Goal: Task Accomplishment & Management: Use online tool/utility

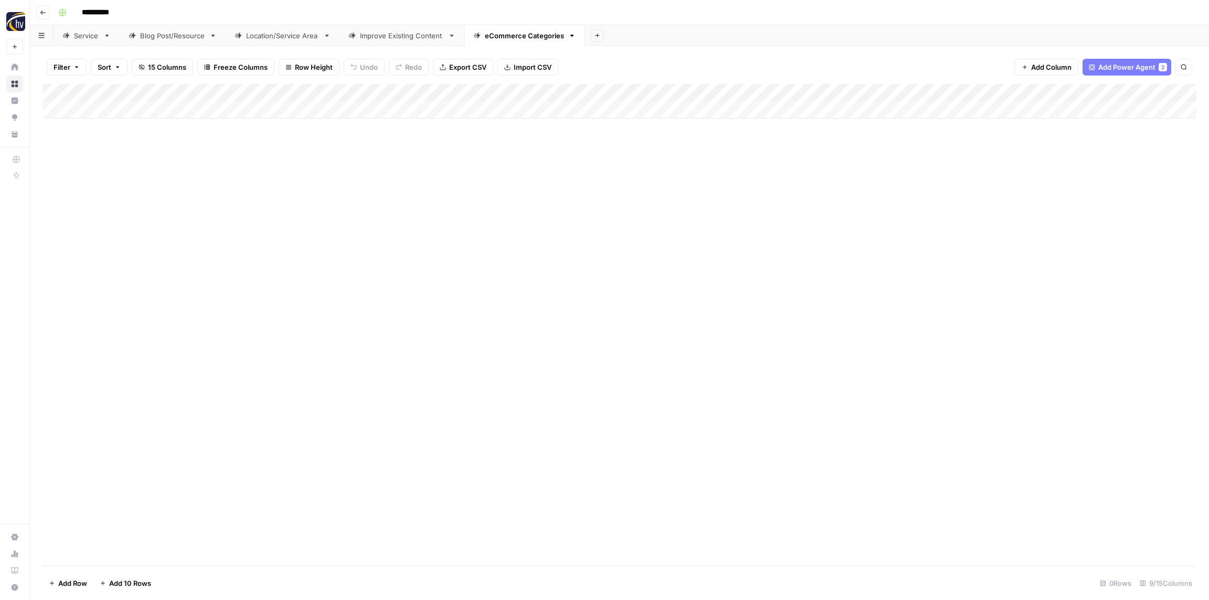
click at [1024, 99] on div "Add Column" at bounding box center [620, 101] width 1154 height 35
click at [968, 183] on span "Configure Inputs" at bounding box center [979, 181] width 92 height 10
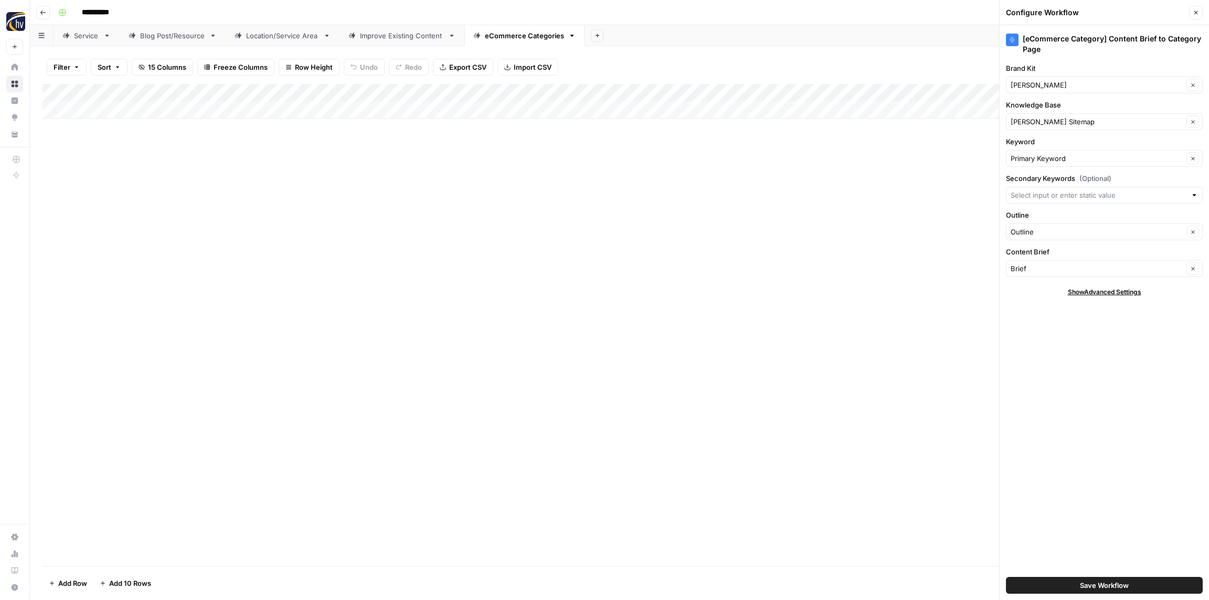
drag, startPoint x: 958, startPoint y: 211, endPoint x: 969, endPoint y: 173, distance: 39.4
click at [958, 211] on div "Add Column" at bounding box center [620, 325] width 1154 height 482
click at [1195, 16] on button "Close" at bounding box center [1196, 13] width 14 height 14
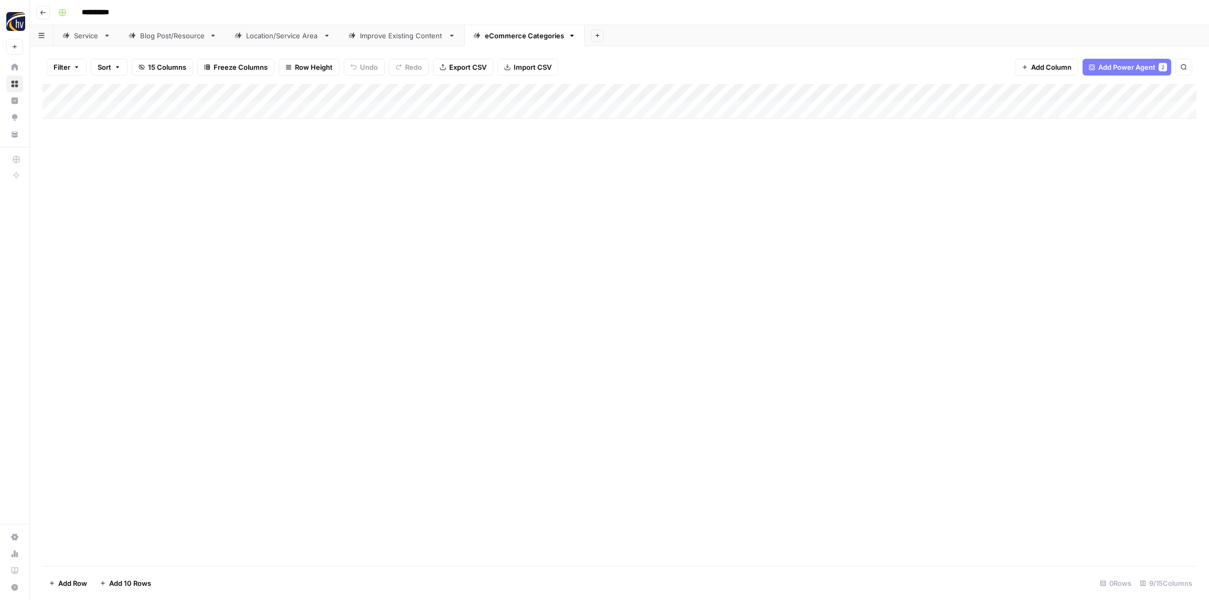
click at [45, 10] on icon "button" at bounding box center [43, 12] width 6 height 6
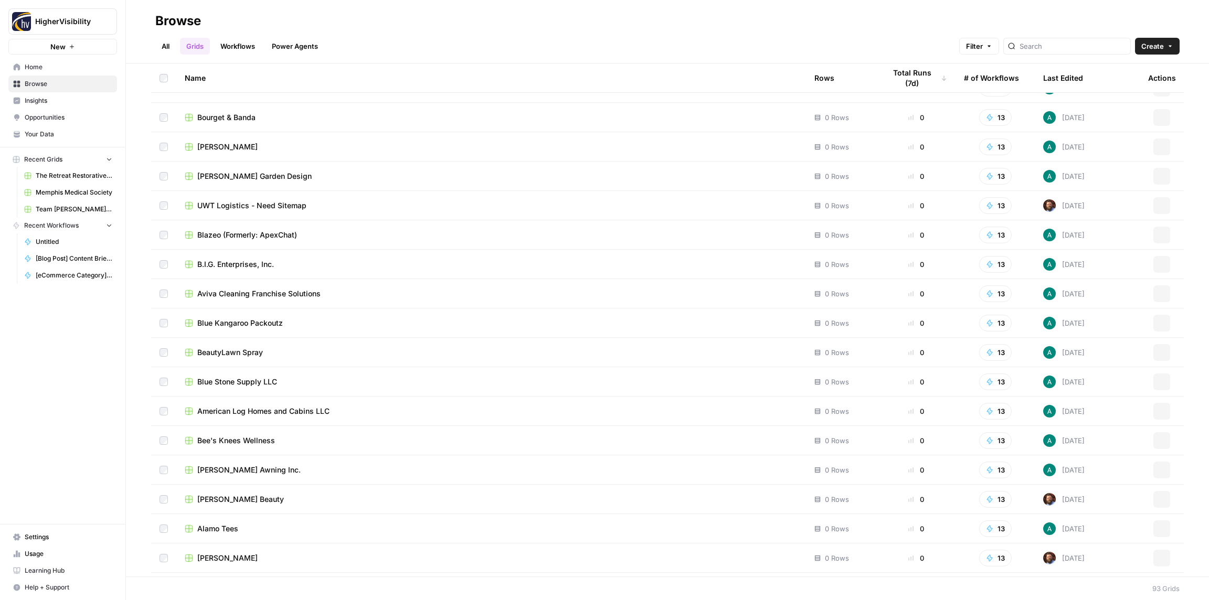
scroll to position [2250, 0]
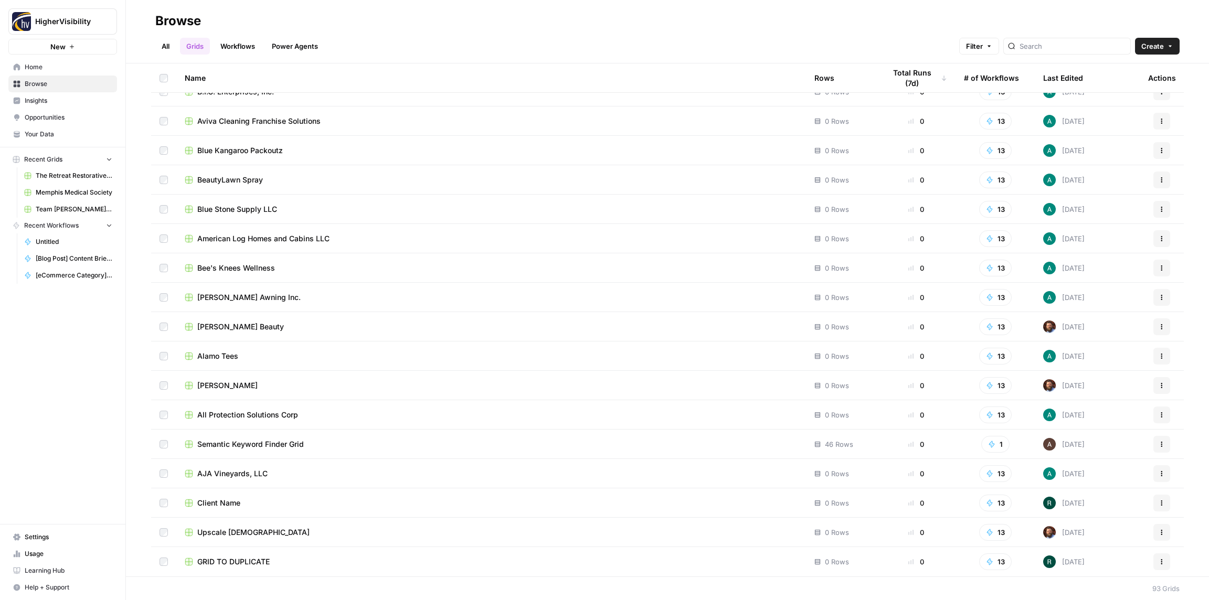
click at [1160, 562] on icon "button" at bounding box center [1162, 562] width 6 height 6
click at [1101, 476] on span "Duplicate" at bounding box center [1115, 475] width 84 height 10
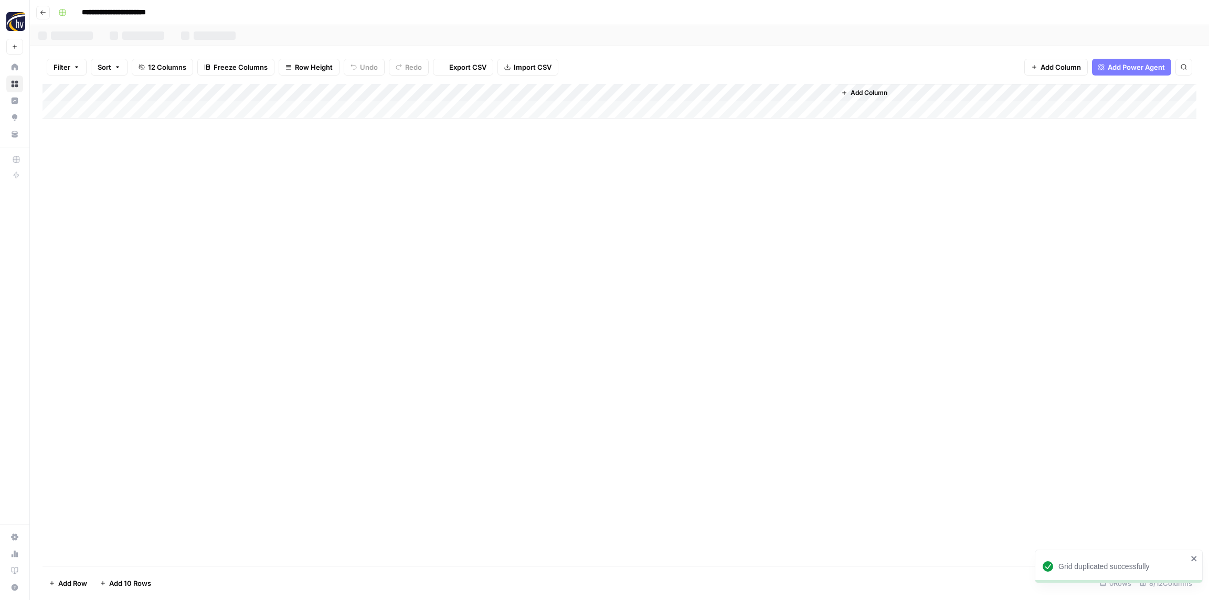
click at [104, 17] on input "**********" at bounding box center [131, 12] width 108 height 17
click at [111, 13] on input "**********" at bounding box center [131, 12] width 108 height 17
paste input
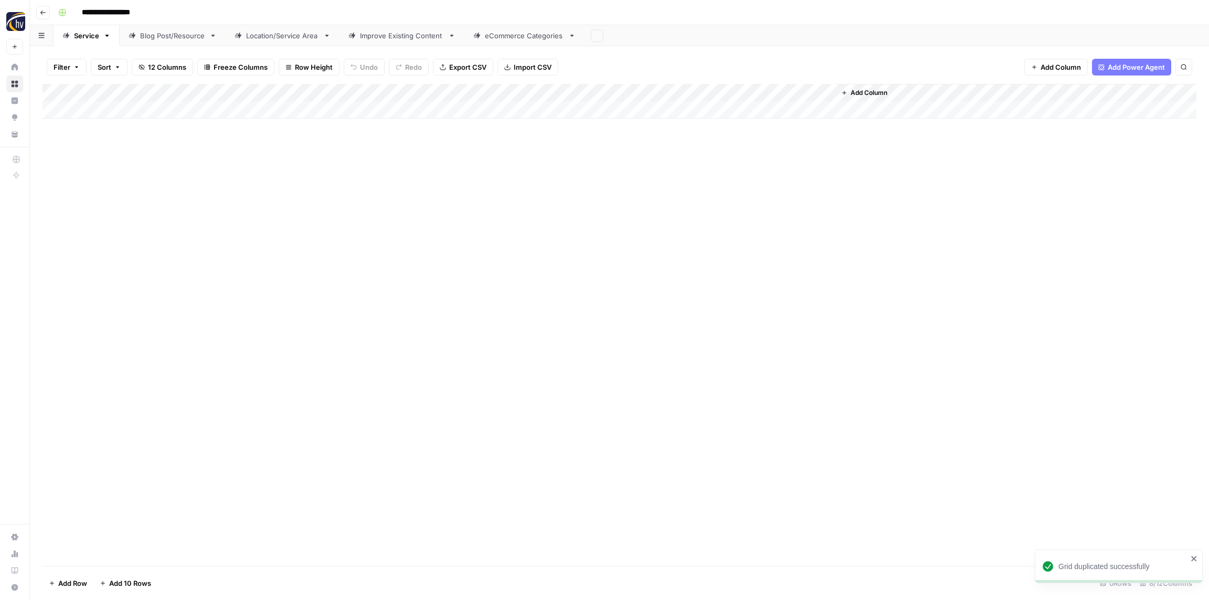
type input "**********"
click at [210, 10] on div "**********" at bounding box center [626, 12] width 1145 height 17
click at [197, 91] on div "Add Column" at bounding box center [620, 101] width 1154 height 35
click at [231, 182] on span "Configure Inputs" at bounding box center [240, 181] width 92 height 10
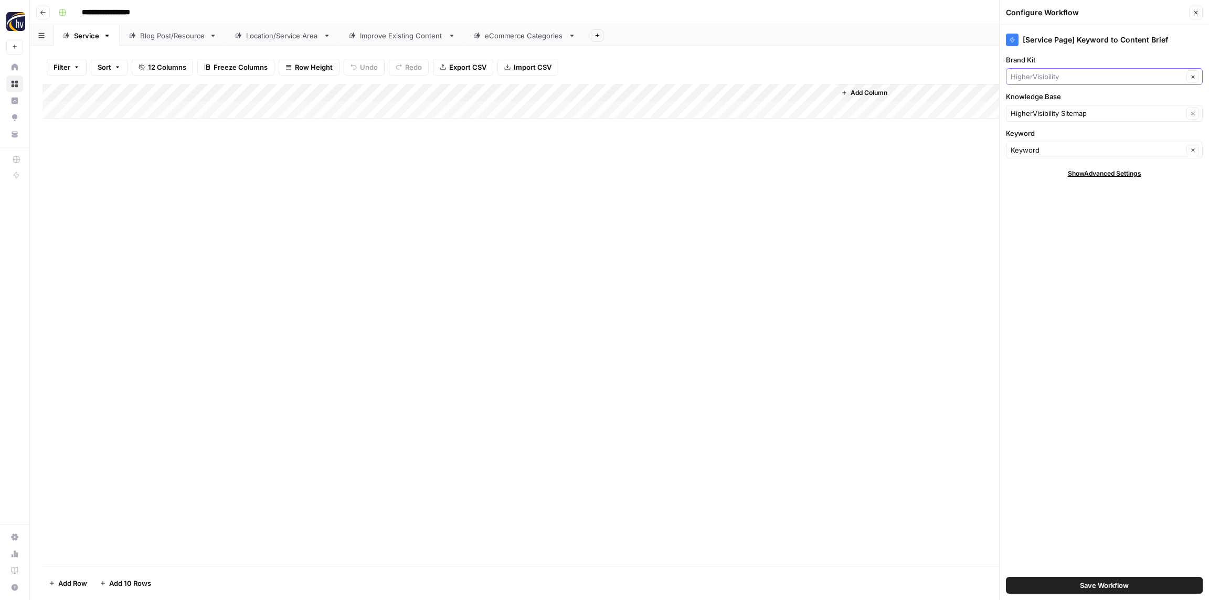
click at [1039, 81] on input "Brand Kit" at bounding box center [1097, 76] width 173 height 10
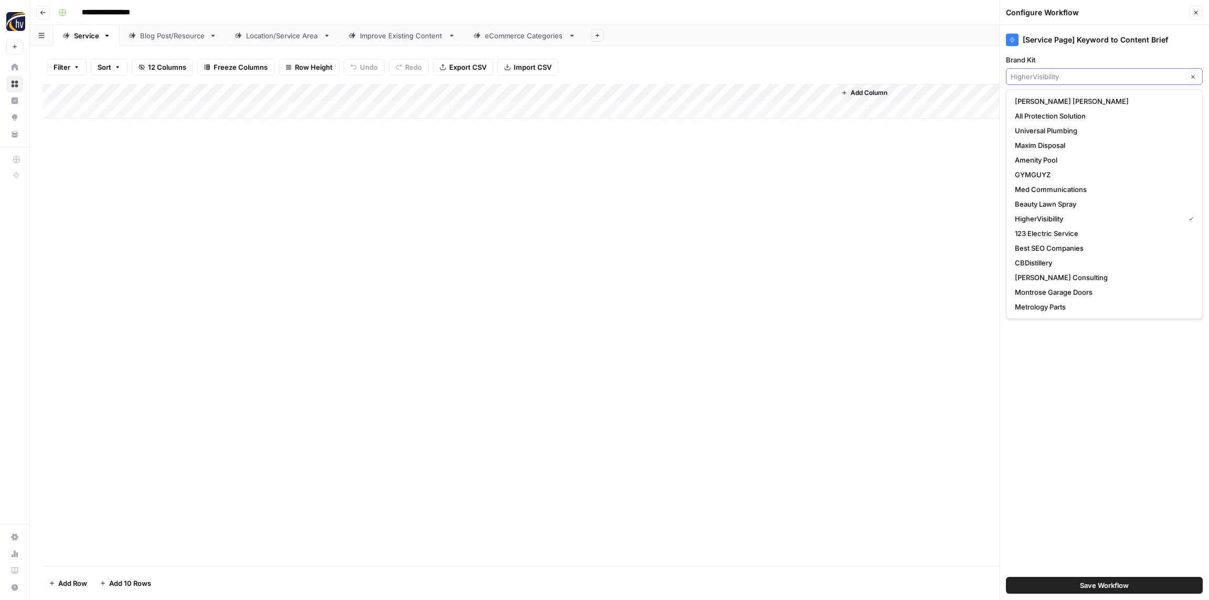
paste input "Sugar Creek Dental"
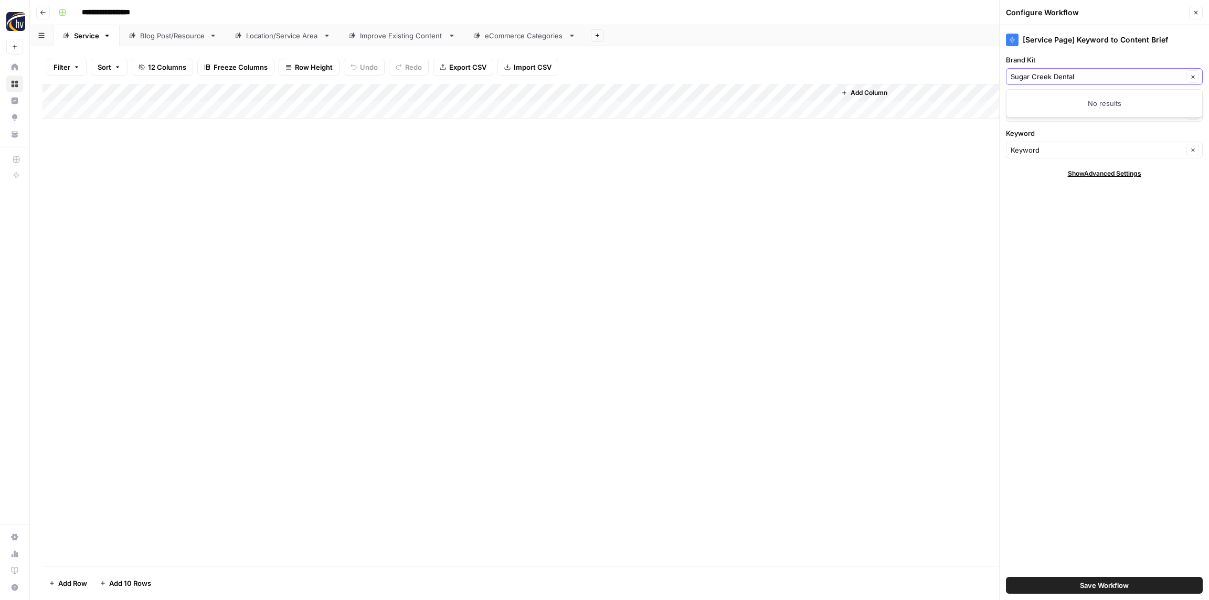
drag, startPoint x: 1084, startPoint y: 76, endPoint x: 1079, endPoint y: 85, distance: 10.6
click at [1053, 79] on input "Sugar Creek Dental" at bounding box center [1097, 76] width 173 height 10
click at [1064, 102] on span "Sugarcreek Dental" at bounding box center [1102, 101] width 175 height 10
type input "Sugarcreek Dental"
click at [1064, 112] on input "Knowledge Base" at bounding box center [1097, 113] width 173 height 10
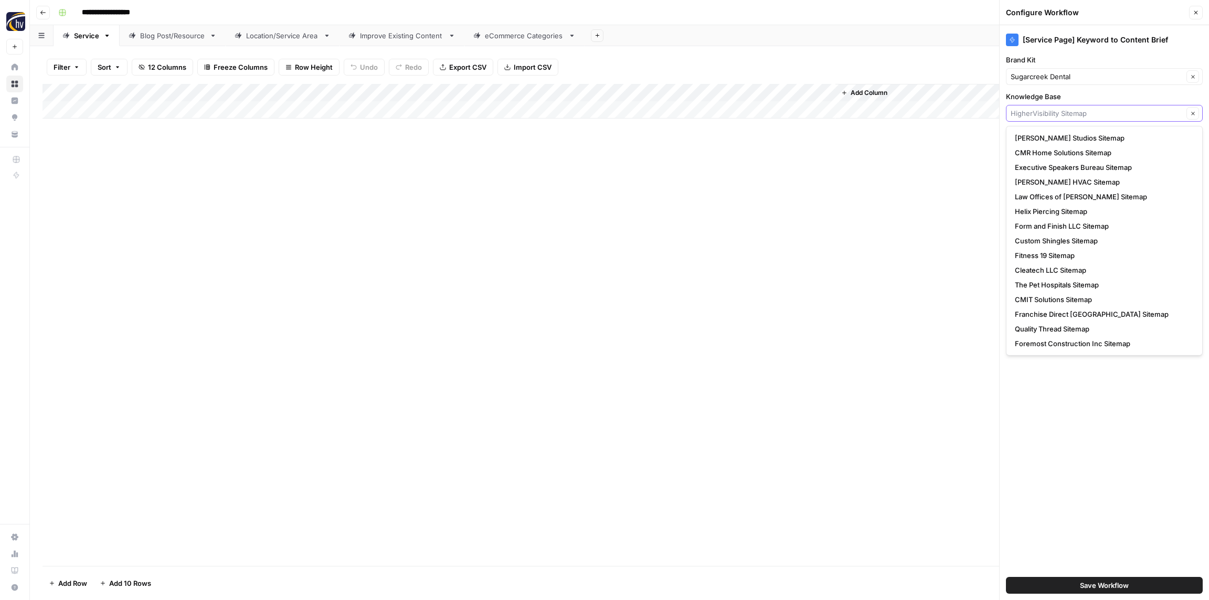
paste input "Sugar"
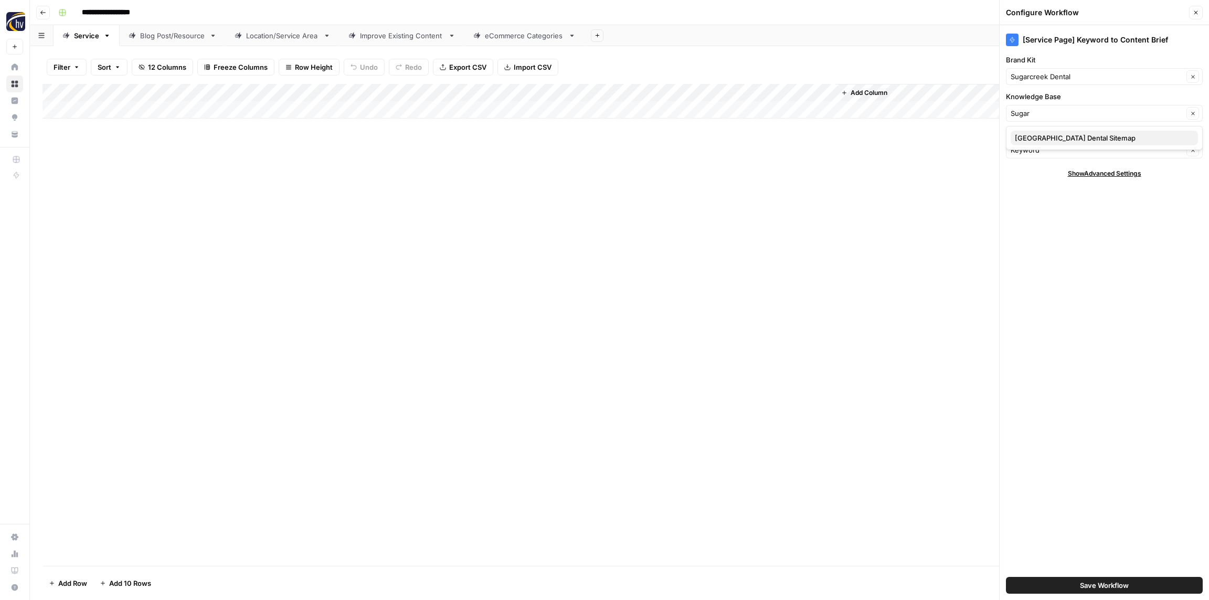
click at [1054, 138] on span "[GEOGRAPHIC_DATA] Dental Sitemap" at bounding box center [1102, 138] width 175 height 10
type input "[GEOGRAPHIC_DATA] Dental Sitemap"
click at [948, 214] on div "Add Column" at bounding box center [620, 325] width 1154 height 482
click at [1090, 584] on span "Save Workflow" at bounding box center [1104, 586] width 49 height 10
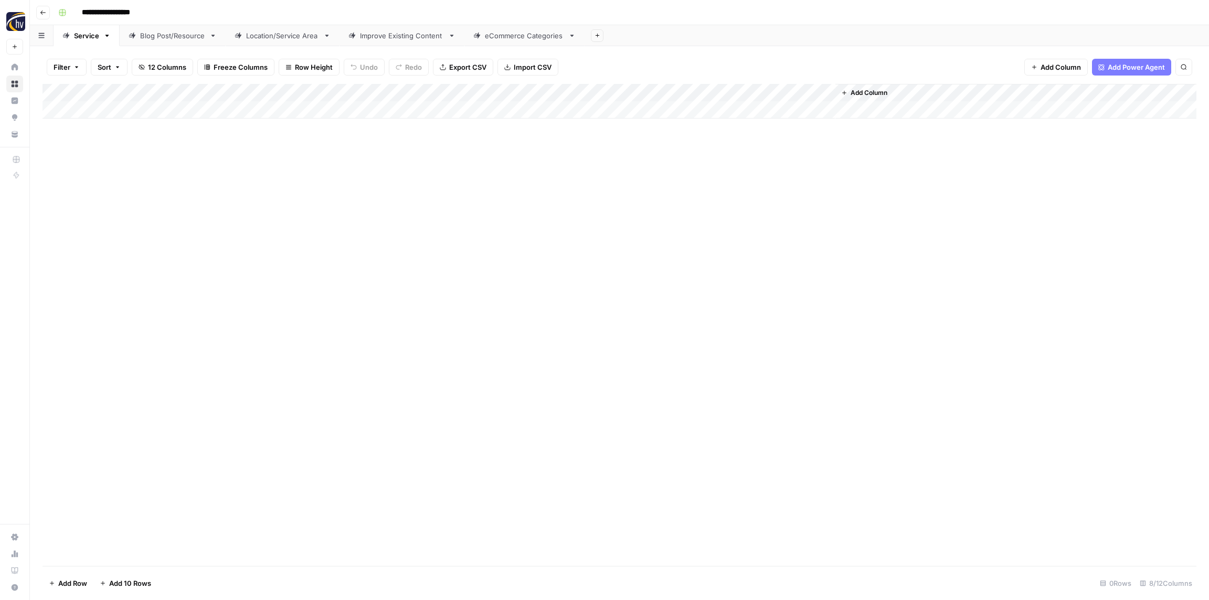
click at [686, 91] on div "Add Column" at bounding box center [620, 101] width 1154 height 35
click at [707, 181] on span "Configure Inputs" at bounding box center [713, 181] width 92 height 10
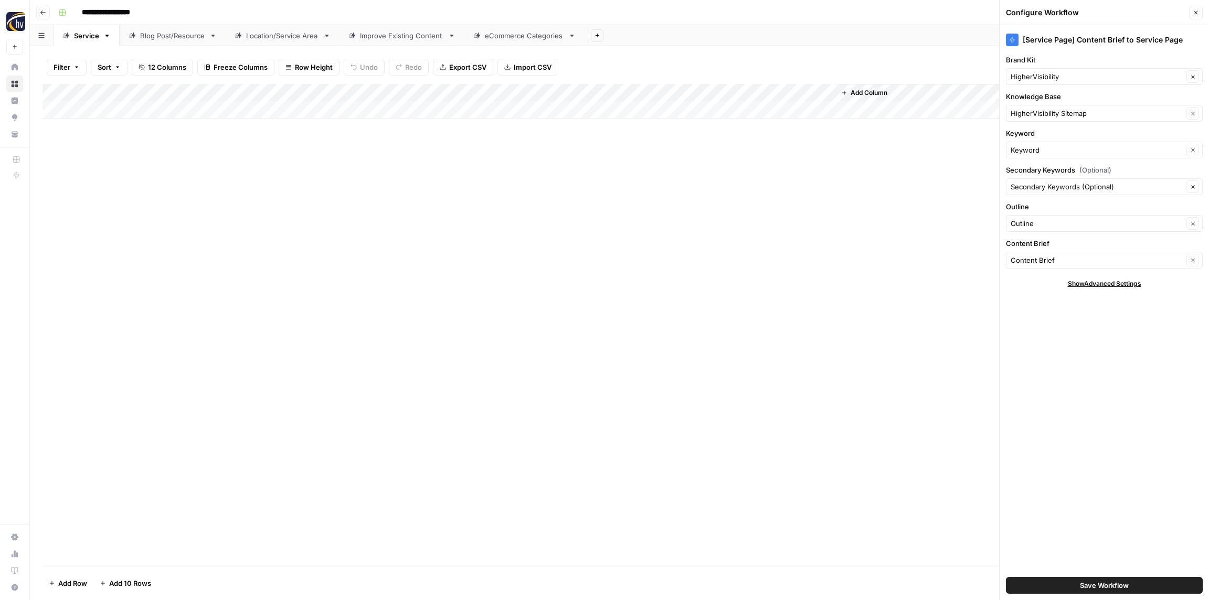
click at [1045, 69] on div "HigherVisibility Clear" at bounding box center [1104, 76] width 197 height 17
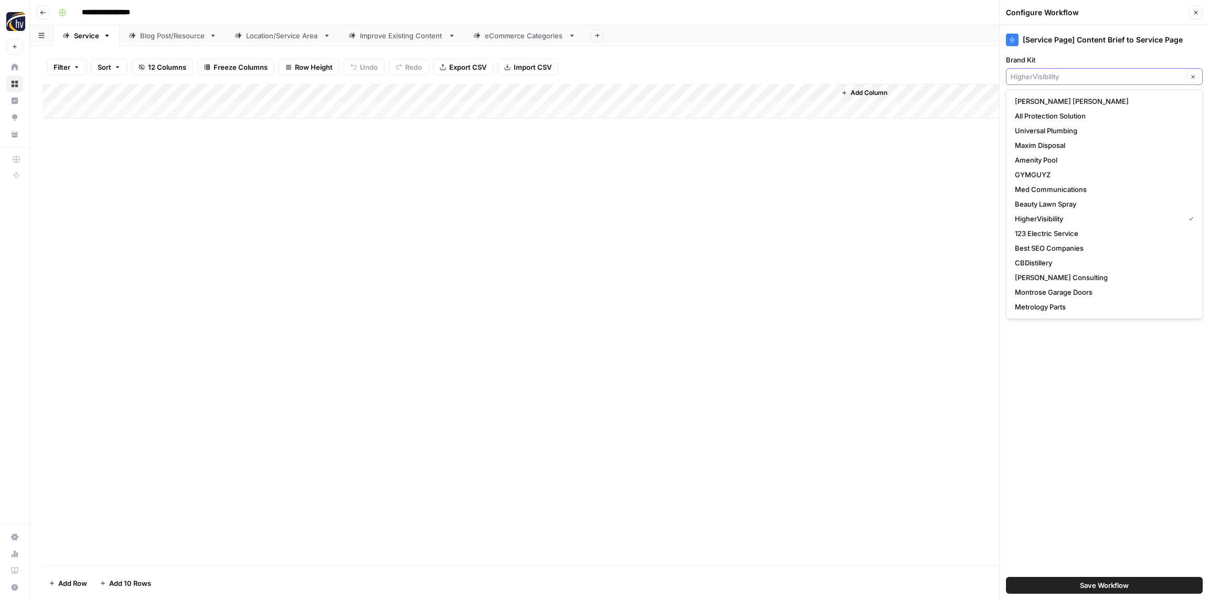
paste input "Sugar"
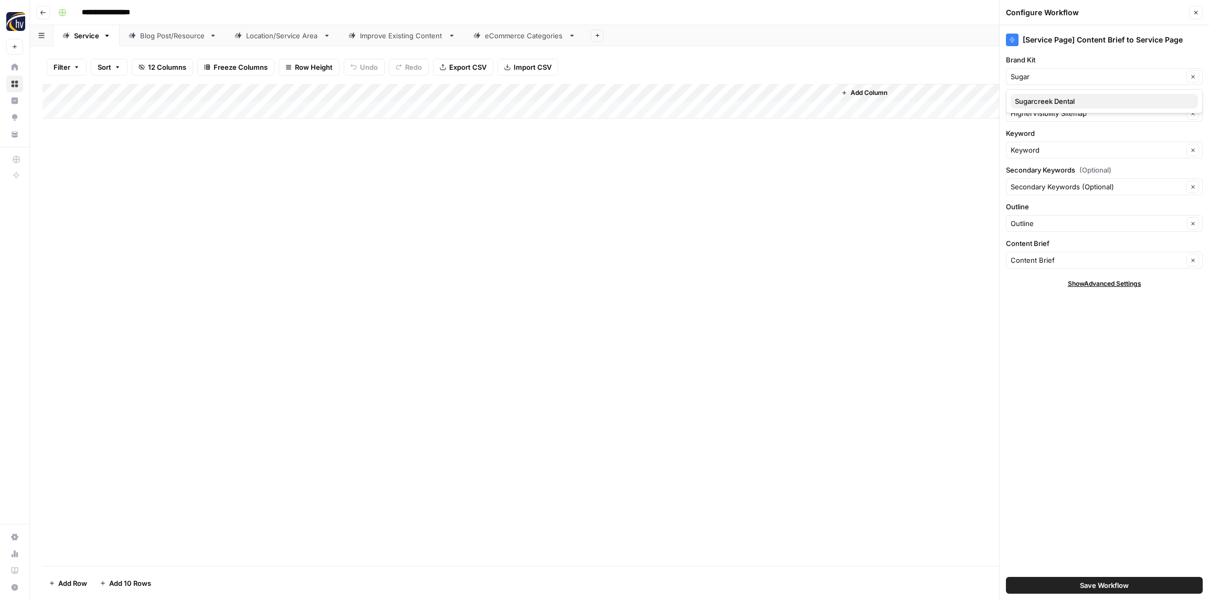
click at [1035, 100] on span "Sugarcreek Dental" at bounding box center [1102, 101] width 175 height 10
type input "Sugarcreek Dental"
click at [1038, 116] on input "Knowledge Base" at bounding box center [1097, 113] width 173 height 10
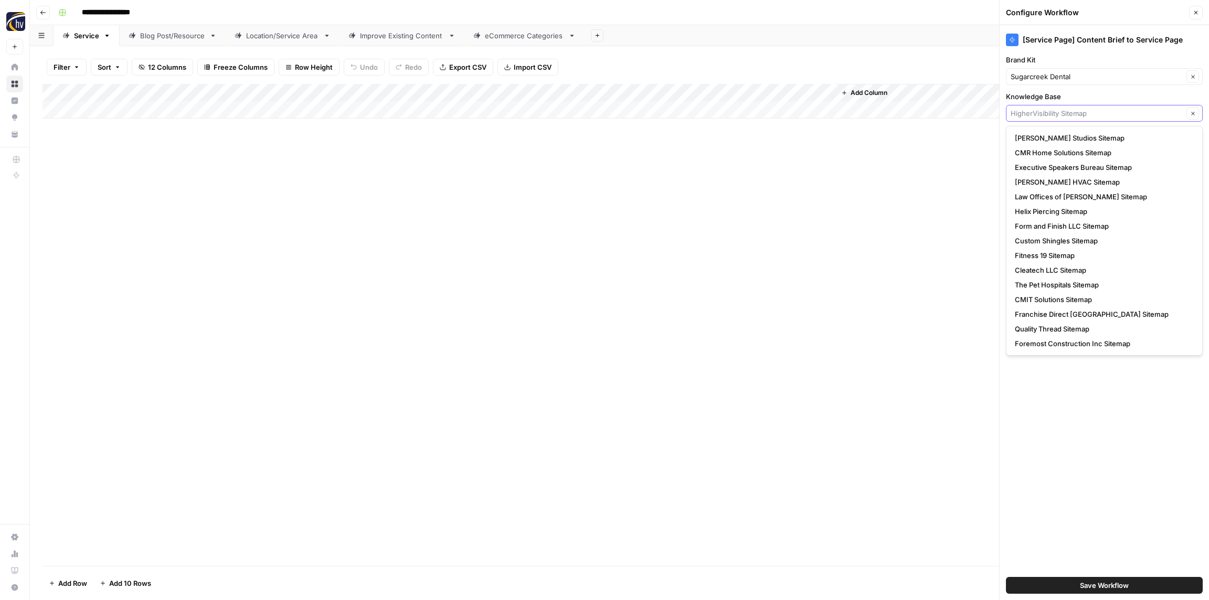
paste input "Sugar"
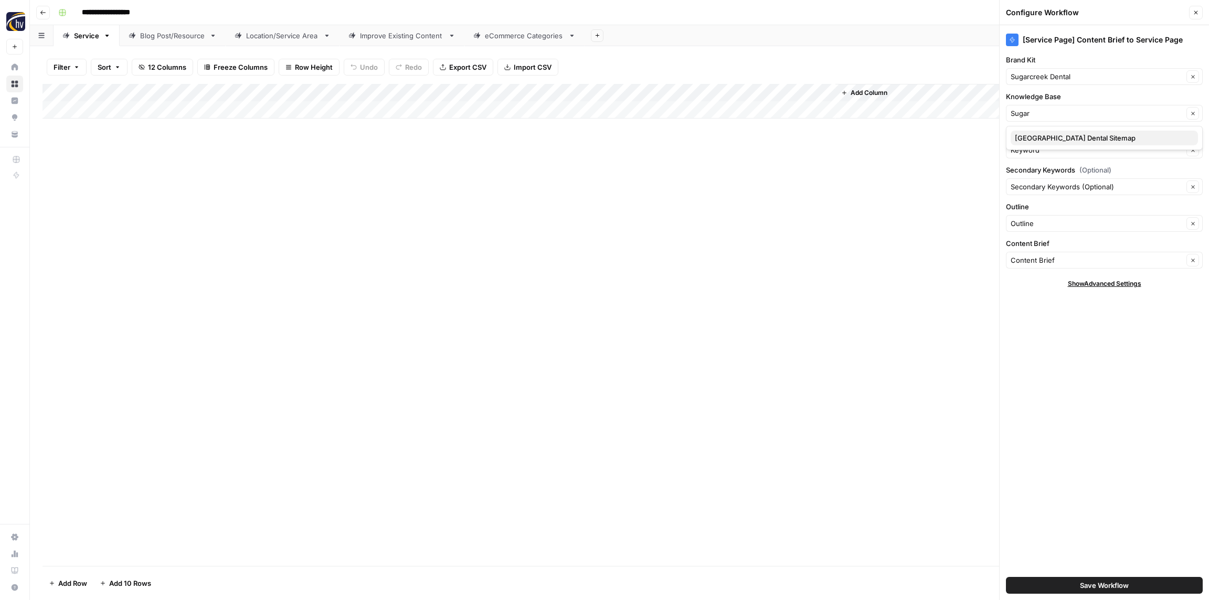
click at [1037, 136] on span "[GEOGRAPHIC_DATA] Dental Sitemap" at bounding box center [1102, 138] width 175 height 10
type input "[GEOGRAPHIC_DATA] Dental Sitemap"
click at [1096, 582] on span "Save Workflow" at bounding box center [1104, 586] width 49 height 10
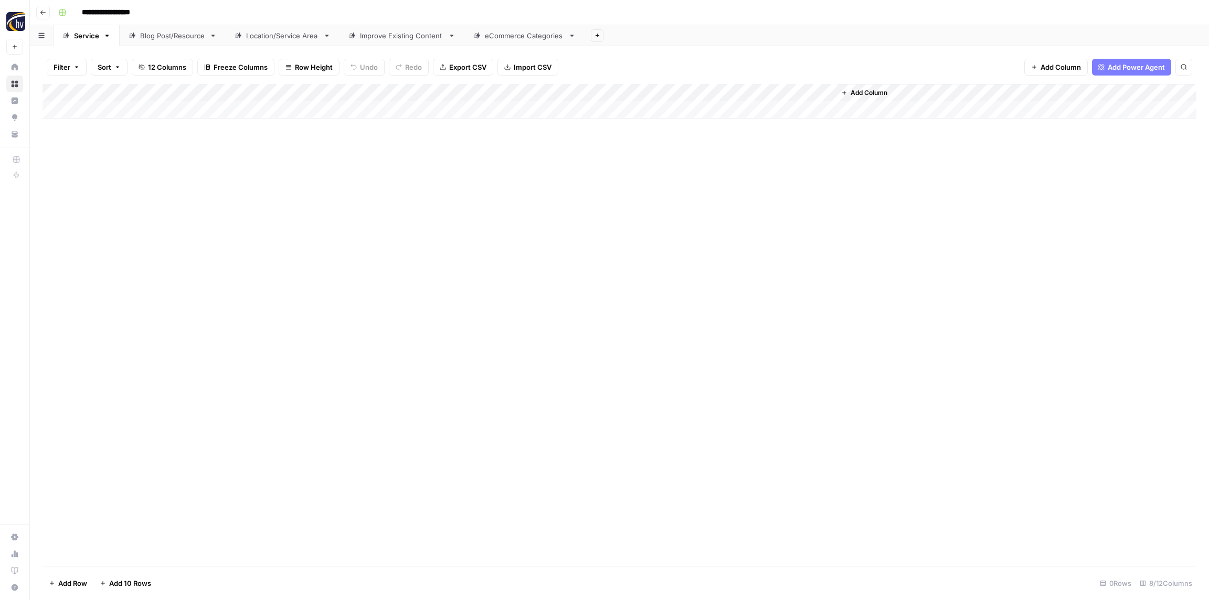
click at [169, 37] on div "Blog Post/Resource" at bounding box center [172, 35] width 65 height 10
click at [215, 93] on div "Add Column" at bounding box center [620, 101] width 1154 height 35
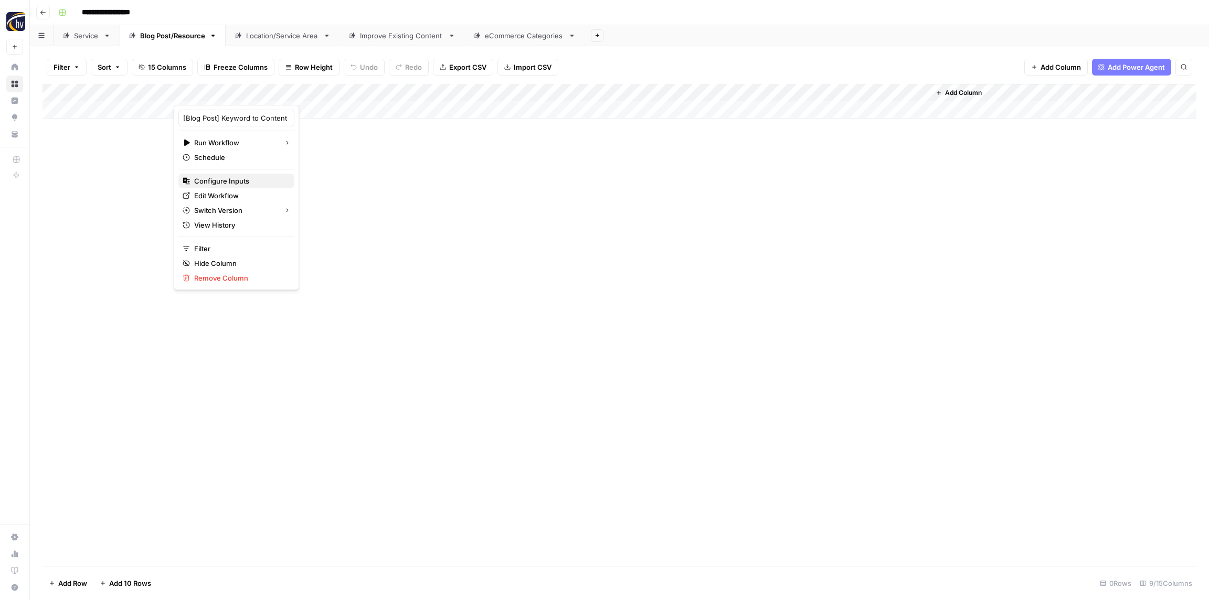
click at [237, 183] on span "Configure Inputs" at bounding box center [240, 181] width 92 height 10
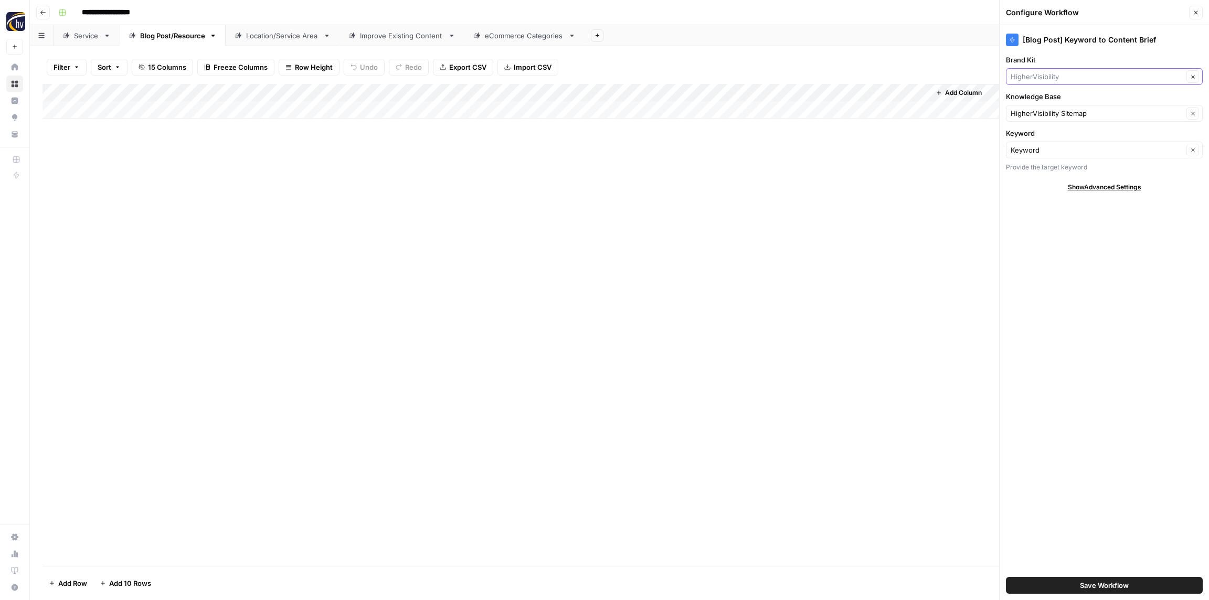
click at [1066, 73] on input "Brand Kit" at bounding box center [1097, 76] width 173 height 10
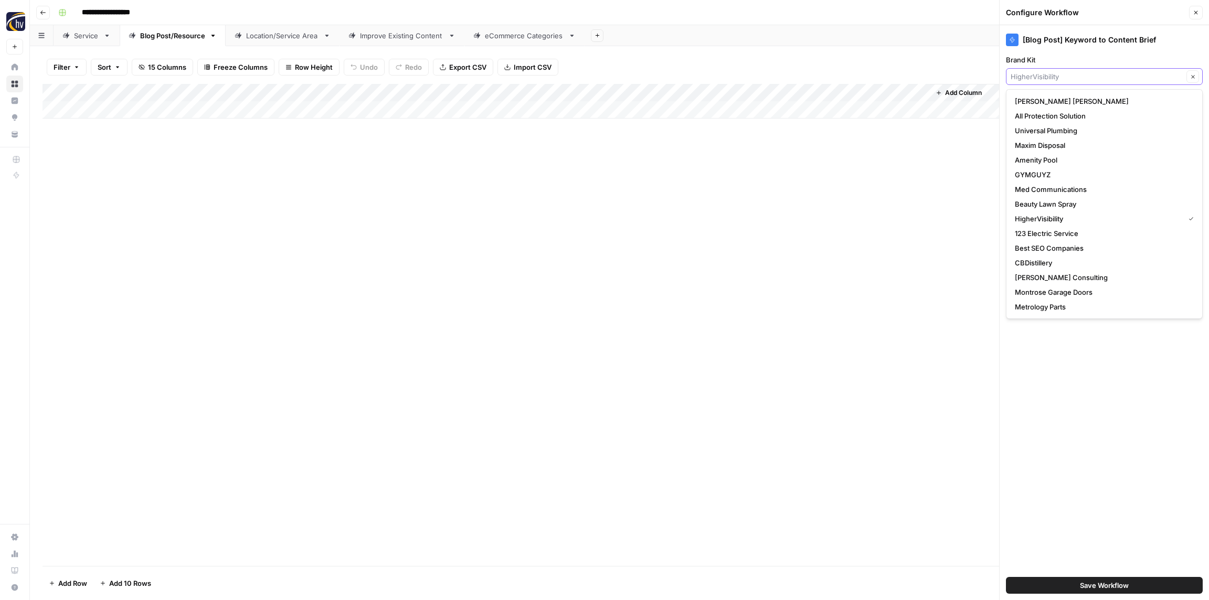
paste input "Sugar"
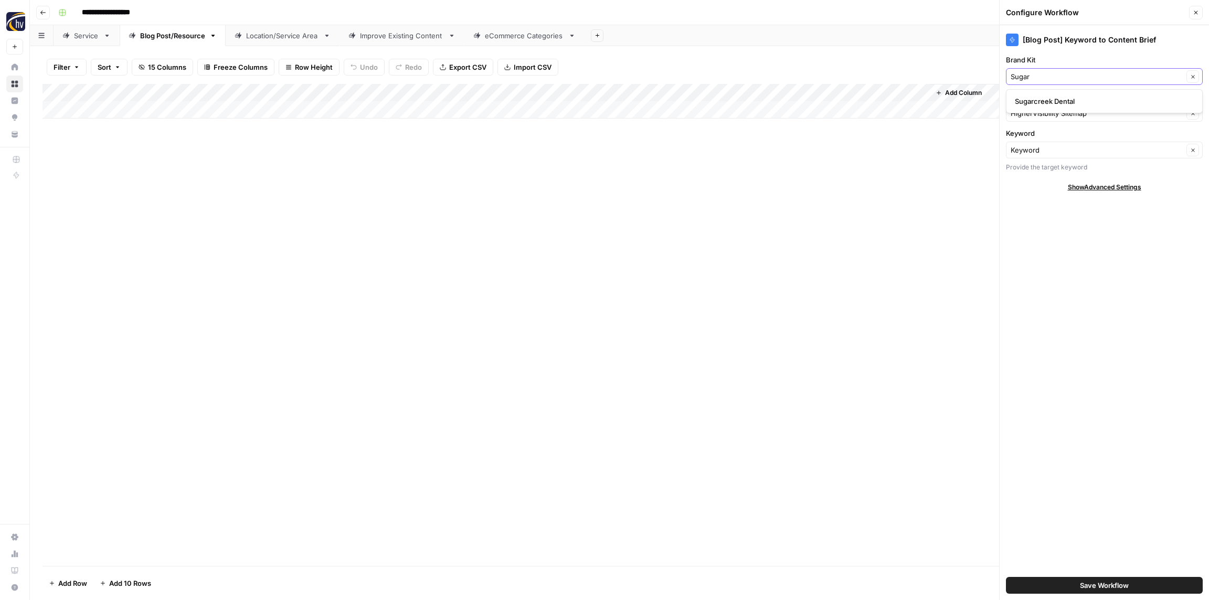
type input "Sugar"
click at [1056, 102] on span "Sugarcreek Dental" at bounding box center [1102, 101] width 175 height 10
type input "Sugarcreek Dental"
click at [1053, 114] on input "Knowledge Base" at bounding box center [1097, 113] width 173 height 10
paste input "Sugar"
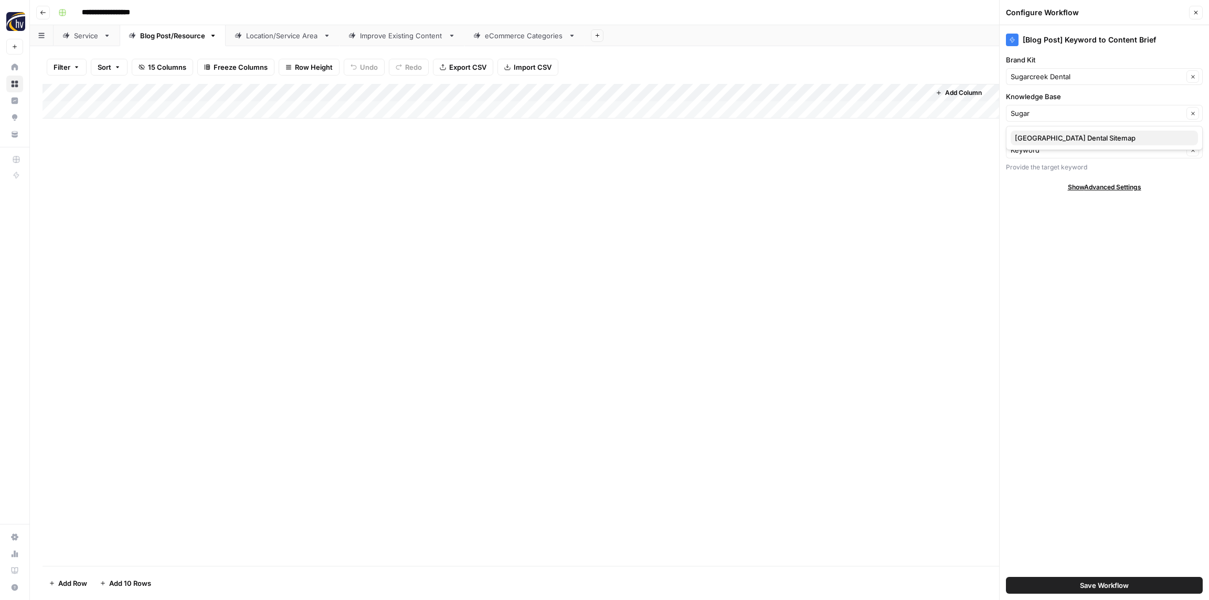
drag, startPoint x: 1055, startPoint y: 133, endPoint x: 1044, endPoint y: 131, distance: 11.2
click at [1054, 133] on span "[GEOGRAPHIC_DATA] Dental Sitemap" at bounding box center [1102, 138] width 175 height 10
type input "[GEOGRAPHIC_DATA] Dental Sitemap"
click at [1102, 583] on span "Save Workflow" at bounding box center [1104, 586] width 49 height 10
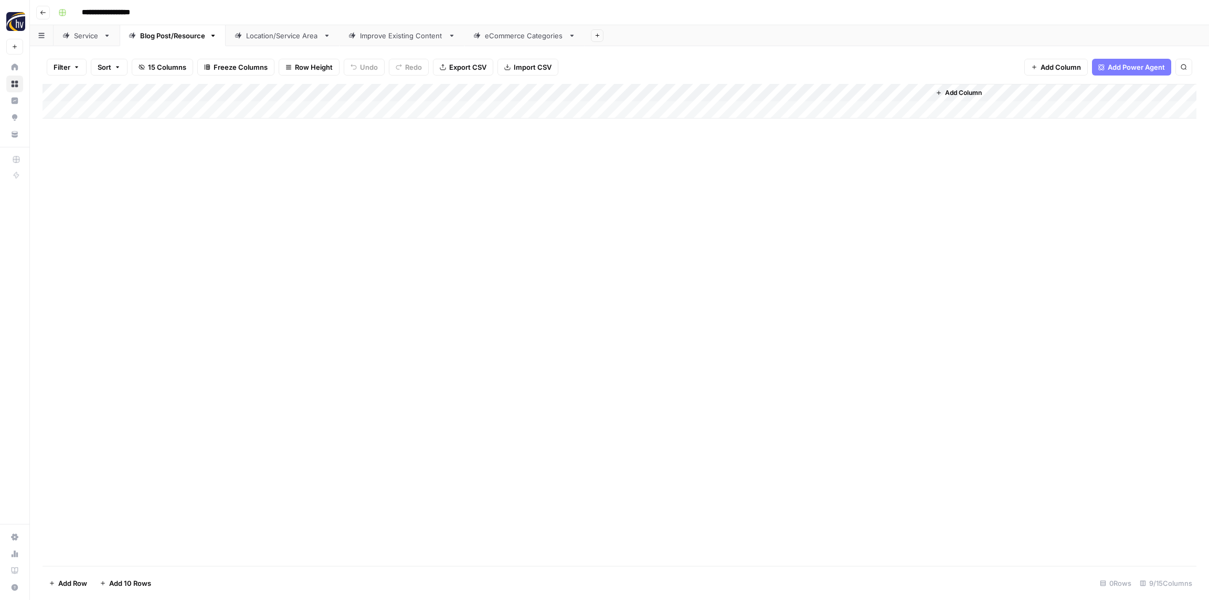
click at [772, 93] on div "Add Column" at bounding box center [620, 101] width 1154 height 35
click at [785, 180] on span "Configure Inputs" at bounding box center [807, 181] width 92 height 10
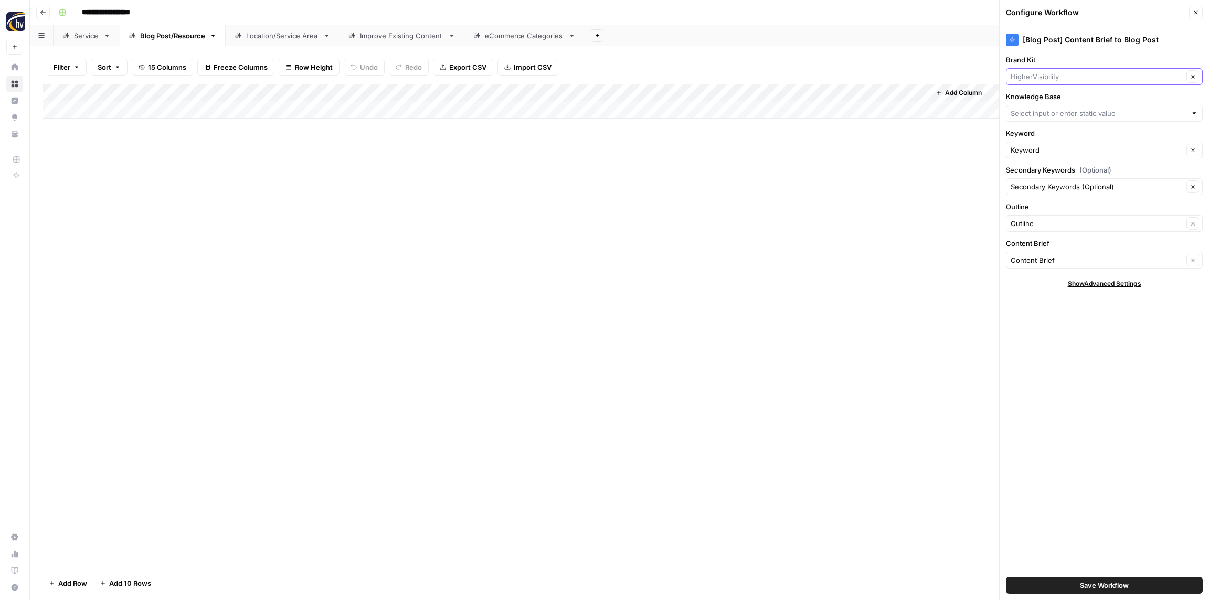
click at [1068, 78] on input "Brand Kit" at bounding box center [1097, 76] width 173 height 10
paste input "Sugar"
click at [1069, 98] on span "Sugarcreek Dental" at bounding box center [1102, 101] width 175 height 10
type input "Sugarcreek Dental"
click at [1049, 116] on input "Knowledge Base" at bounding box center [1099, 113] width 176 height 10
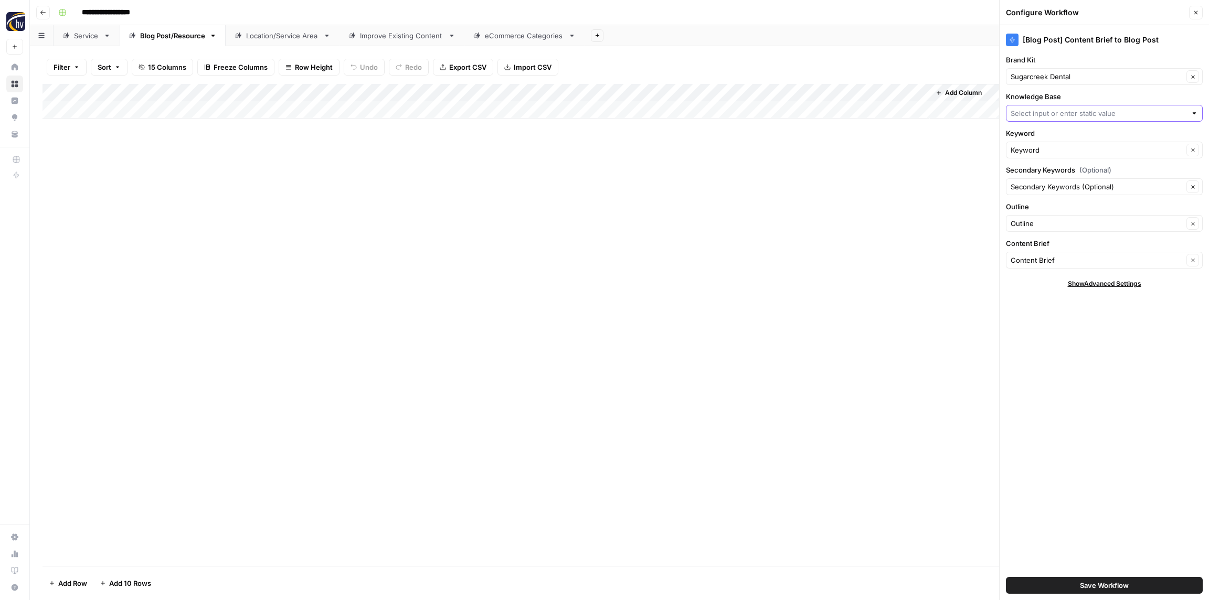
paste input "Sugar"
click at [1047, 138] on span "[GEOGRAPHIC_DATA] Dental Sitemap" at bounding box center [1102, 138] width 175 height 10
type input "[GEOGRAPHIC_DATA] Dental Sitemap"
click at [1117, 583] on span "Save Workflow" at bounding box center [1104, 586] width 49 height 10
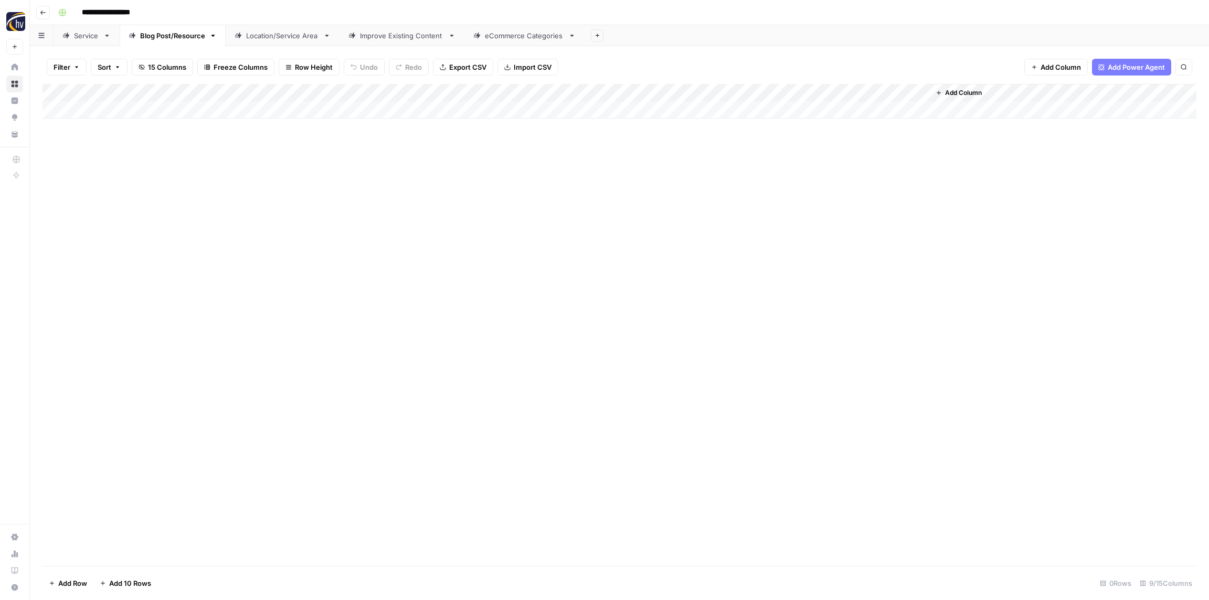
click at [258, 31] on div "Location/Service Area" at bounding box center [282, 35] width 73 height 10
click at [414, 94] on div "Add Column" at bounding box center [620, 101] width 1154 height 35
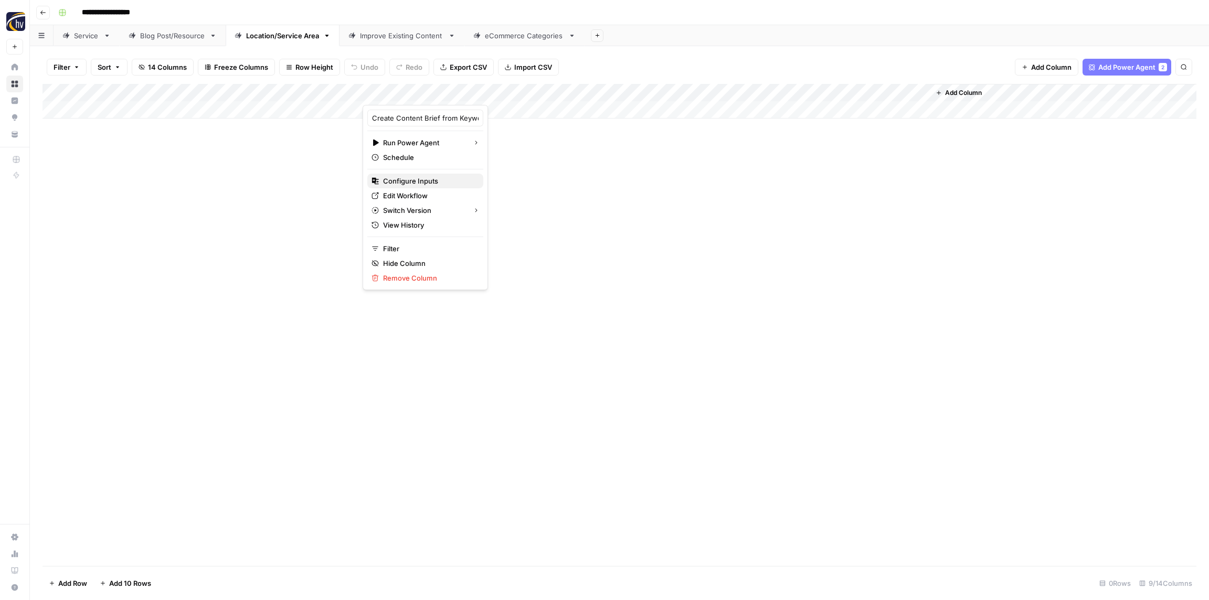
click at [426, 182] on span "Configure Inputs" at bounding box center [429, 181] width 92 height 10
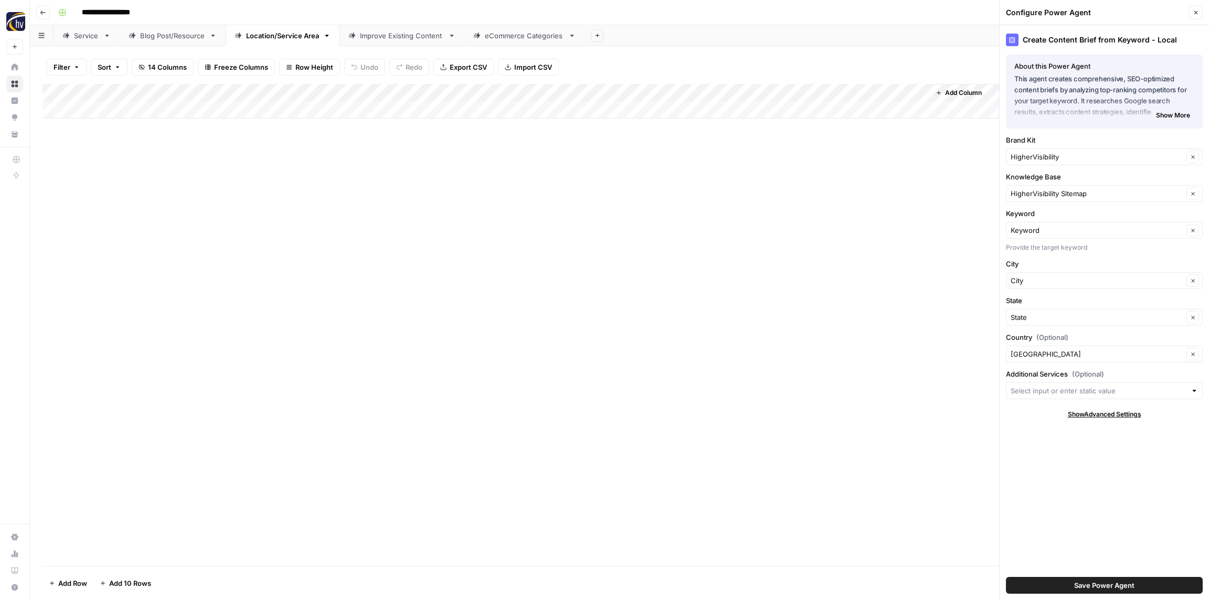
drag, startPoint x: 1047, startPoint y: 164, endPoint x: 1042, endPoint y: 161, distance: 6.0
click at [1046, 164] on div "HigherVisibility Clear" at bounding box center [1104, 157] width 197 height 17
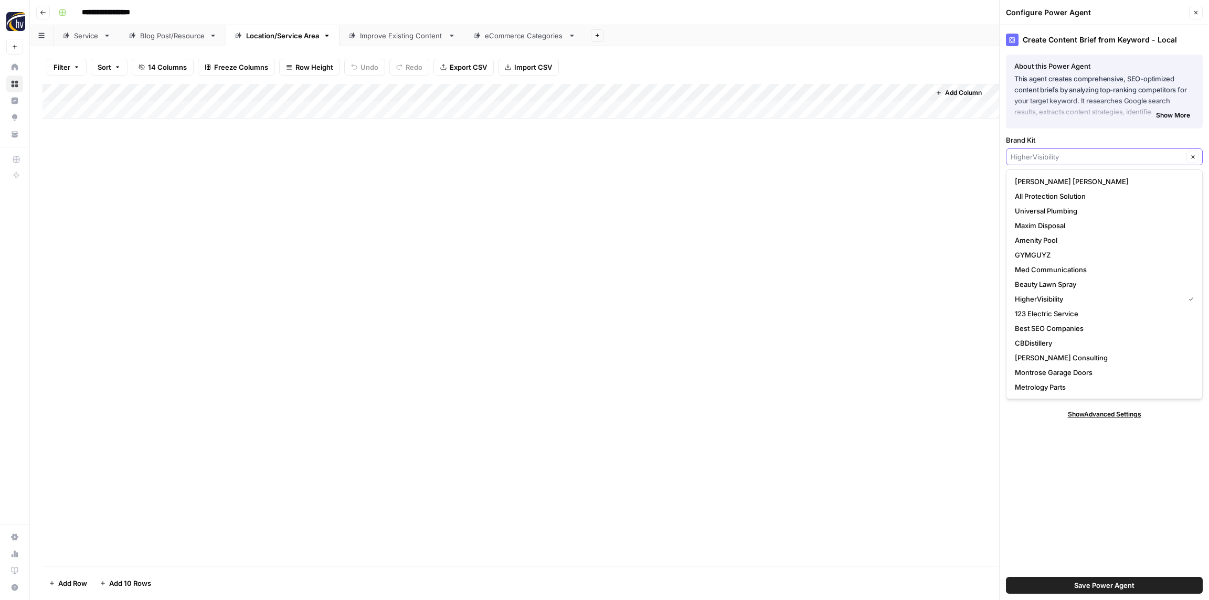
paste input "Sugar"
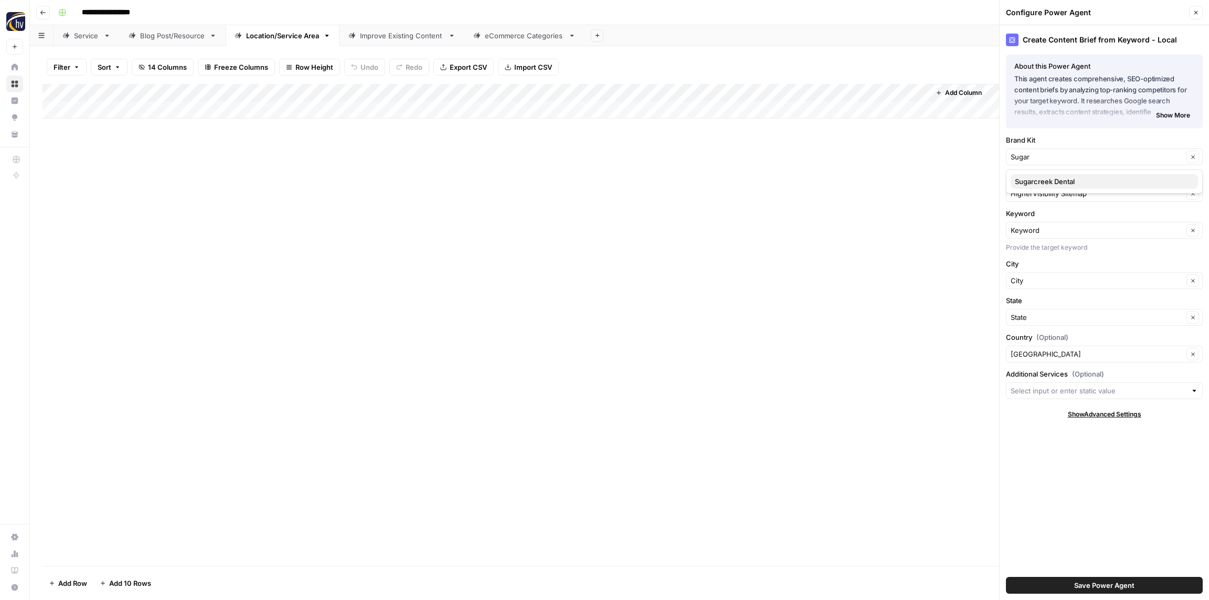
click at [1046, 183] on span "Sugarcreek Dental" at bounding box center [1102, 181] width 175 height 10
type input "Sugarcreek Dental"
click at [1037, 194] on input "Knowledge Base" at bounding box center [1097, 193] width 173 height 10
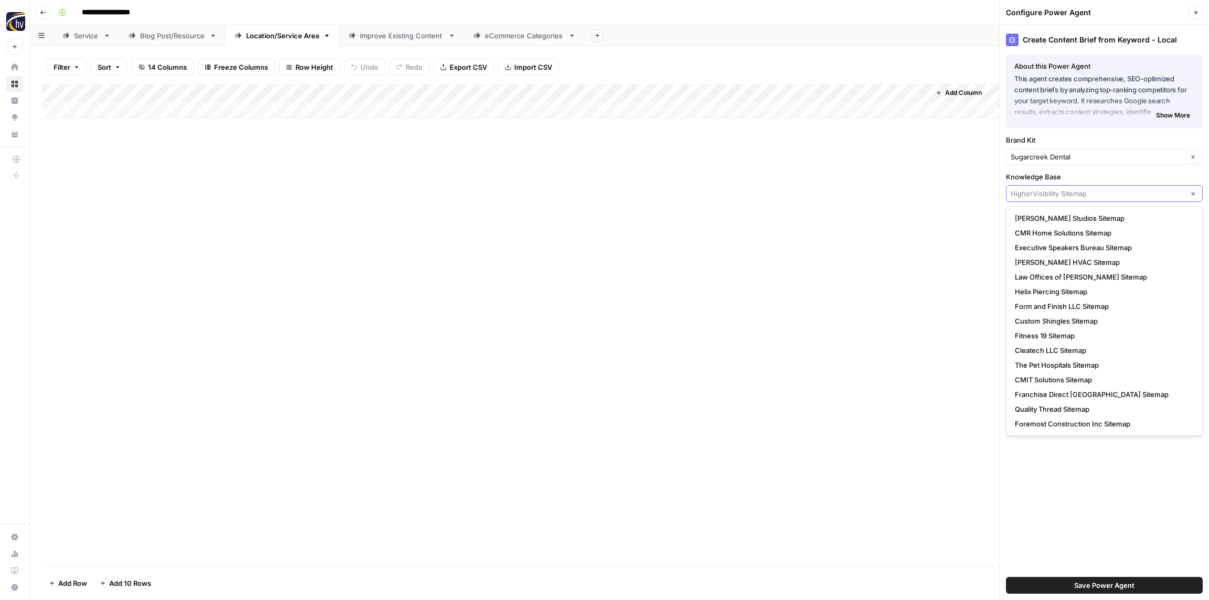
paste input "Sugar"
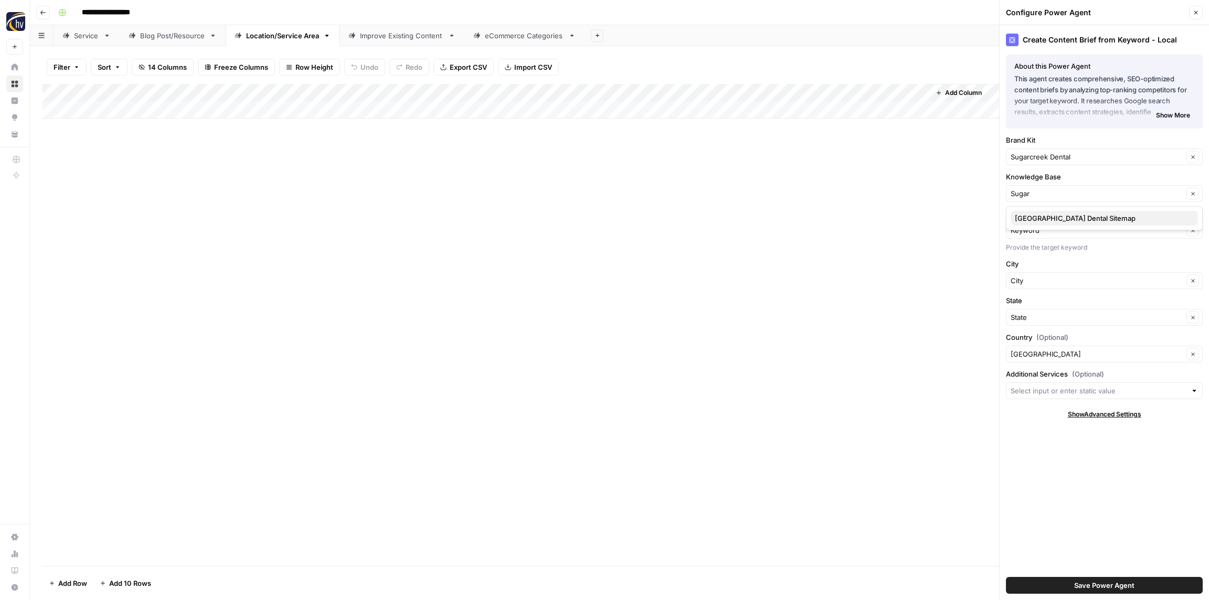
click at [1035, 215] on span "[GEOGRAPHIC_DATA] Dental Sitemap" at bounding box center [1102, 218] width 175 height 10
type input "[GEOGRAPHIC_DATA] Dental Sitemap"
click at [1106, 588] on span "Save Power Agent" at bounding box center [1104, 586] width 60 height 10
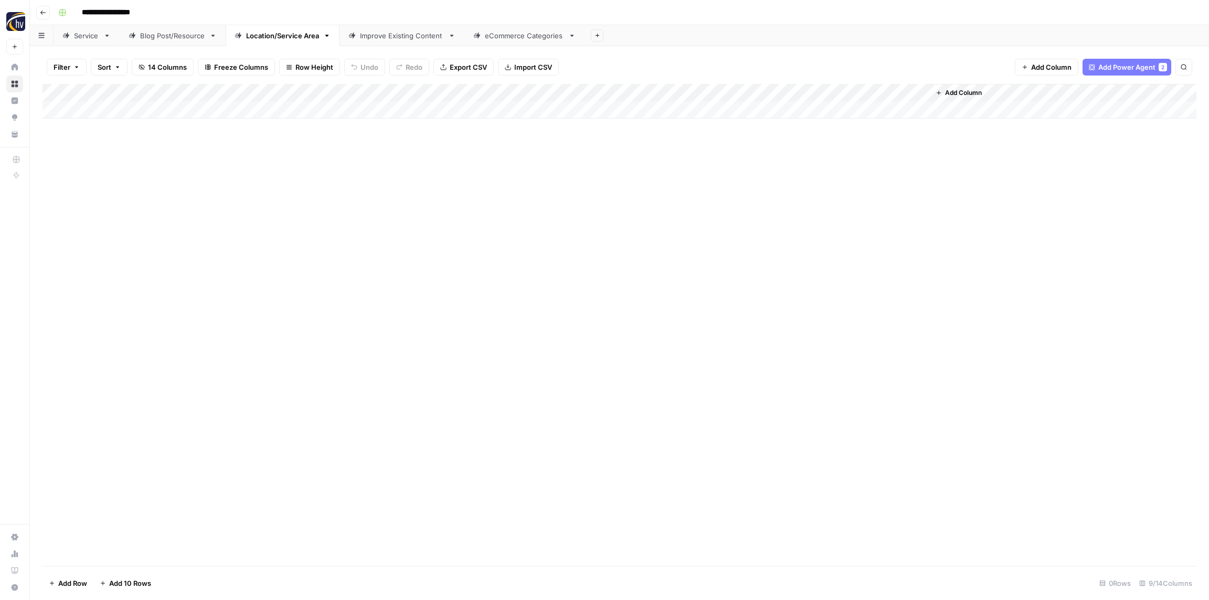
click at [772, 89] on div "Add Column" at bounding box center [620, 101] width 1154 height 35
click at [783, 182] on span "Configure Inputs" at bounding box center [807, 181] width 92 height 10
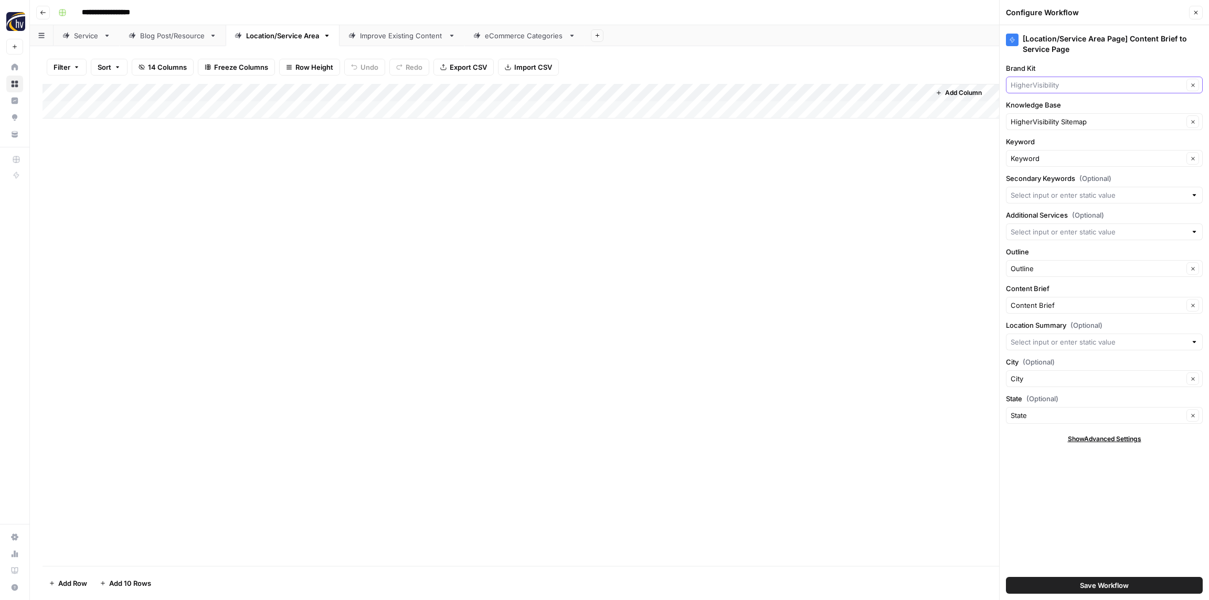
click at [1058, 82] on input "Brand Kit" at bounding box center [1097, 85] width 173 height 10
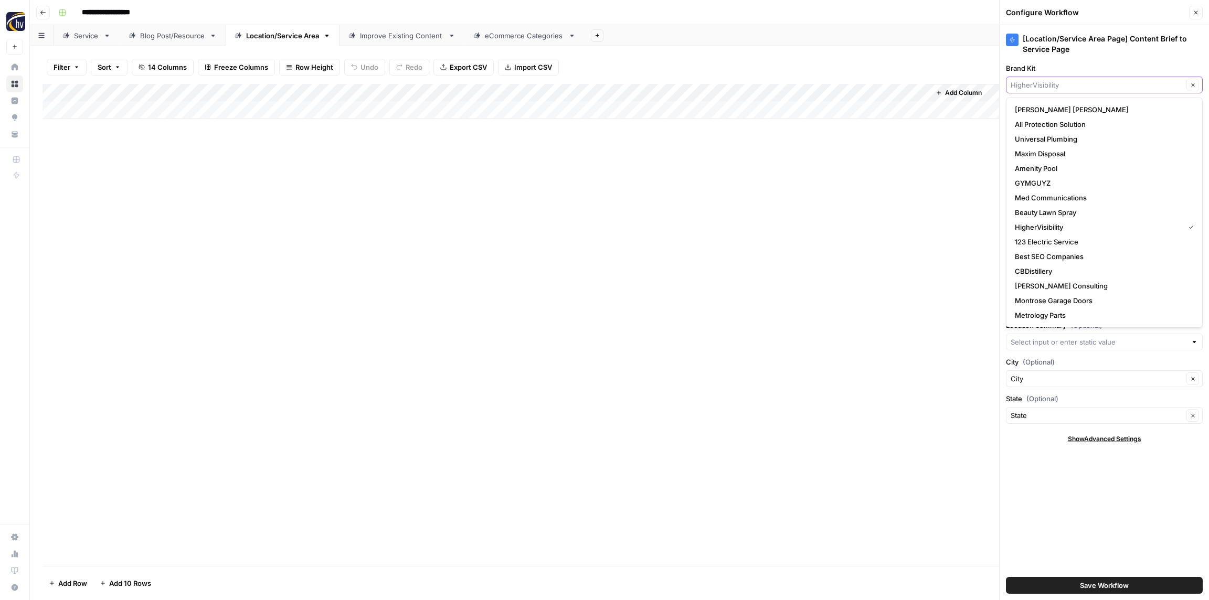
paste input "Sugar"
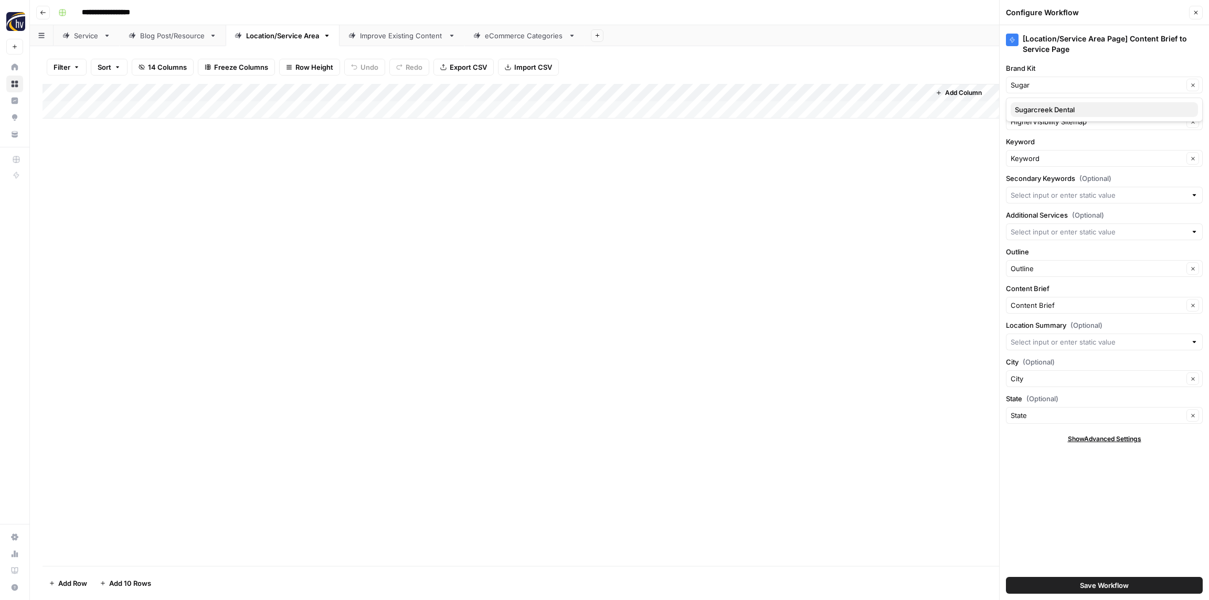
click at [1054, 102] on button "Sugarcreek Dental" at bounding box center [1104, 109] width 187 height 15
type input "Sugarcreek Dental"
click at [1056, 119] on input "Knowledge Base" at bounding box center [1097, 122] width 173 height 10
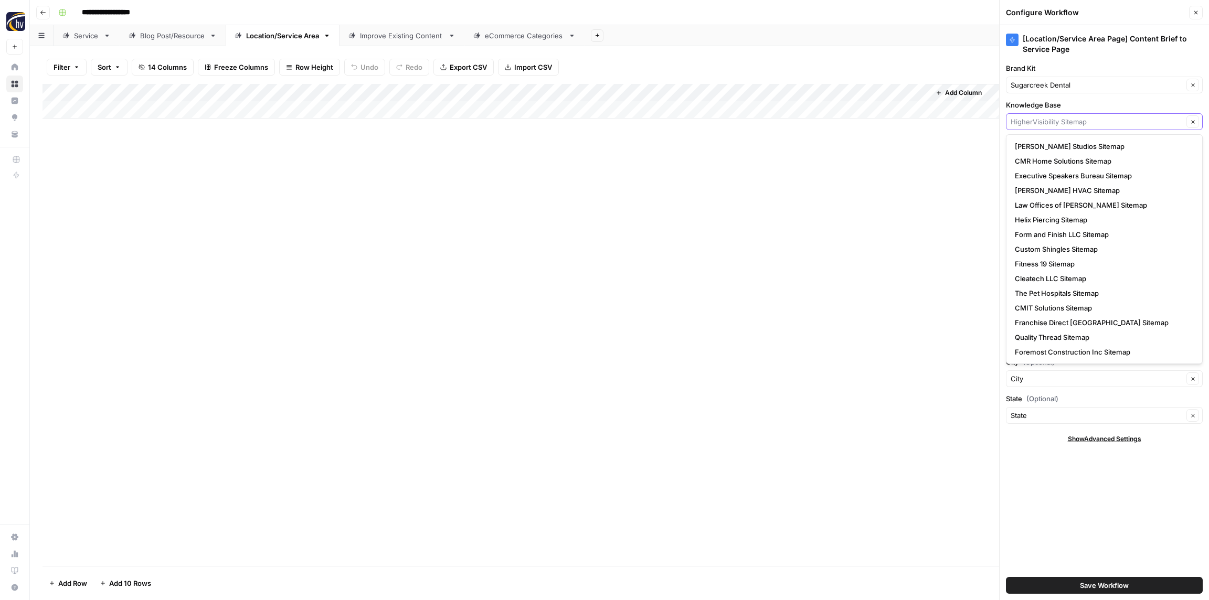
paste input "Sugar"
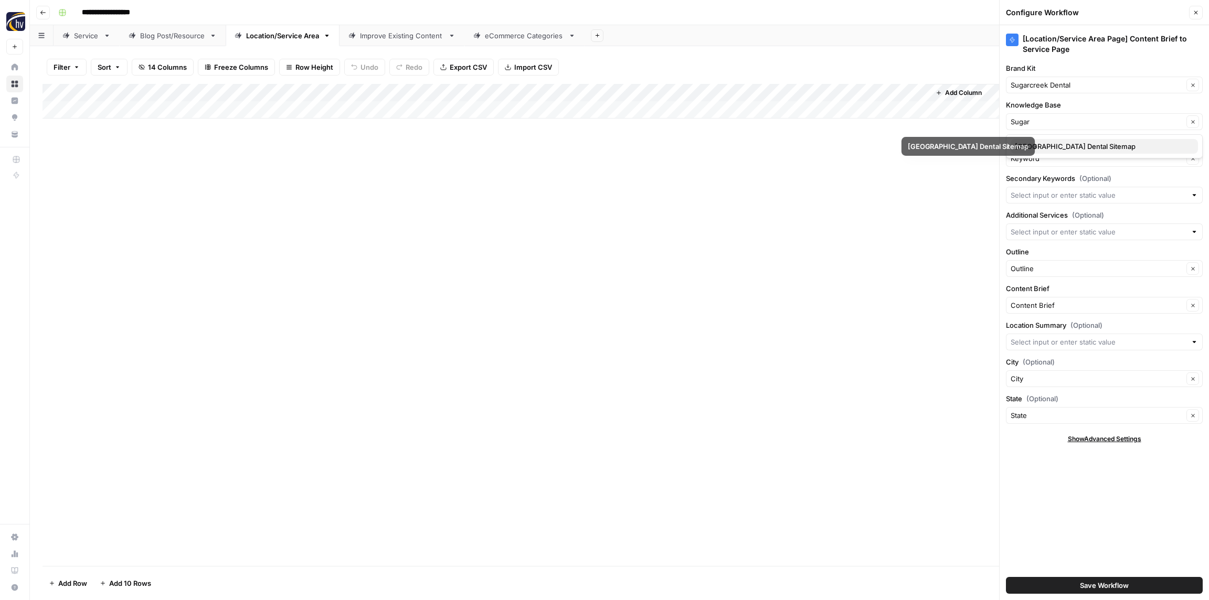
click at [1063, 149] on span "[GEOGRAPHIC_DATA] Dental Sitemap" at bounding box center [1102, 146] width 175 height 10
type input "[GEOGRAPHIC_DATA] Dental Sitemap"
click at [1101, 585] on span "Save Workflow" at bounding box center [1104, 586] width 49 height 10
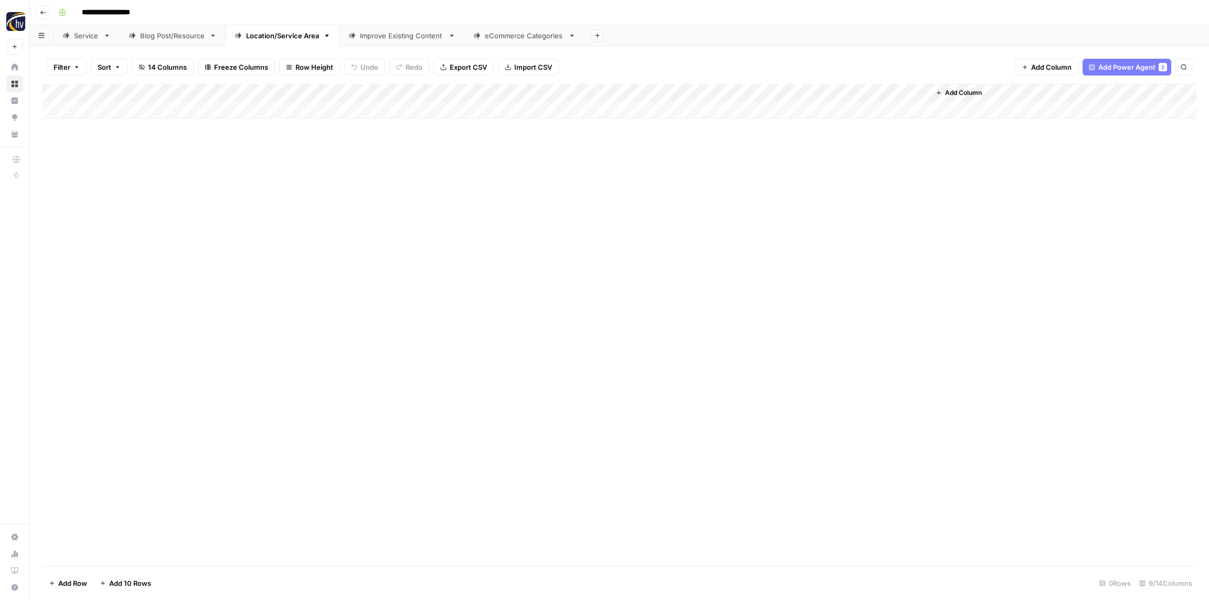
click at [377, 37] on div "Improve Existing Content" at bounding box center [402, 35] width 84 height 10
click at [555, 92] on div "Add Column" at bounding box center [620, 101] width 1154 height 35
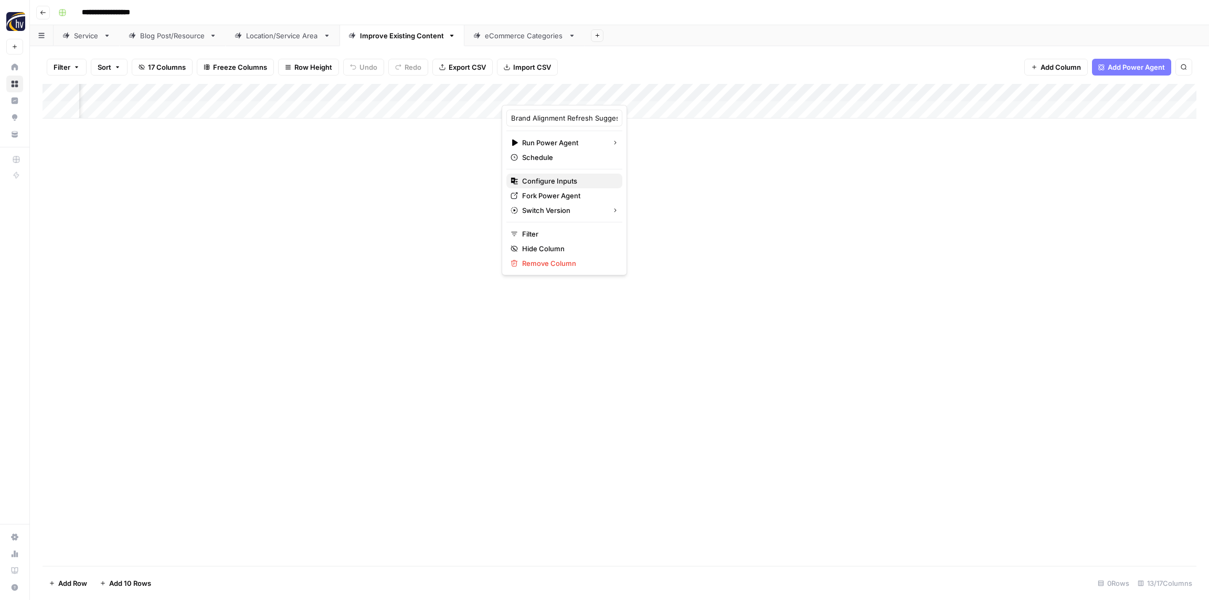
click at [562, 181] on span "Configure Inputs" at bounding box center [568, 181] width 92 height 10
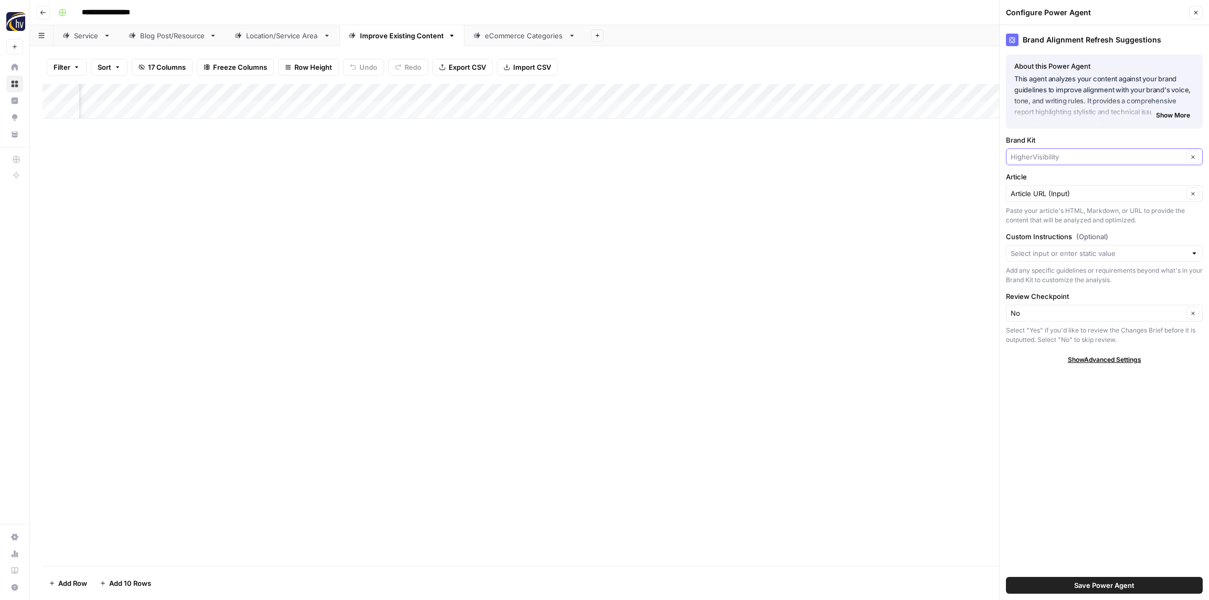
click at [1054, 157] on input "Brand Kit" at bounding box center [1097, 157] width 173 height 10
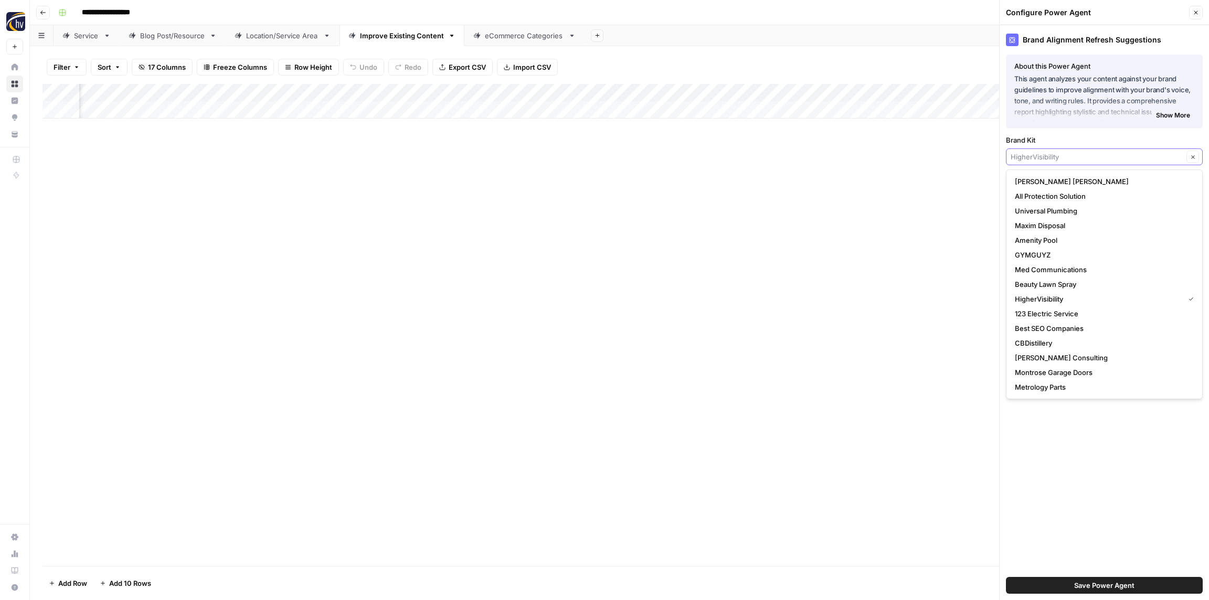
paste input "Sugar"
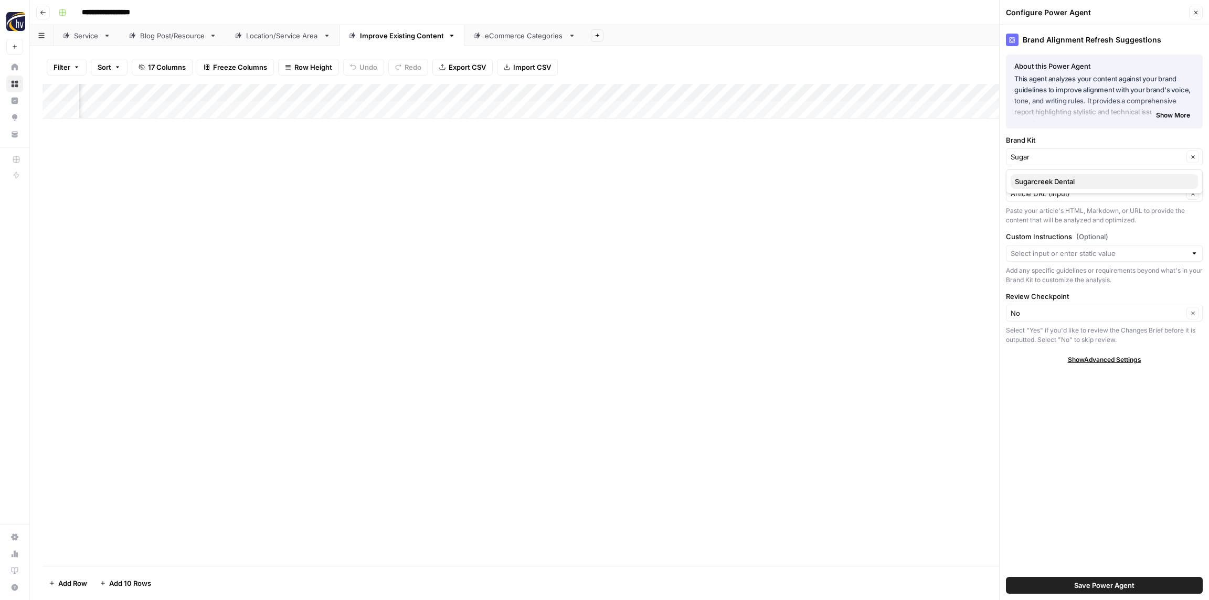
drag, startPoint x: 1051, startPoint y: 181, endPoint x: 1045, endPoint y: 176, distance: 7.5
click at [1050, 181] on span "Sugarcreek Dental" at bounding box center [1102, 181] width 175 height 10
type input "Sugarcreek Dental"
click at [1125, 587] on span "Save Power Agent" at bounding box center [1104, 586] width 60 height 10
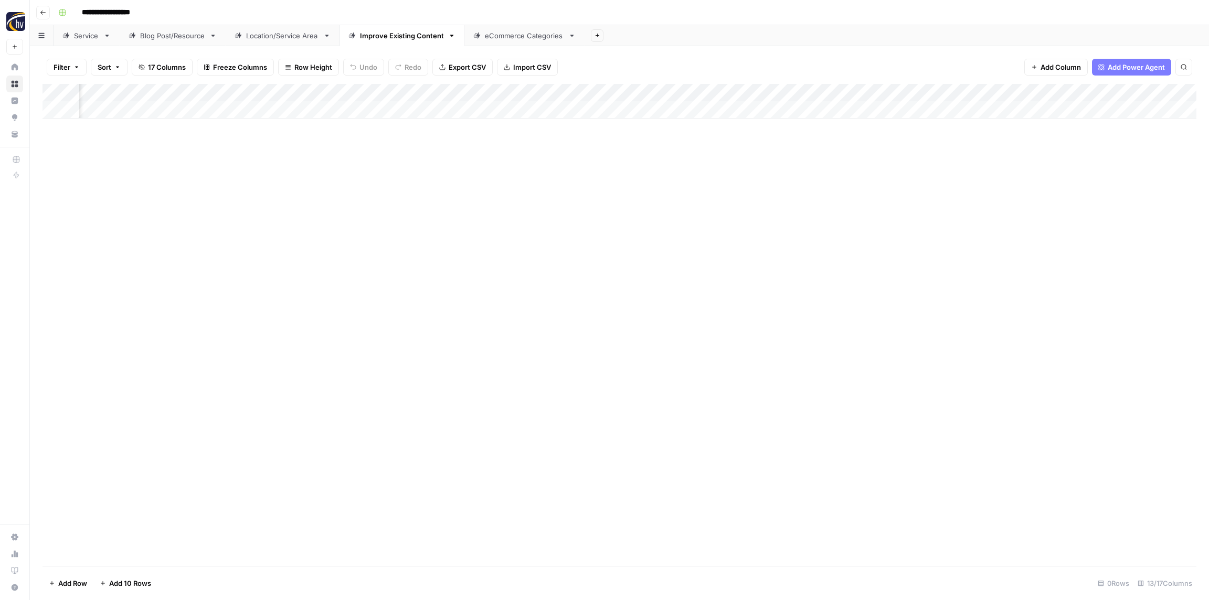
click at [831, 94] on div "Add Column" at bounding box center [620, 101] width 1154 height 35
click at [823, 181] on span "Configure Inputs" at bounding box center [835, 181] width 92 height 10
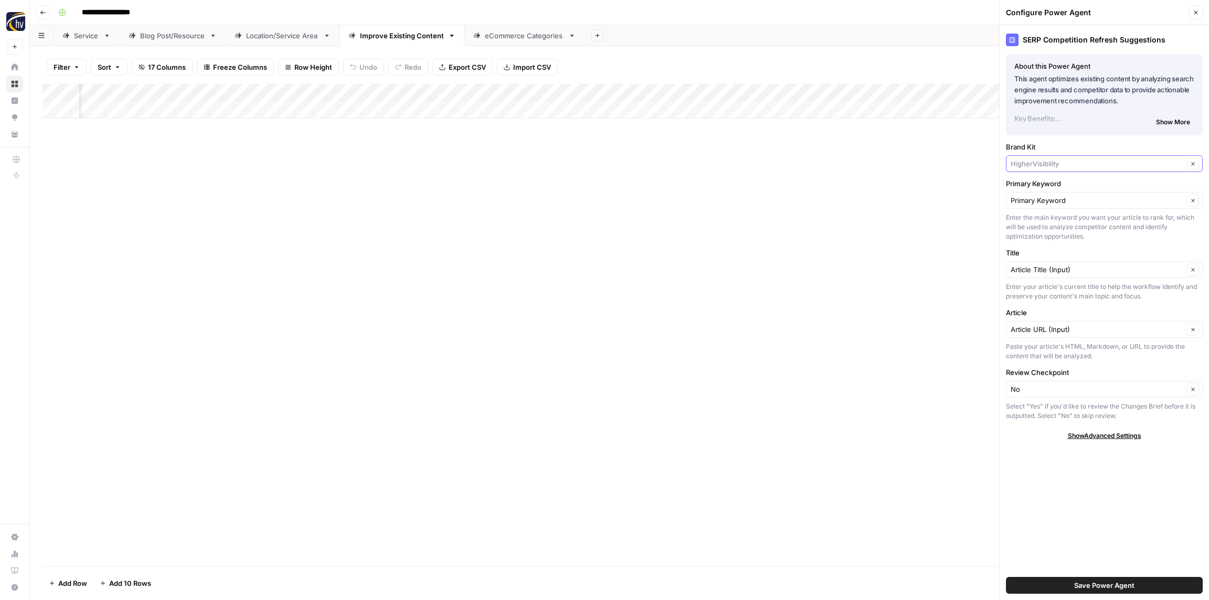
click at [1061, 164] on input "Brand Kit" at bounding box center [1097, 164] width 173 height 10
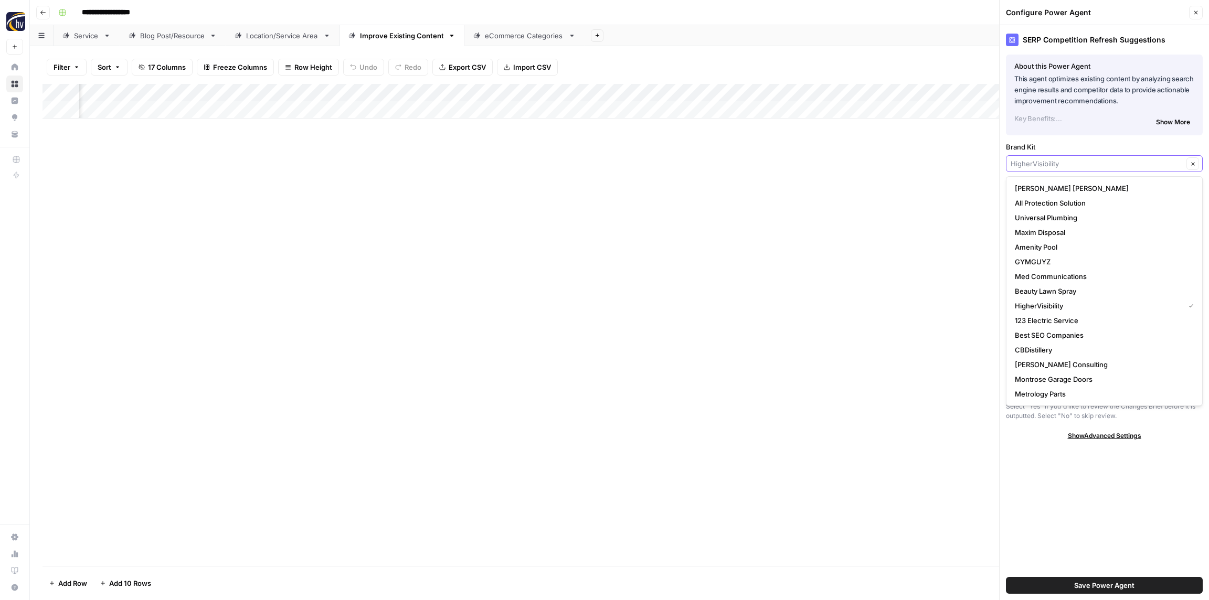
paste input "Sugar"
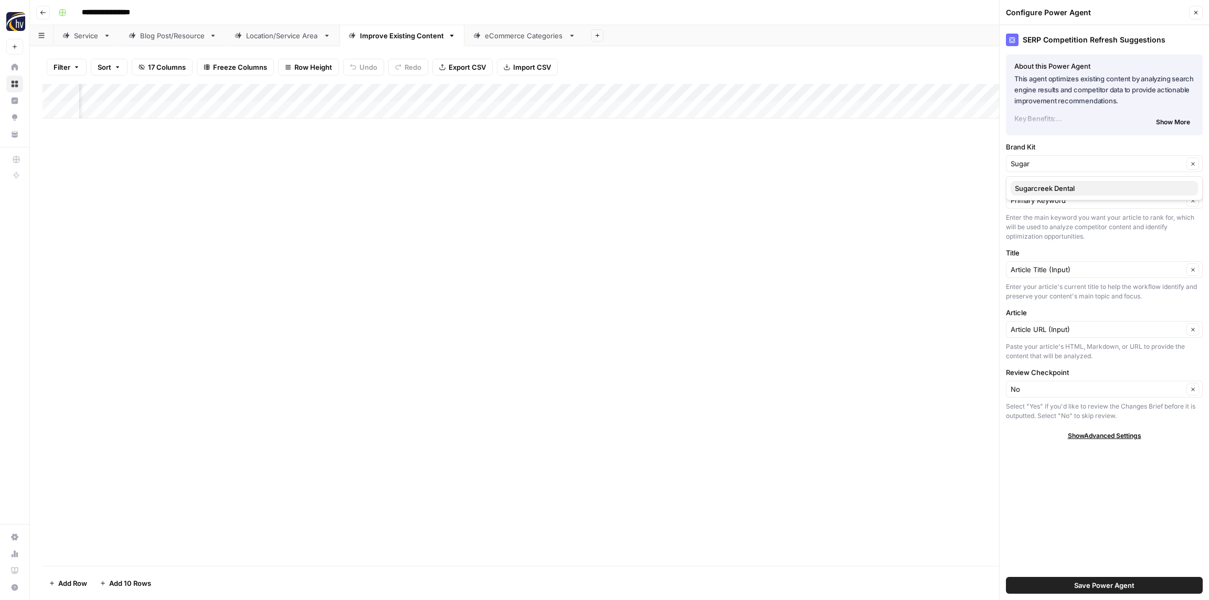
click at [1060, 184] on span "Sugarcreek Dental" at bounding box center [1102, 188] width 175 height 10
type input "Sugarcreek Dental"
click at [1056, 199] on input "Primary Keyword" at bounding box center [1097, 200] width 173 height 10
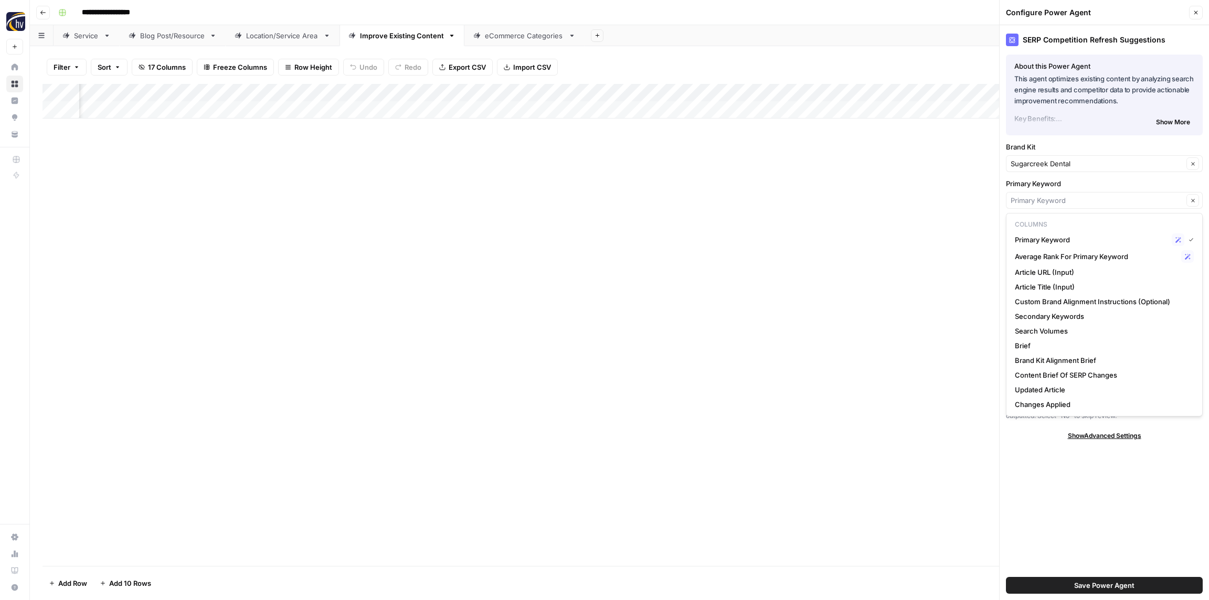
type input "Primary Keyword"
click at [949, 187] on div "Add Column" at bounding box center [620, 325] width 1154 height 482
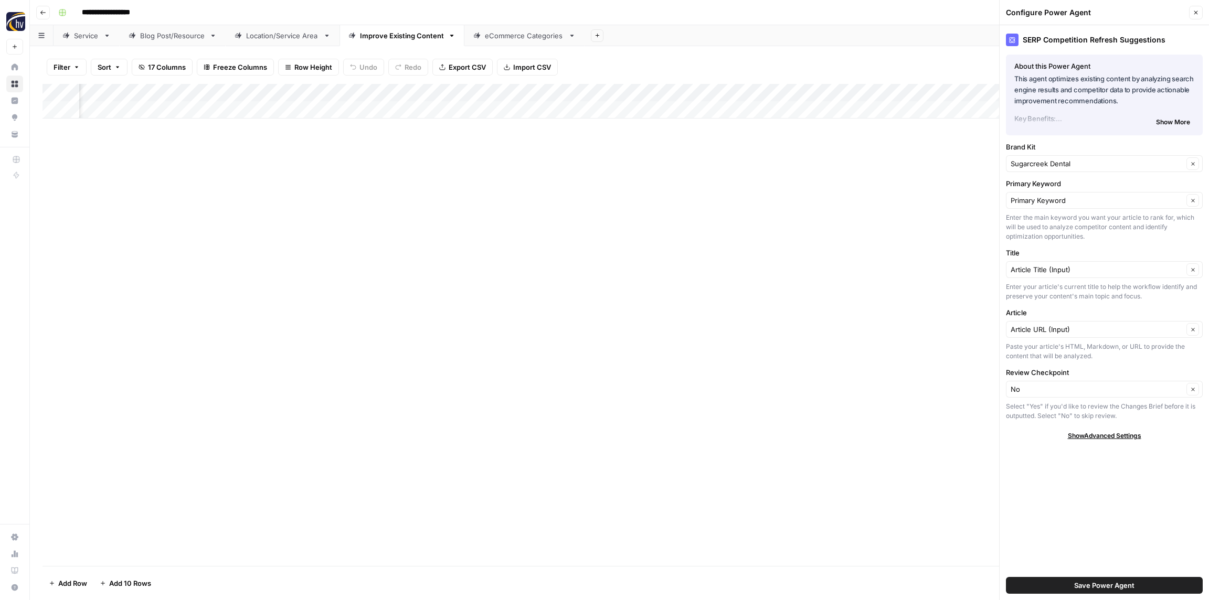
click at [1141, 584] on button "Save Power Agent" at bounding box center [1104, 585] width 197 height 17
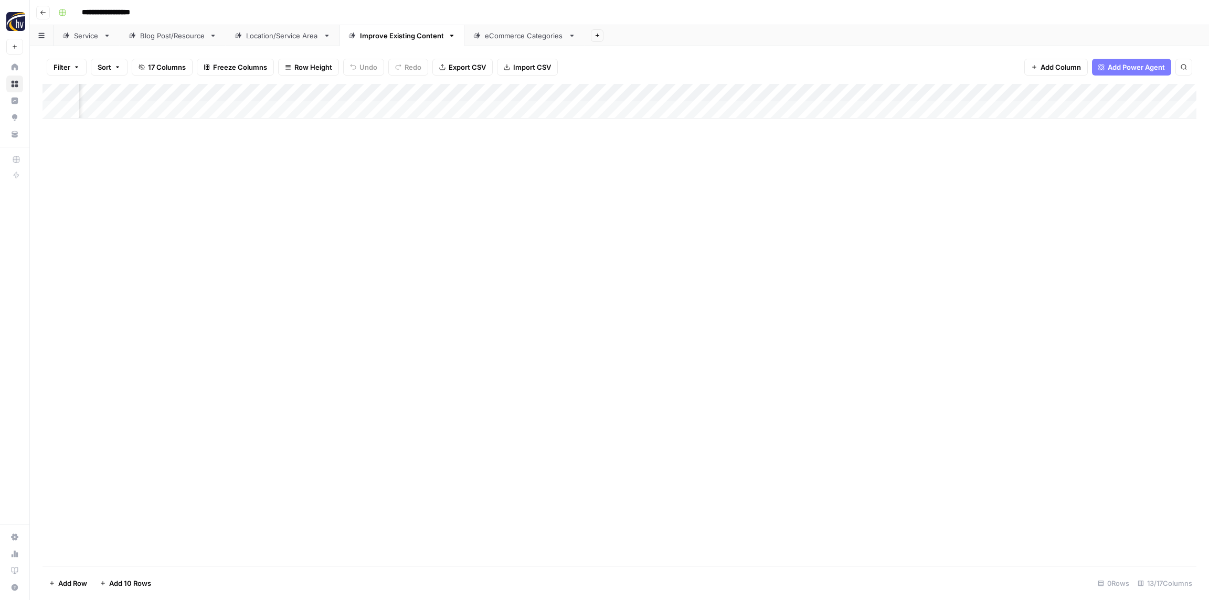
click at [1074, 92] on div "Add Column" at bounding box center [620, 101] width 1154 height 35
click at [1085, 178] on span "Configure Inputs" at bounding box center [1107, 181] width 92 height 10
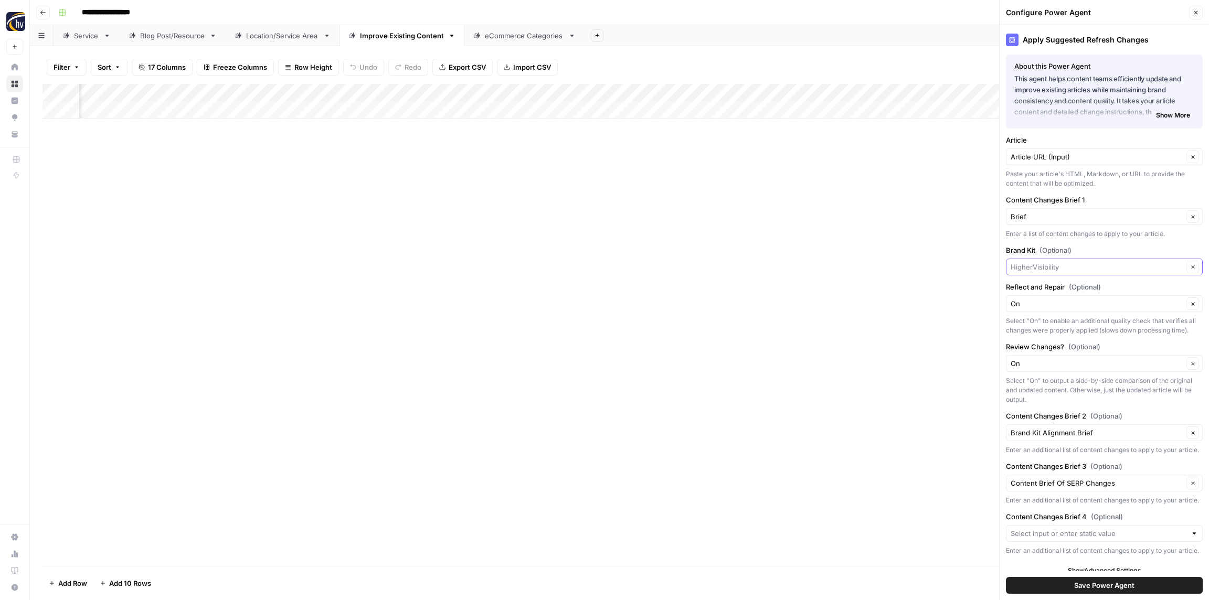
click at [1060, 267] on input "Brand Kit (Optional)" at bounding box center [1097, 267] width 173 height 10
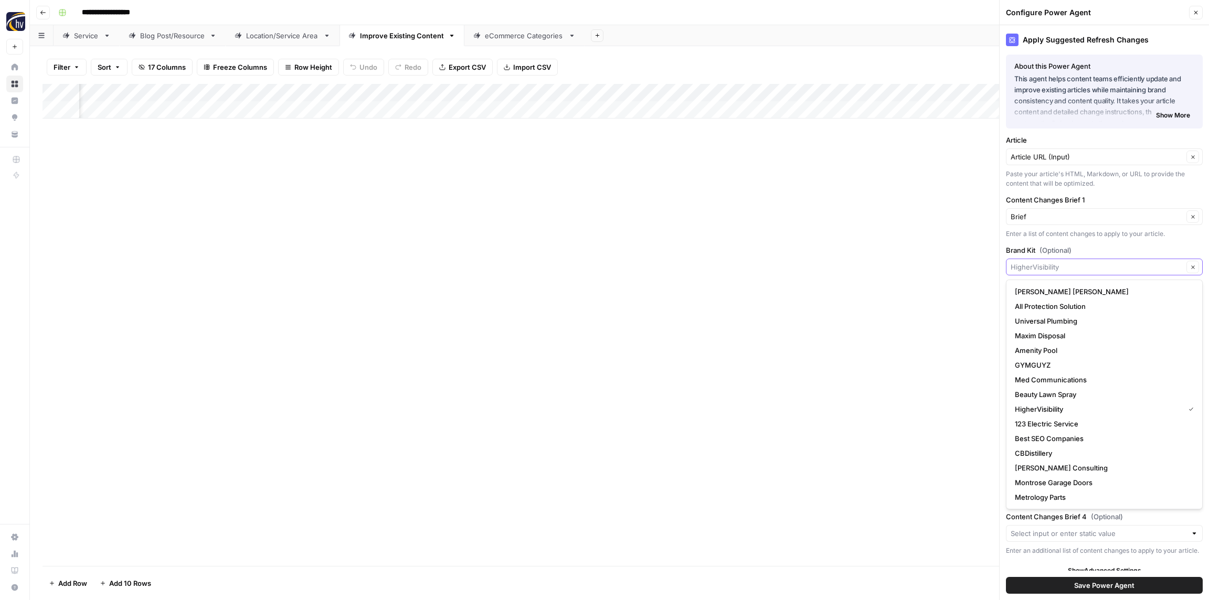
paste input "Sugar"
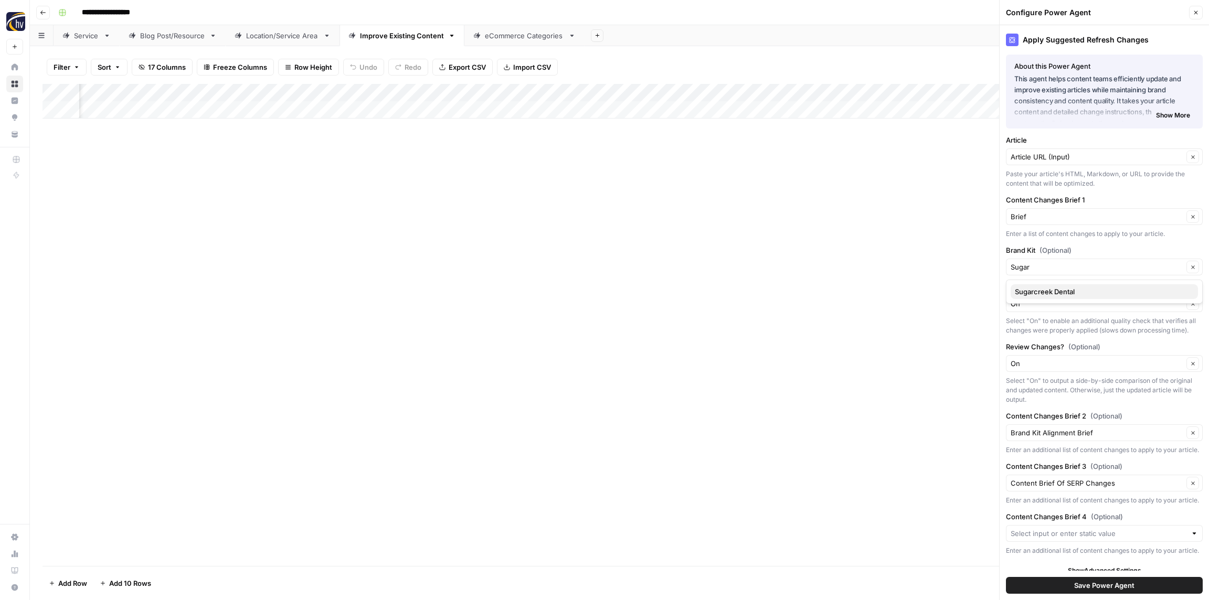
click at [1060, 295] on span "Sugarcreek Dental" at bounding box center [1102, 292] width 175 height 10
type input "Sugarcreek Dental"
click at [1096, 588] on span "Save Power Agent" at bounding box center [1104, 586] width 60 height 10
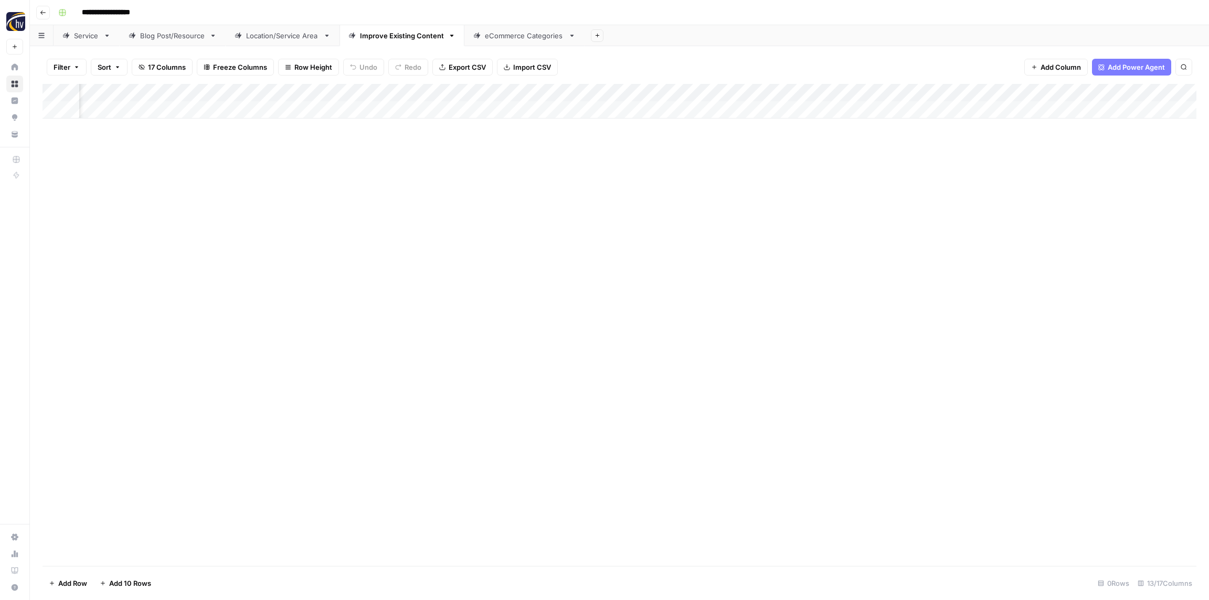
click at [512, 41] on link "eCommerce Categories" at bounding box center [525, 35] width 120 height 21
type input "**********"
click at [383, 86] on div "Add Column" at bounding box center [620, 101] width 1154 height 35
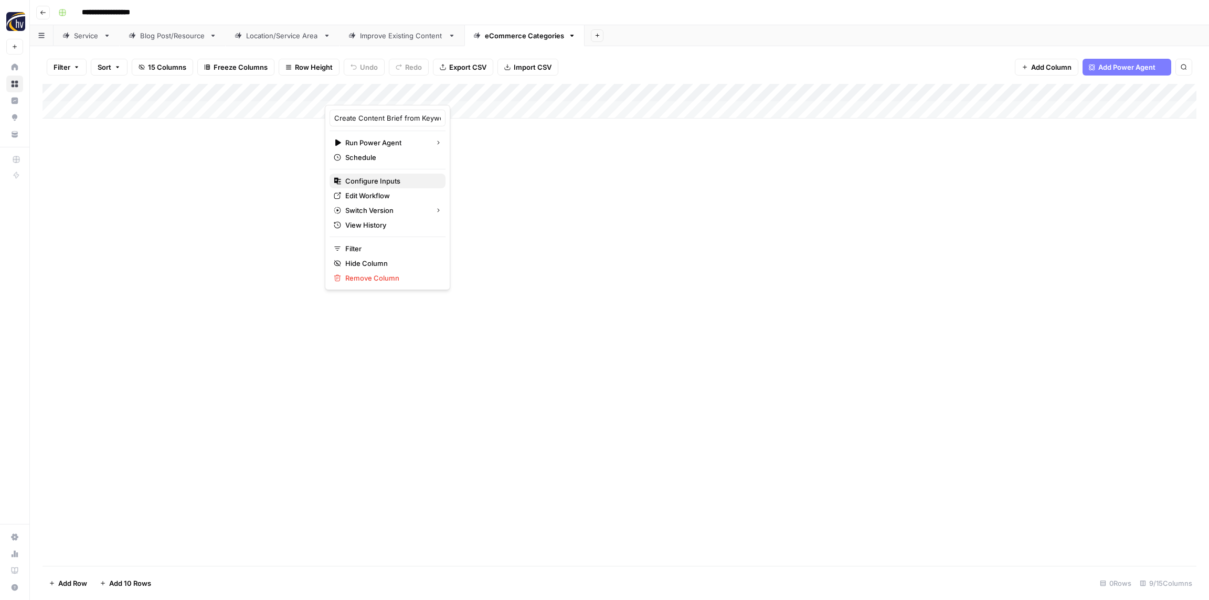
click at [400, 180] on span "Configure Inputs" at bounding box center [391, 181] width 92 height 10
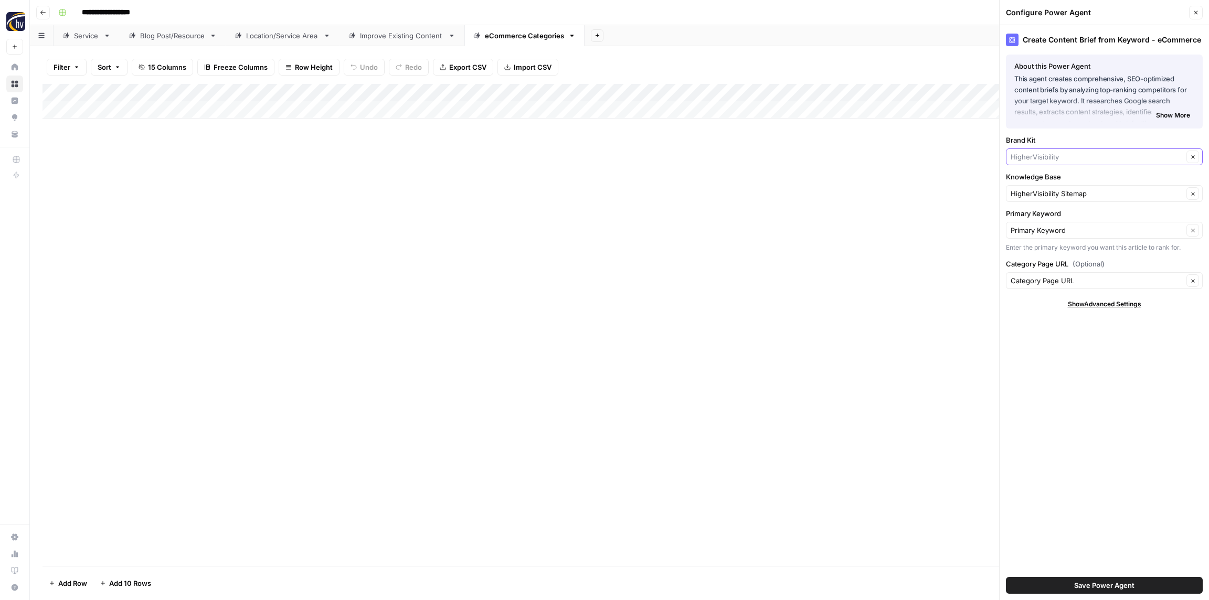
click at [1026, 157] on input "Brand Kit" at bounding box center [1097, 157] width 173 height 10
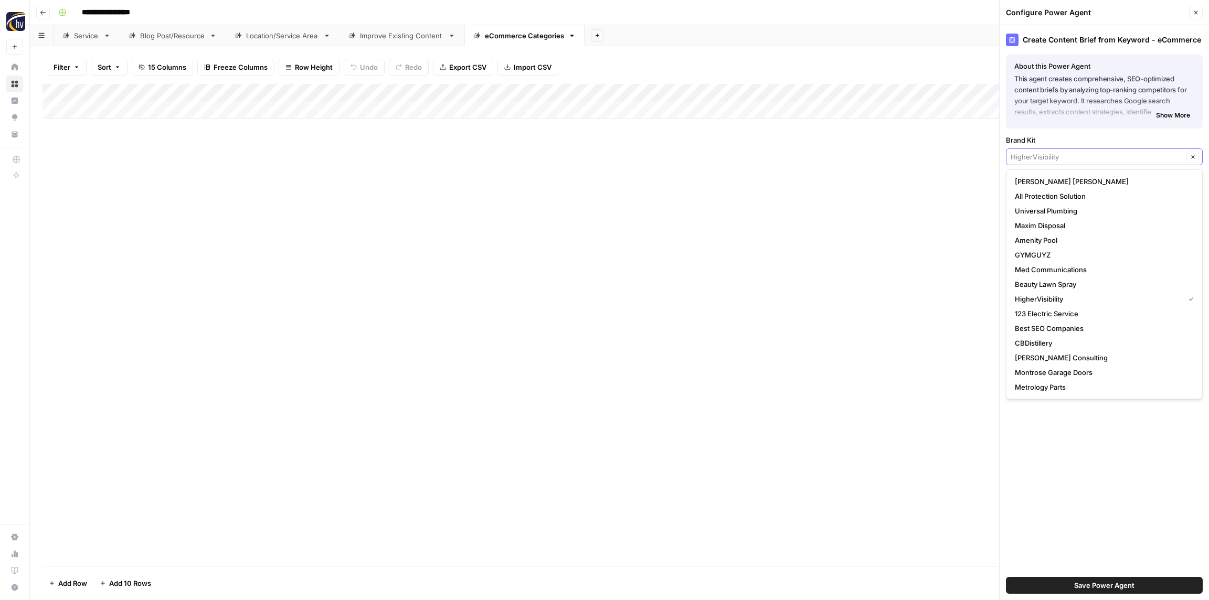
paste input "Sugar"
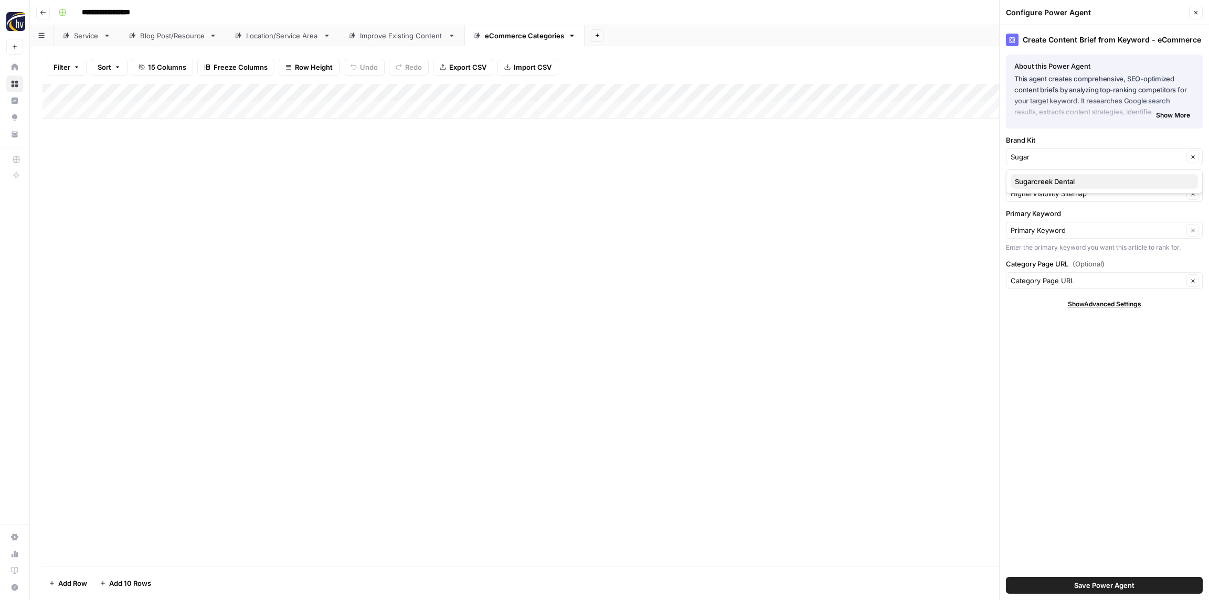
click at [1041, 179] on span "Sugarcreek Dental" at bounding box center [1102, 181] width 175 height 10
type input "Sugarcreek Dental"
click at [1041, 195] on input "Knowledge Base" at bounding box center [1097, 193] width 173 height 10
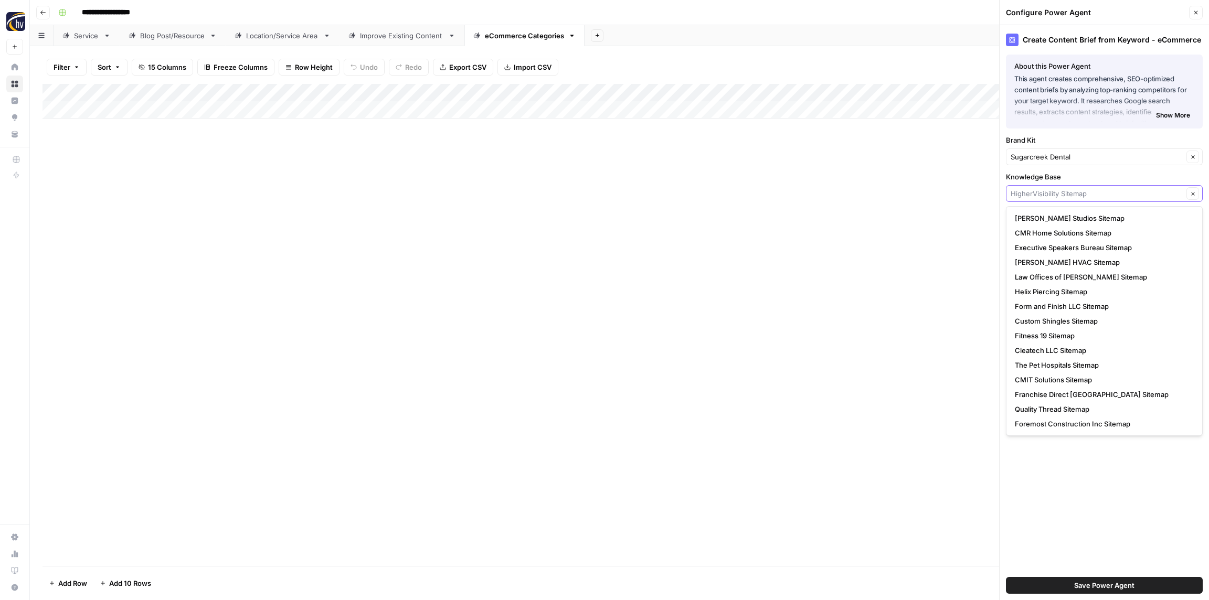
paste input "Sugar"
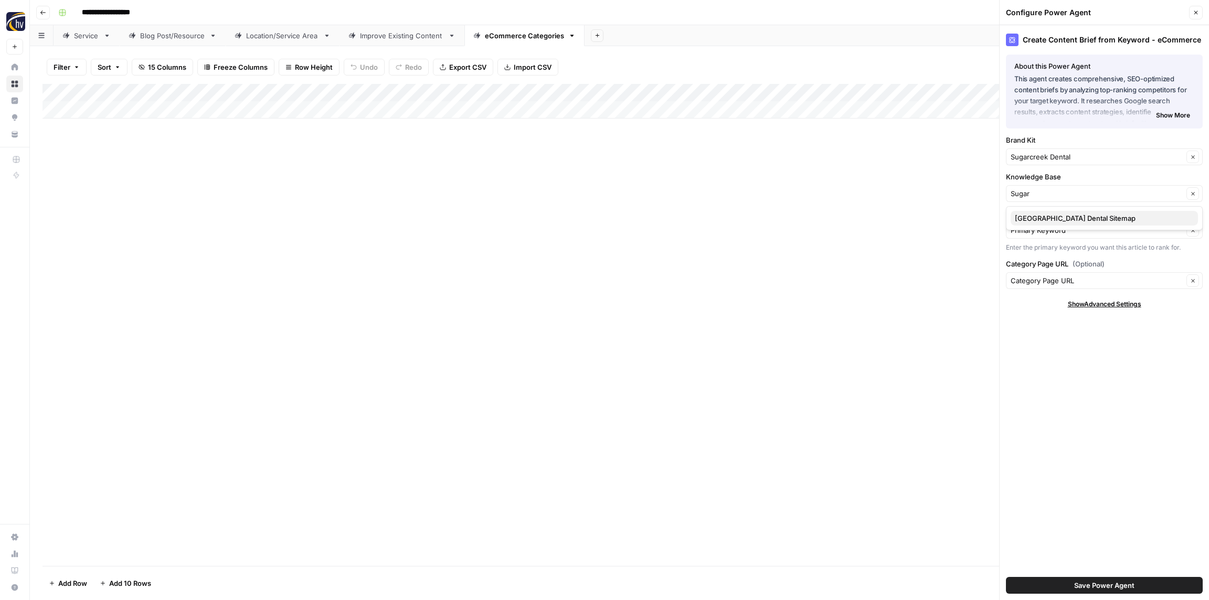
click at [1043, 211] on button "[GEOGRAPHIC_DATA] Dental Sitemap" at bounding box center [1104, 218] width 187 height 15
type input "[GEOGRAPHIC_DATA] Dental Sitemap"
click at [1112, 590] on span "Save Power Agent" at bounding box center [1104, 586] width 60 height 10
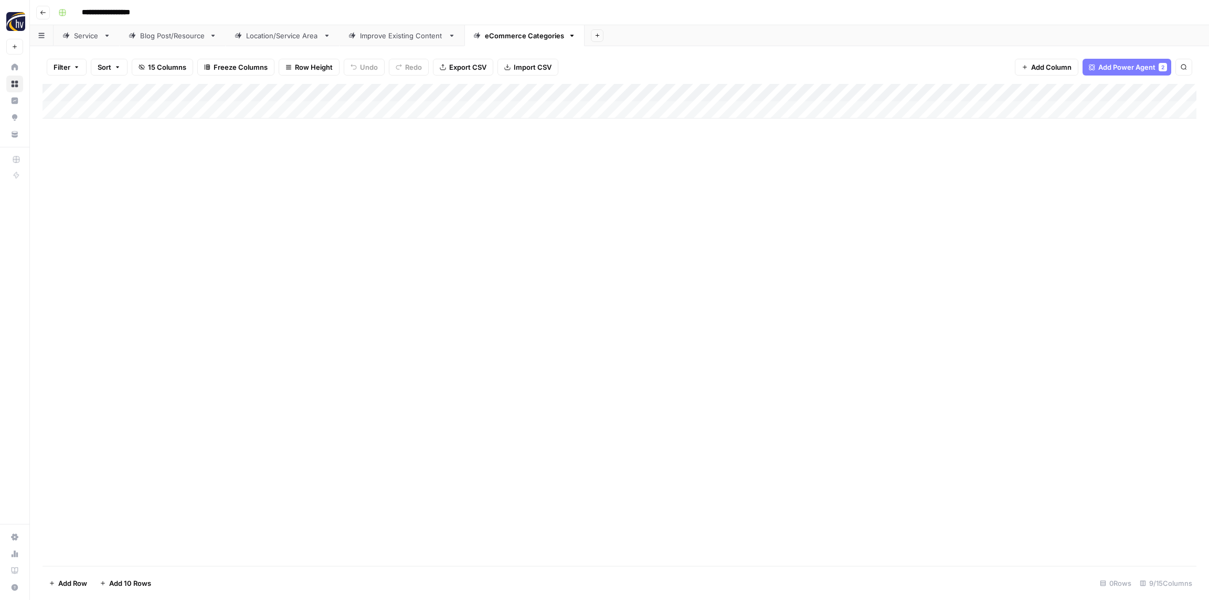
click at [997, 90] on div "Add Column" at bounding box center [620, 101] width 1154 height 35
click at [955, 173] on div "[eCommerce Category] Content Brief to Category Page Run Workflow Schedule Confi…" at bounding box center [975, 197] width 125 height 185
click at [953, 180] on span "Configure Inputs" at bounding box center [979, 181] width 92 height 10
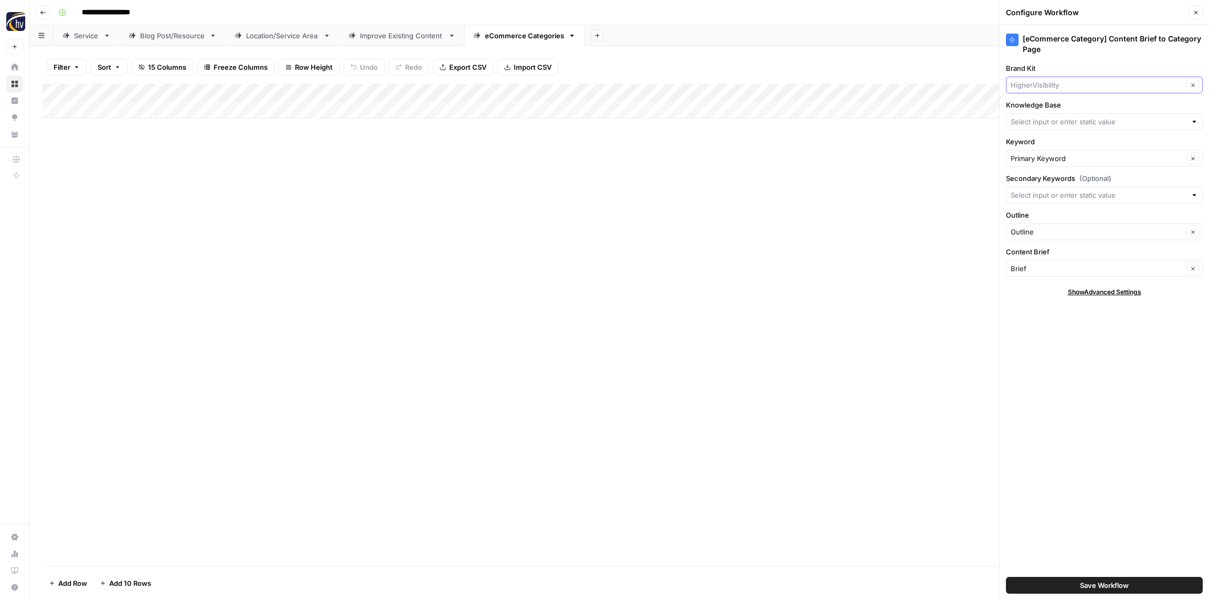
click at [1047, 80] on input "Brand Kit" at bounding box center [1097, 85] width 173 height 10
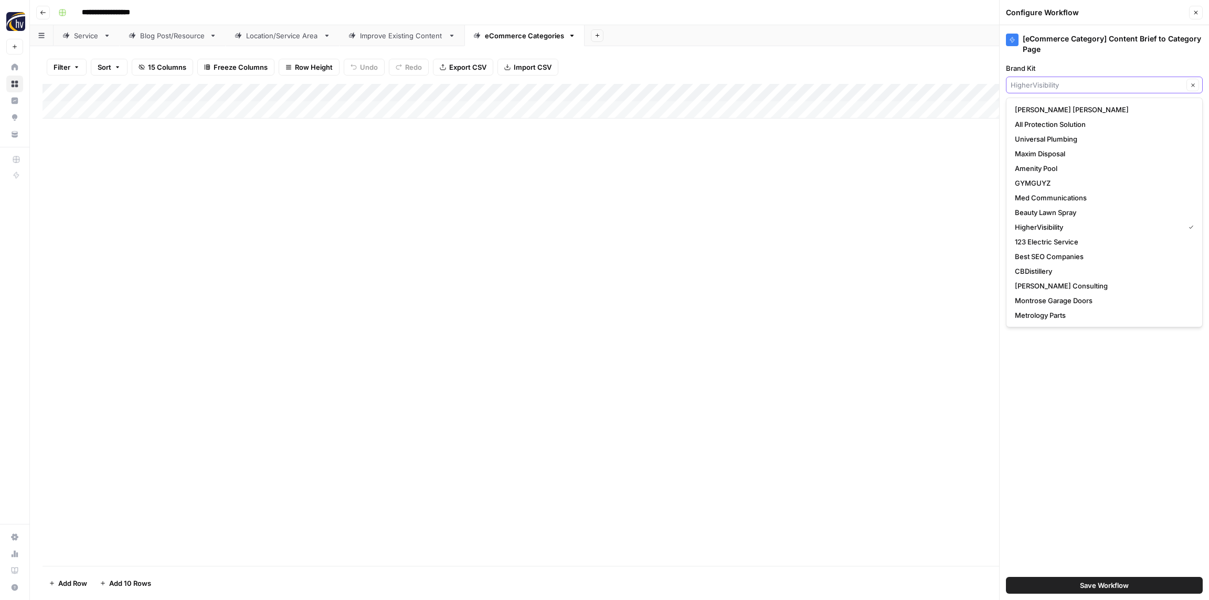
paste input "Sugar"
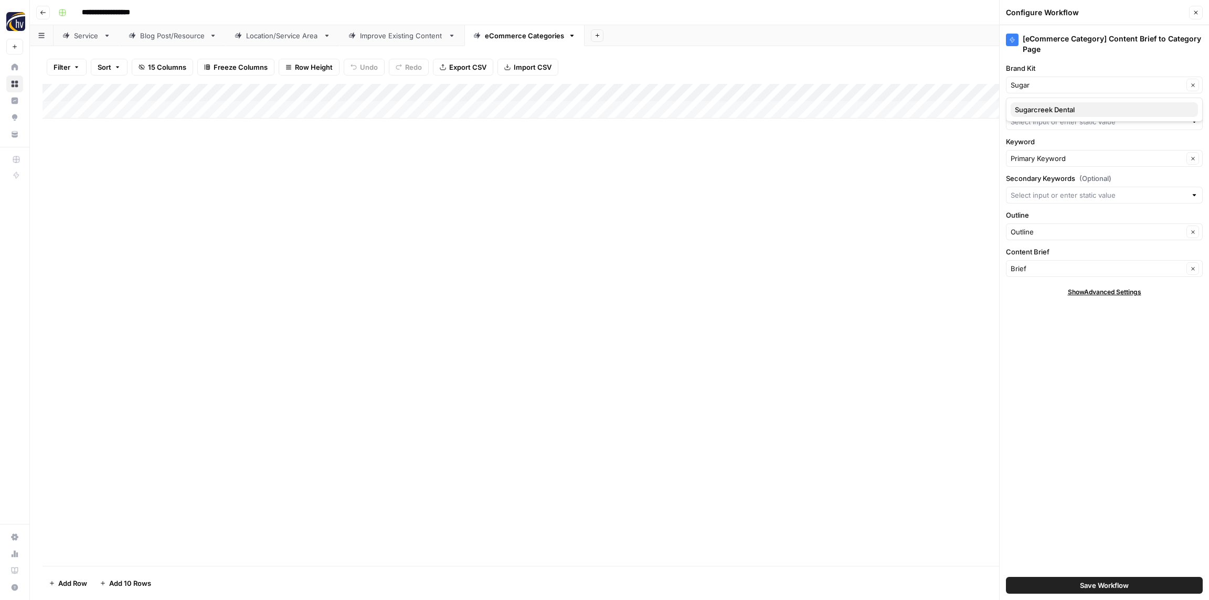
click at [1050, 105] on span "Sugarcreek Dental" at bounding box center [1102, 109] width 175 height 10
type input "Sugarcreek Dental"
click at [1051, 122] on input "Knowledge Base" at bounding box center [1099, 122] width 176 height 10
paste input "Sugar"
click at [1047, 143] on span "[GEOGRAPHIC_DATA] Dental Sitemap" at bounding box center [1102, 146] width 175 height 10
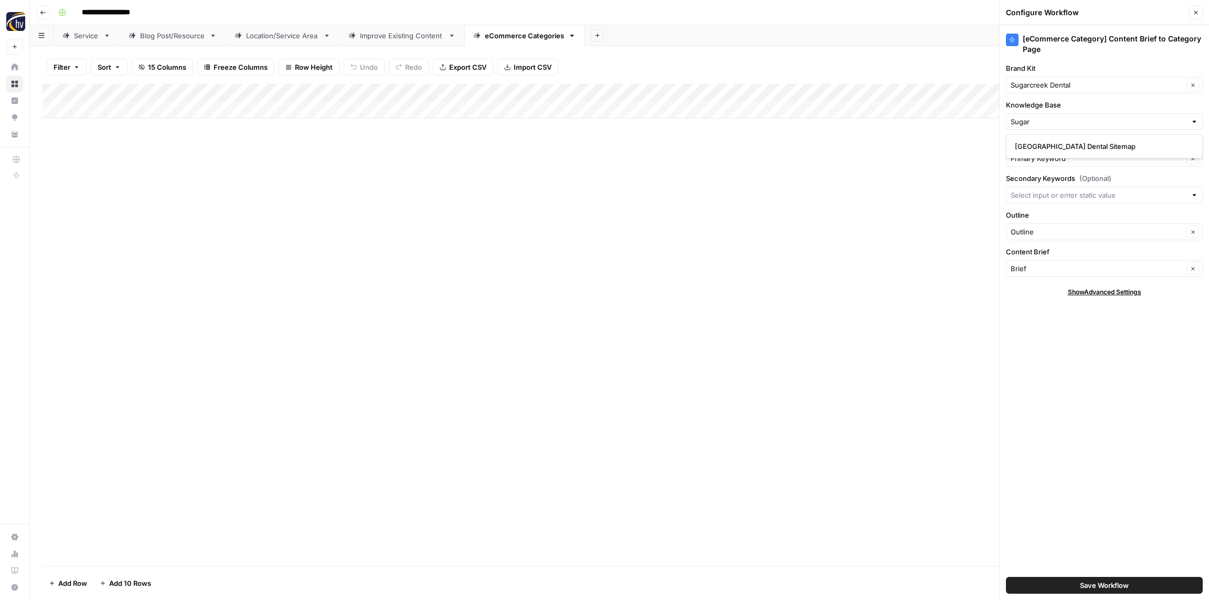
type input "[GEOGRAPHIC_DATA] Dental Sitemap"
click at [1107, 581] on span "Save Workflow" at bounding box center [1104, 586] width 49 height 10
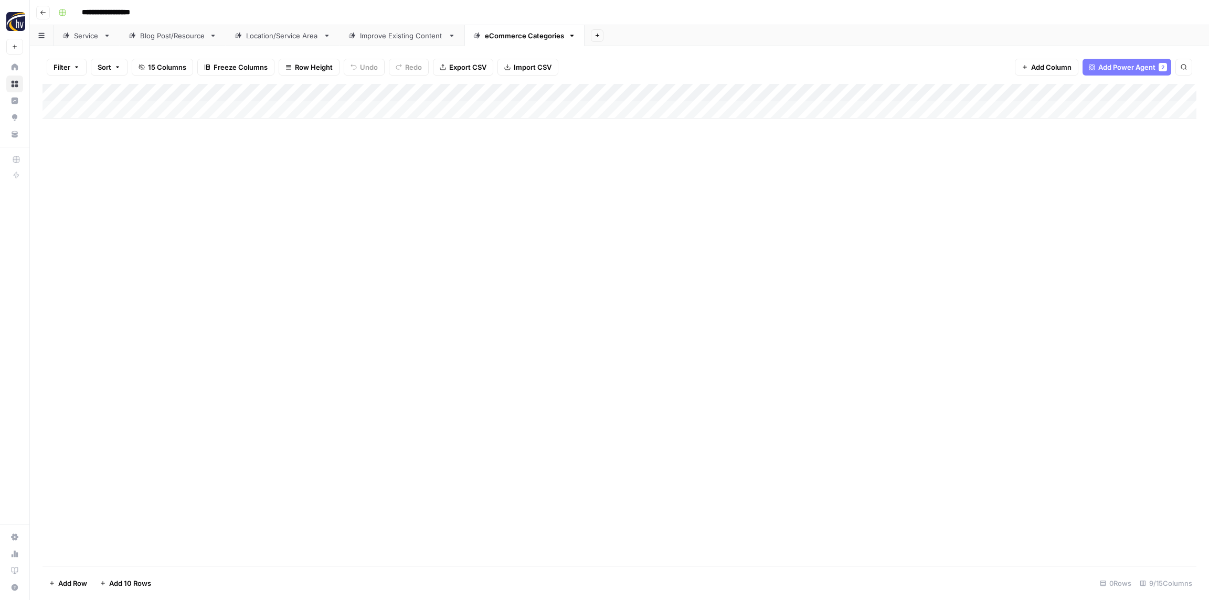
drag, startPoint x: 544, startPoint y: 178, endPoint x: 256, endPoint y: 92, distance: 301.4
click at [536, 178] on div "Add Column" at bounding box center [620, 325] width 1154 height 482
click at [42, 17] on button "Go back" at bounding box center [43, 13] width 14 height 14
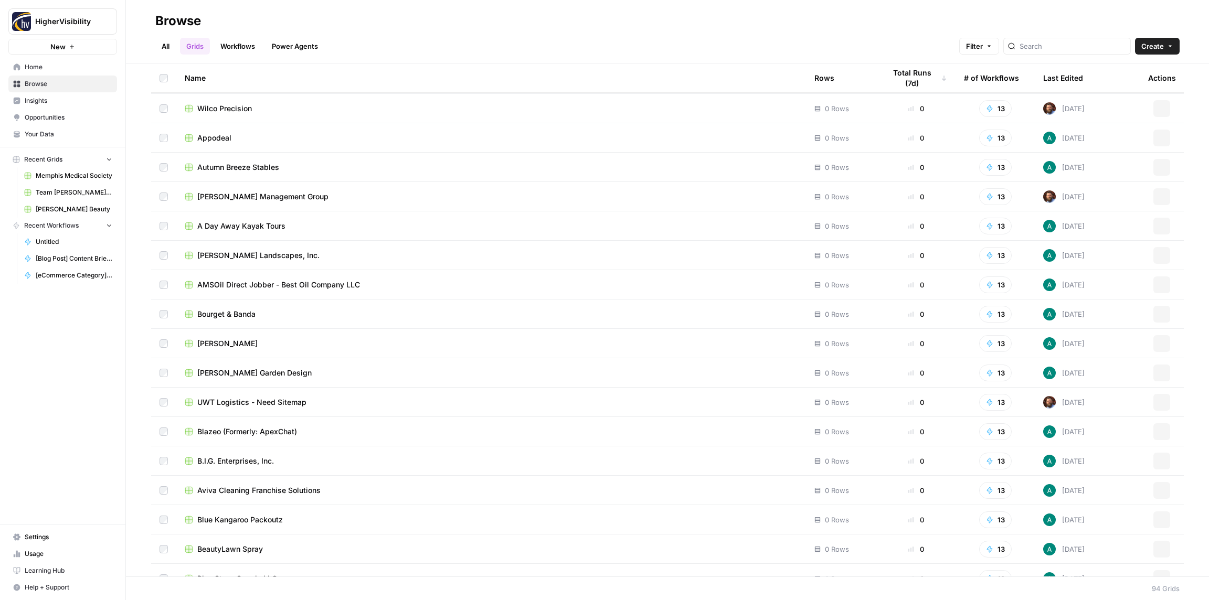
scroll to position [2279, 0]
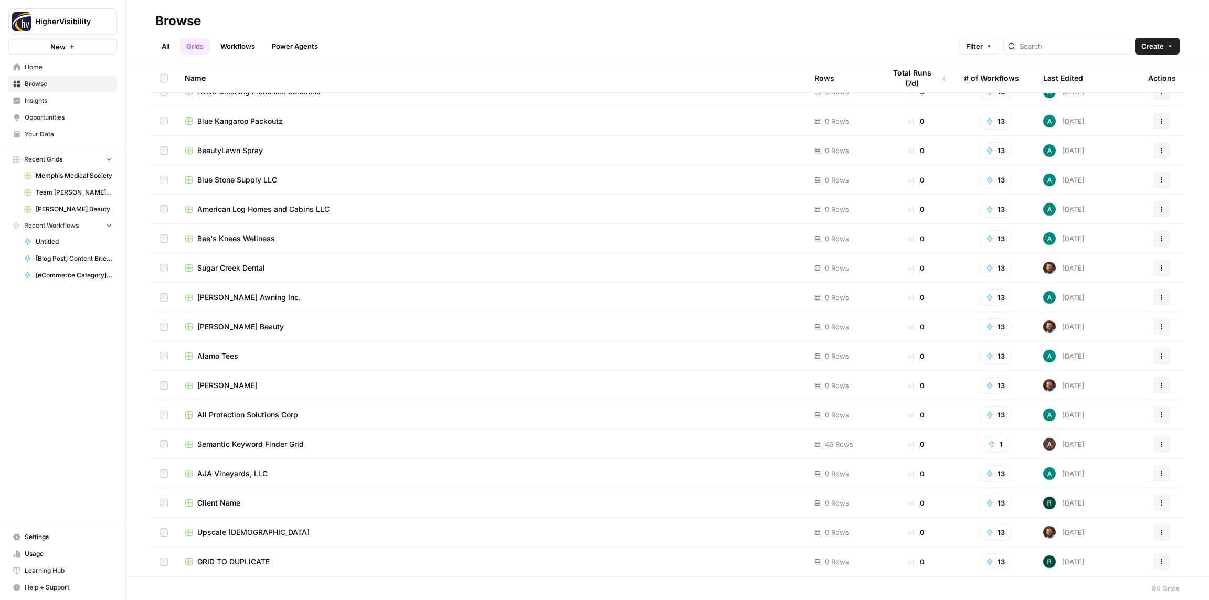
click at [1166, 561] on button "Actions" at bounding box center [1162, 562] width 17 height 17
click at [1100, 477] on span "Duplicate" at bounding box center [1115, 475] width 84 height 10
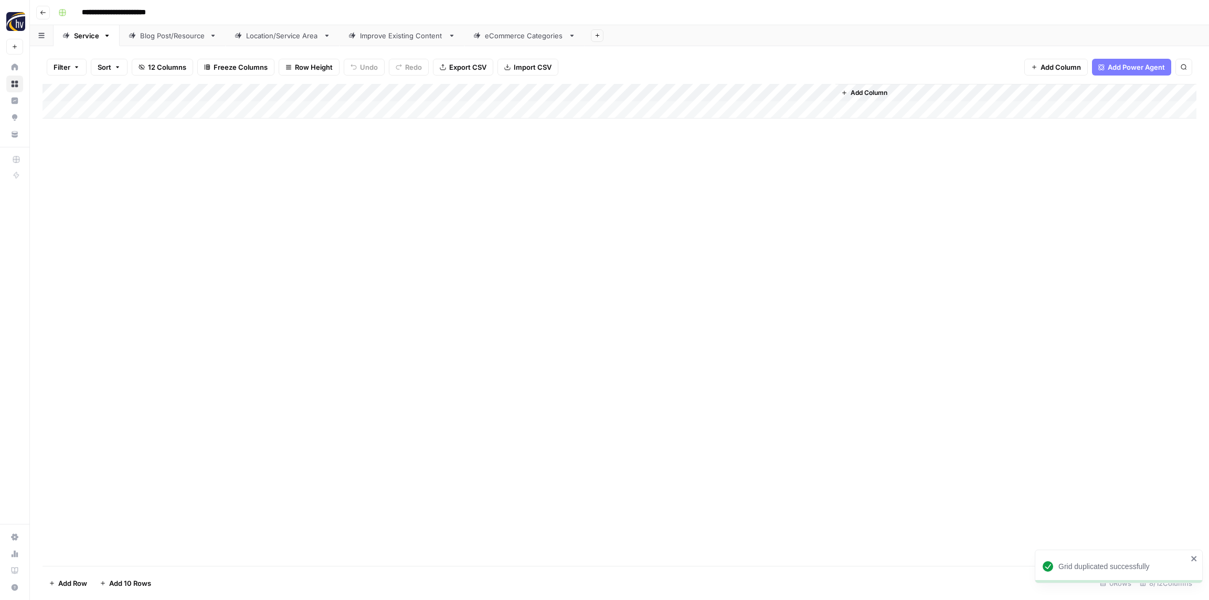
click at [138, 9] on input "**********" at bounding box center [131, 12] width 108 height 17
paste input
type input "**********"
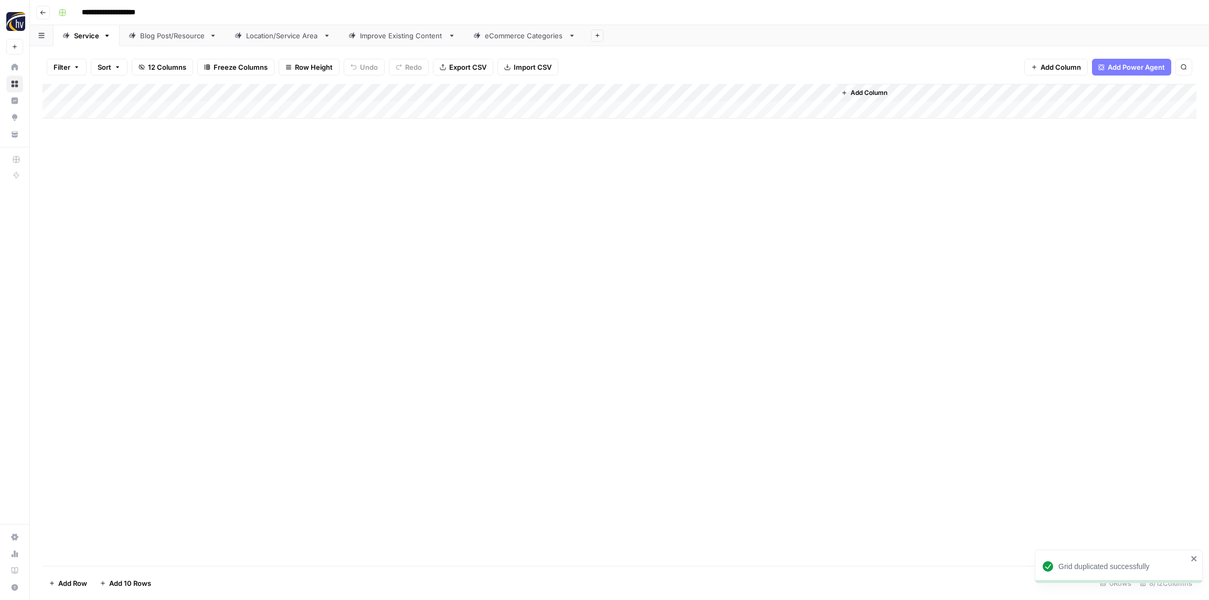
click at [188, 7] on div "**********" at bounding box center [626, 12] width 1145 height 17
drag, startPoint x: 246, startPoint y: 167, endPoint x: 223, endPoint y: 103, distance: 68.6
click at [244, 165] on div "Add Column" at bounding box center [620, 325] width 1154 height 482
click at [216, 90] on div "Add Column" at bounding box center [620, 101] width 1154 height 35
click at [240, 180] on span "Configure Inputs" at bounding box center [240, 181] width 92 height 10
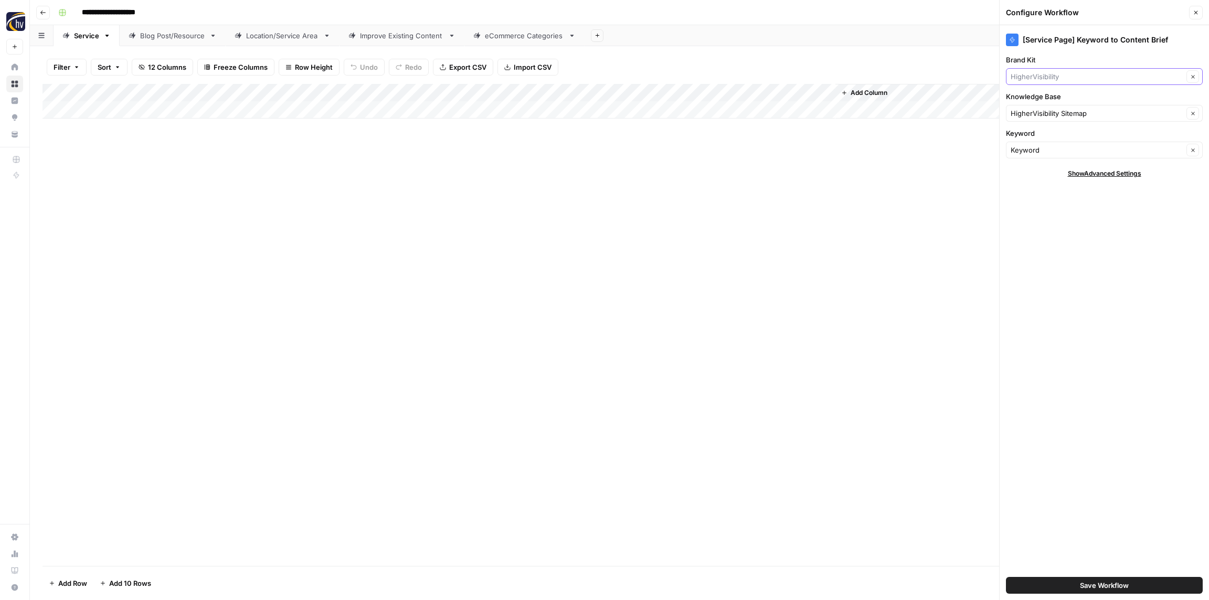
click at [1057, 74] on input "Brand Kit" at bounding box center [1097, 76] width 173 height 10
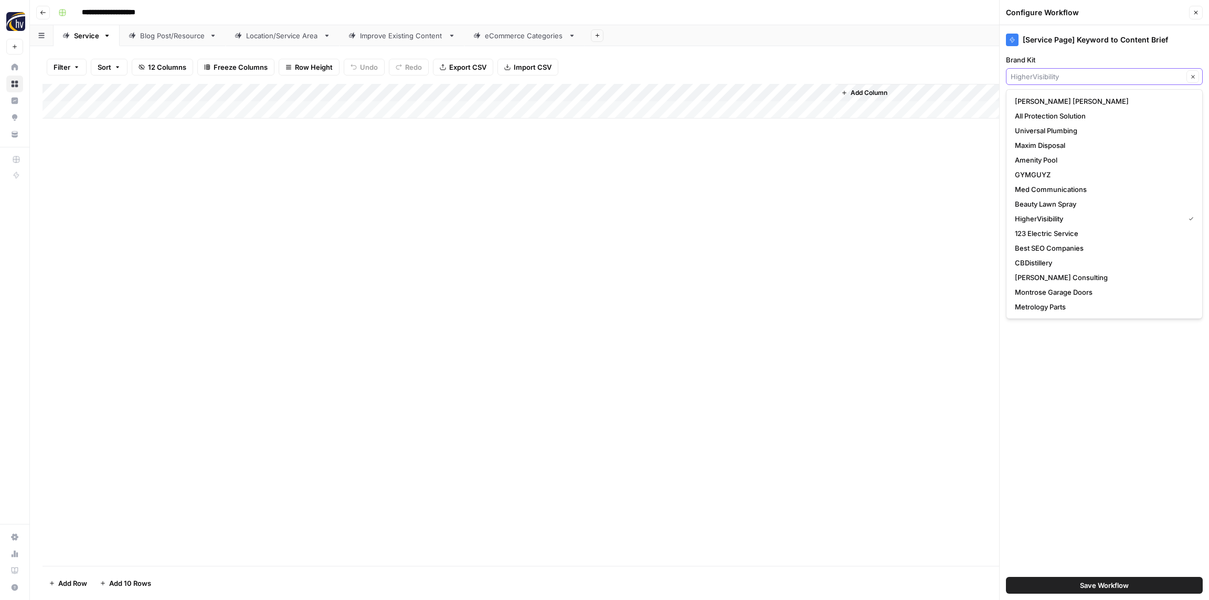
paste input "Still River Wellness"
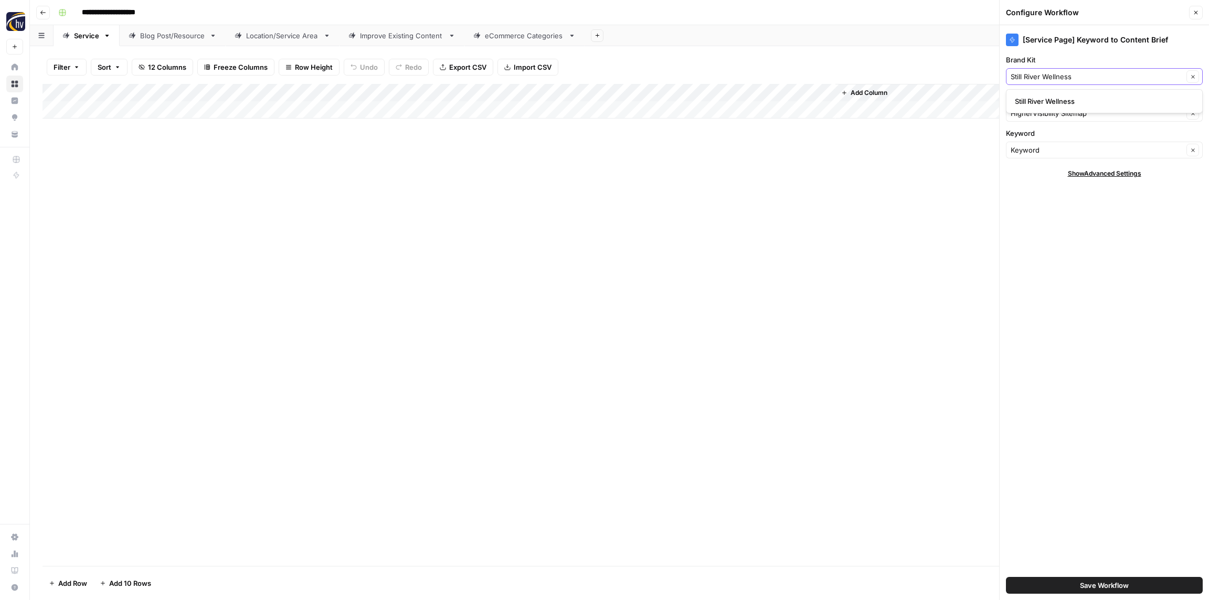
type input "Still River Wellness"
click at [1054, 99] on span "Still River Wellness" at bounding box center [1102, 101] width 175 height 10
click at [1050, 110] on input "Knowledge Base" at bounding box center [1097, 113] width 173 height 10
paste input "Still River Wellness"
drag, startPoint x: 1049, startPoint y: 139, endPoint x: 1044, endPoint y: 122, distance: 18.0
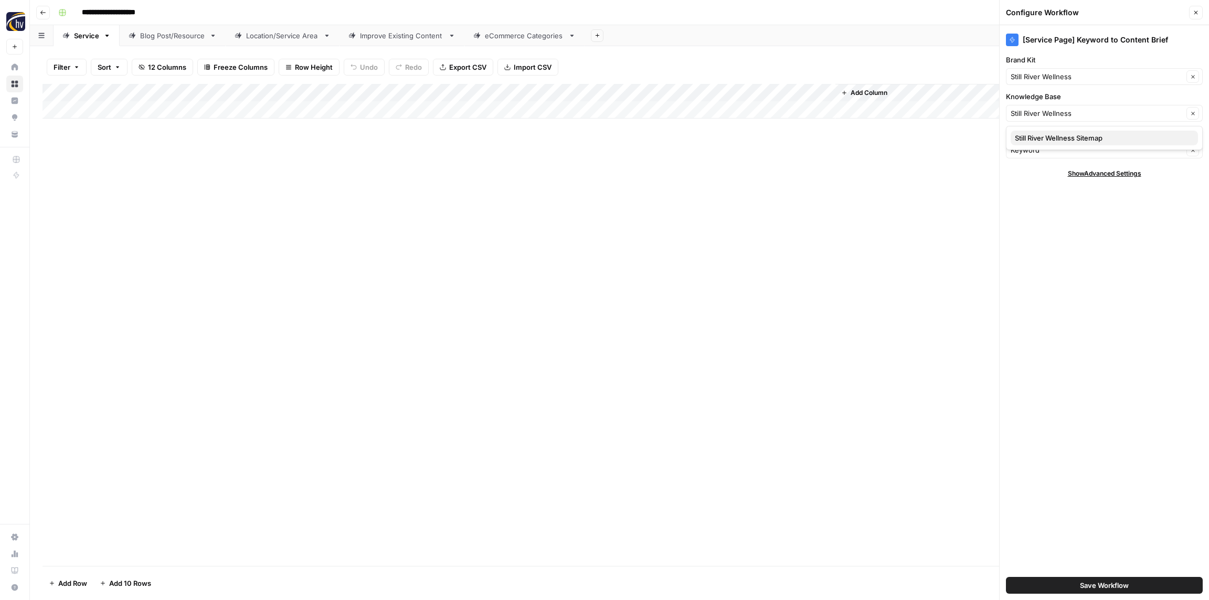
click at [1049, 139] on span "Still River Wellness Sitemap" at bounding box center [1102, 138] width 175 height 10
type input "Still River Wellness Sitemap"
click at [1099, 583] on span "Save Workflow" at bounding box center [1104, 586] width 49 height 10
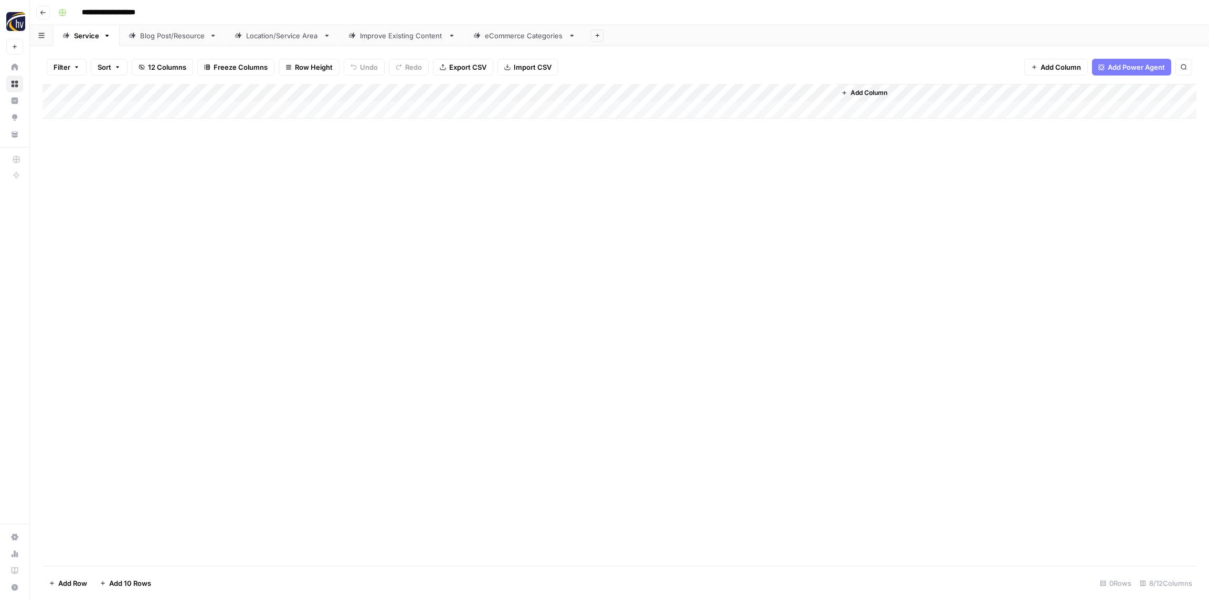
click at [681, 93] on div "Add Column" at bounding box center [620, 101] width 1154 height 35
click at [690, 180] on span "Configure Inputs" at bounding box center [713, 181] width 92 height 10
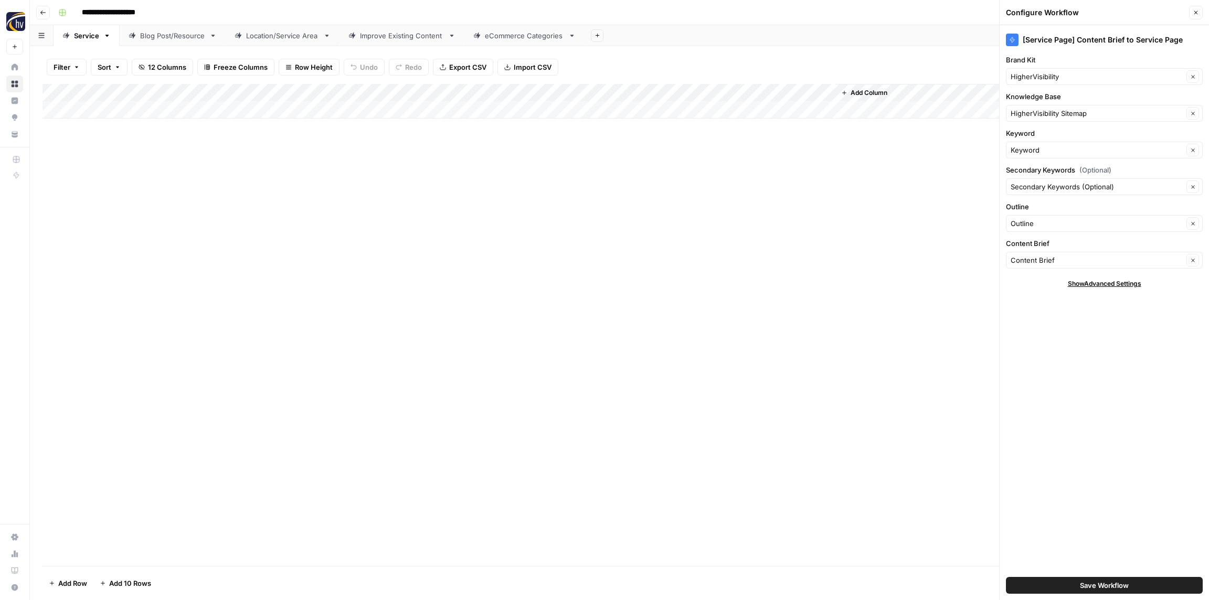
click at [1040, 82] on div "HigherVisibility Clear" at bounding box center [1104, 76] width 197 height 17
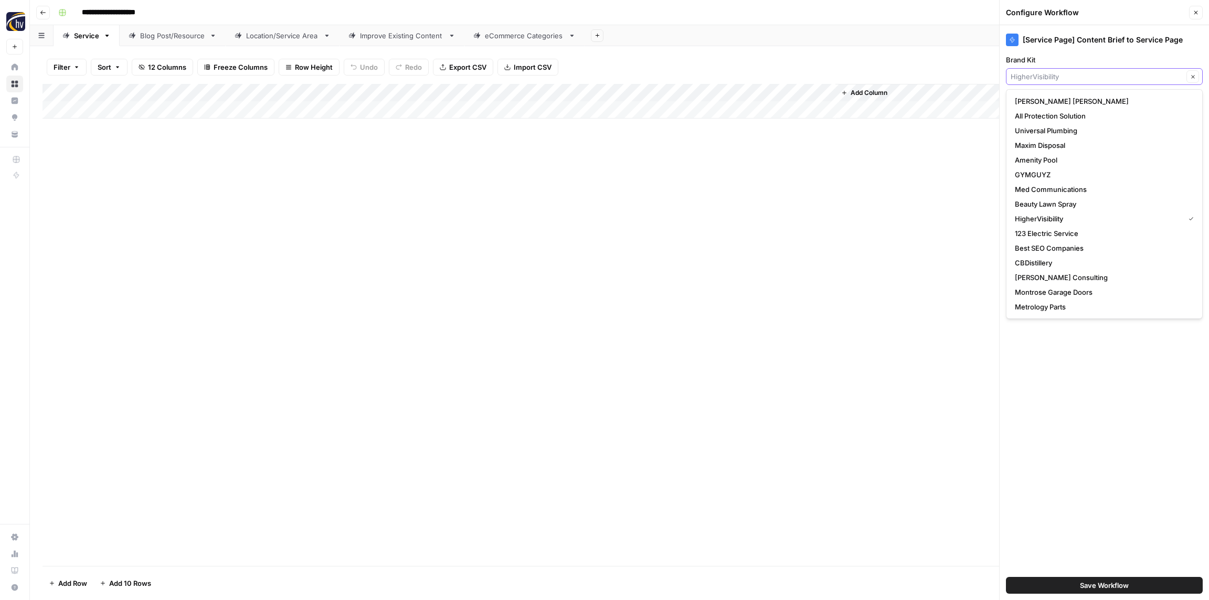
paste input "Still River Wellness"
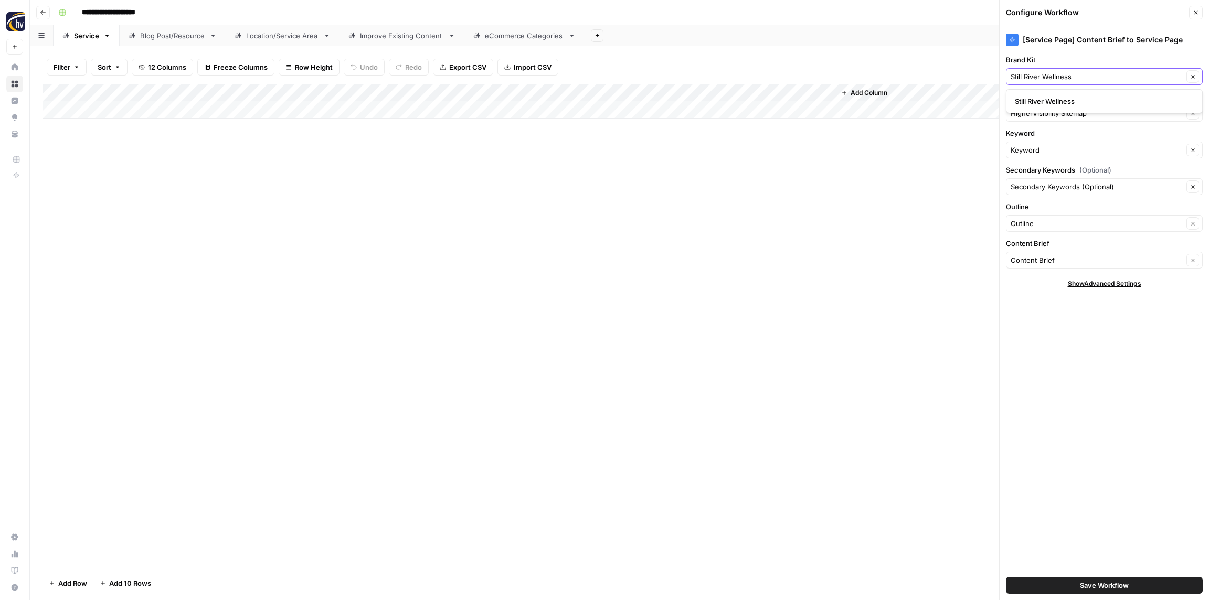
type input "Still River Wellness"
click at [1049, 101] on span "Still River Wellness" at bounding box center [1102, 101] width 175 height 10
click at [1046, 115] on input "Knowledge Base" at bounding box center [1097, 113] width 173 height 10
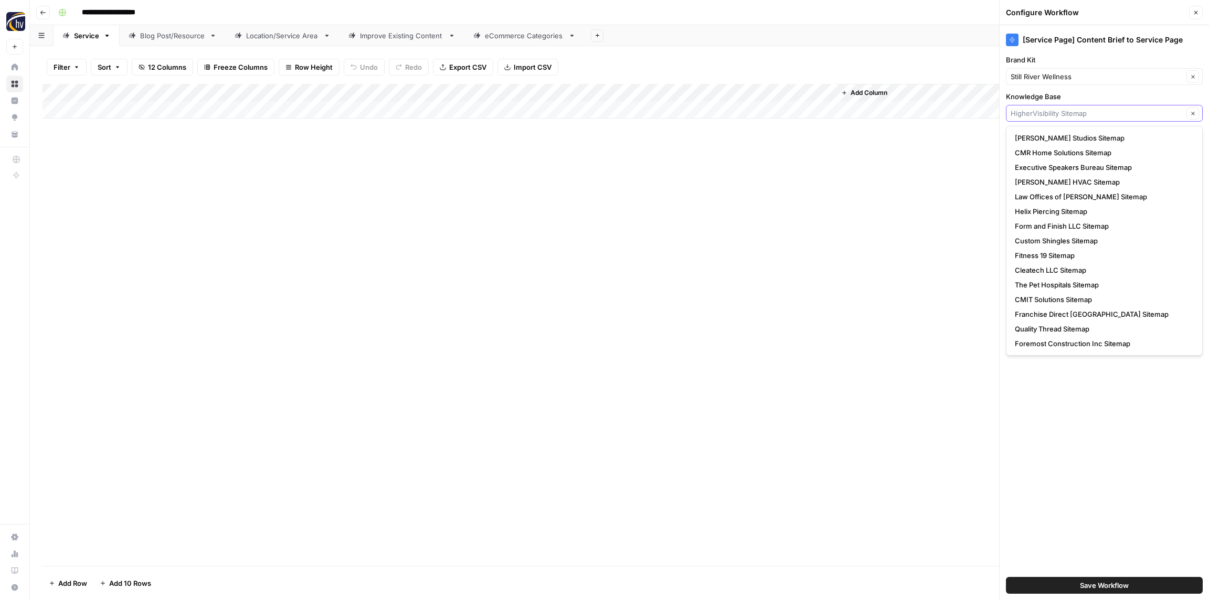
paste input "Still River Wellness"
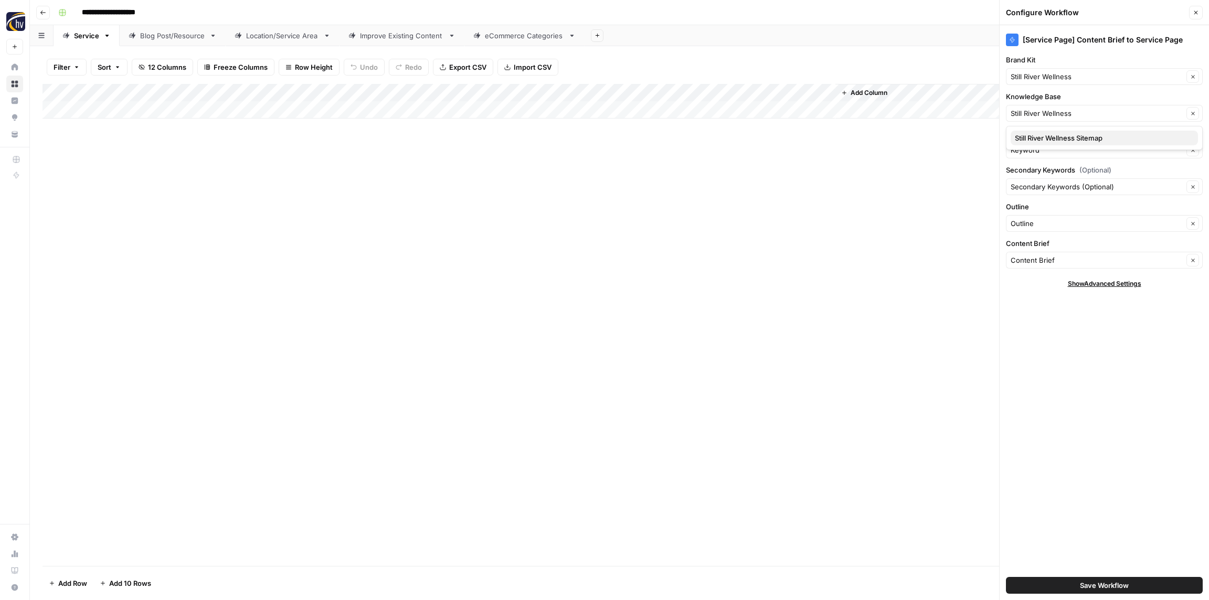
click at [1036, 132] on button "Still River Wellness Sitemap" at bounding box center [1104, 138] width 187 height 15
type input "Still River Wellness Sitemap"
click at [1096, 585] on span "Save Workflow" at bounding box center [1104, 586] width 49 height 10
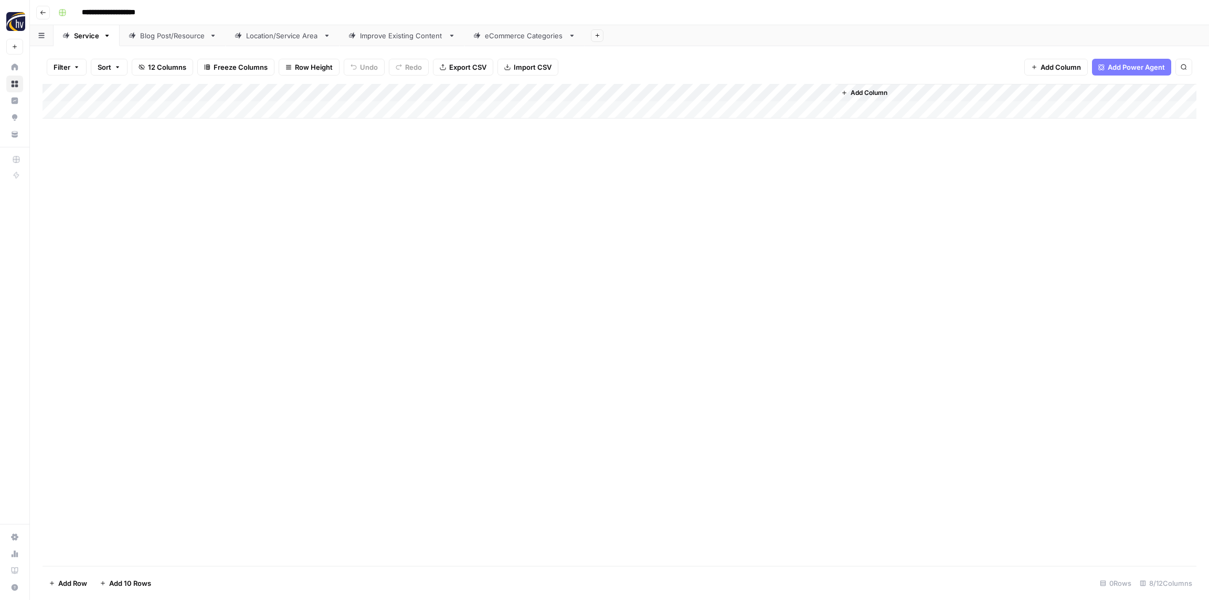
click at [665, 90] on div "Add Column" at bounding box center [620, 101] width 1154 height 35
click at [711, 181] on span "Configure Inputs" at bounding box center [713, 181] width 92 height 10
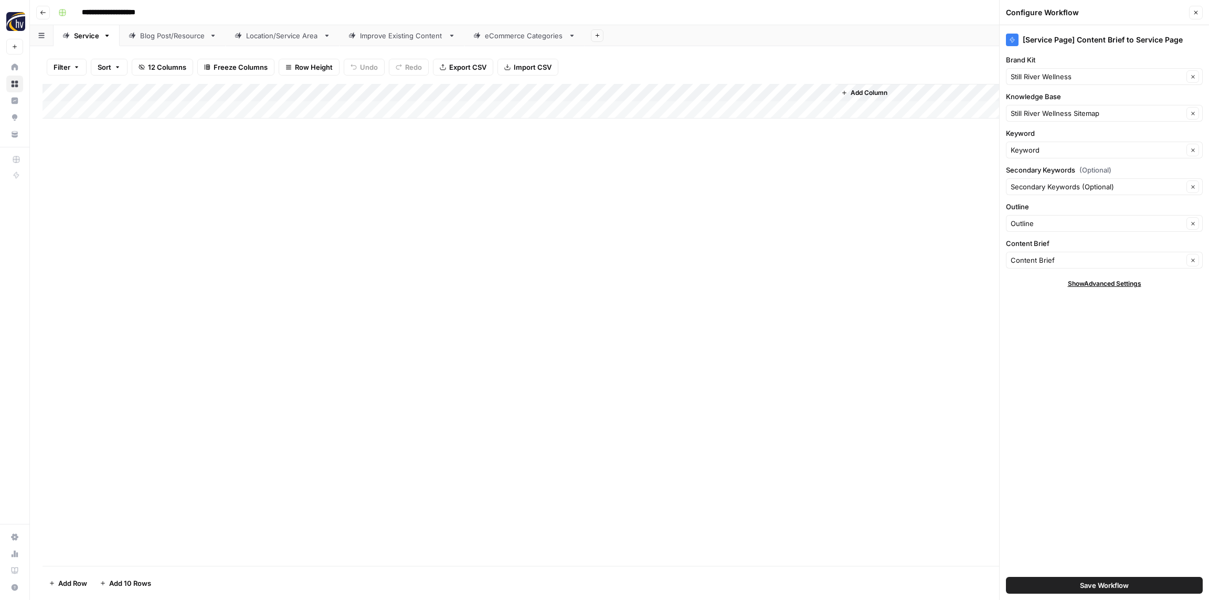
click at [711, 181] on div "Add Column" at bounding box center [620, 325] width 1154 height 482
click at [1202, 14] on header "Configure Workflow Close" at bounding box center [1104, 12] width 209 height 25
click at [1199, 14] on button "Close" at bounding box center [1196, 13] width 14 height 14
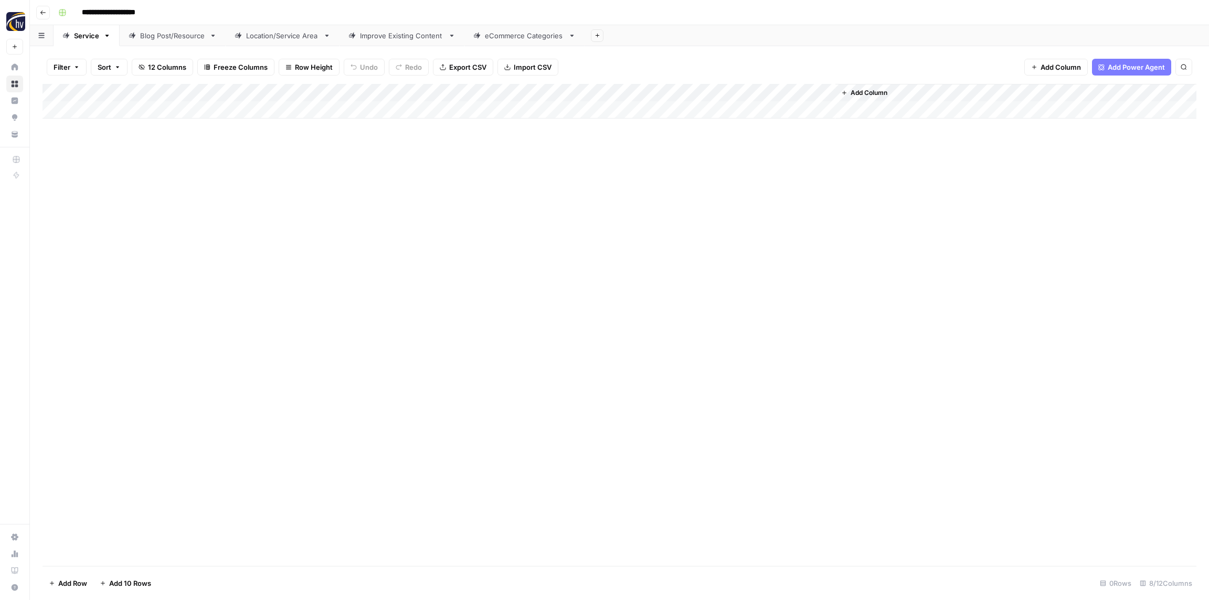
click at [162, 37] on div "Blog Post/Resource" at bounding box center [172, 35] width 65 height 10
click at [209, 92] on div "Add Column" at bounding box center [620, 101] width 1154 height 35
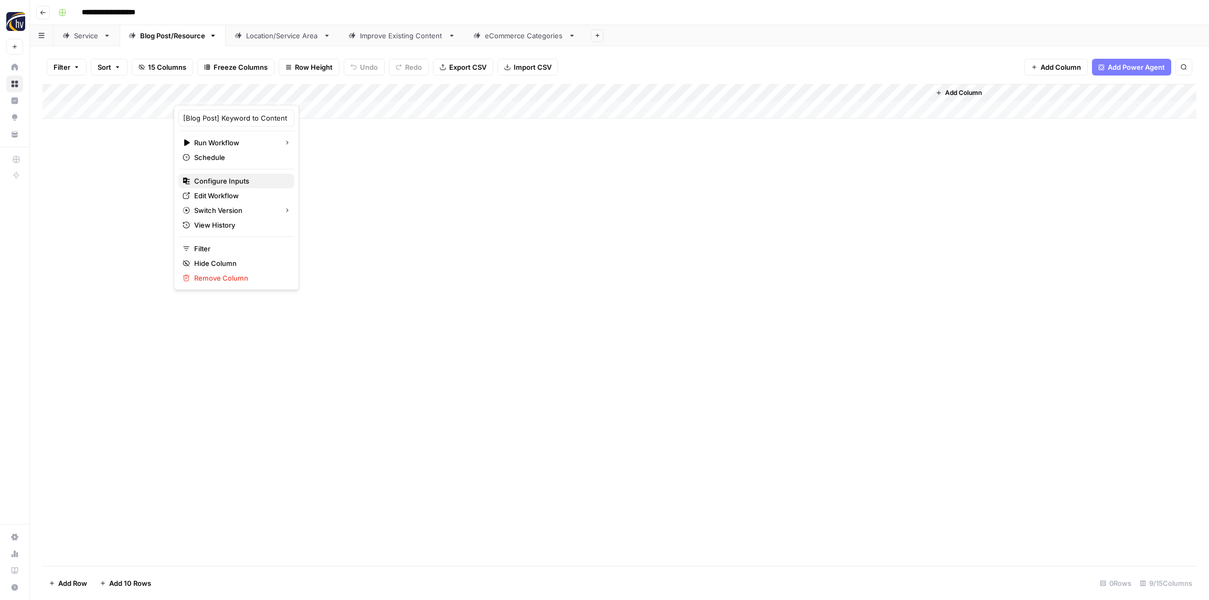
click at [220, 181] on span "Configure Inputs" at bounding box center [240, 181] width 92 height 10
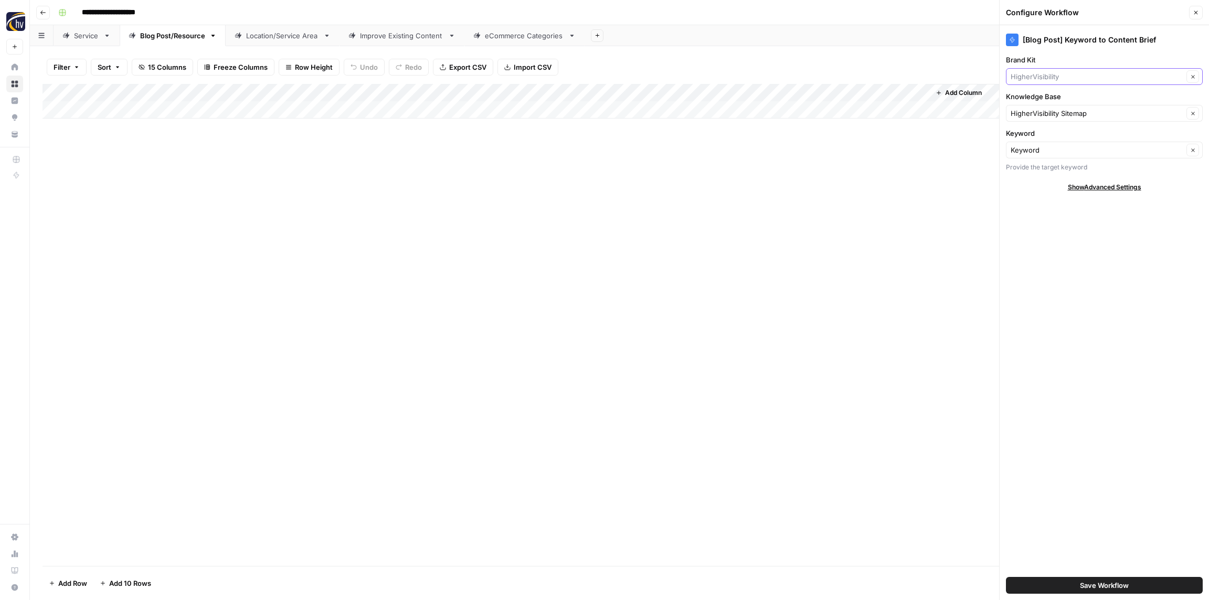
click at [1043, 76] on input "Brand Kit" at bounding box center [1097, 76] width 173 height 10
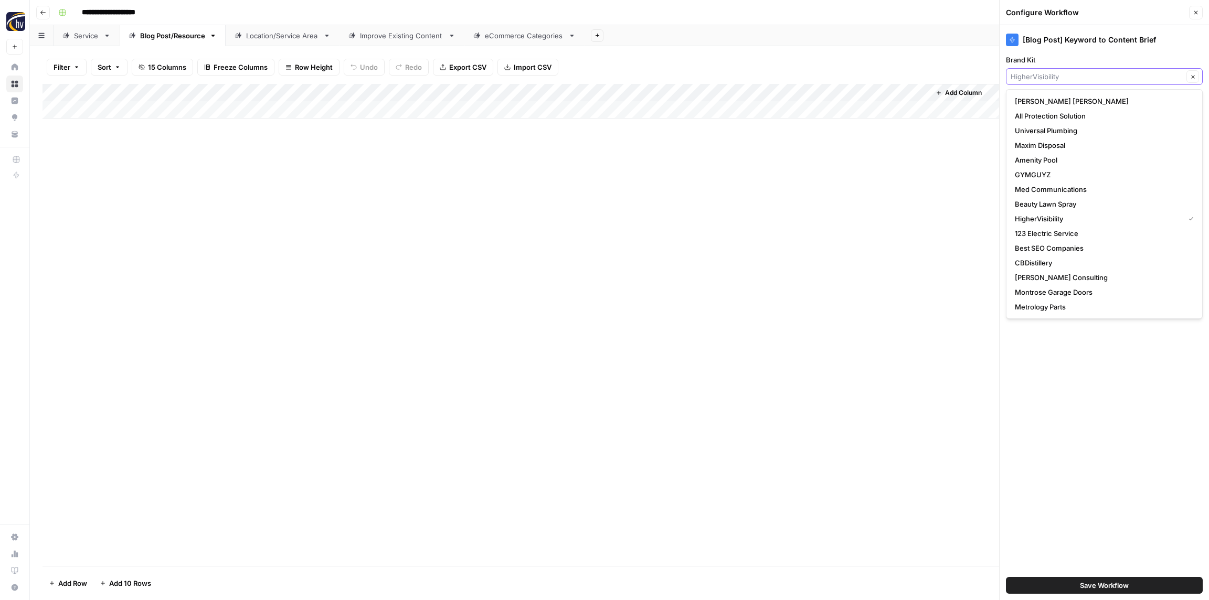
paste input "Still River Wellness"
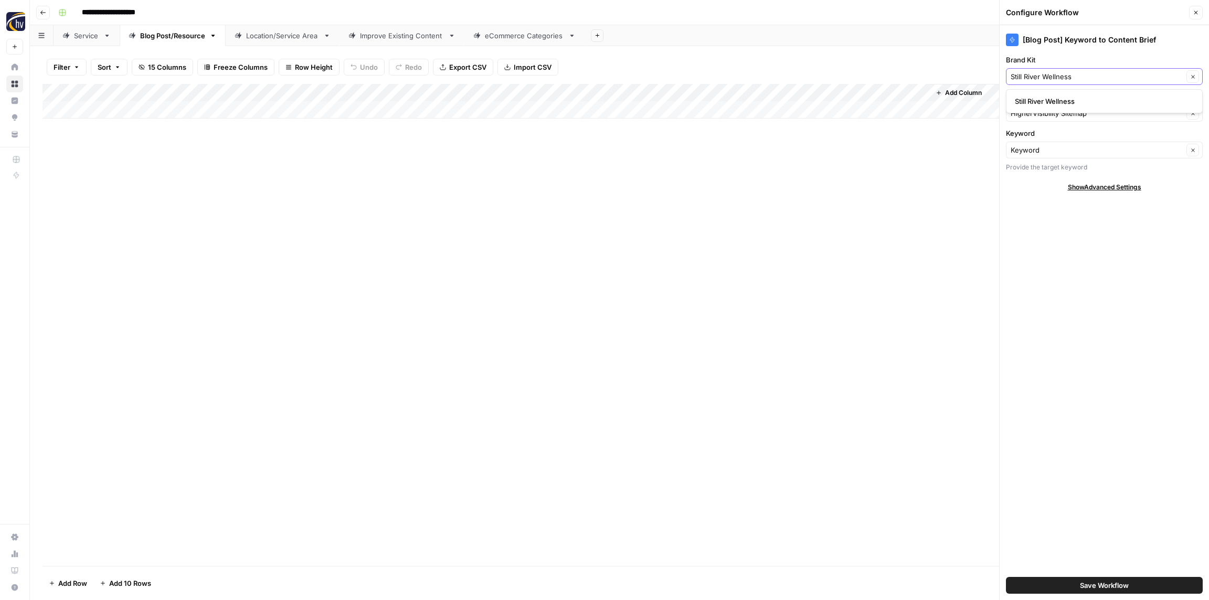
type input "Still River Wellness"
click at [1043, 103] on span "Still River Wellness" at bounding box center [1102, 101] width 175 height 10
click at [1037, 111] on input "Knowledge Base" at bounding box center [1097, 113] width 173 height 10
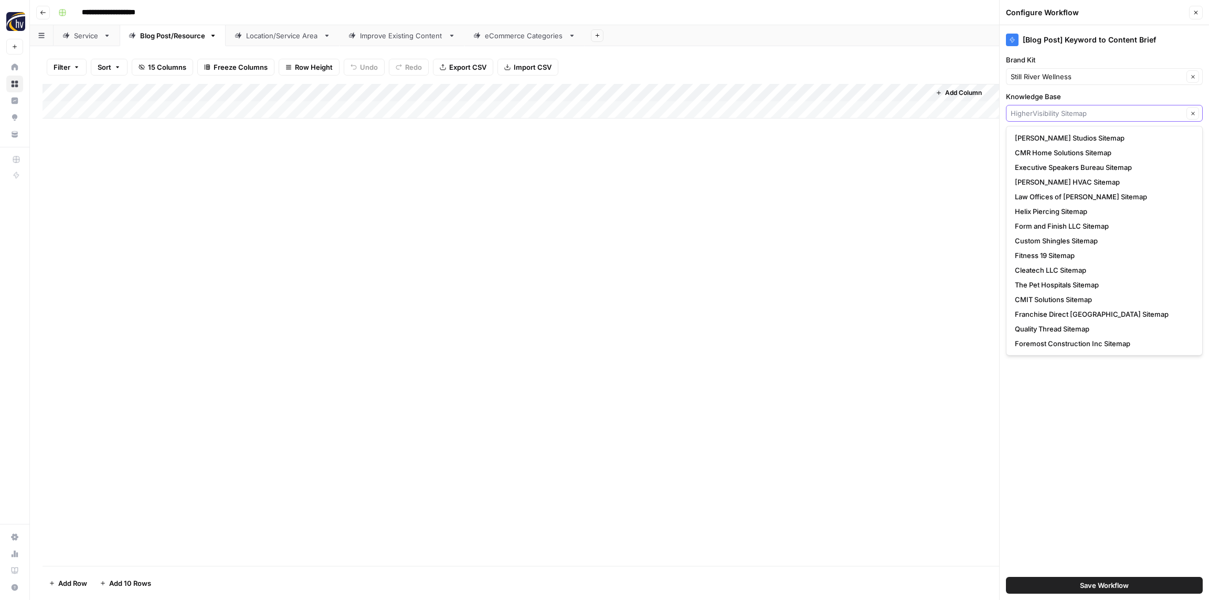
paste input "Still River Wellness"
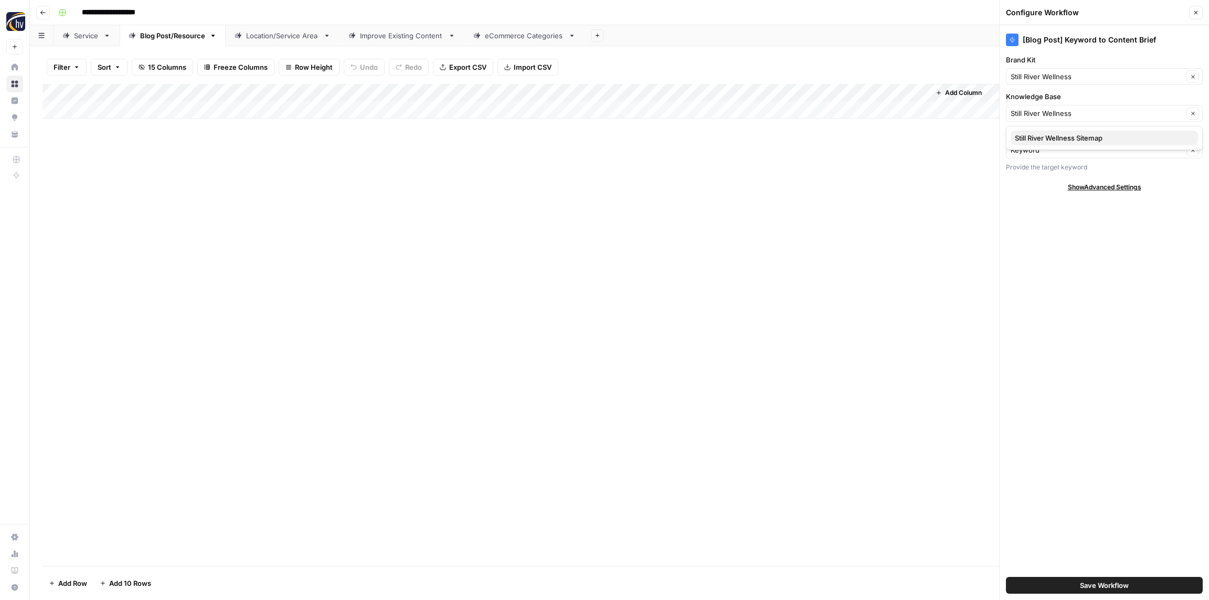
click at [1041, 139] on span "Still River Wellness Sitemap" at bounding box center [1102, 138] width 175 height 10
type input "Still River Wellness Sitemap"
click at [1137, 584] on button "Save Workflow" at bounding box center [1104, 585] width 197 height 17
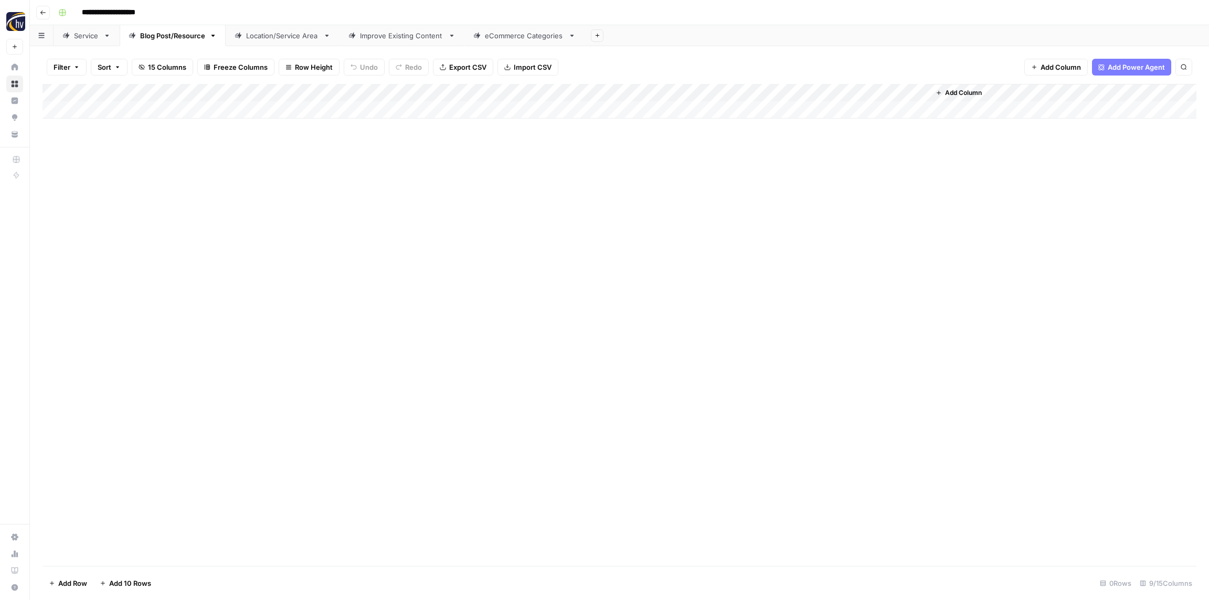
click at [774, 90] on div "Add Column" at bounding box center [620, 101] width 1154 height 35
click at [786, 182] on span "Configure Inputs" at bounding box center [807, 181] width 92 height 10
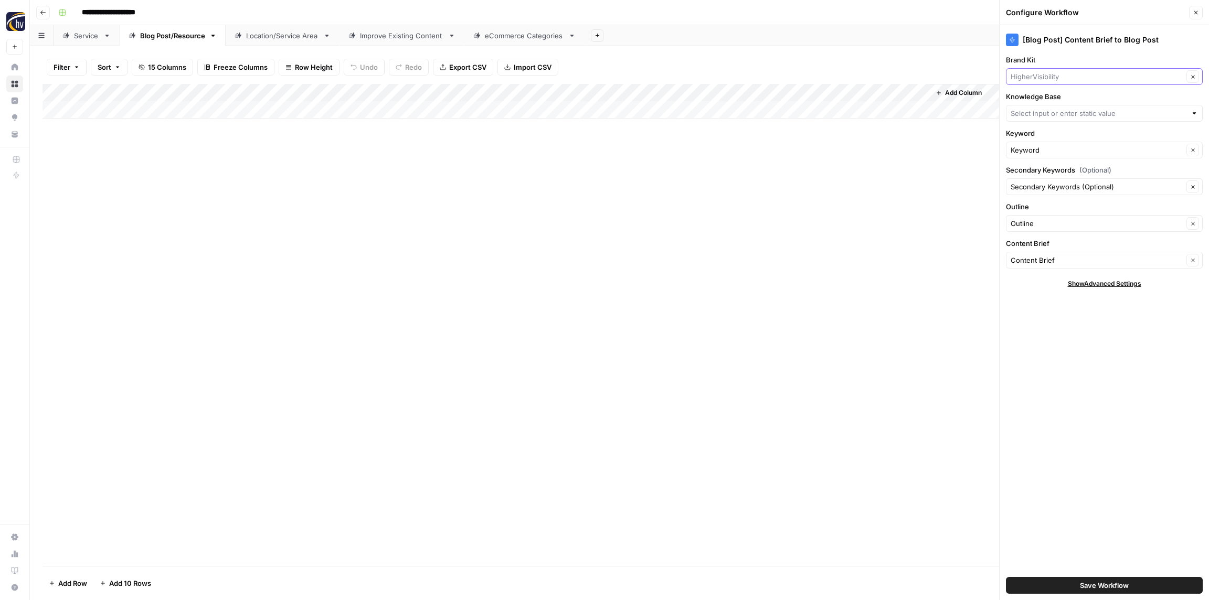
click at [1041, 76] on input "Brand Kit" at bounding box center [1097, 76] width 173 height 10
paste input "Still River Wellness"
type input "Still River Wellness"
click at [1050, 103] on span "Still River Wellness" at bounding box center [1102, 101] width 175 height 10
drag, startPoint x: 1046, startPoint y: 115, endPoint x: 1041, endPoint y: 109, distance: 7.9
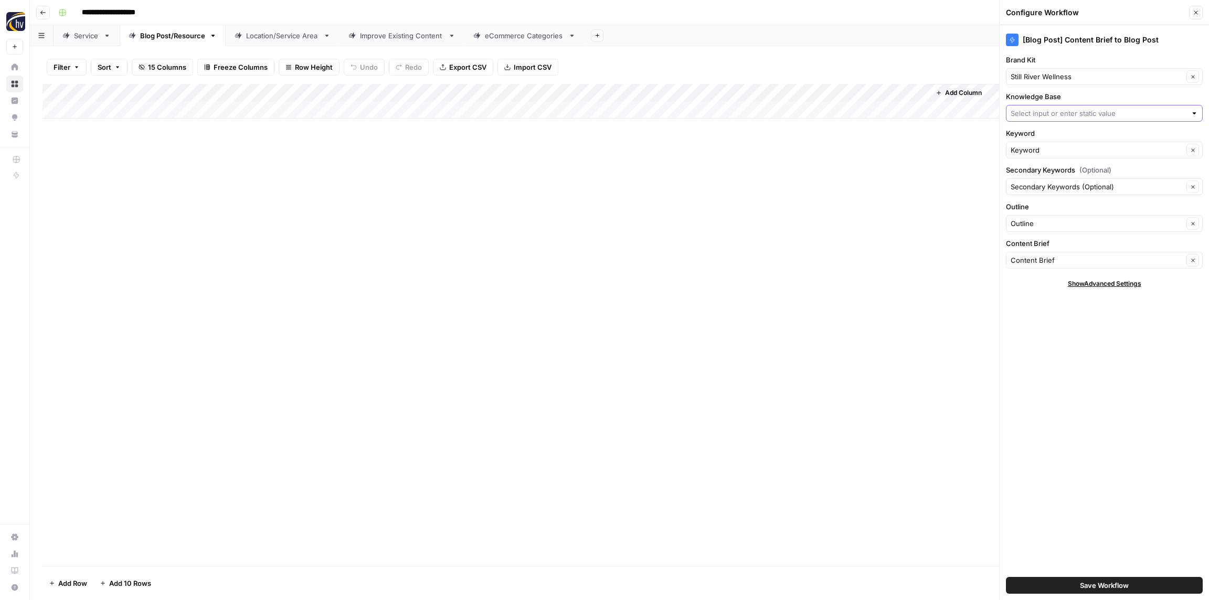
click at [1046, 115] on input "Knowledge Base" at bounding box center [1099, 113] width 176 height 10
paste input "Still River Wellness"
click at [1046, 136] on span "Still River Wellness Sitemap" at bounding box center [1102, 138] width 175 height 10
type input "Still River Wellness Sitemap"
click at [1133, 581] on button "Save Workflow" at bounding box center [1104, 585] width 197 height 17
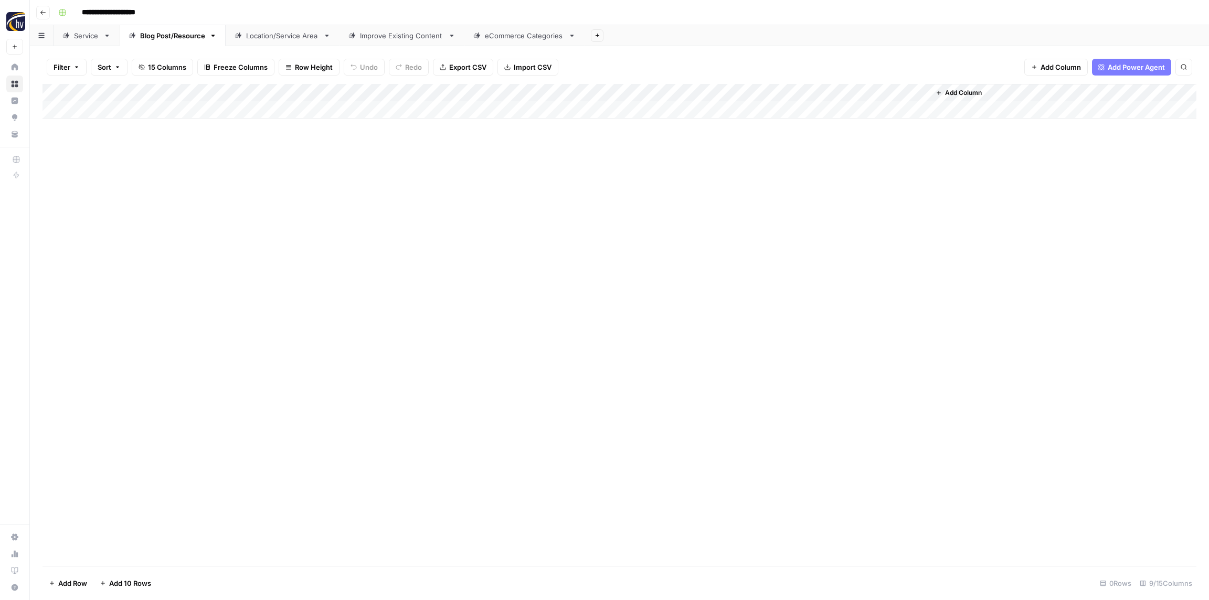
click at [268, 36] on div "Location/Service Area" at bounding box center [282, 35] width 73 height 10
click at [400, 91] on div "Add Column" at bounding box center [620, 101] width 1154 height 35
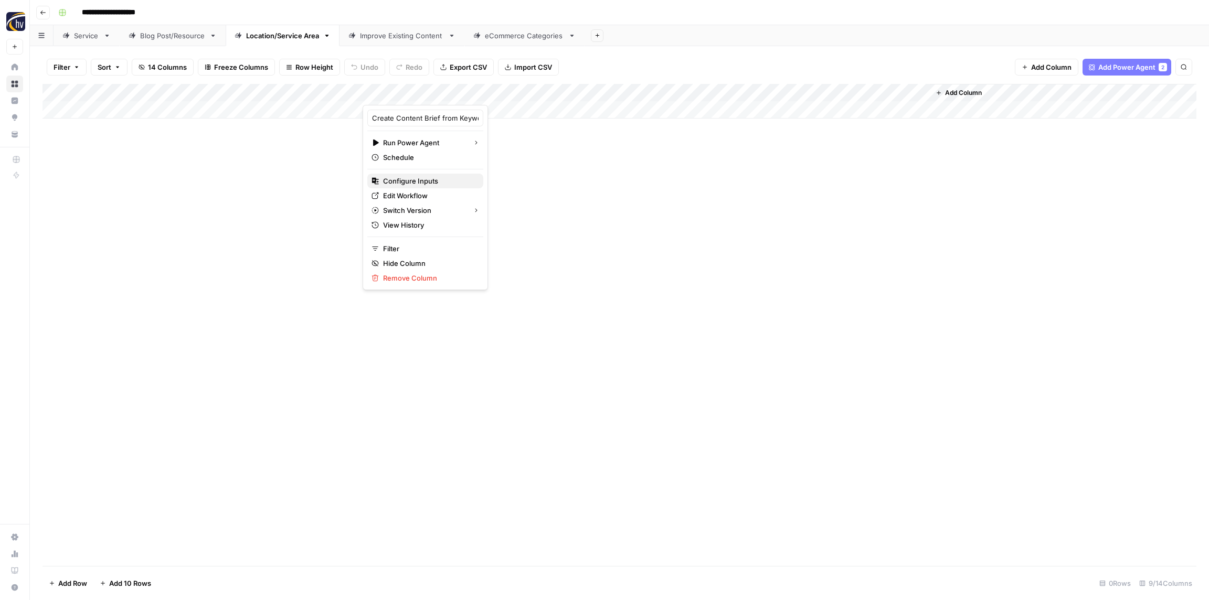
click at [432, 182] on span "Configure Inputs" at bounding box center [429, 181] width 92 height 10
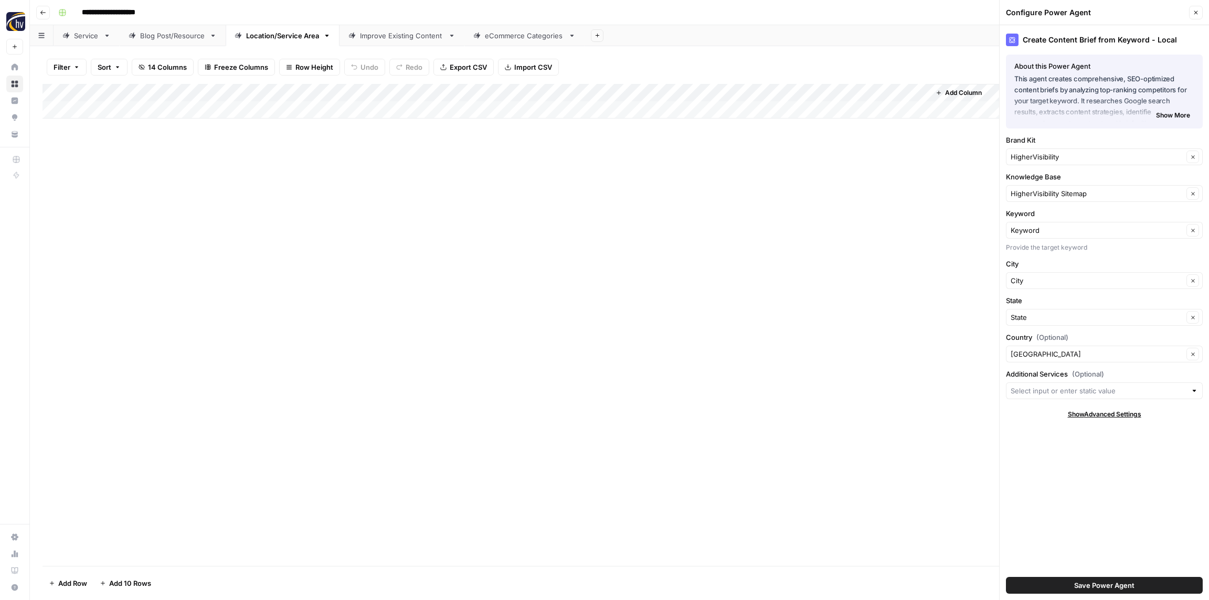
click at [1055, 151] on div "HigherVisibility Clear" at bounding box center [1104, 157] width 197 height 17
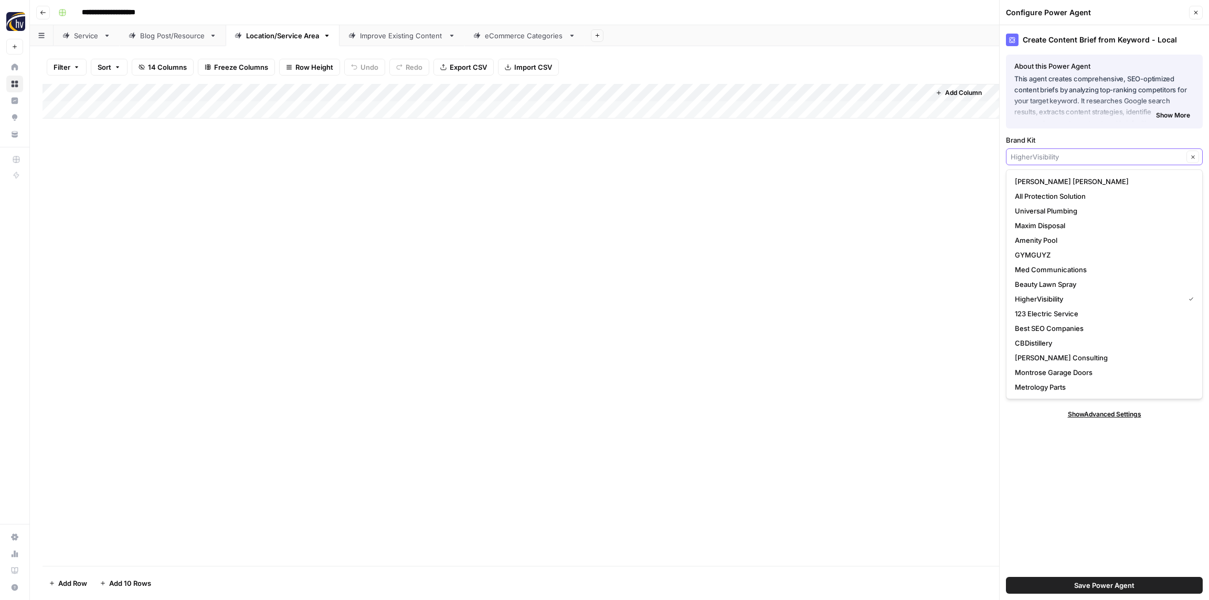
paste input "Still River Wellness"
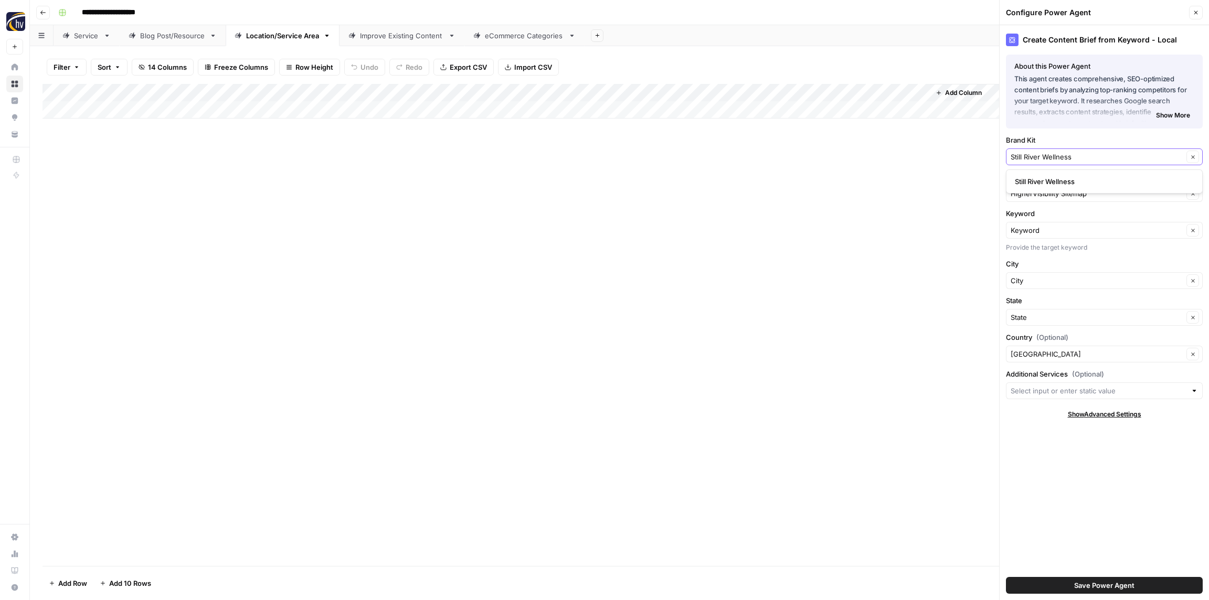
type input "Still River Wellness"
click at [1053, 179] on span "Still River Wellness" at bounding box center [1102, 181] width 175 height 10
click at [1054, 194] on input "Knowledge Base" at bounding box center [1097, 193] width 173 height 10
paste input "Still River Wellness"
drag, startPoint x: 1052, startPoint y: 224, endPoint x: 1051, endPoint y: 218, distance: 6.4
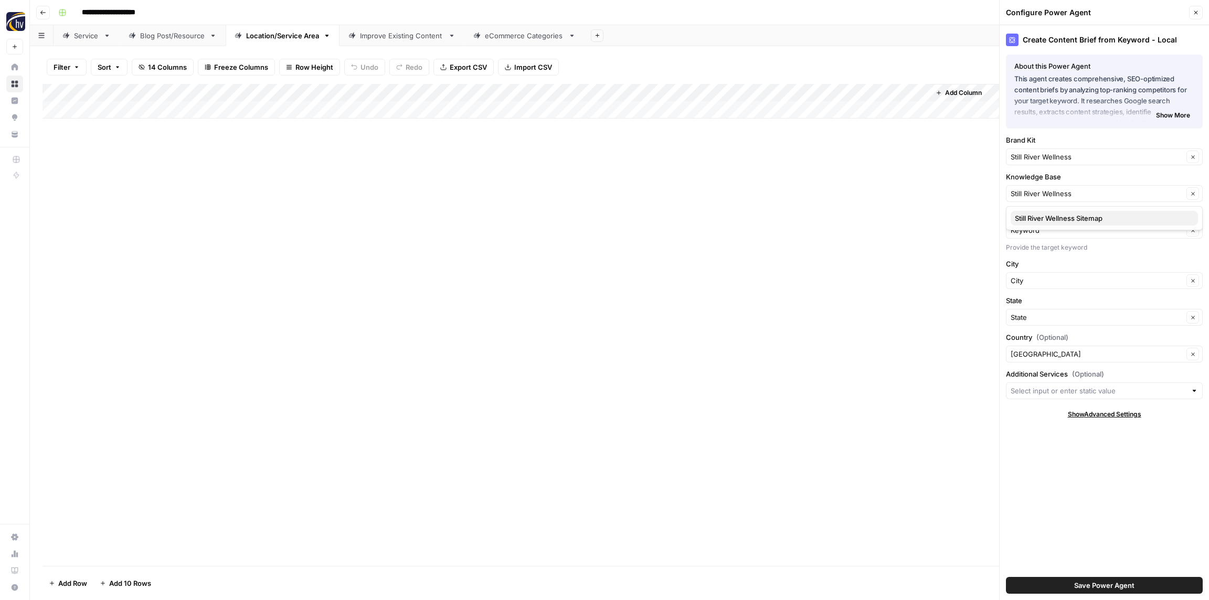
click at [1052, 225] on button "Still River Wellness Sitemap" at bounding box center [1104, 218] width 187 height 15
type input "Still River Wellness Sitemap"
click at [1089, 581] on span "Save Power Agent" at bounding box center [1104, 586] width 60 height 10
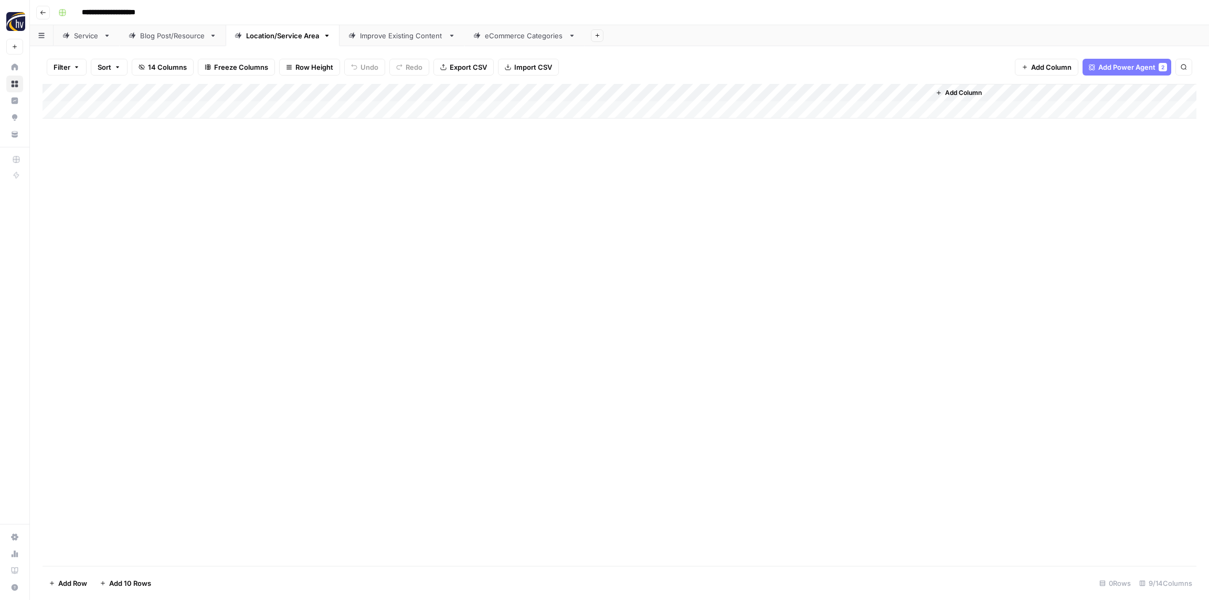
click at [779, 89] on div "Add Column" at bounding box center [620, 101] width 1154 height 35
click at [783, 184] on span "Configure Inputs" at bounding box center [807, 181] width 92 height 10
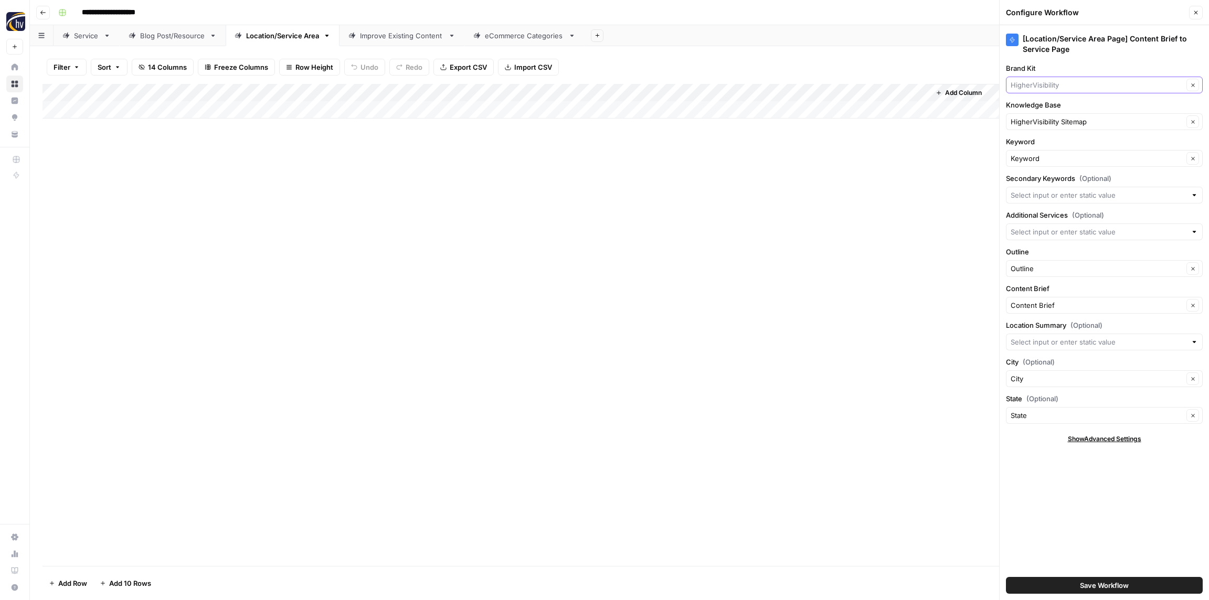
click at [1047, 85] on input "Brand Kit" at bounding box center [1097, 85] width 173 height 10
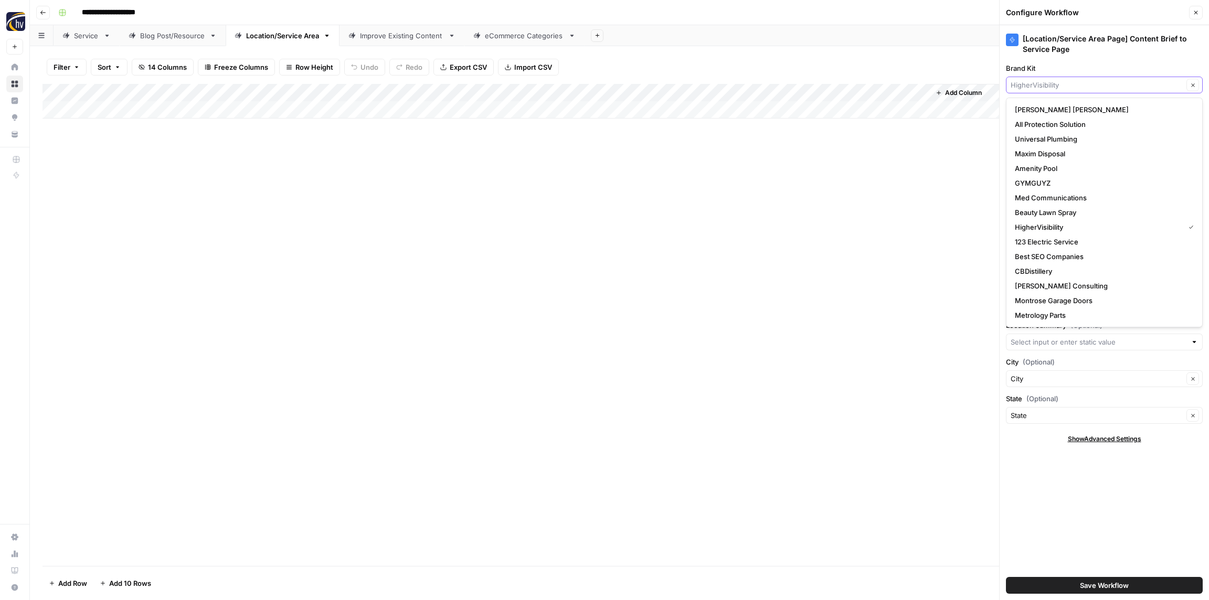
paste input "Still River Wellness"
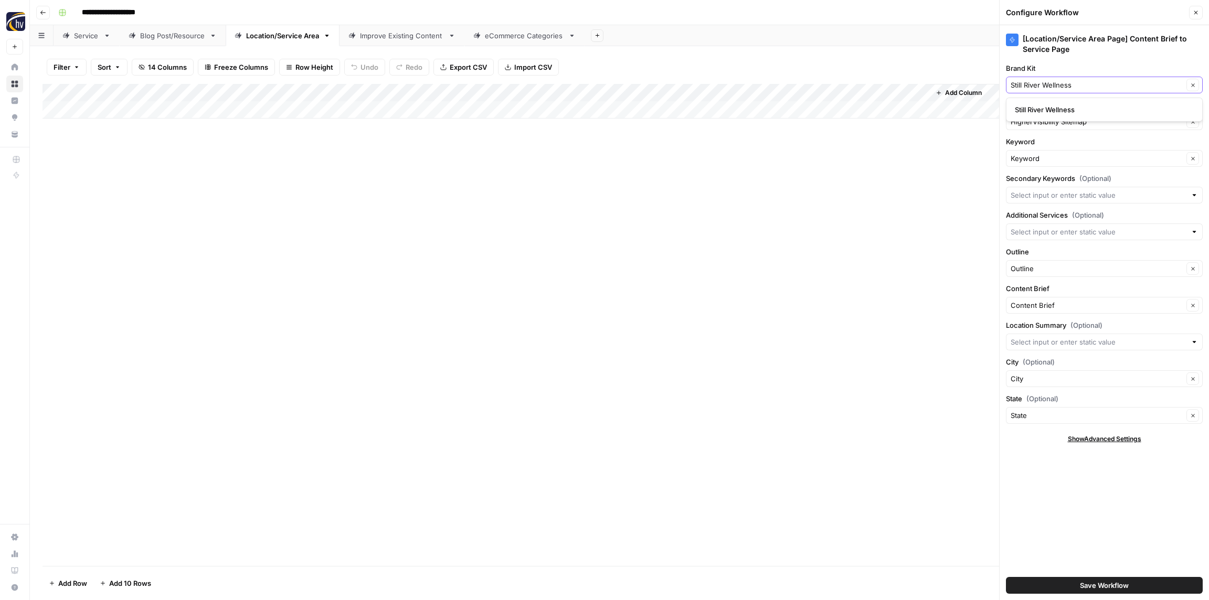
type input "Still River Wellness"
click at [1050, 106] on span "Still River Wellness" at bounding box center [1102, 109] width 175 height 10
click at [1058, 119] on input "Knowledge Base" at bounding box center [1097, 122] width 173 height 10
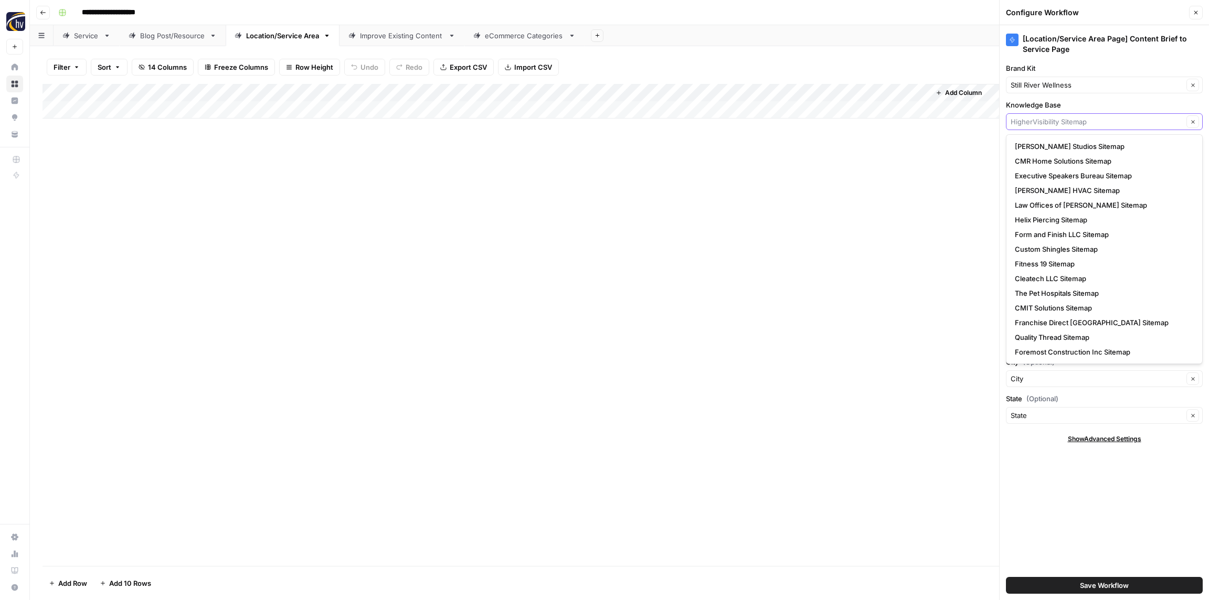
paste input "Still River Wellness"
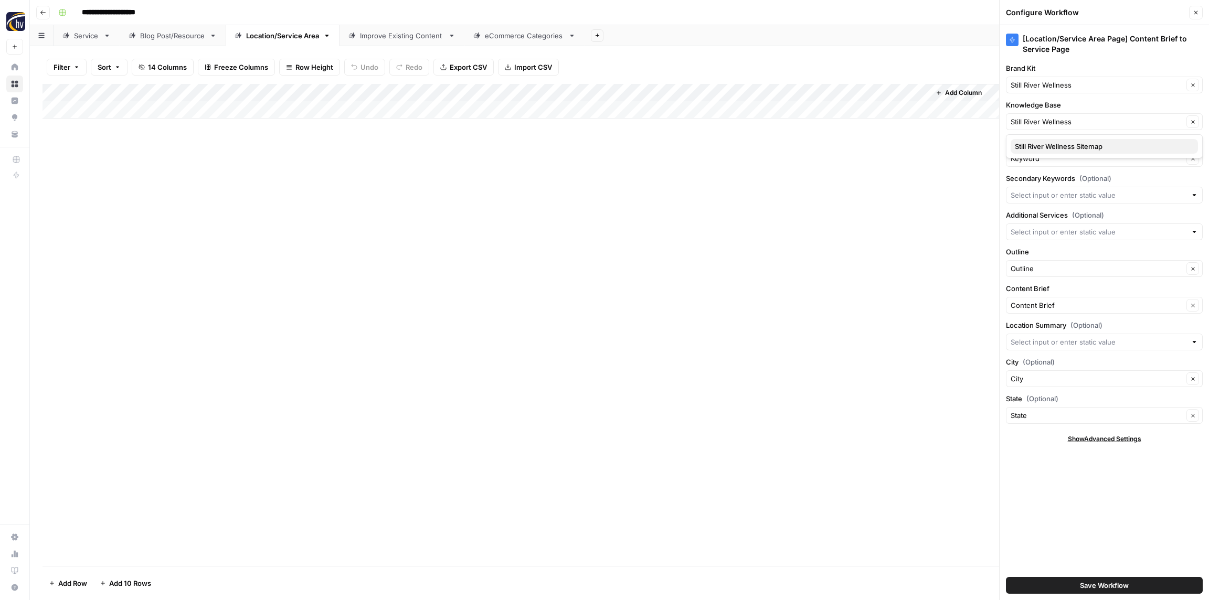
click at [1058, 142] on span "Still River Wellness Sitemap" at bounding box center [1102, 146] width 175 height 10
type input "Still River Wellness Sitemap"
click at [1142, 582] on button "Save Workflow" at bounding box center [1104, 585] width 197 height 17
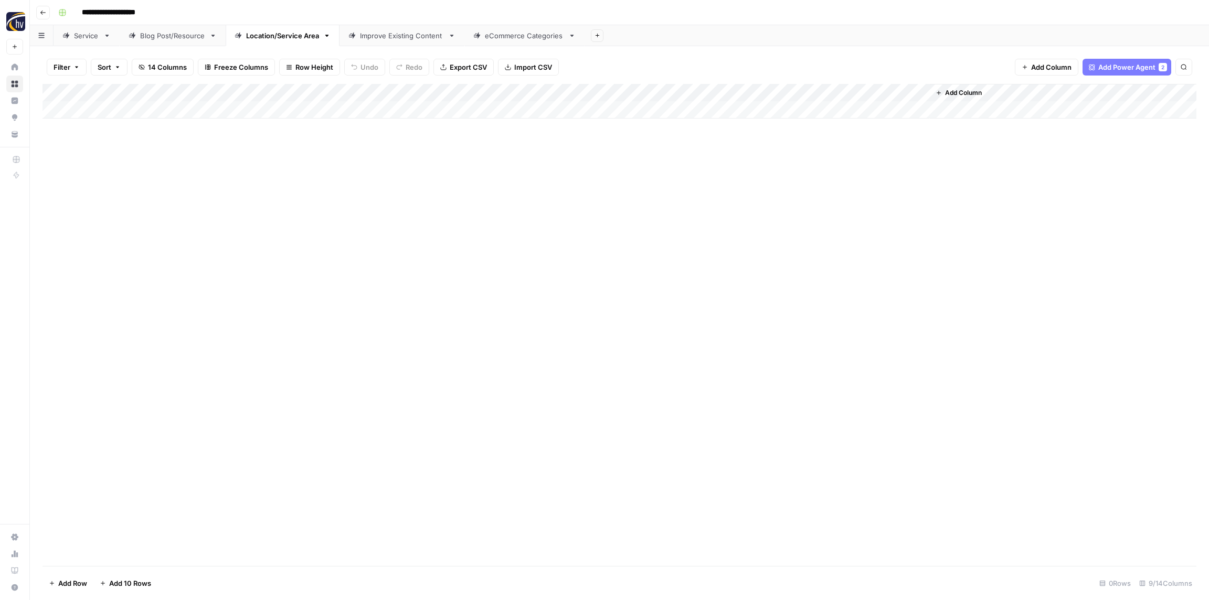
drag, startPoint x: 466, startPoint y: 168, endPoint x: 430, endPoint y: 101, distance: 75.6
click at [466, 168] on div "Add Column" at bounding box center [620, 325] width 1154 height 482
click at [402, 40] on link "Improve Existing Content" at bounding box center [402, 35] width 125 height 21
click at [621, 91] on div "Add Column" at bounding box center [620, 101] width 1154 height 35
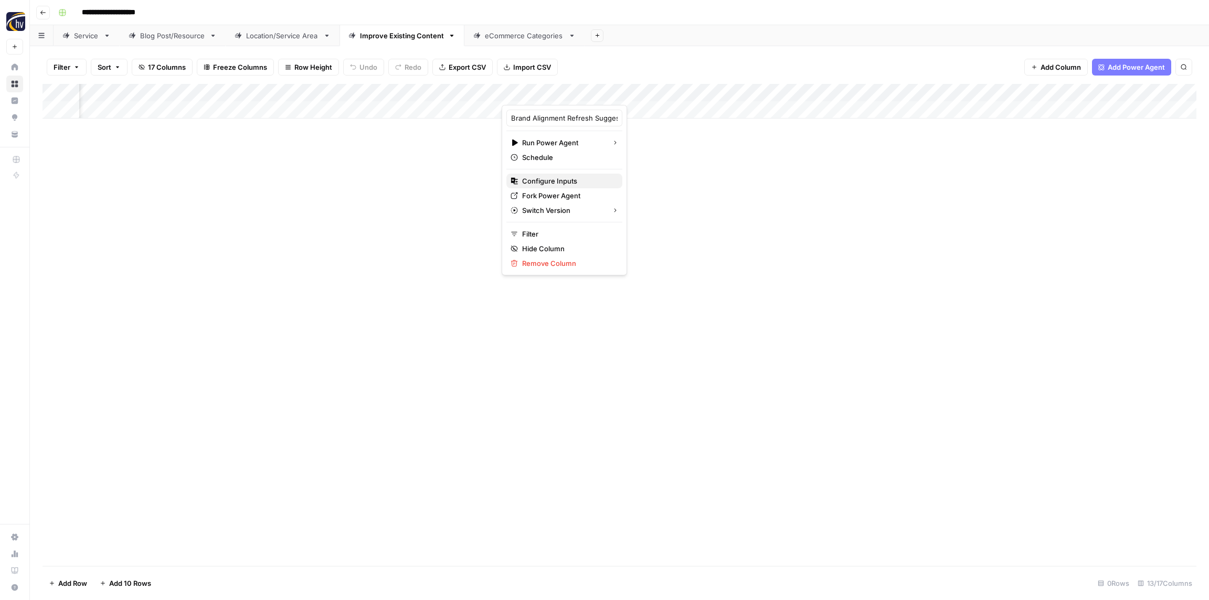
click at [561, 178] on span "Configure Inputs" at bounding box center [568, 181] width 92 height 10
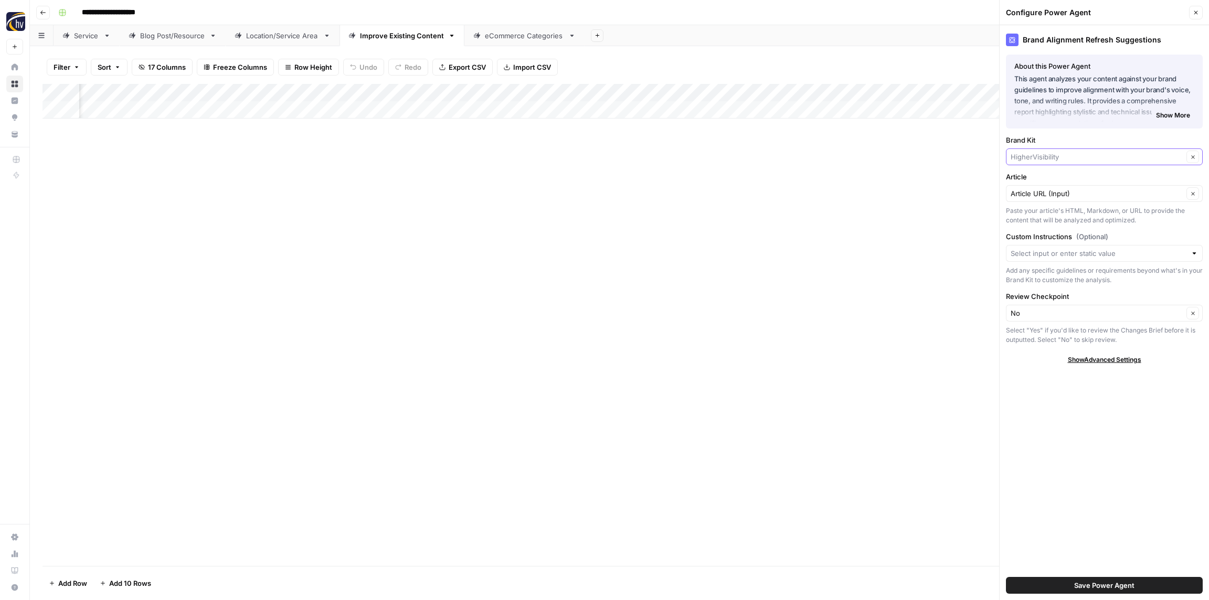
click at [1042, 155] on input "Brand Kit" at bounding box center [1097, 157] width 173 height 10
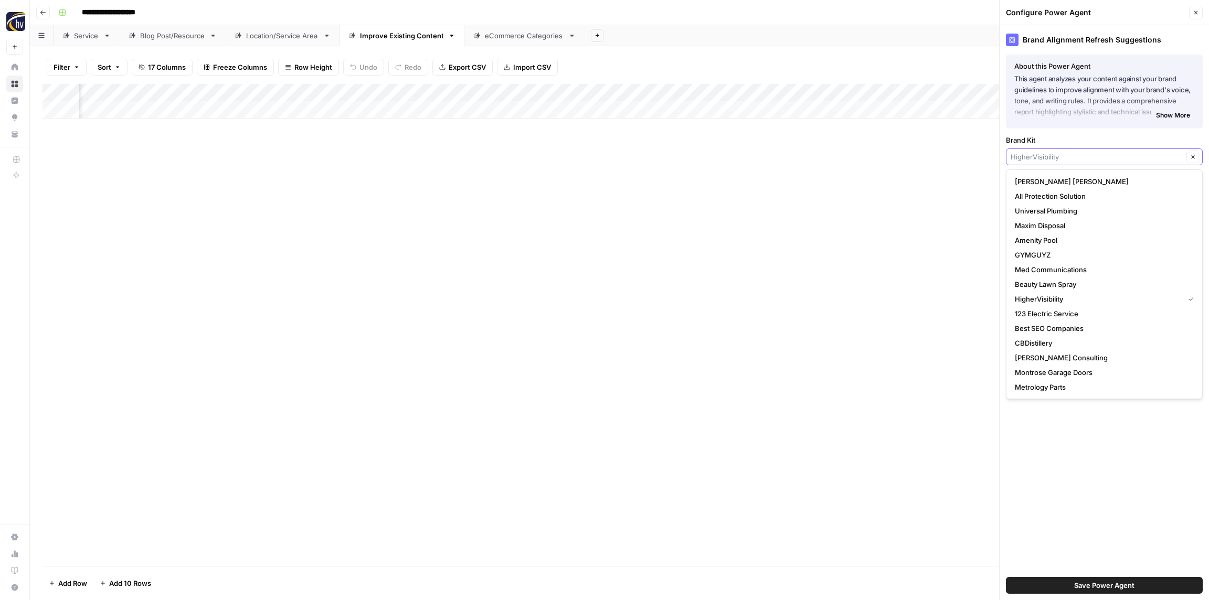
paste input "Still River Wellness"
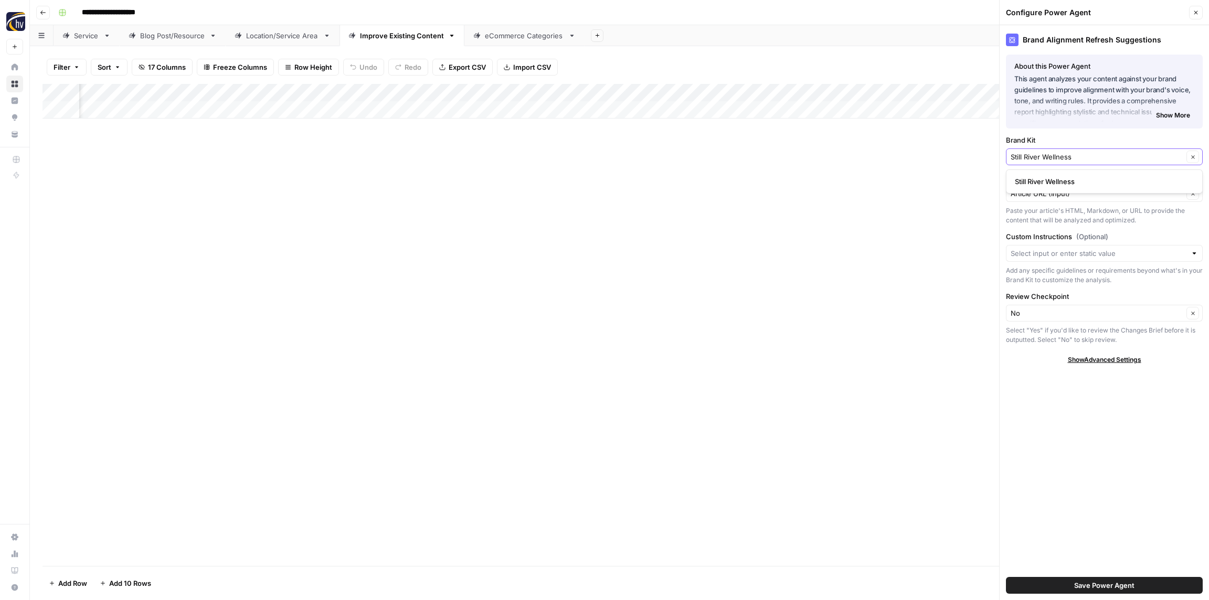
type input "Still River Wellness"
click at [1048, 183] on span "Still River Wellness" at bounding box center [1102, 181] width 175 height 10
click at [1121, 585] on span "Save Power Agent" at bounding box center [1104, 586] width 60 height 10
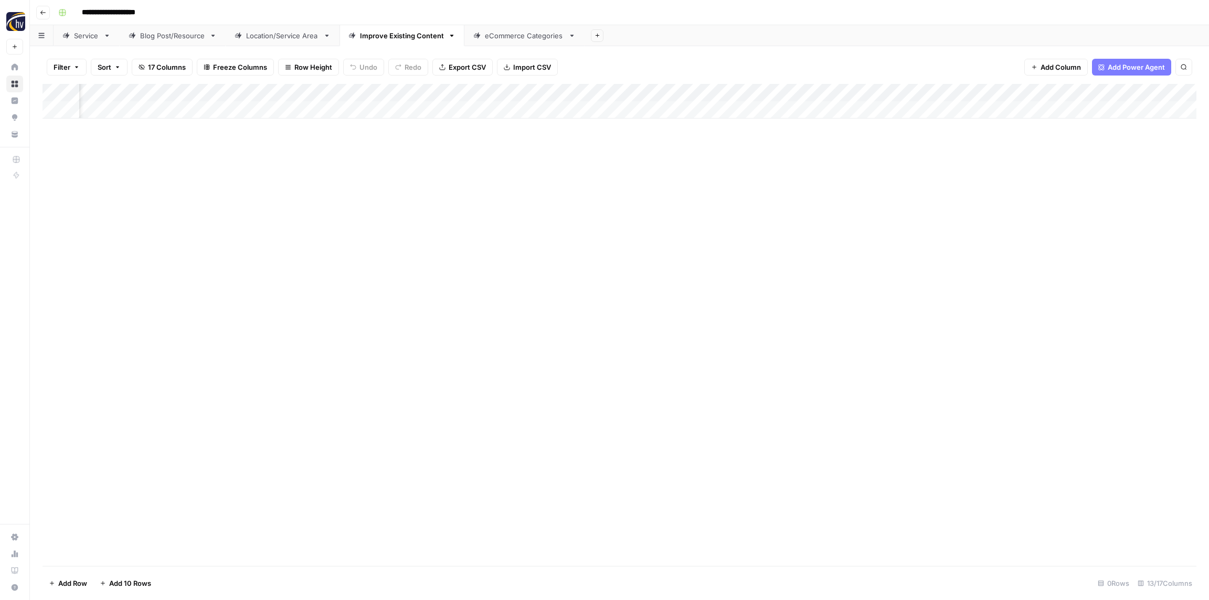
click at [838, 91] on div "Add Column" at bounding box center [620, 101] width 1154 height 35
click at [817, 176] on span "Configure Inputs" at bounding box center [835, 181] width 92 height 10
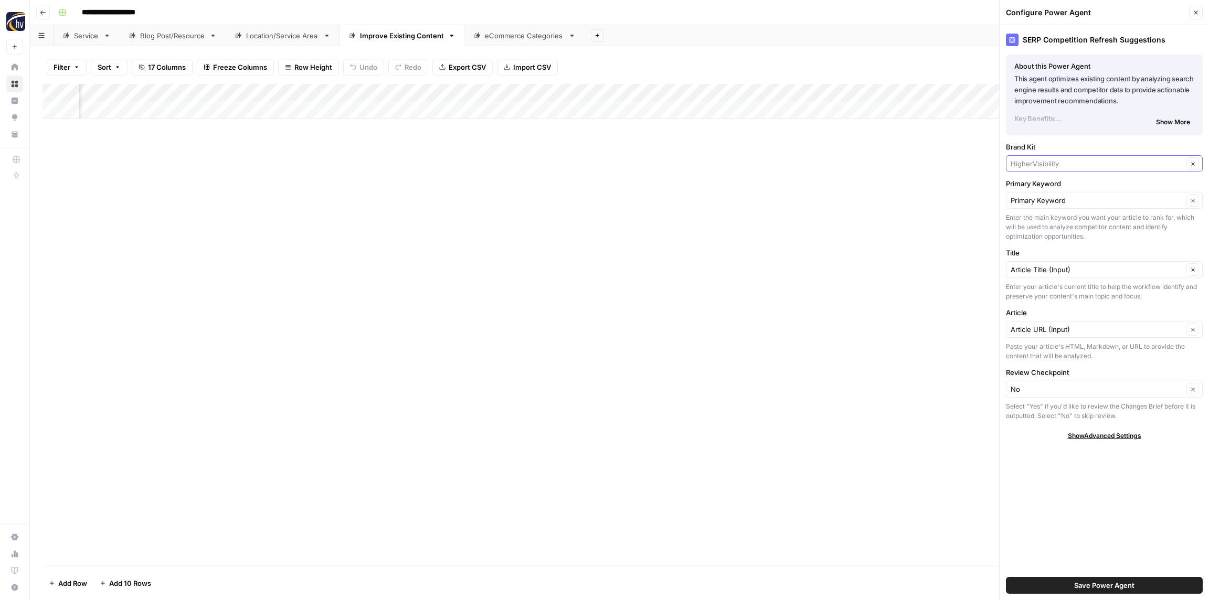
click at [1026, 163] on input "Brand Kit" at bounding box center [1097, 164] width 173 height 10
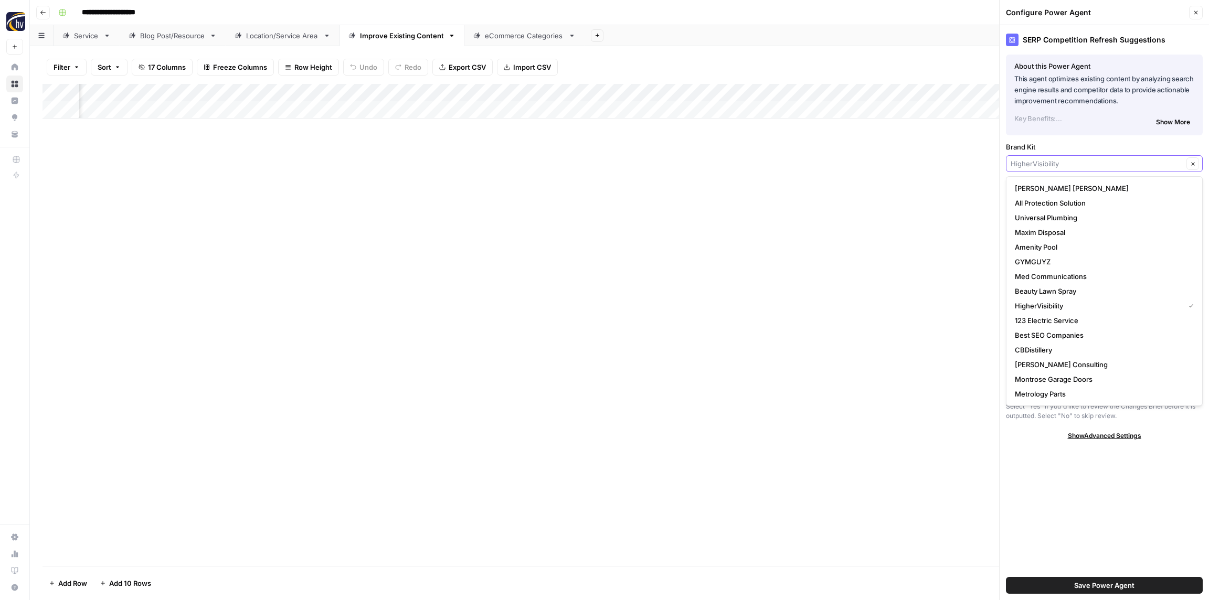
paste input "Still River Wellness"
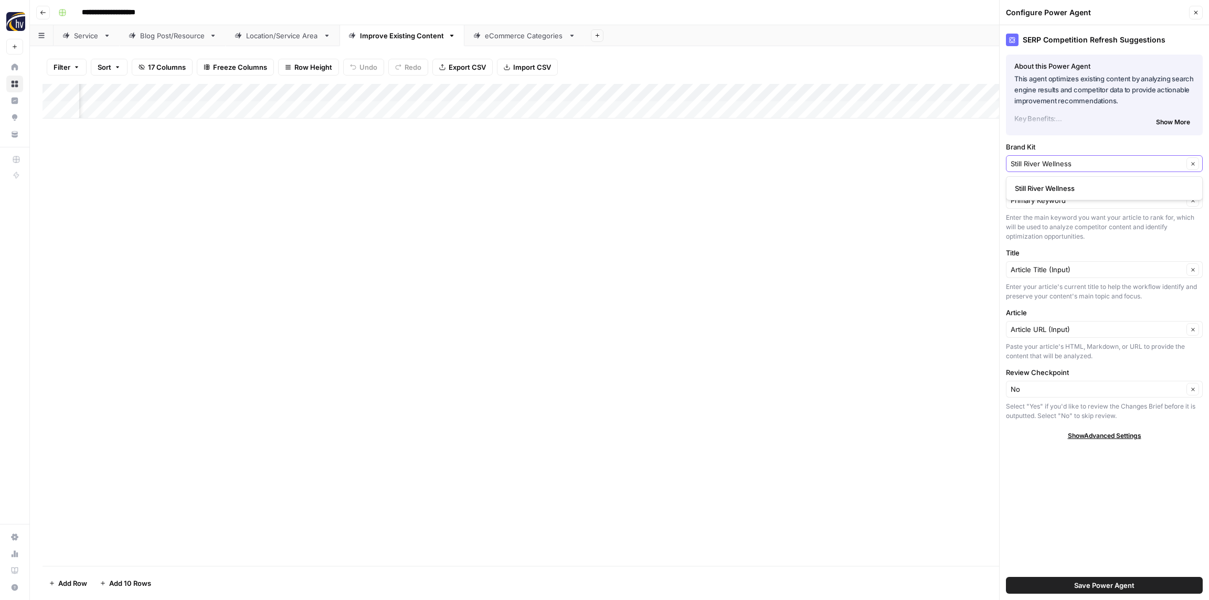
type input "Still River Wellness"
drag, startPoint x: 1035, startPoint y: 191, endPoint x: 1033, endPoint y: 185, distance: 6.4
click at [1035, 191] on span "Still River Wellness" at bounding box center [1102, 188] width 175 height 10
click at [1102, 590] on span "Save Power Agent" at bounding box center [1104, 586] width 60 height 10
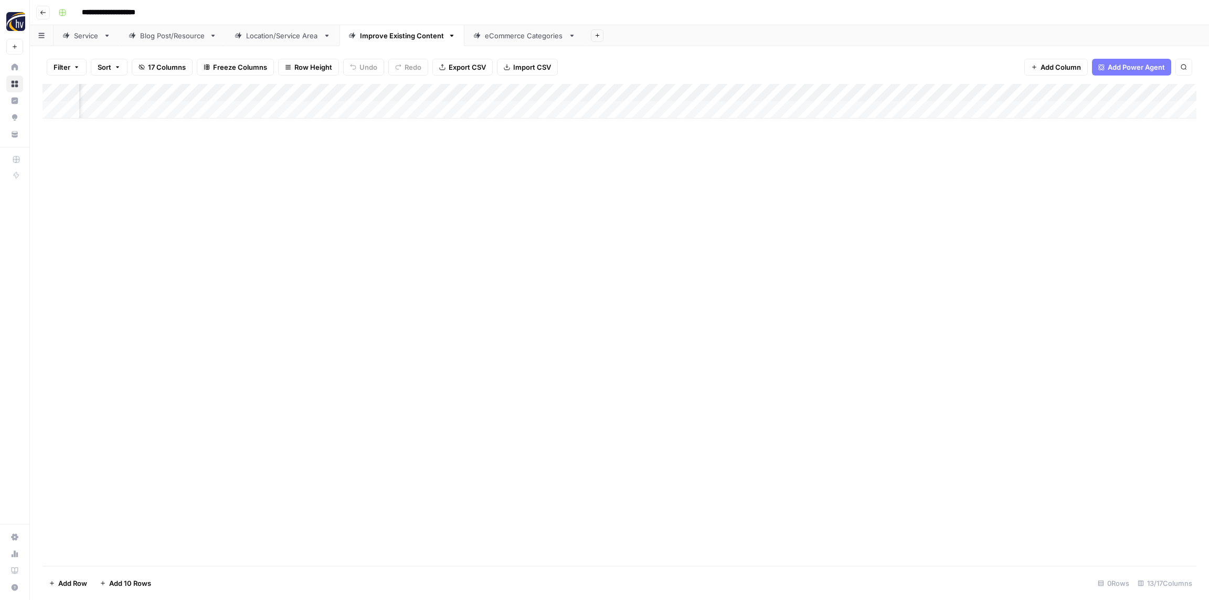
click at [1111, 93] on div "Add Column" at bounding box center [620, 101] width 1154 height 35
click at [1087, 184] on span "Configure Inputs" at bounding box center [1107, 181] width 92 height 10
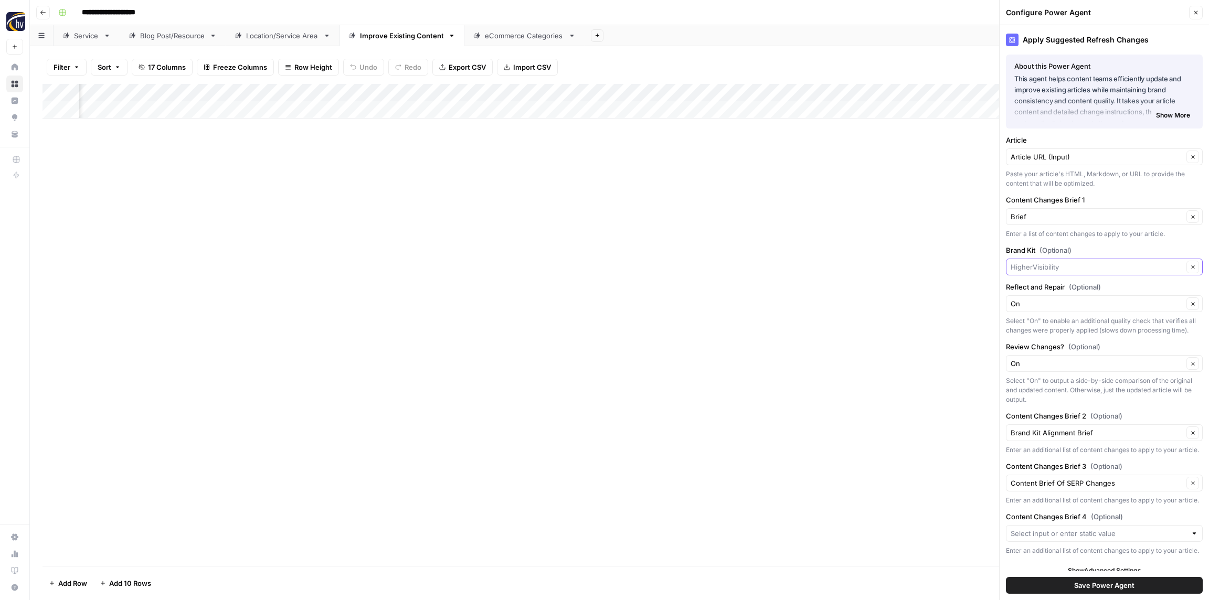
click at [1049, 263] on input "Brand Kit (Optional)" at bounding box center [1097, 267] width 173 height 10
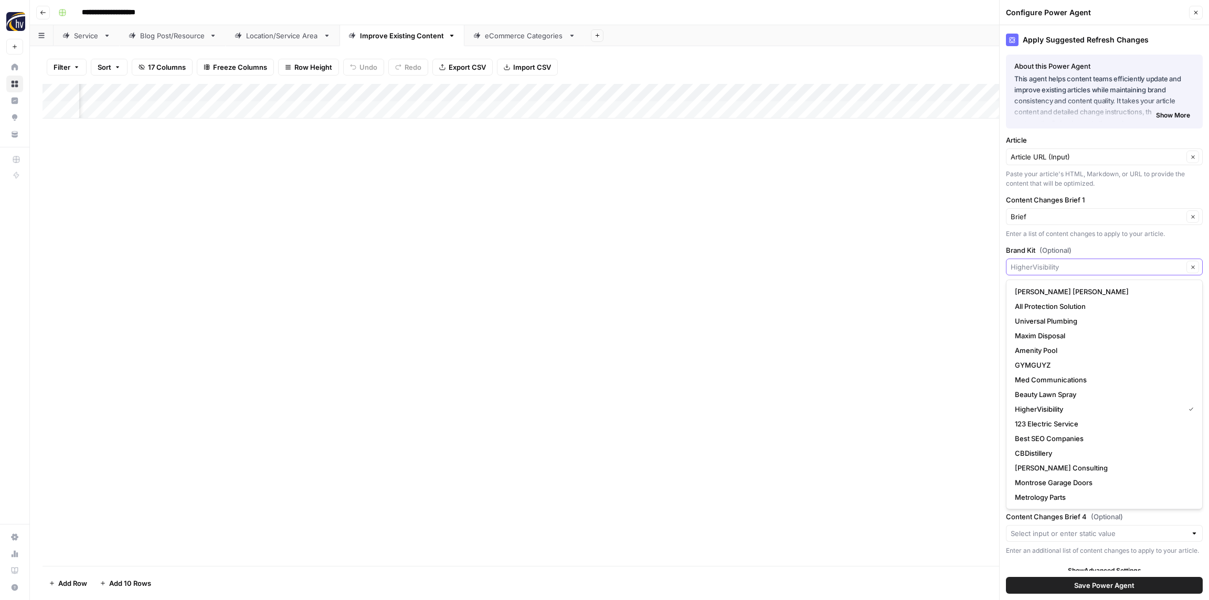
paste input "Still River Wellness"
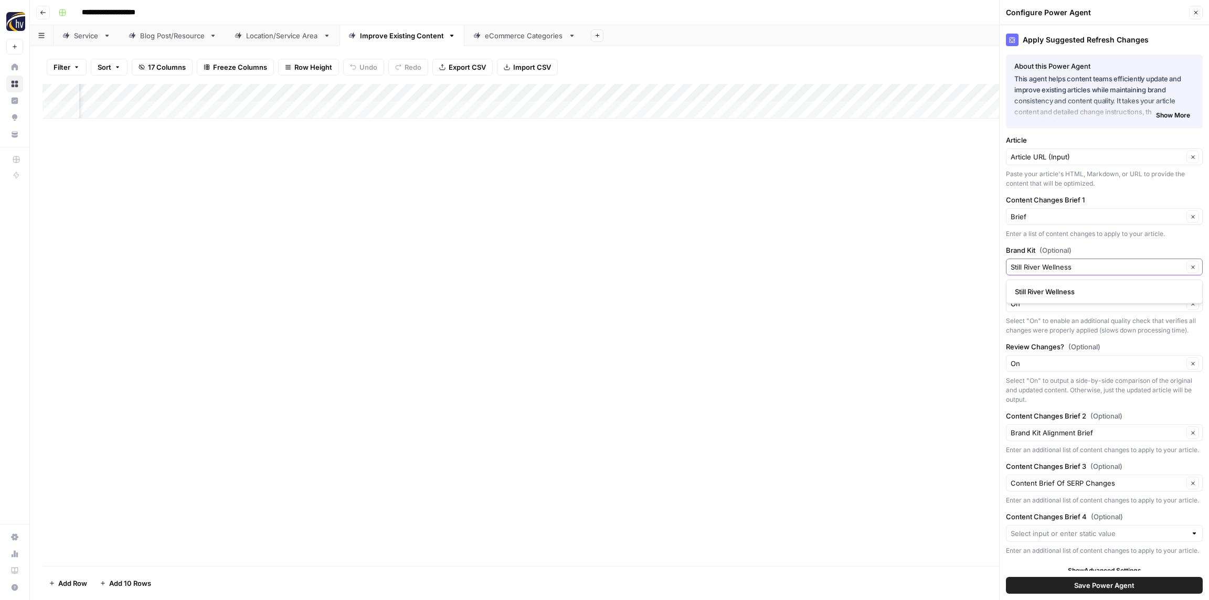
type input "Still River Wellness"
click at [1049, 287] on span "Still River Wellness" at bounding box center [1102, 292] width 175 height 10
click at [1061, 584] on button "Save Power Agent" at bounding box center [1104, 585] width 197 height 17
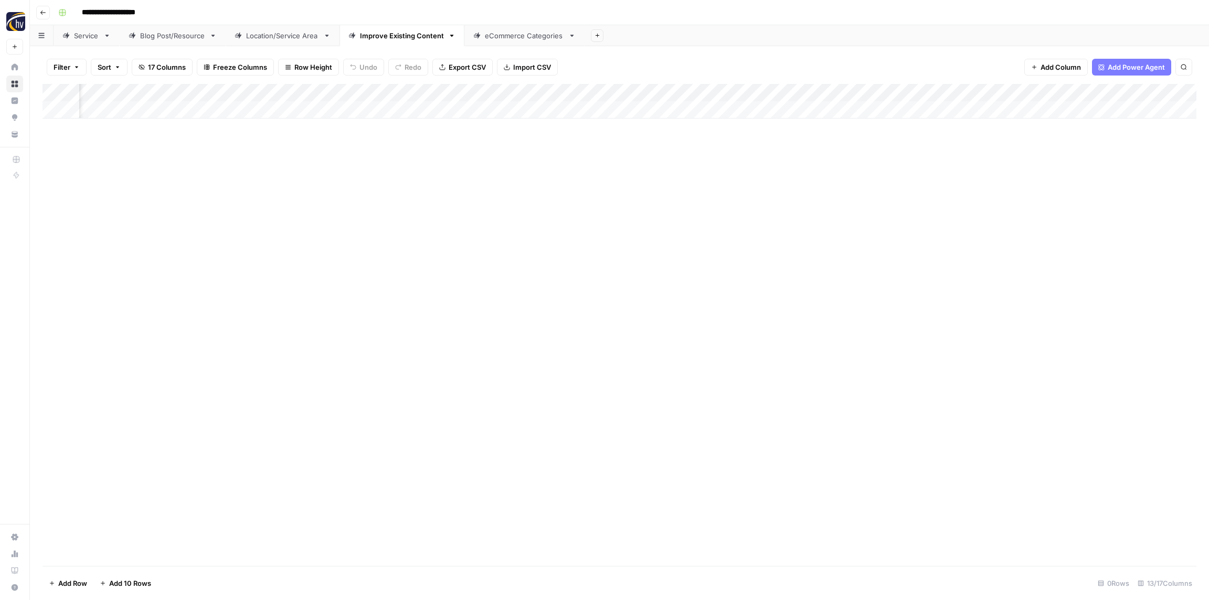
click at [513, 38] on div "eCommerce Categories" at bounding box center [524, 35] width 79 height 10
click at [391, 94] on div "Add Column" at bounding box center [620, 101] width 1154 height 35
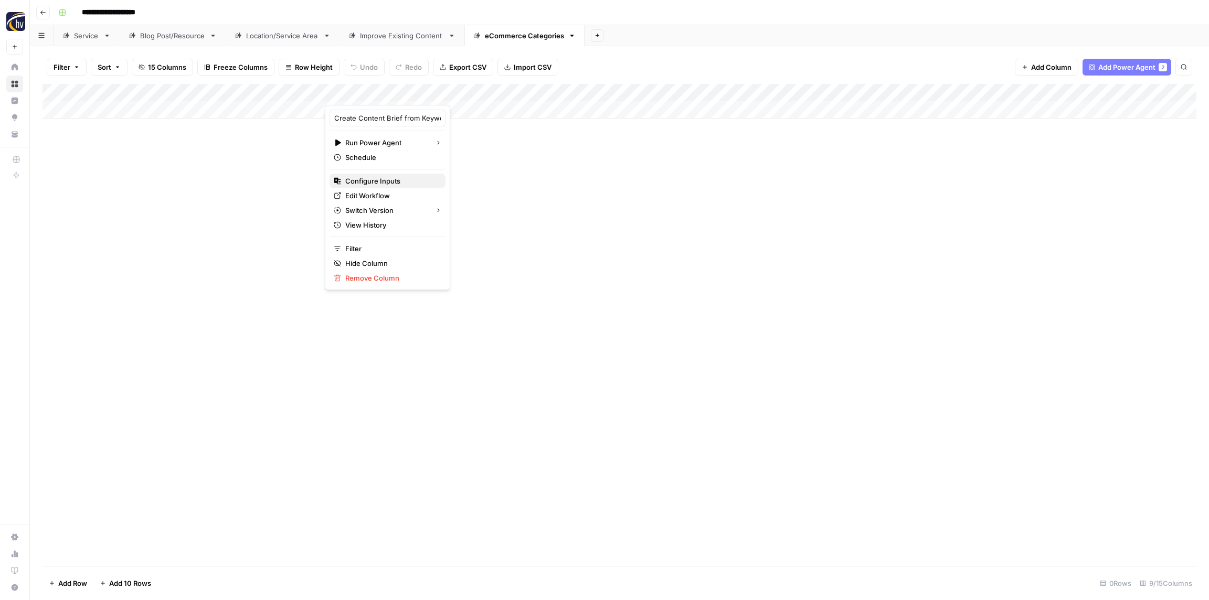
click at [370, 177] on span "Configure Inputs" at bounding box center [391, 181] width 92 height 10
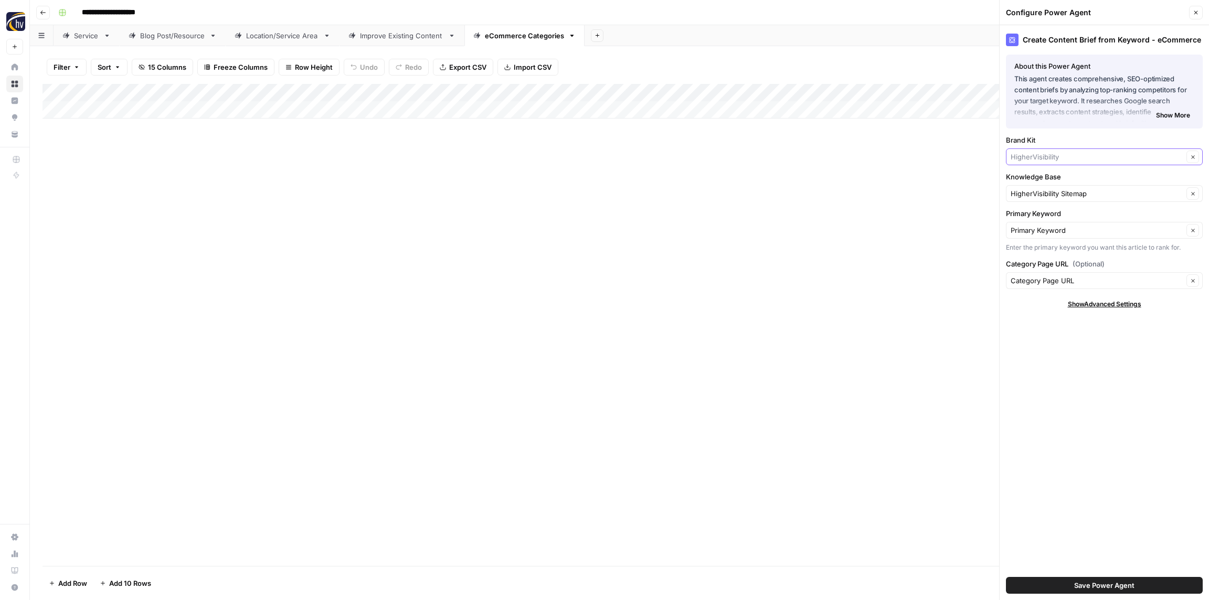
click at [1058, 153] on input "Brand Kit" at bounding box center [1097, 157] width 173 height 10
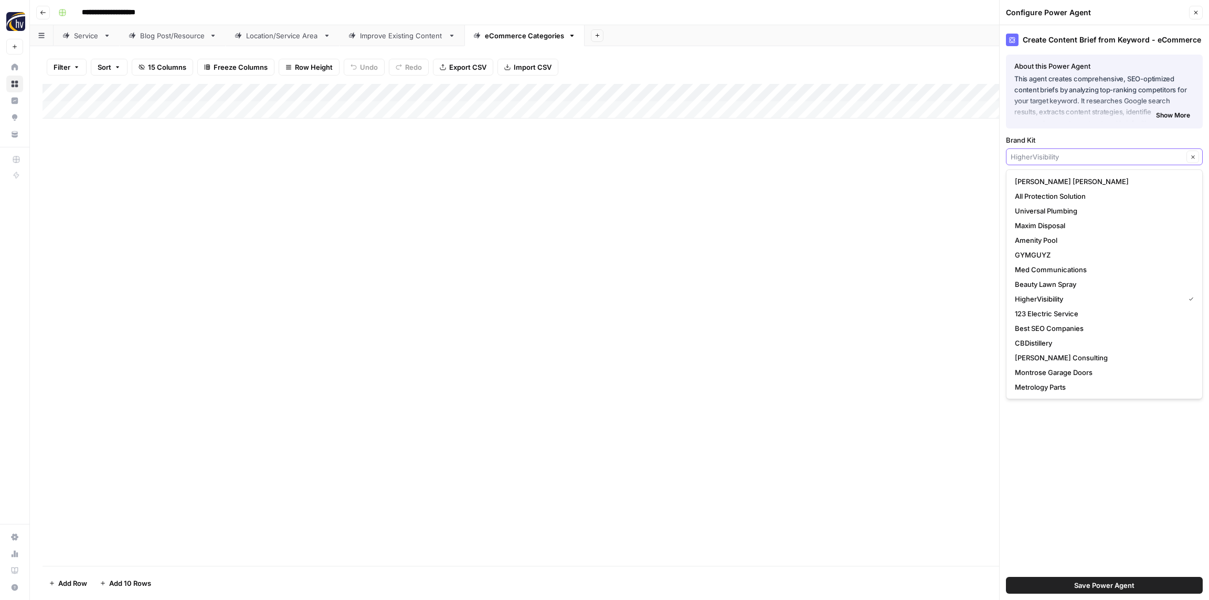
paste input "Still River Wellness"
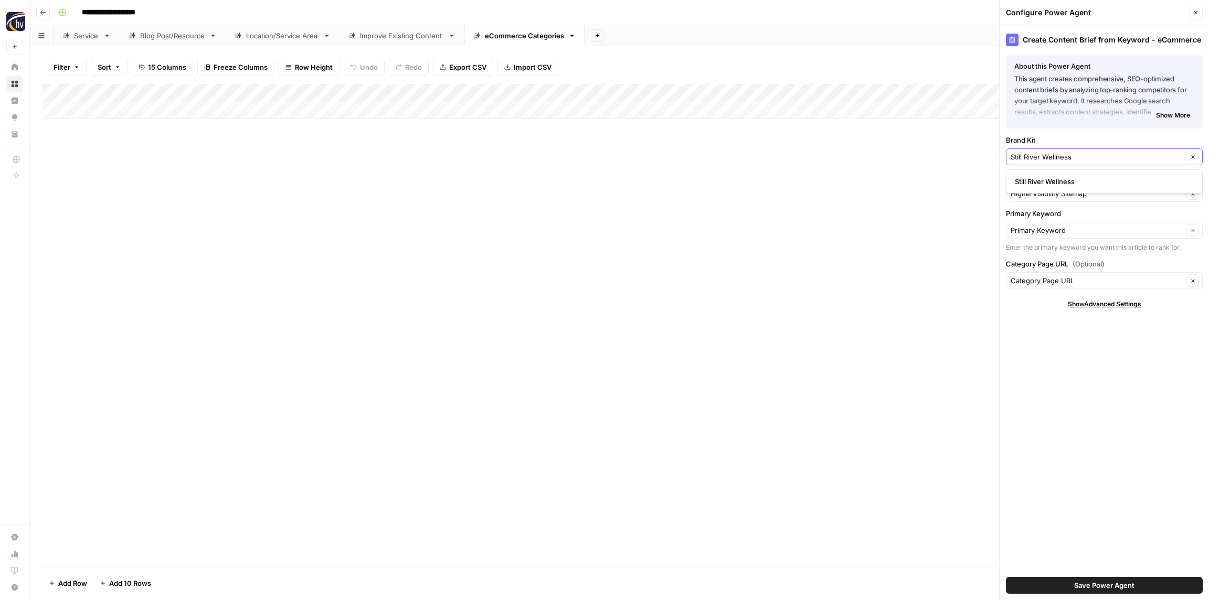
type input "Still River Wellness"
click at [1047, 182] on span "Still River Wellness" at bounding box center [1102, 181] width 175 height 10
click at [1050, 188] on input "Knowledge Base" at bounding box center [1097, 193] width 173 height 10
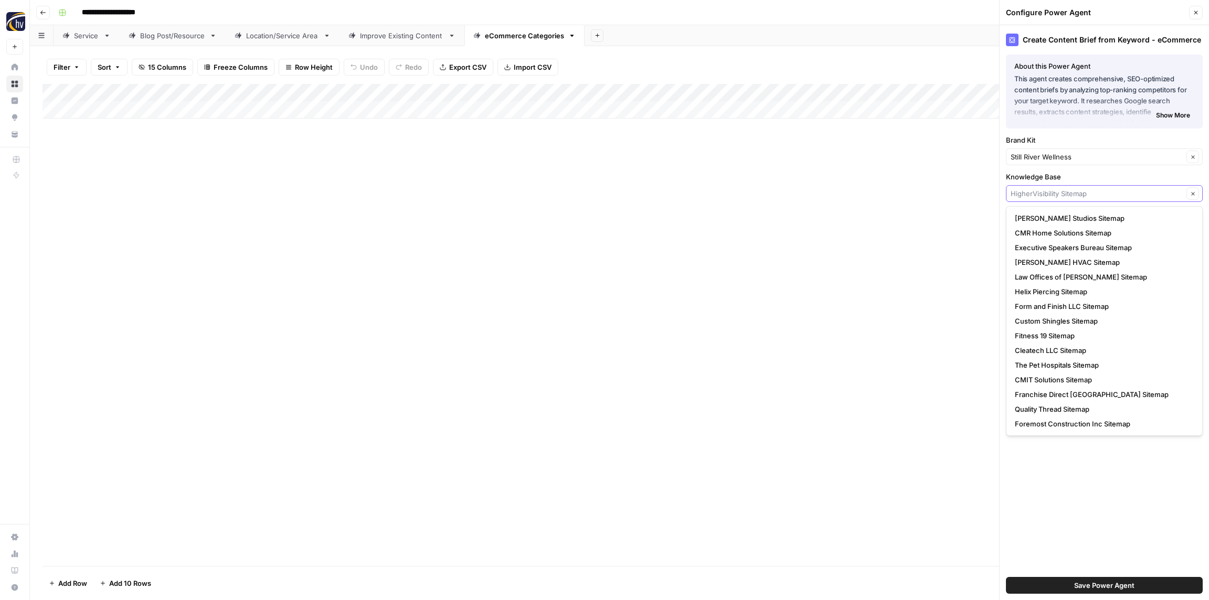
paste input "Still River Wellness"
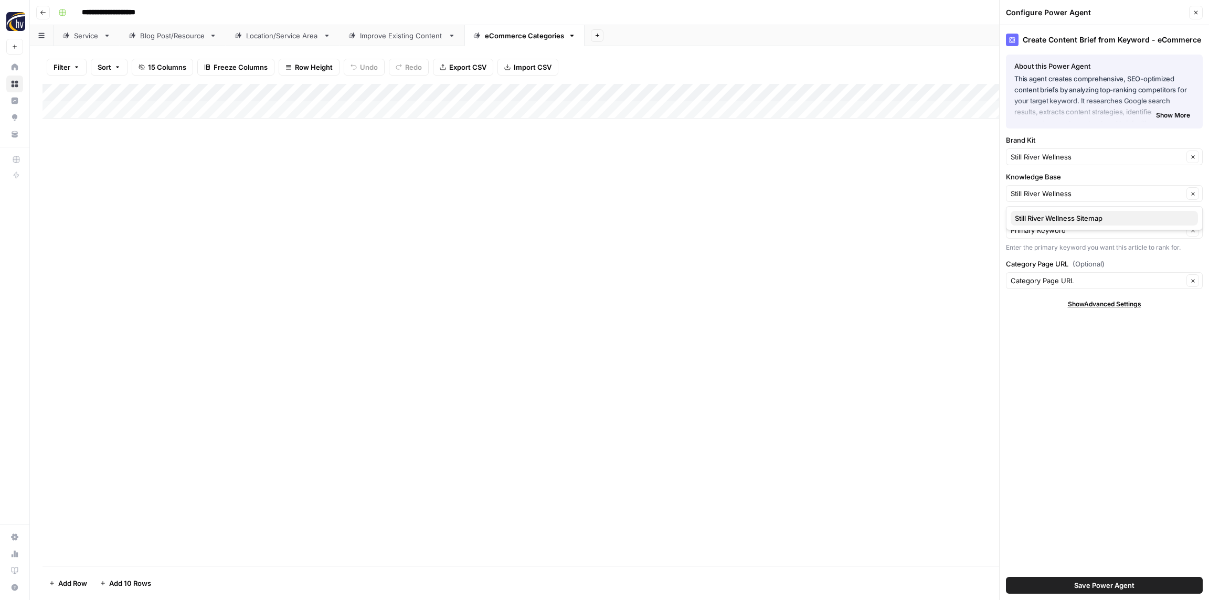
click at [1053, 219] on span "Still River Wellness Sitemap" at bounding box center [1102, 218] width 175 height 10
type input "Still River Wellness Sitemap"
click at [1095, 585] on span "Save Power Agent" at bounding box center [1104, 586] width 60 height 10
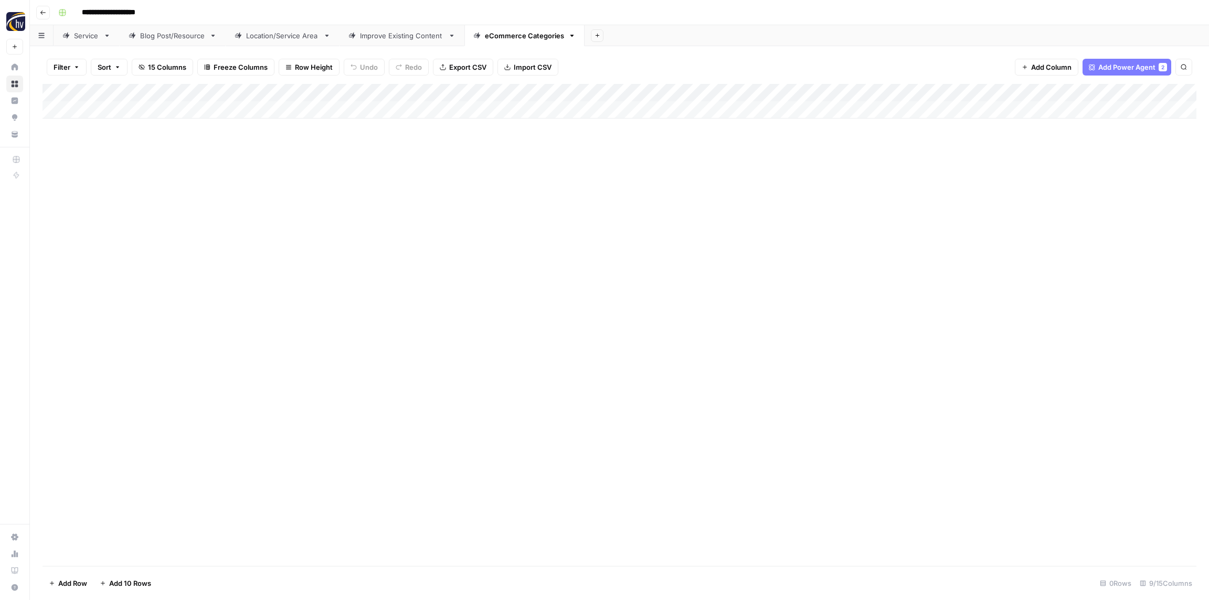
click at [973, 93] on div "Add Column" at bounding box center [620, 101] width 1154 height 35
click at [955, 178] on span "Configure Inputs" at bounding box center [979, 181] width 92 height 10
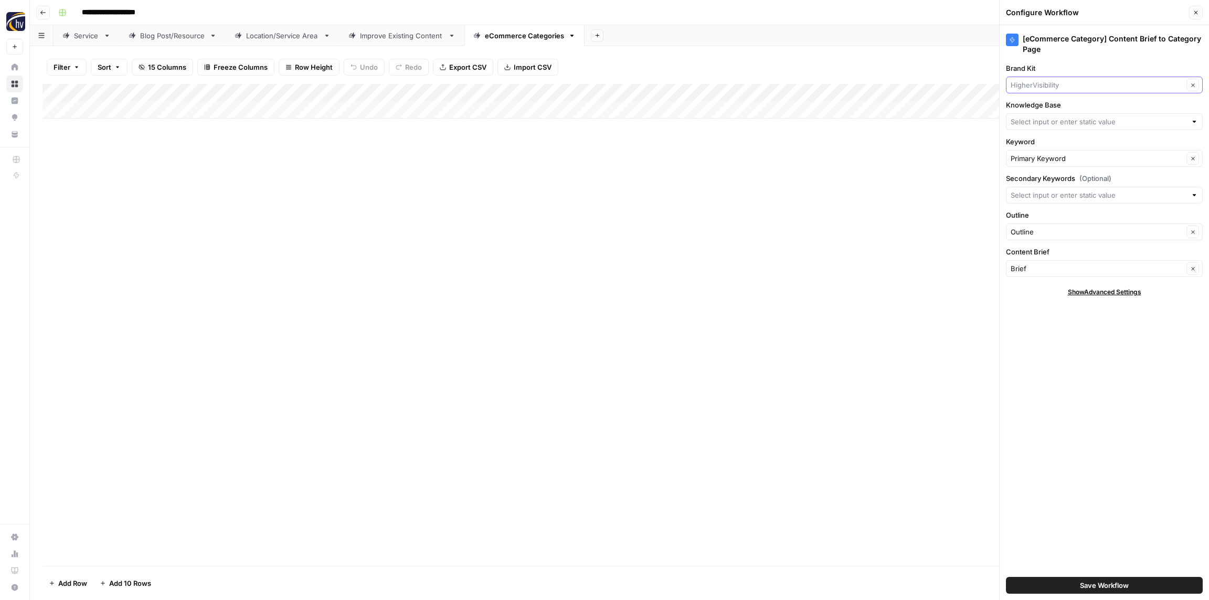
click at [1048, 86] on input "Brand Kit" at bounding box center [1097, 85] width 173 height 10
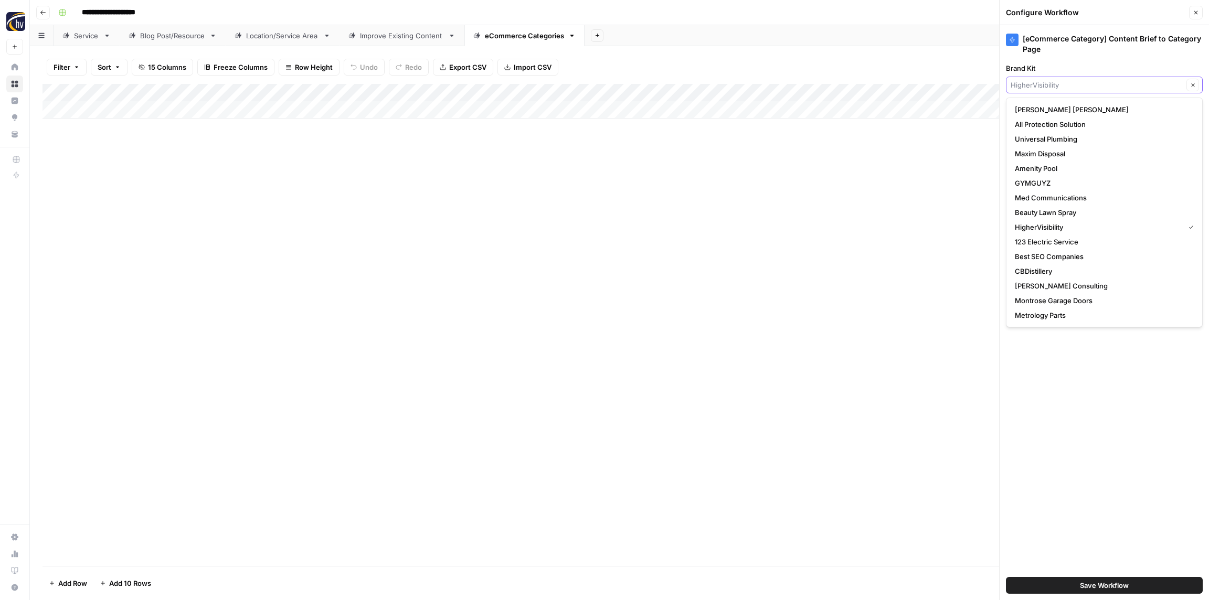
paste input "Still River Wellness"
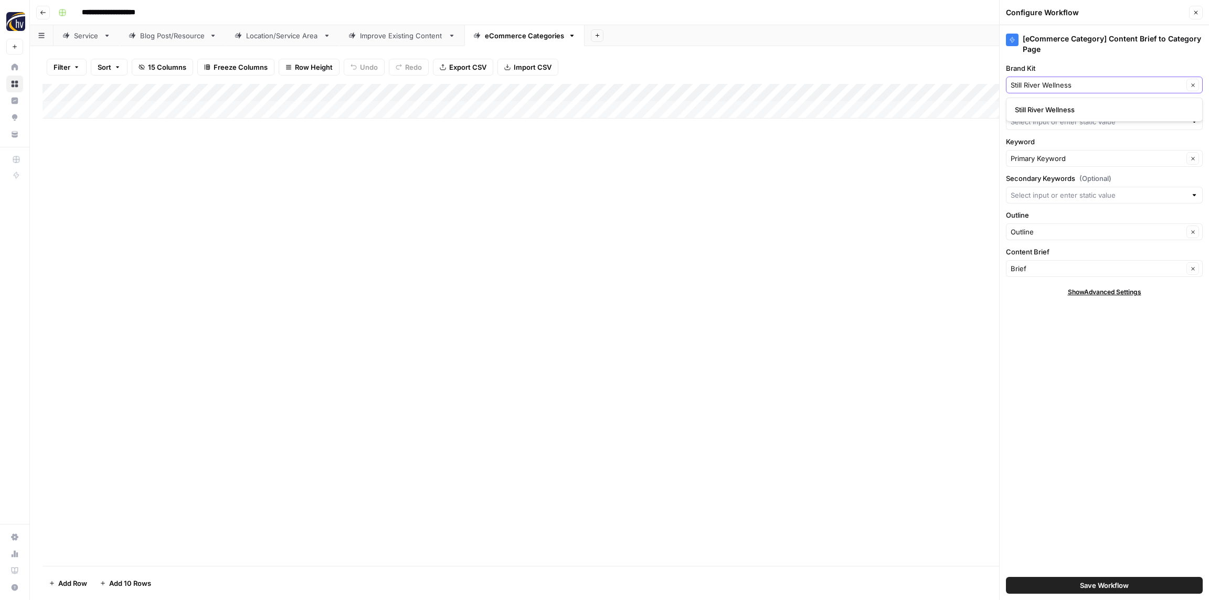
type input "Still River Wellness"
click at [1048, 104] on span "Still River Wellness" at bounding box center [1102, 109] width 175 height 10
click at [1050, 120] on input "Knowledge Base" at bounding box center [1099, 122] width 176 height 10
paste input "Still River Wellness"
click at [1043, 146] on span "Still River Wellness Sitemap" at bounding box center [1102, 146] width 175 height 10
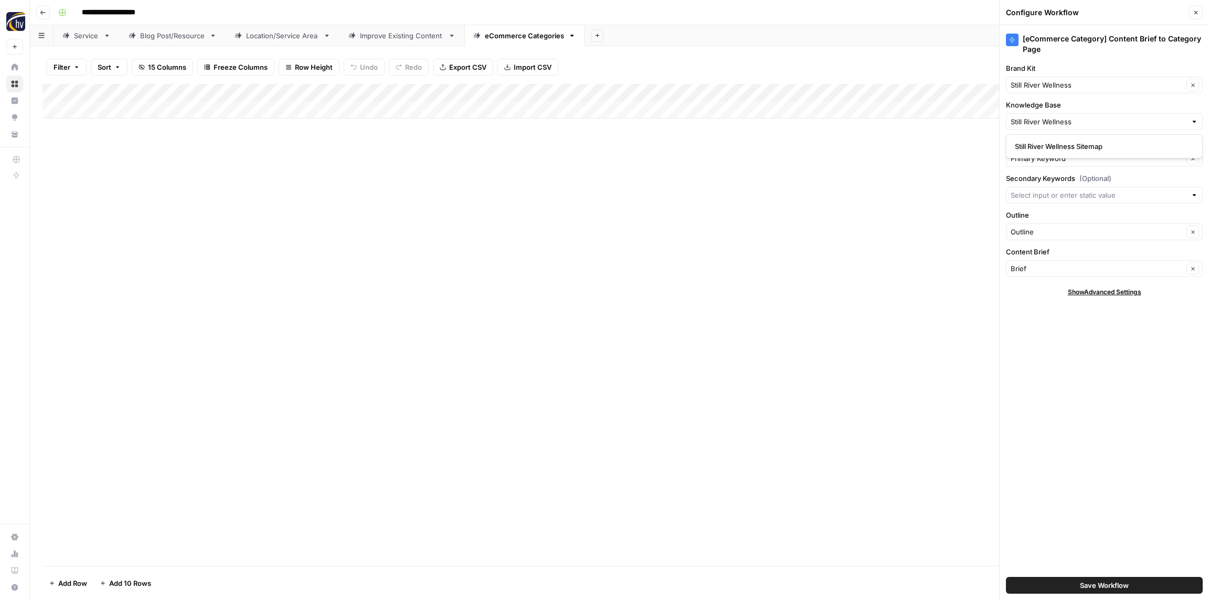
type input "Still River Wellness Sitemap"
click at [1103, 588] on span "Save Workflow" at bounding box center [1104, 586] width 49 height 10
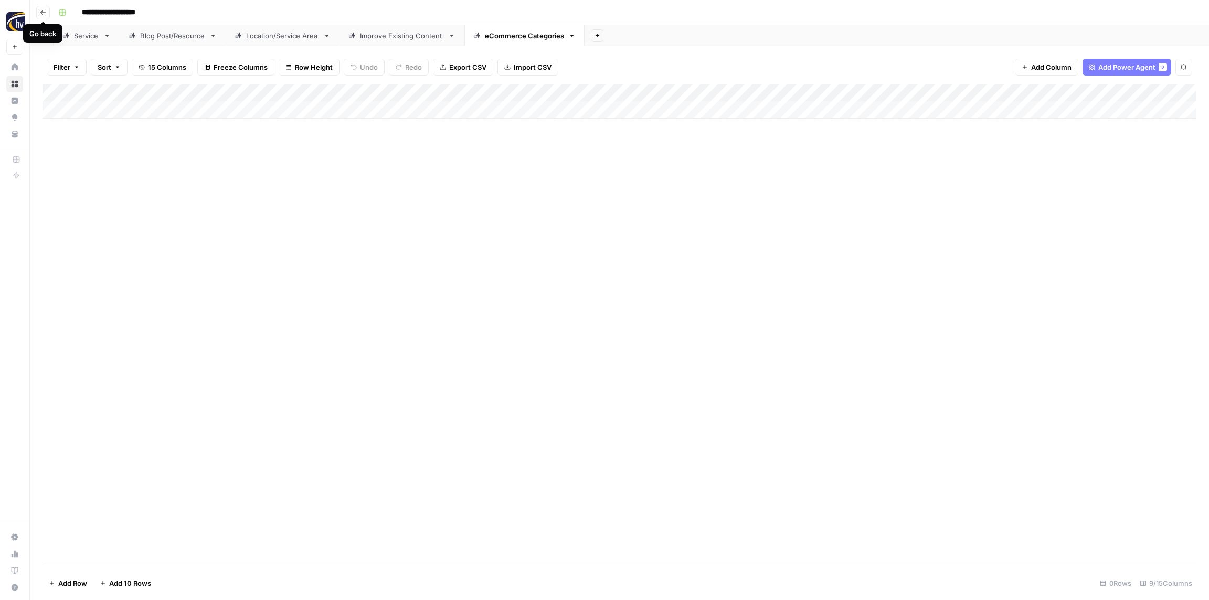
click at [45, 14] on icon "button" at bounding box center [43, 12] width 6 height 6
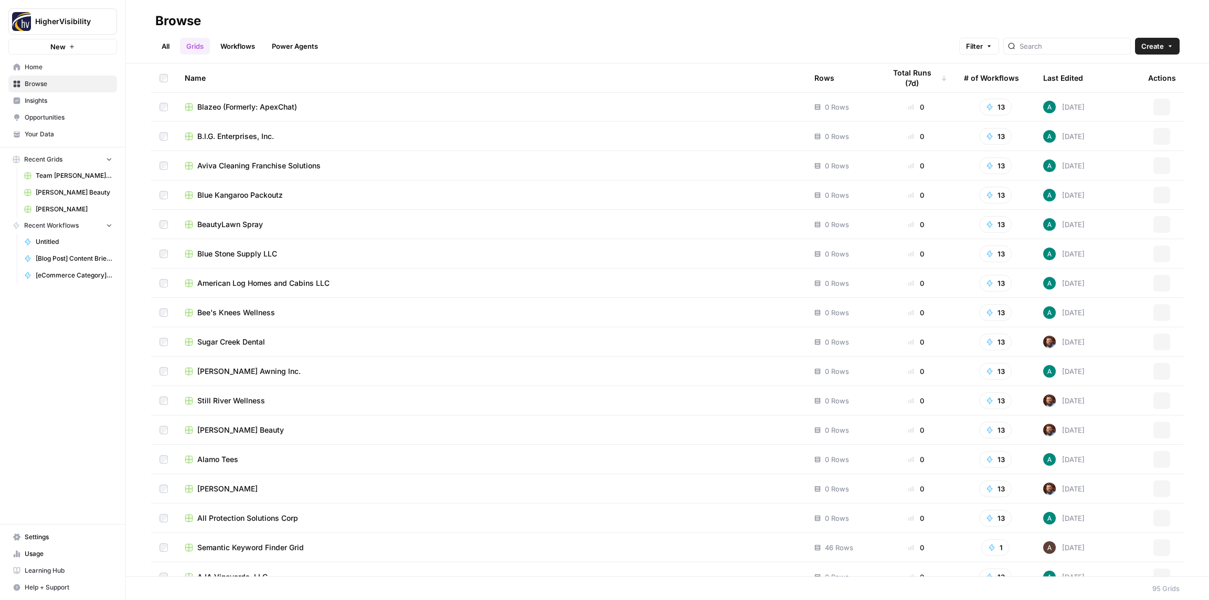
scroll to position [2308, 0]
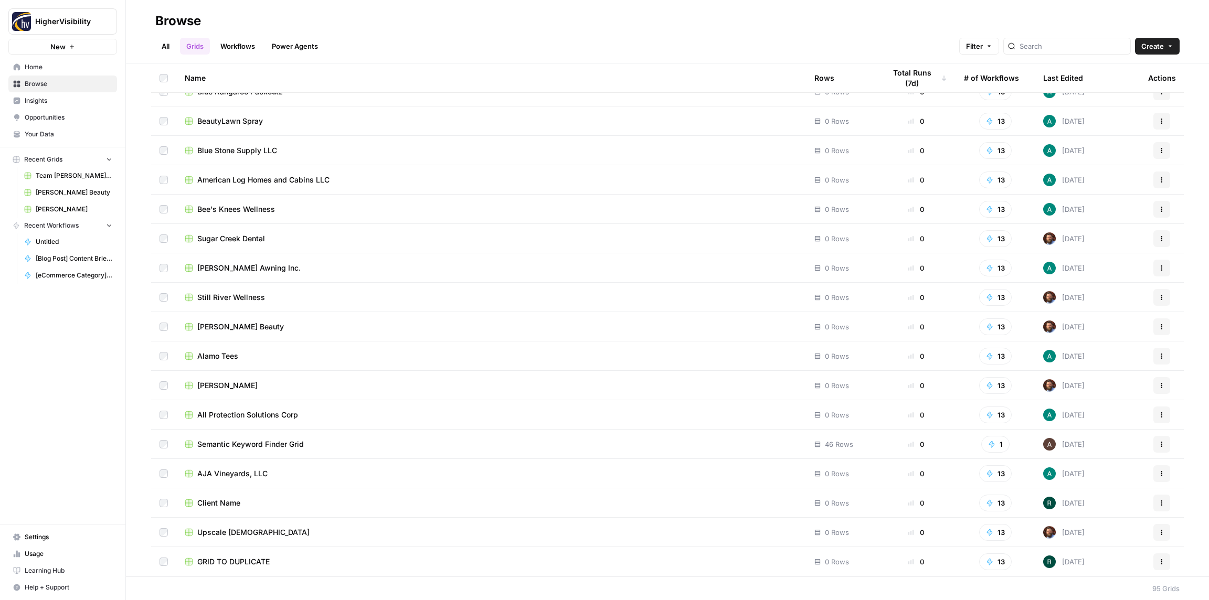
click at [1163, 563] on icon "button" at bounding box center [1162, 562] width 6 height 6
click at [1100, 476] on span "Duplicate" at bounding box center [1115, 475] width 84 height 10
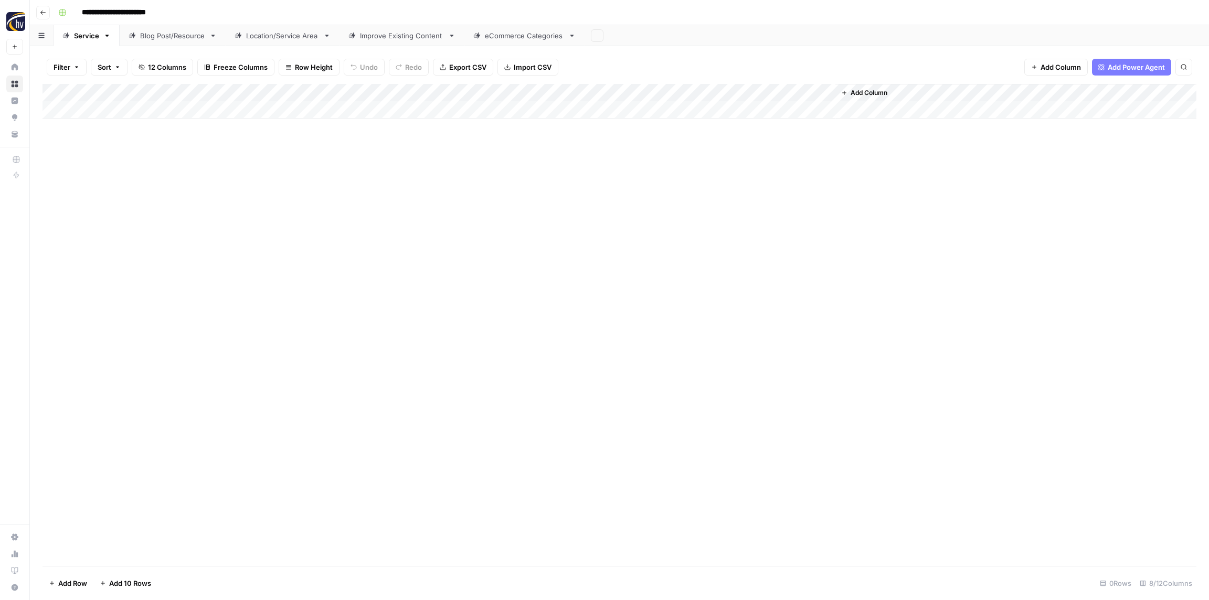
click at [110, 14] on input "**********" at bounding box center [131, 12] width 108 height 17
paste input
type input "**********"
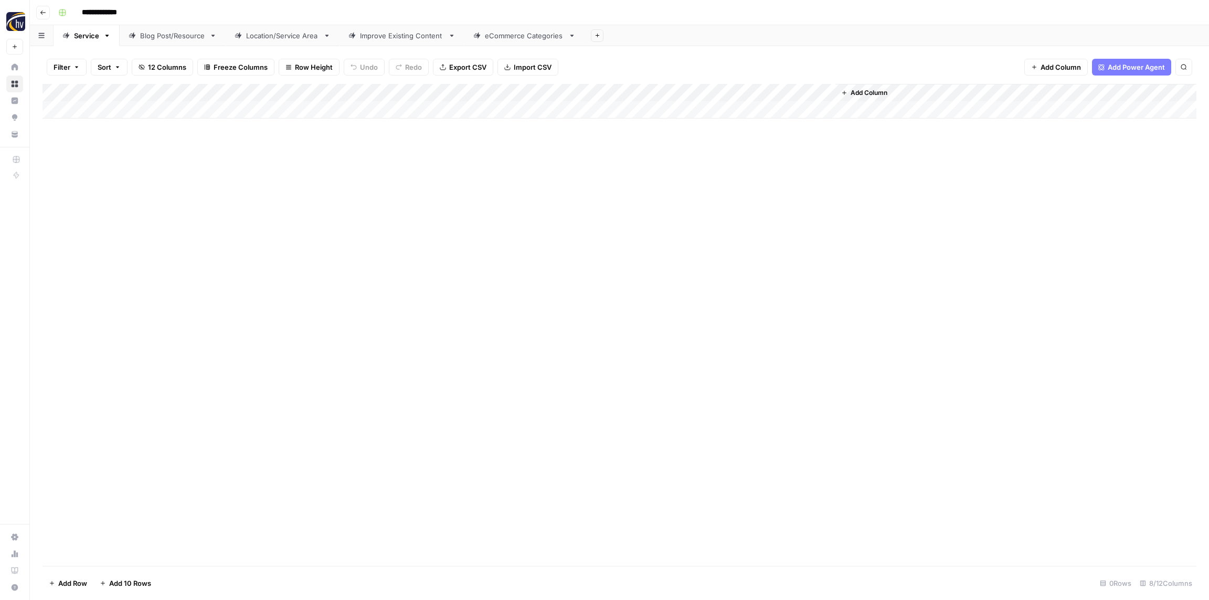
click at [186, 10] on div "**********" at bounding box center [626, 12] width 1145 height 17
click at [210, 93] on div "Add Column" at bounding box center [620, 101] width 1154 height 35
click at [213, 183] on span "Configure Inputs" at bounding box center [240, 181] width 92 height 10
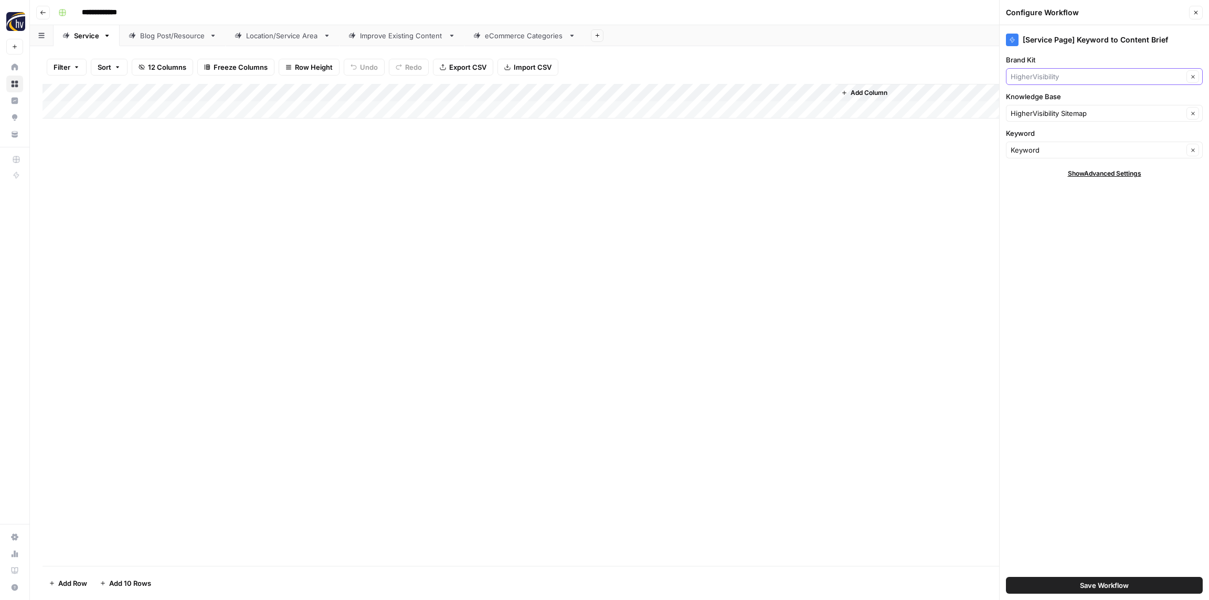
click at [1031, 75] on input "Brand Kit" at bounding box center [1097, 76] width 173 height 10
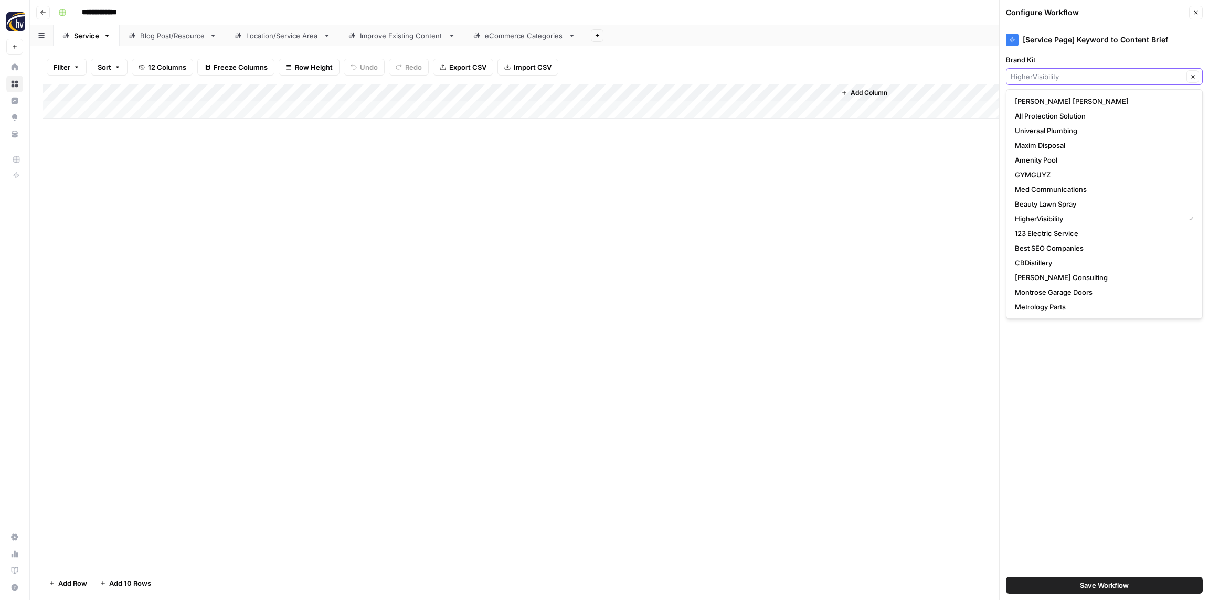
paste input "Sprayer Depot"
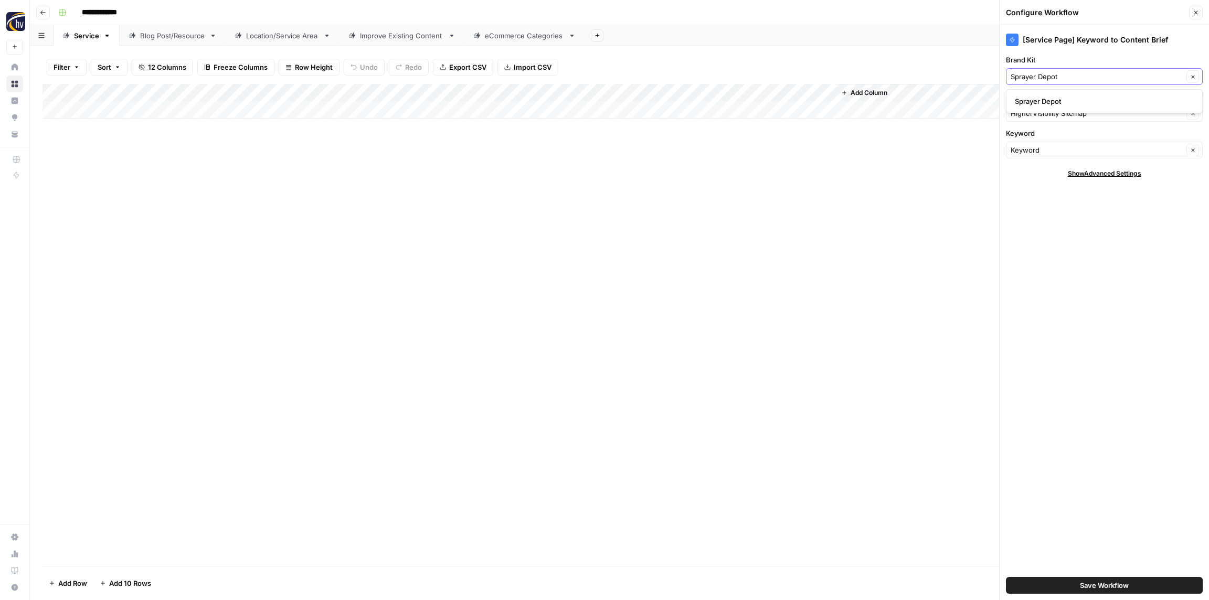
type input "Sprayer Depot"
click at [1037, 97] on span "Sprayer Depot" at bounding box center [1102, 101] width 175 height 10
click at [1035, 109] on input "Knowledge Base" at bounding box center [1097, 113] width 173 height 10
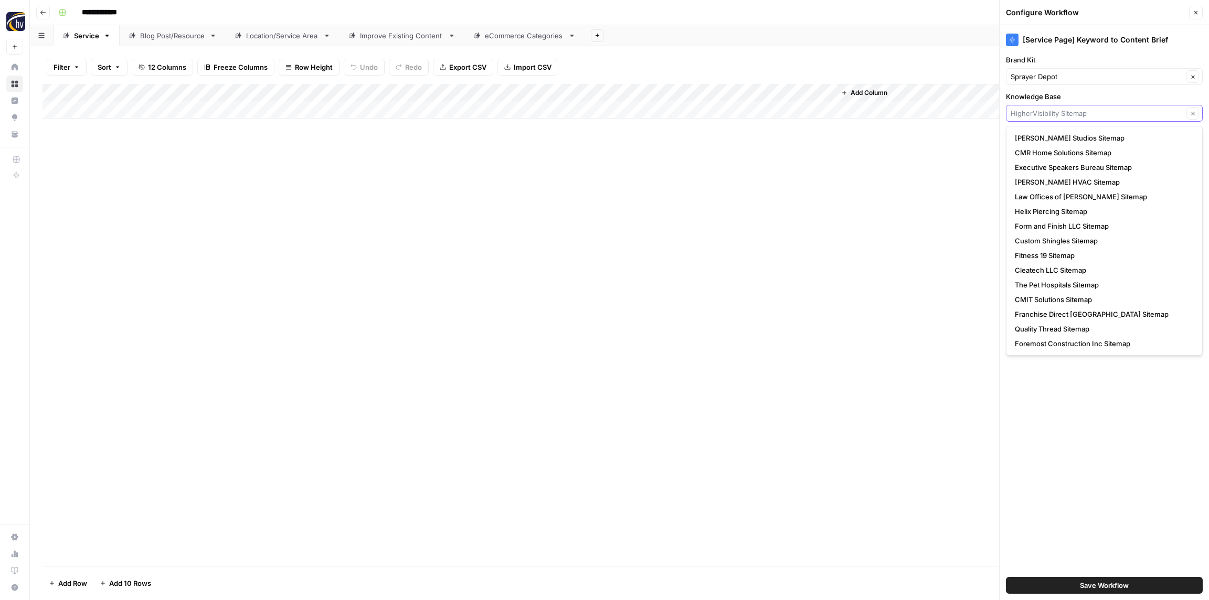
paste input "Sprayer Depot"
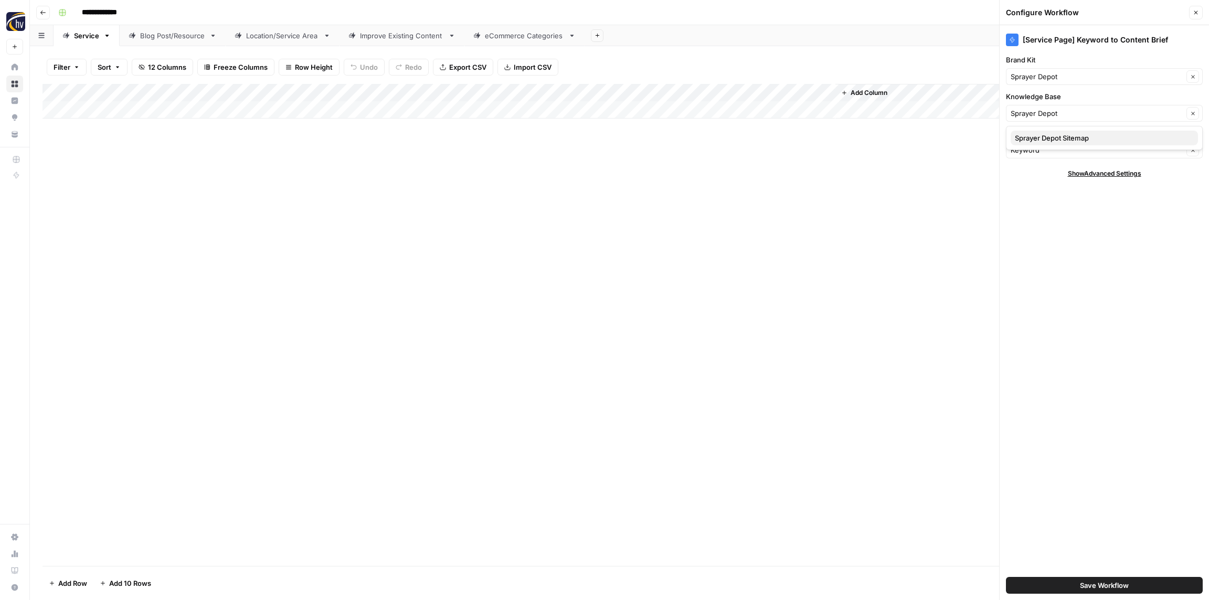
click at [1039, 136] on span "Sprayer Depot Sitemap" at bounding box center [1102, 138] width 175 height 10
type input "Sprayer Depot Sitemap"
click at [1086, 587] on span "Save Workflow" at bounding box center [1104, 586] width 49 height 10
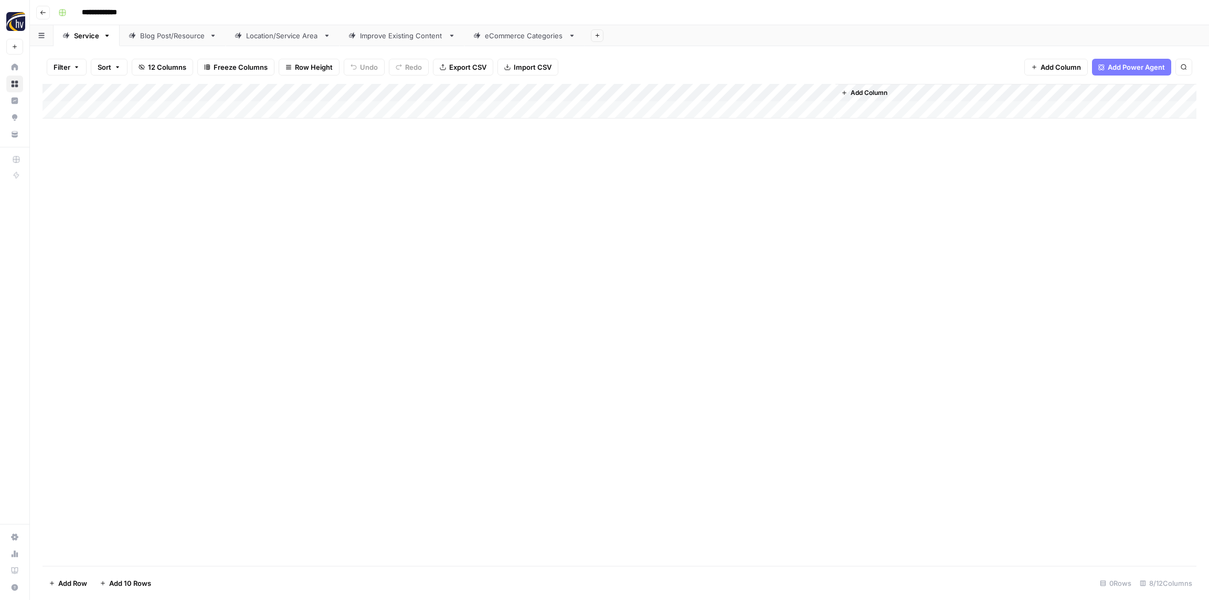
click at [682, 91] on div "Add Column" at bounding box center [620, 101] width 1154 height 35
drag, startPoint x: 697, startPoint y: 184, endPoint x: 685, endPoint y: 181, distance: 12.1
click at [697, 184] on span "Configure Inputs" at bounding box center [713, 181] width 92 height 10
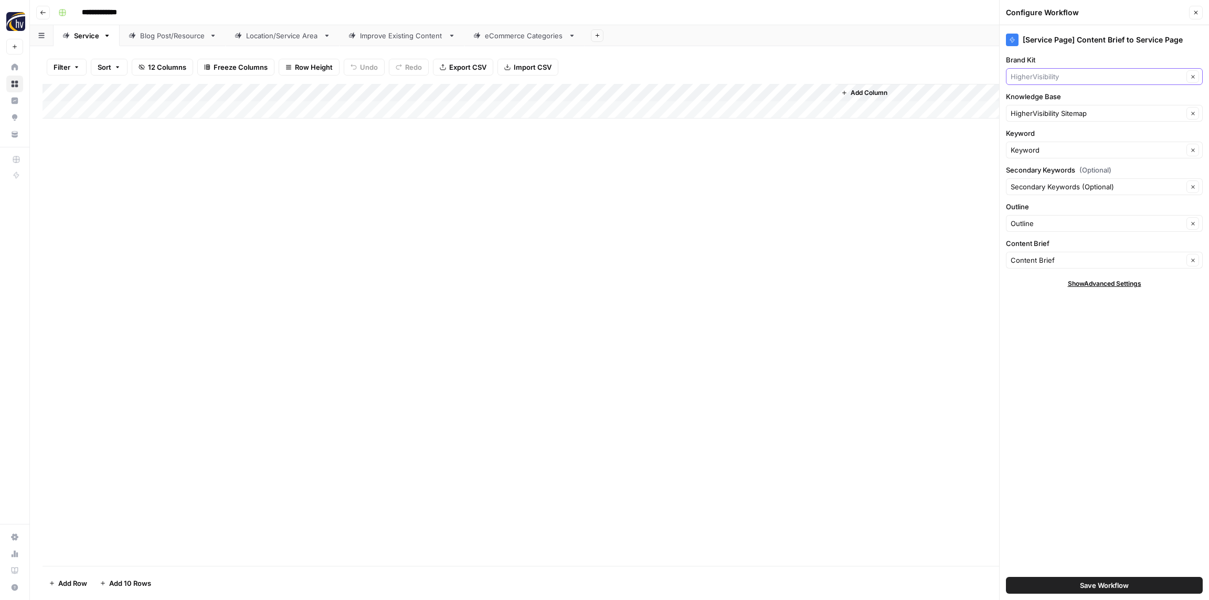
click at [1098, 72] on input "Brand Kit" at bounding box center [1097, 76] width 173 height 10
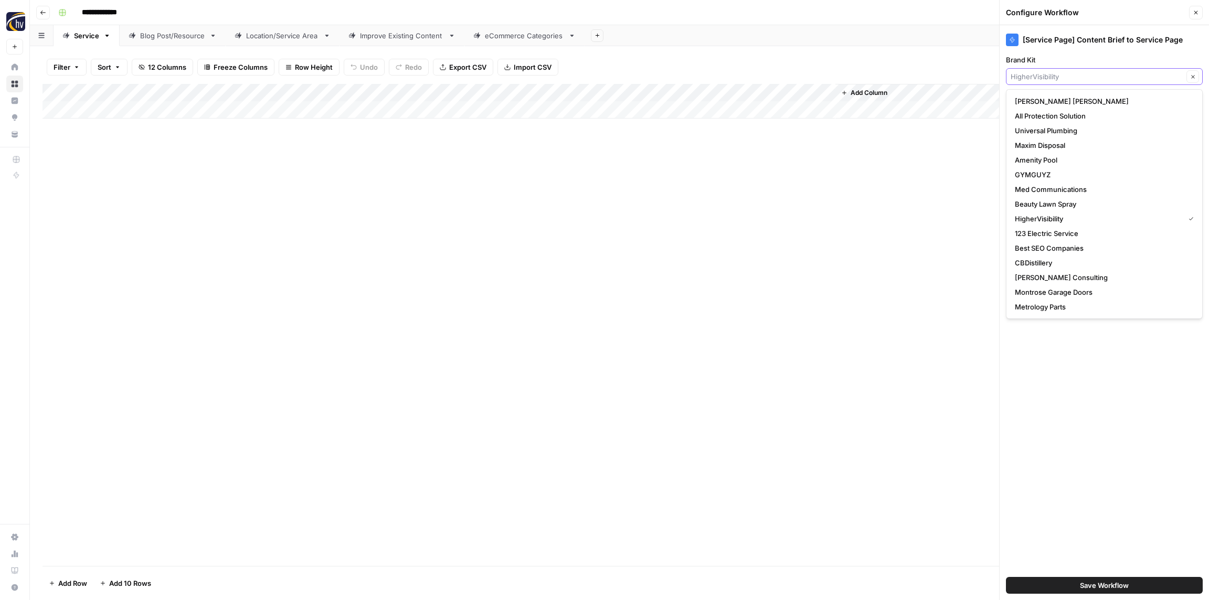
paste input "Sprayer Depot"
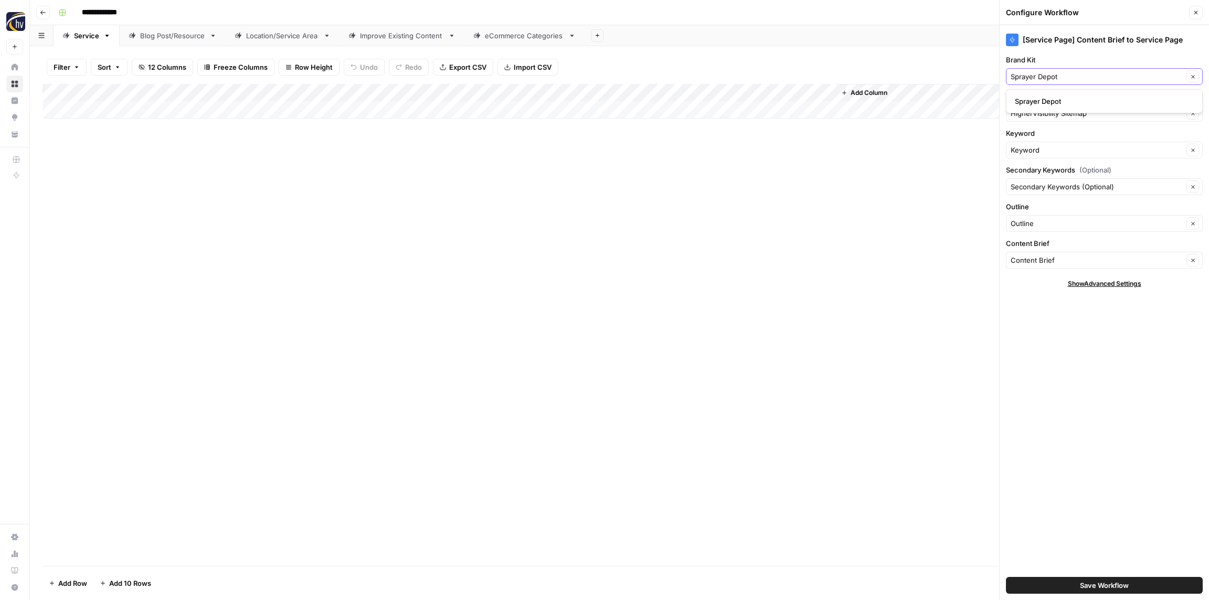
type input "Sprayer Depot"
click at [1073, 96] on span "Sprayer Depot" at bounding box center [1102, 101] width 175 height 10
click at [1063, 113] on input "Knowledge Base" at bounding box center [1097, 113] width 173 height 10
paste input "Sprayer Depot"
click at [1051, 140] on span "Sprayer Depot Sitemap" at bounding box center [1102, 138] width 175 height 10
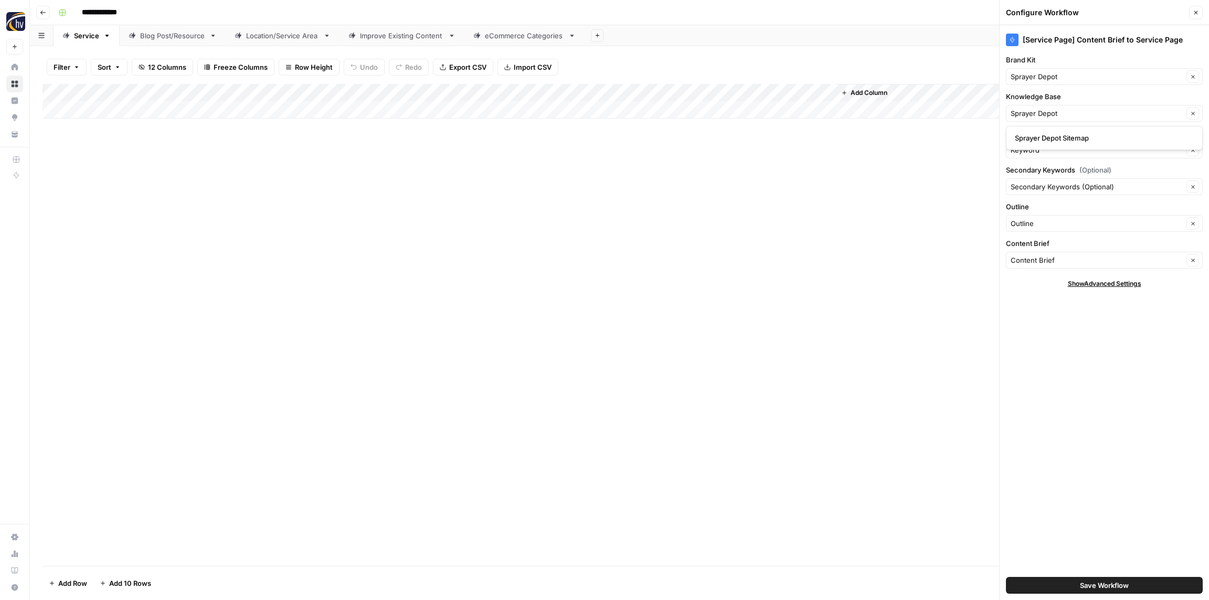
type input "Sprayer Depot Sitemap"
click at [1093, 587] on span "Save Workflow" at bounding box center [1104, 586] width 49 height 10
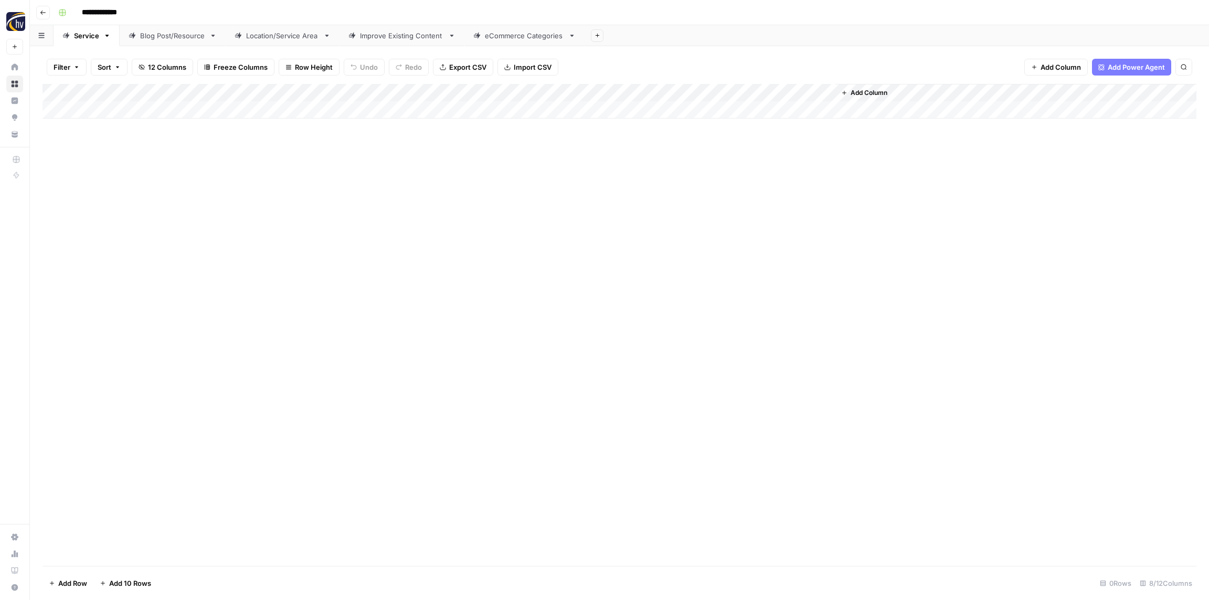
click at [157, 36] on div "Blog Post/Resource" at bounding box center [172, 35] width 65 height 10
click at [220, 94] on div "Add Column" at bounding box center [620, 101] width 1154 height 35
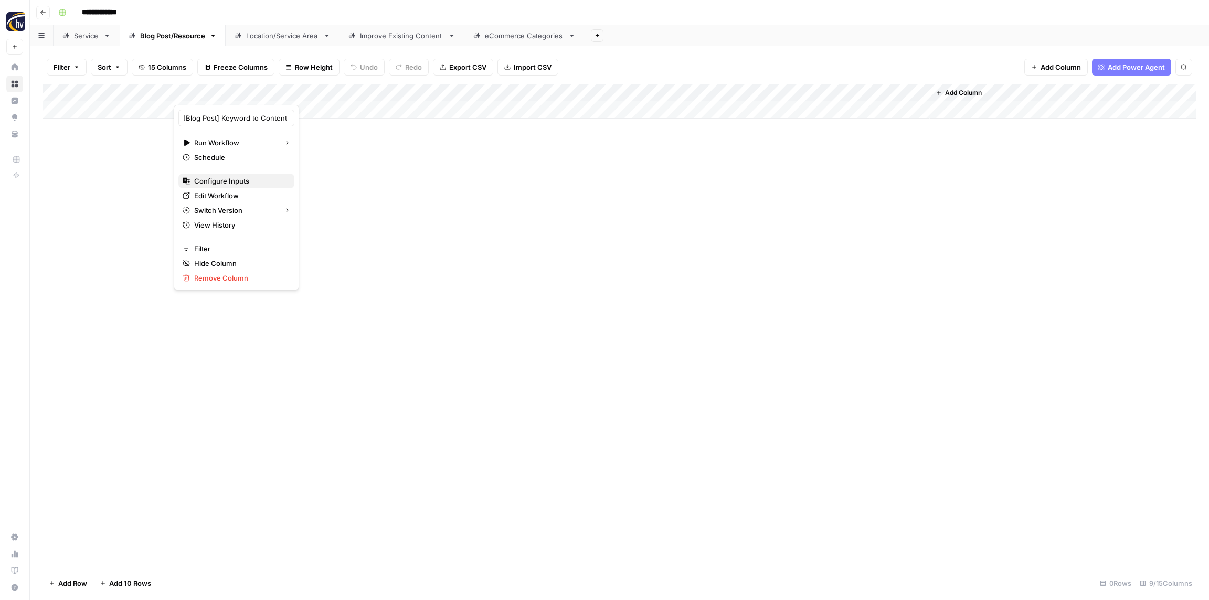
click at [228, 186] on span "Configure Inputs" at bounding box center [240, 181] width 92 height 10
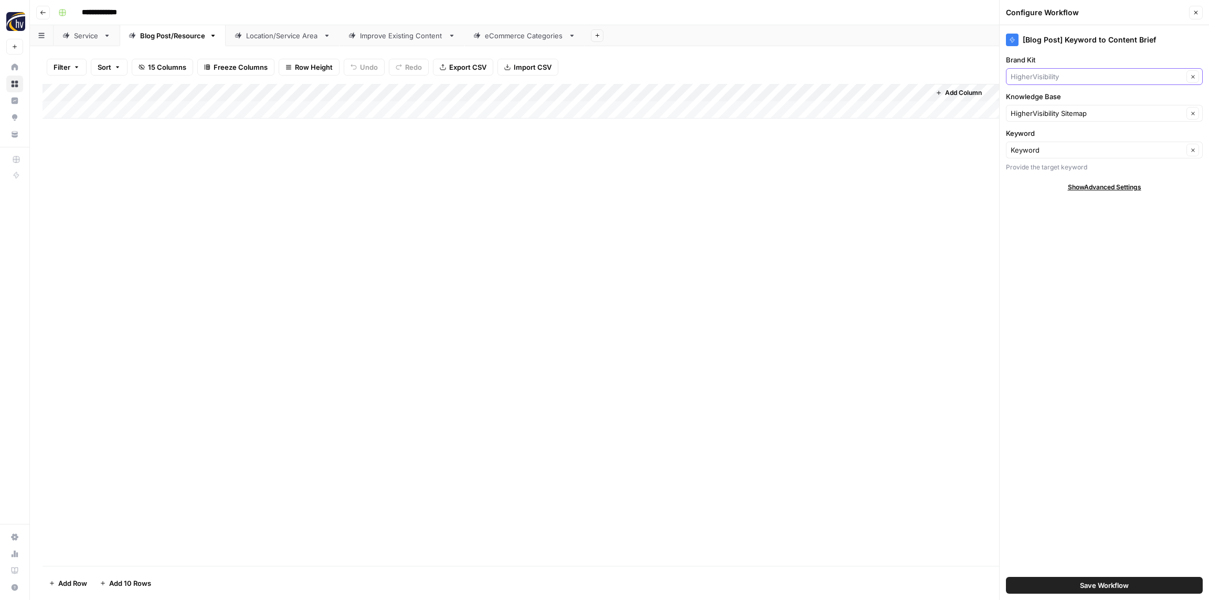
click at [1075, 76] on input "Brand Kit" at bounding box center [1097, 76] width 173 height 10
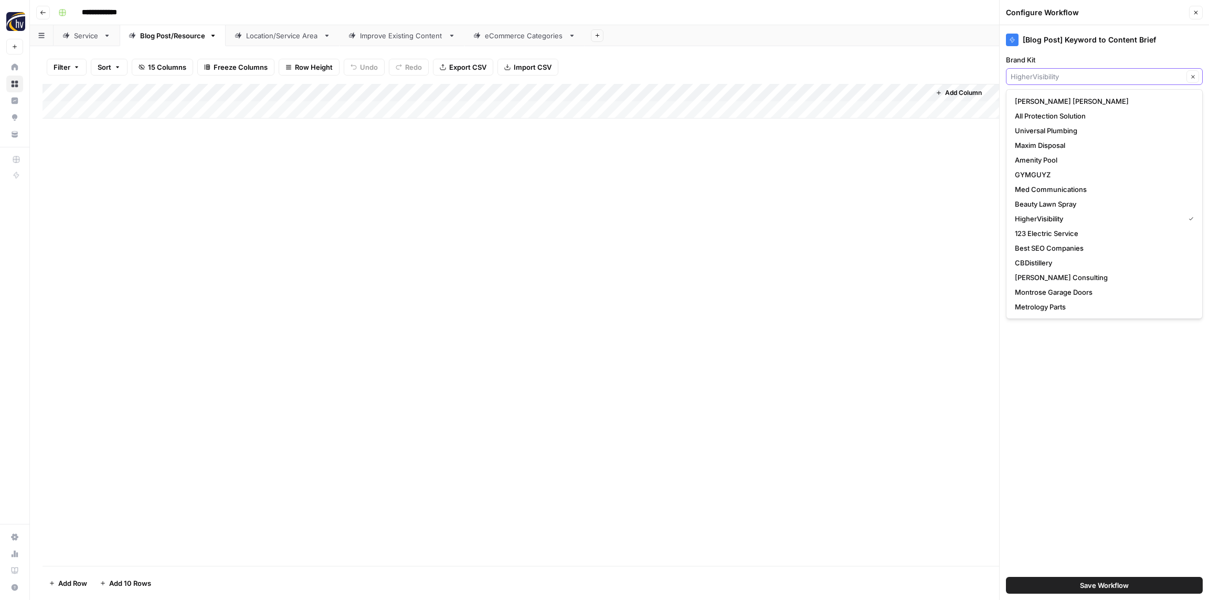
paste input "Sprayer Depot"
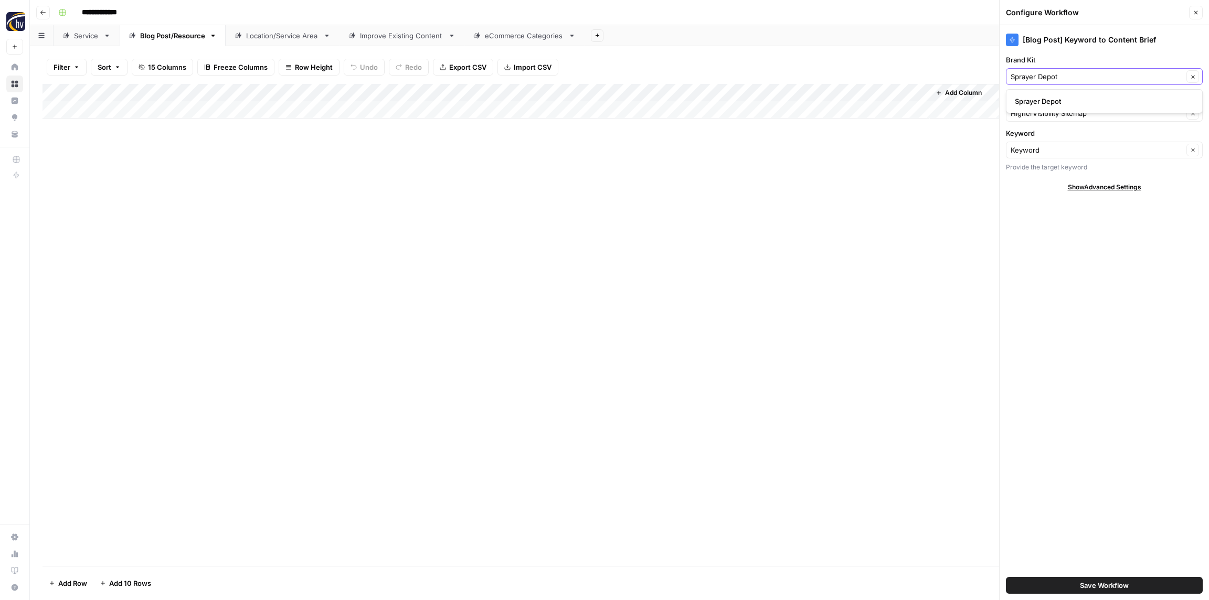
type input "Sprayer Depot"
click at [1072, 99] on span "Sprayer Depot" at bounding box center [1102, 101] width 175 height 10
click at [1069, 108] on input "Knowledge Base" at bounding box center [1097, 113] width 173 height 10
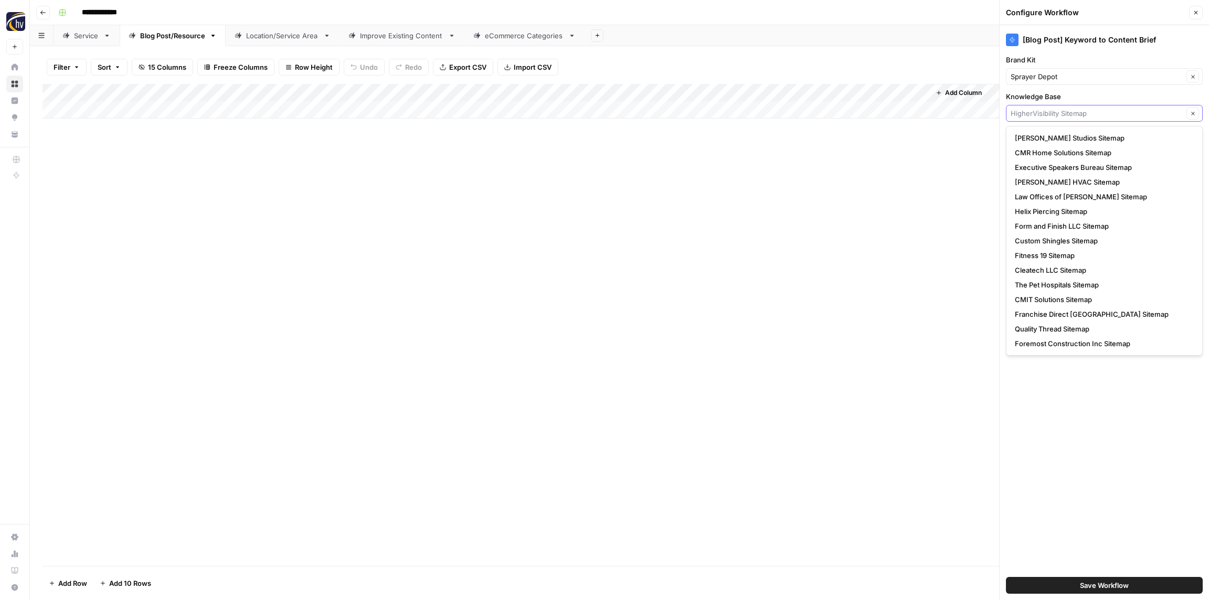
paste input "Sprayer Depot"
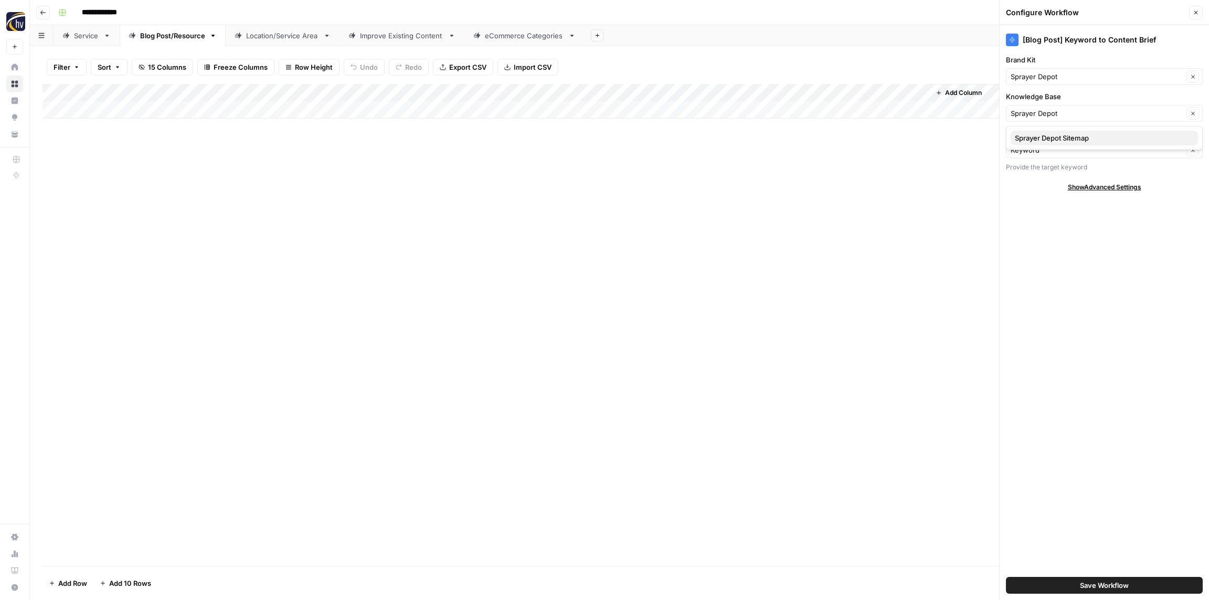
drag, startPoint x: 1067, startPoint y: 138, endPoint x: 1061, endPoint y: 135, distance: 6.3
click at [1066, 138] on span "Sprayer Depot Sitemap" at bounding box center [1102, 138] width 175 height 10
type input "Sprayer Depot Sitemap"
click at [1111, 589] on span "Save Workflow" at bounding box center [1104, 586] width 49 height 10
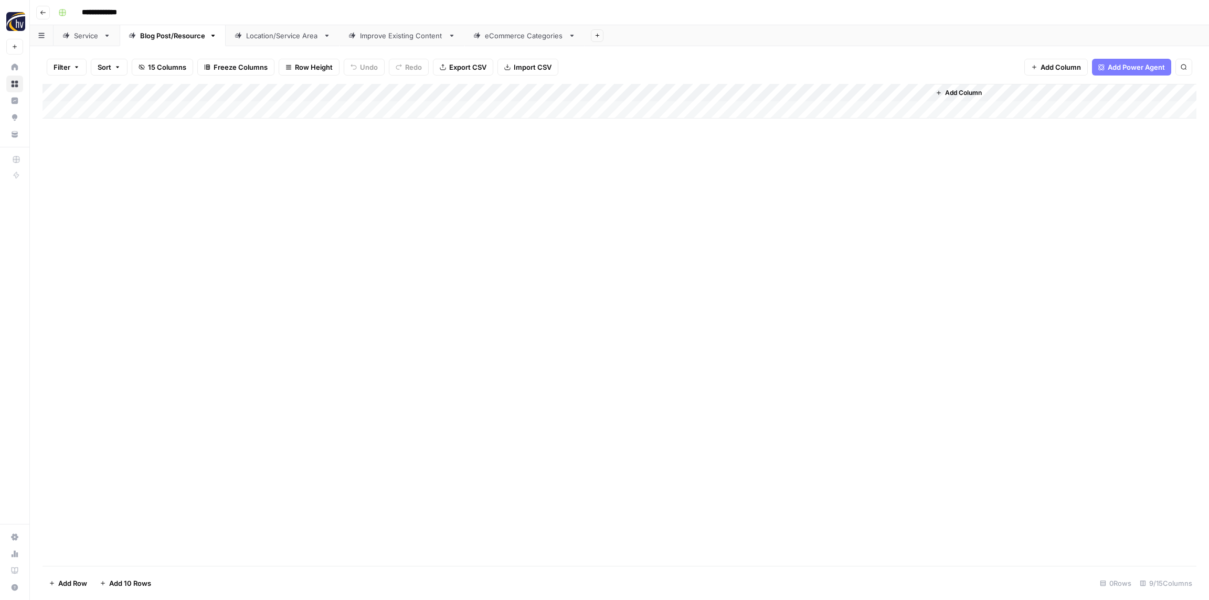
click at [789, 95] on div "Add Column" at bounding box center [620, 101] width 1154 height 35
click at [796, 176] on span "Configure Inputs" at bounding box center [807, 181] width 92 height 10
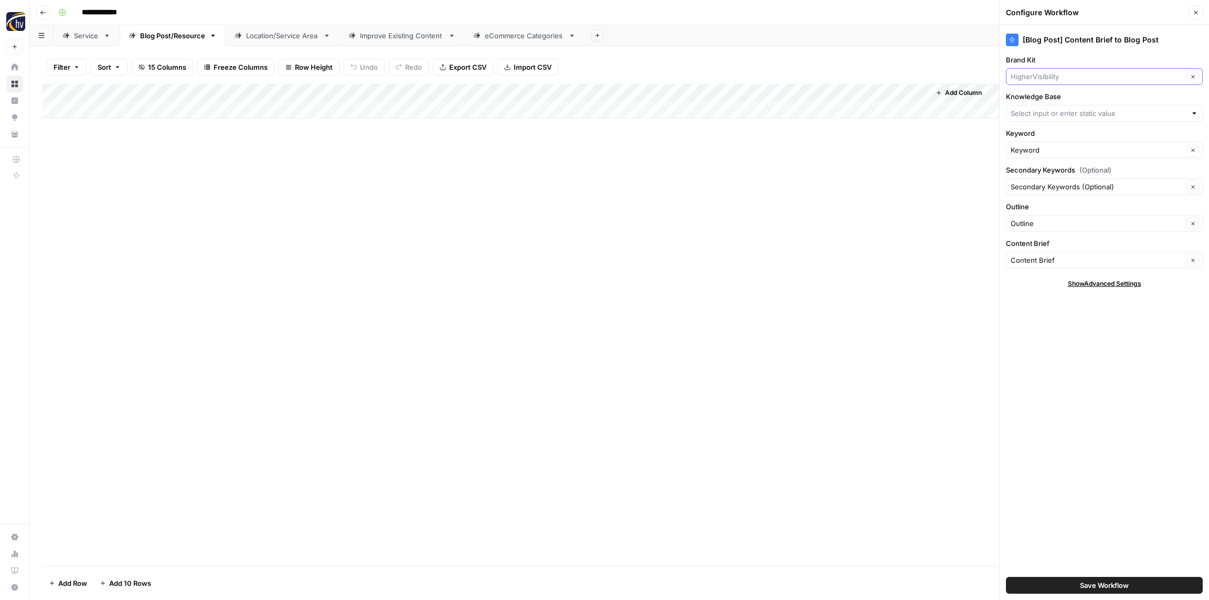
click at [1041, 72] on input "Brand Kit" at bounding box center [1097, 76] width 173 height 10
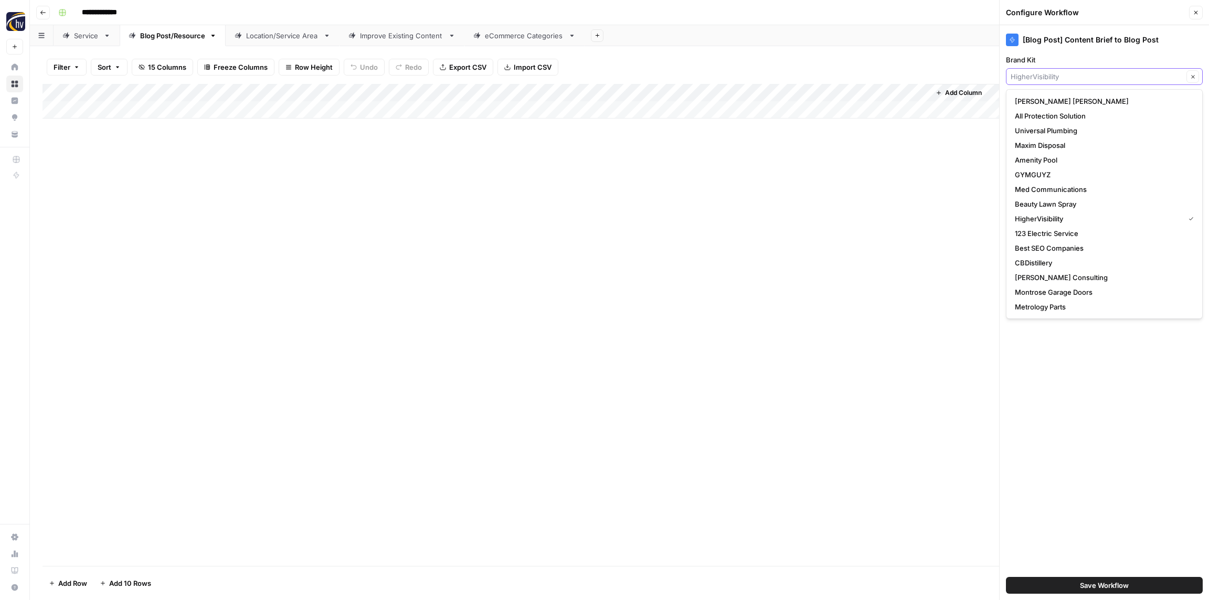
paste input "Sprayer Depot"
type input "Sprayer Depot"
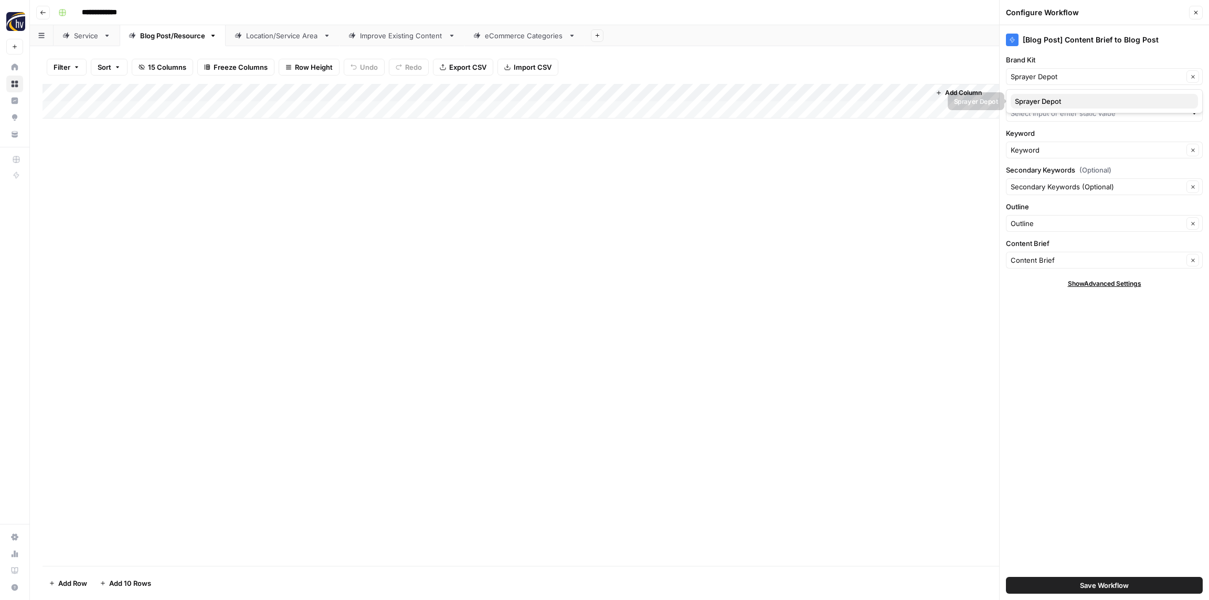
click at [1044, 97] on span "Sprayer Depot" at bounding box center [1102, 101] width 175 height 10
drag, startPoint x: 1041, startPoint y: 121, endPoint x: 1037, endPoint y: 115, distance: 7.9
click at [1041, 121] on div at bounding box center [1104, 113] width 197 height 17
paste input "Sprayer Depot"
click at [1038, 135] on span "Sprayer Depot Sitemap" at bounding box center [1102, 138] width 175 height 10
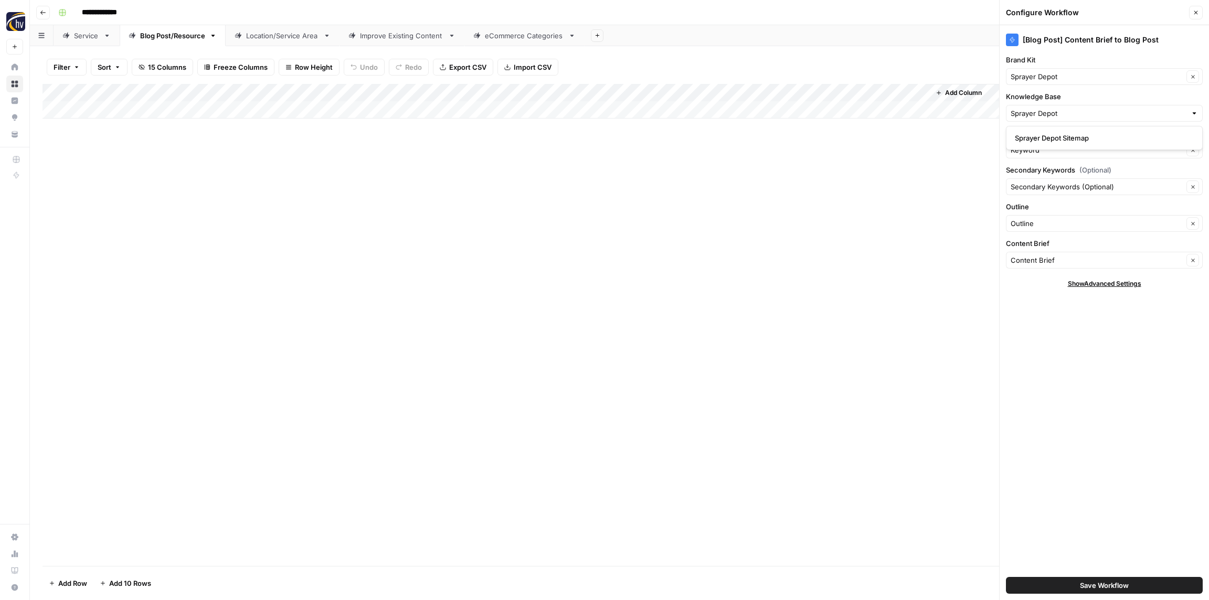
type input "Sprayer Depot Sitemap"
click at [1087, 584] on span "Save Workflow" at bounding box center [1104, 586] width 49 height 10
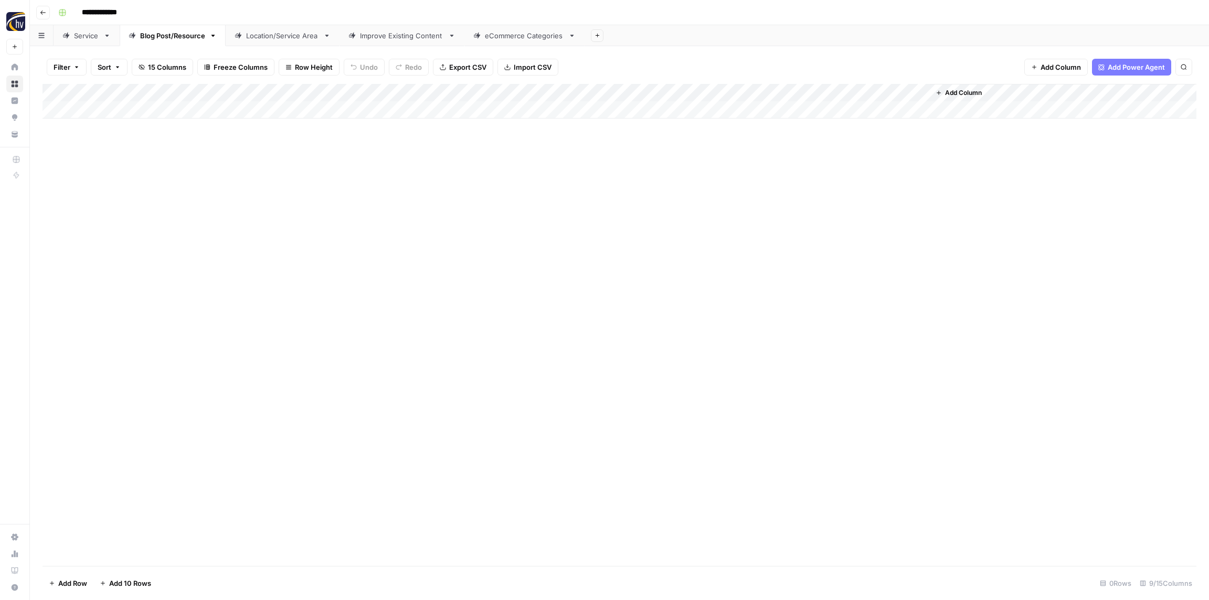
click at [276, 39] on div "Location/Service Area" at bounding box center [282, 35] width 73 height 10
click at [426, 88] on div "Add Column" at bounding box center [620, 101] width 1154 height 35
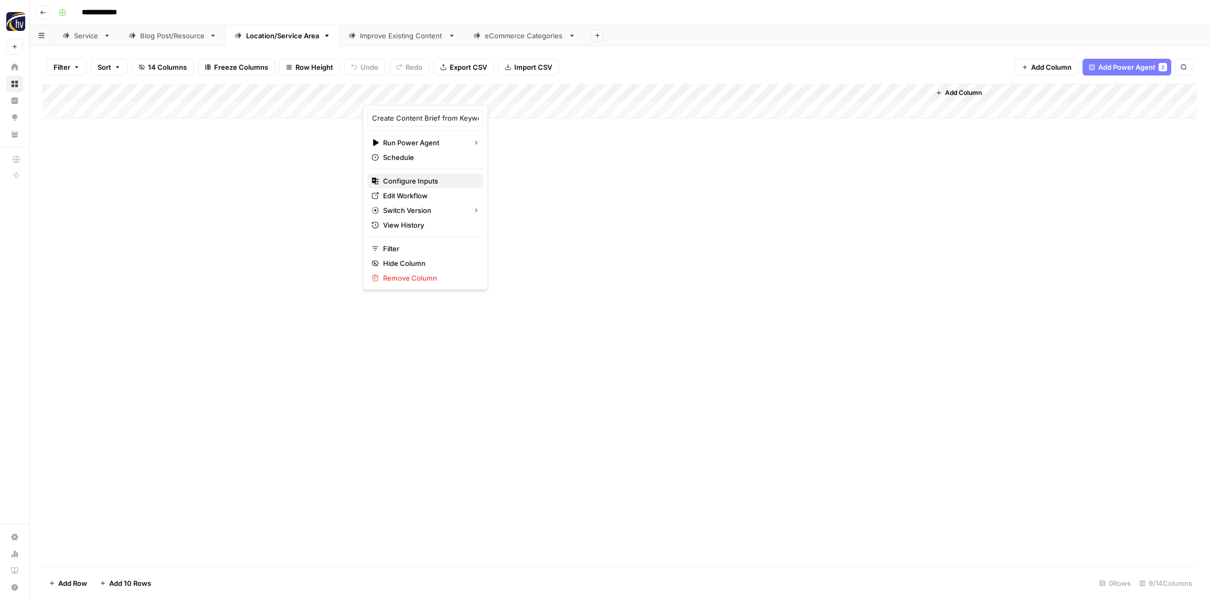
click at [420, 180] on span "Configure Inputs" at bounding box center [429, 181] width 92 height 10
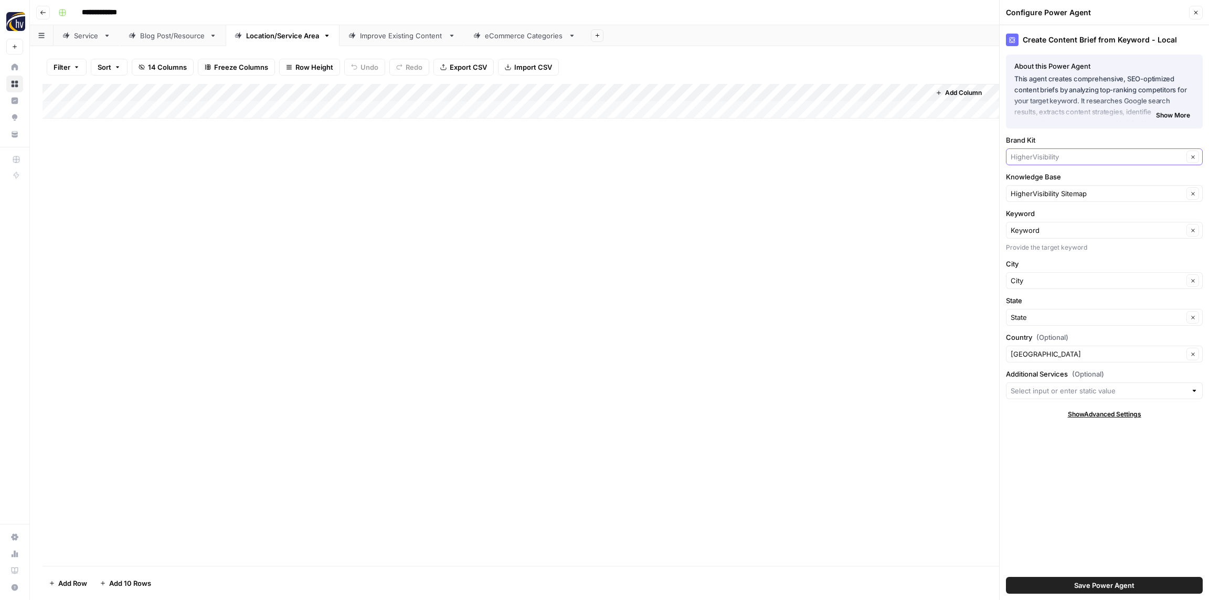
click at [1035, 157] on input "Brand Kit" at bounding box center [1097, 157] width 173 height 10
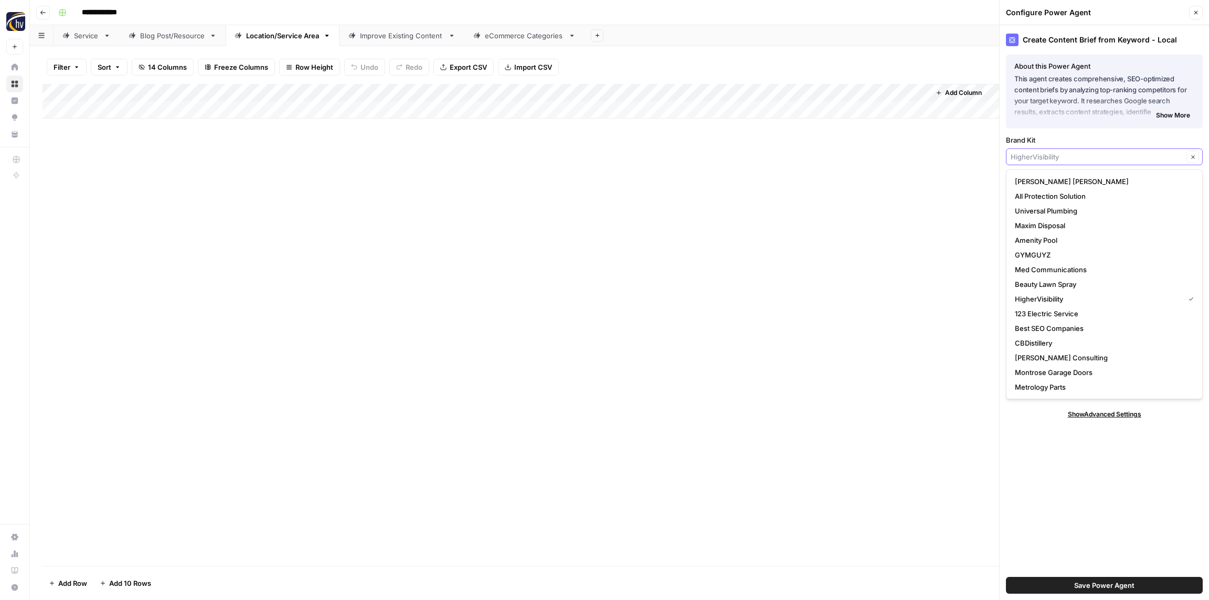
paste input "Sprayer Depot"
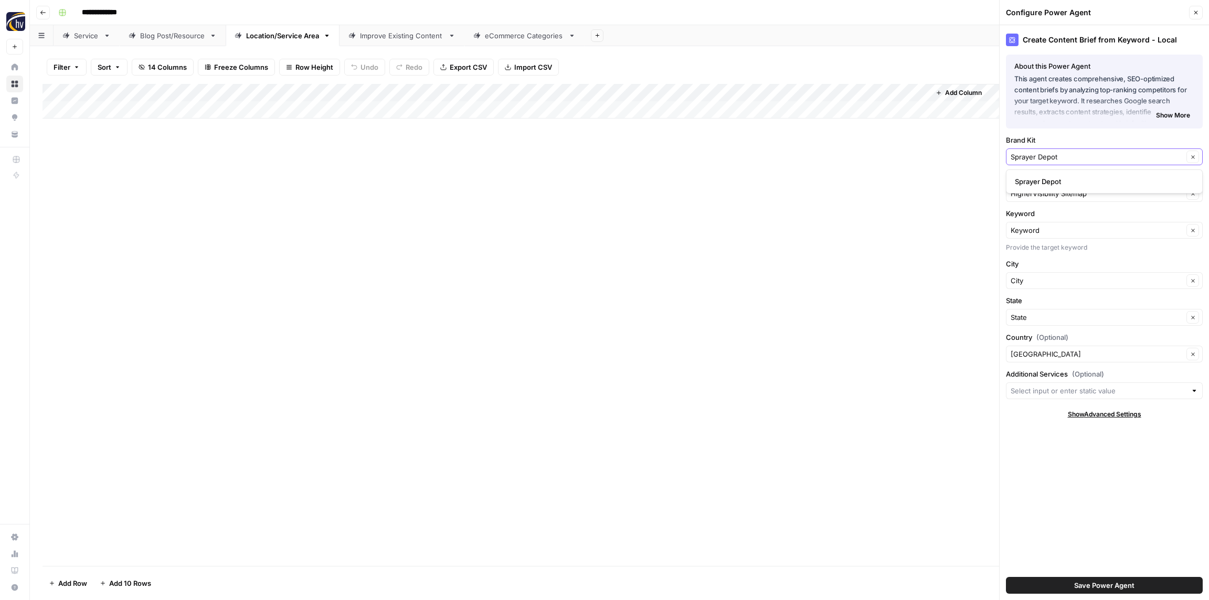
type input "Sprayer Depot"
click at [1036, 181] on span "Sprayer Depot" at bounding box center [1102, 181] width 175 height 10
click at [1043, 193] on input "Knowledge Base" at bounding box center [1097, 193] width 173 height 10
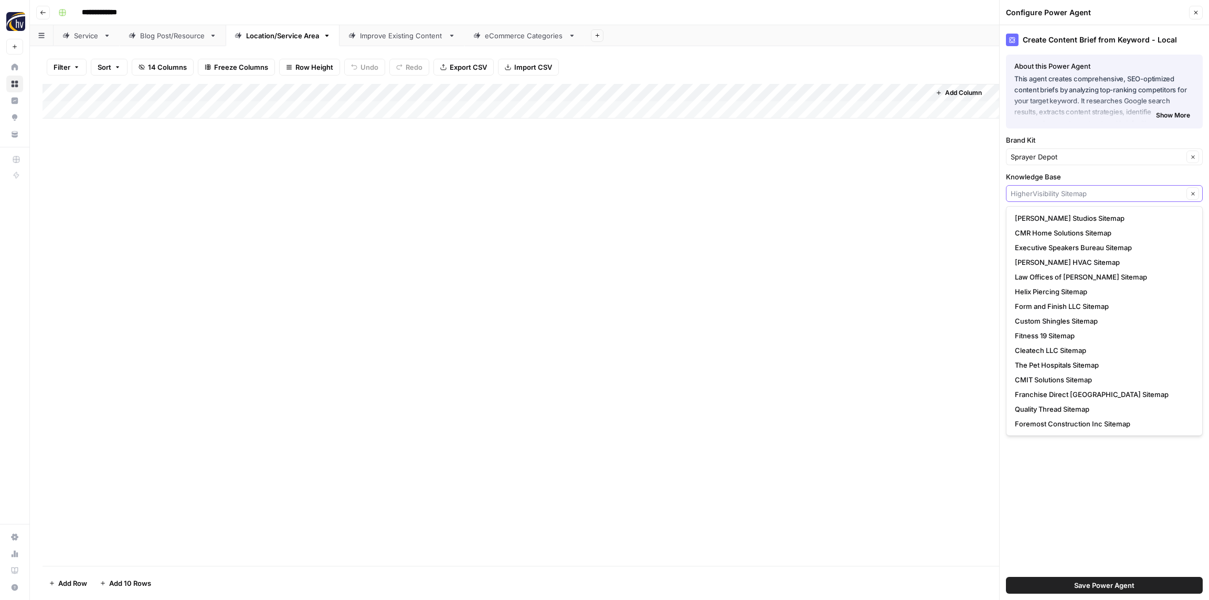
paste input "Sprayer Depot"
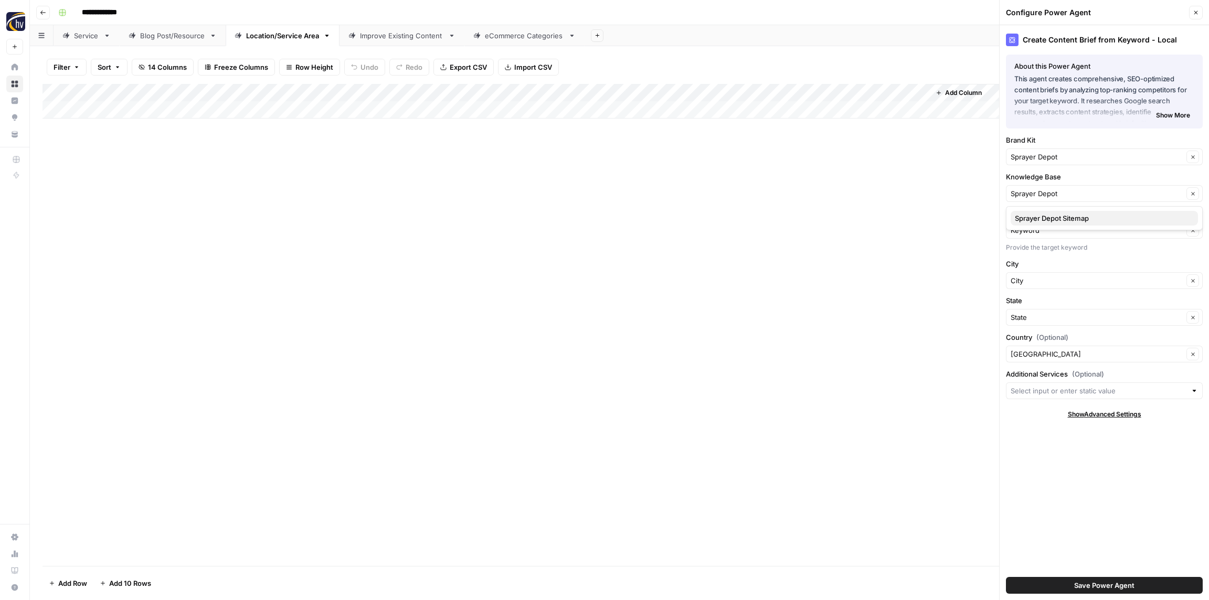
click at [1041, 217] on span "Sprayer Depot Sitemap" at bounding box center [1102, 218] width 175 height 10
type input "Sprayer Depot Sitemap"
click at [1114, 579] on button "Save Power Agent" at bounding box center [1104, 585] width 197 height 17
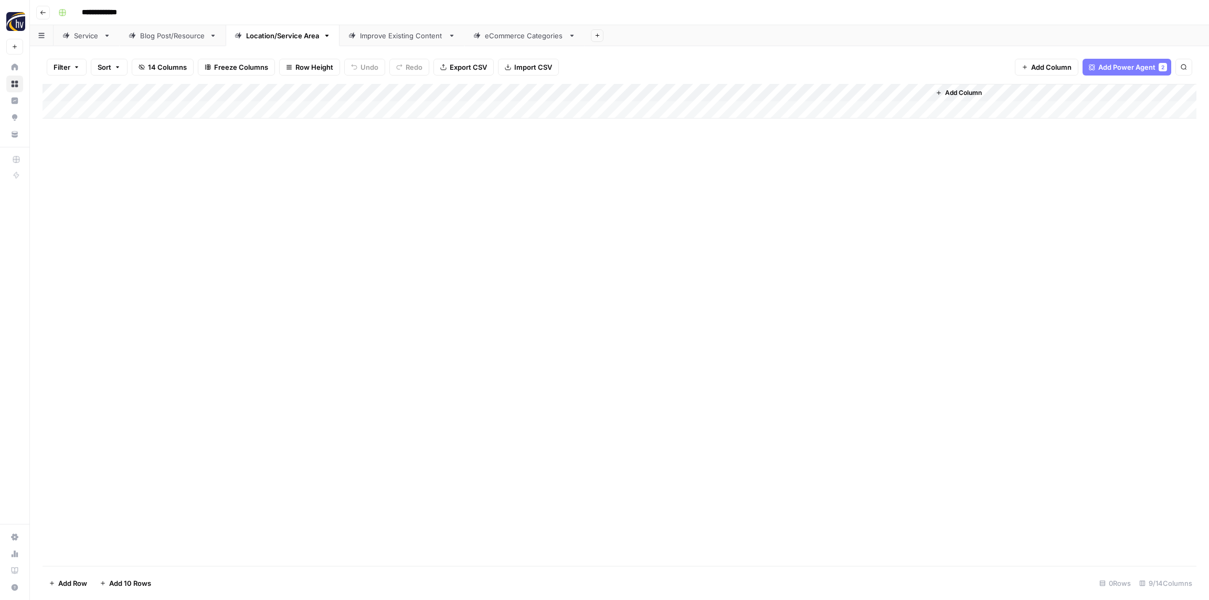
click at [788, 92] on div "Add Column" at bounding box center [620, 101] width 1154 height 35
click at [791, 188] on link "Edit Workflow" at bounding box center [803, 195] width 116 height 15
click at [779, 96] on div "Add Column" at bounding box center [620, 101] width 1154 height 35
click at [786, 182] on span "Configure Inputs" at bounding box center [807, 181] width 92 height 10
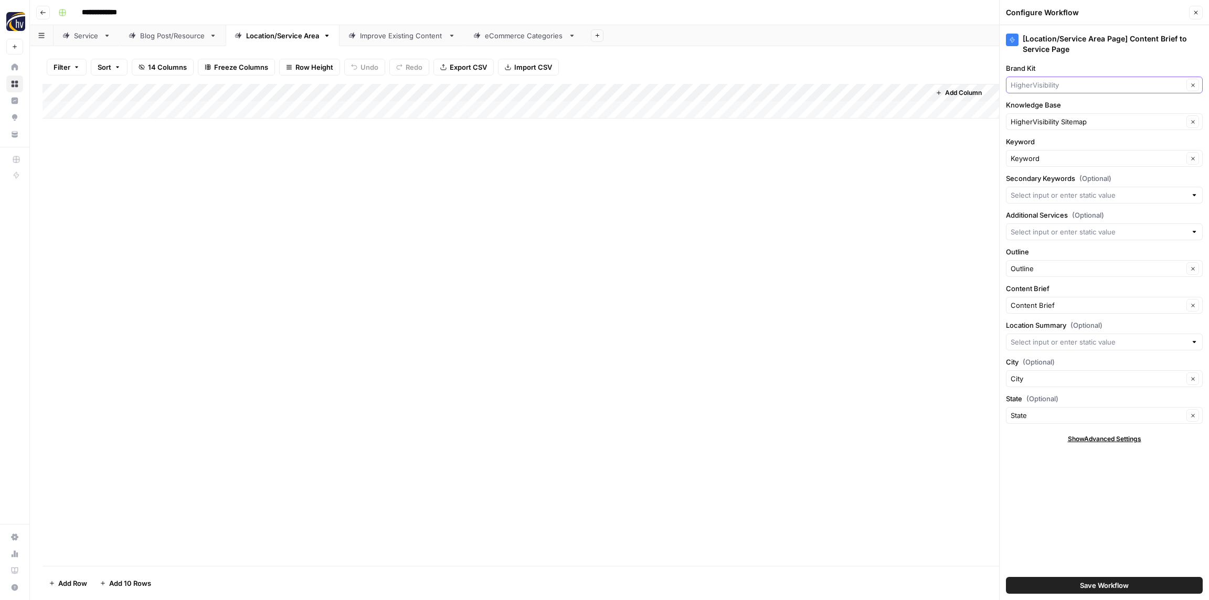
click at [1051, 87] on input "Brand Kit" at bounding box center [1097, 85] width 173 height 10
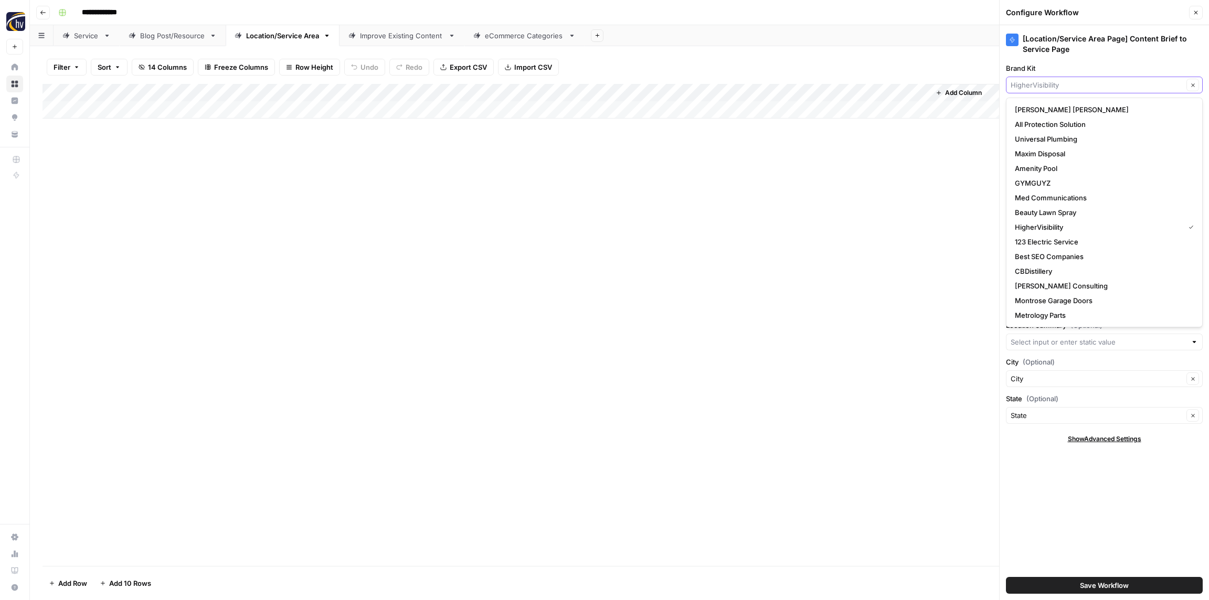
paste input "Sprayer Depot"
type input "Sprayer Depot"
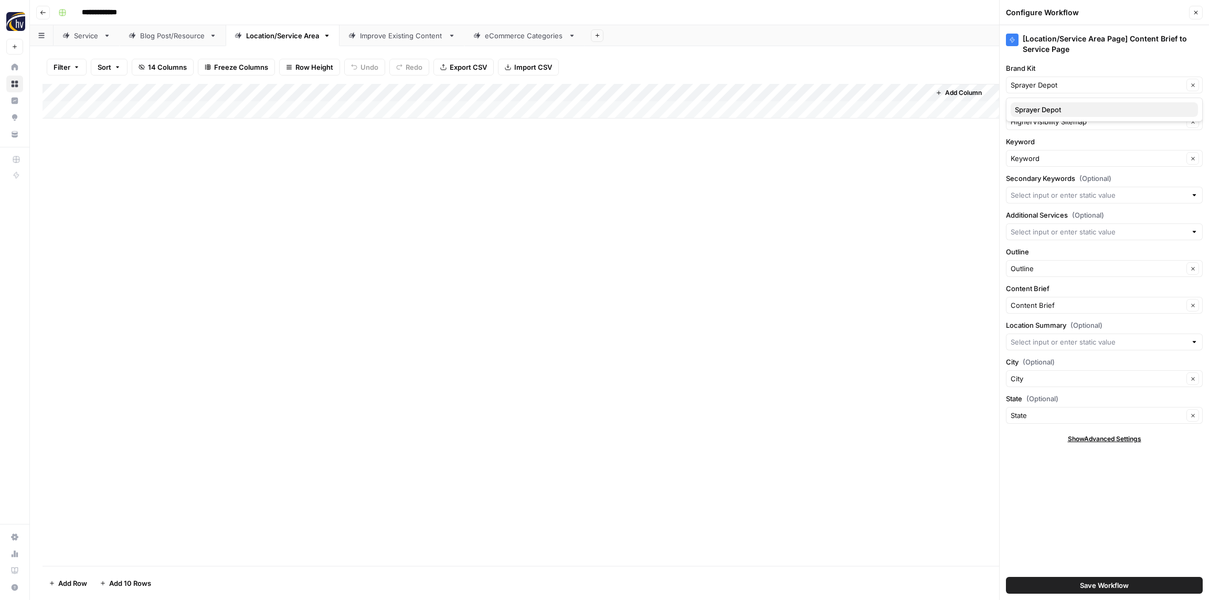
click at [1061, 114] on span "Sprayer Depot" at bounding box center [1102, 109] width 175 height 10
click at [1061, 119] on input "Knowledge Base" at bounding box center [1097, 122] width 173 height 10
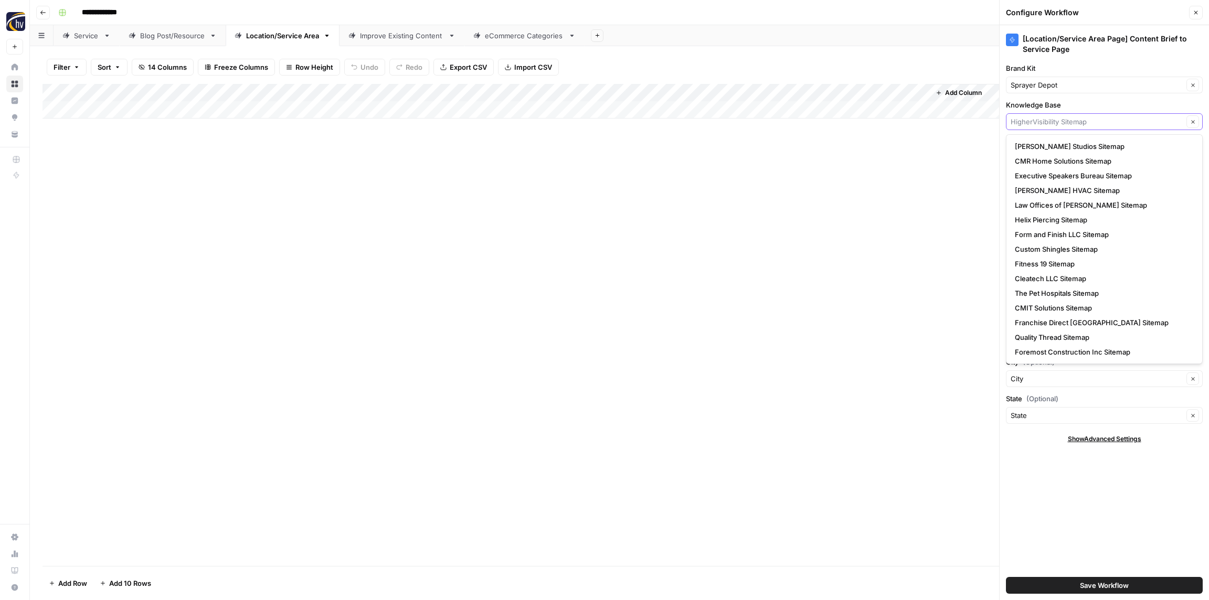
paste input "Sprayer Depot"
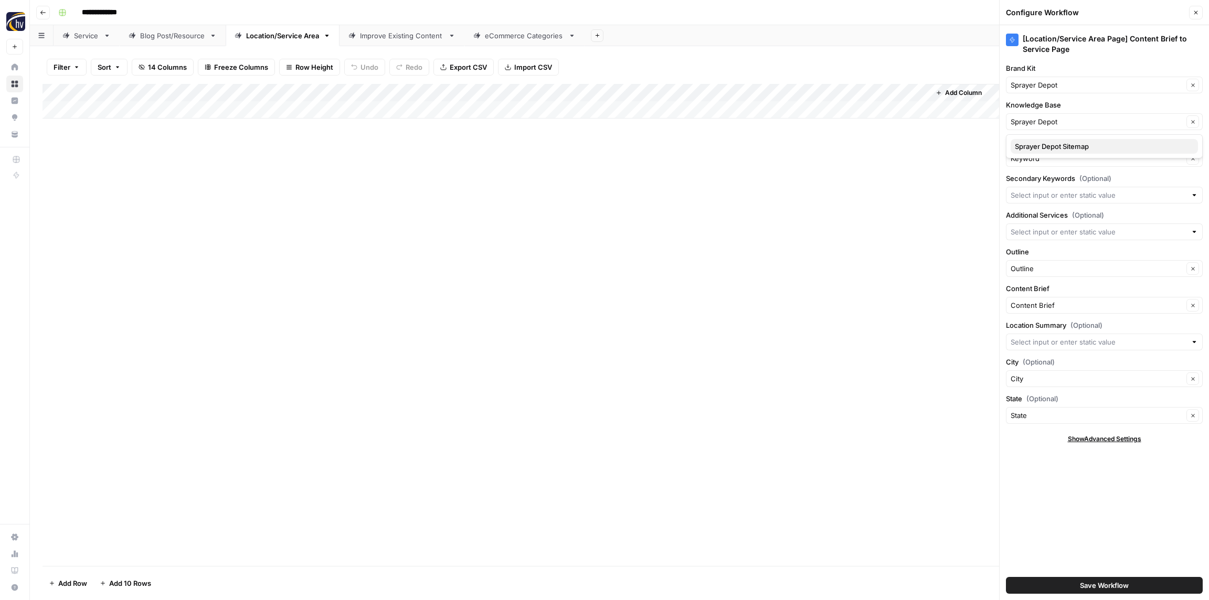
click at [1061, 151] on span "Sprayer Depot Sitemap" at bounding box center [1102, 146] width 175 height 10
type input "Sprayer Depot Sitemap"
click at [1094, 588] on span "Save Workflow" at bounding box center [1104, 586] width 49 height 10
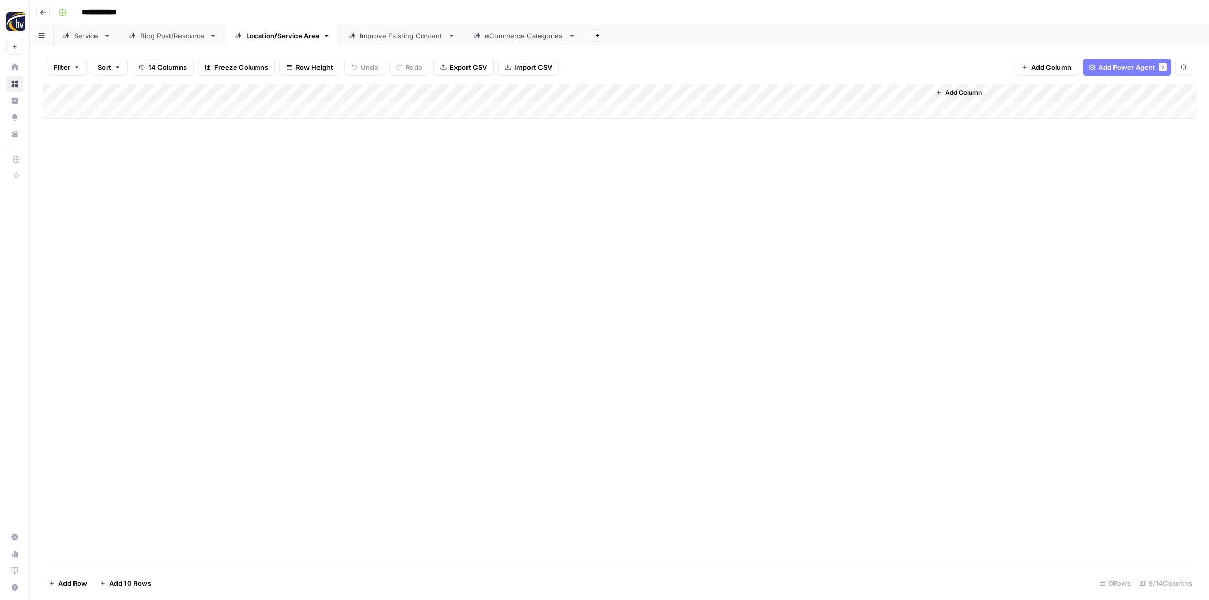
click at [377, 37] on div "Improve Existing Content" at bounding box center [402, 35] width 84 height 10
click at [433, 90] on div "Add Column" at bounding box center [620, 101] width 1154 height 35
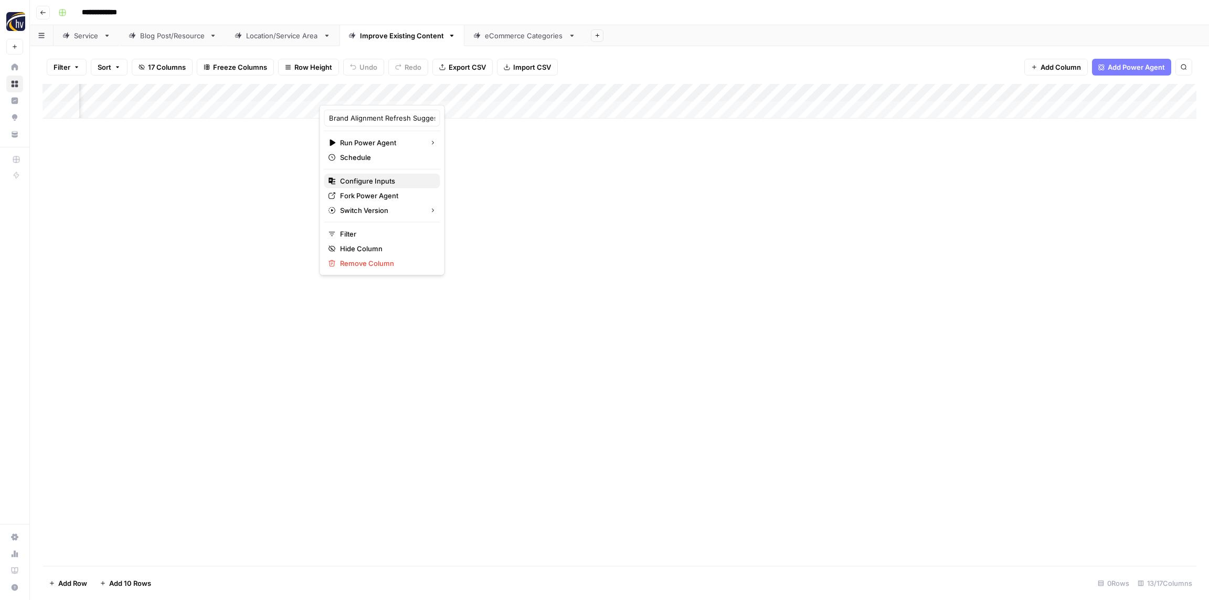
click at [343, 175] on button "Configure Inputs" at bounding box center [382, 181] width 116 height 15
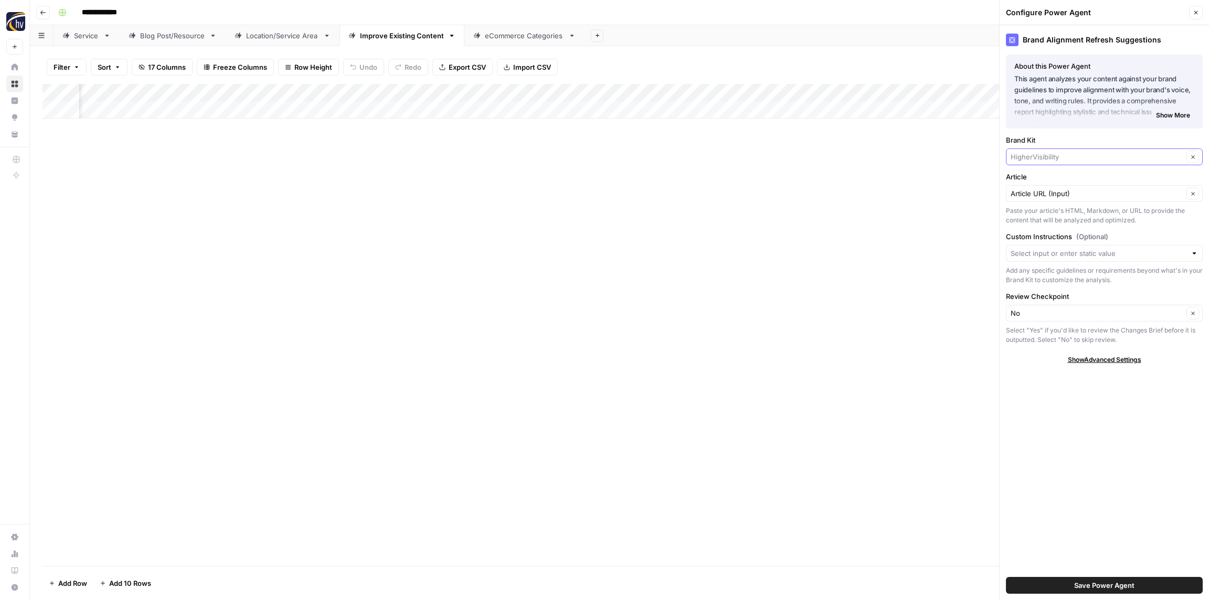
click at [1068, 156] on input "Brand Kit" at bounding box center [1097, 157] width 173 height 10
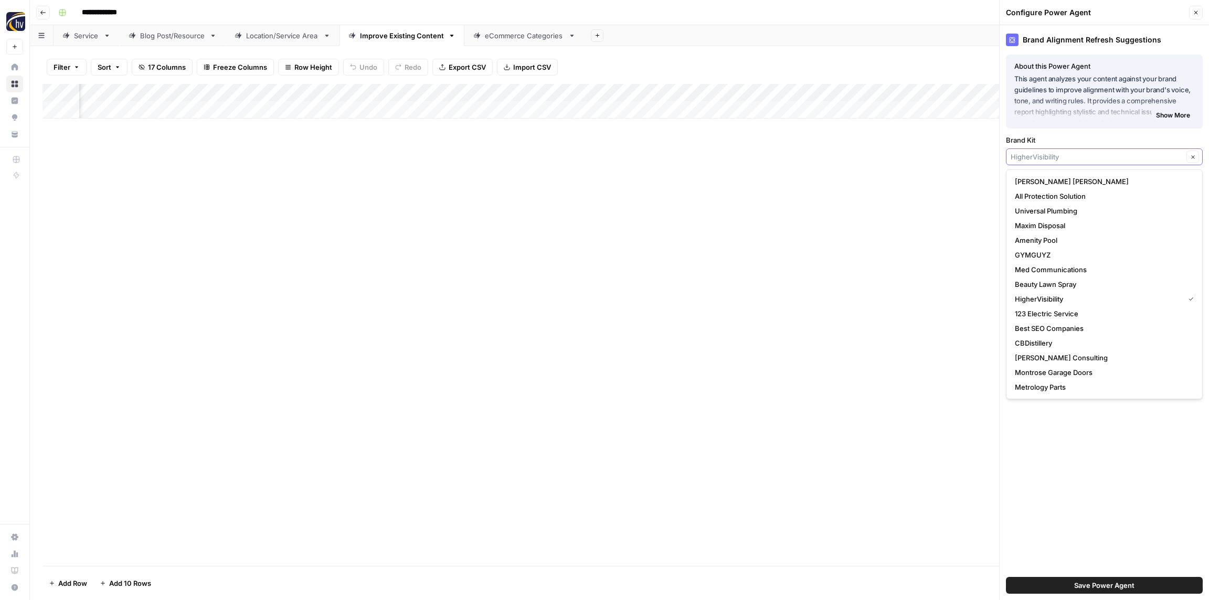
paste input "Sprayer Depot"
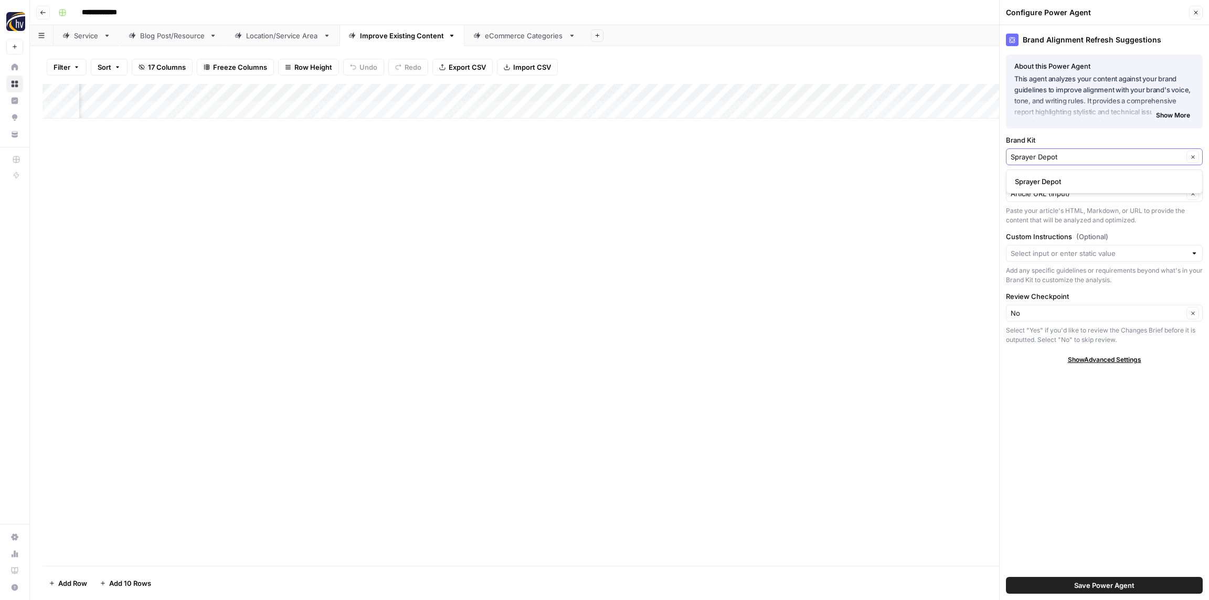
type input "Sprayer Depot"
click at [1062, 183] on span "Sprayer Depot" at bounding box center [1102, 181] width 175 height 10
click at [1113, 586] on span "Save Power Agent" at bounding box center [1104, 586] width 60 height 10
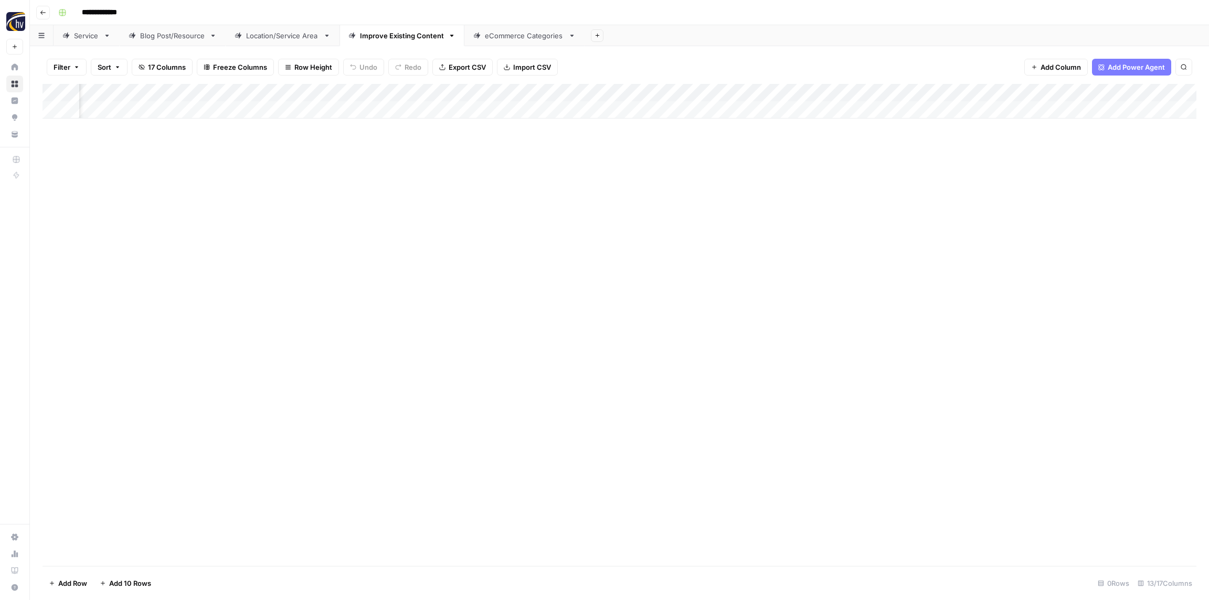
click at [643, 88] on div "Add Column" at bounding box center [620, 101] width 1154 height 35
click at [641, 176] on span "Configure Inputs" at bounding box center [653, 181] width 92 height 10
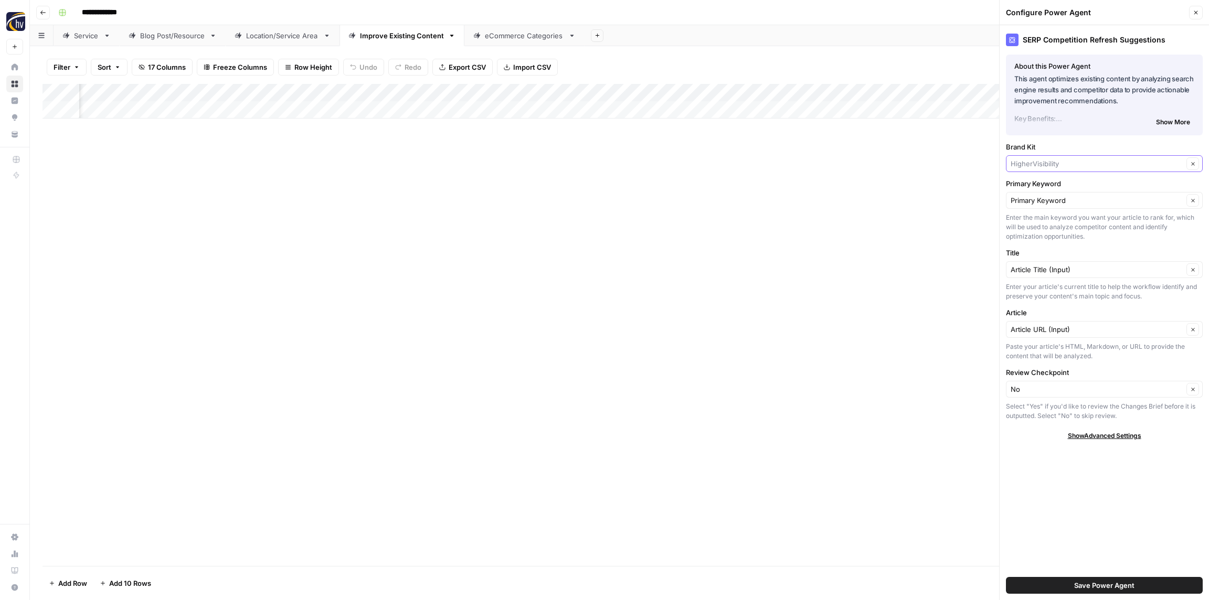
click at [1057, 162] on input "Brand Kit" at bounding box center [1097, 164] width 173 height 10
paste input "Sprayer Depot"
type input "Sprayer Depot"
click at [1052, 184] on span "Sprayer Depot" at bounding box center [1102, 188] width 175 height 10
click at [1086, 584] on span "Save Power Agent" at bounding box center [1104, 586] width 60 height 10
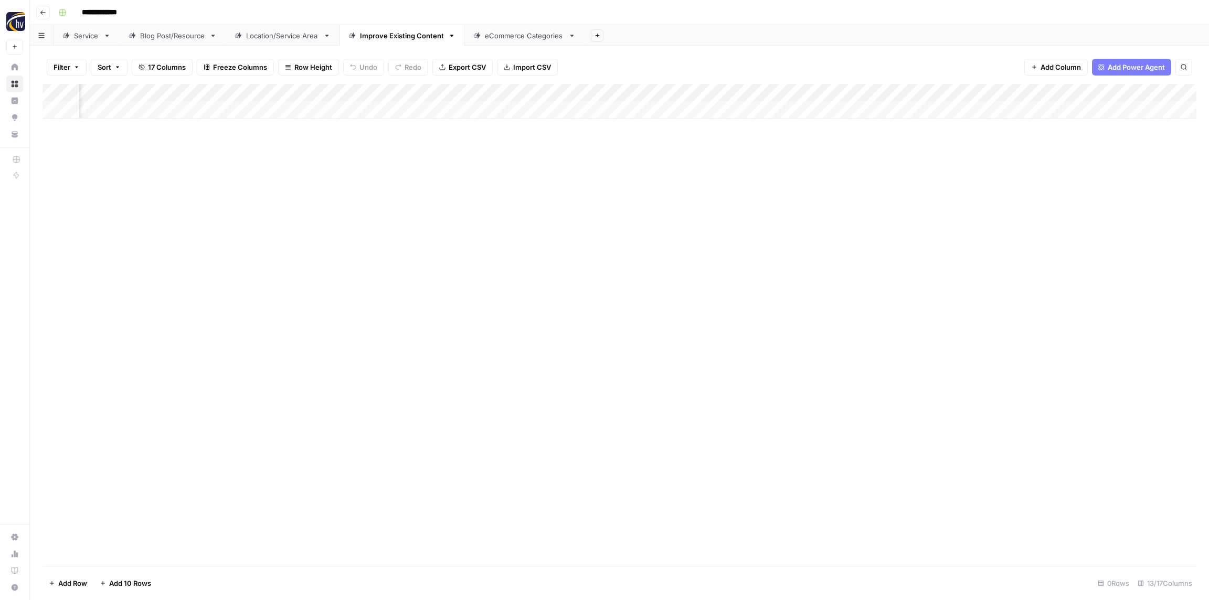
click at [916, 92] on div "Add Column" at bounding box center [620, 101] width 1154 height 35
click at [912, 177] on span "Configure Inputs" at bounding box center [925, 181] width 92 height 10
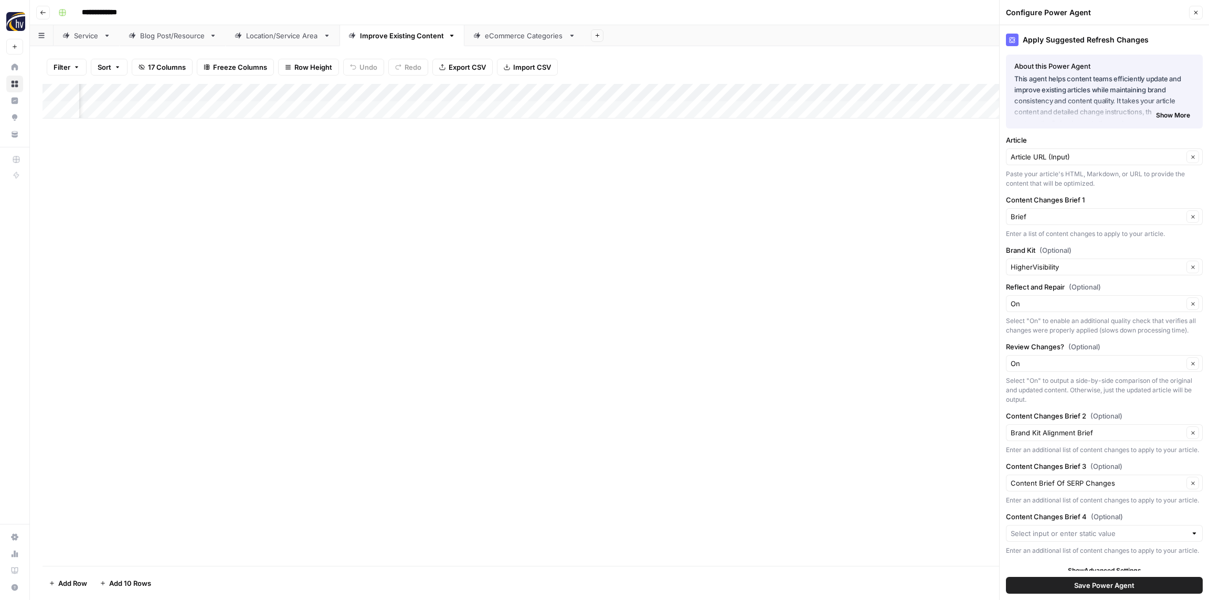
scroll to position [9, 0]
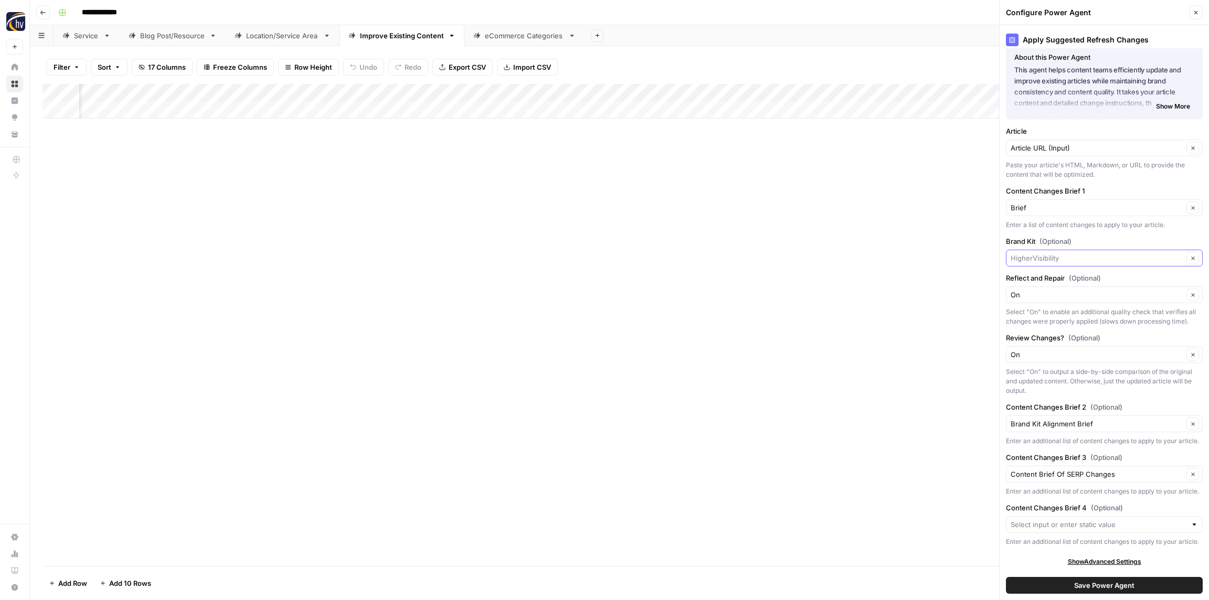
click at [1064, 259] on input "Brand Kit (Optional)" at bounding box center [1097, 258] width 173 height 10
paste input "Sprayer Depot"
type input "Sprayer Depot"
drag, startPoint x: 1051, startPoint y: 288, endPoint x: 1046, endPoint y: 283, distance: 7.4
click at [1051, 288] on button "Sprayer Depot" at bounding box center [1104, 283] width 187 height 15
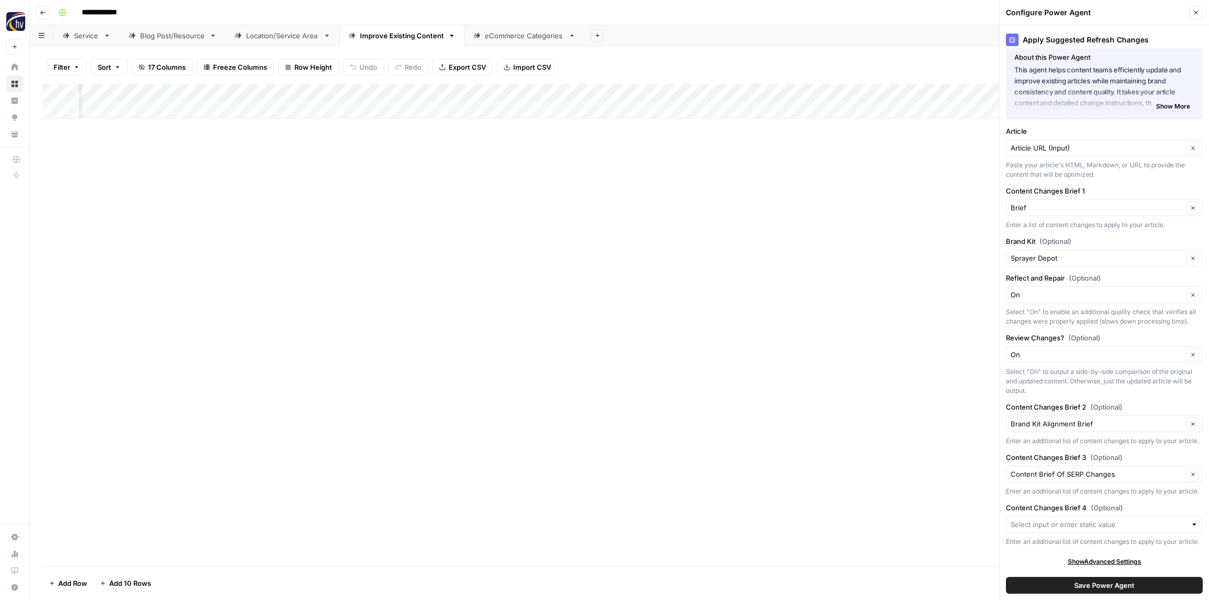
click at [1101, 581] on span "Save Power Agent" at bounding box center [1104, 586] width 60 height 10
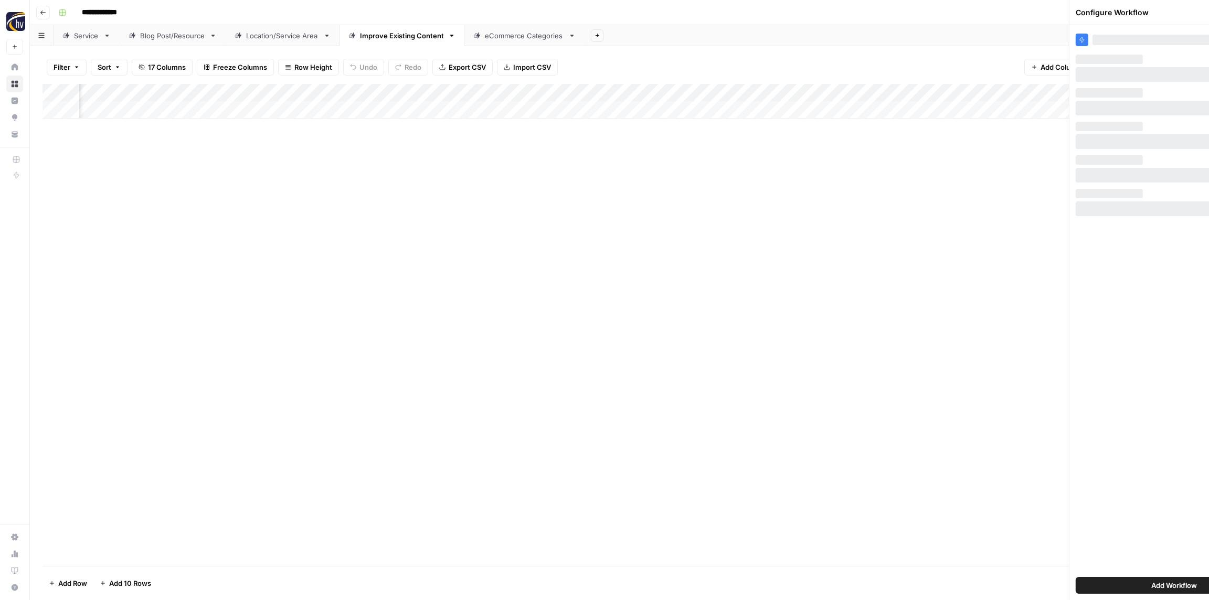
scroll to position [0, 0]
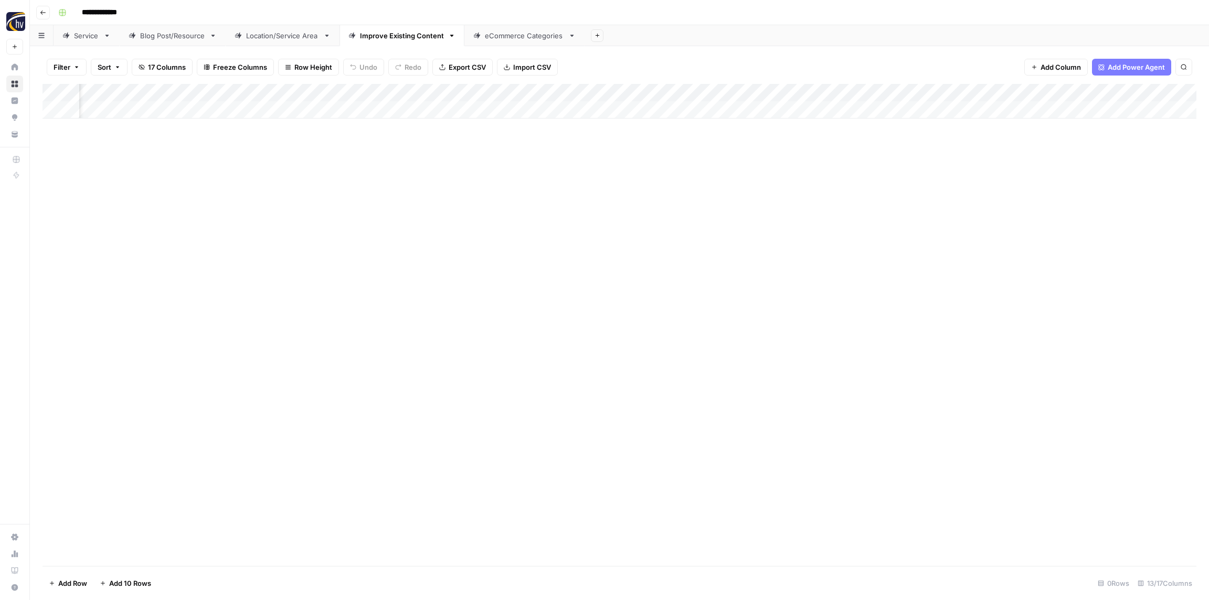
click at [513, 34] on div "eCommerce Categories" at bounding box center [524, 35] width 79 height 10
click at [417, 90] on div "Add Column" at bounding box center [620, 101] width 1154 height 35
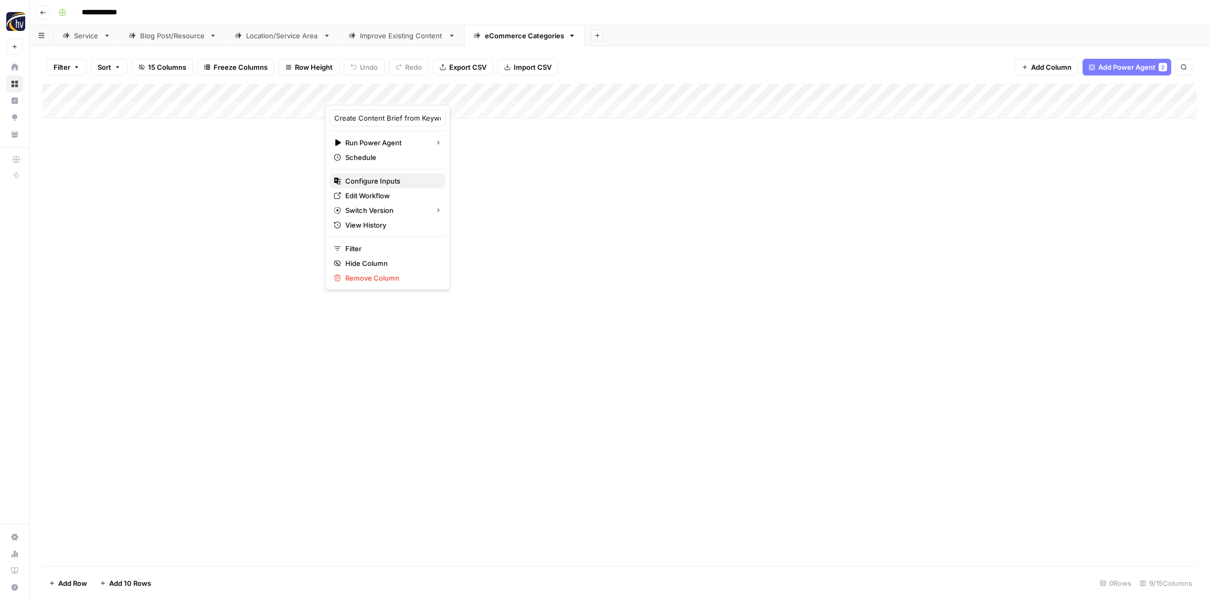
click at [395, 176] on span "Configure Inputs" at bounding box center [391, 181] width 92 height 10
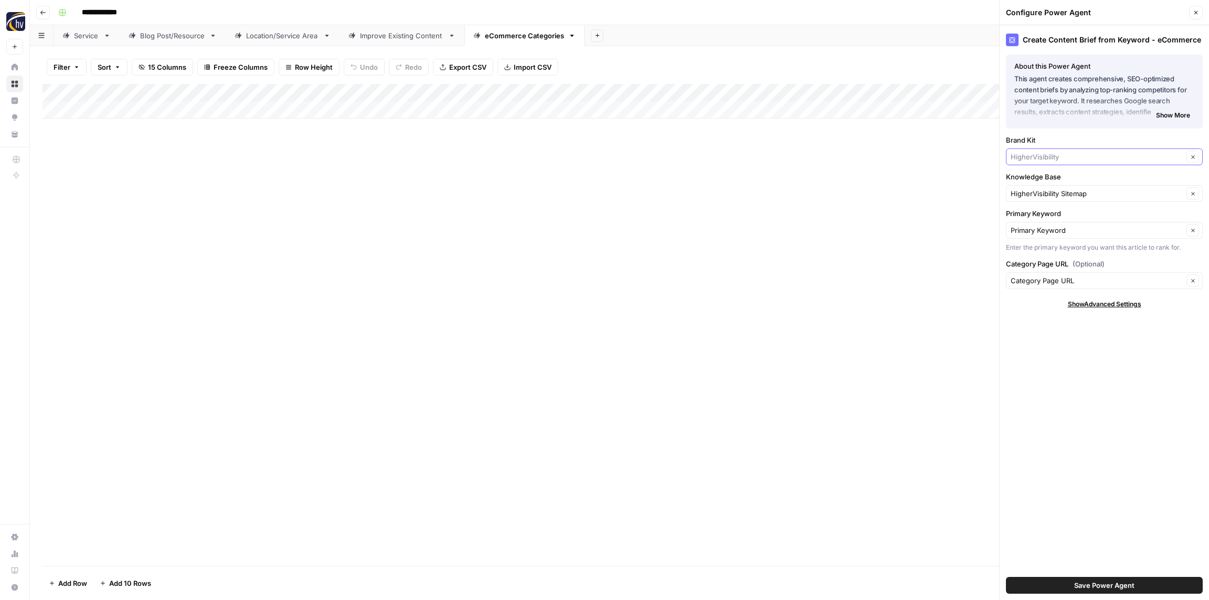
click at [1056, 157] on input "Brand Kit" at bounding box center [1097, 157] width 173 height 10
paste input "Sprayer Depot"
type input "Sprayer Depot"
click at [1052, 176] on span "Sprayer Depot" at bounding box center [1102, 181] width 175 height 10
click at [1048, 193] on input "Knowledge Base" at bounding box center [1097, 193] width 173 height 10
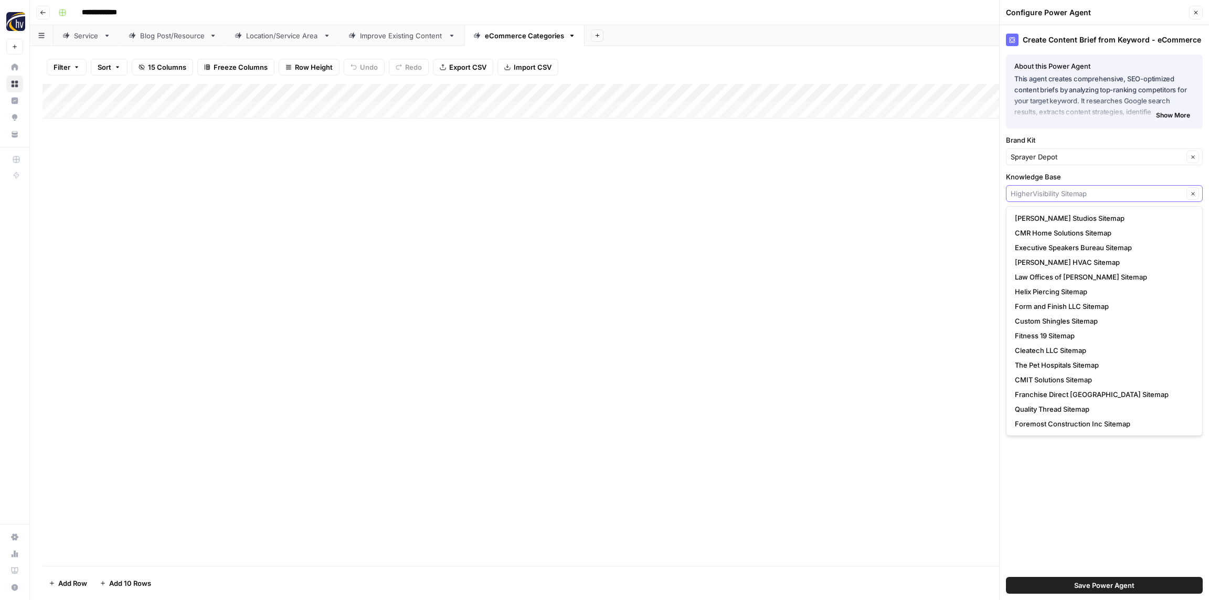
paste input "Sprayer Depot"
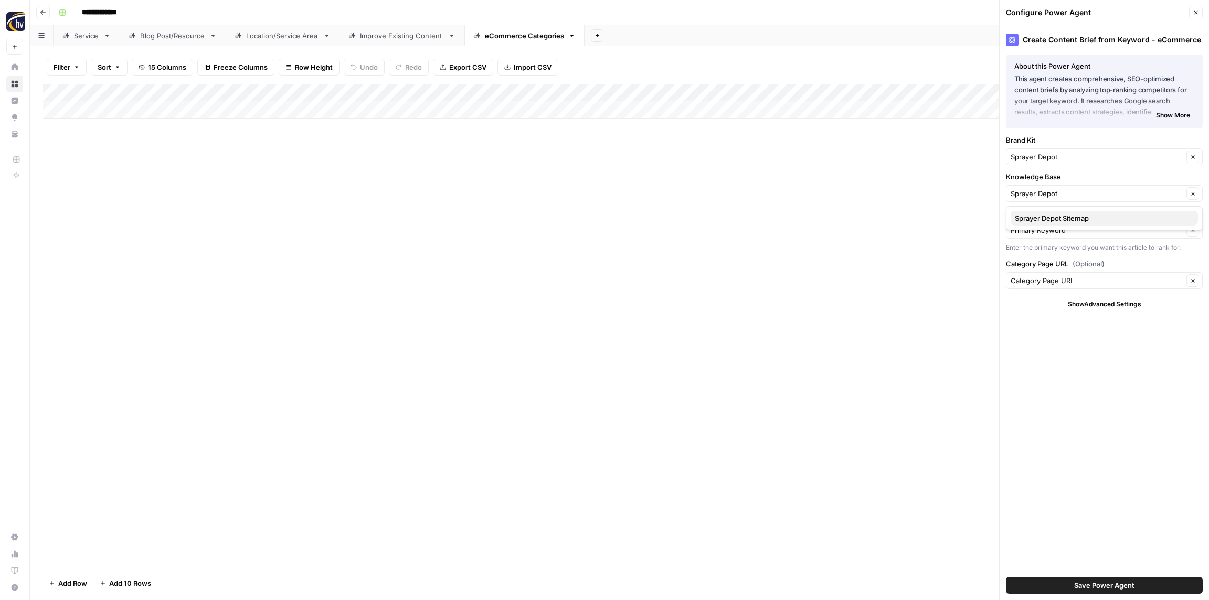
drag, startPoint x: 1047, startPoint y: 217, endPoint x: 1046, endPoint y: 212, distance: 6.0
click at [1047, 217] on span "Sprayer Depot Sitemap" at bounding box center [1102, 218] width 175 height 10
type input "Sprayer Depot Sitemap"
click at [1137, 589] on button "Save Power Agent" at bounding box center [1104, 585] width 197 height 17
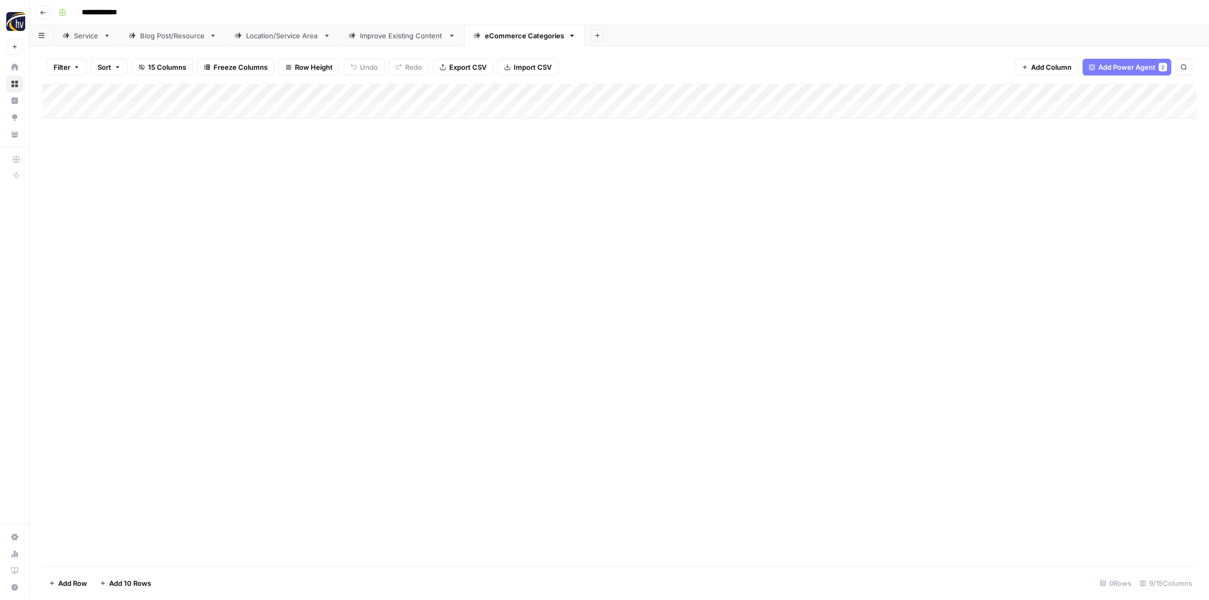
click at [965, 91] on div "Add Column" at bounding box center [620, 101] width 1154 height 35
click at [943, 184] on span "Configure Inputs" at bounding box center [979, 181] width 92 height 10
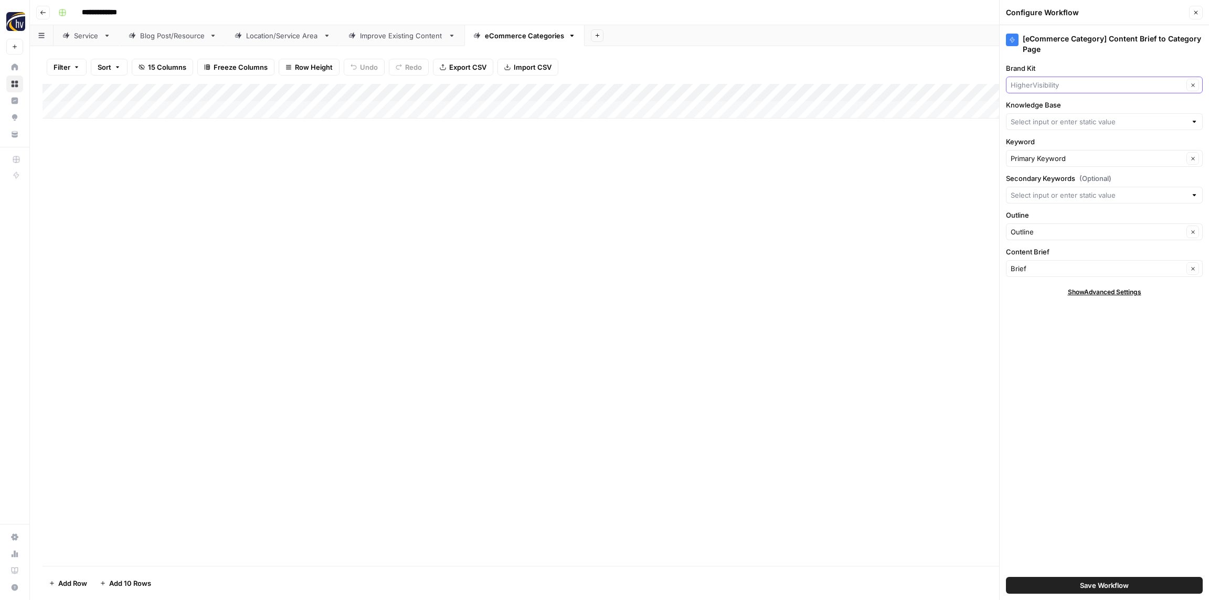
click at [1050, 81] on input "Brand Kit" at bounding box center [1097, 85] width 173 height 10
paste input "Sprayer Depot"
type input "Sprayer Depot"
click at [1046, 109] on span "Sprayer Depot" at bounding box center [1102, 109] width 175 height 10
click at [1042, 119] on input "Knowledge Base" at bounding box center [1099, 122] width 176 height 10
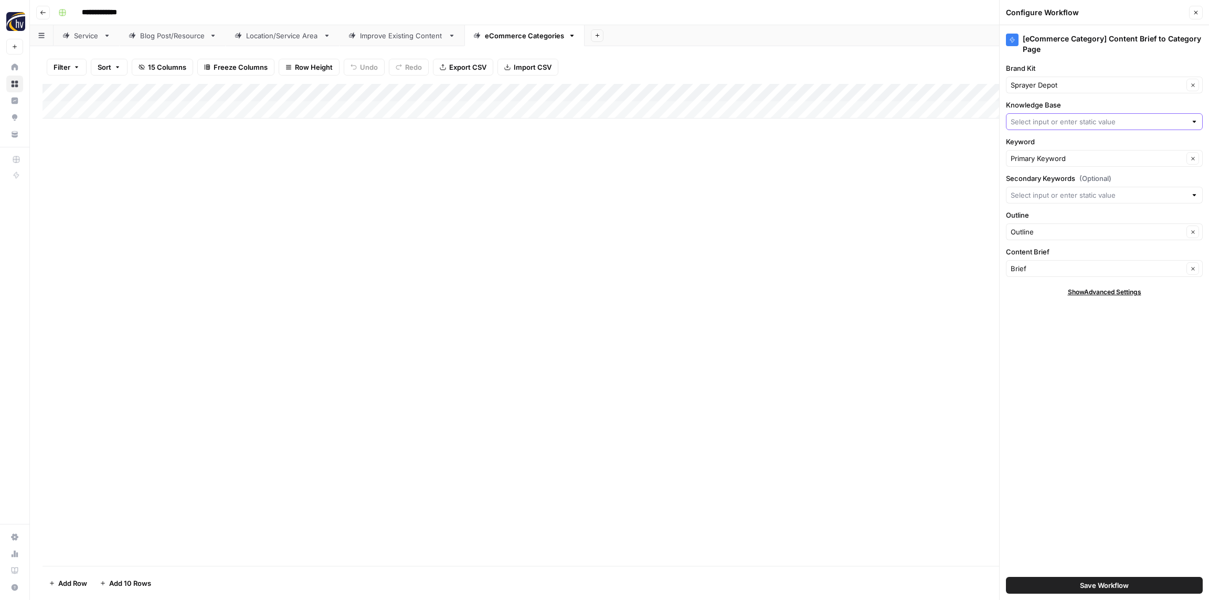
paste input "Sprayer Depot"
click at [1037, 140] on button "Sprayer Depot Sitemap" at bounding box center [1104, 146] width 187 height 15
type input "Sprayer Depot Sitemap"
click at [1096, 584] on span "Save Workflow" at bounding box center [1104, 586] width 49 height 10
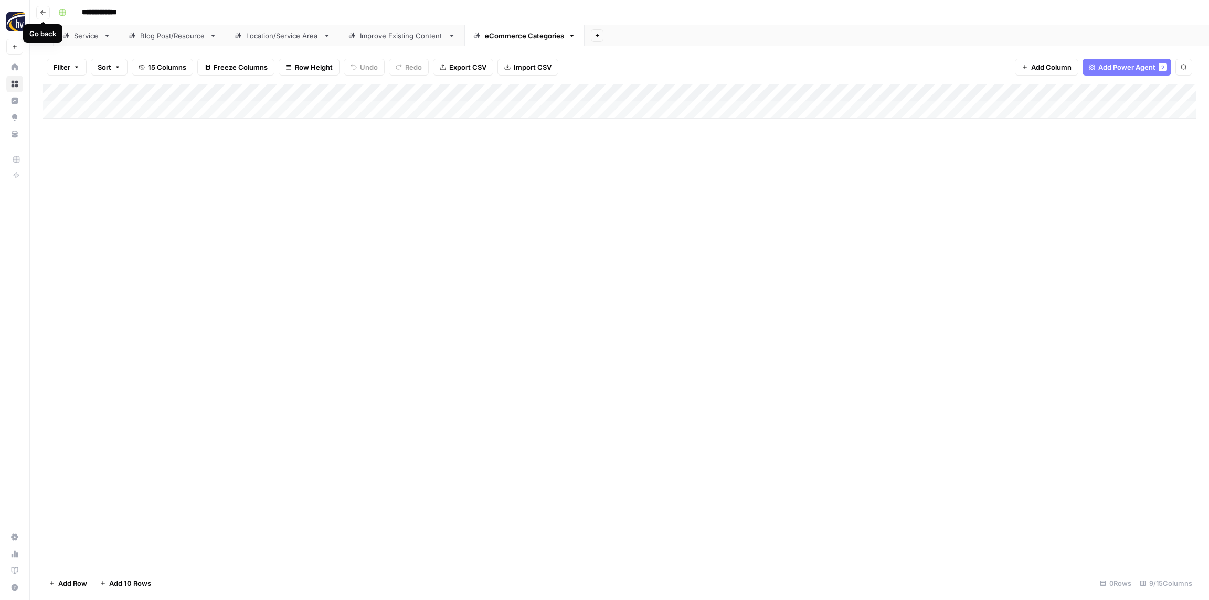
click at [43, 12] on icon "button" at bounding box center [42, 12] width 5 height 4
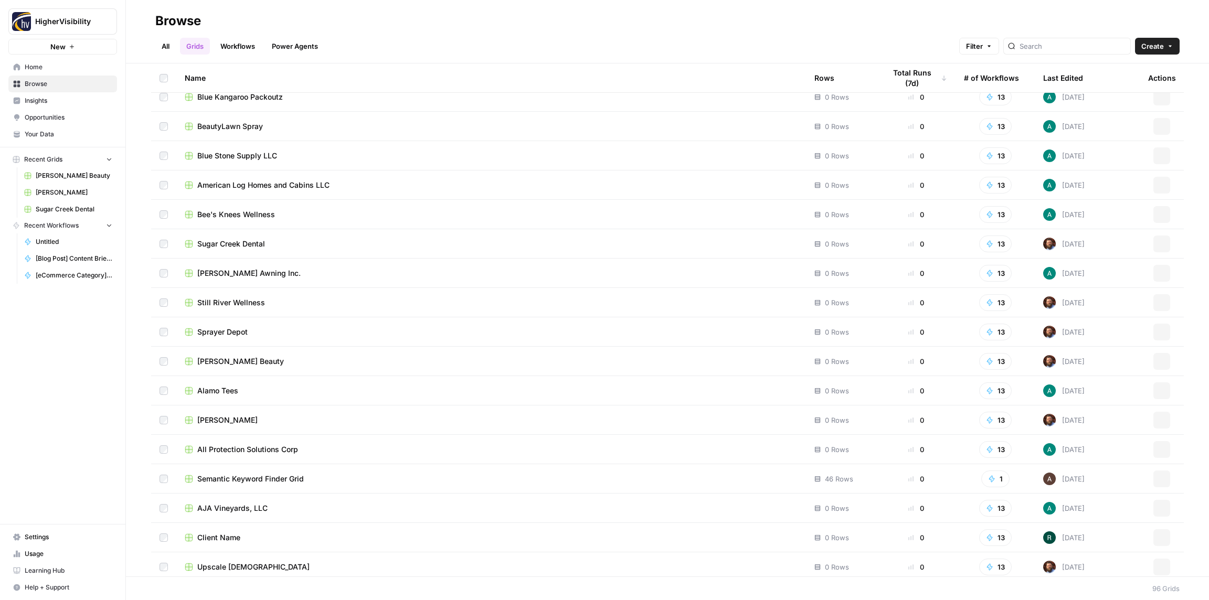
scroll to position [2338, 0]
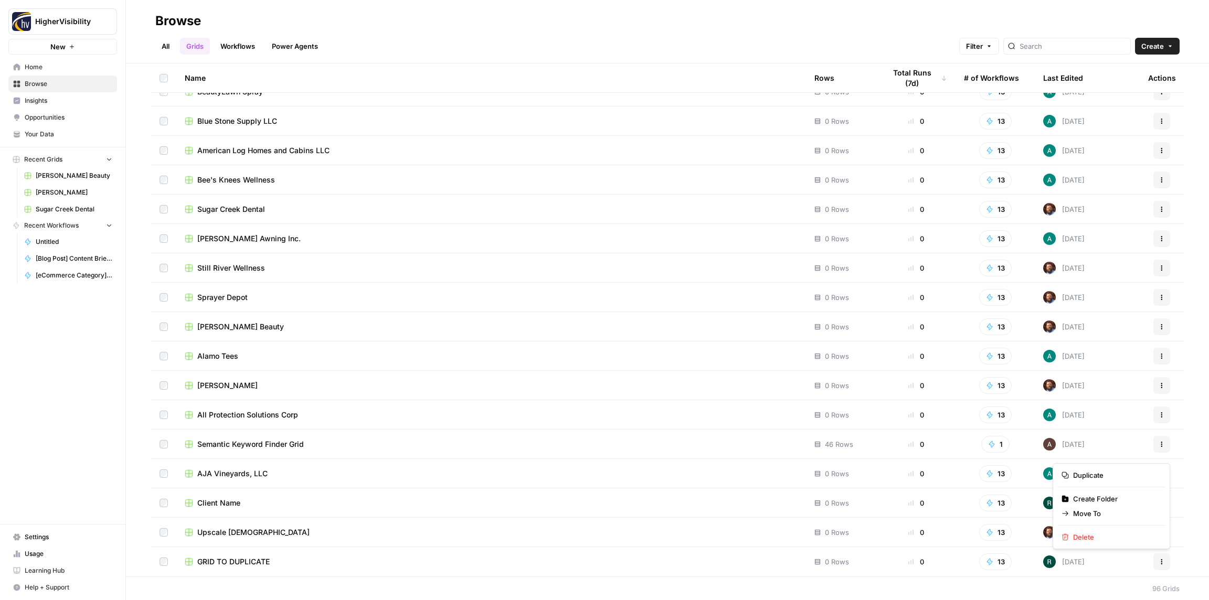
click at [1161, 564] on icon "button" at bounding box center [1162, 562] width 6 height 6
click at [1094, 473] on span "Duplicate" at bounding box center [1115, 475] width 84 height 10
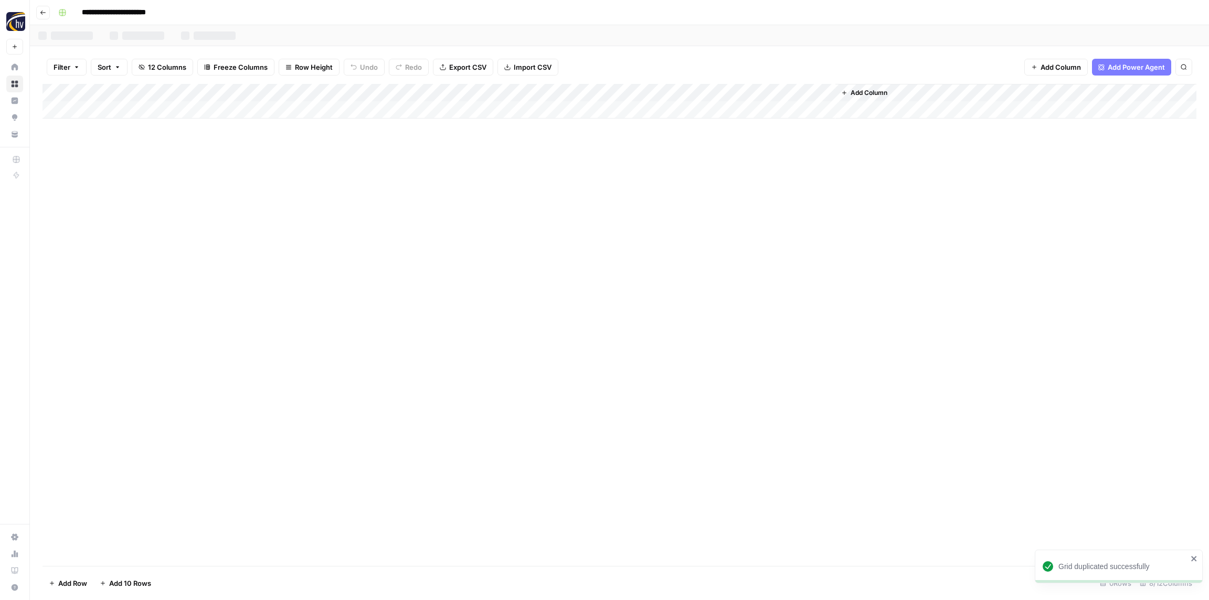
click at [149, 10] on input "**********" at bounding box center [131, 12] width 108 height 17
paste input
type input "**********"
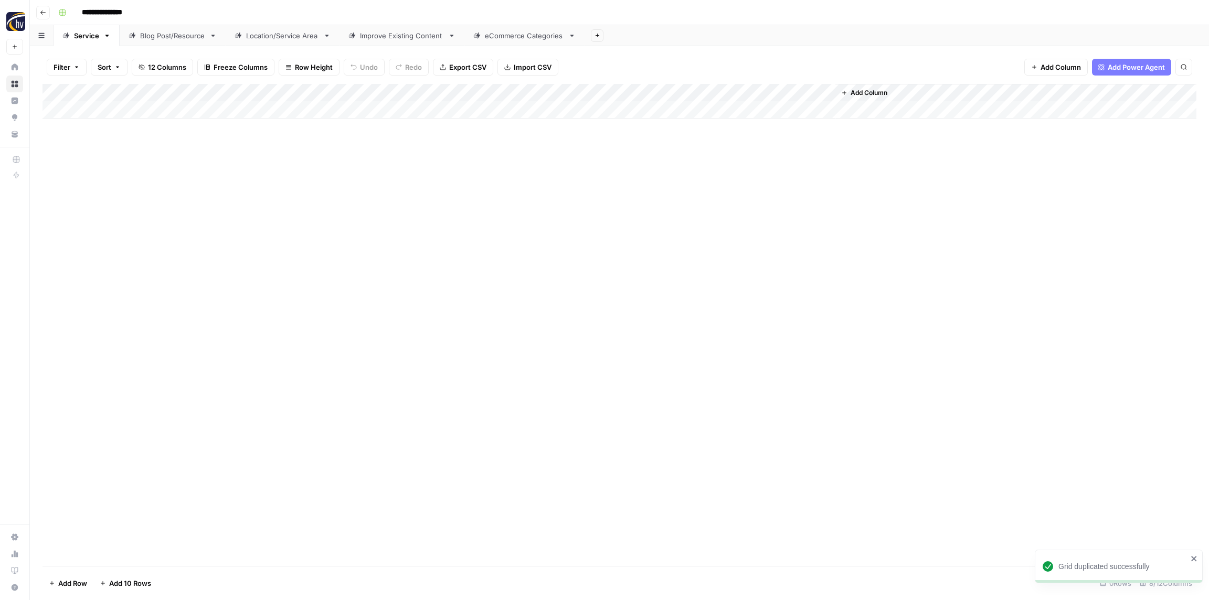
click at [233, 185] on div "Add Column" at bounding box center [620, 325] width 1154 height 482
click at [221, 98] on div "Add Column" at bounding box center [620, 101] width 1154 height 35
click at [226, 174] on button "Configure Inputs" at bounding box center [236, 181] width 116 height 15
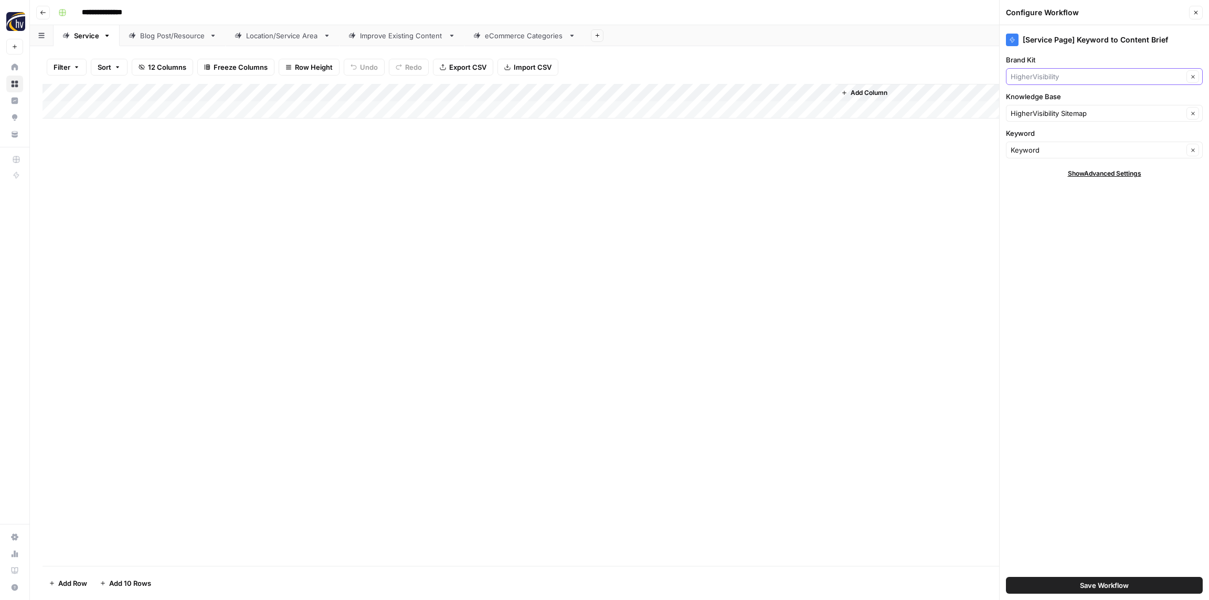
click at [1041, 74] on input "Brand Kit" at bounding box center [1097, 76] width 173 height 10
paste input "Splash Getaways"
type input "Splash Getaways"
click at [1045, 100] on span "Splash Getaways" at bounding box center [1102, 101] width 175 height 10
click at [1047, 113] on input "Knowledge Base" at bounding box center [1097, 113] width 173 height 10
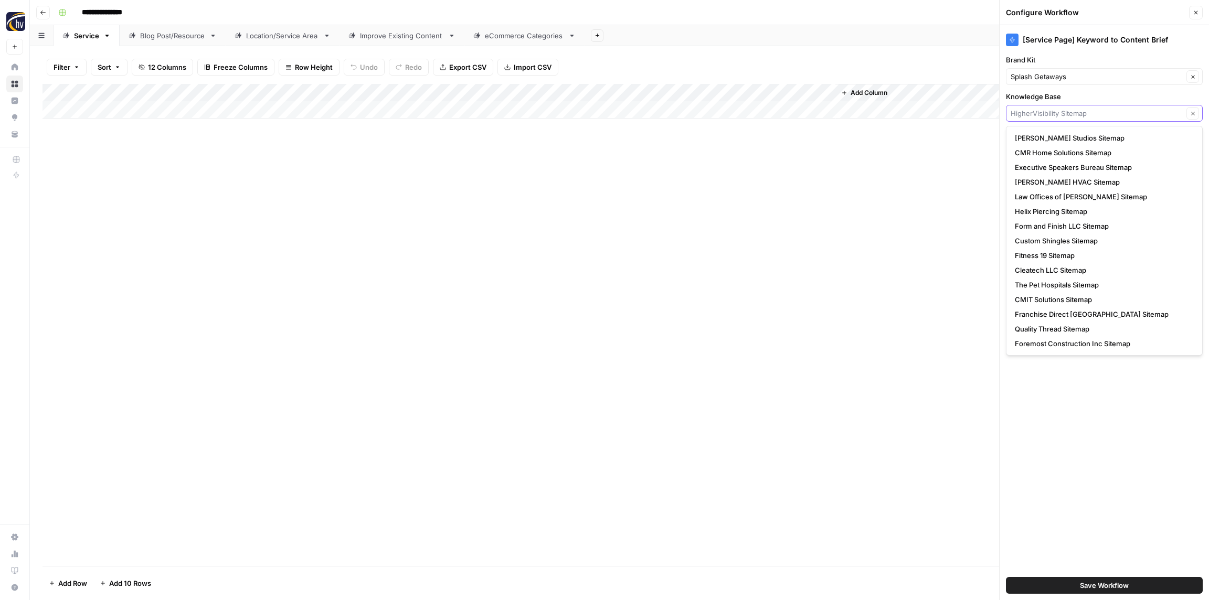
paste input "Splash Getaways"
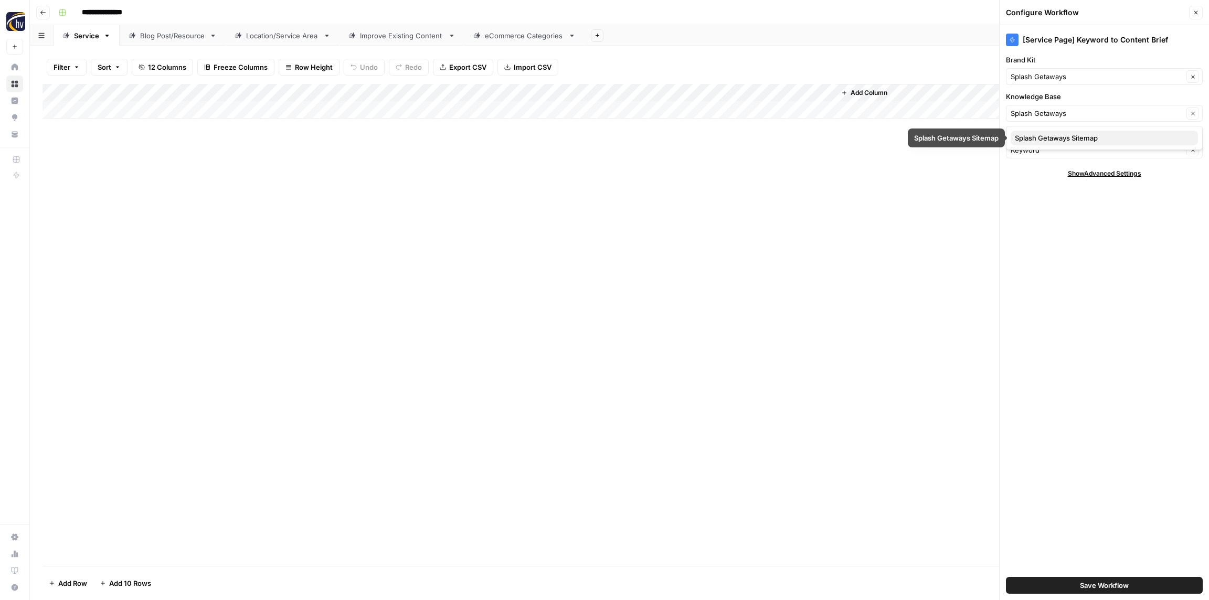
drag, startPoint x: 1044, startPoint y: 141, endPoint x: 1039, endPoint y: 137, distance: 6.4
click at [1044, 141] on span "Splash Getaways Sitemap" at bounding box center [1102, 138] width 175 height 10
type input "Splash Getaways Sitemap"
click at [1121, 589] on span "Save Workflow" at bounding box center [1104, 586] width 49 height 10
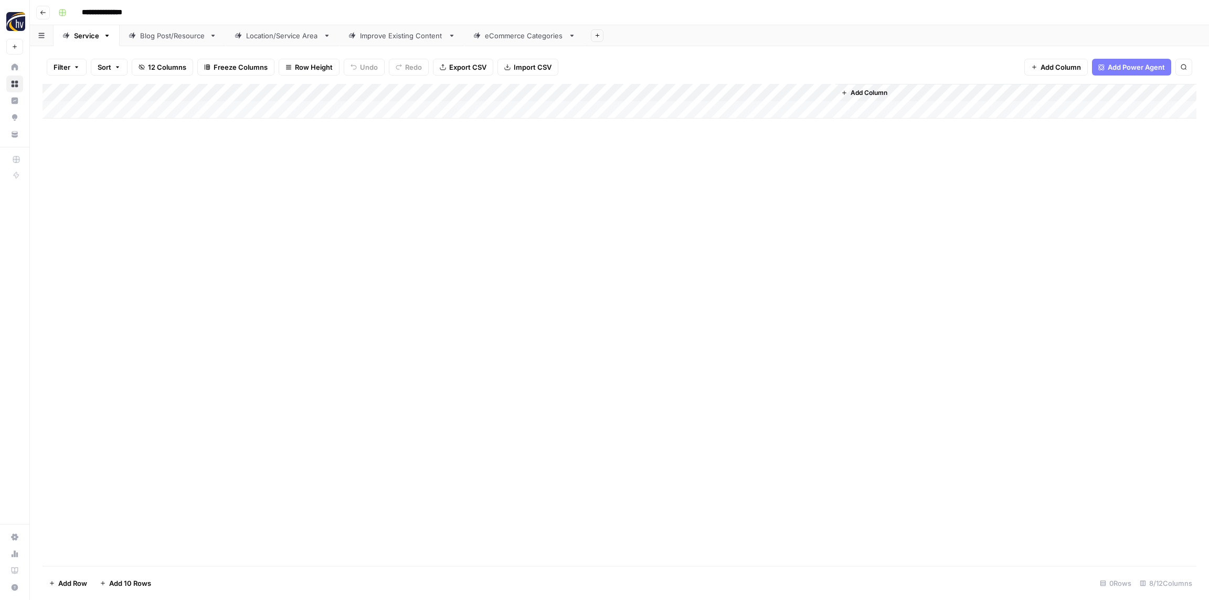
drag, startPoint x: 376, startPoint y: 191, endPoint x: 383, endPoint y: 189, distance: 7.0
click at [375, 191] on div "Add Column" at bounding box center [620, 325] width 1154 height 482
click at [674, 92] on div "Add Column" at bounding box center [620, 101] width 1154 height 35
click at [708, 184] on span "Configure Inputs" at bounding box center [713, 181] width 92 height 10
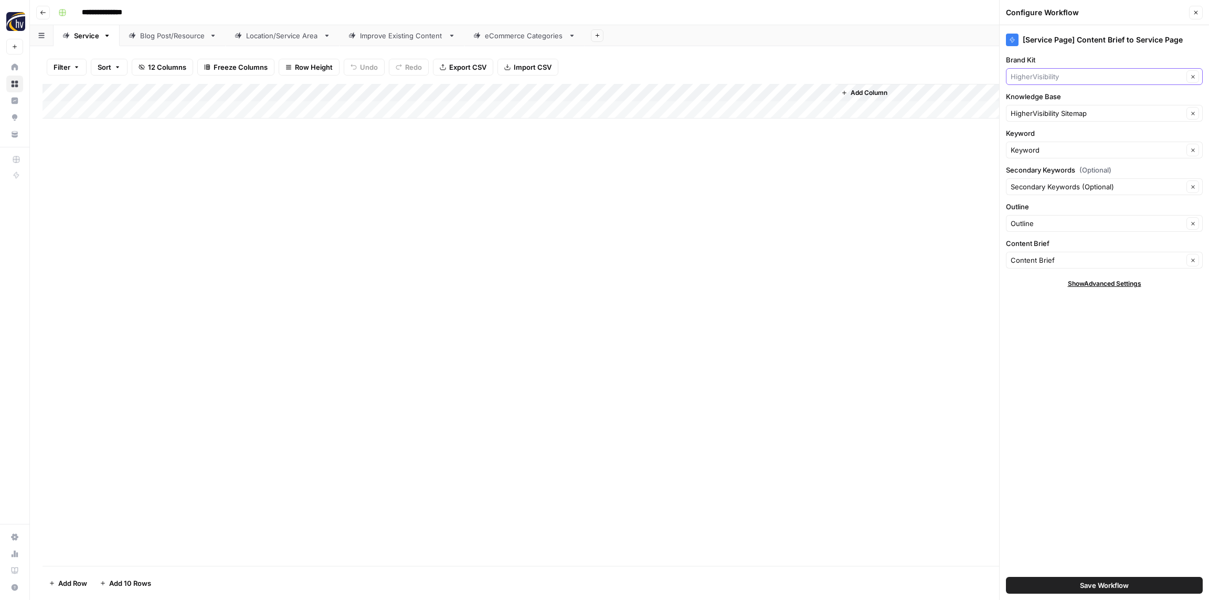
click at [1050, 81] on input "Brand Kit" at bounding box center [1097, 76] width 173 height 10
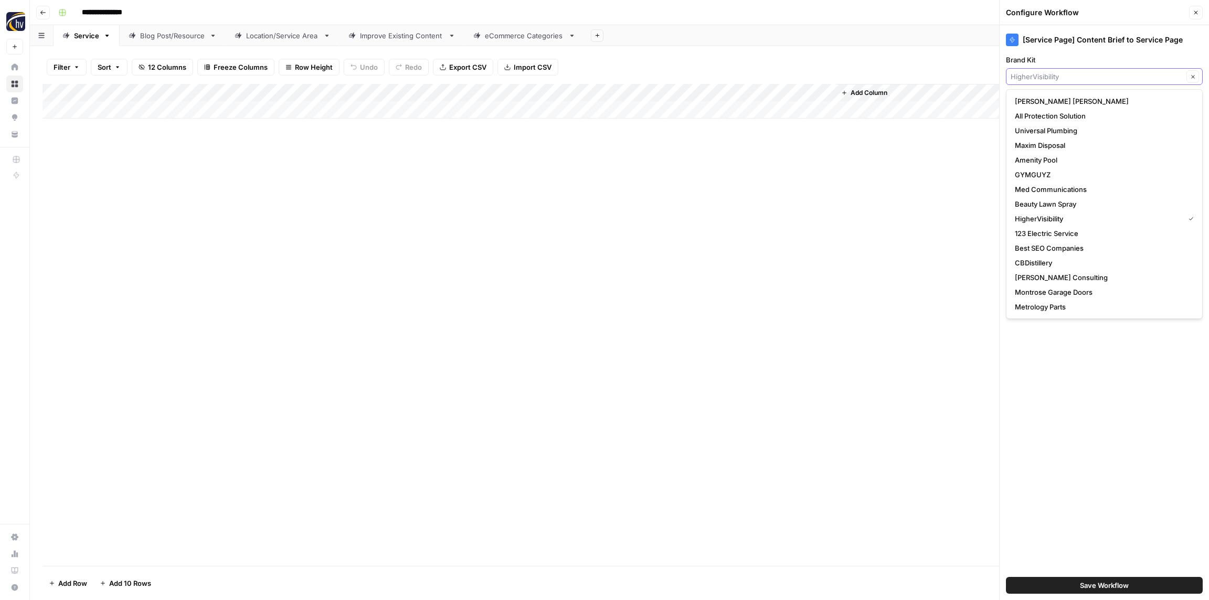
paste input "Splash Getaways"
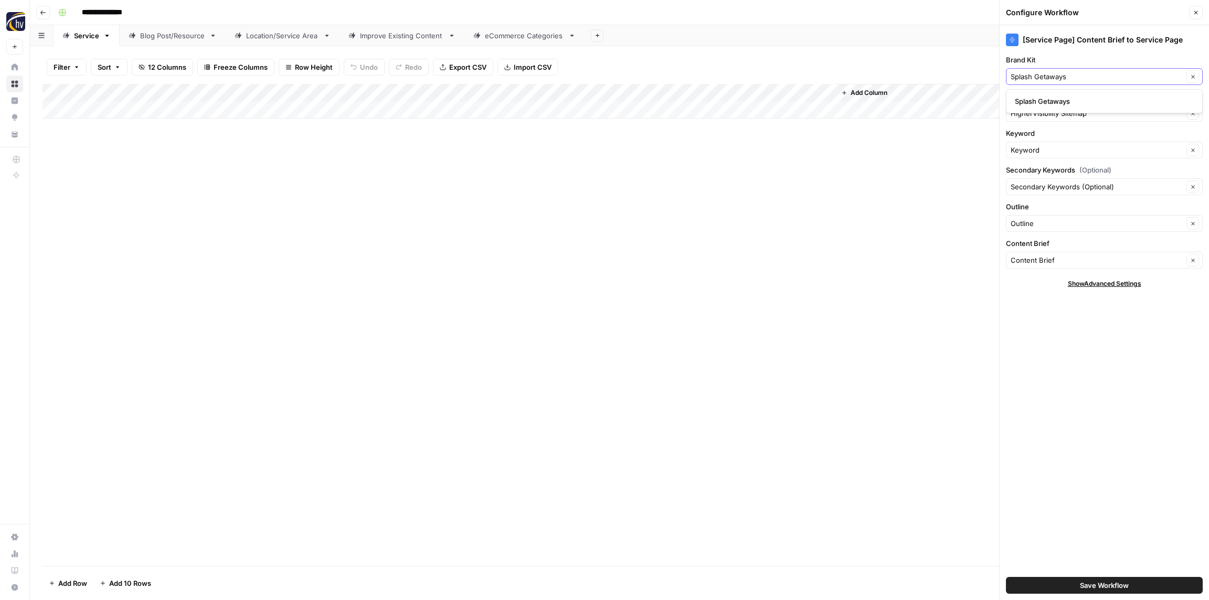
type input "Splash Getaways"
click at [1051, 92] on div "Splash Getaways" at bounding box center [1104, 101] width 197 height 24
click at [1049, 102] on span "Splash Getaways" at bounding box center [1102, 101] width 175 height 10
click at [1050, 118] on input "Knowledge Base" at bounding box center [1097, 113] width 173 height 10
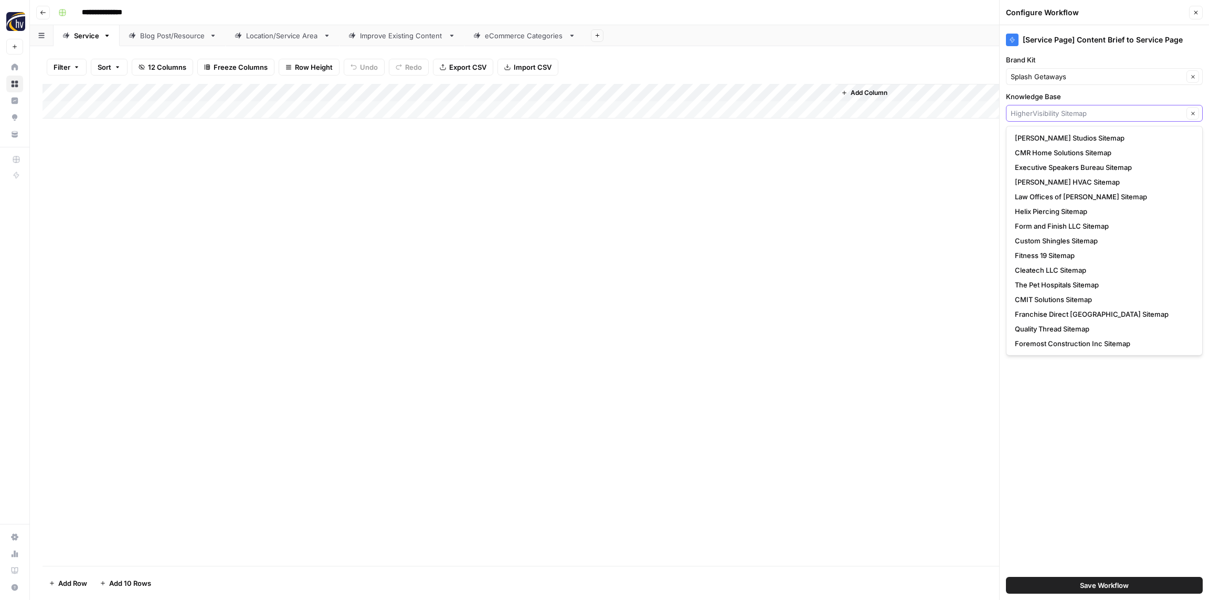
paste input "Splash Getaways"
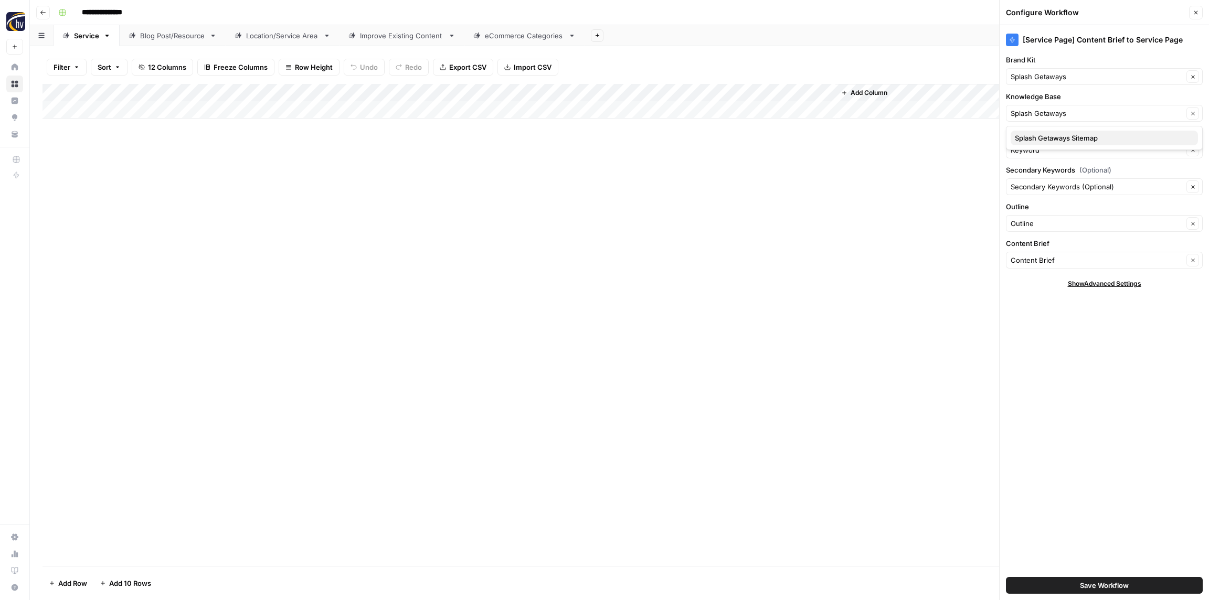
click at [1052, 139] on span "Splash Getaways Sitemap" at bounding box center [1102, 138] width 175 height 10
type input "Splash Getaways Sitemap"
click at [1092, 590] on span "Save Workflow" at bounding box center [1104, 586] width 49 height 10
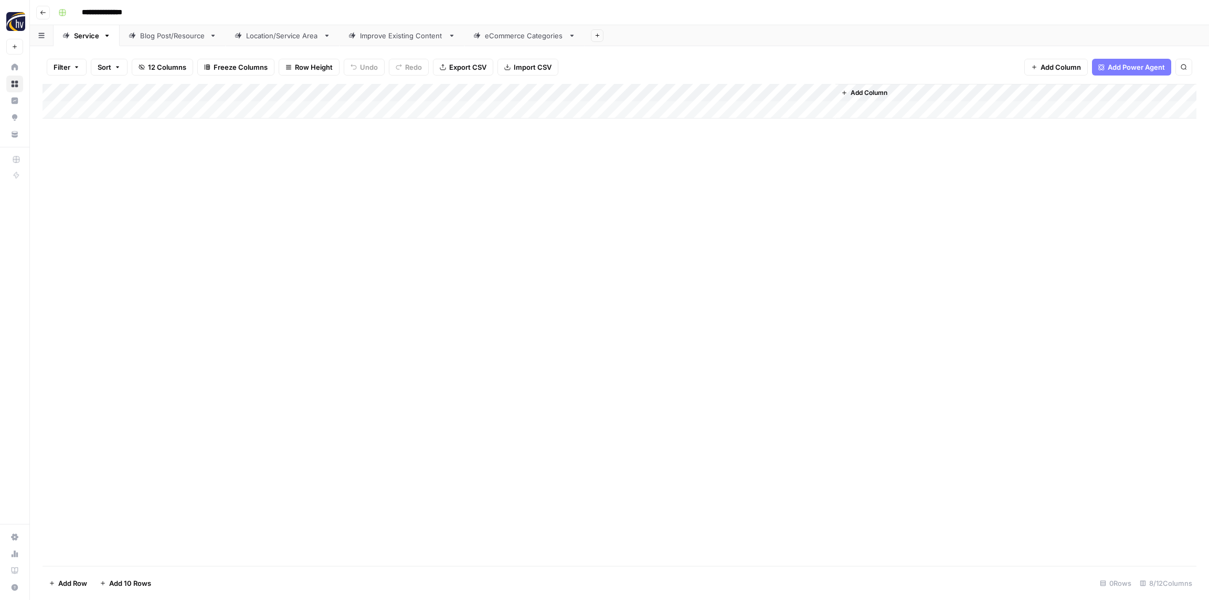
click at [175, 39] on div "Blog Post/Resource" at bounding box center [172, 35] width 65 height 10
click at [213, 92] on div "Add Column" at bounding box center [620, 101] width 1154 height 35
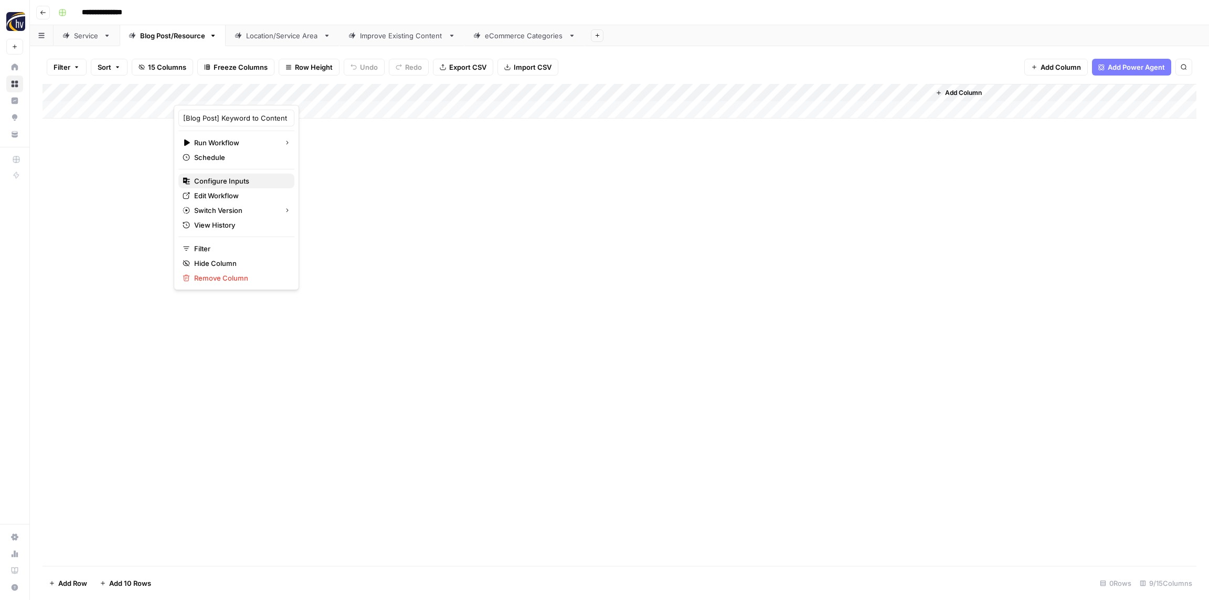
click at [219, 181] on span "Configure Inputs" at bounding box center [240, 181] width 92 height 10
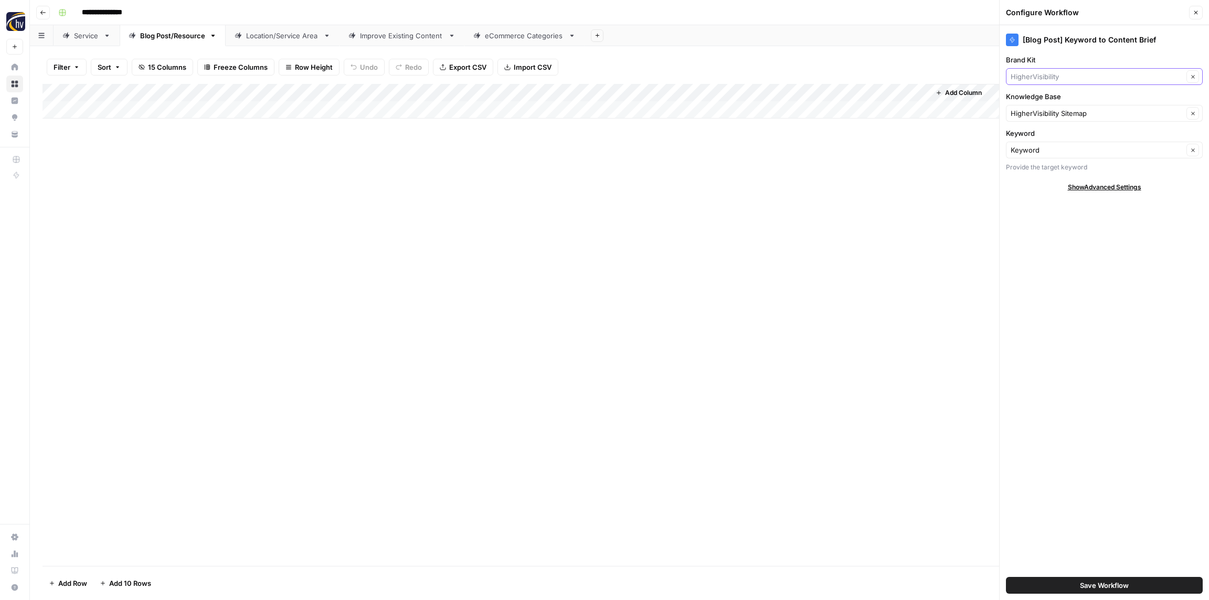
click at [1079, 74] on input "Brand Kit" at bounding box center [1097, 76] width 173 height 10
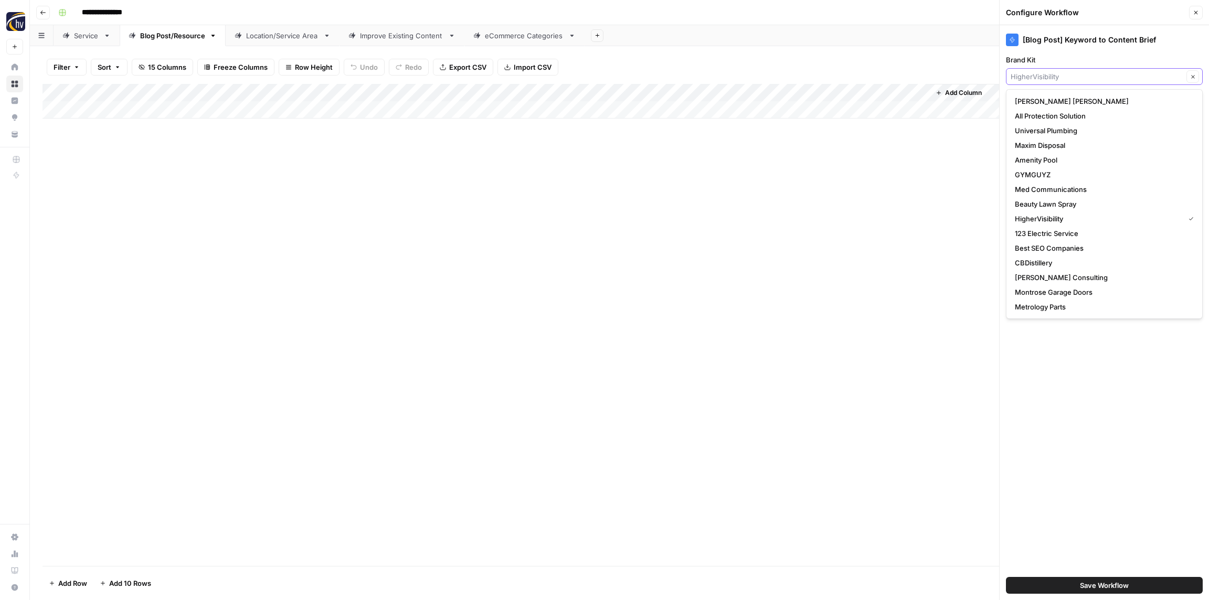
paste input "Splash Getaways"
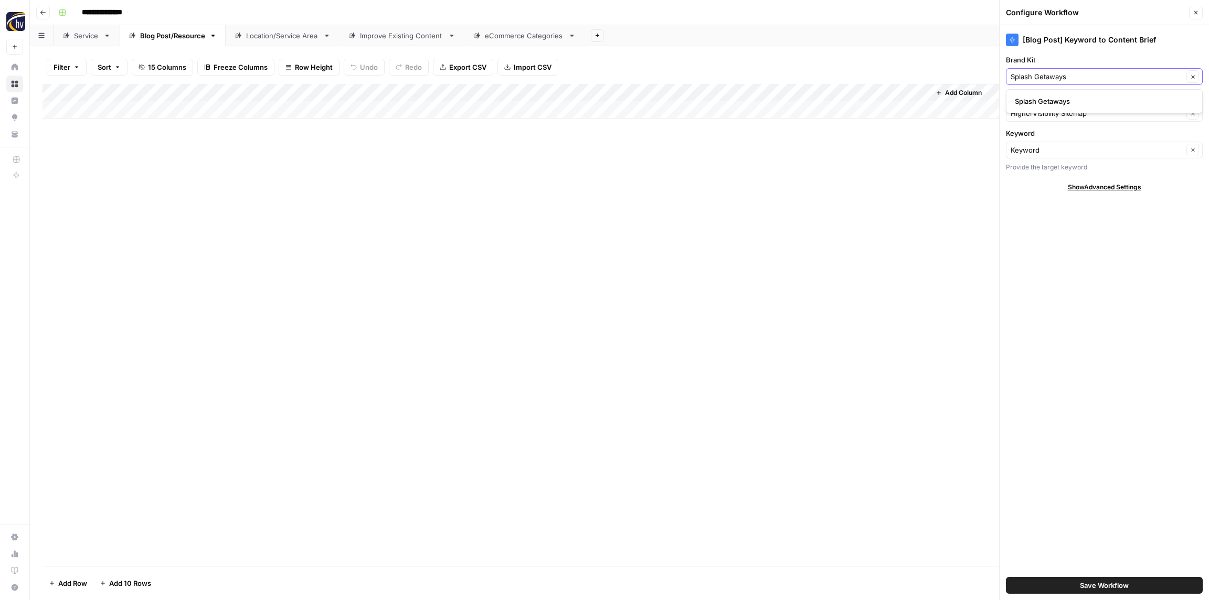
type input "Splash Getaways"
click at [1061, 101] on span "Splash Getaways" at bounding box center [1102, 101] width 175 height 10
click at [1058, 111] on input "Knowledge Base" at bounding box center [1097, 113] width 173 height 10
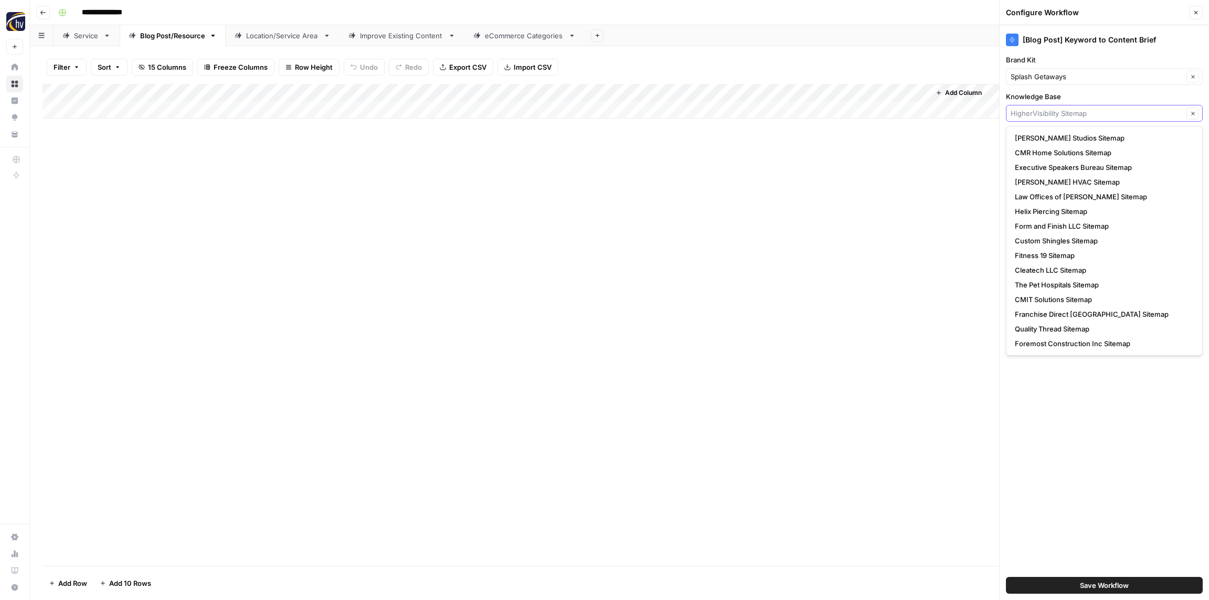
paste input "Splash Getaways"
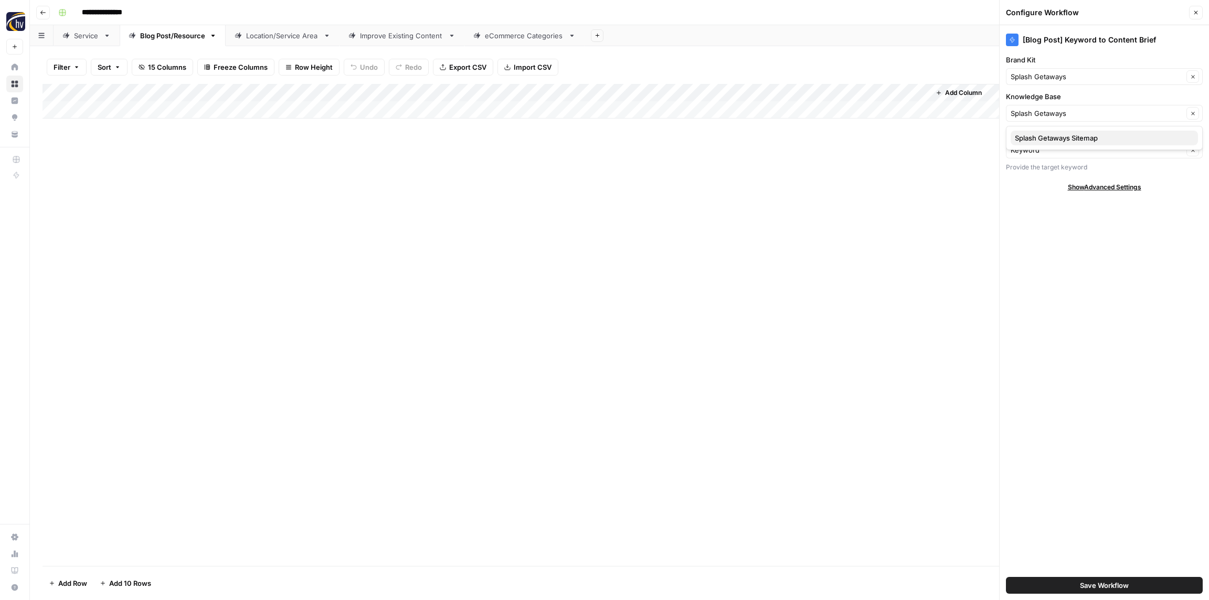
drag, startPoint x: 1051, startPoint y: 139, endPoint x: 1047, endPoint y: 133, distance: 6.8
click at [1050, 139] on span "Splash Getaways Sitemap" at bounding box center [1102, 138] width 175 height 10
type input "Splash Getaways Sitemap"
click at [1095, 577] on div "Save Workflow" at bounding box center [1104, 585] width 197 height 29
click at [1100, 581] on span "Save Workflow" at bounding box center [1104, 586] width 49 height 10
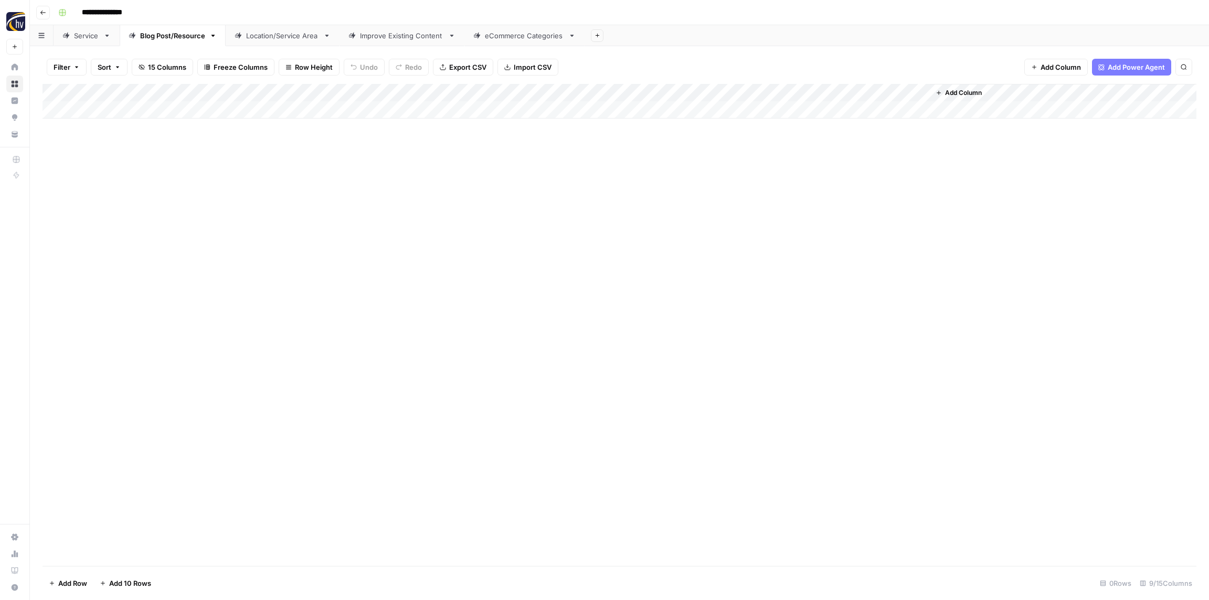
click at [789, 98] on div "Add Column" at bounding box center [620, 101] width 1154 height 35
click at [794, 183] on span "Configure Inputs" at bounding box center [807, 181] width 92 height 10
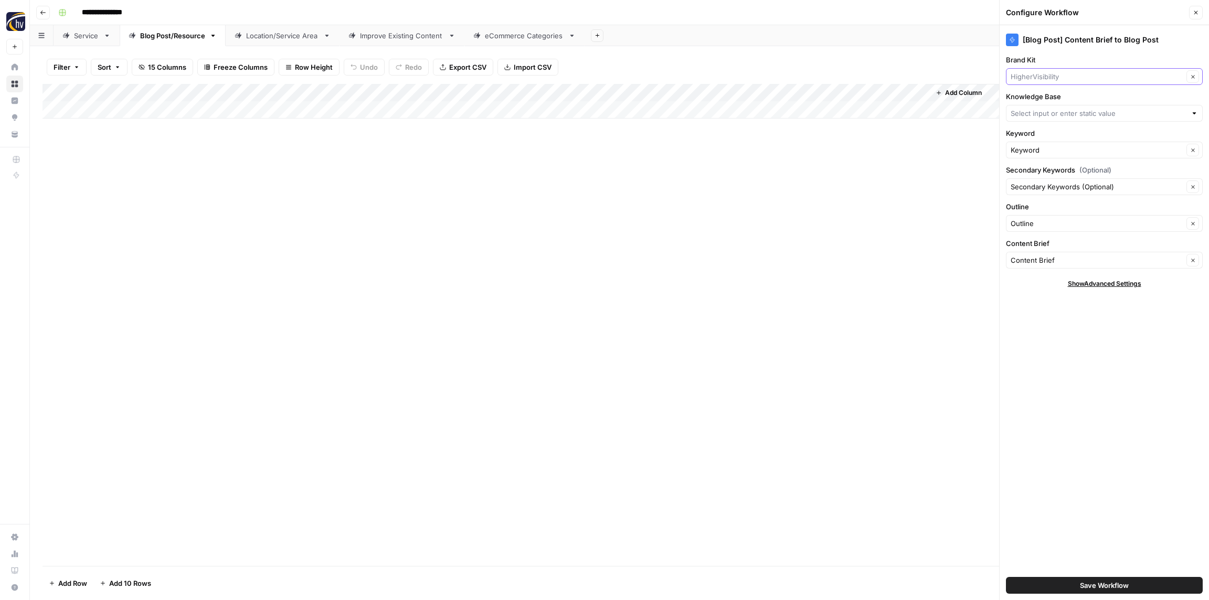
click at [1046, 76] on input "Brand Kit" at bounding box center [1097, 76] width 173 height 10
paste input "Splash Getaways"
type input "Splash Getaways"
click at [1045, 99] on span "Splash Getaways" at bounding box center [1102, 101] width 175 height 10
click at [1044, 118] on input "Knowledge Base" at bounding box center [1099, 113] width 176 height 10
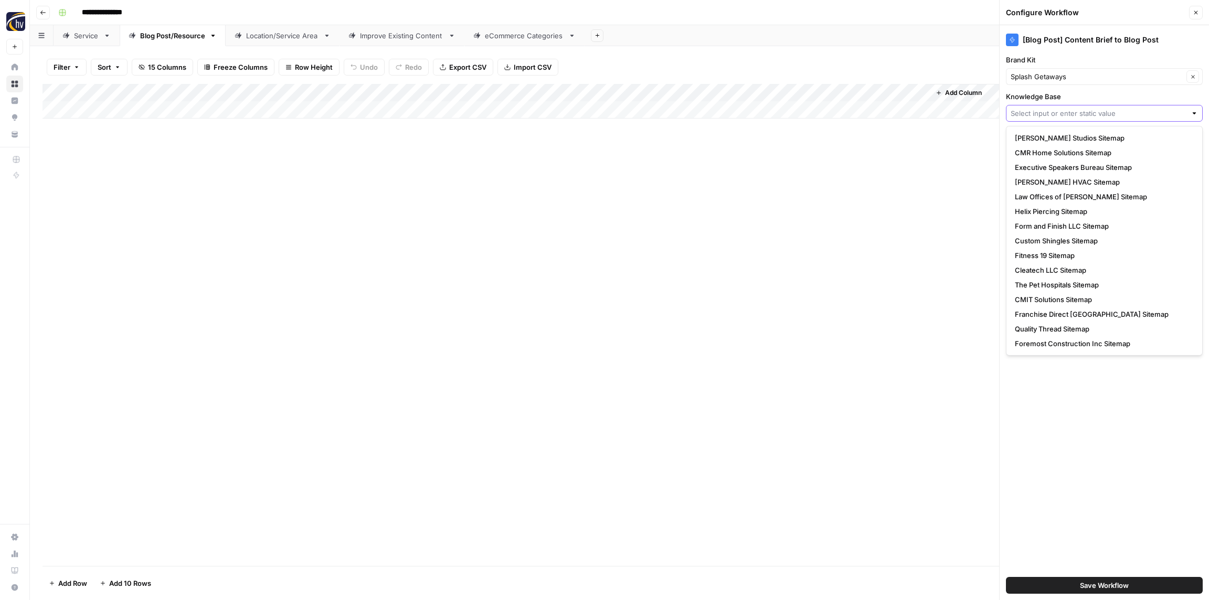
paste input "Splash Getaways"
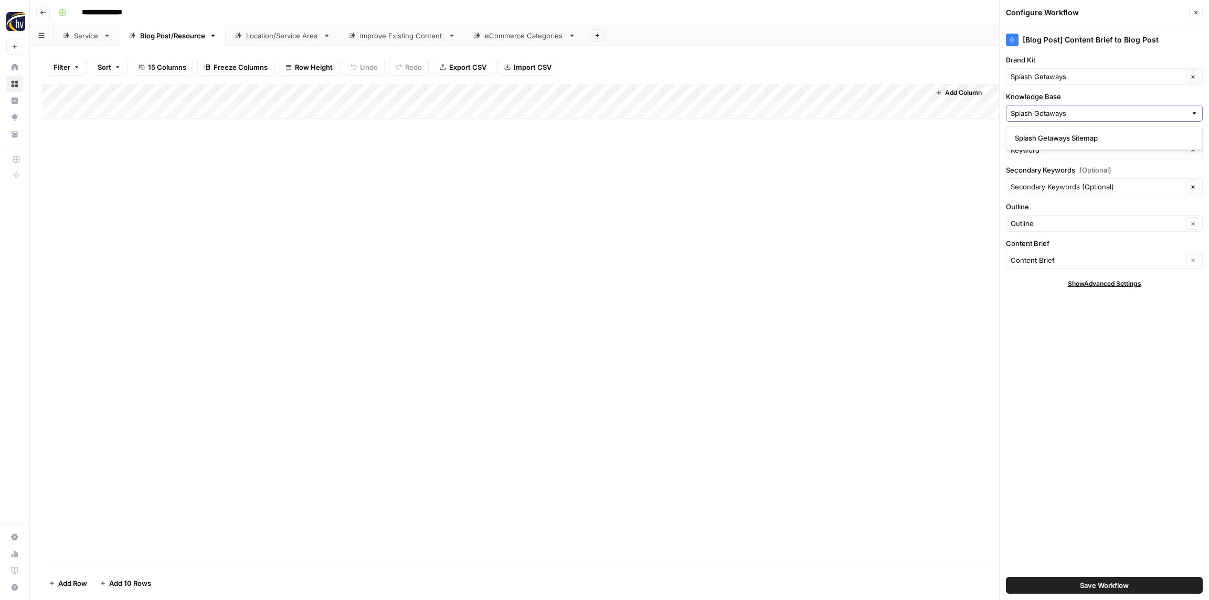
type input "Splash Getaways"
click at [1045, 136] on span "Splash Getaways Sitemap" at bounding box center [1102, 138] width 175 height 10
type input "Splash Getaways Sitemap"
click at [1091, 581] on span "Save Workflow" at bounding box center [1104, 586] width 49 height 10
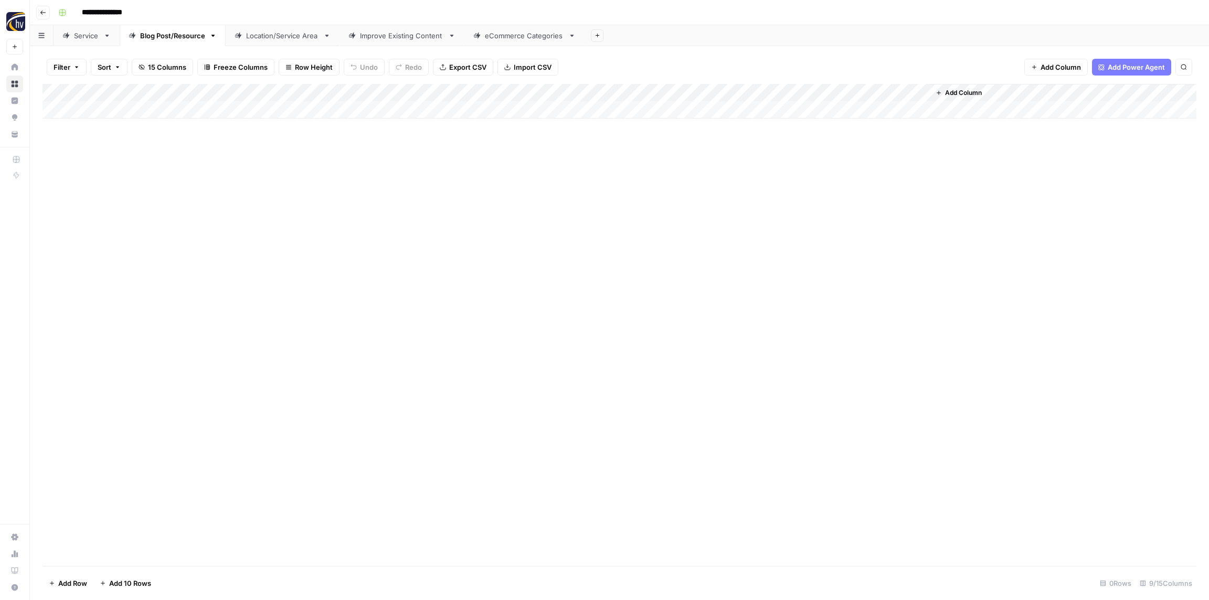
click at [271, 38] on div "Location/Service Area" at bounding box center [282, 35] width 73 height 10
click at [413, 89] on div "Add Column" at bounding box center [620, 101] width 1154 height 35
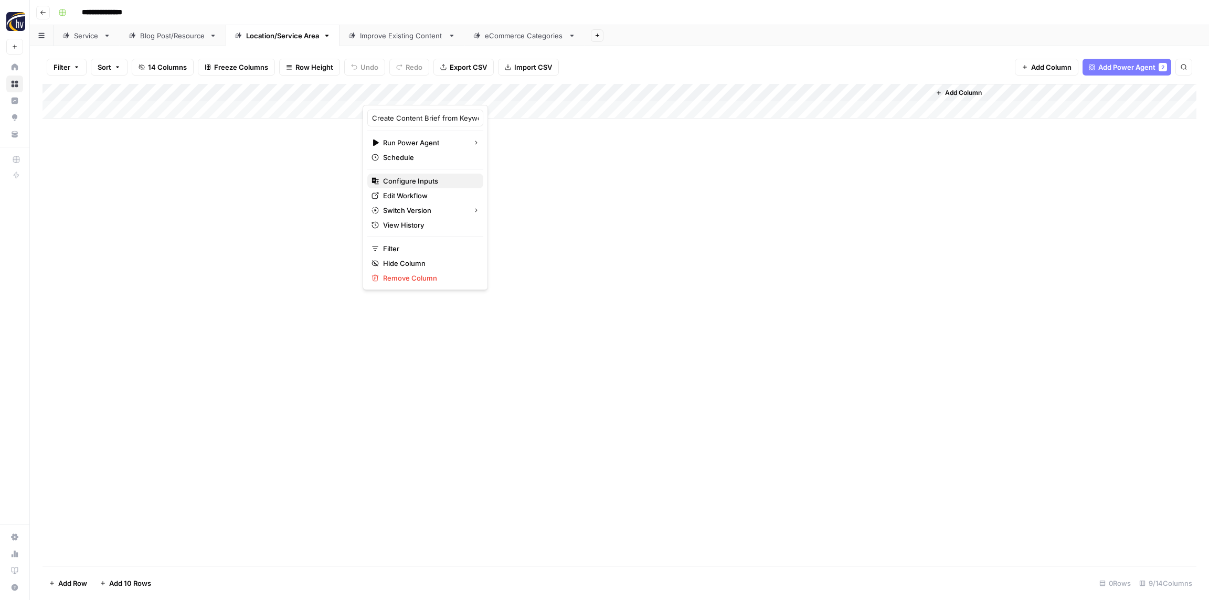
click at [405, 177] on span "Configure Inputs" at bounding box center [429, 181] width 92 height 10
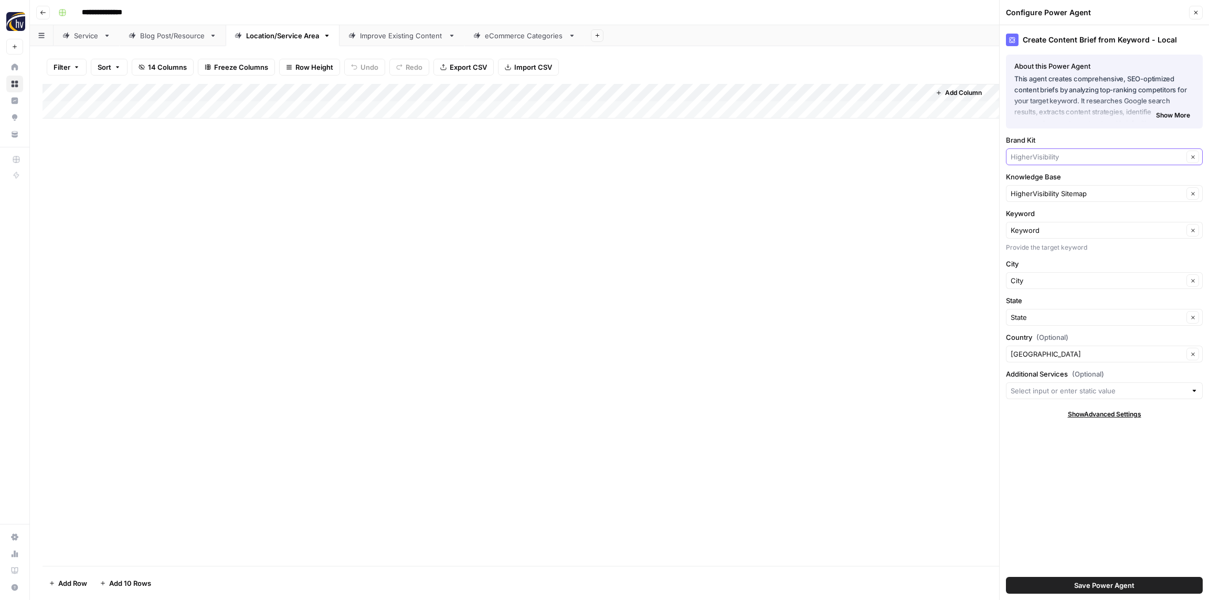
click at [1025, 155] on input "Brand Kit" at bounding box center [1097, 157] width 173 height 10
paste input "Splash Getaways"
type input "Splash Getaways"
click at [1034, 180] on span "Splash Getaways" at bounding box center [1102, 181] width 175 height 10
click at [1042, 192] on input "Knowledge Base" at bounding box center [1097, 193] width 173 height 10
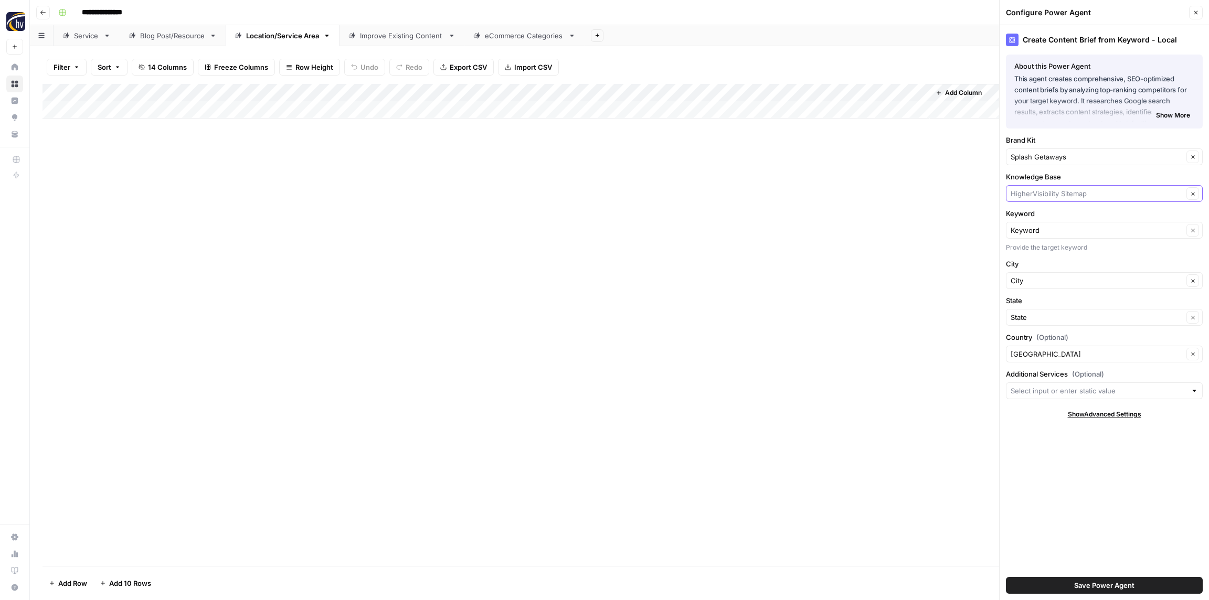
paste input "Splash Getaways"
drag, startPoint x: 1050, startPoint y: 217, endPoint x: 1044, endPoint y: 210, distance: 8.5
click at [1050, 217] on span "Splash Getaways Sitemap" at bounding box center [1102, 218] width 175 height 10
type input "Splash Getaways Sitemap"
click at [1099, 582] on span "Save Power Agent" at bounding box center [1104, 586] width 60 height 10
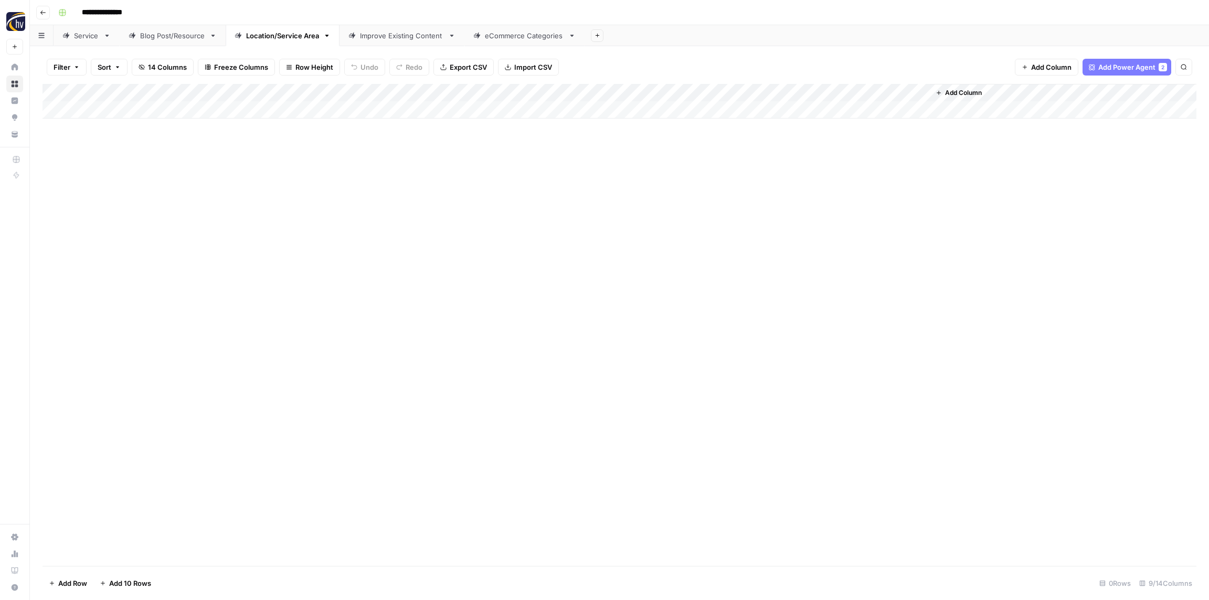
click at [776, 94] on div "Add Column" at bounding box center [620, 101] width 1154 height 35
click at [787, 180] on span "Configure Inputs" at bounding box center [807, 181] width 92 height 10
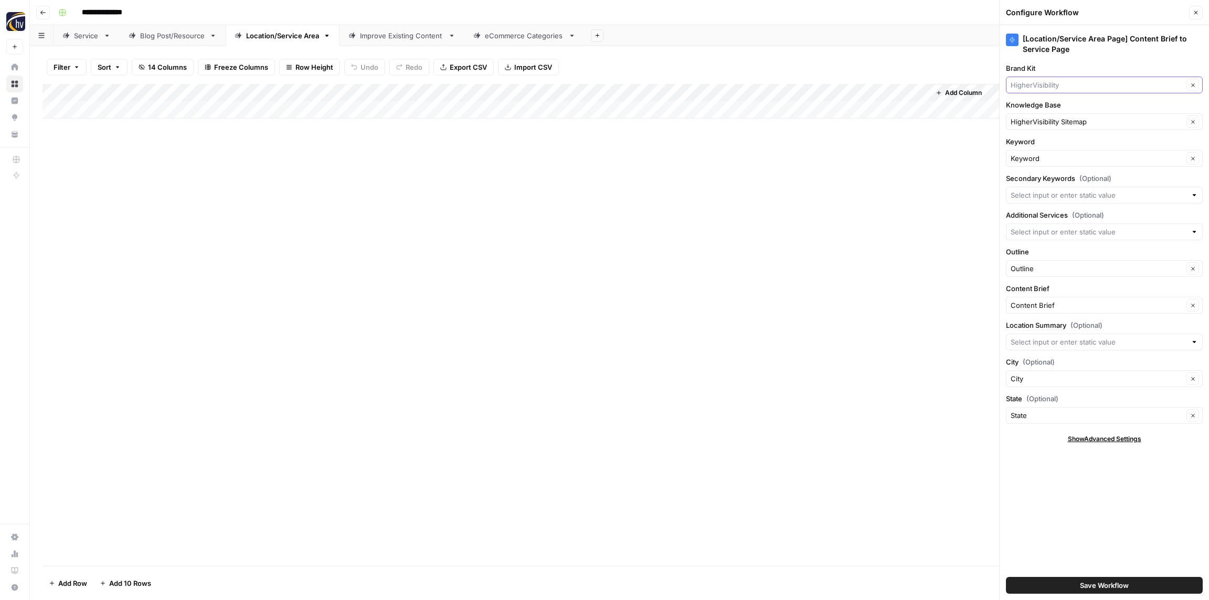
click at [1066, 84] on input "Brand Kit" at bounding box center [1097, 85] width 173 height 10
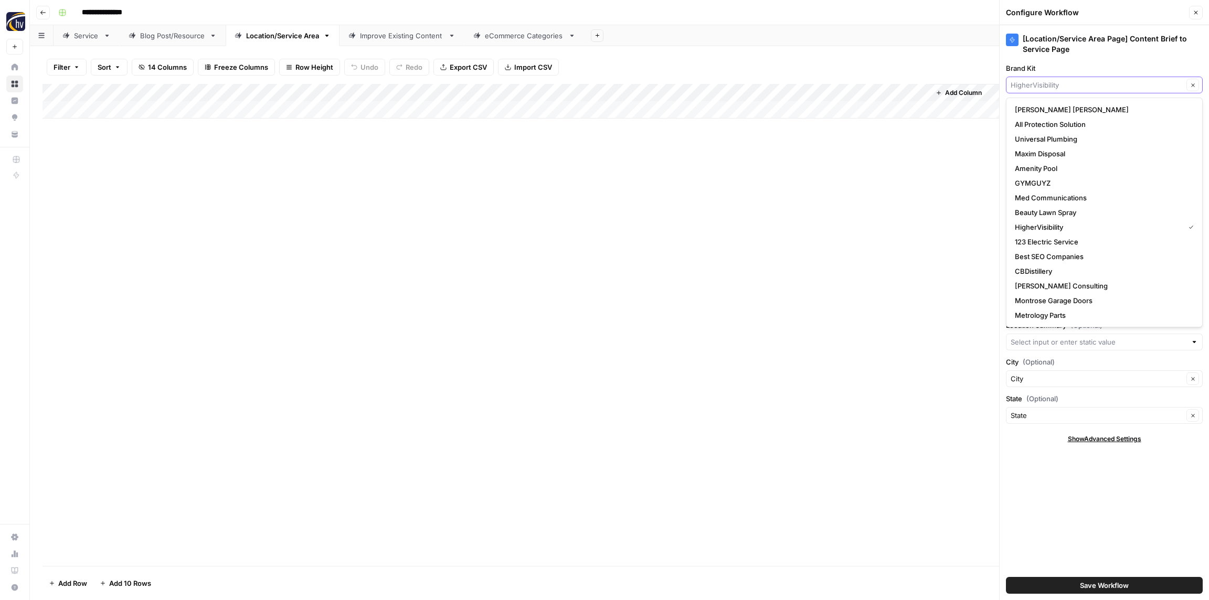
paste input "Splash Getaways"
type input "Splash Getaways"
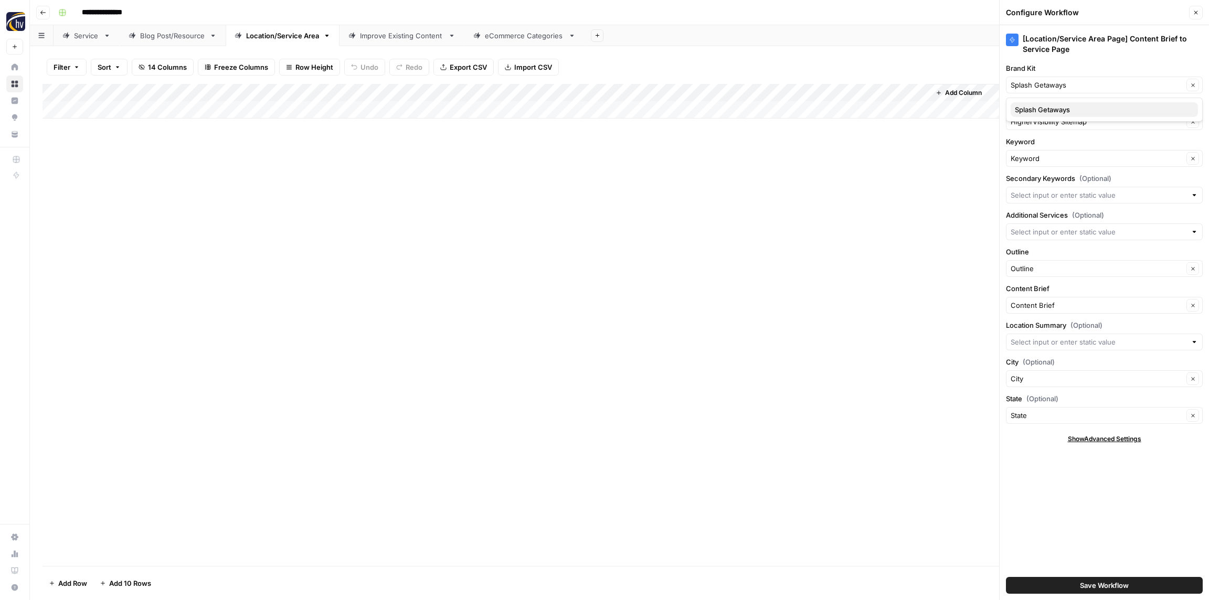
click at [1055, 111] on span "Splash Getaways" at bounding box center [1102, 109] width 175 height 10
click at [1059, 123] on input "Knowledge Base" at bounding box center [1097, 122] width 173 height 10
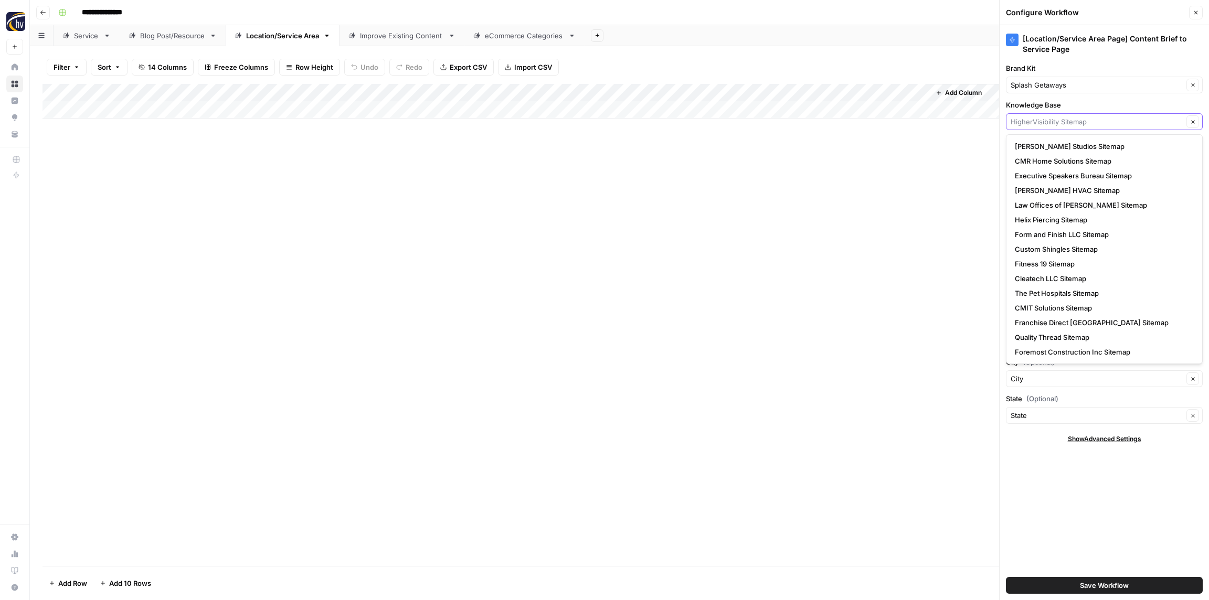
paste input "Splash Getaways"
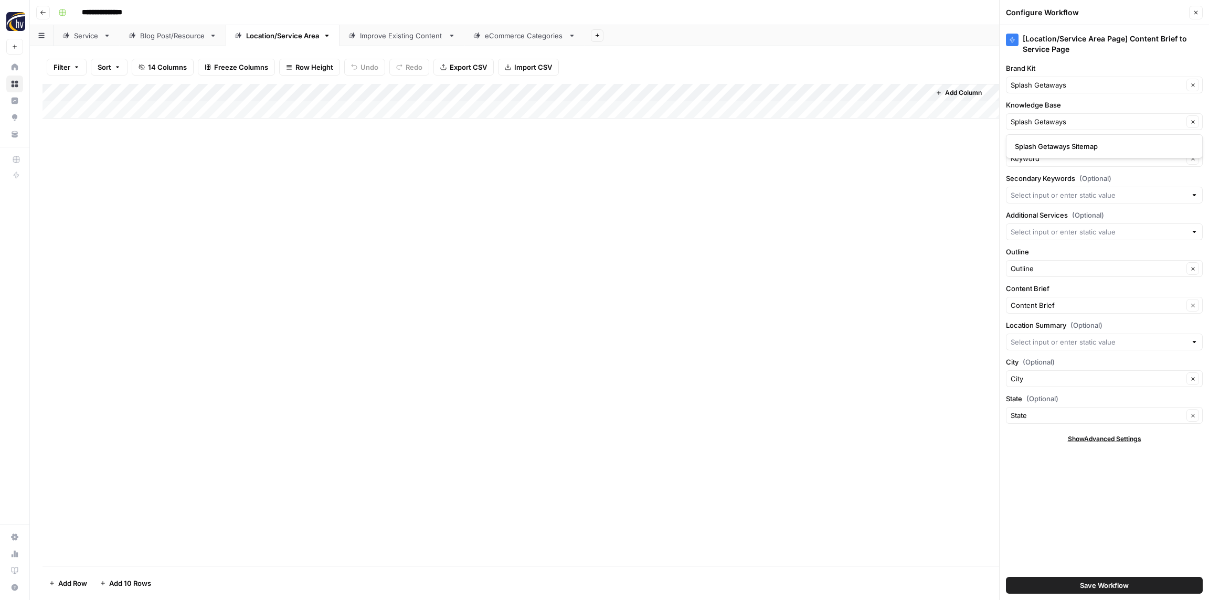
click at [1048, 146] on span "Splash Getaways Sitemap" at bounding box center [1102, 146] width 175 height 10
type input "Splash Getaways Sitemap"
click at [1110, 581] on span "Save Workflow" at bounding box center [1104, 586] width 49 height 10
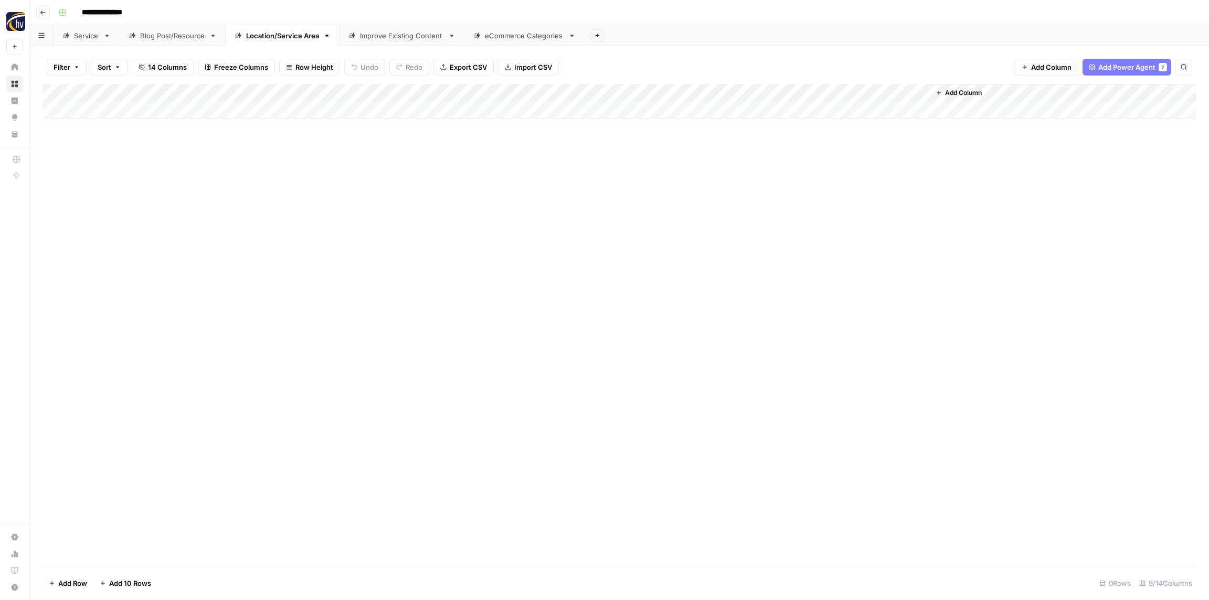
click at [375, 38] on div "Improve Existing Content" at bounding box center [402, 35] width 84 height 10
click at [630, 93] on div "Add Column" at bounding box center [620, 101] width 1154 height 35
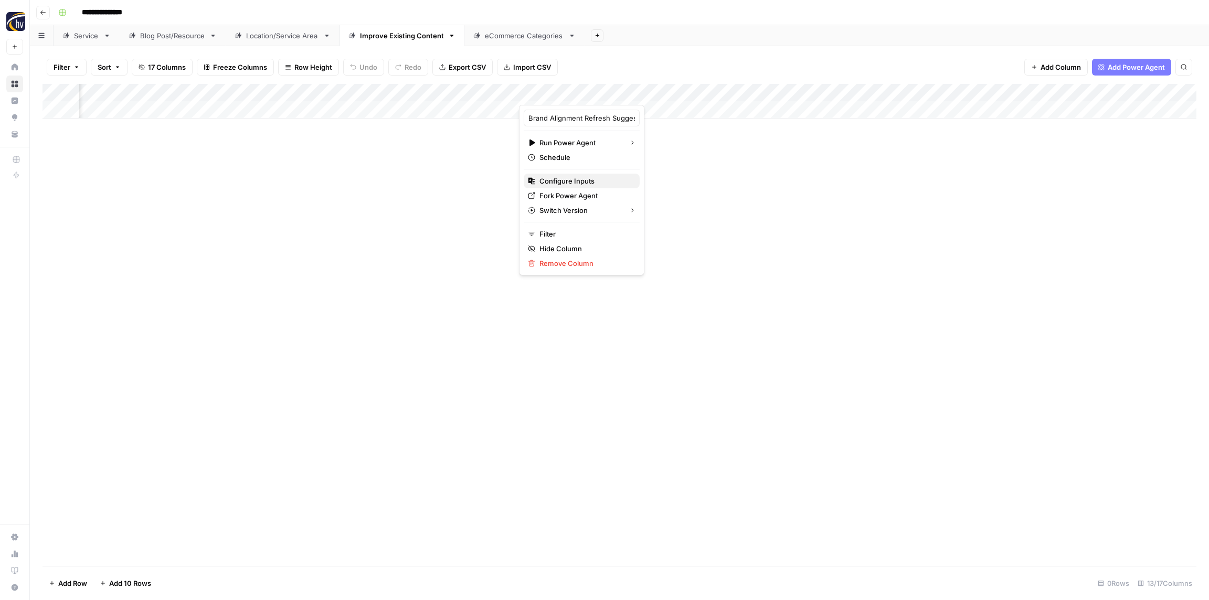
click at [591, 177] on span "Configure Inputs" at bounding box center [586, 181] width 92 height 10
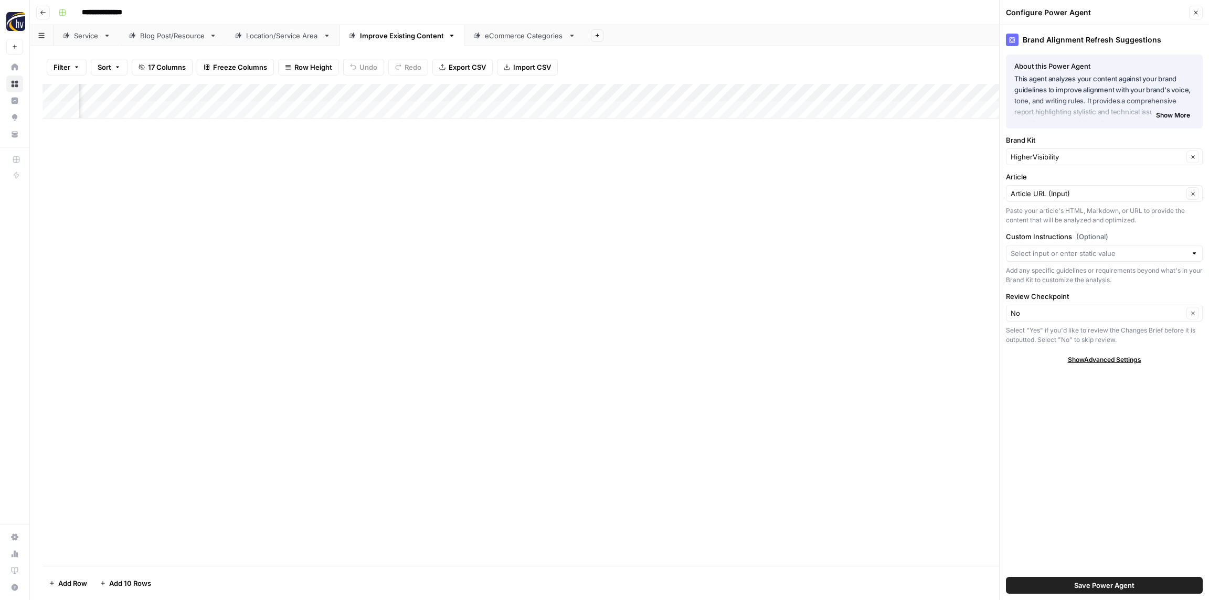
click at [1039, 149] on div "HigherVisibility Clear" at bounding box center [1104, 157] width 197 height 17
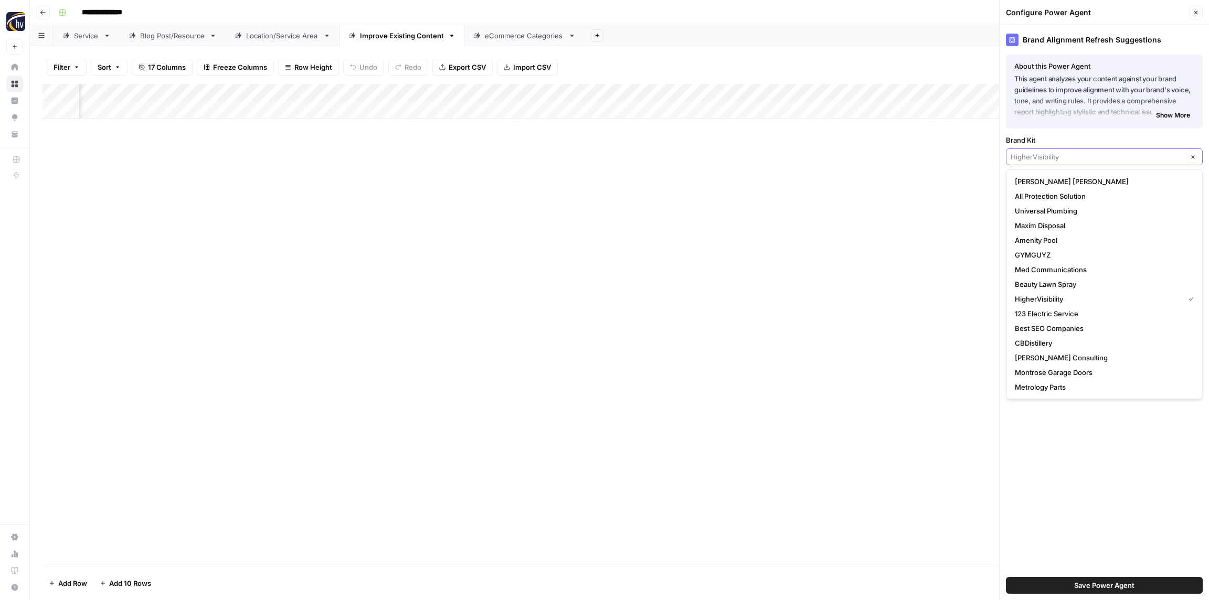
paste input "Splash Getaways"
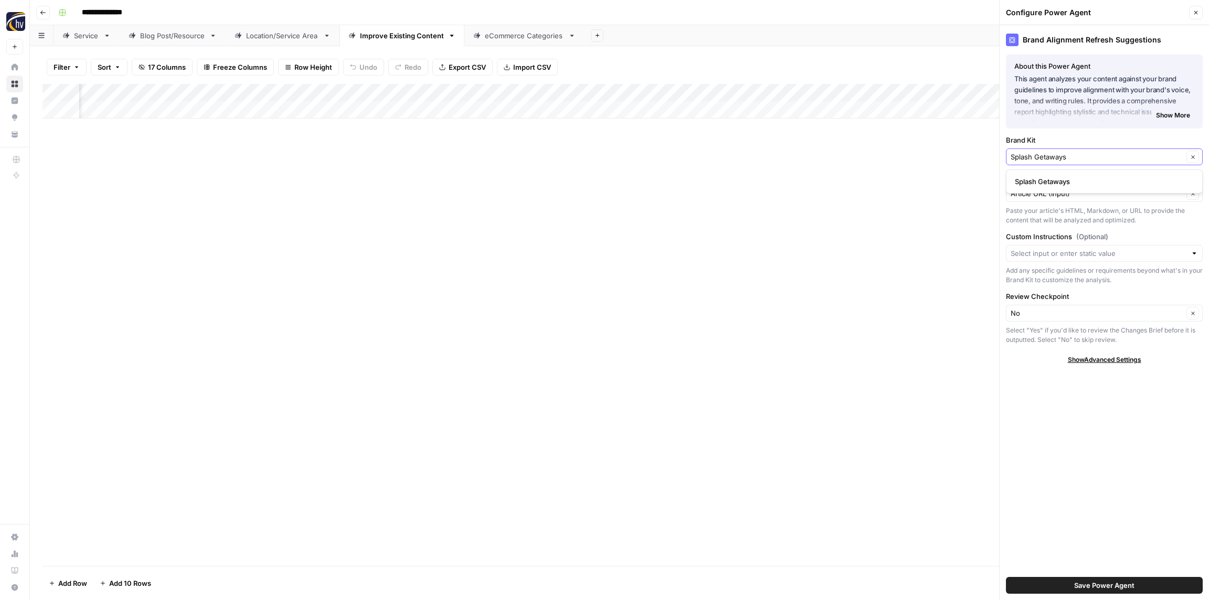
type input "Splash Getaways"
click at [1035, 180] on span "Splash Getaways" at bounding box center [1102, 181] width 175 height 10
click at [1106, 582] on span "Save Power Agent" at bounding box center [1104, 586] width 60 height 10
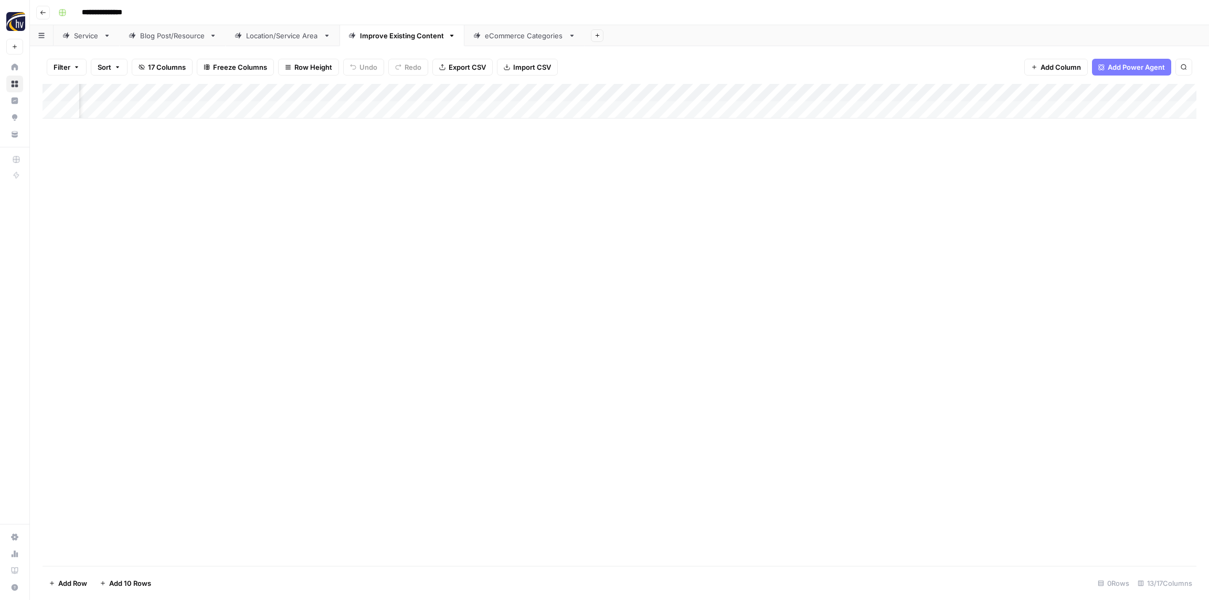
click at [845, 96] on div "Add Column" at bounding box center [620, 101] width 1154 height 35
click at [843, 180] on span "Configure Inputs" at bounding box center [853, 181] width 92 height 10
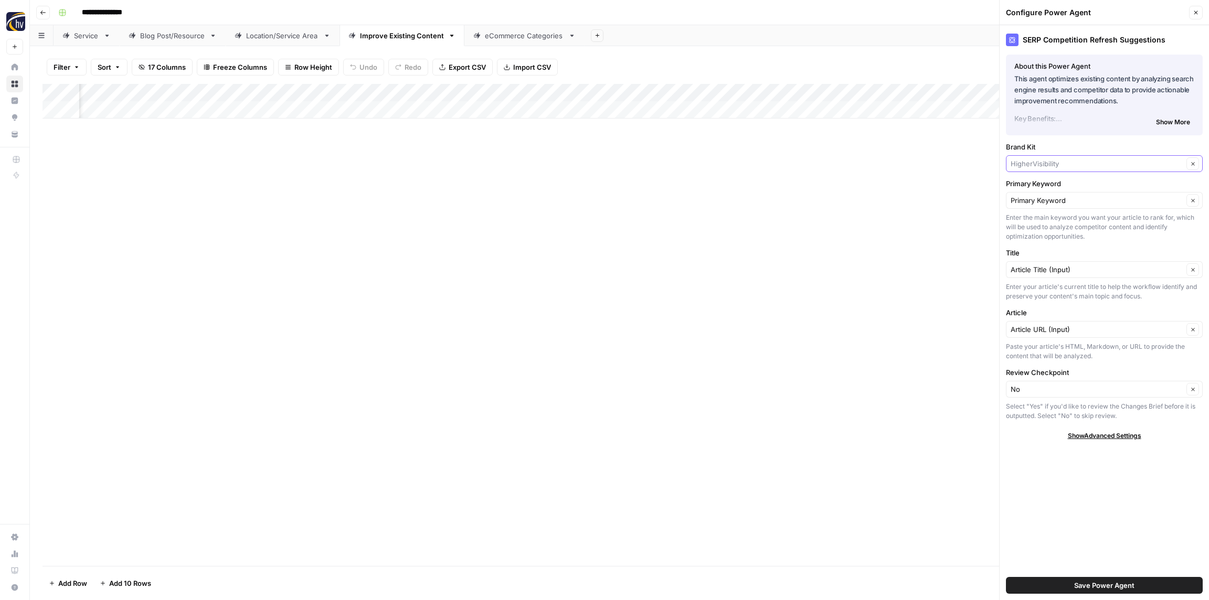
click at [1039, 165] on input "Brand Kit" at bounding box center [1097, 164] width 173 height 10
paste input "Splash Getaways"
type input "Splash Getaways"
drag, startPoint x: 1048, startPoint y: 183, endPoint x: 1042, endPoint y: 178, distance: 8.2
click at [1048, 183] on span "Splash Getaways" at bounding box center [1102, 188] width 175 height 10
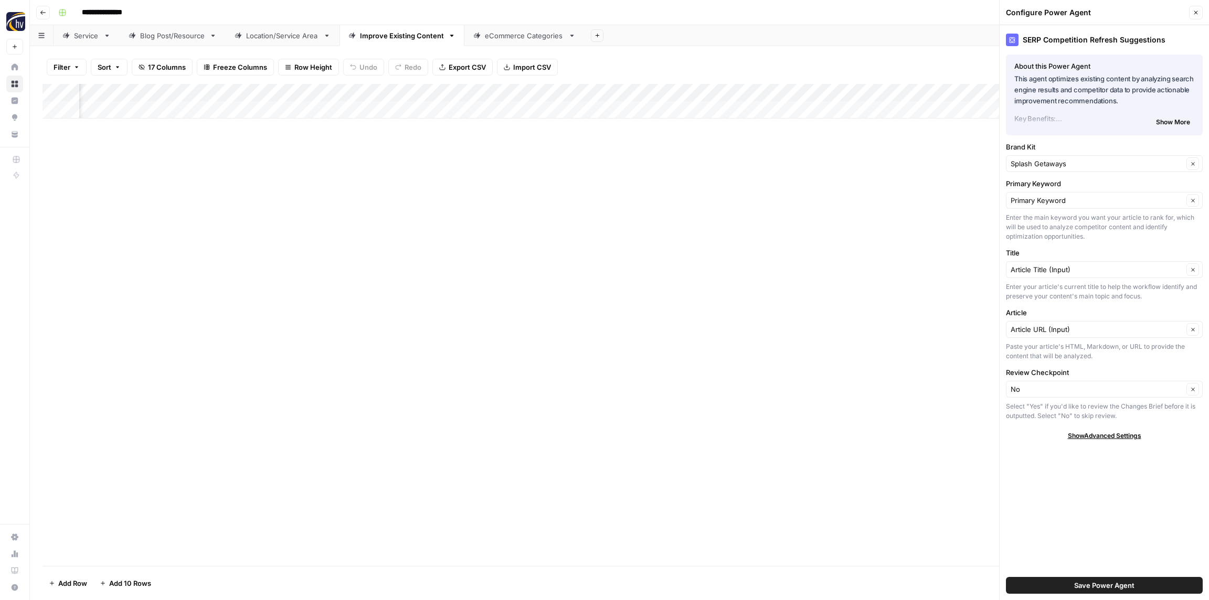
click at [1079, 588] on span "Save Power Agent" at bounding box center [1104, 586] width 60 height 10
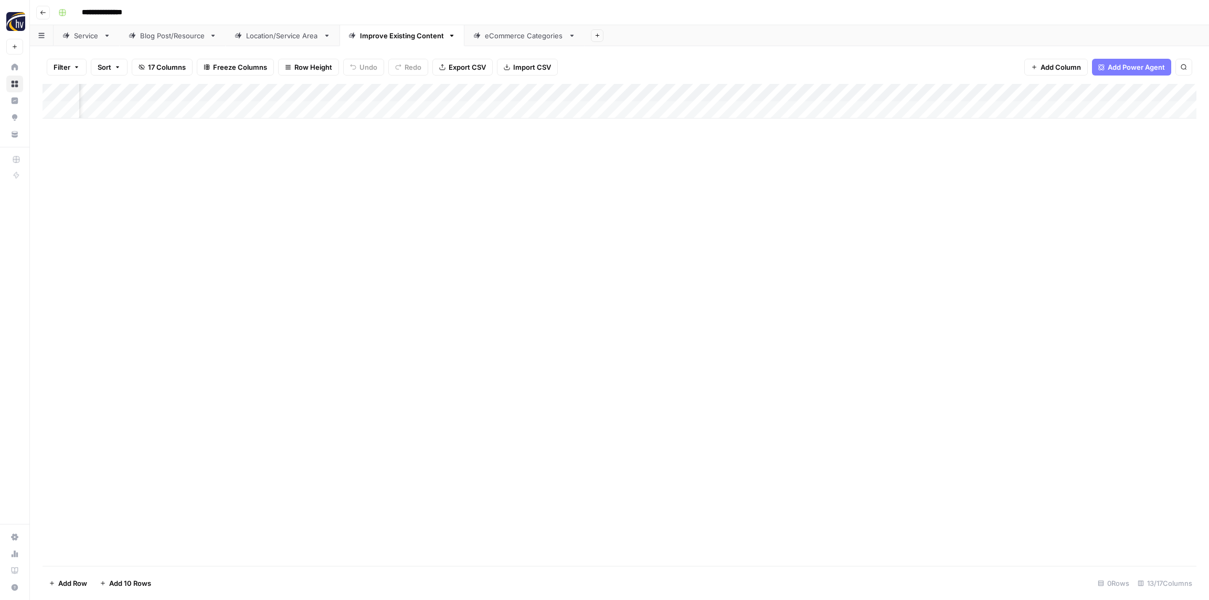
click at [1100, 99] on div "Add Column" at bounding box center [620, 101] width 1154 height 35
click at [1110, 178] on span "Configure Inputs" at bounding box center [1125, 181] width 92 height 10
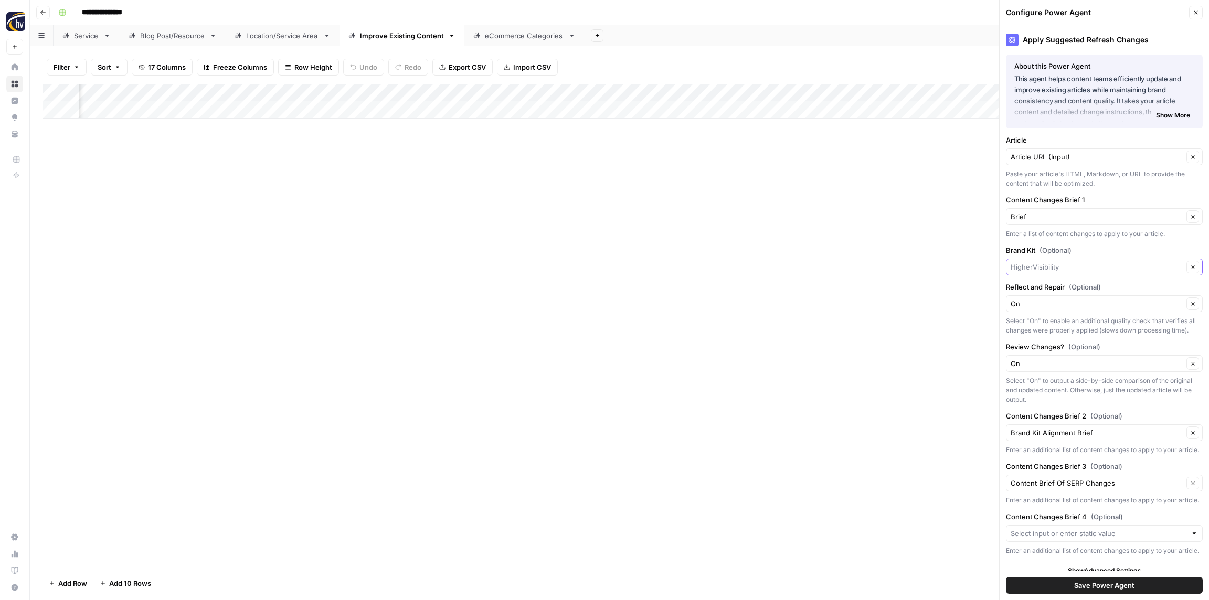
click at [1054, 270] on input "Brand Kit (Optional)" at bounding box center [1097, 267] width 173 height 10
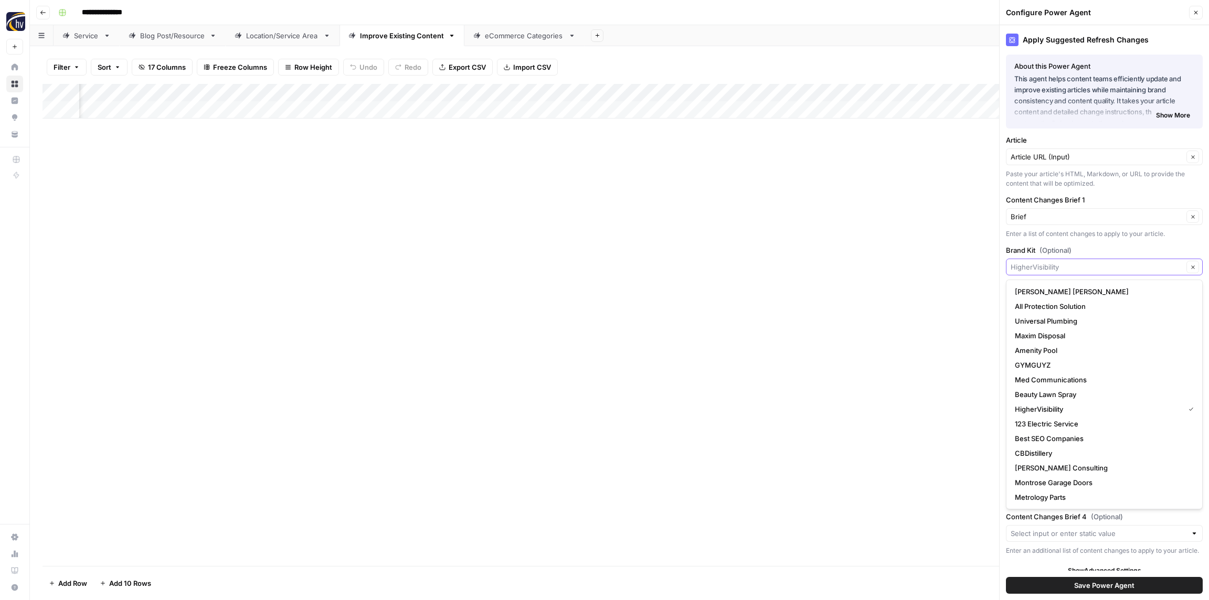
paste input "Splash Getaways"
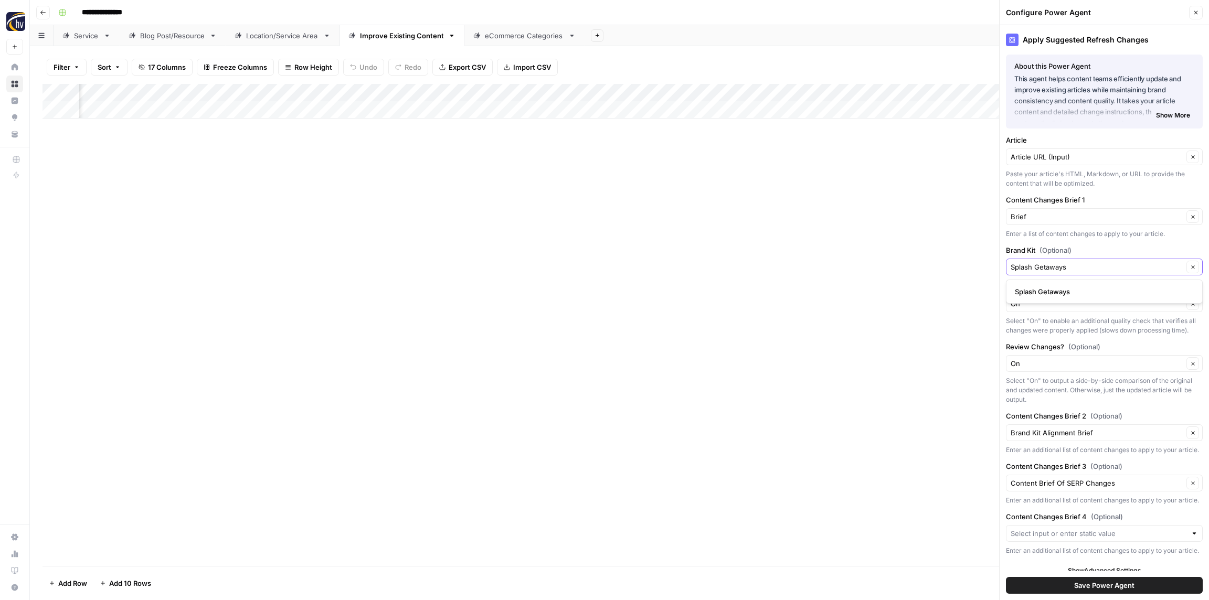
type input "Splash Getaways"
click at [1055, 290] on span "Splash Getaways" at bounding box center [1102, 292] width 175 height 10
click at [1081, 586] on span "Save Power Agent" at bounding box center [1104, 586] width 60 height 10
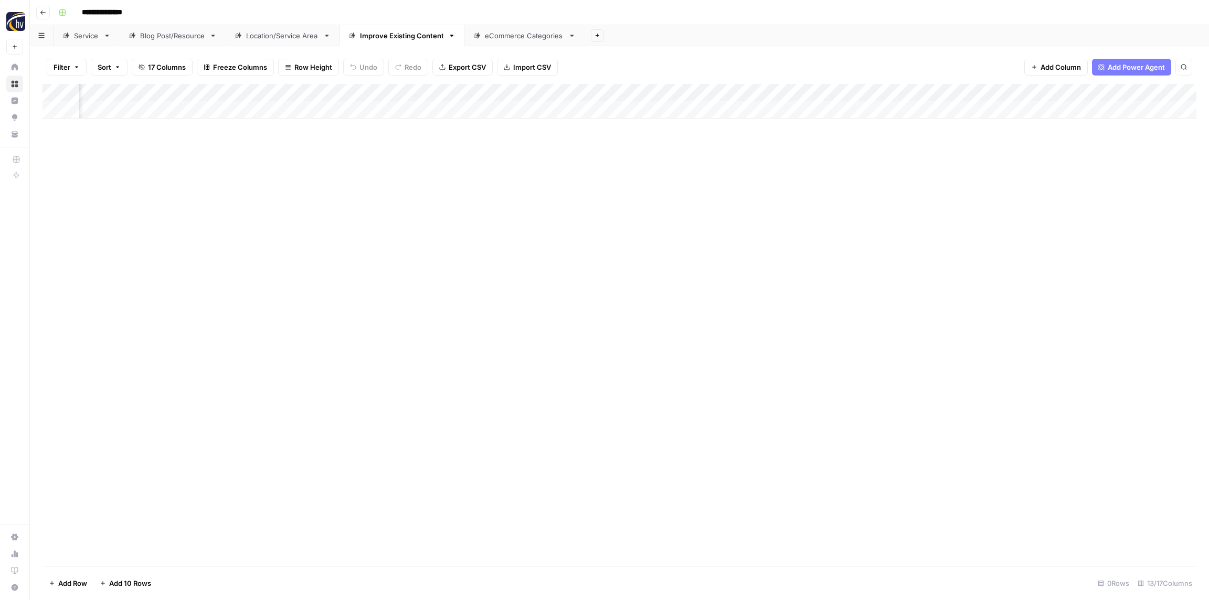
click at [521, 36] on div "eCommerce Categories" at bounding box center [524, 35] width 79 height 10
click at [431, 89] on div "Add Column" at bounding box center [620, 101] width 1154 height 35
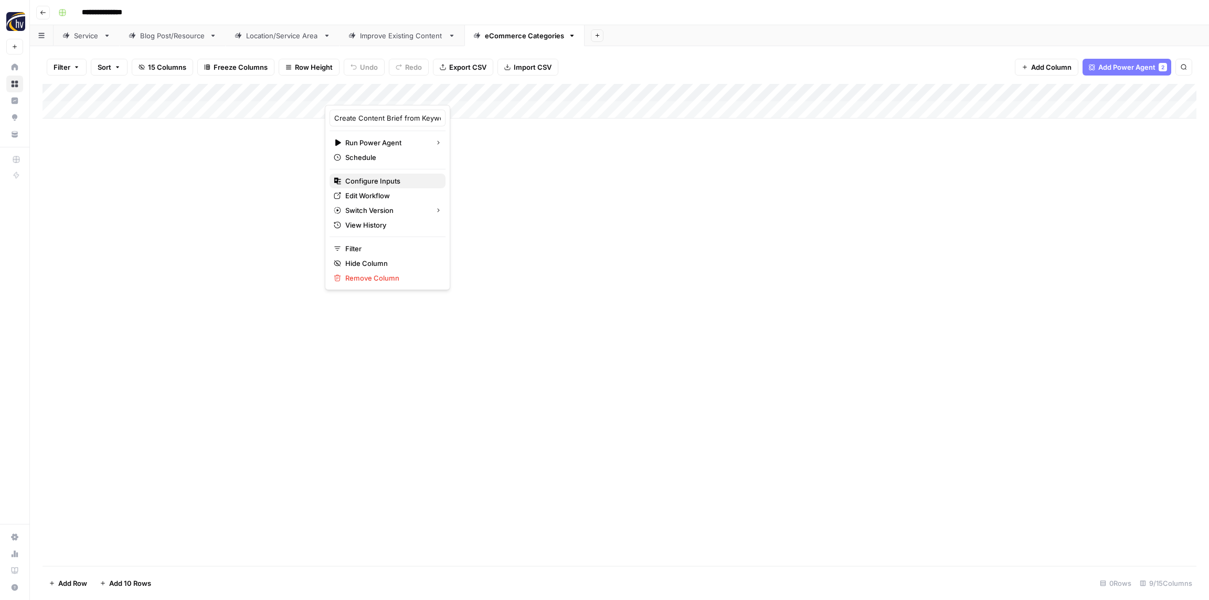
click at [393, 177] on span "Configure Inputs" at bounding box center [391, 181] width 92 height 10
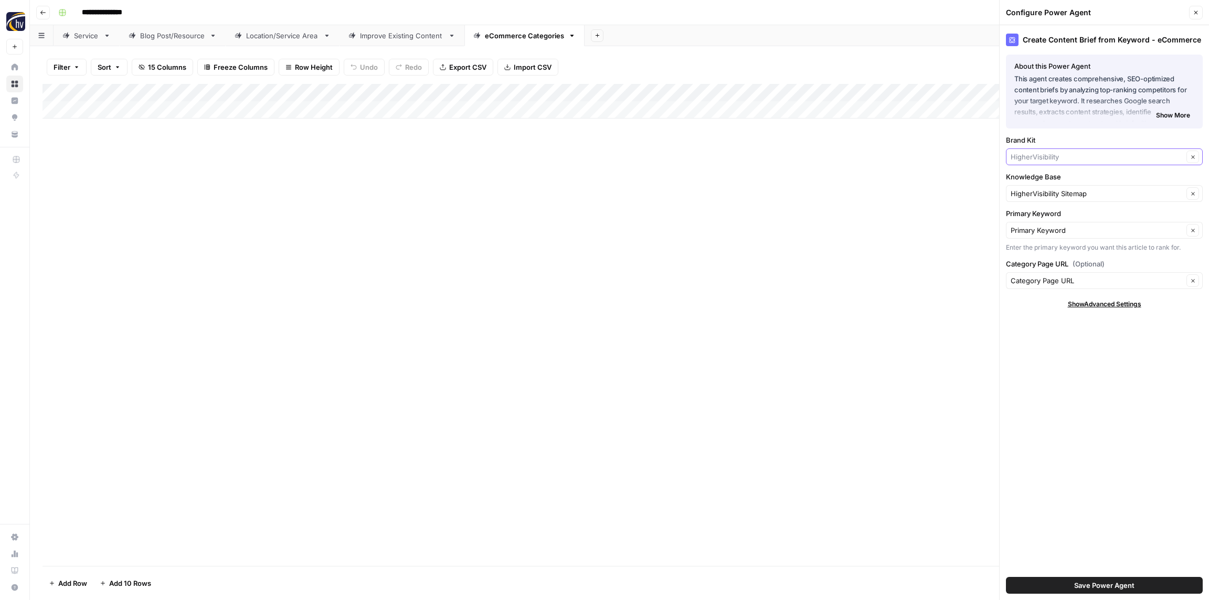
click at [1074, 156] on input "Brand Kit" at bounding box center [1097, 157] width 173 height 10
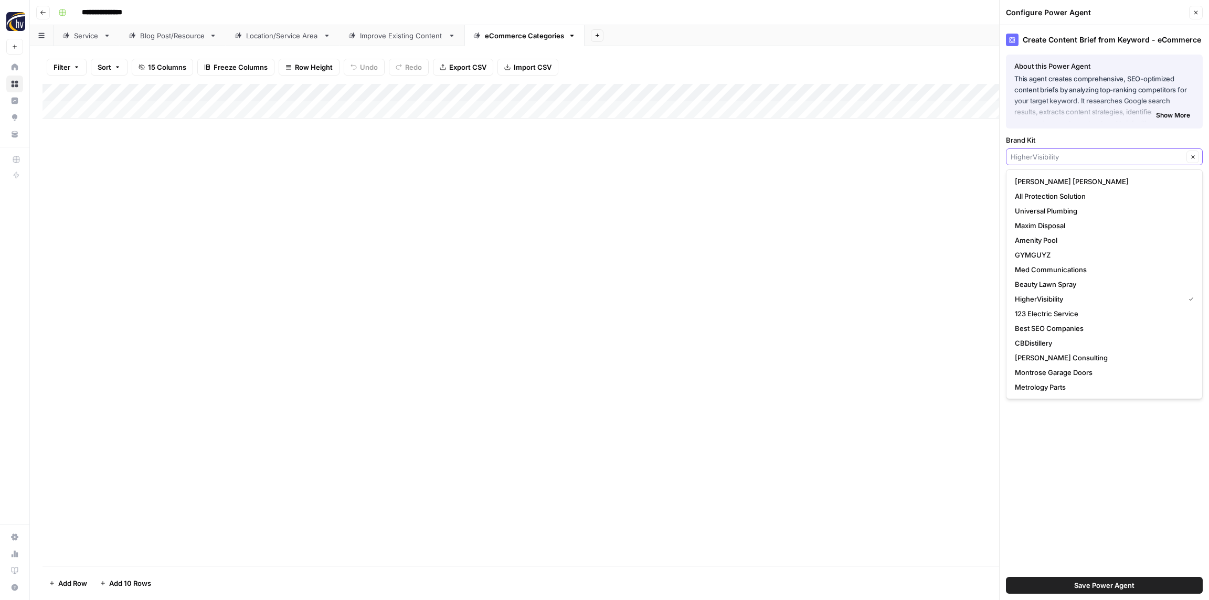
paste input "Splash Getaways"
type input "Splash Getaways"
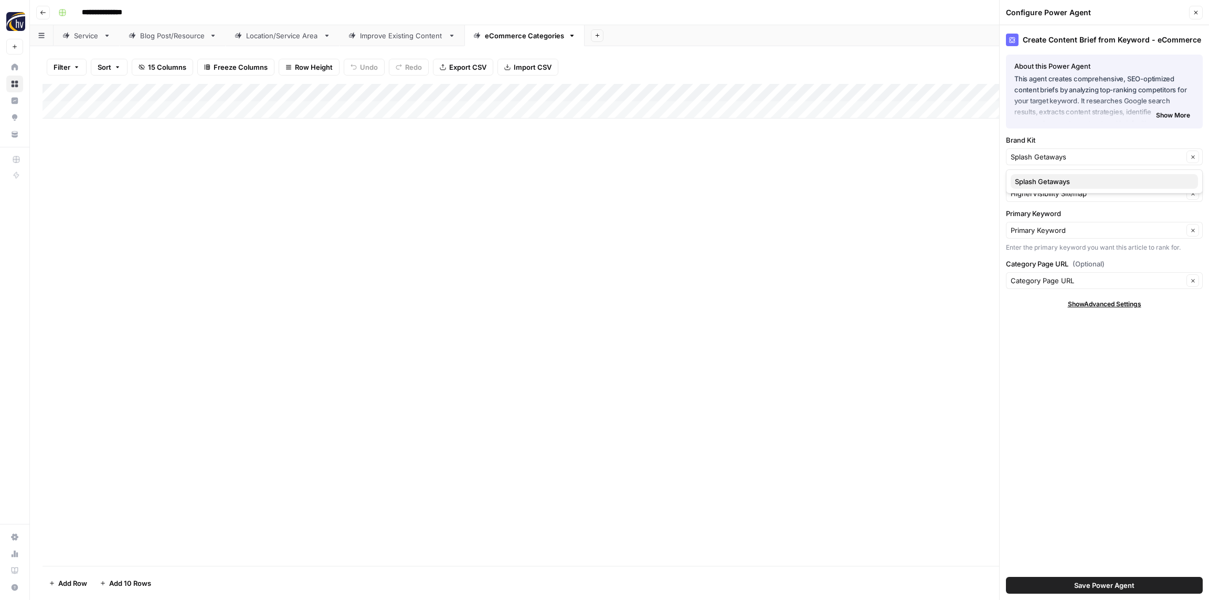
click at [1066, 184] on span "Splash Getaways" at bounding box center [1102, 181] width 175 height 10
click at [1063, 191] on input "Knowledge Base" at bounding box center [1097, 193] width 173 height 10
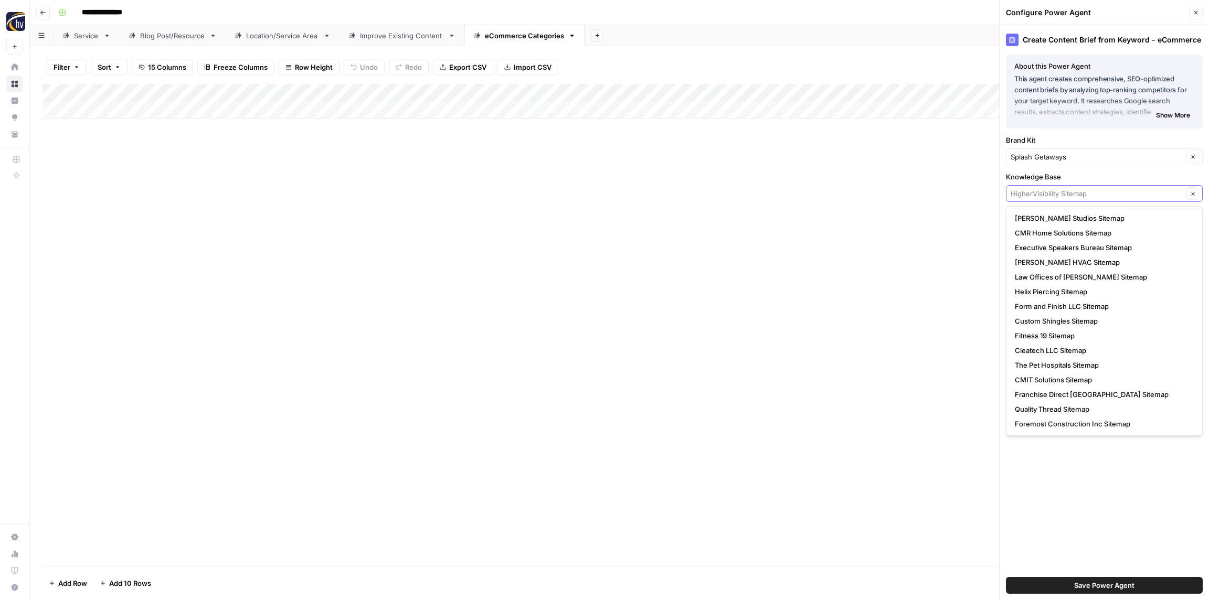
paste input "Splash Getaways"
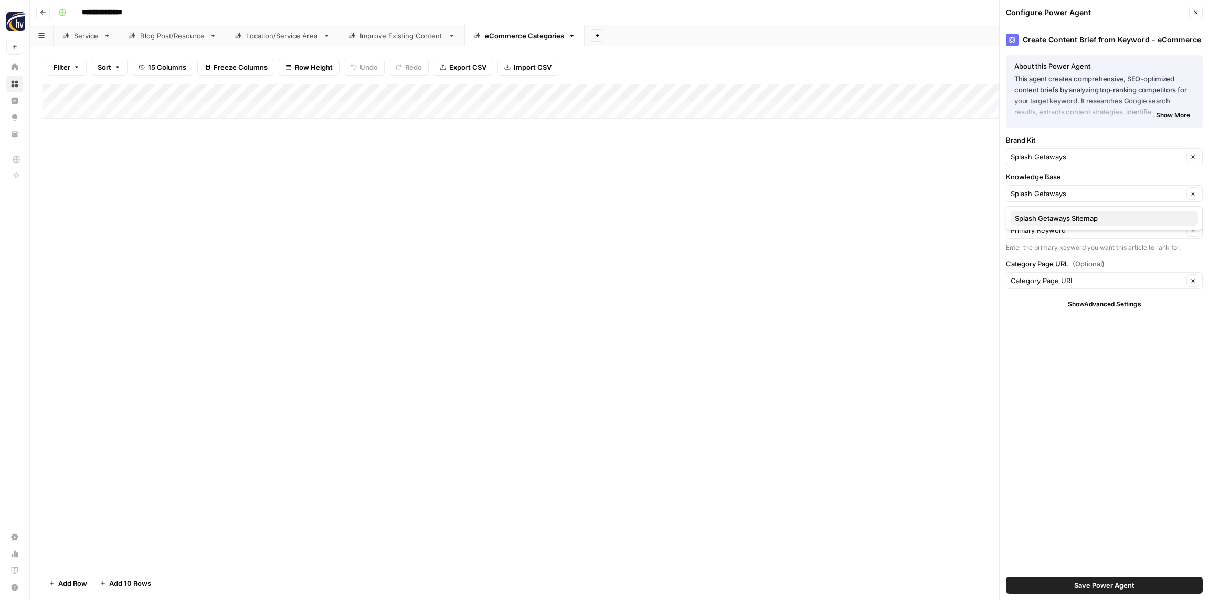
click at [1054, 218] on span "Splash Getaways Sitemap" at bounding box center [1102, 218] width 175 height 10
type input "Splash Getaways Sitemap"
drag, startPoint x: 1103, startPoint y: 583, endPoint x: 1098, endPoint y: 573, distance: 11.5
click at [1103, 583] on span "Save Power Agent" at bounding box center [1104, 586] width 60 height 10
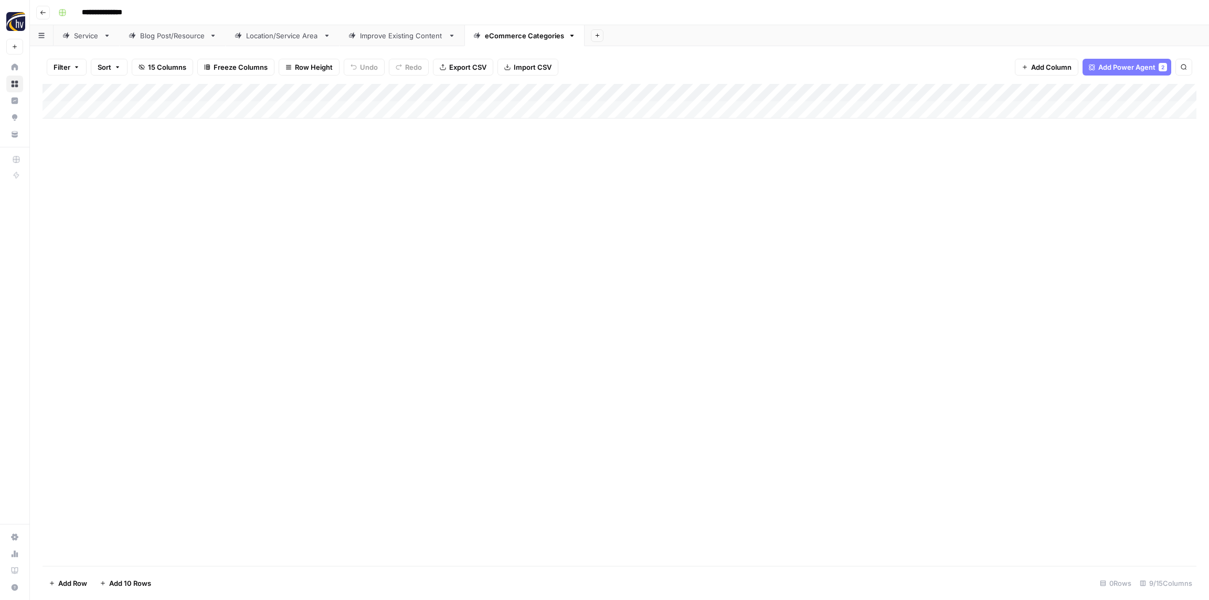
click at [962, 92] on div "Add Column" at bounding box center [620, 101] width 1154 height 35
click at [953, 178] on span "Configure Inputs" at bounding box center [979, 181] width 92 height 10
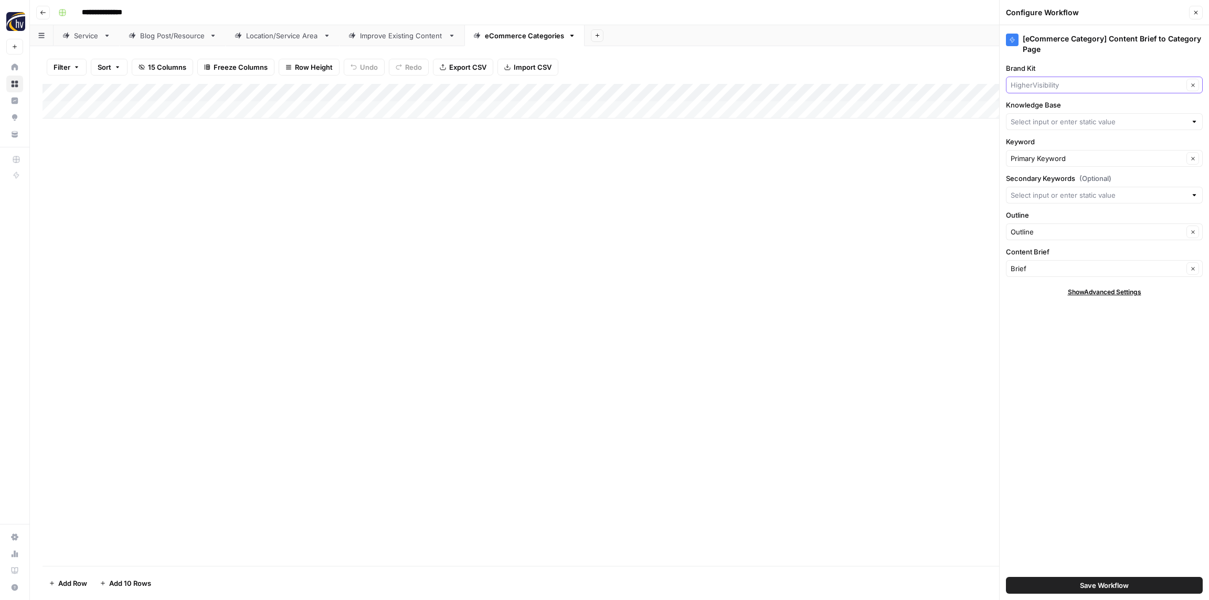
click at [1058, 83] on input "Brand Kit" at bounding box center [1097, 85] width 173 height 10
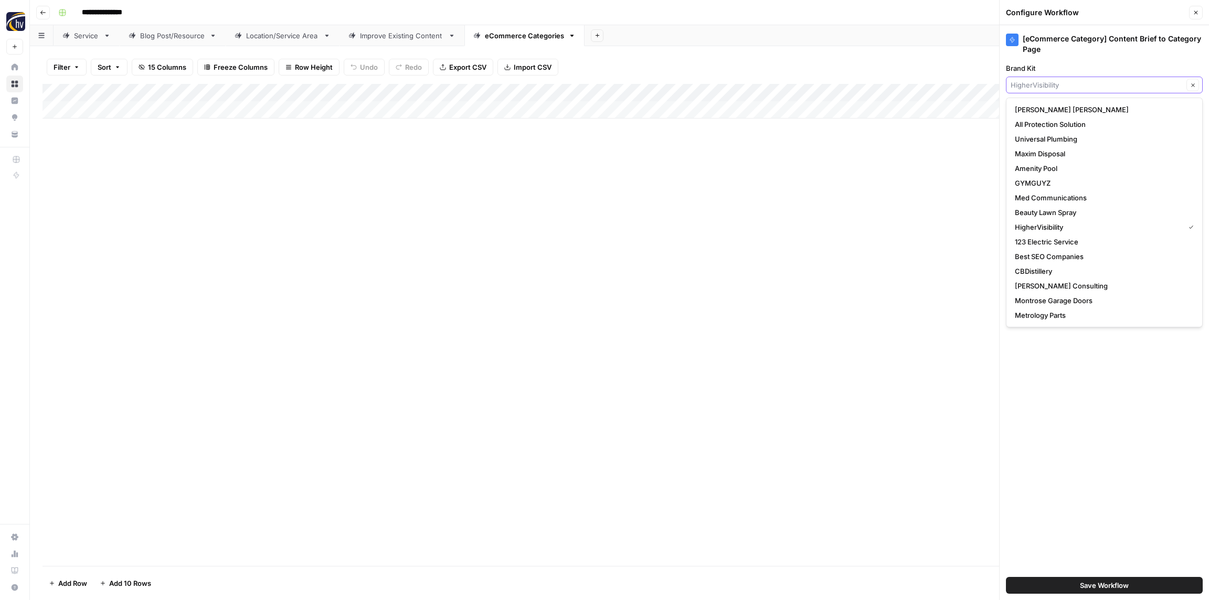
paste input "Splash Getaways"
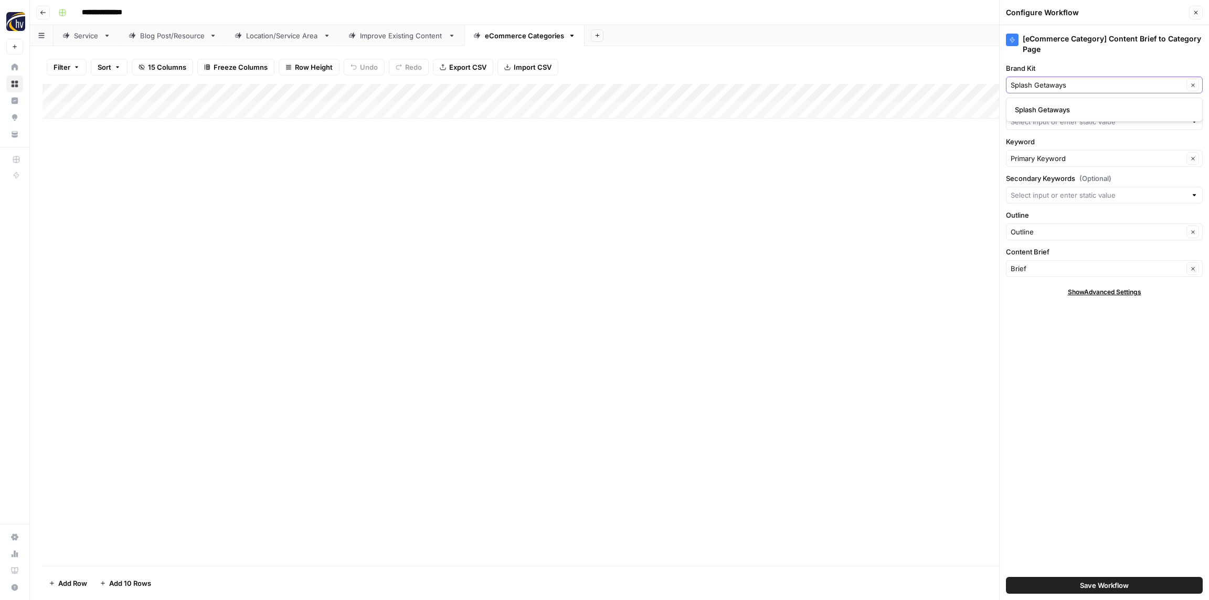
type input "Splash Getaways"
click at [1044, 109] on span "Splash Getaways" at bounding box center [1102, 109] width 175 height 10
click at [1041, 121] on input "Knowledge Base" at bounding box center [1099, 122] width 176 height 10
paste input "Splash Getaways"
click at [1033, 143] on span "Splash Getaways Sitemap" at bounding box center [1102, 146] width 175 height 10
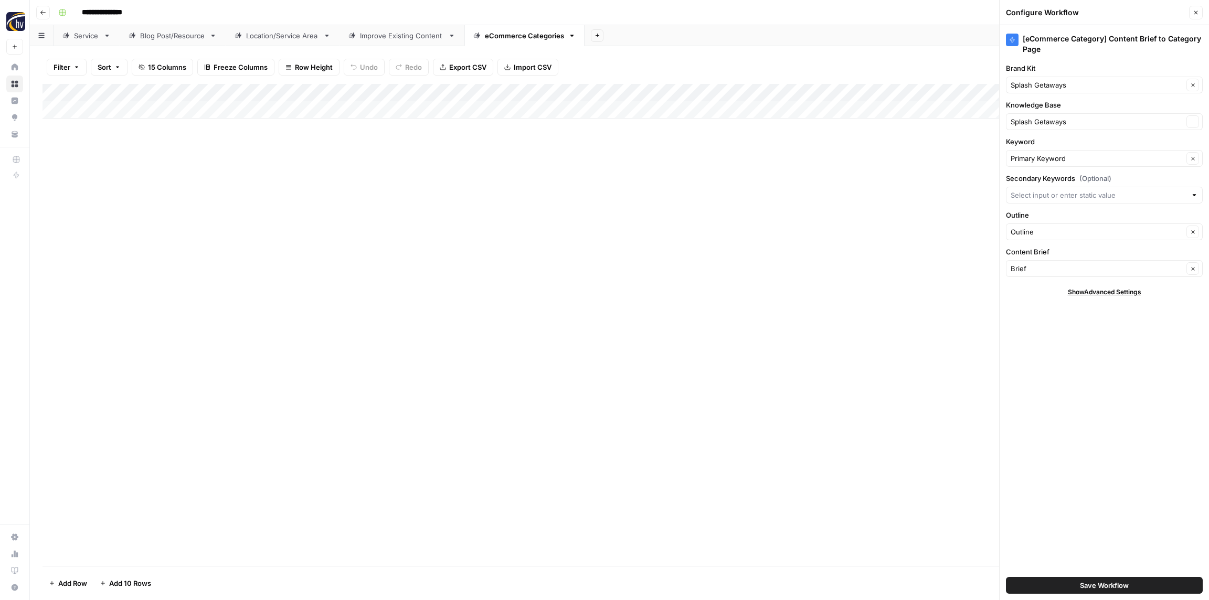
type input "Splash Getaways Sitemap"
click at [1067, 583] on button "Save Workflow" at bounding box center [1104, 585] width 197 height 17
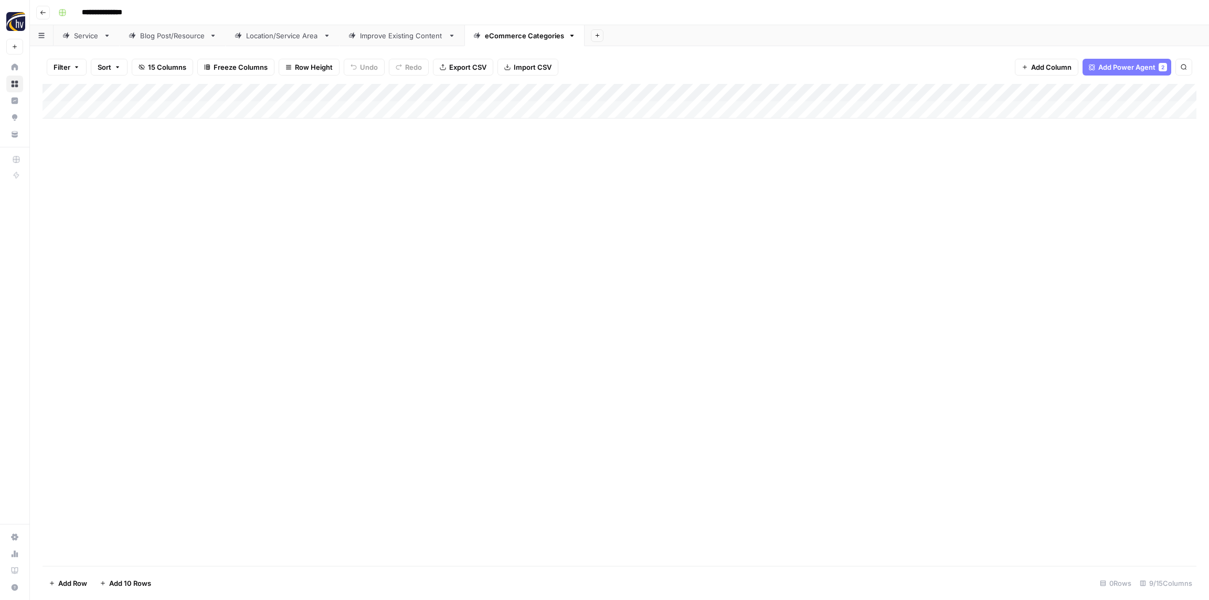
click at [44, 14] on icon "button" at bounding box center [43, 12] width 6 height 6
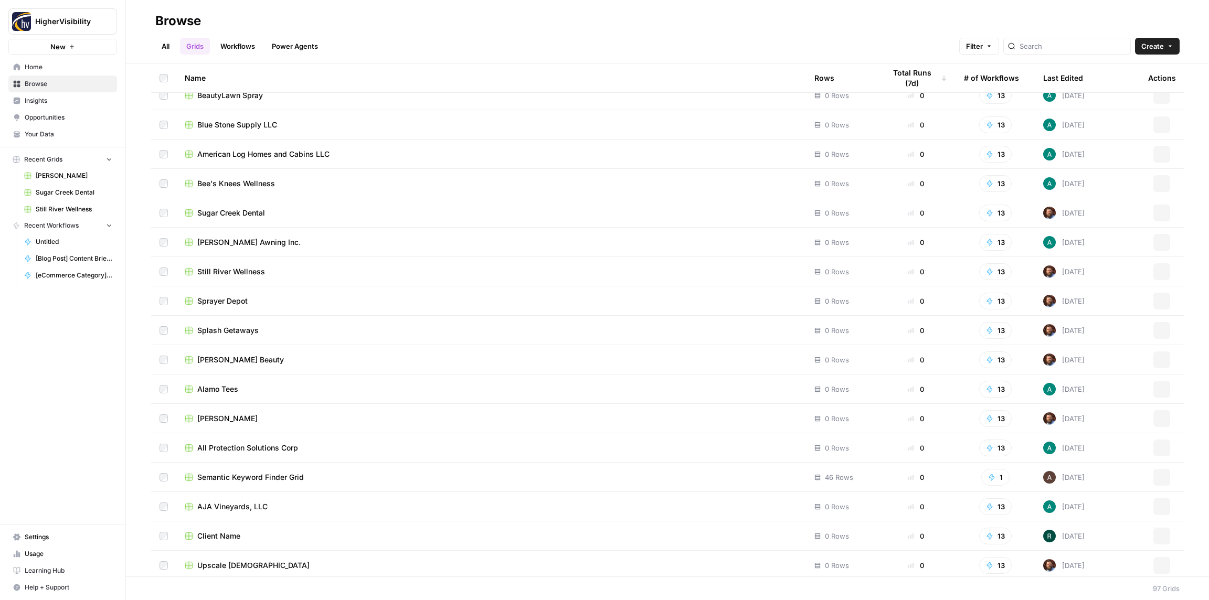
scroll to position [2367, 0]
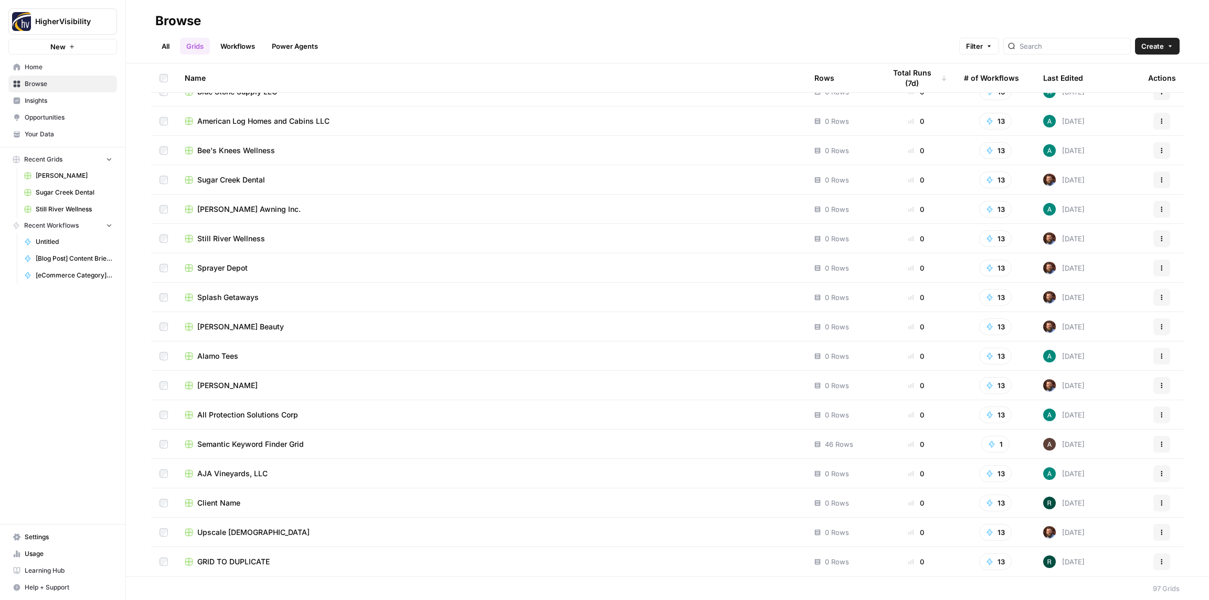
click at [1163, 561] on icon "button" at bounding box center [1162, 562] width 6 height 6
click at [1089, 472] on span "Duplicate" at bounding box center [1115, 475] width 84 height 10
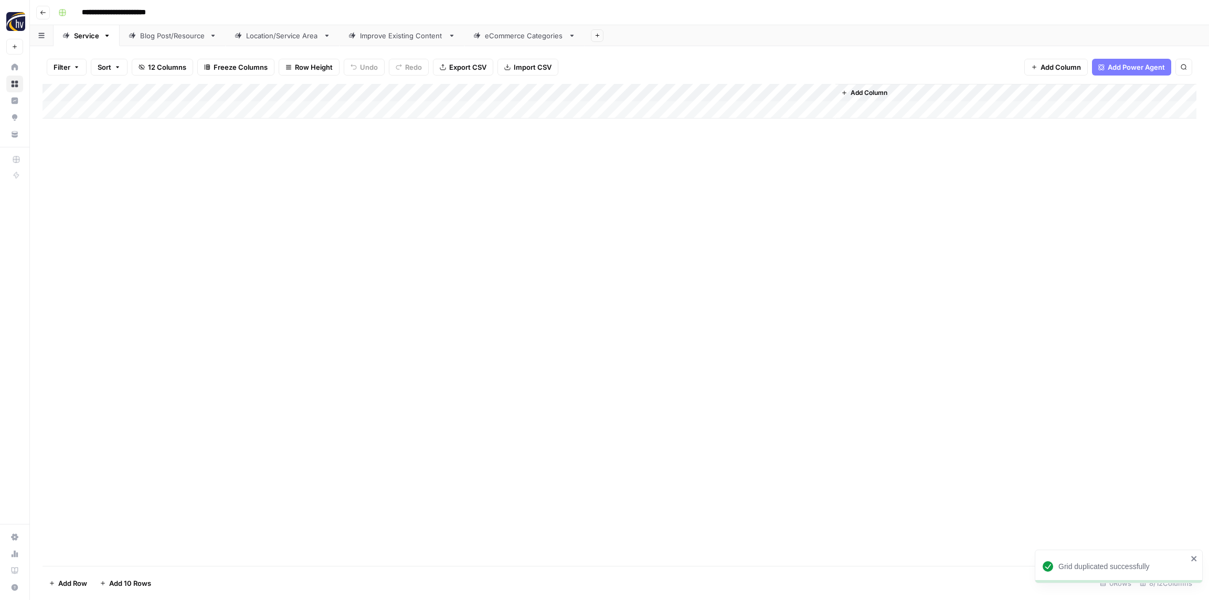
click at [113, 13] on input "**********" at bounding box center [131, 12] width 108 height 17
paste input "*"
type input "**********"
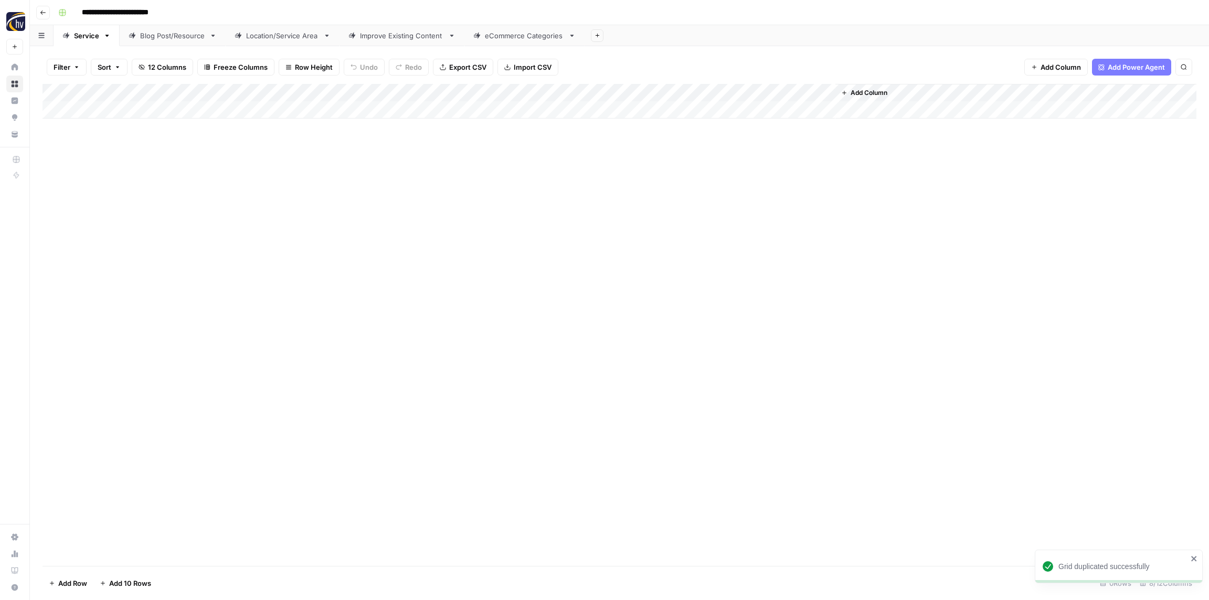
click at [198, 12] on div "**********" at bounding box center [626, 12] width 1145 height 17
click at [221, 95] on div "Add Column" at bounding box center [620, 101] width 1154 height 35
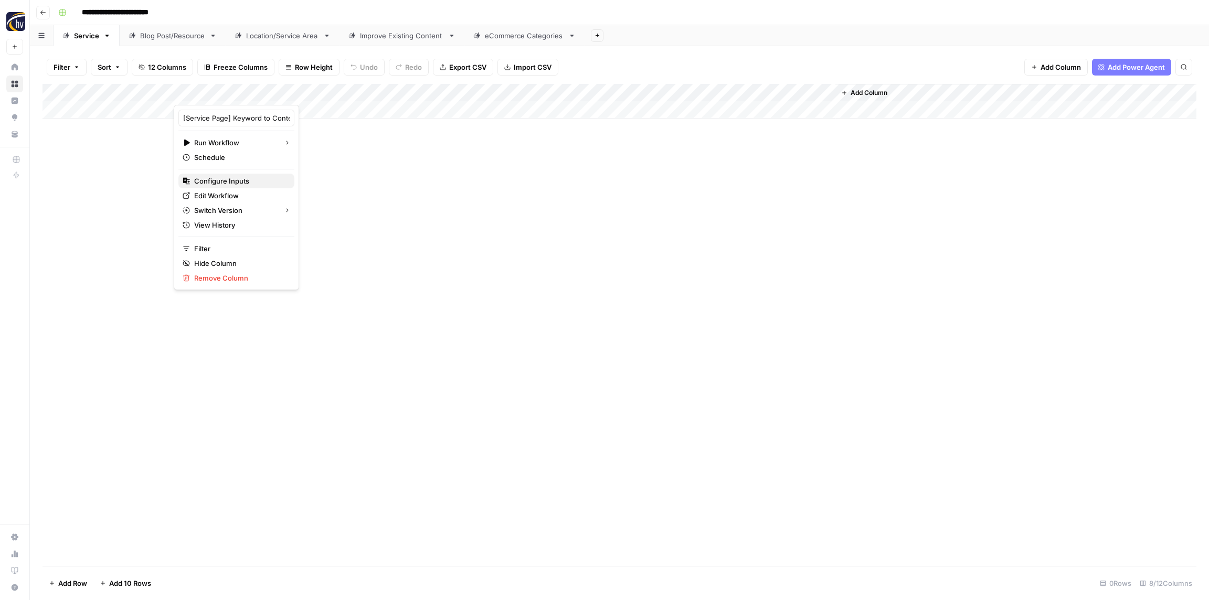
click at [227, 185] on span "Configure Inputs" at bounding box center [240, 181] width 92 height 10
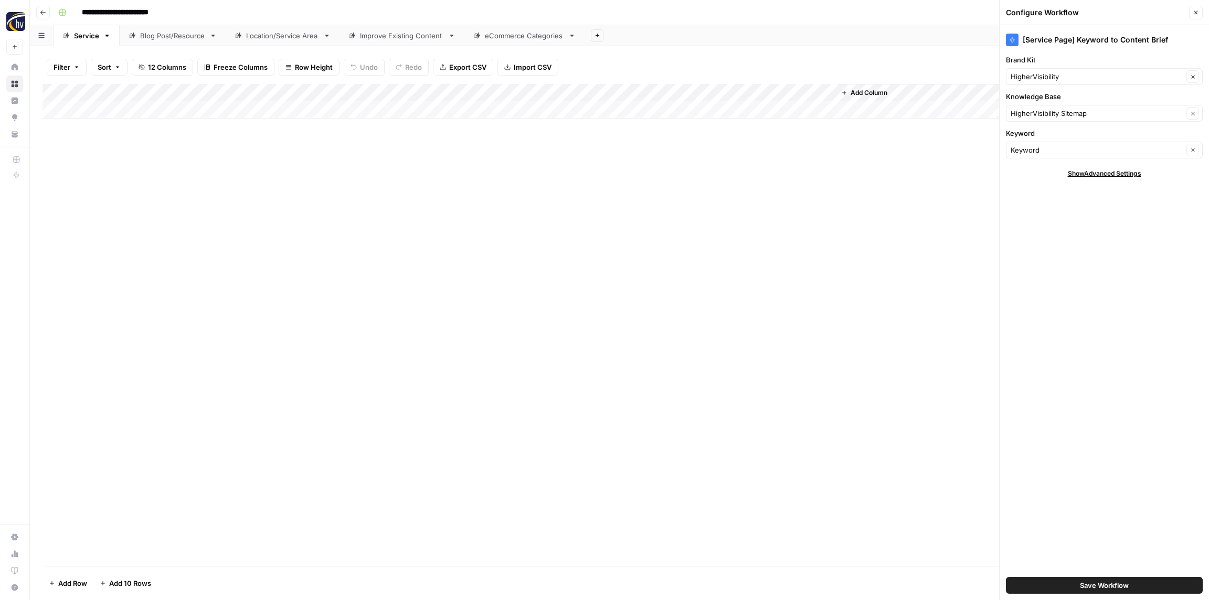
click at [1041, 82] on div "HigherVisibility Clear" at bounding box center [1104, 76] width 197 height 17
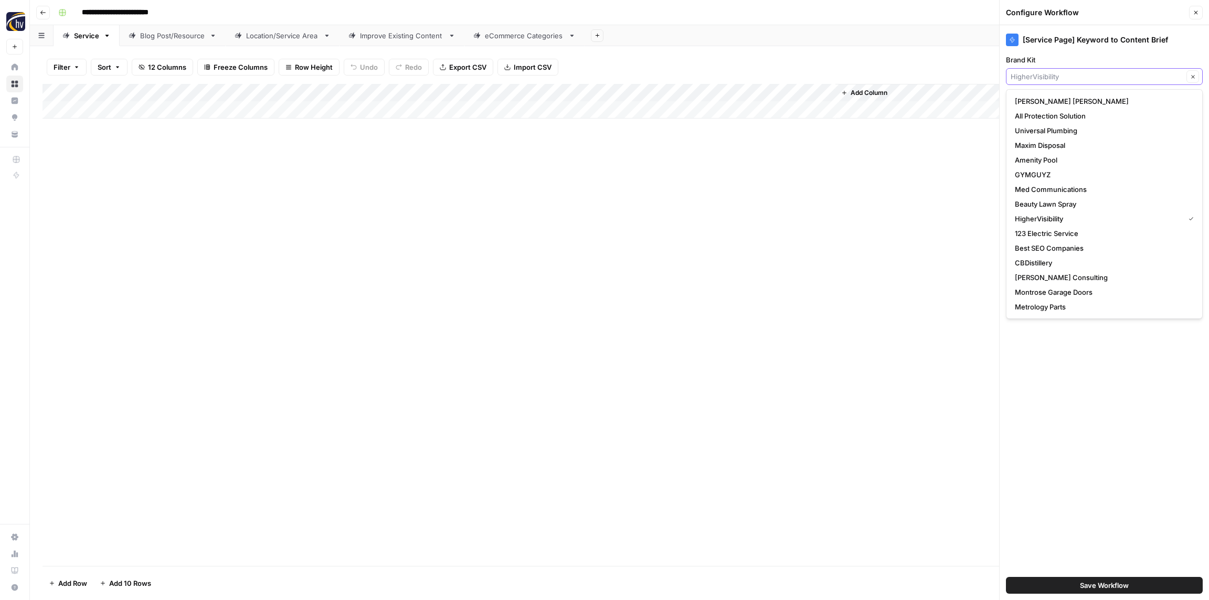
paste input "Southern States Insurance"
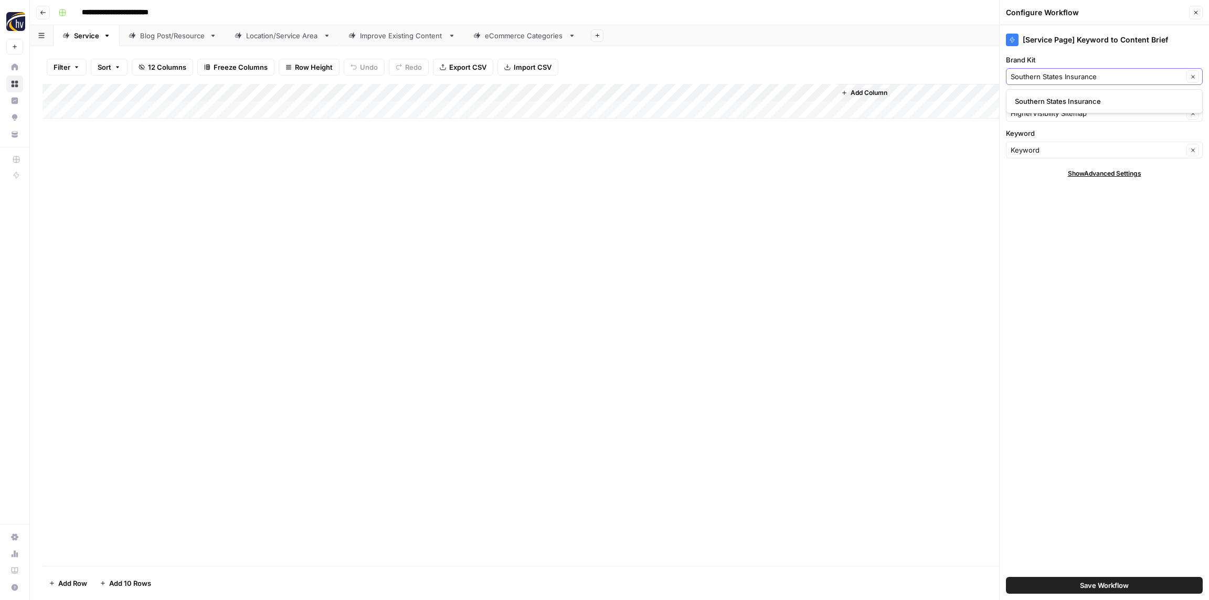
type input "Southern States Insurance"
click at [1045, 104] on span "Southern States Insurance" at bounding box center [1102, 101] width 175 height 10
click at [1043, 113] on input "Knowledge Base" at bounding box center [1097, 113] width 173 height 10
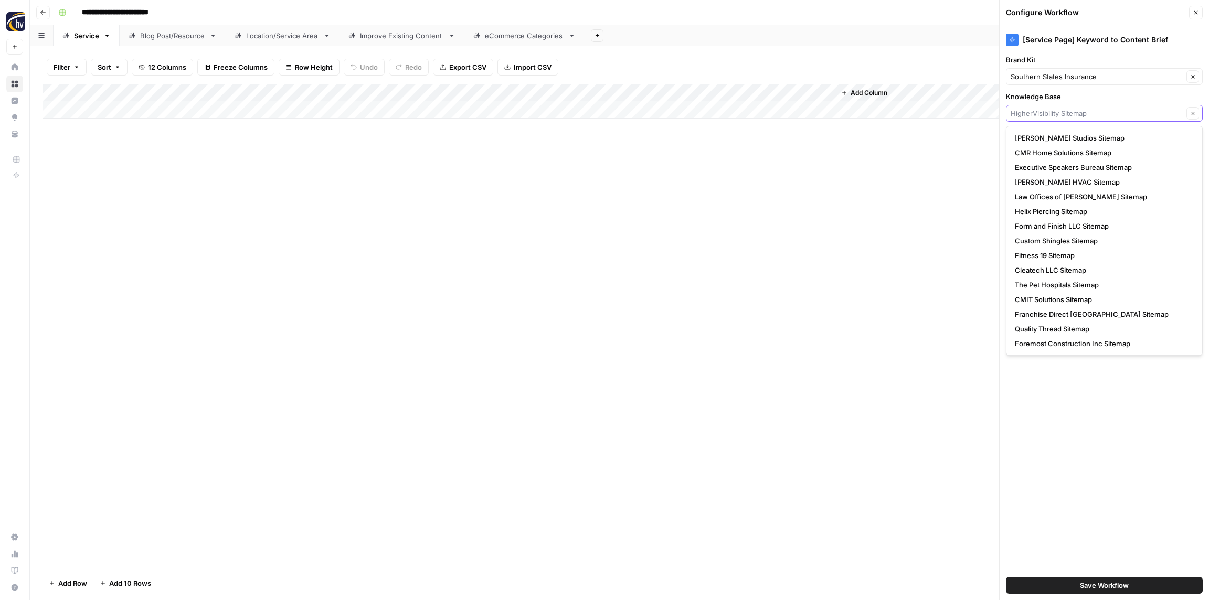
paste input "Southern States Insurance"
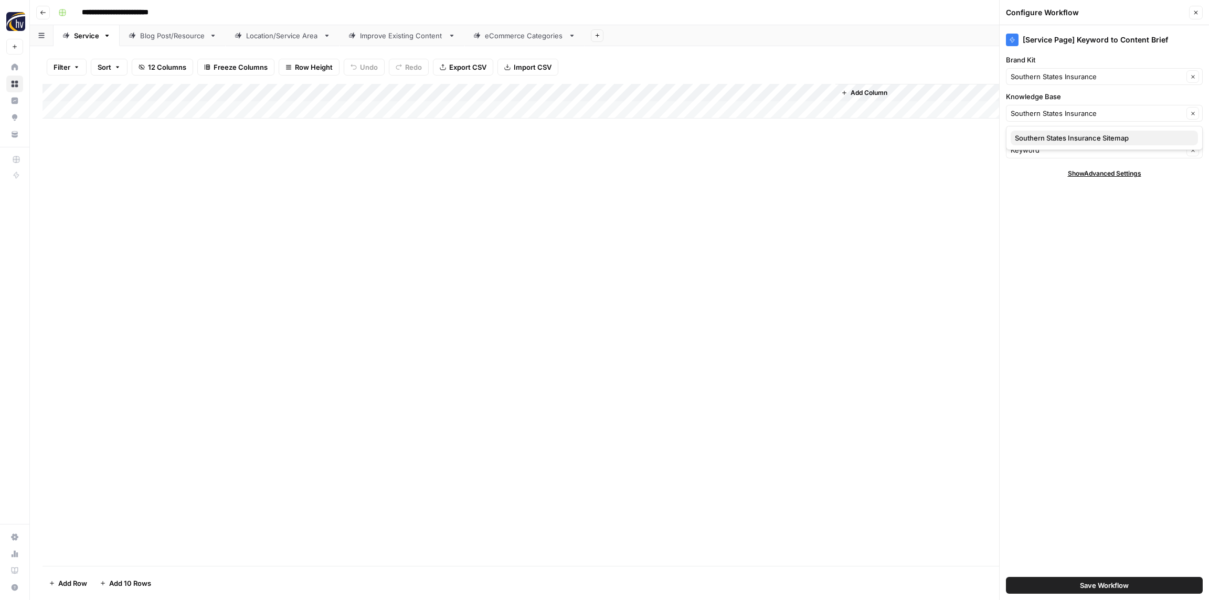
click at [1041, 138] on span "Southern States Insurance Sitemap" at bounding box center [1102, 138] width 175 height 10
type input "Southern States Insurance Sitemap"
click at [1099, 581] on span "Save Workflow" at bounding box center [1104, 586] width 49 height 10
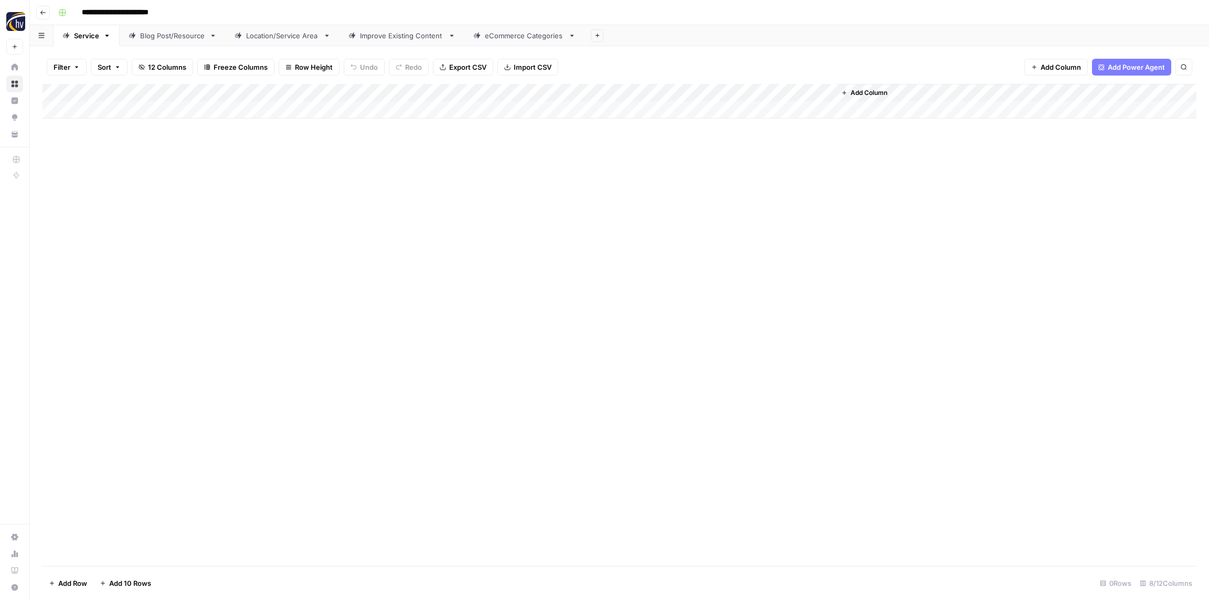
click at [673, 92] on div "Add Column" at bounding box center [620, 101] width 1154 height 35
click at [704, 180] on span "Configure Inputs" at bounding box center [713, 181] width 92 height 10
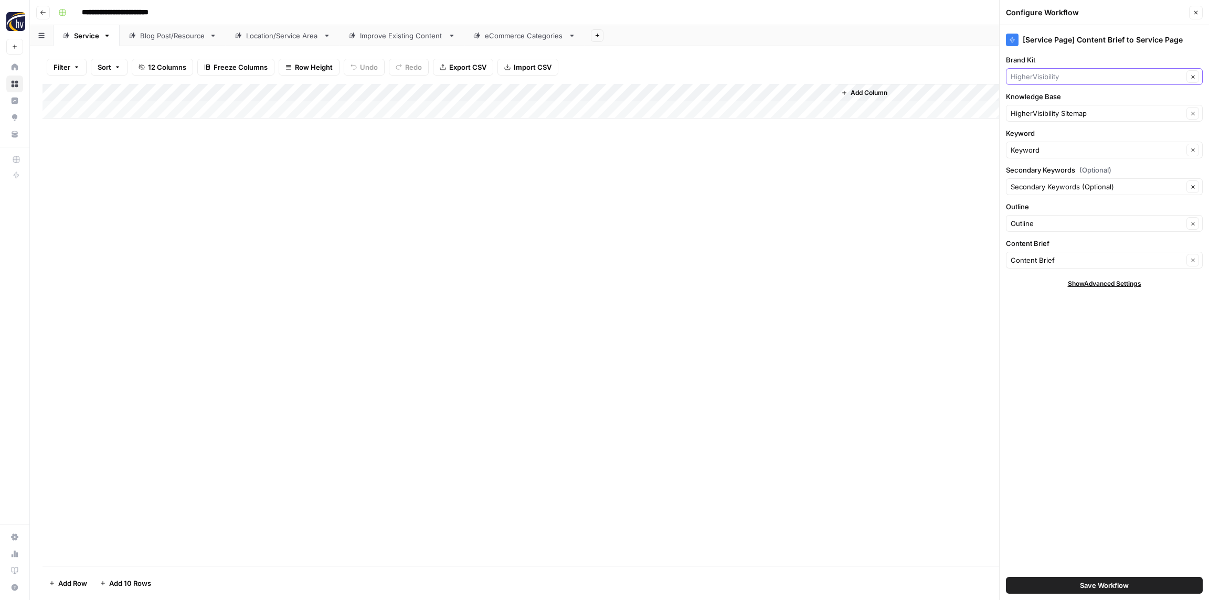
click at [1044, 78] on input "Brand Kit" at bounding box center [1097, 76] width 173 height 10
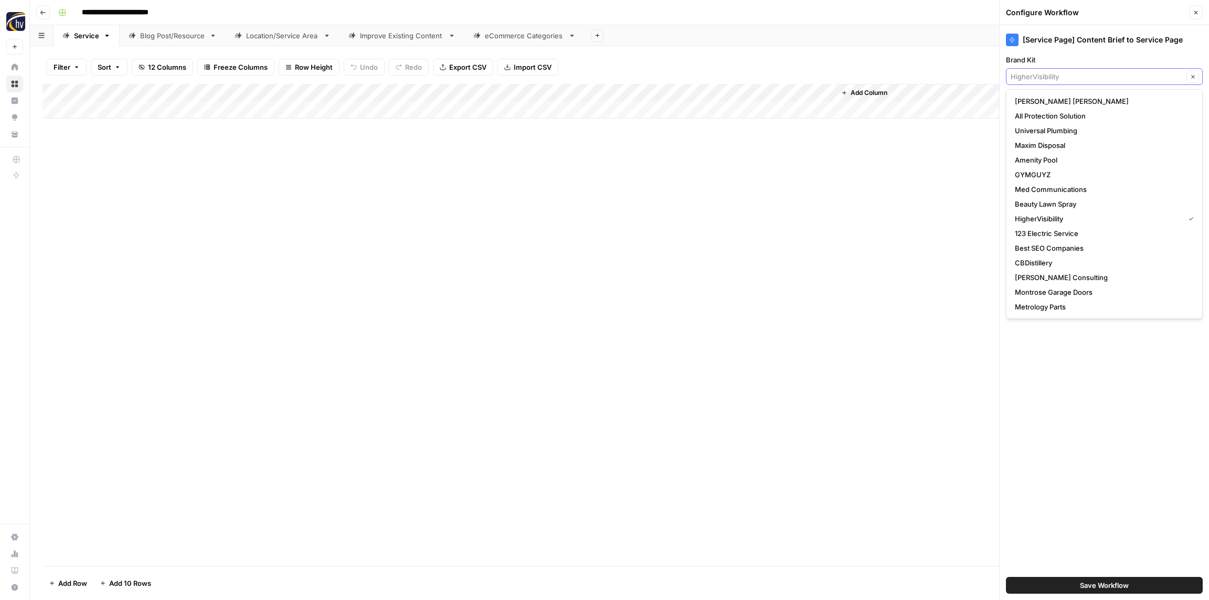
paste input "Southern States Insurance"
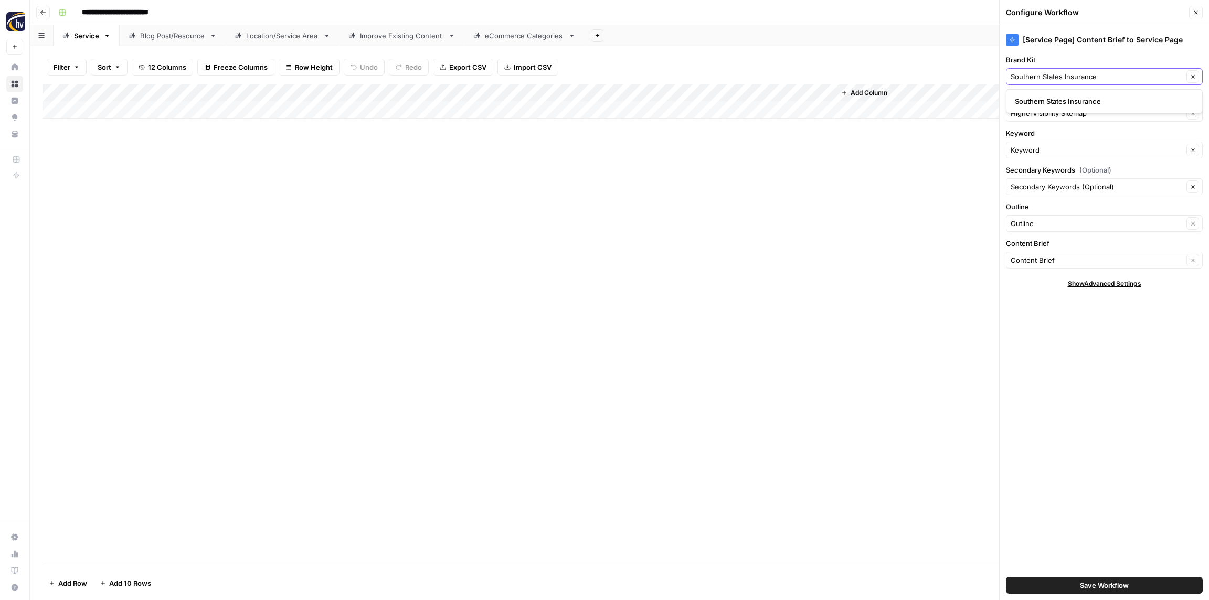
type input "Southern States Insurance"
click at [1050, 98] on span "Southern States Insurance" at bounding box center [1102, 101] width 175 height 10
click at [1048, 113] on input "Knowledge Base" at bounding box center [1097, 113] width 173 height 10
paste input "Southern States Insurance"
click at [1044, 135] on span "Southern States Insurance Sitemap" at bounding box center [1102, 138] width 175 height 10
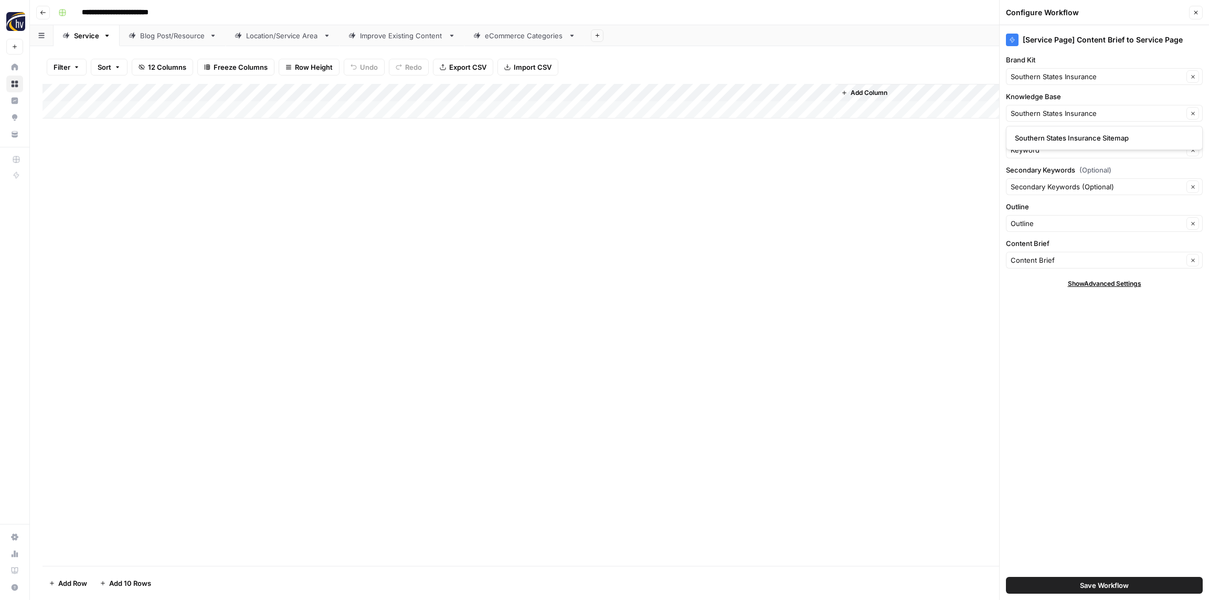
type input "Southern States Insurance Sitemap"
click at [1085, 577] on div "Save Workflow" at bounding box center [1104, 585] width 197 height 29
click at [1085, 586] on span "Save Workflow" at bounding box center [1104, 586] width 49 height 10
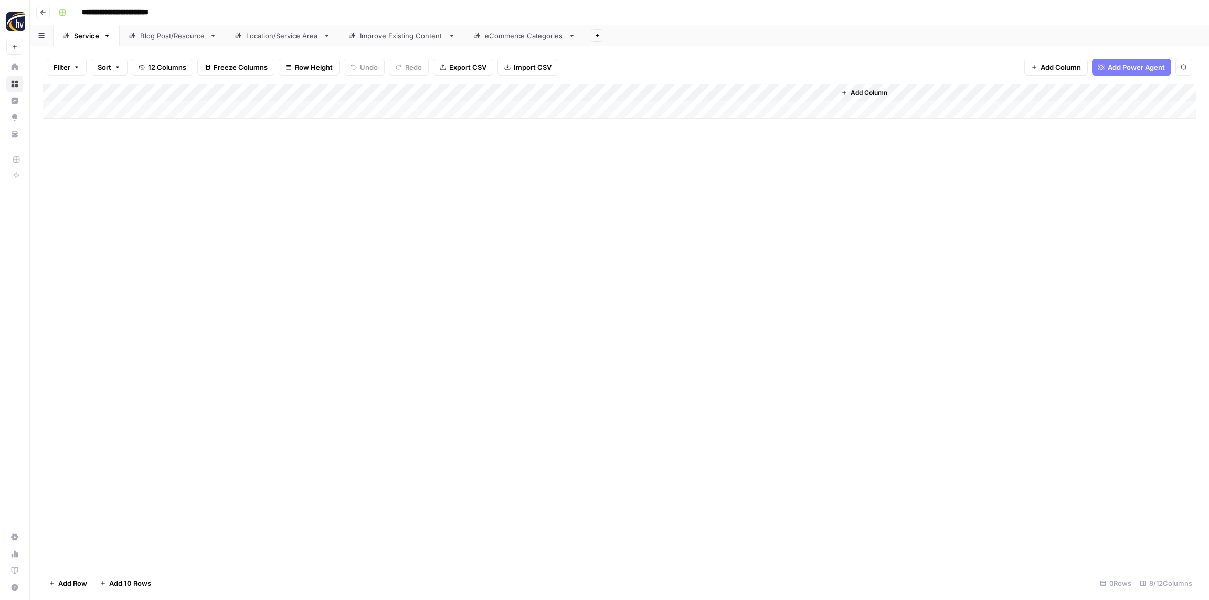
click at [176, 37] on div "Blog Post/Resource" at bounding box center [172, 35] width 65 height 10
click at [209, 93] on div "Add Column" at bounding box center [620, 101] width 1154 height 35
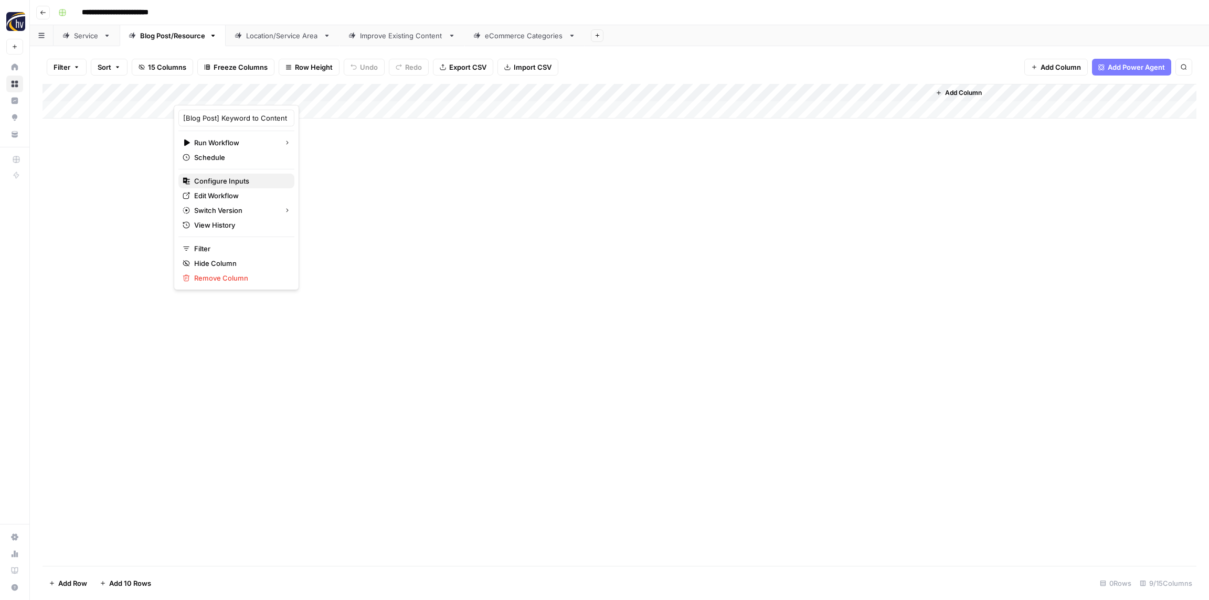
click at [213, 180] on span "Configure Inputs" at bounding box center [240, 181] width 92 height 10
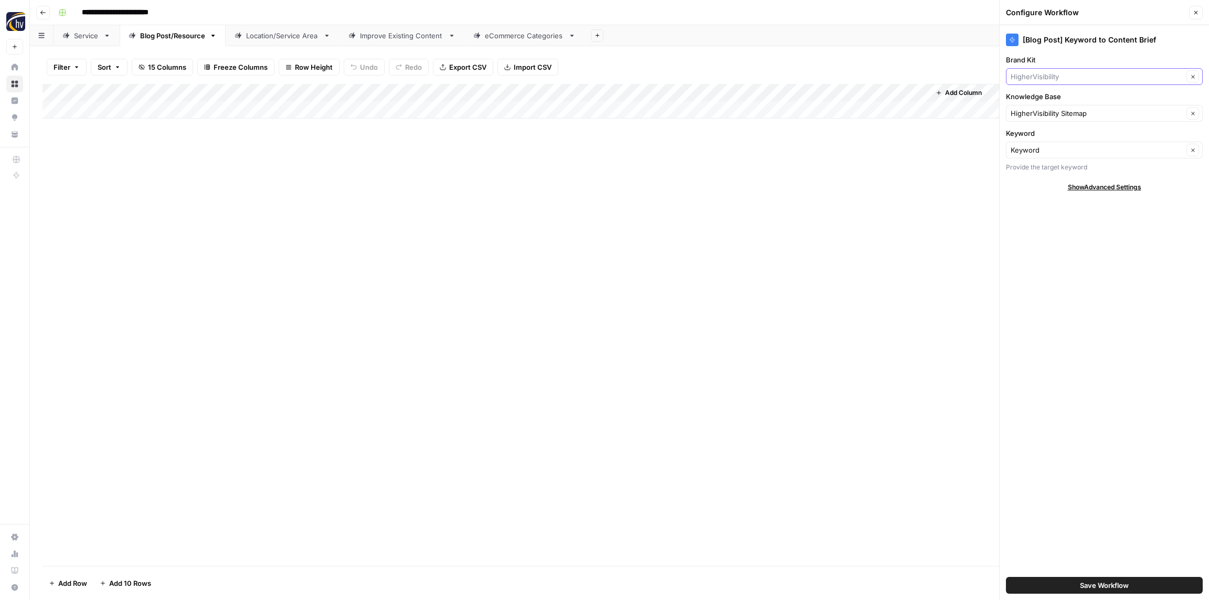
click at [1061, 77] on input "Brand Kit" at bounding box center [1097, 76] width 173 height 10
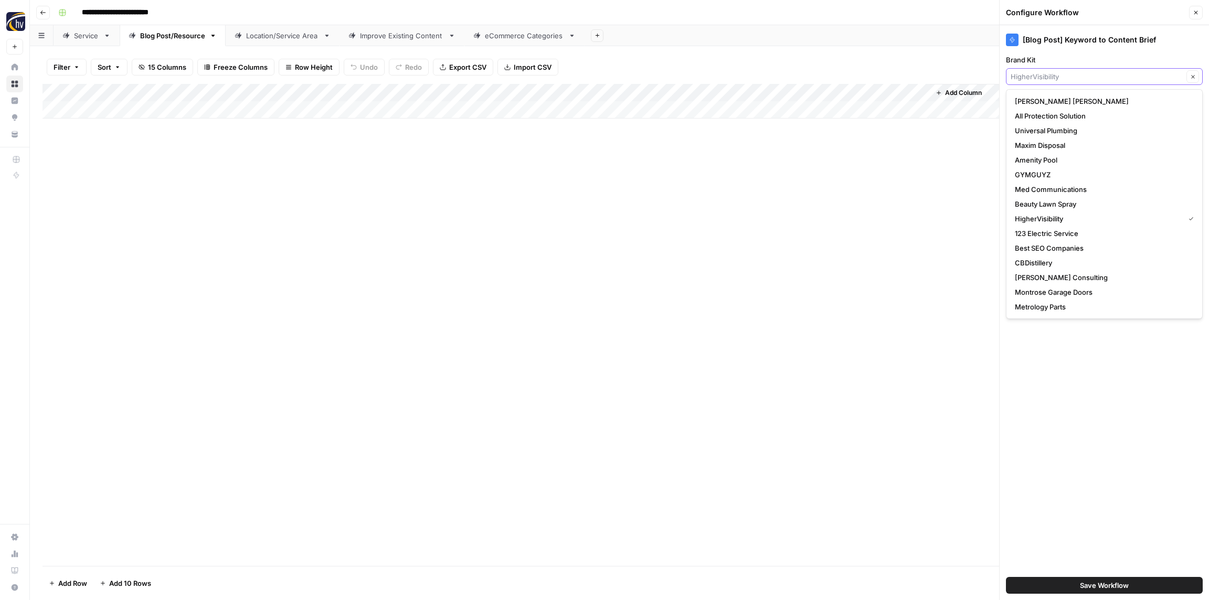
paste input "Southern States Insurance"
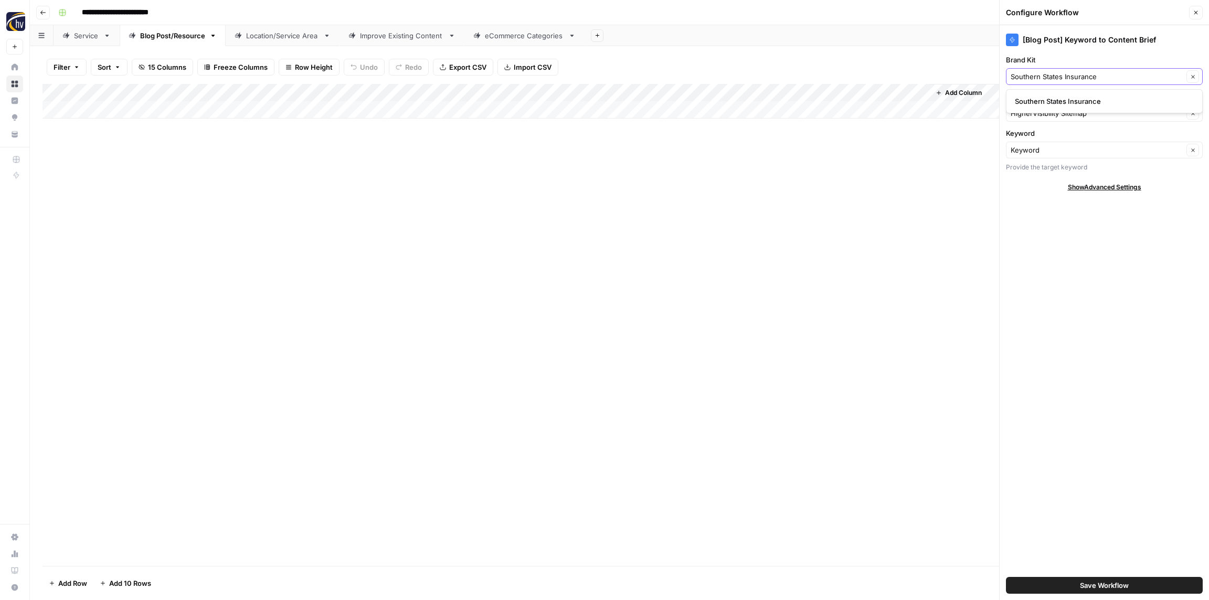
type input "Southern States Insurance"
click at [1057, 100] on span "Southern States Insurance" at bounding box center [1102, 101] width 175 height 10
click at [1059, 117] on input "Knowledge Base" at bounding box center [1097, 113] width 173 height 10
paste input "Southern States Insurance"
drag, startPoint x: 1054, startPoint y: 140, endPoint x: 1050, endPoint y: 135, distance: 5.6
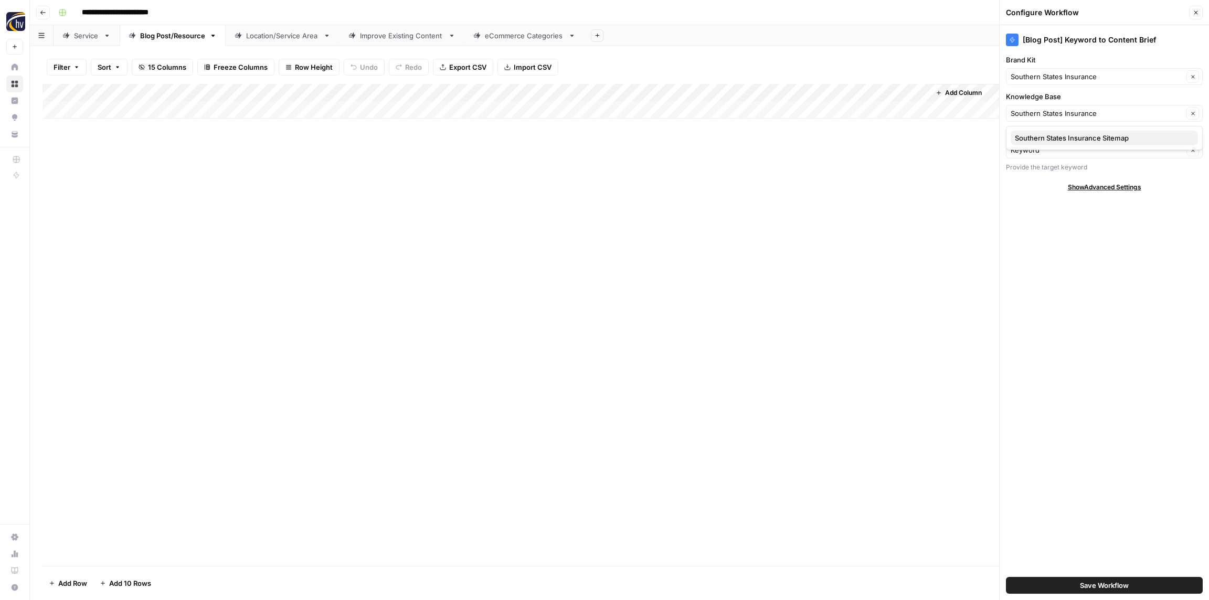
click at [1053, 140] on span "Southern States Insurance Sitemap" at bounding box center [1102, 138] width 175 height 10
type input "Southern States Insurance Sitemap"
click at [1102, 589] on span "Save Workflow" at bounding box center [1104, 586] width 49 height 10
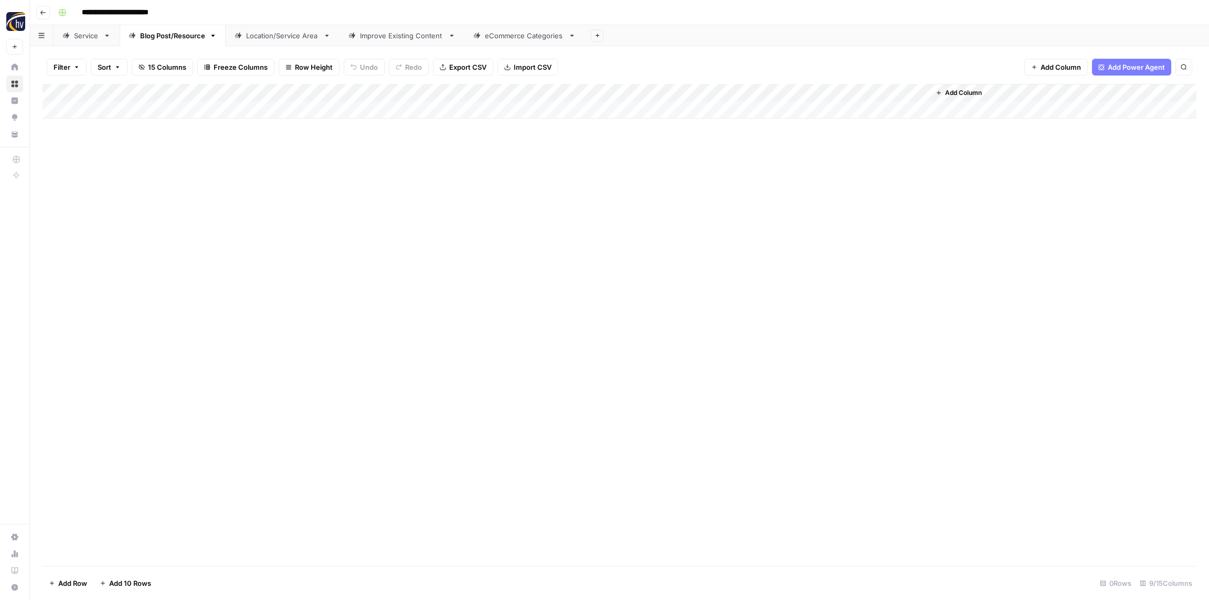
click at [772, 89] on div "Add Column" at bounding box center [620, 101] width 1154 height 35
click at [777, 185] on span "Configure Inputs" at bounding box center [807, 181] width 92 height 10
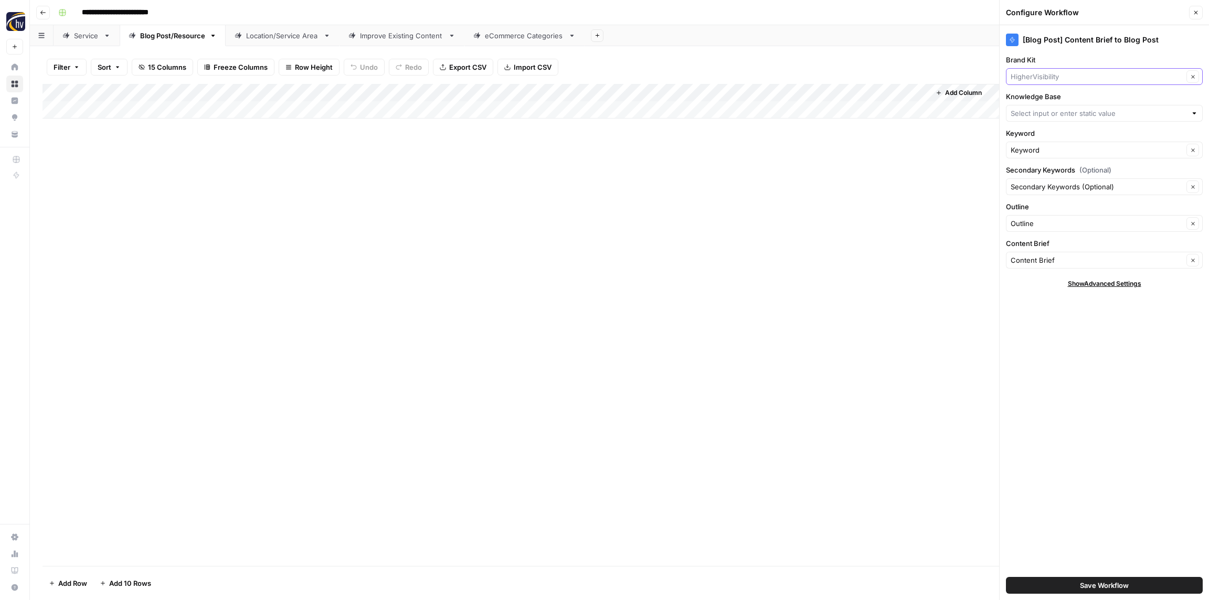
click at [1038, 77] on input "Brand Kit" at bounding box center [1097, 76] width 173 height 10
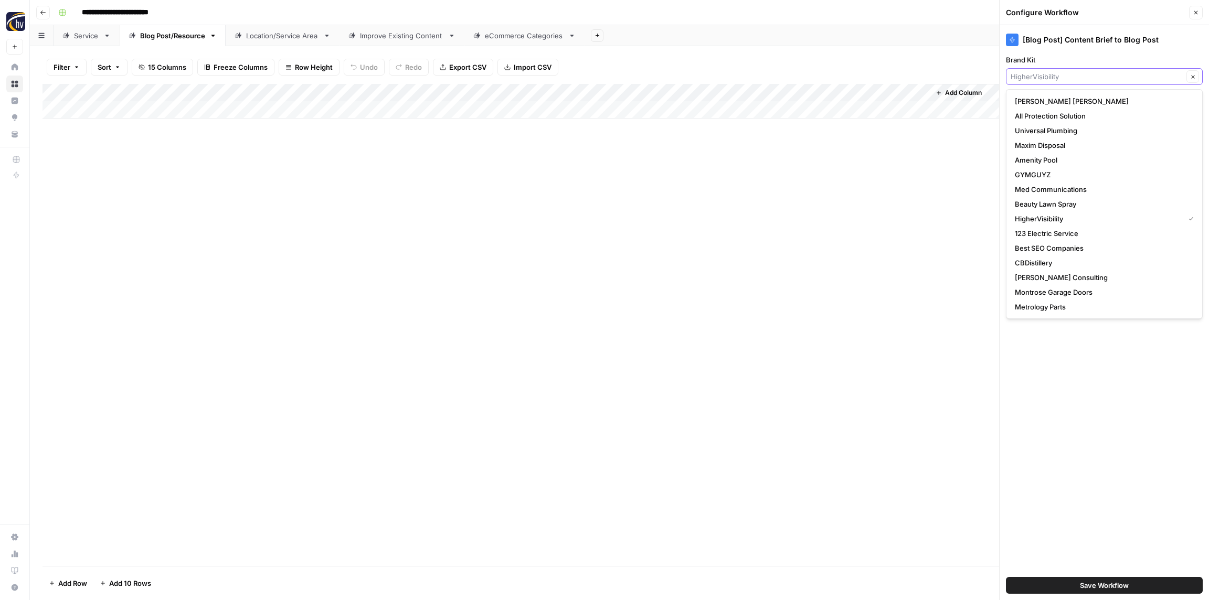
paste input "Southern States Insurance"
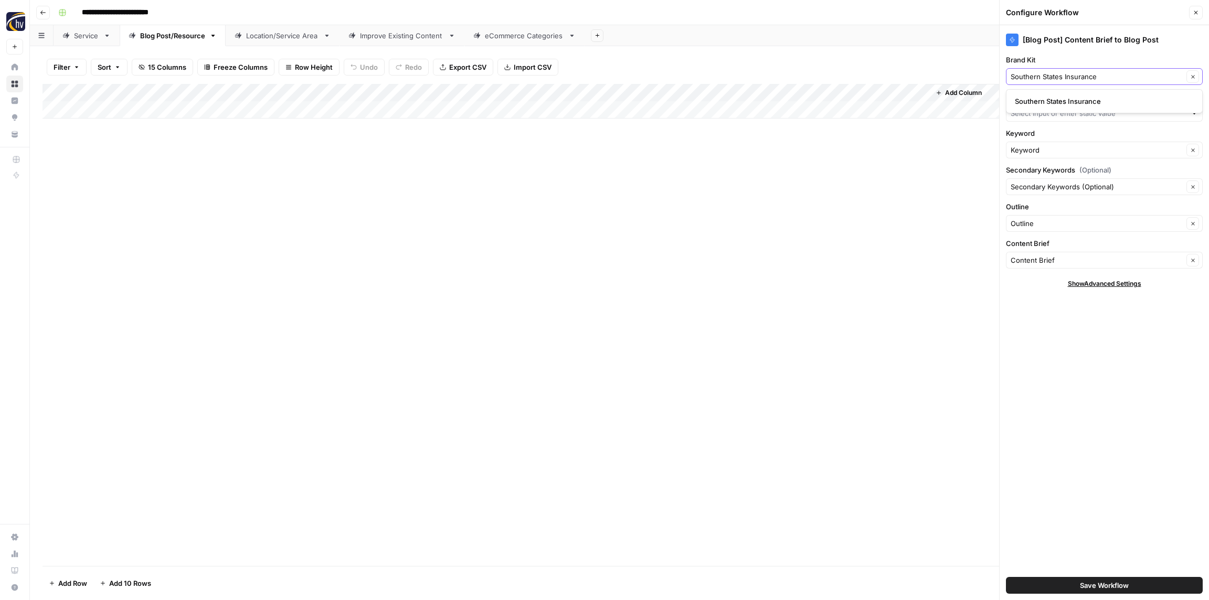
type input "Southern States Insurance"
click at [1039, 96] on span "Southern States Insurance" at bounding box center [1102, 101] width 175 height 10
click at [1041, 115] on input "Knowledge Base" at bounding box center [1099, 113] width 176 height 10
paste input "Southern States Insurance"
click at [1046, 133] on span "Southern States Insurance Sitemap" at bounding box center [1102, 138] width 175 height 10
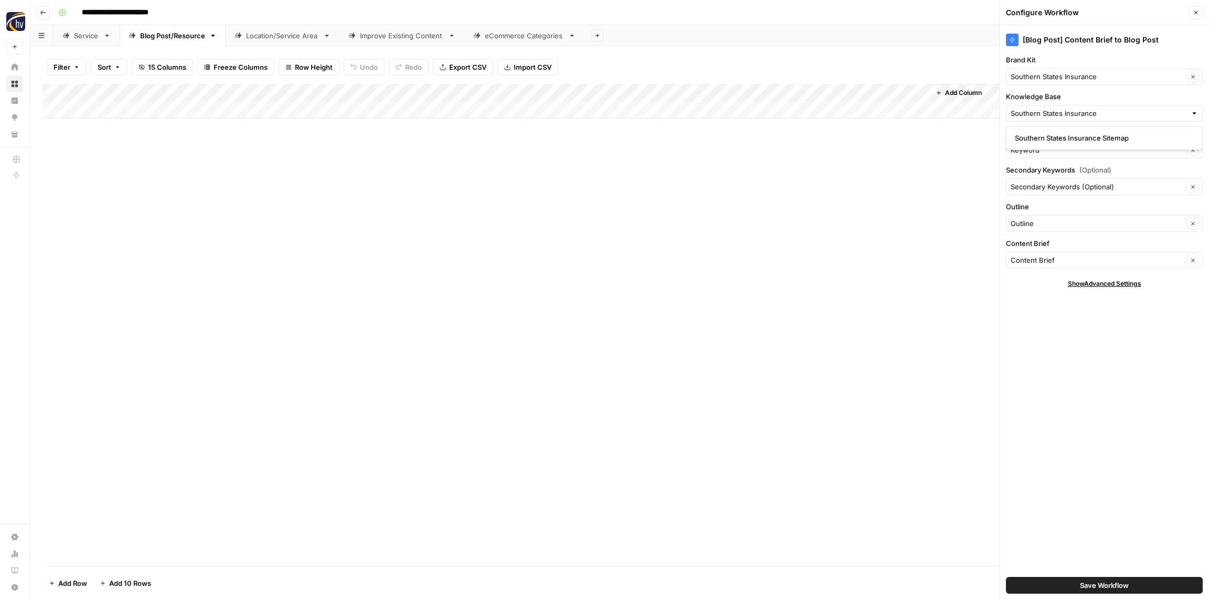
type input "Southern States Insurance Sitemap"
click at [1129, 583] on button "Save Workflow" at bounding box center [1104, 585] width 197 height 17
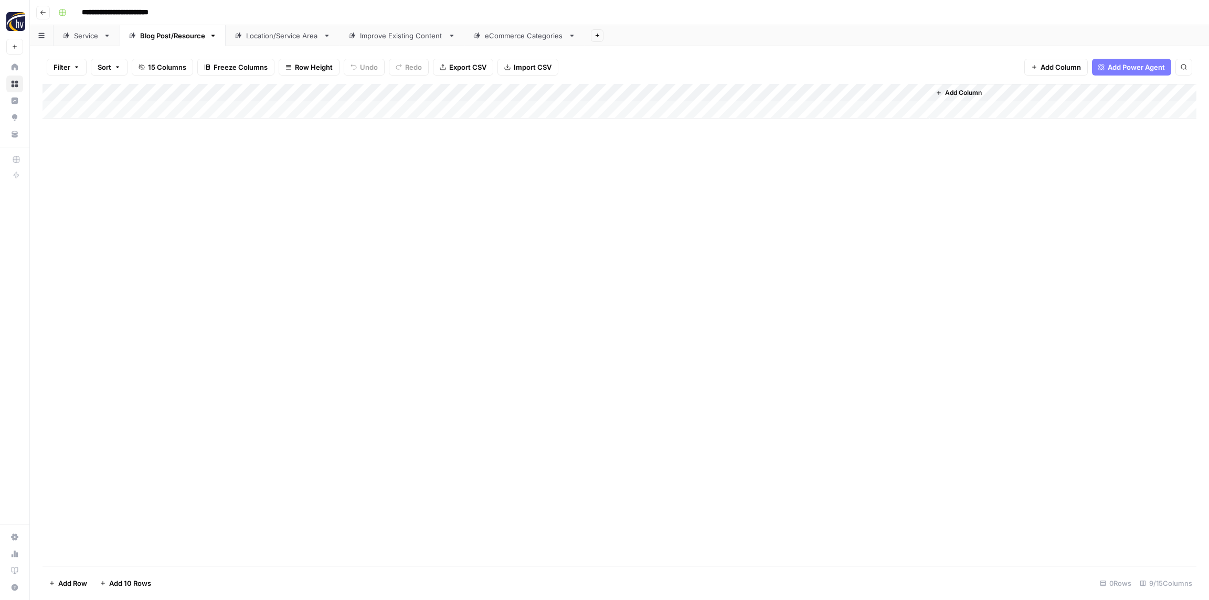
click at [269, 37] on div "Location/Service Area" at bounding box center [282, 35] width 73 height 10
click at [404, 87] on div "Add Column" at bounding box center [620, 101] width 1154 height 35
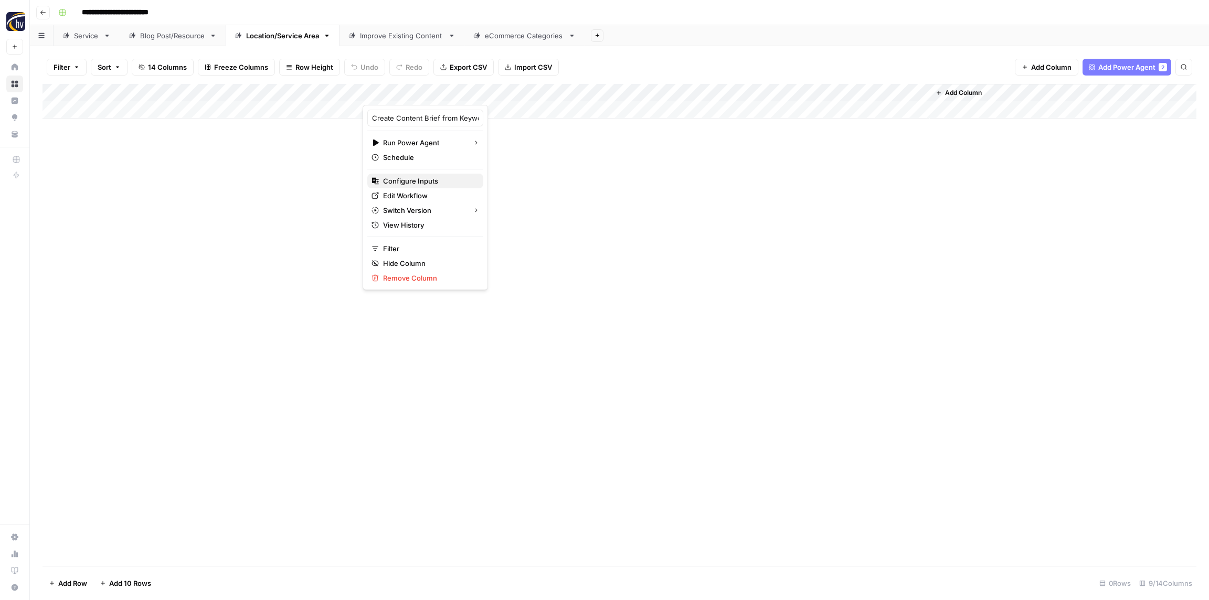
click at [420, 185] on span "Configure Inputs" at bounding box center [429, 181] width 92 height 10
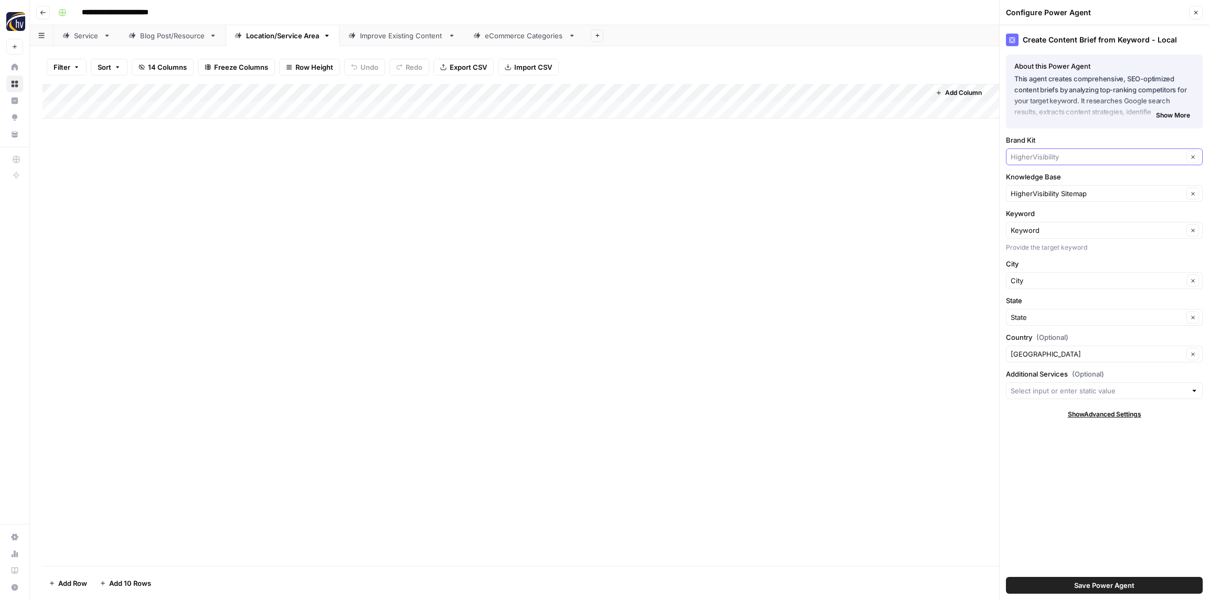
click at [1099, 159] on input "Brand Kit" at bounding box center [1097, 157] width 173 height 10
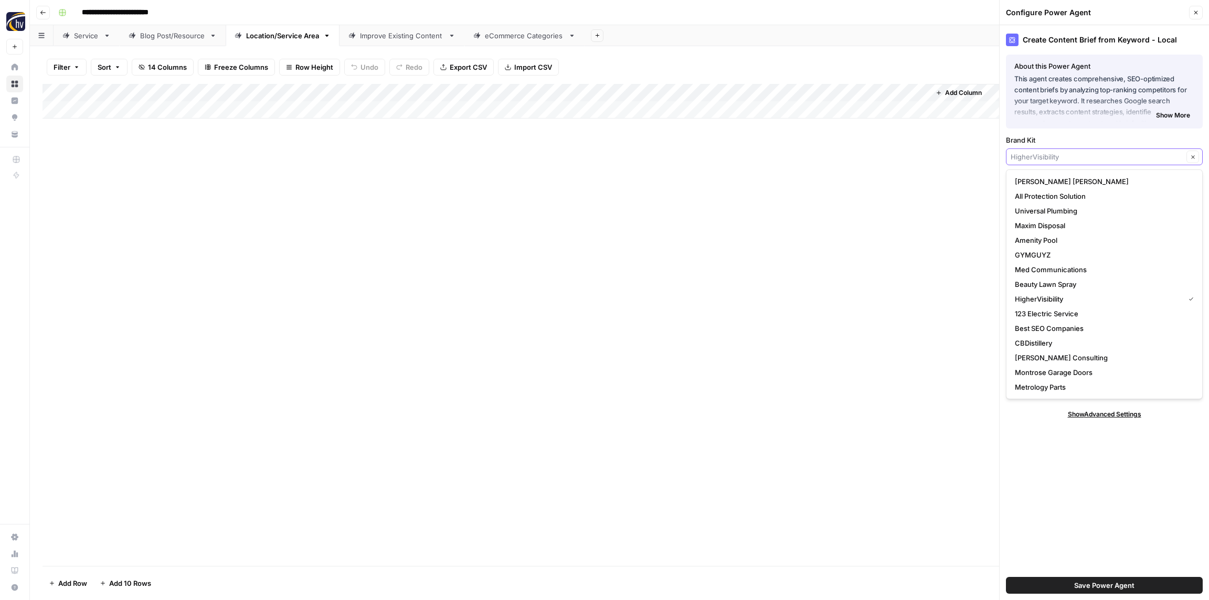
paste input "Southern States Insurance"
type input "Southern States Insurance"
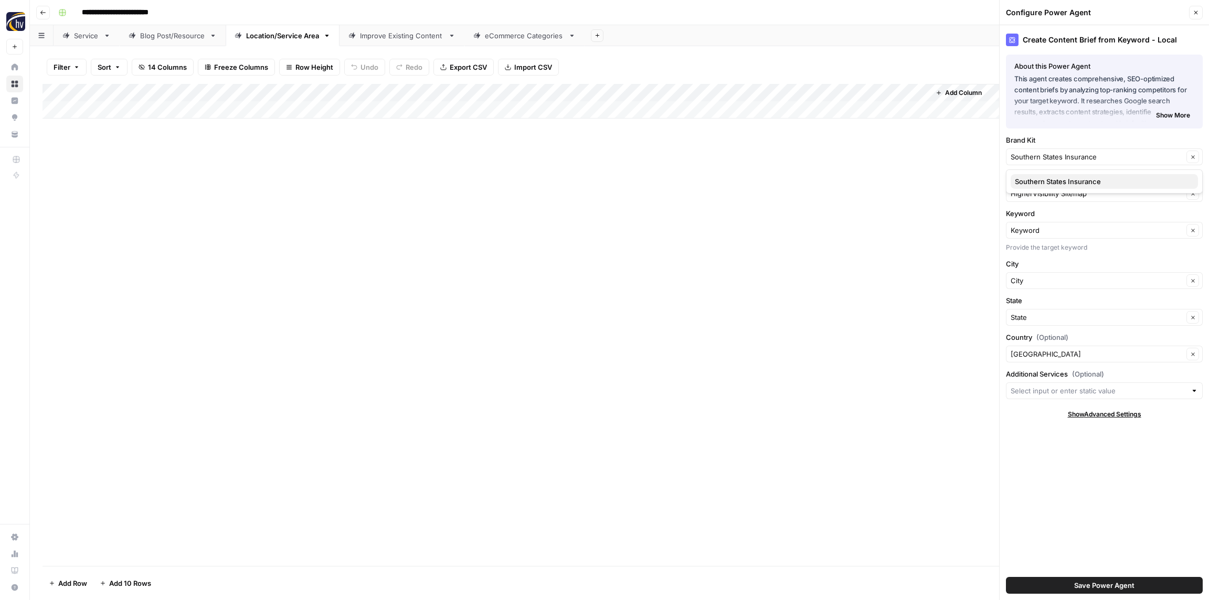
click at [1073, 181] on span "Southern States Insurance" at bounding box center [1102, 181] width 175 height 10
click at [1065, 191] on input "Knowledge Base" at bounding box center [1097, 193] width 173 height 10
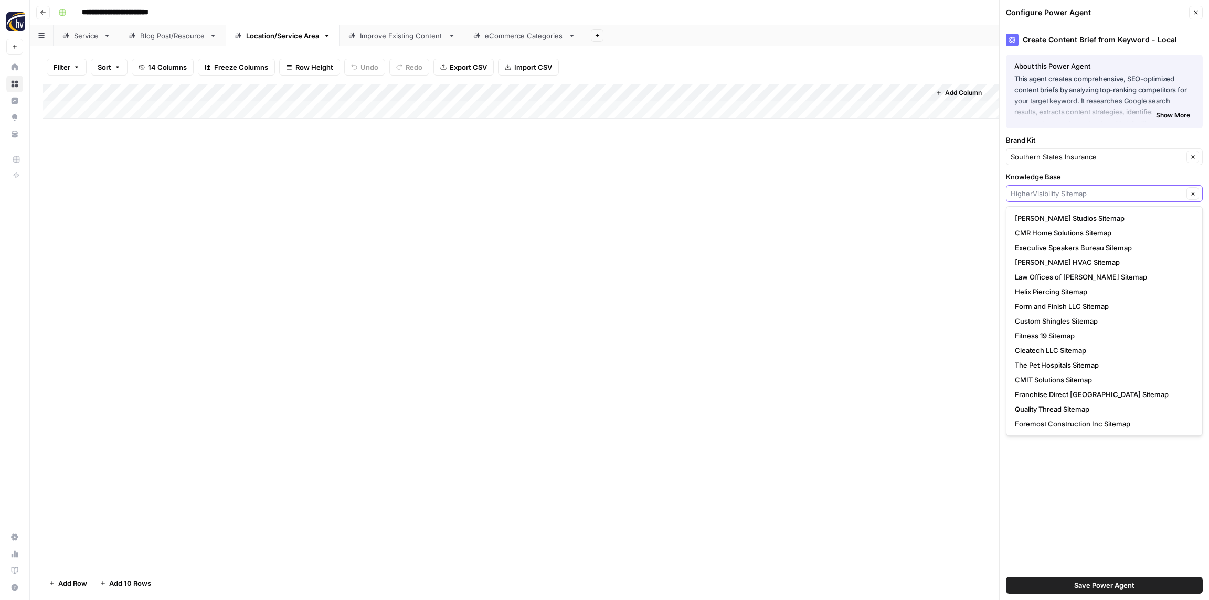
paste input "Southern States Insurance"
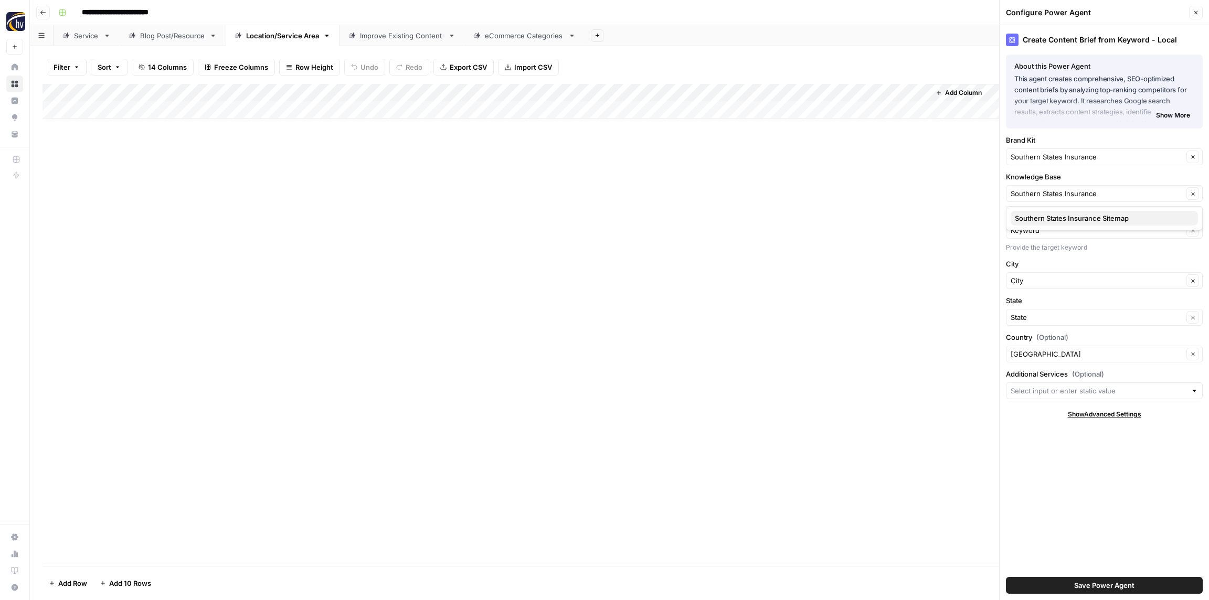
click at [1058, 217] on span "Southern States Insurance Sitemap" at bounding box center [1102, 218] width 175 height 10
type input "Southern States Insurance Sitemap"
click at [1099, 583] on span "Save Power Agent" at bounding box center [1104, 586] width 60 height 10
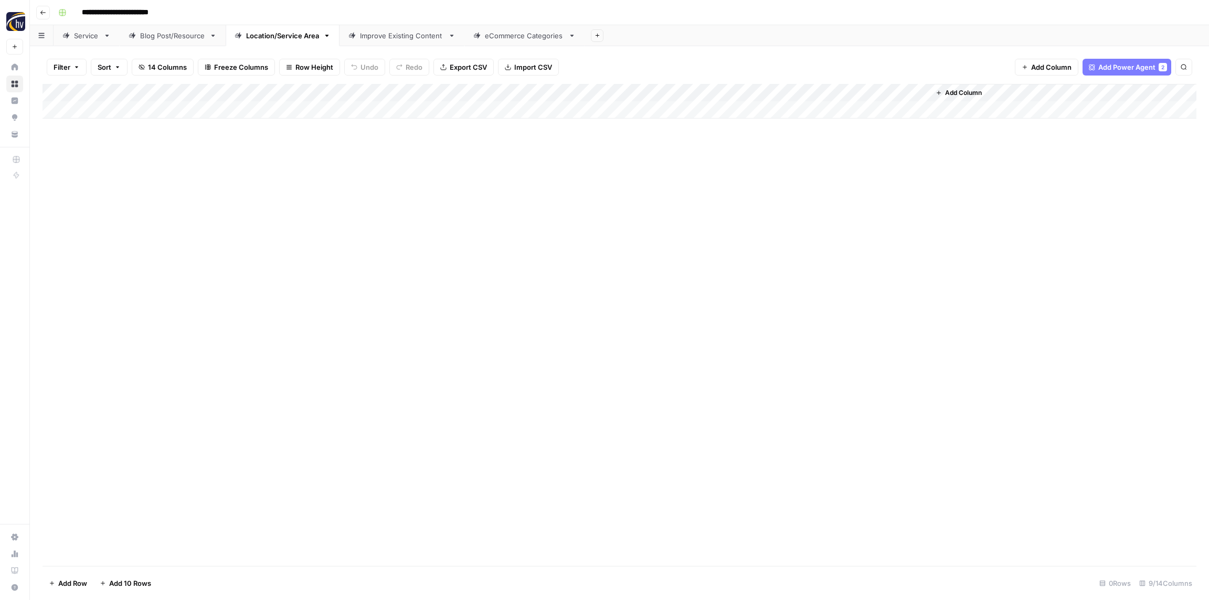
click at [795, 91] on div "Add Column" at bounding box center [620, 101] width 1154 height 35
click at [787, 178] on span "Configure Inputs" at bounding box center [807, 181] width 92 height 10
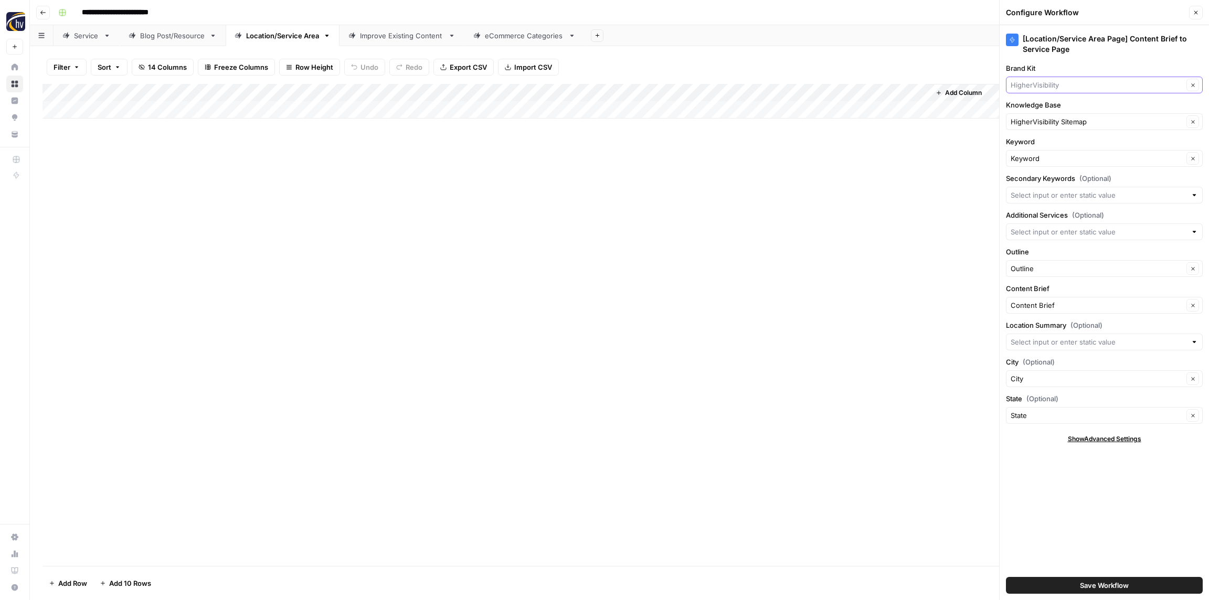
click at [1045, 86] on input "Brand Kit" at bounding box center [1097, 85] width 173 height 10
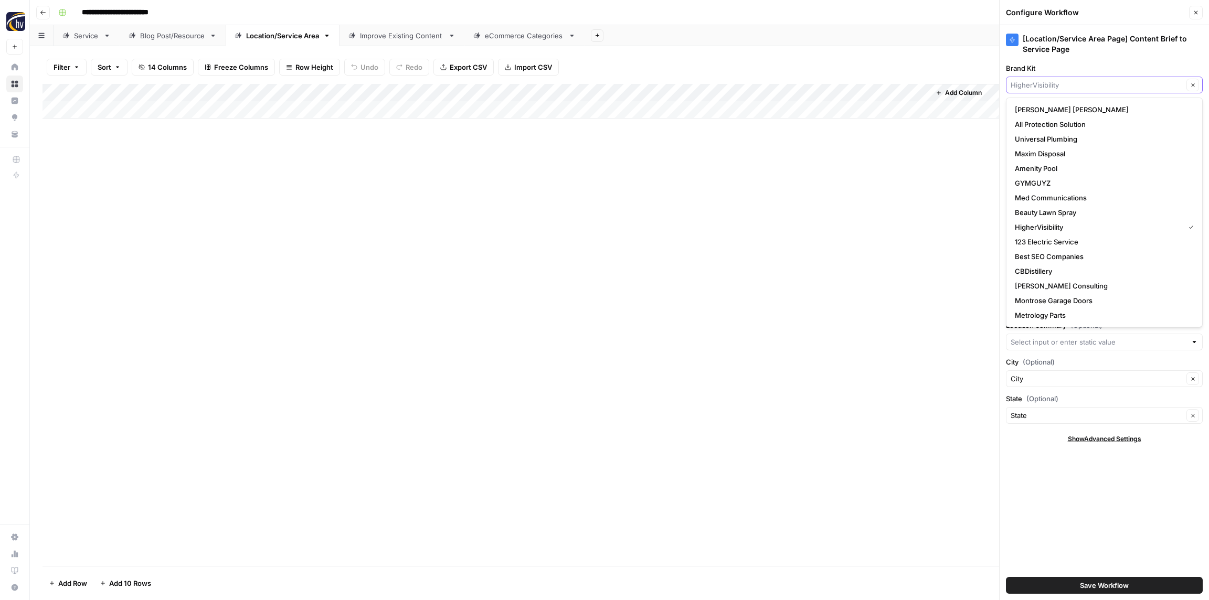
paste input "Southern States Insurance"
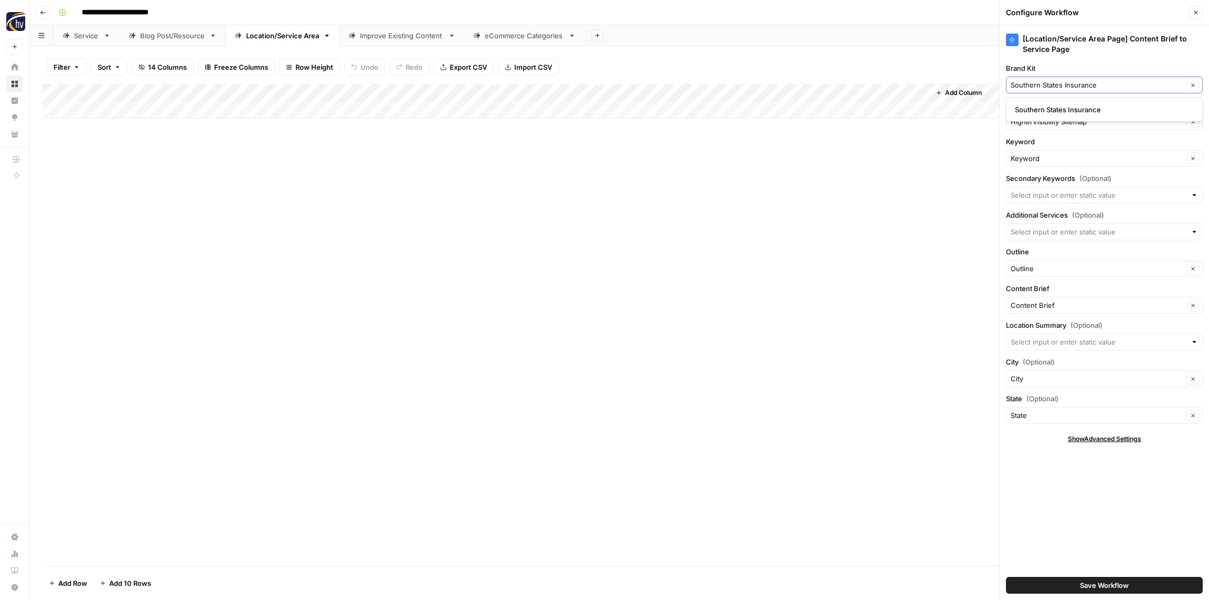
type input "Southern States Insurance"
click at [1036, 108] on span "Southern States Insurance" at bounding box center [1102, 109] width 175 height 10
click at [1038, 119] on input "Knowledge Base" at bounding box center [1097, 122] width 173 height 10
paste input "Southern States Insurance"
click at [1038, 144] on span "Southern States Insurance Sitemap" at bounding box center [1102, 146] width 175 height 10
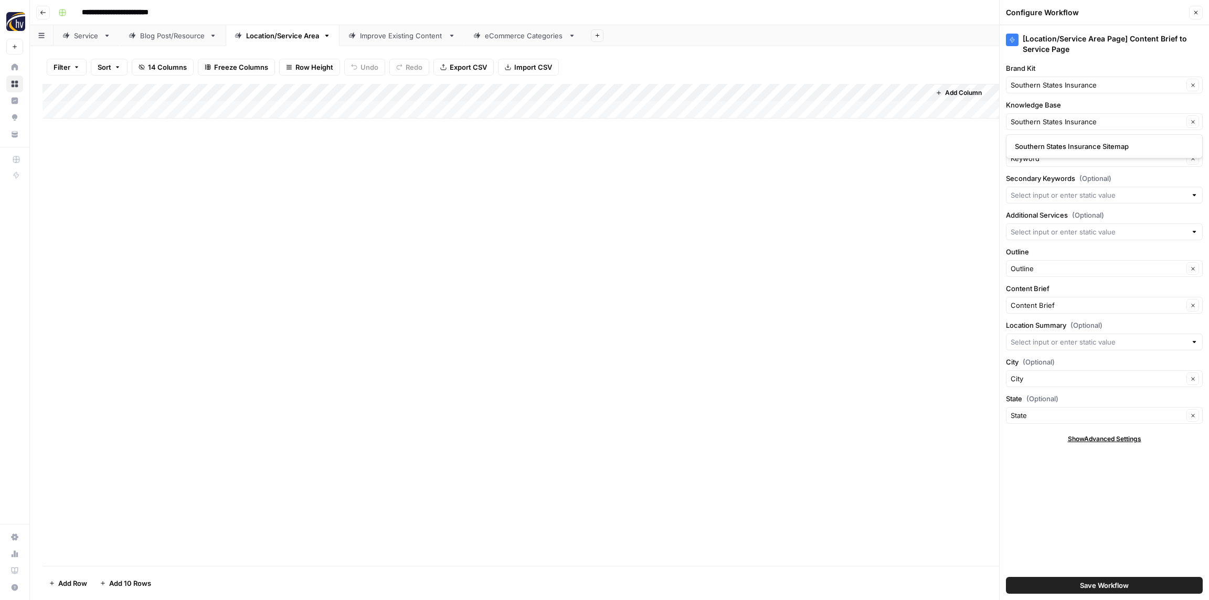
type input "Southern States Insurance Sitemap"
click at [1105, 587] on span "Save Workflow" at bounding box center [1104, 586] width 49 height 10
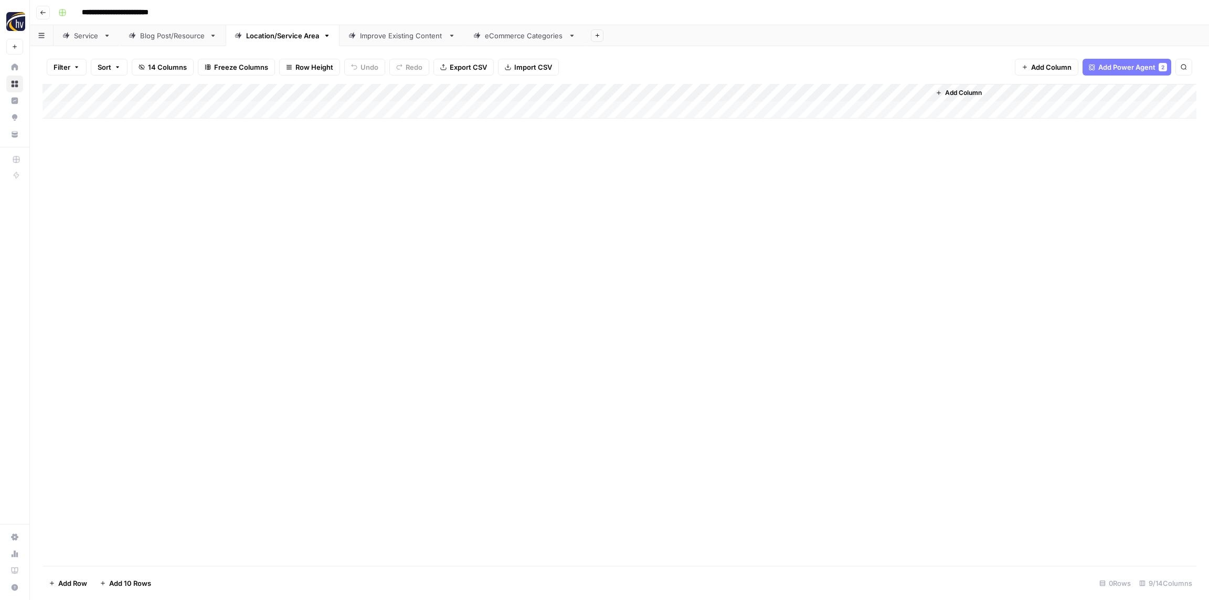
click at [404, 38] on div "Improve Existing Content" at bounding box center [402, 35] width 84 height 10
click at [366, 94] on div "Add Column" at bounding box center [620, 101] width 1154 height 35
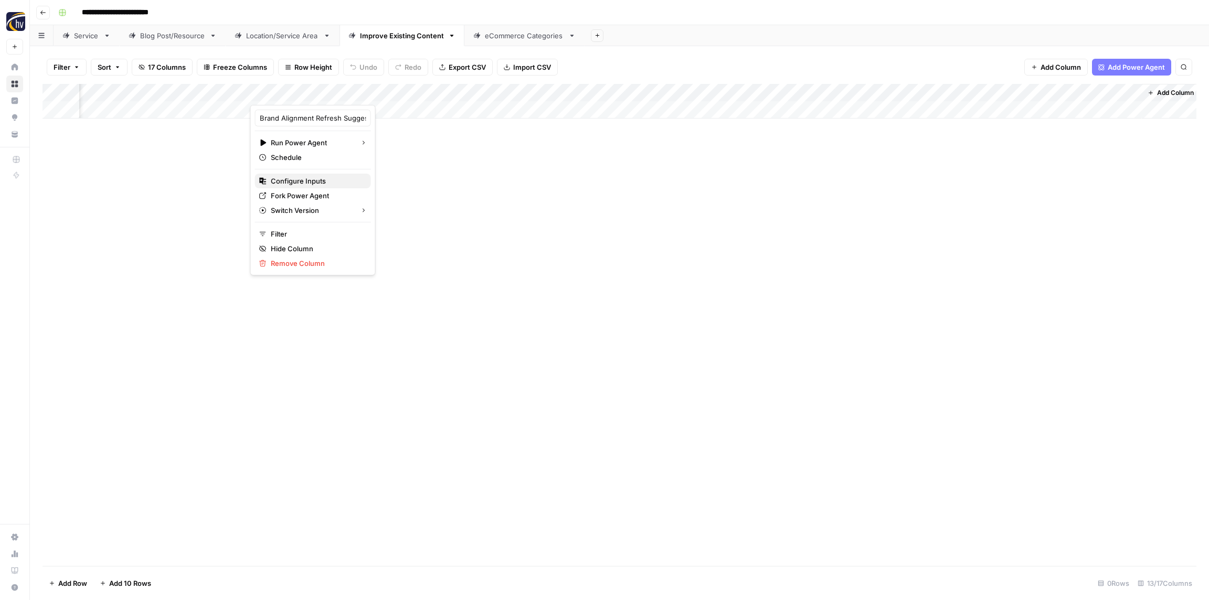
click at [320, 181] on span "Configure Inputs" at bounding box center [317, 181] width 92 height 10
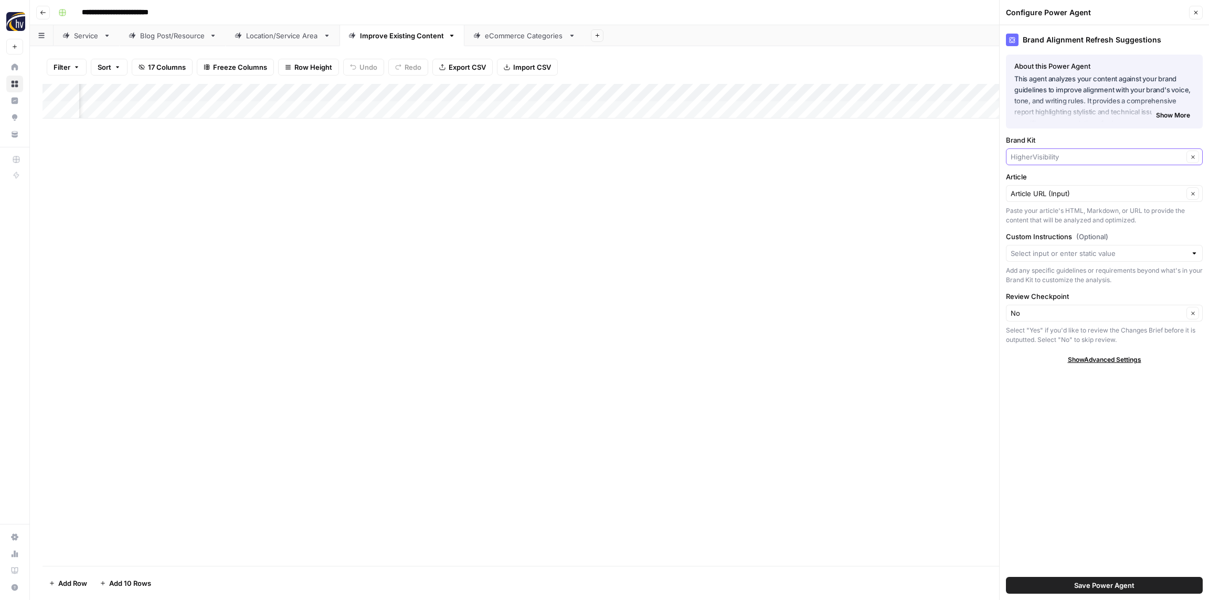
click at [1096, 153] on input "Brand Kit" at bounding box center [1097, 157] width 173 height 10
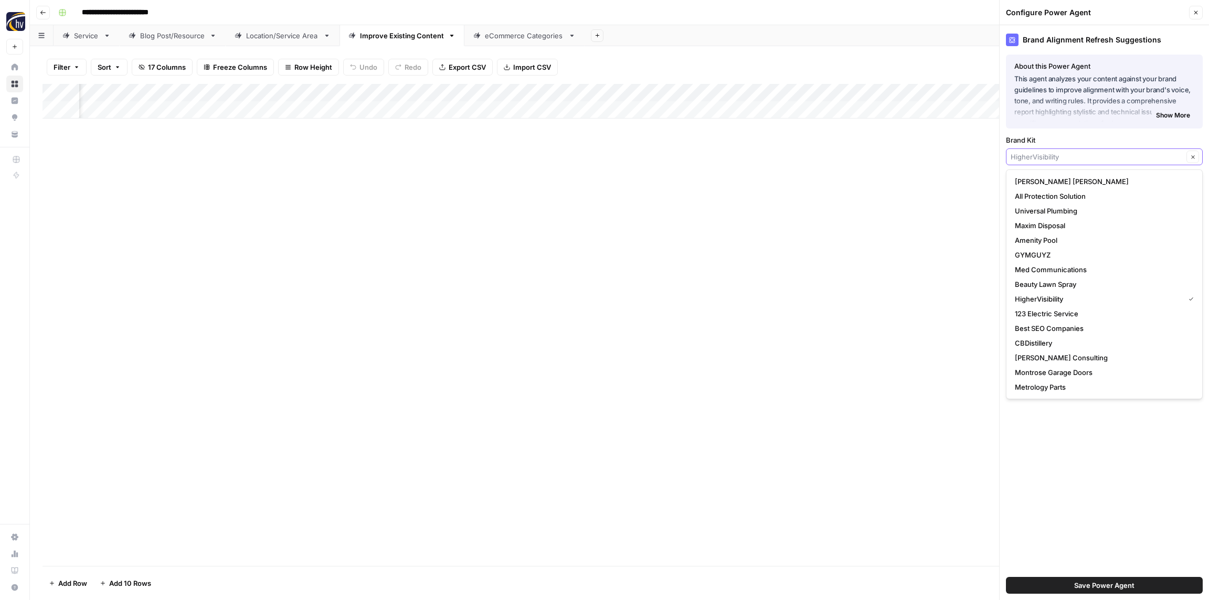
paste input "Southern States Insurance"
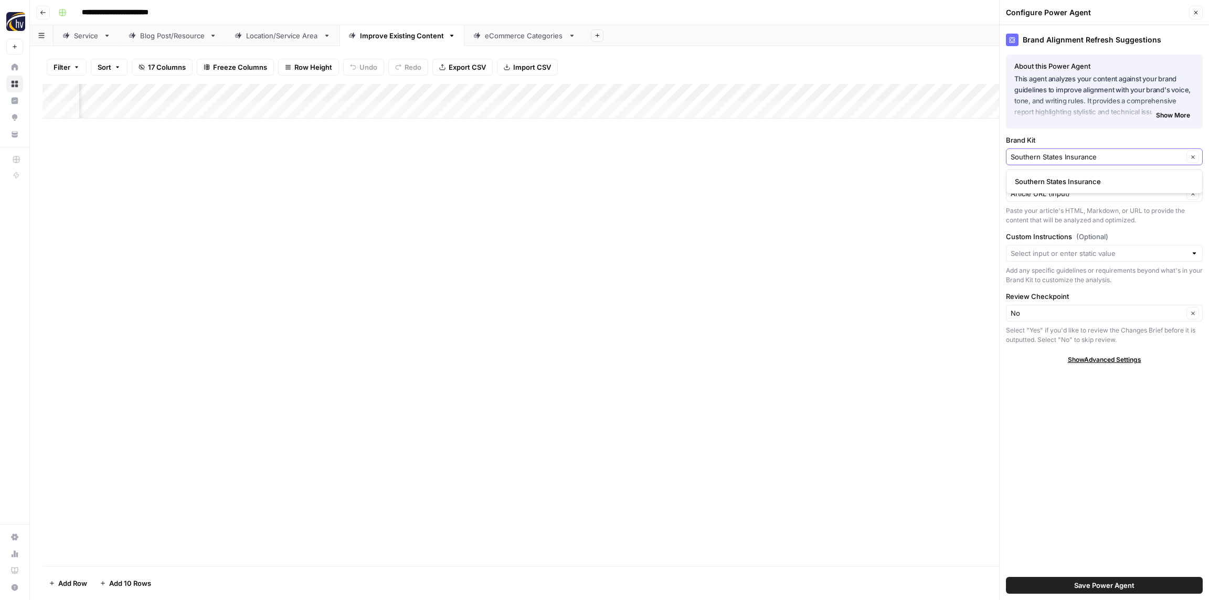
type input "Southern States Insurance"
drag, startPoint x: 1077, startPoint y: 178, endPoint x: 1073, endPoint y: 174, distance: 5.9
click at [1077, 178] on span "Southern States Insurance" at bounding box center [1102, 181] width 175 height 10
click at [1134, 582] on button "Save Power Agent" at bounding box center [1104, 585] width 197 height 17
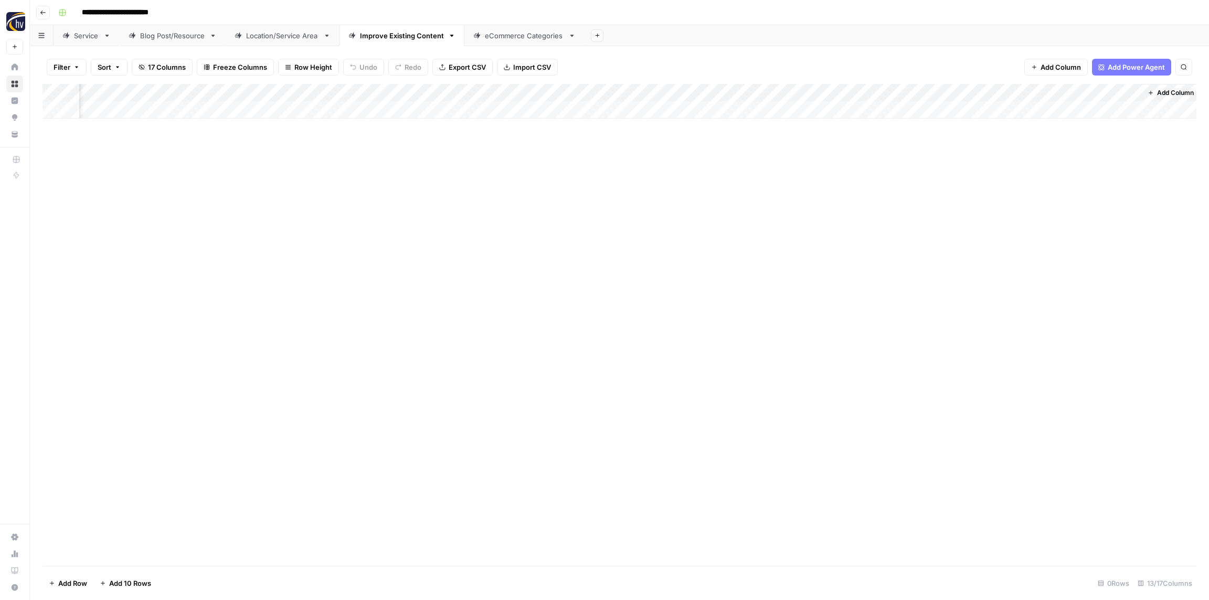
click at [590, 94] on div "Add Column" at bounding box center [620, 101] width 1154 height 35
click at [572, 178] on span "Configure Inputs" at bounding box center [584, 181] width 92 height 10
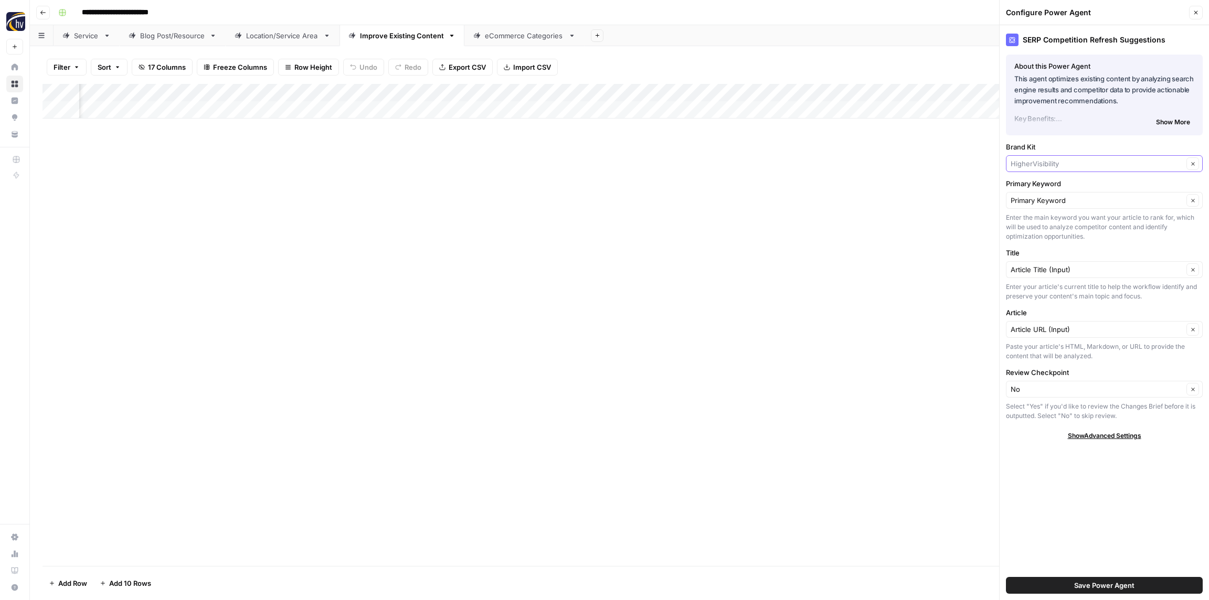
click at [1049, 164] on input "Brand Kit" at bounding box center [1097, 164] width 173 height 10
paste input "Southern States Insurance"
type input "Southern States Insurance"
click at [1046, 187] on span "Southern States Insurance" at bounding box center [1102, 188] width 175 height 10
click at [1115, 579] on button "Save Power Agent" at bounding box center [1104, 585] width 197 height 17
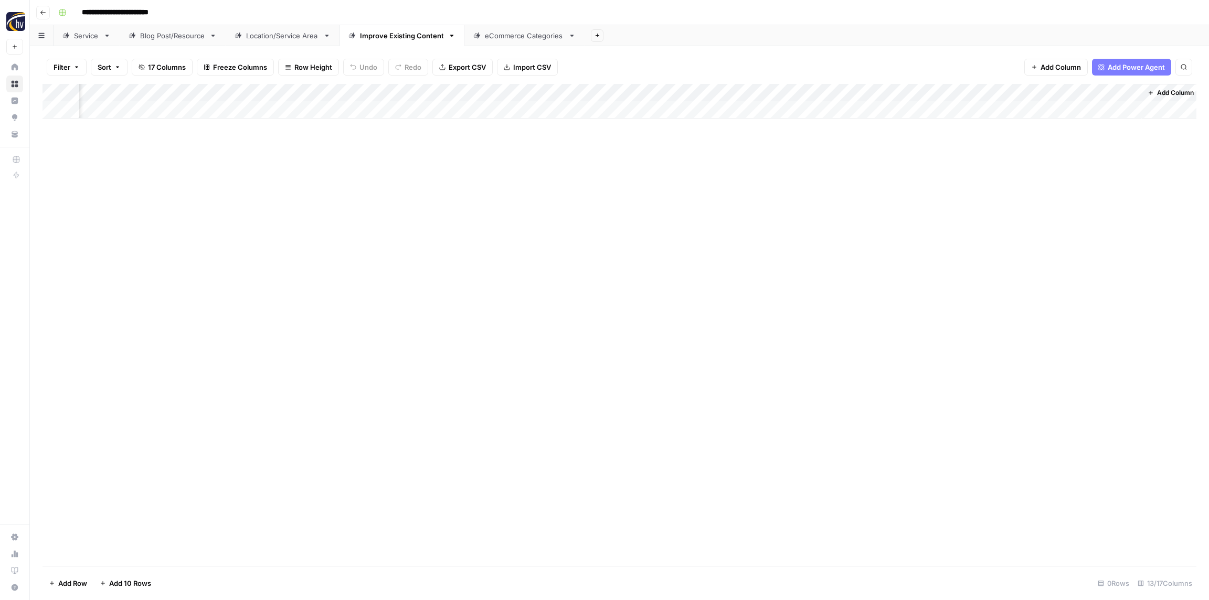
click at [870, 96] on div "Add Column" at bounding box center [620, 101] width 1154 height 35
click at [838, 185] on span "Configure Inputs" at bounding box center [856, 181] width 92 height 10
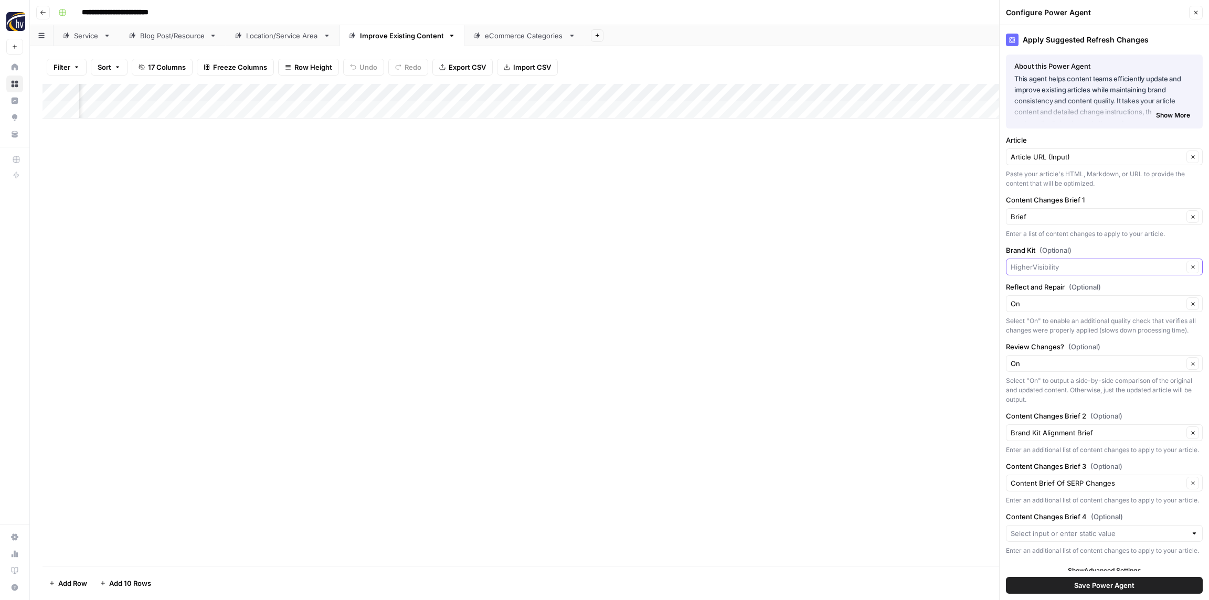
click at [1064, 271] on input "Brand Kit (Optional)" at bounding box center [1097, 267] width 173 height 10
paste input "Southern States Insurance"
type input "Southern States Insurance"
click at [1060, 290] on span "Southern States Insurance" at bounding box center [1102, 292] width 175 height 10
click at [1116, 589] on span "Save Power Agent" at bounding box center [1104, 586] width 60 height 10
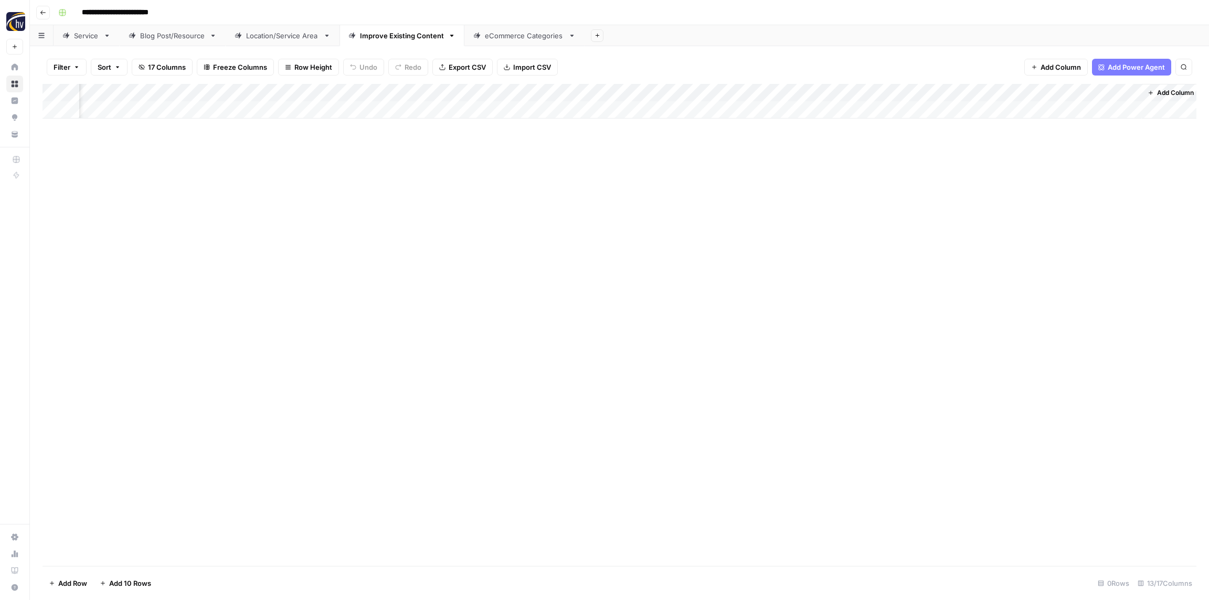
click at [516, 36] on div "eCommerce Categories" at bounding box center [524, 35] width 79 height 10
click at [403, 91] on div "Add Column" at bounding box center [620, 101] width 1154 height 35
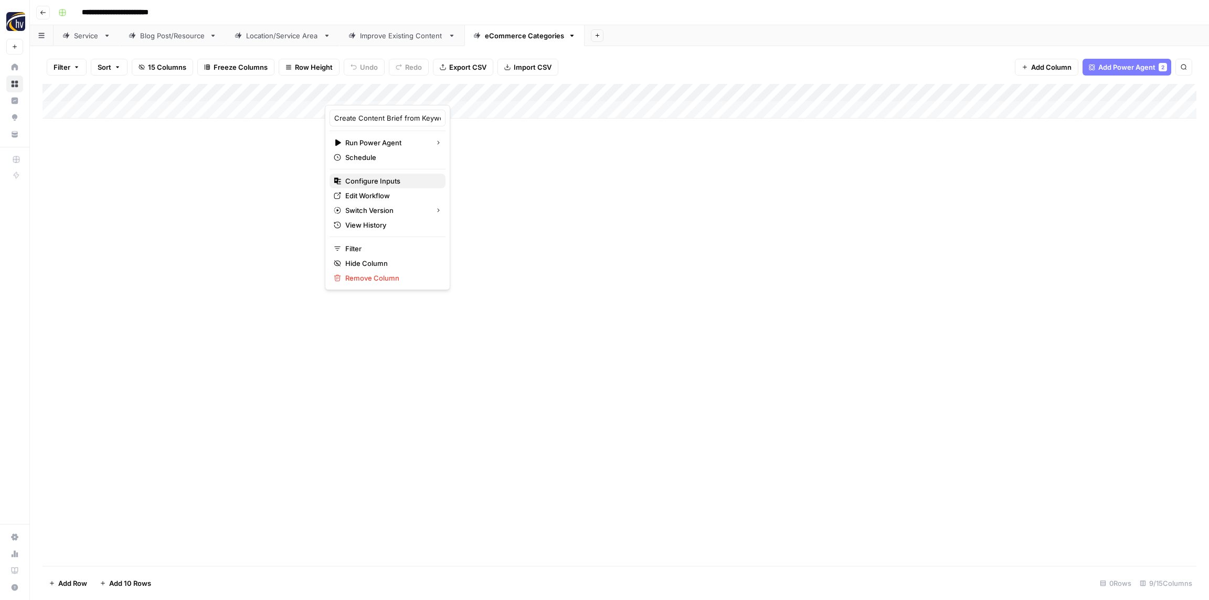
click at [382, 183] on span "Configure Inputs" at bounding box center [391, 181] width 92 height 10
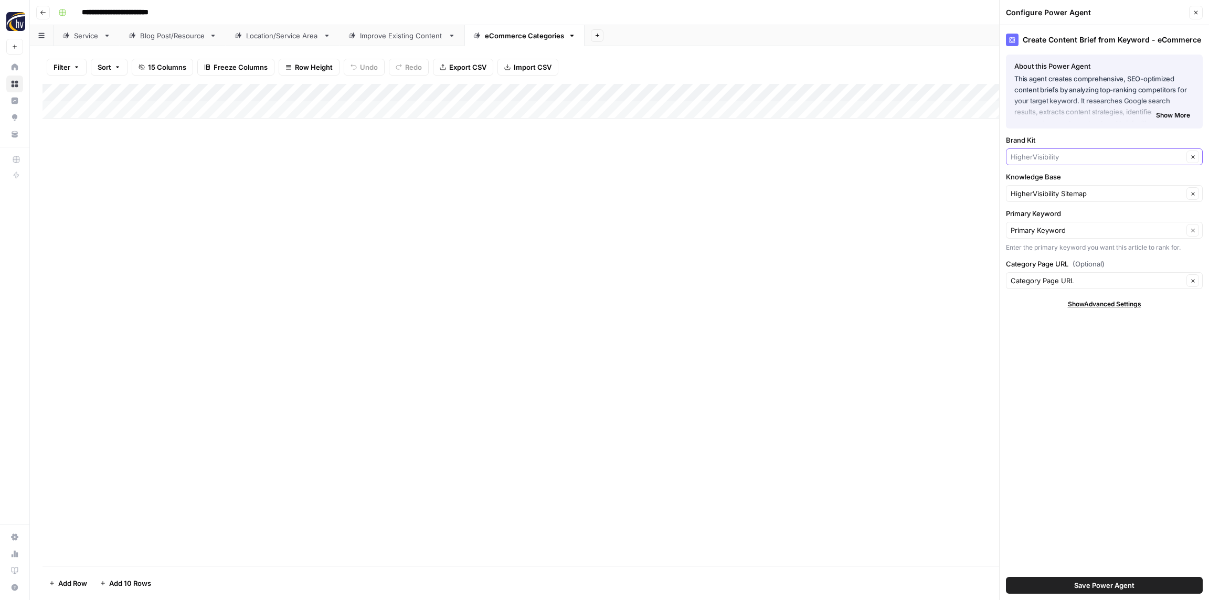
click at [1037, 154] on input "Brand Kit" at bounding box center [1097, 157] width 173 height 10
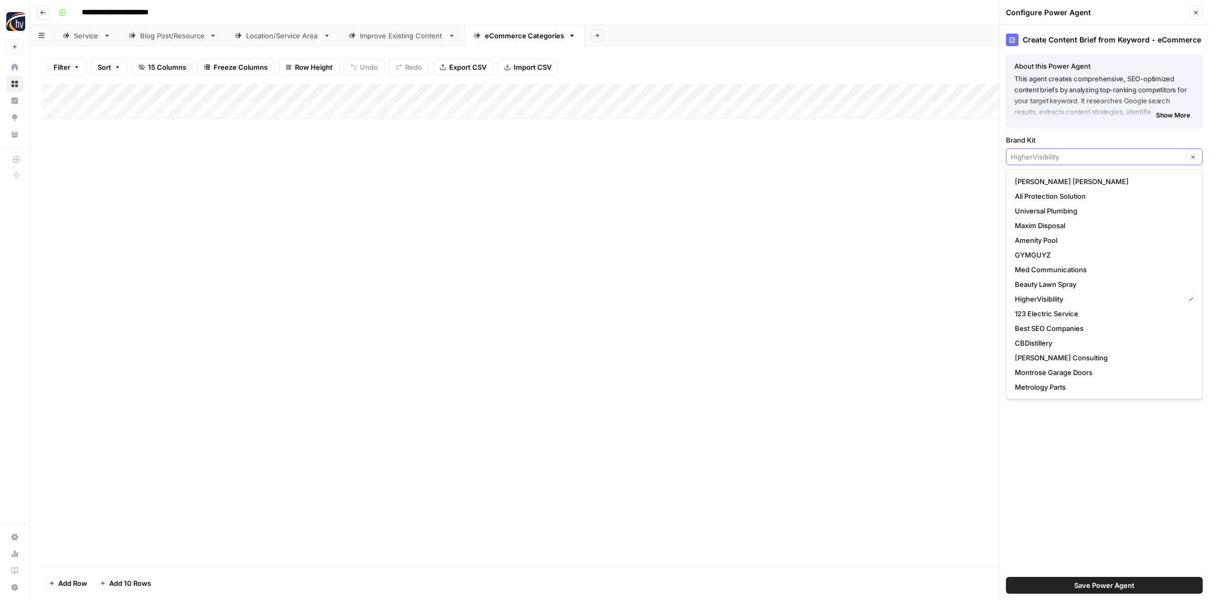
click at [1037, 154] on input "Brand Kit" at bounding box center [1097, 157] width 173 height 10
paste input "Southern States Insurance"
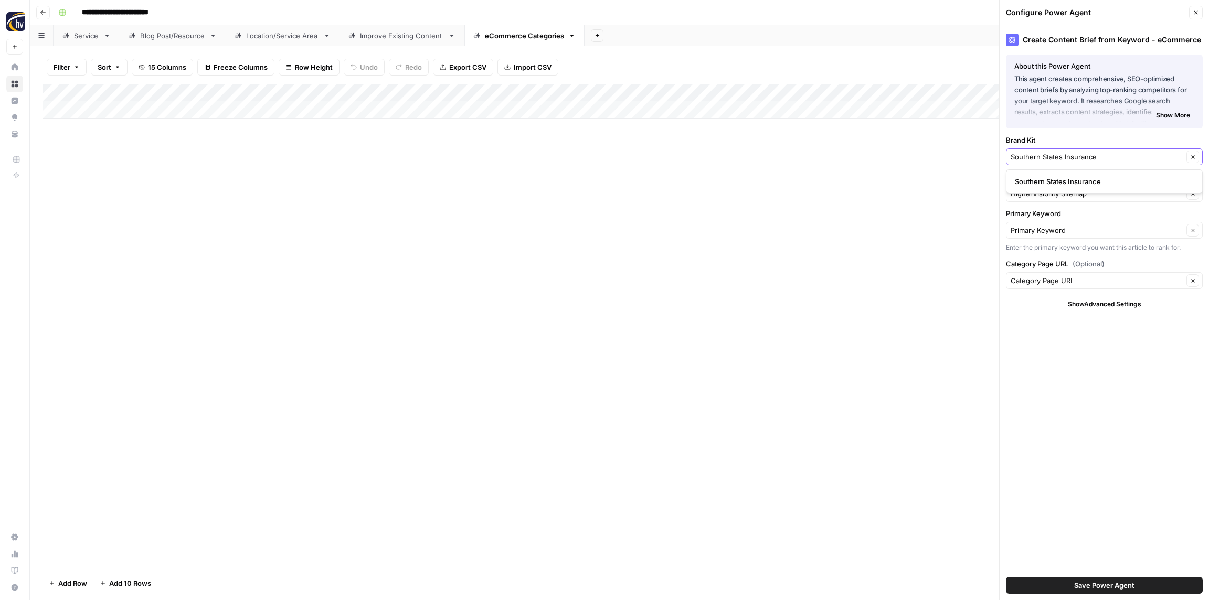
type input "Southern States Insurance"
click at [1044, 183] on span "Southern States Insurance" at bounding box center [1102, 181] width 175 height 10
click at [1046, 191] on input "Knowledge Base" at bounding box center [1097, 193] width 173 height 10
paste input "Southern States Insurance"
drag, startPoint x: 1052, startPoint y: 218, endPoint x: 1051, endPoint y: 208, distance: 10.0
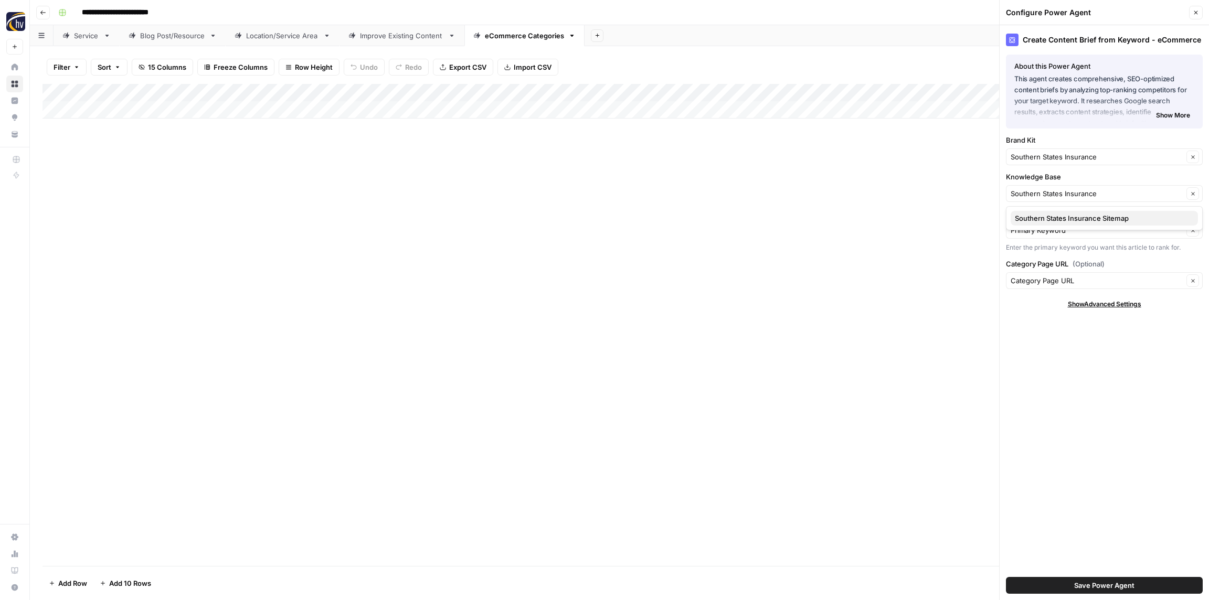
click at [1052, 218] on span "Southern States Insurance Sitemap" at bounding box center [1102, 218] width 175 height 10
type input "Southern States Insurance Sitemap"
click at [1112, 583] on span "Save Power Agent" at bounding box center [1104, 586] width 60 height 10
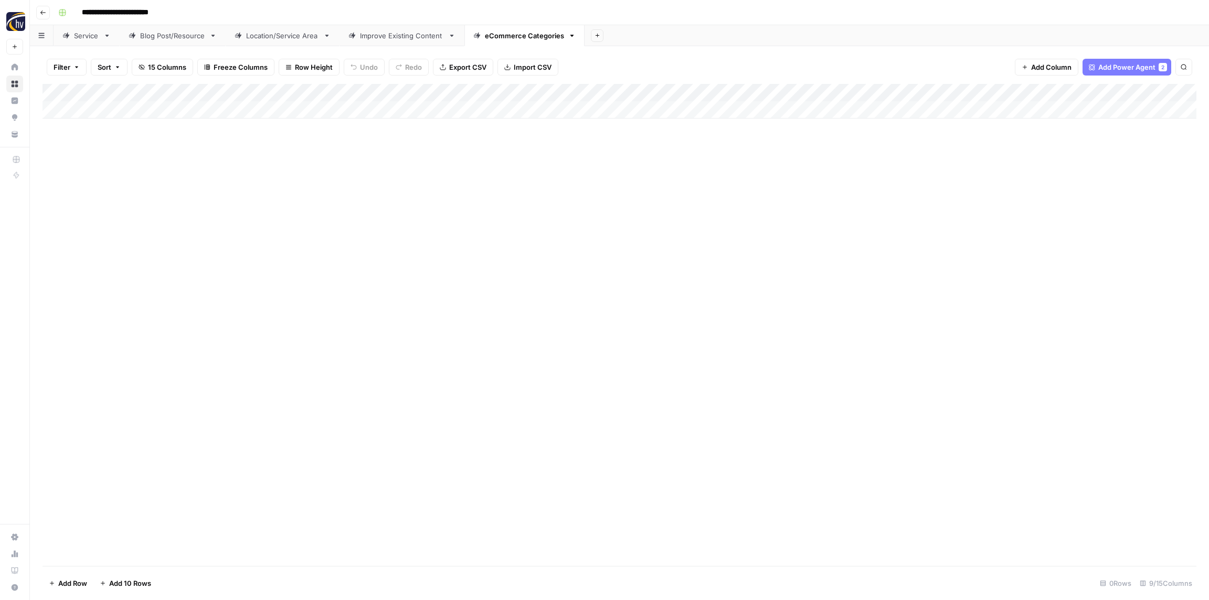
click at [965, 92] on div "Add Column" at bounding box center [620, 101] width 1154 height 35
type input "[eCommerce Category] Content Brief to Category Page"
click at [959, 181] on span "Configure Inputs" at bounding box center [979, 181] width 92 height 10
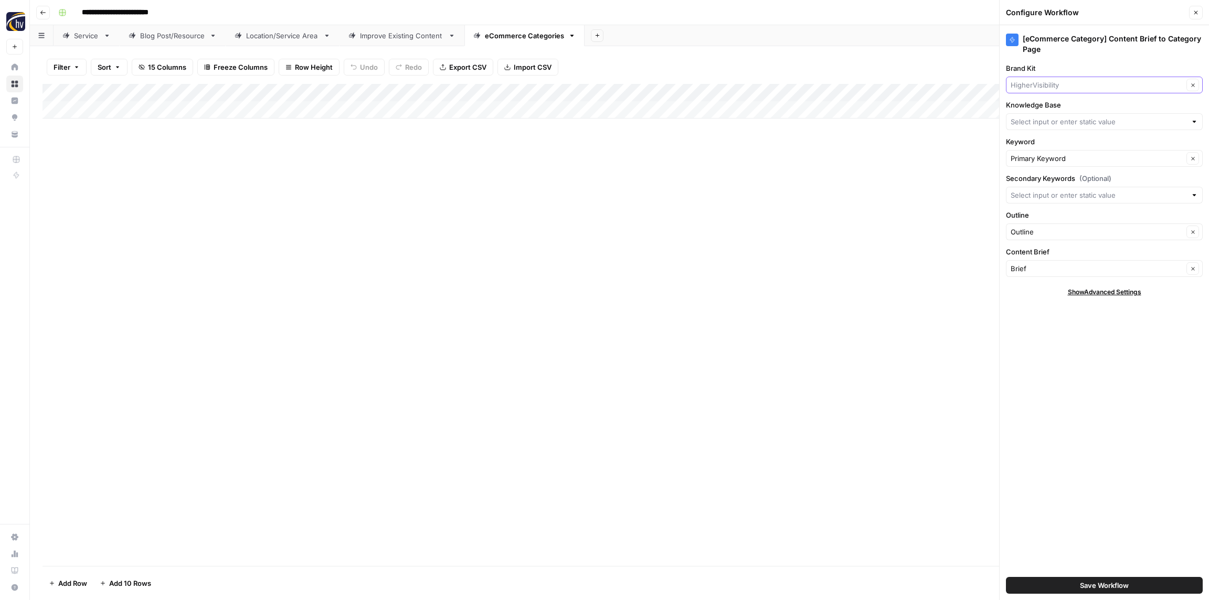
click at [1050, 85] on input "Brand Kit" at bounding box center [1097, 85] width 173 height 10
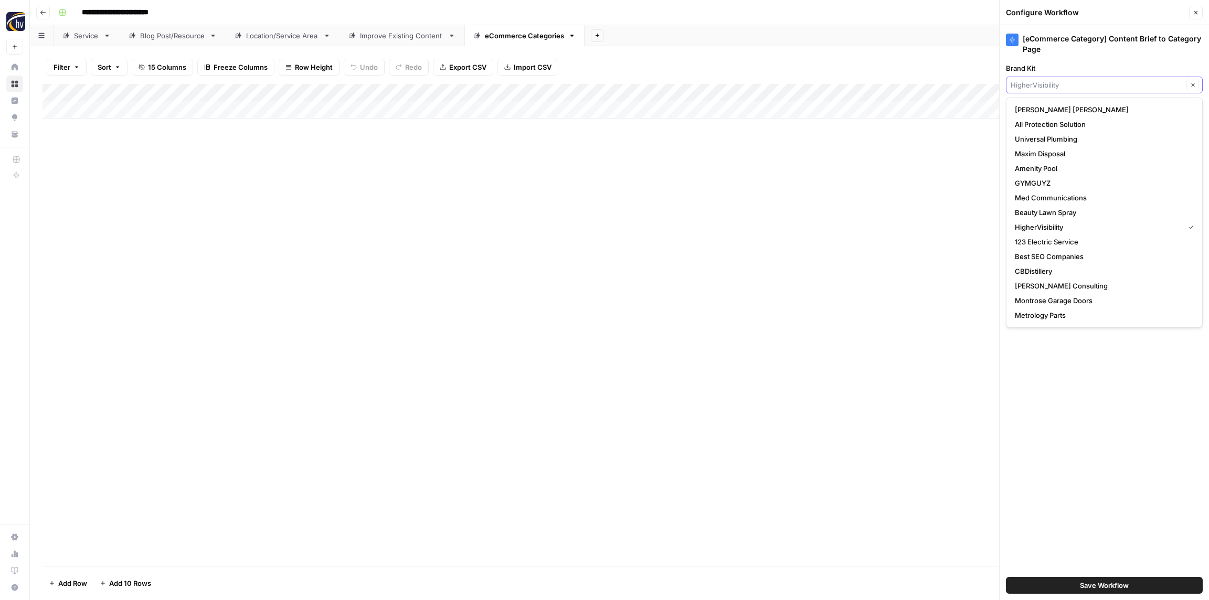
paste input "Southern States Insurance"
type input "Southern States Insurance"
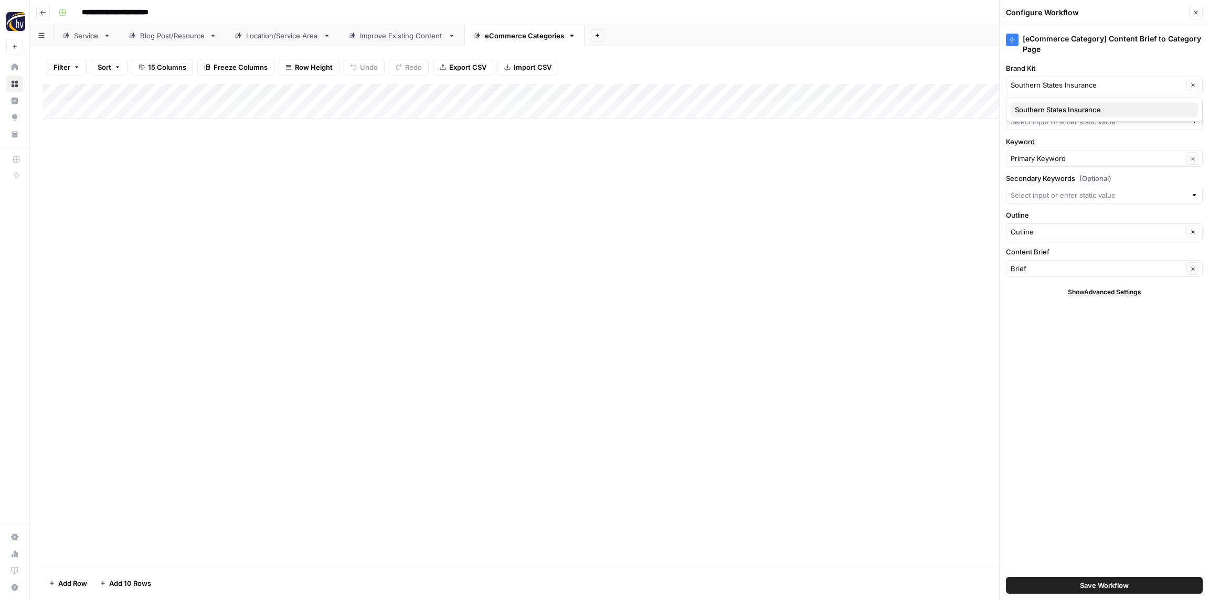
click at [1054, 113] on span "Southern States Insurance" at bounding box center [1102, 109] width 175 height 10
click at [1051, 125] on input "Knowledge Base" at bounding box center [1099, 122] width 176 height 10
click at [1048, 150] on span "Southern States Insurance Sitemap" at bounding box center [1102, 146] width 175 height 10
type input "Southern States Insurance Sitemap"
drag, startPoint x: 1159, startPoint y: 584, endPoint x: 1143, endPoint y: 571, distance: 20.9
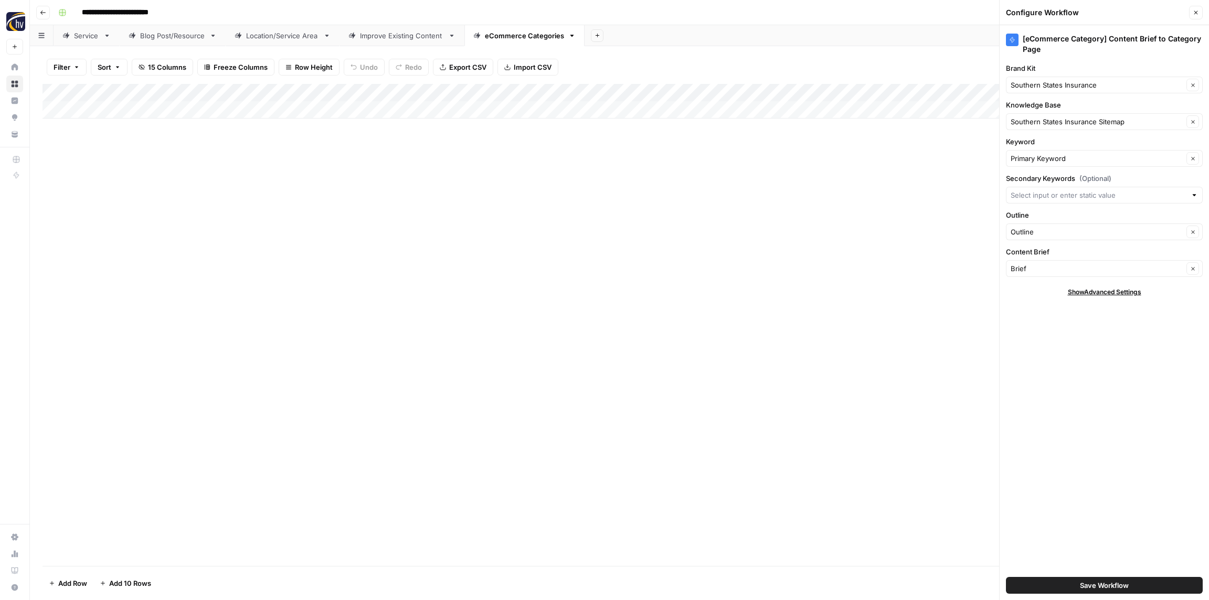
click at [1159, 584] on button "Save Workflow" at bounding box center [1104, 585] width 197 height 17
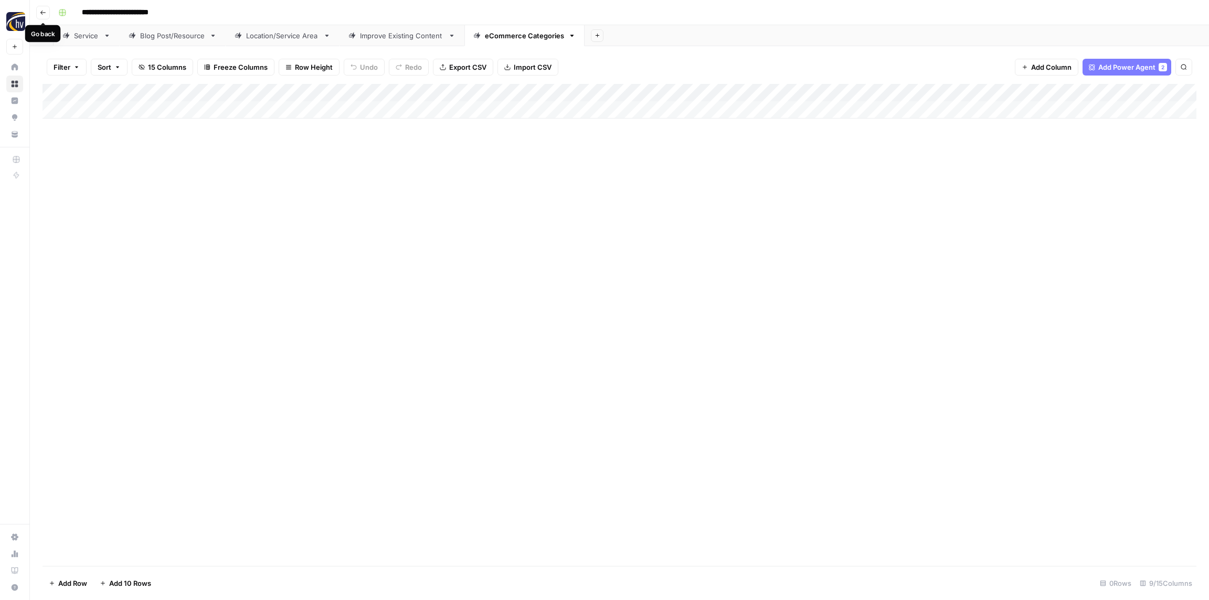
click at [44, 9] on icon "button" at bounding box center [43, 12] width 6 height 6
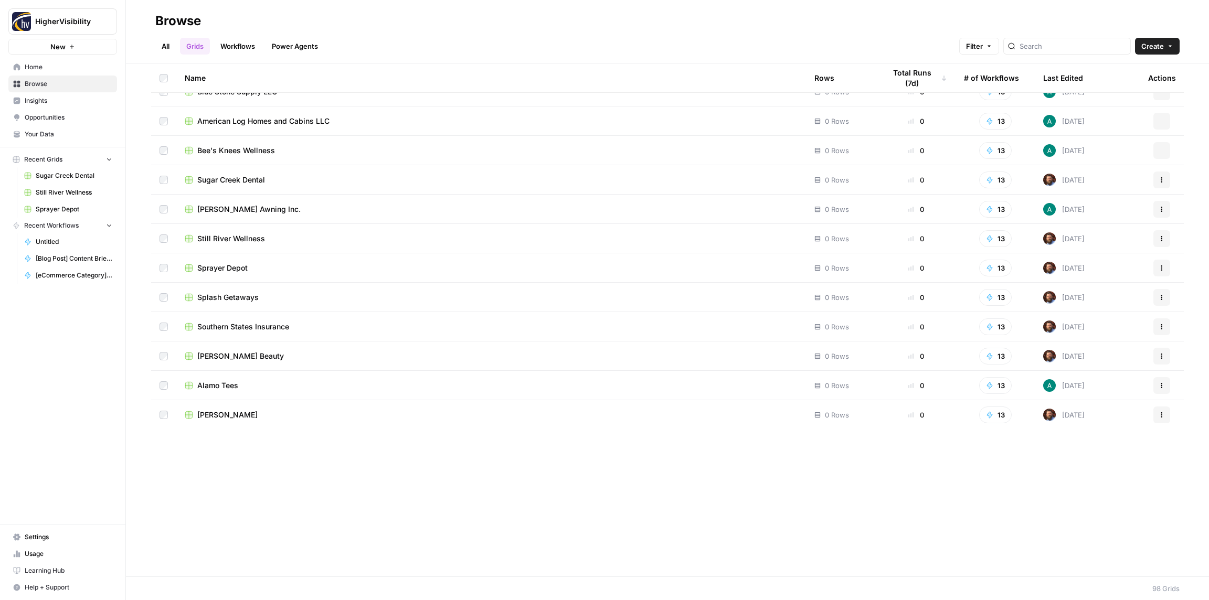
scroll to position [2397, 0]
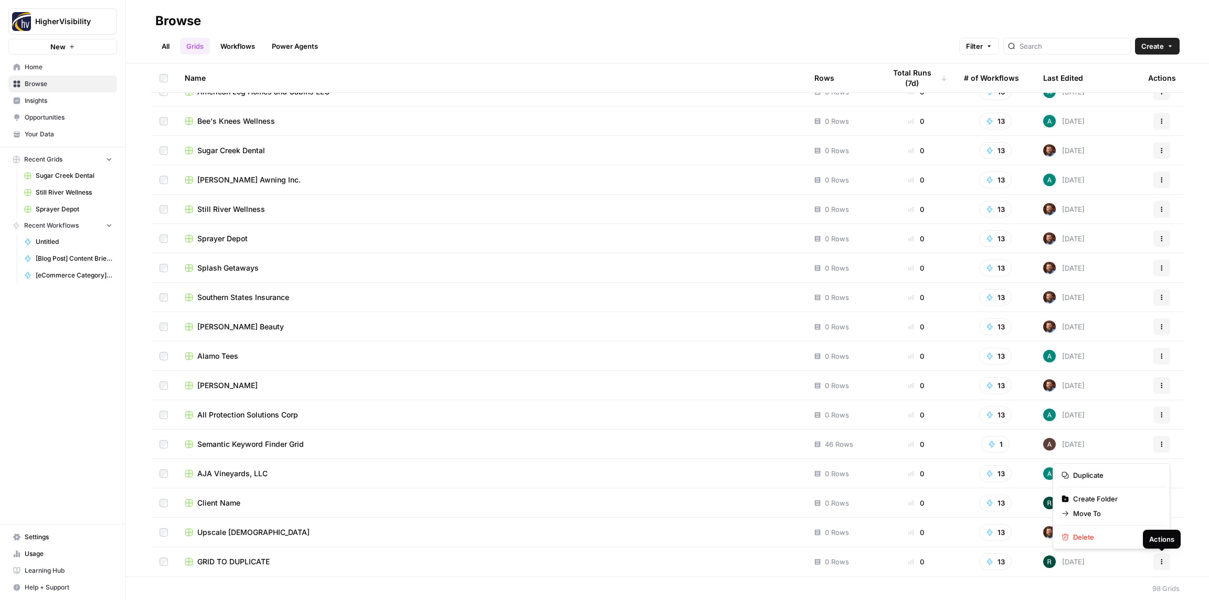
click at [1167, 564] on button "Actions" at bounding box center [1162, 562] width 17 height 17
click at [1089, 477] on span "Duplicate" at bounding box center [1115, 475] width 84 height 10
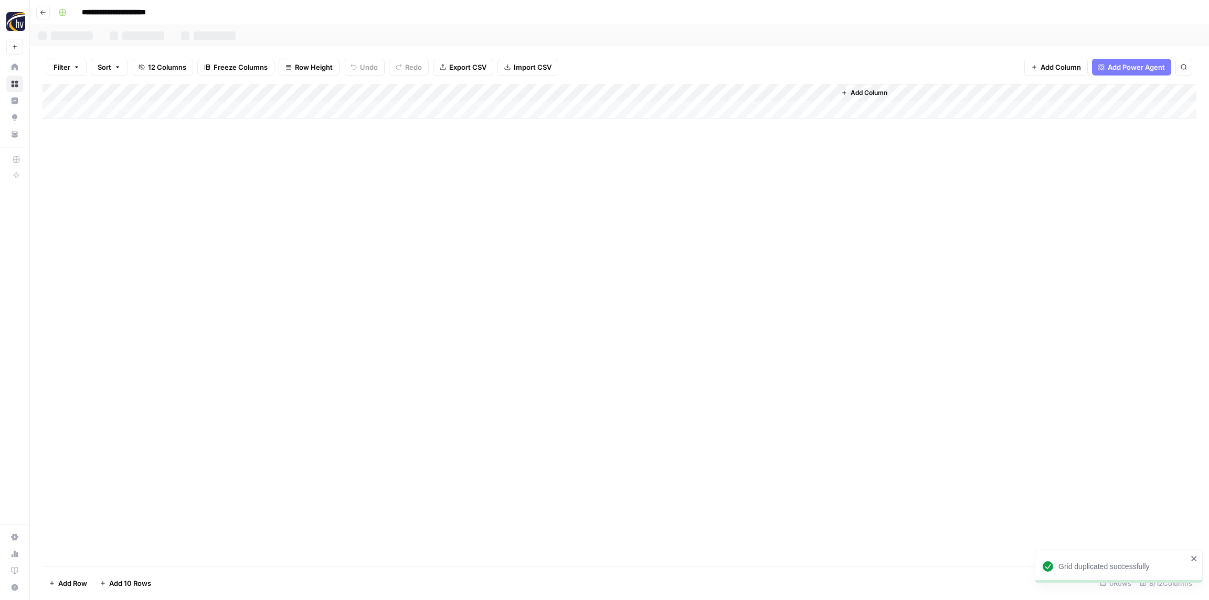
click at [140, 14] on input "**********" at bounding box center [131, 12] width 108 height 17
paste input "********"
type input "**********"
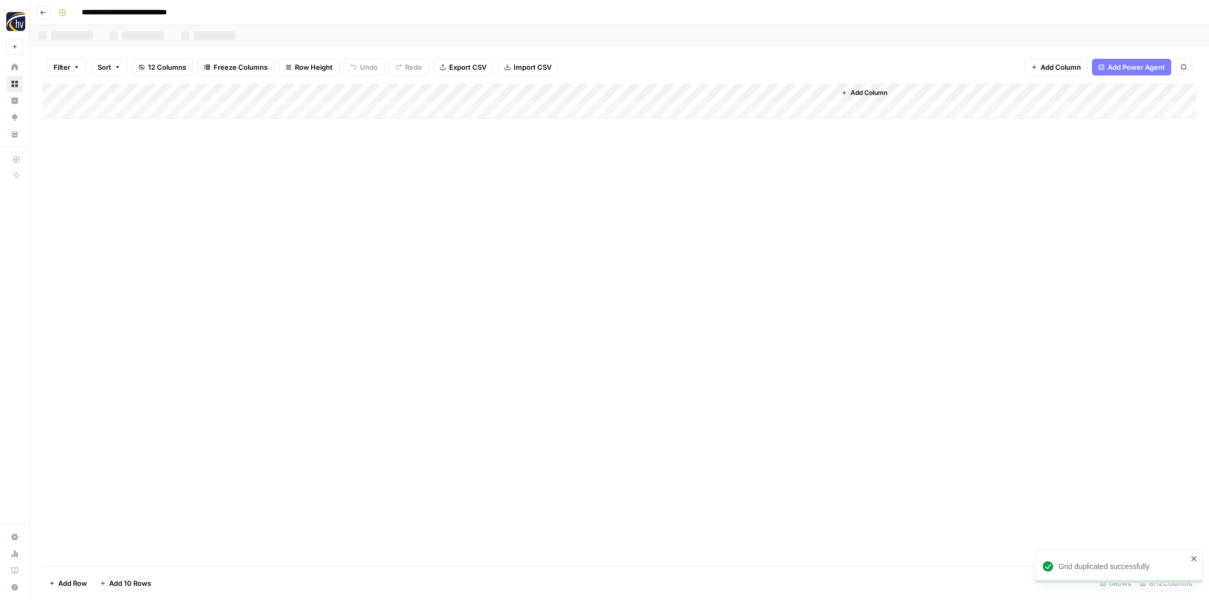
click at [256, 17] on div "**********" at bounding box center [626, 12] width 1145 height 17
click at [216, 93] on div "Add Column" at bounding box center [620, 101] width 1154 height 35
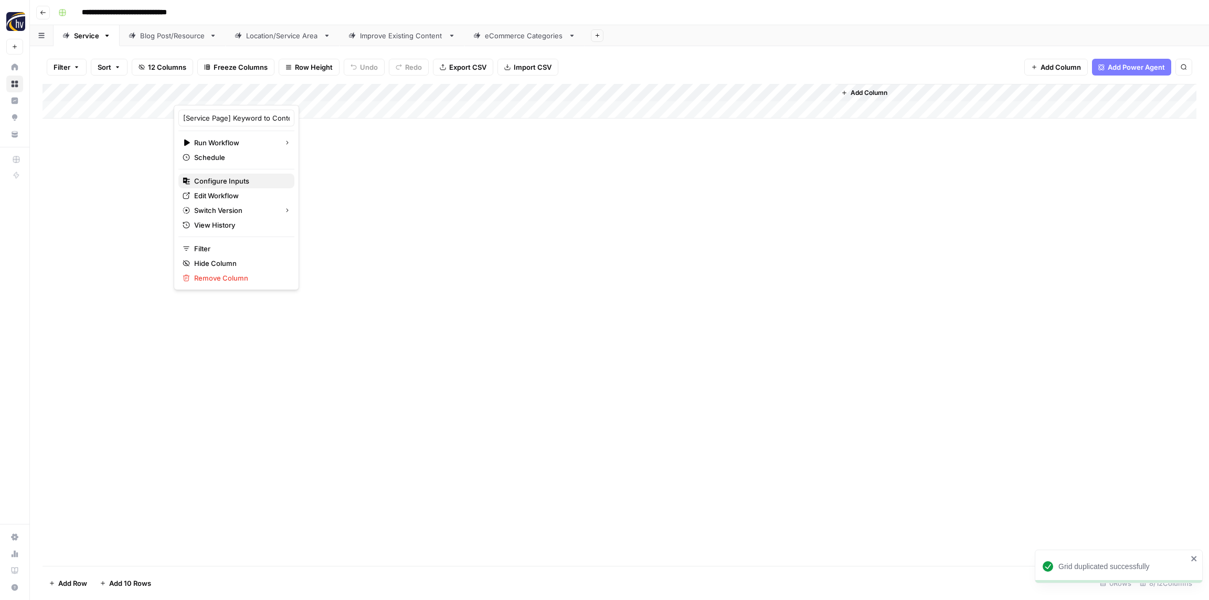
drag, startPoint x: 220, startPoint y: 181, endPoint x: 204, endPoint y: 177, distance: 16.2
click at [219, 181] on span "Configure Inputs" at bounding box center [240, 181] width 92 height 10
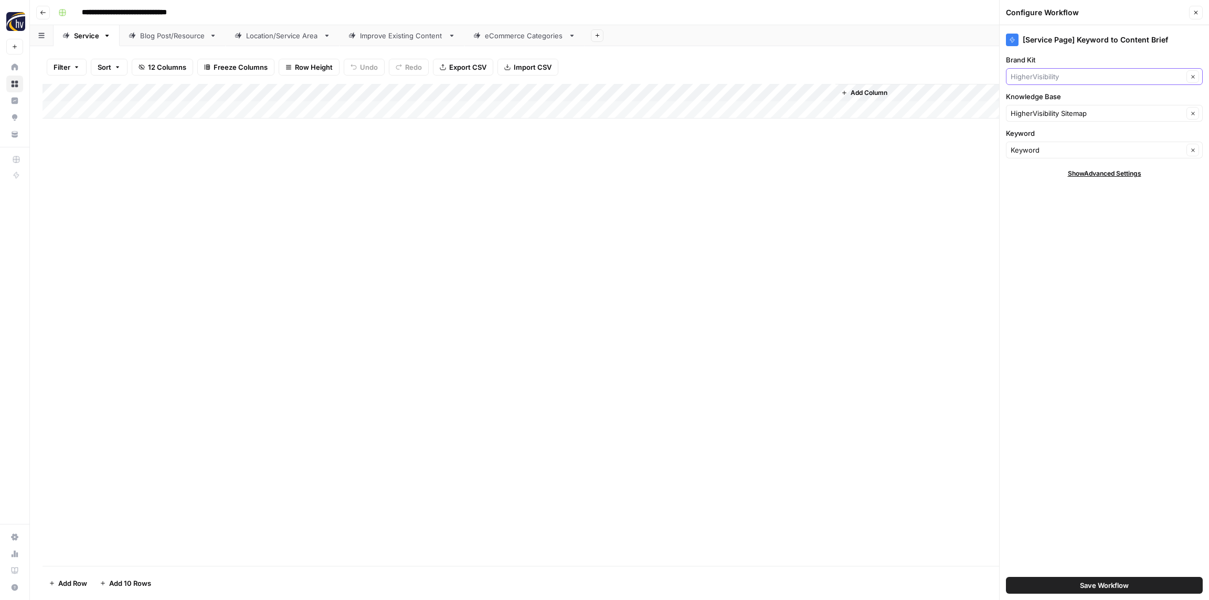
click at [1083, 77] on input "Brand Kit" at bounding box center [1097, 76] width 173 height 10
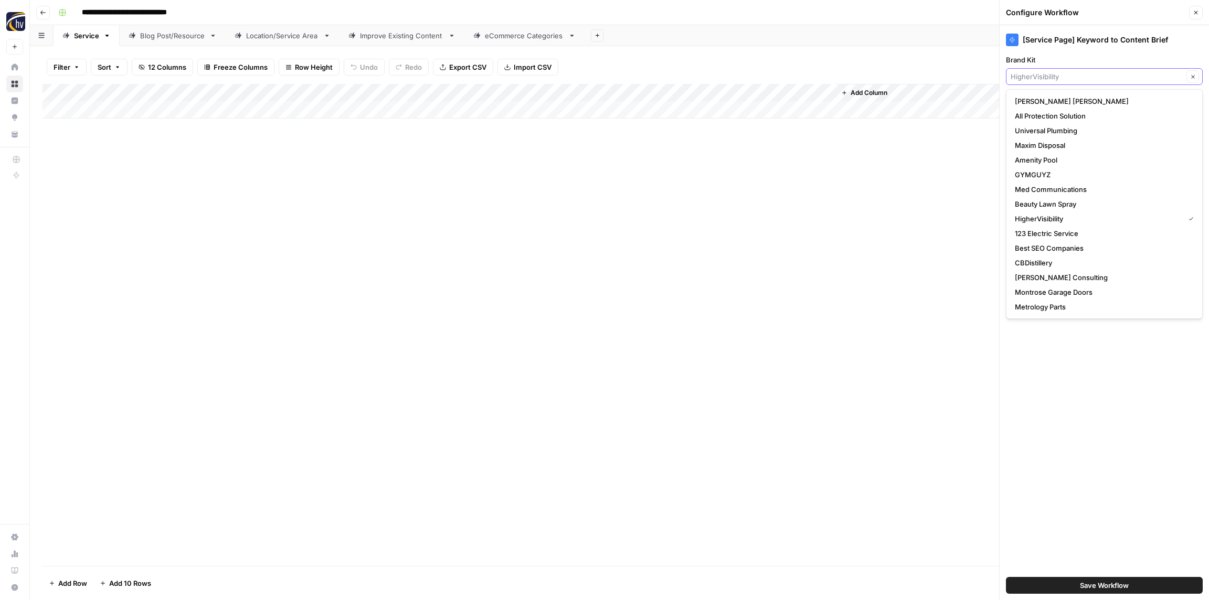
paste input "Southeastern Performance Apparel"
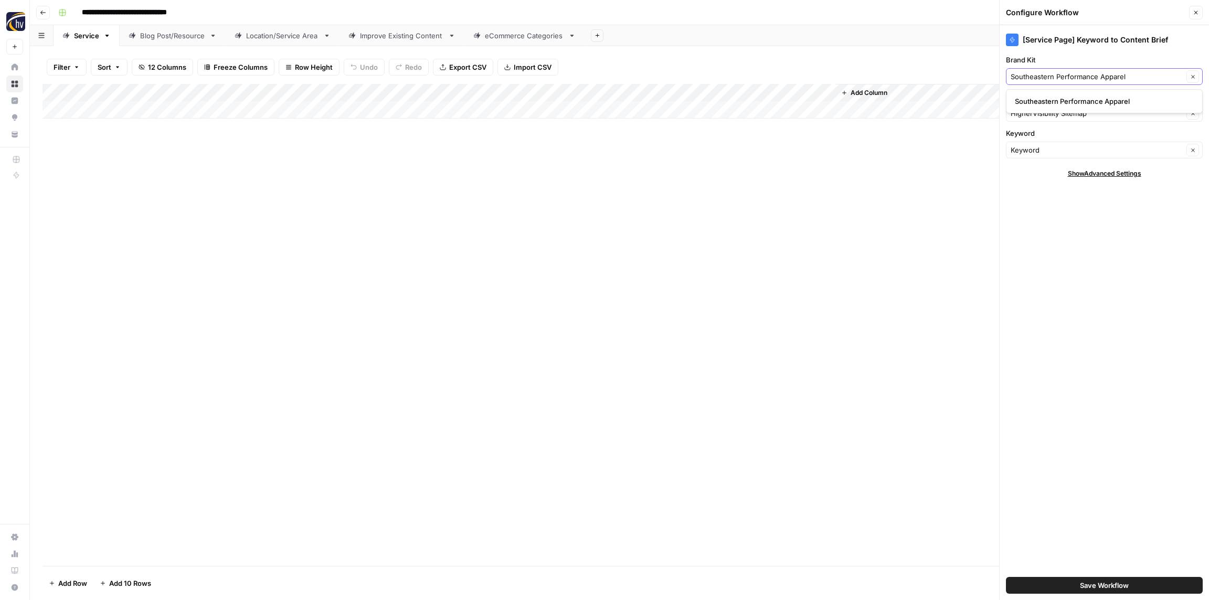
type input "Southeastern Performance Apparel"
click at [1064, 97] on span "Southeastern Performance Apparel" at bounding box center [1102, 101] width 175 height 10
click at [1058, 118] on input "Knowledge Base" at bounding box center [1097, 113] width 173 height 10
paste input "Southeastern Performance Apparel"
drag, startPoint x: 1066, startPoint y: 140, endPoint x: 1062, endPoint y: 125, distance: 15.7
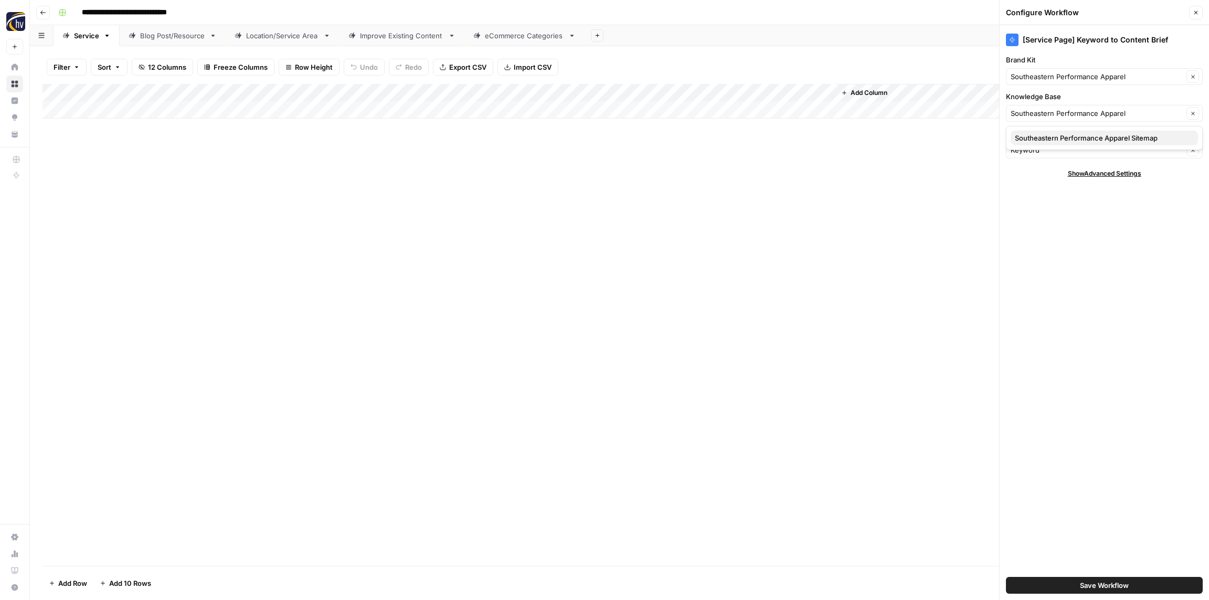
click at [1065, 140] on span "Southeastern Performance Apparel Sitemap" at bounding box center [1102, 138] width 175 height 10
type input "Southeastern Performance Apparel Sitemap"
click at [1104, 583] on span "Save Workflow" at bounding box center [1104, 586] width 49 height 10
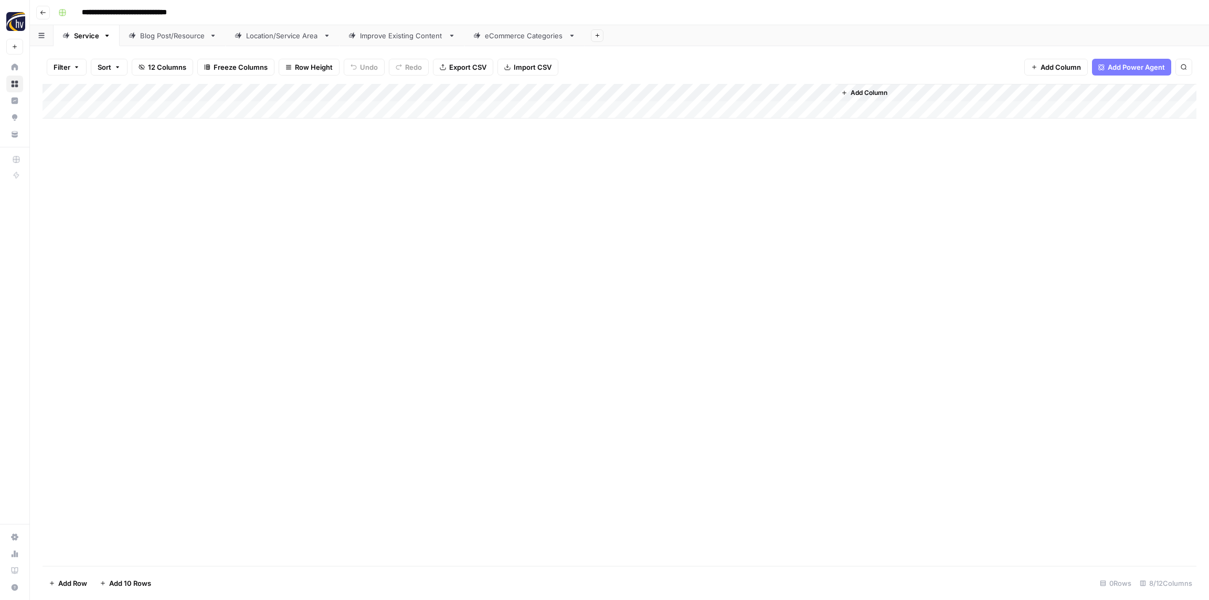
click at [679, 97] on div "Add Column" at bounding box center [620, 101] width 1154 height 35
click at [691, 178] on span "Configure Inputs" at bounding box center [713, 181] width 92 height 10
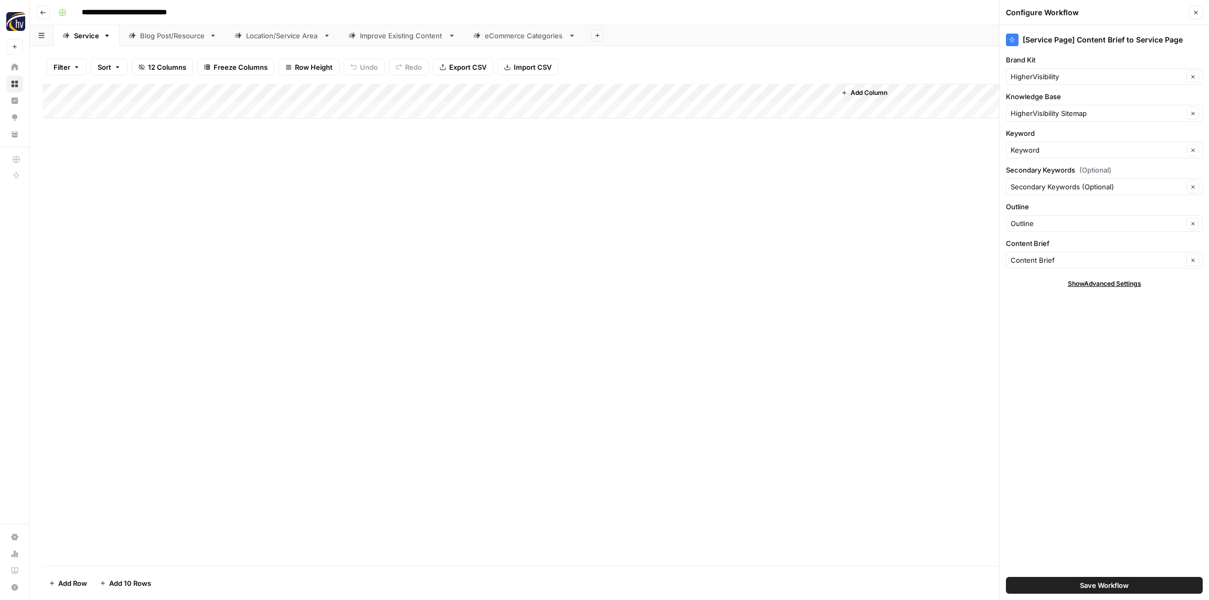
click at [1082, 82] on div "HigherVisibility Clear" at bounding box center [1104, 76] width 197 height 17
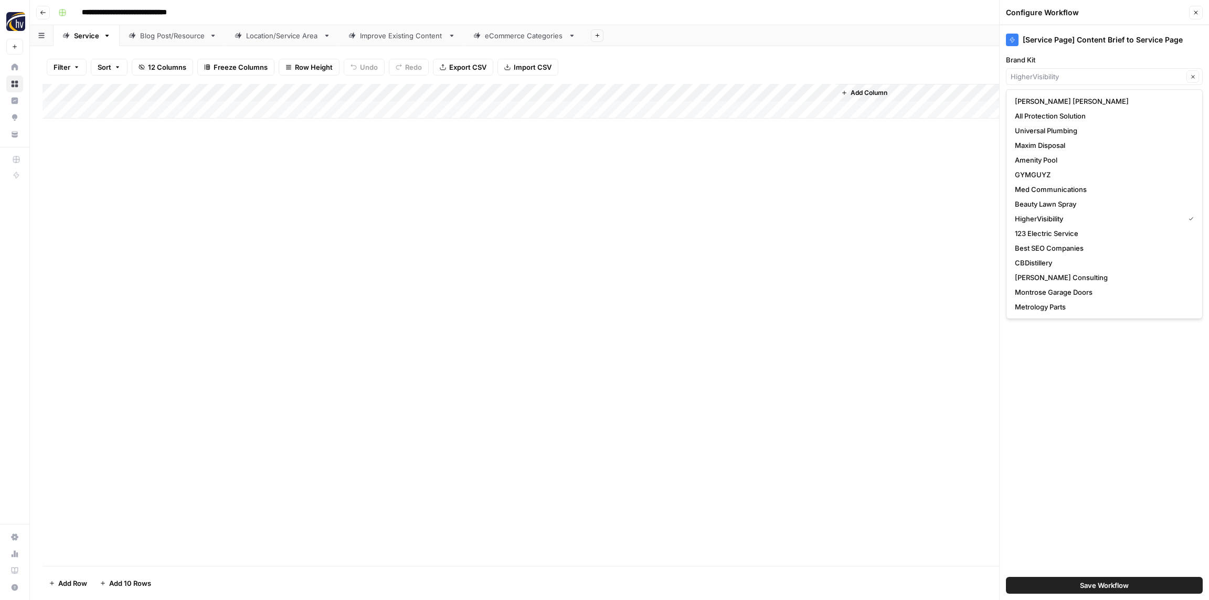
click at [1082, 82] on div "Clear" at bounding box center [1104, 76] width 197 height 17
paste input "Southeastern Performance Apparel"
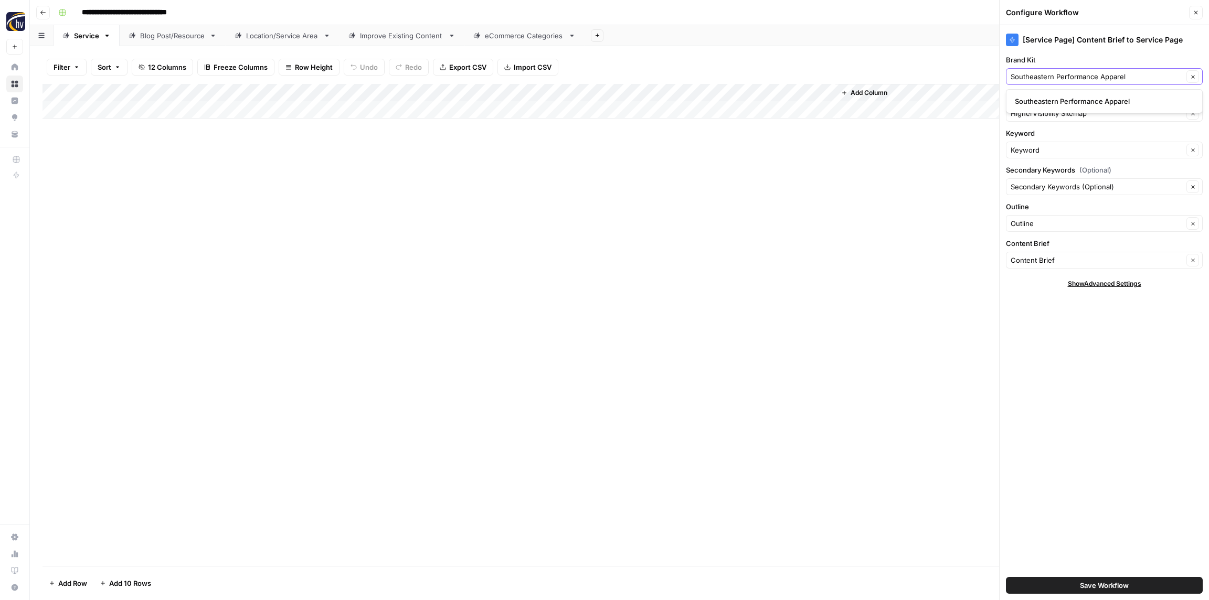
type input "Southeastern Performance Apparel"
click at [1074, 96] on button "Southeastern Performance Apparel" at bounding box center [1104, 101] width 187 height 15
click at [1069, 119] on div "Clear" at bounding box center [1104, 113] width 197 height 17
paste input "Southeastern Performance Apparel"
click at [1066, 138] on span "Southeastern Performance Apparel Sitemap" at bounding box center [1102, 138] width 175 height 10
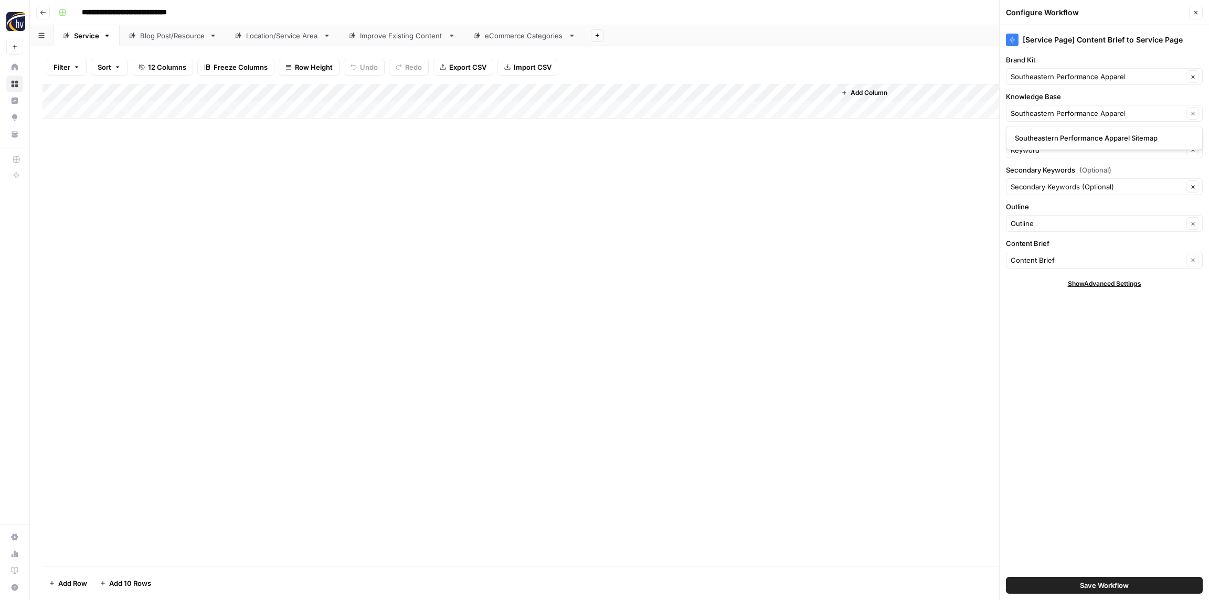
type input "Southeastern Performance Apparel Sitemap"
click at [1130, 583] on button "Save Workflow" at bounding box center [1104, 585] width 197 height 17
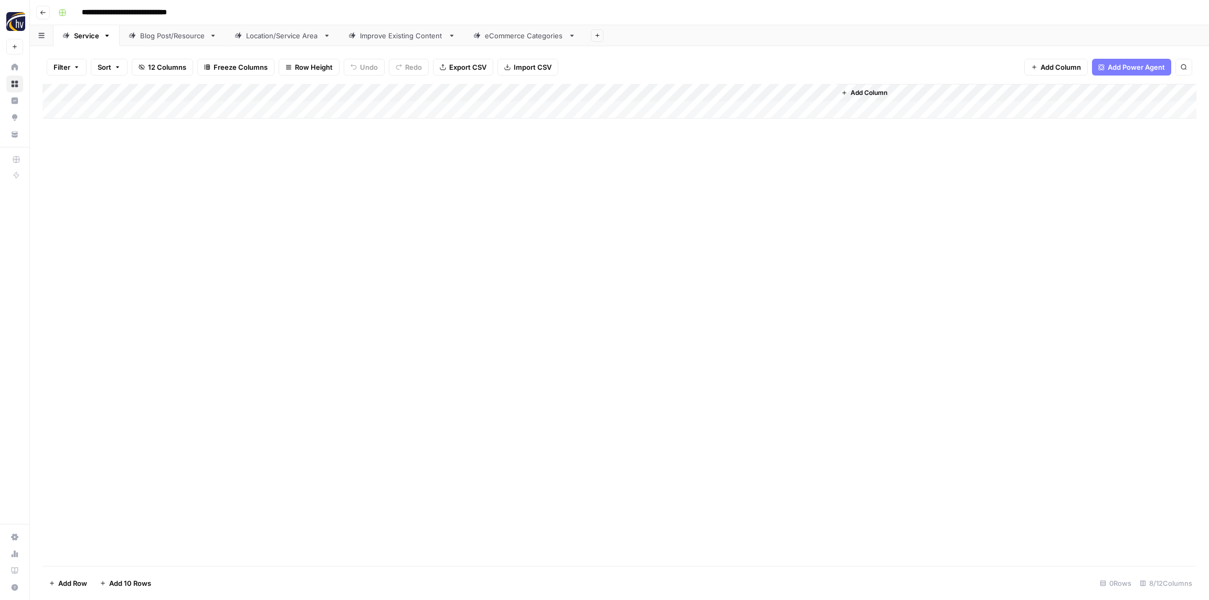
click at [168, 39] on div "Blog Post/Resource" at bounding box center [172, 35] width 65 height 10
click at [208, 89] on div "Add Column" at bounding box center [620, 101] width 1154 height 35
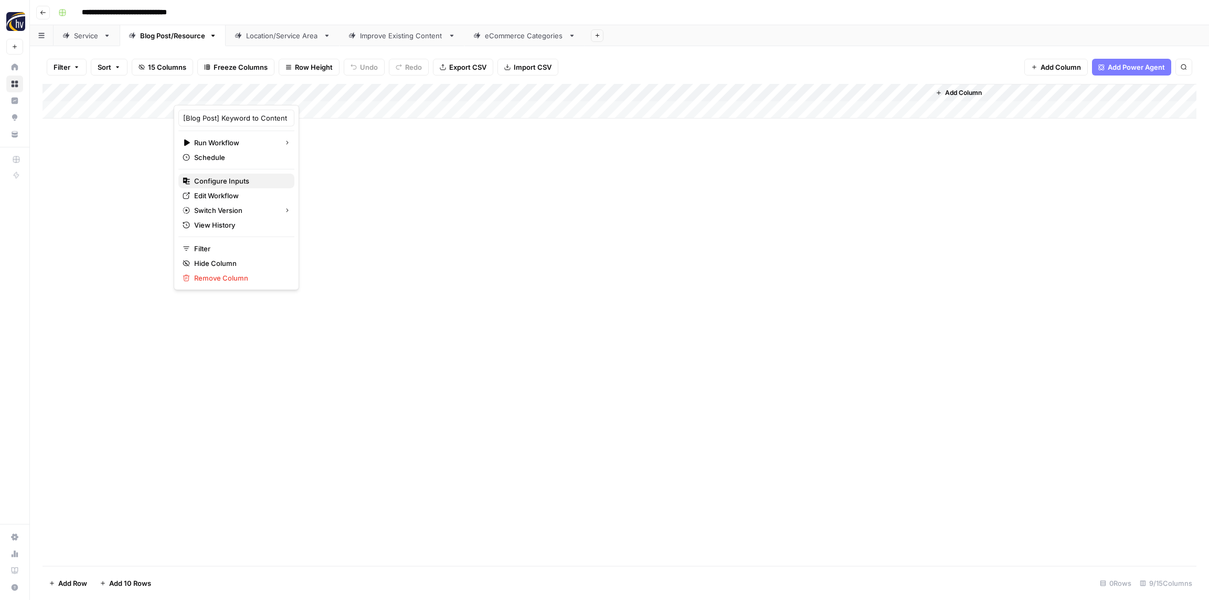
click at [243, 181] on span "Configure Inputs" at bounding box center [240, 181] width 92 height 10
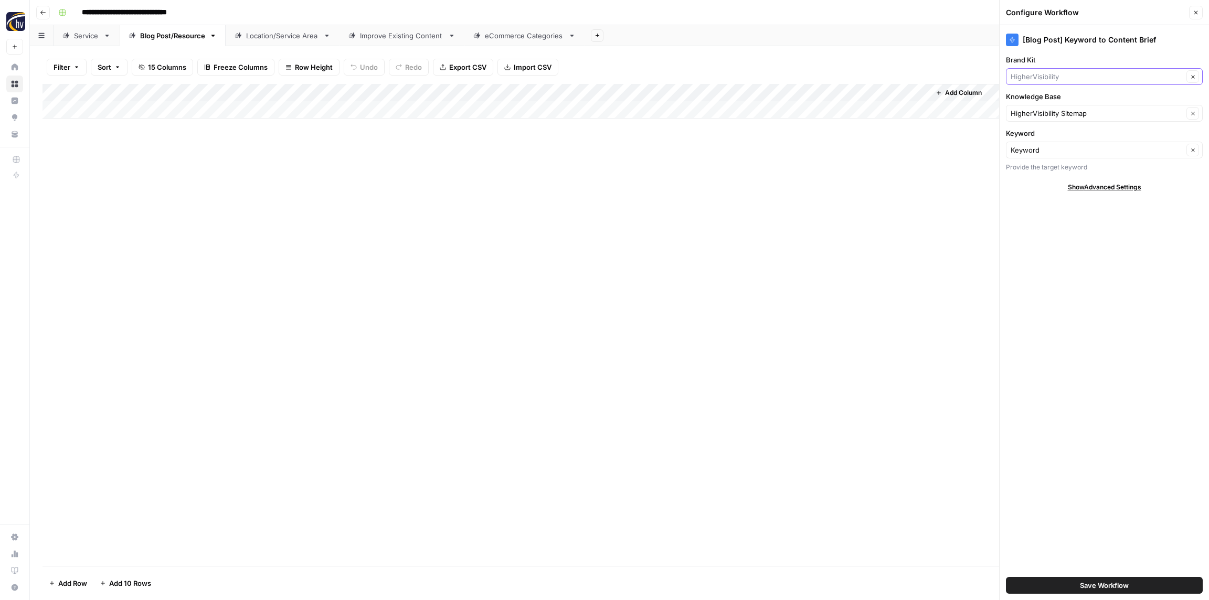
click at [1057, 77] on input "Brand Kit" at bounding box center [1097, 76] width 173 height 10
paste input "Southeastern Performance Apparel"
type input "Southeastern Performance Apparel"
click at [1051, 101] on span "Southeastern Performance Apparel" at bounding box center [1102, 101] width 175 height 10
click at [1049, 109] on input "Knowledge Base" at bounding box center [1097, 113] width 173 height 10
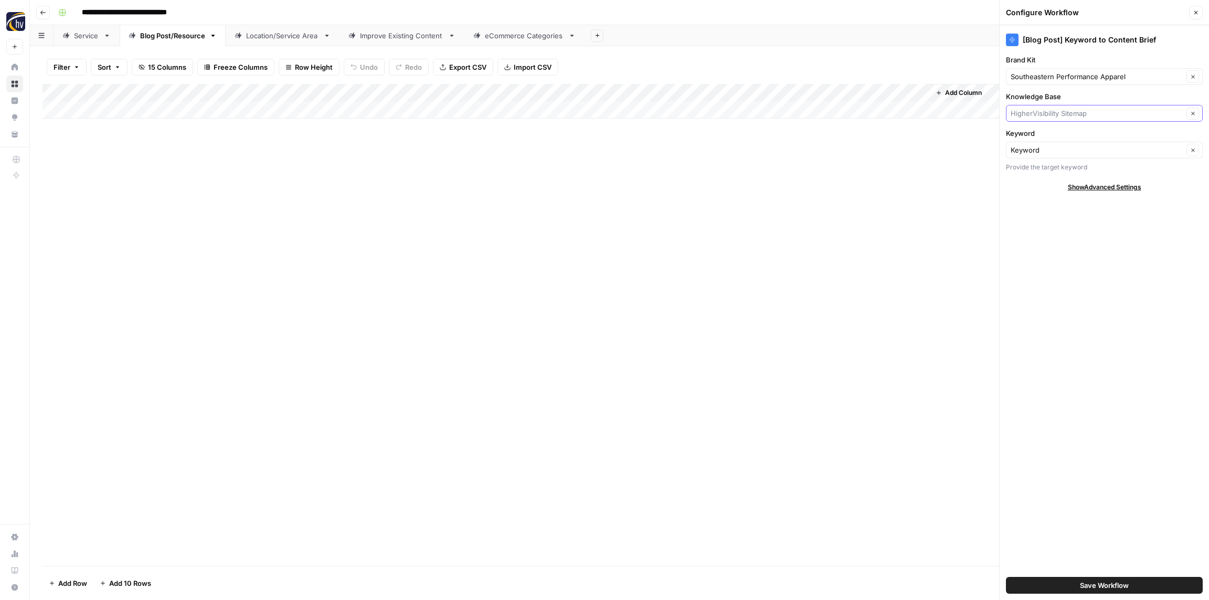
paste input "Southeastern Performance Apparel"
click at [1048, 140] on span "Southeastern Performance Apparel Sitemap" at bounding box center [1102, 138] width 175 height 10
type input "Southeastern Performance Apparel Sitemap"
click at [1092, 578] on button "Save Workflow" at bounding box center [1104, 585] width 197 height 17
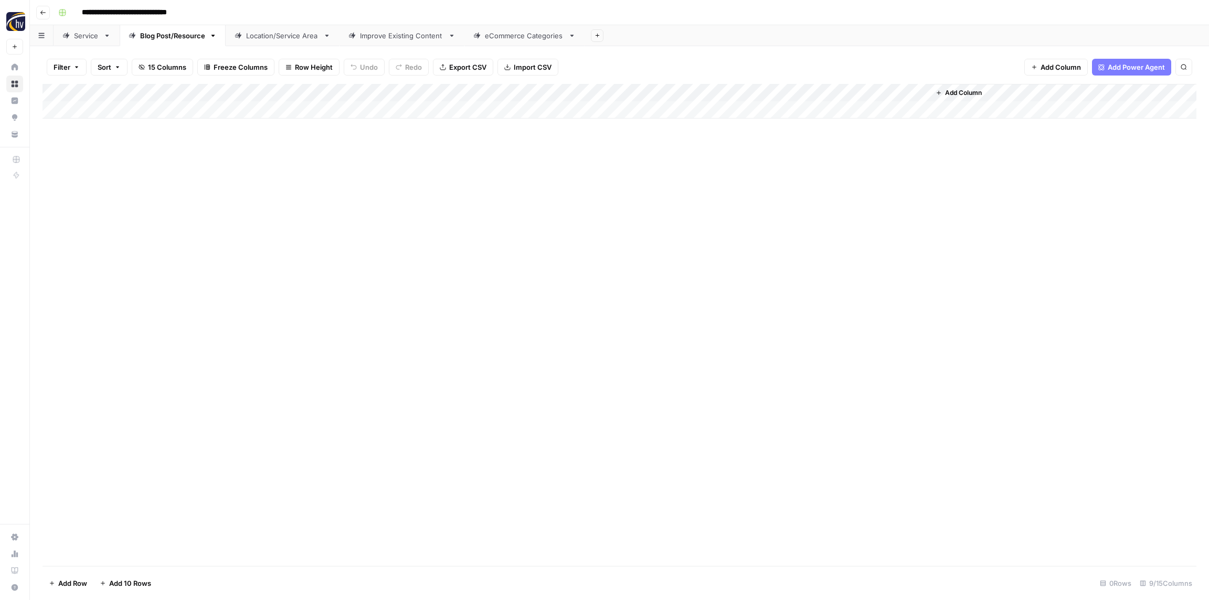
click at [782, 94] on div "Add Column" at bounding box center [620, 101] width 1154 height 35
click at [783, 181] on span "Configure Inputs" at bounding box center [807, 181] width 92 height 10
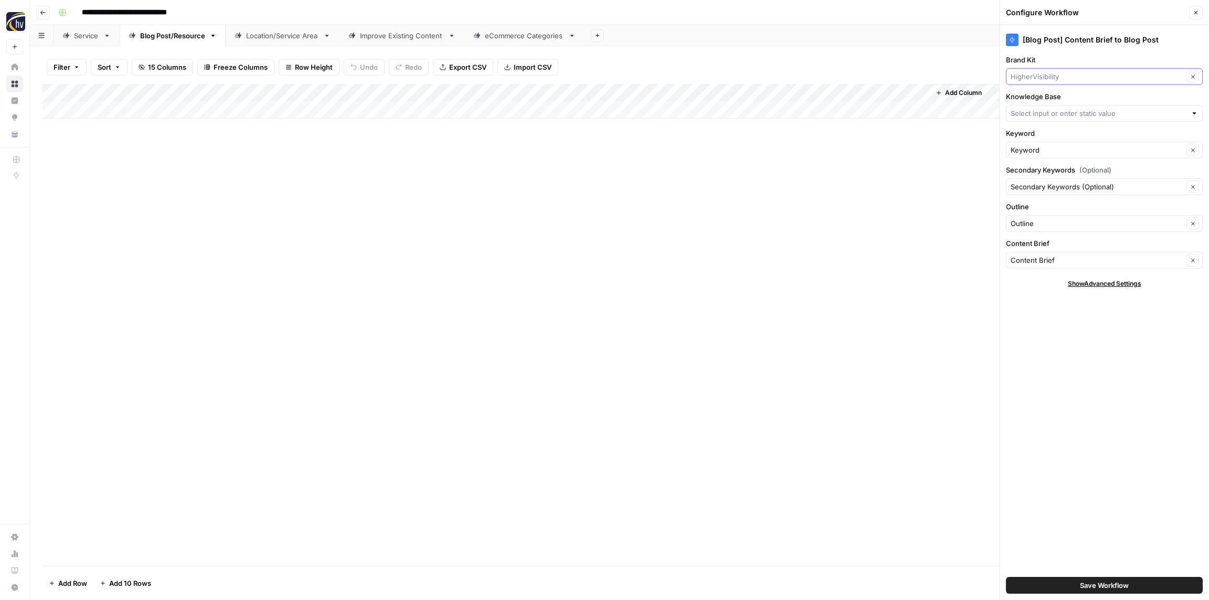
click at [1020, 81] on input "Brand Kit" at bounding box center [1097, 76] width 173 height 10
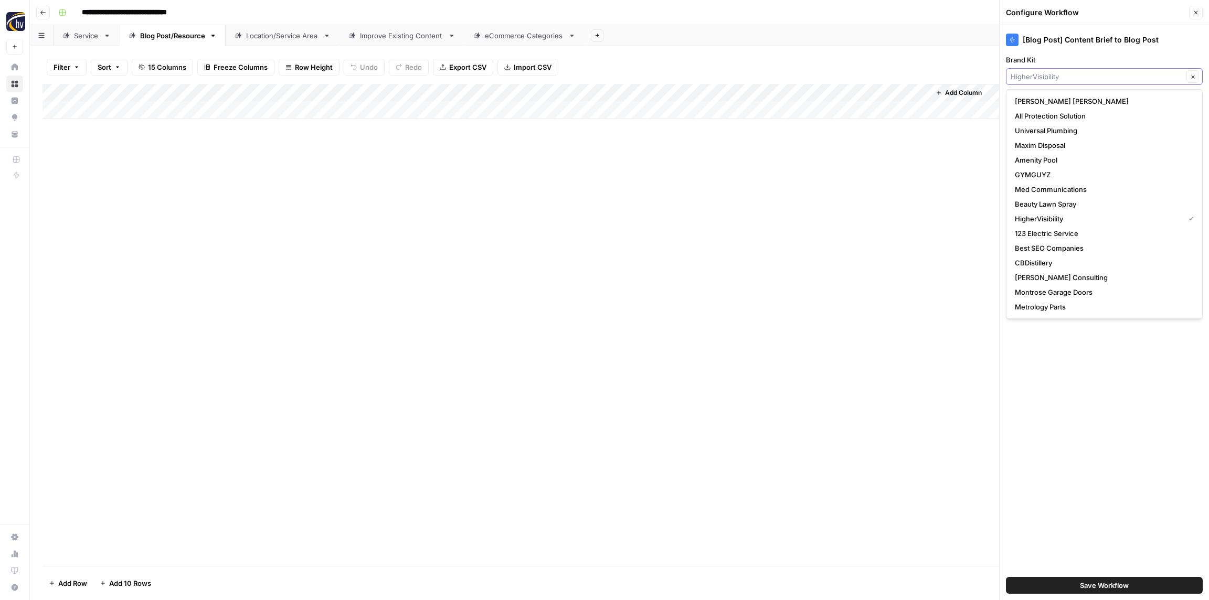
paste input "Southeastern Performance Apparel"
type input "Southeastern Performance Apparel"
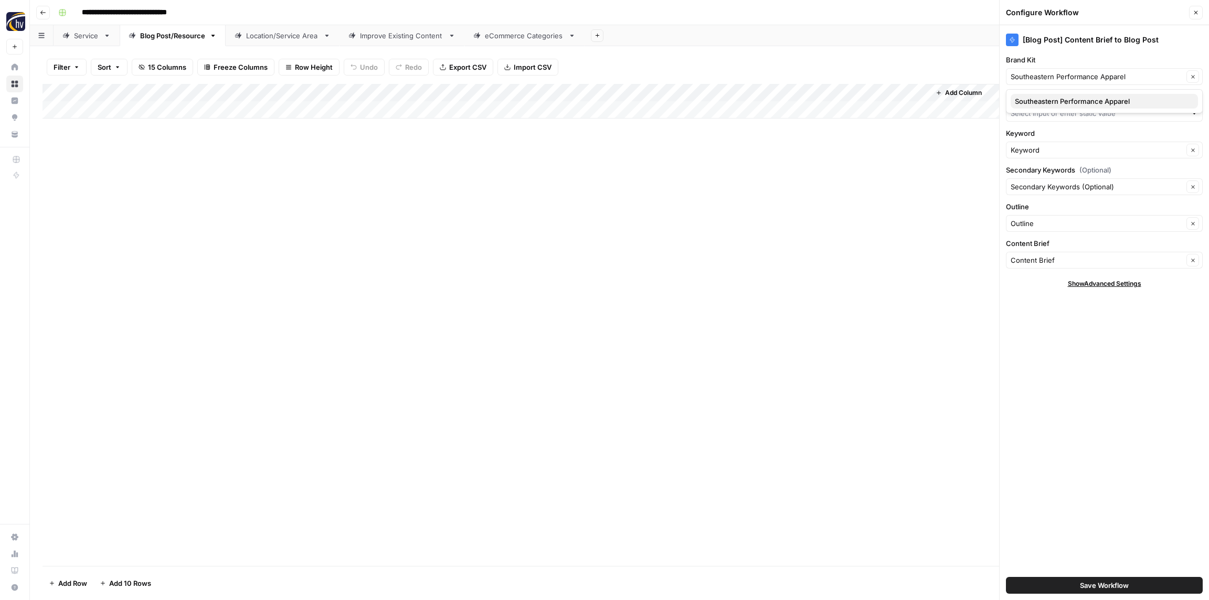
click at [1034, 100] on span "Southeastern Performance Apparel" at bounding box center [1102, 101] width 175 height 10
click at [1033, 110] on input "Knowledge Base" at bounding box center [1099, 113] width 176 height 10
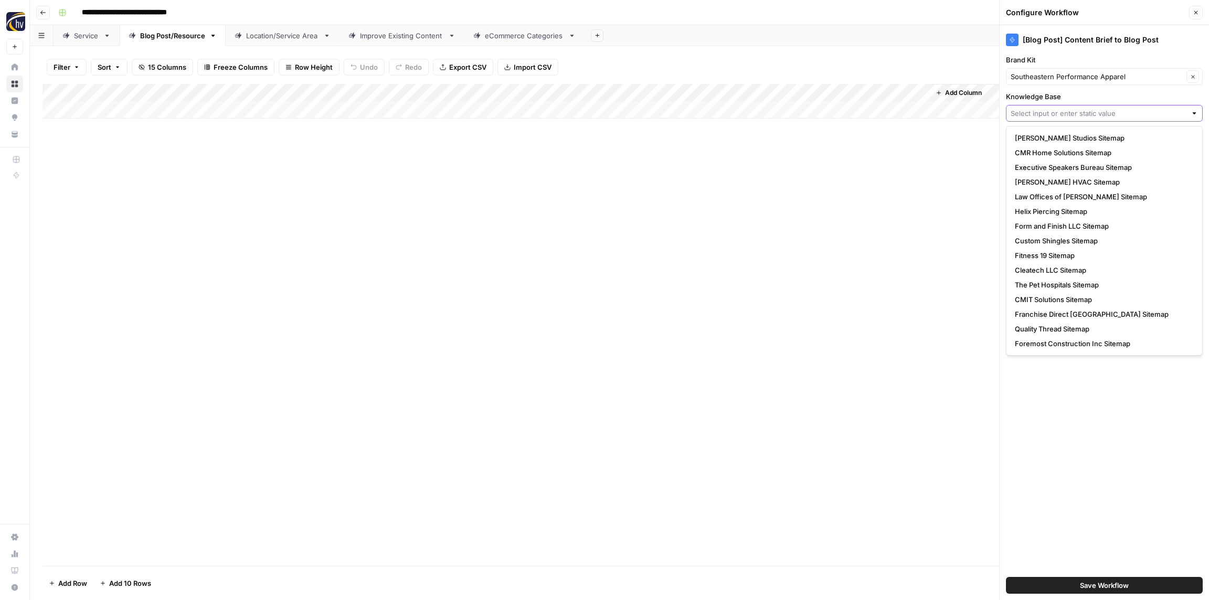
paste input "Southeastern Performance Apparel"
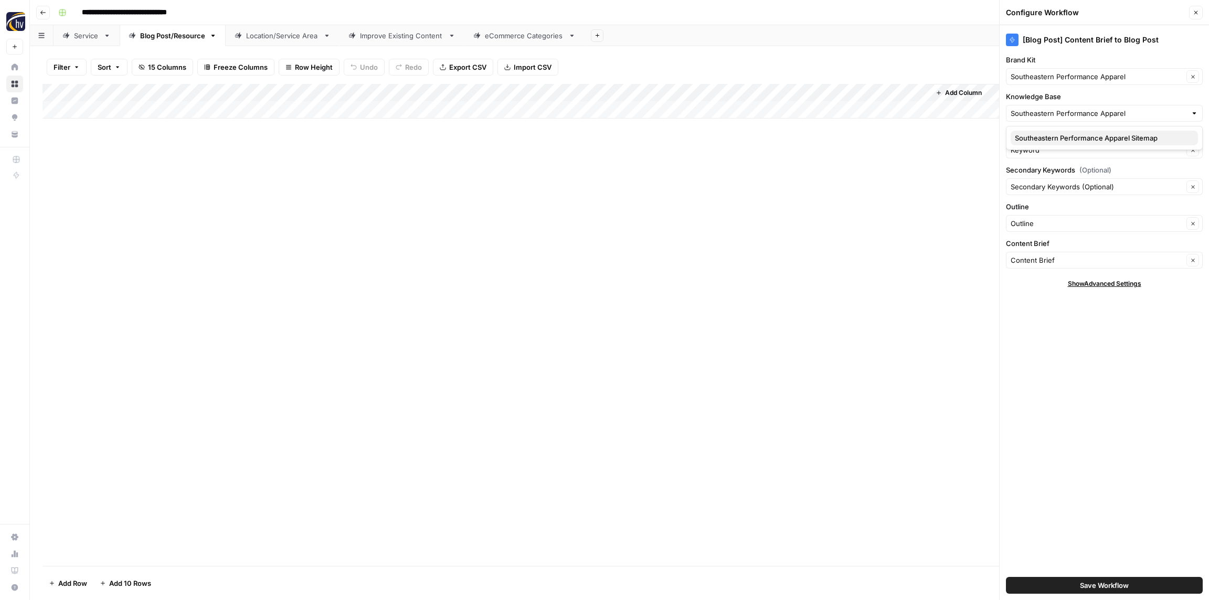
click at [1031, 136] on span "Southeastern Performance Apparel Sitemap" at bounding box center [1102, 138] width 175 height 10
type input "Southeastern Performance Apparel Sitemap"
click at [1111, 594] on button "Save Workflow" at bounding box center [1104, 585] width 197 height 17
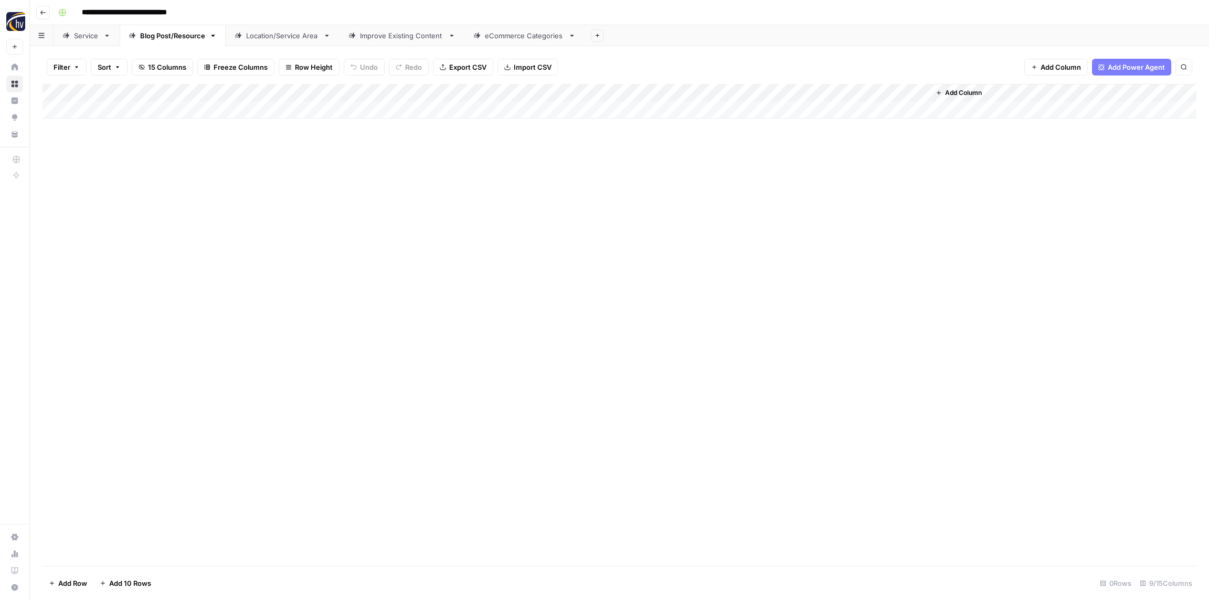
click at [789, 98] on div "Add Column" at bounding box center [620, 101] width 1154 height 35
click at [784, 90] on div at bounding box center [788, 94] width 95 height 21
click at [791, 182] on span "Configure Inputs" at bounding box center [807, 181] width 92 height 10
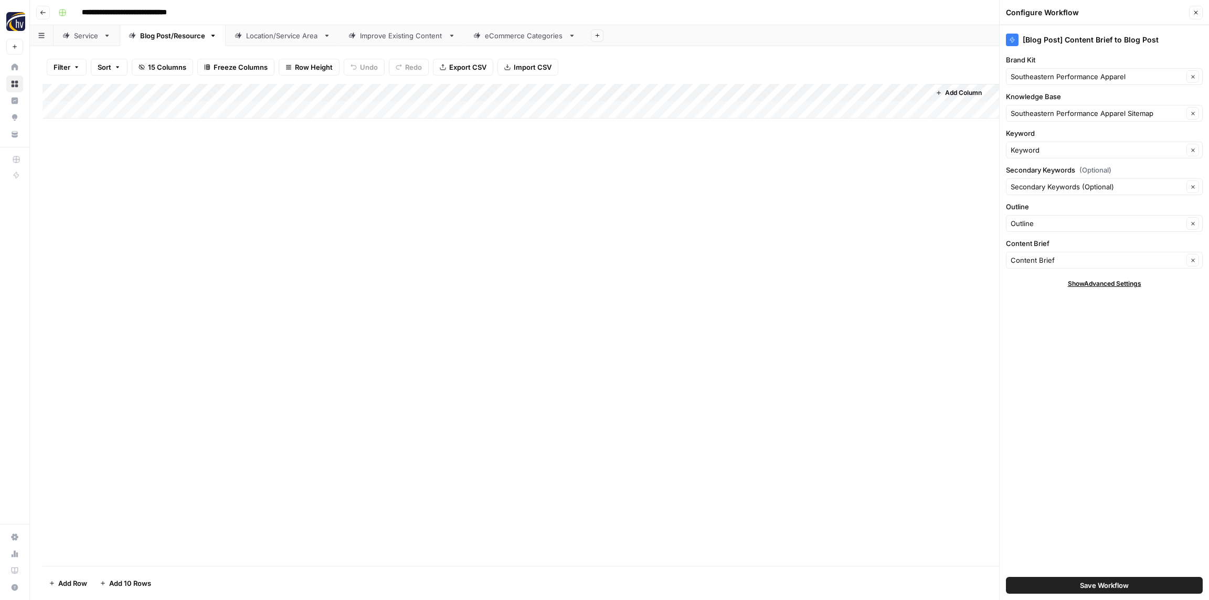
click at [1113, 585] on span "Save Workflow" at bounding box center [1104, 586] width 49 height 10
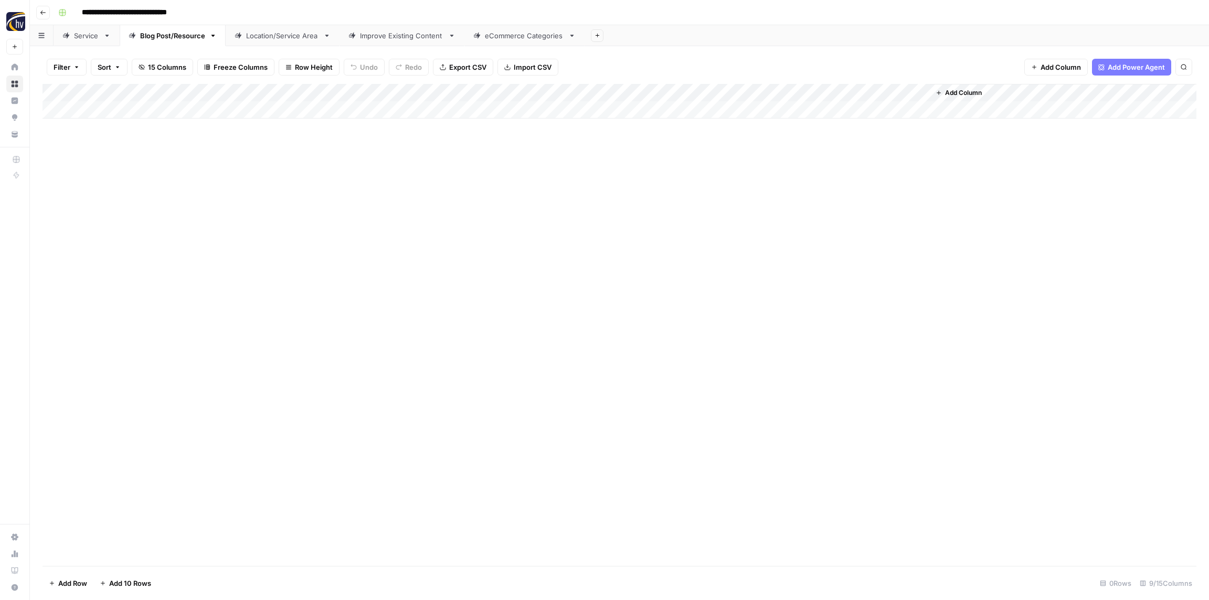
click at [265, 33] on div "Location/Service Area" at bounding box center [282, 35] width 73 height 10
click at [391, 97] on div "Add Column" at bounding box center [620, 101] width 1154 height 35
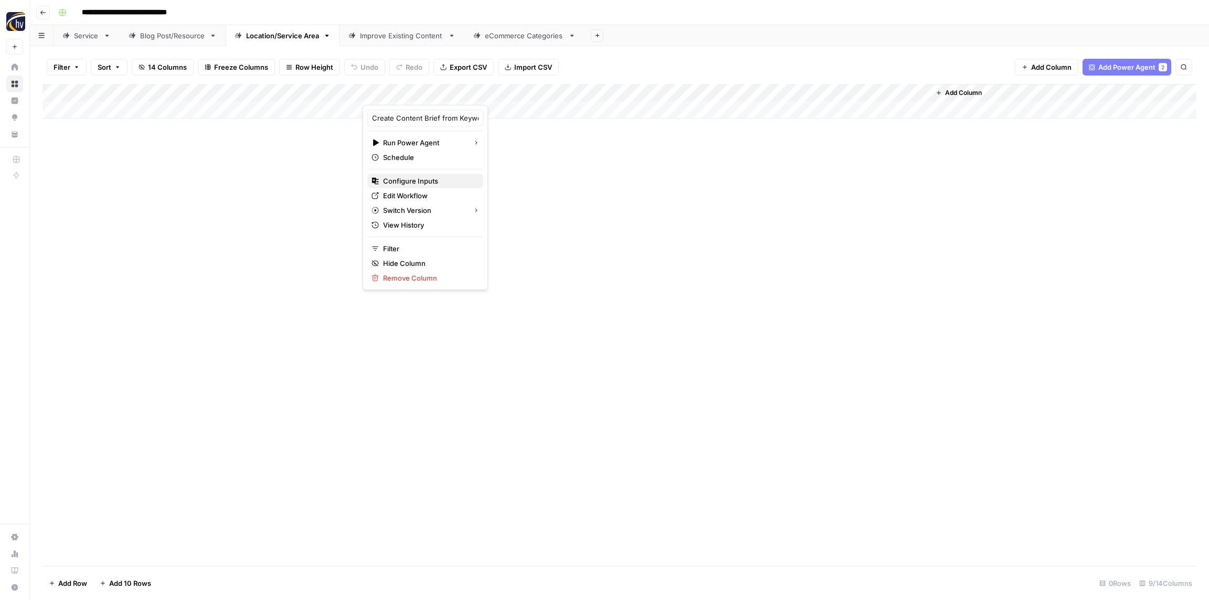
click at [416, 181] on span "Configure Inputs" at bounding box center [429, 181] width 92 height 10
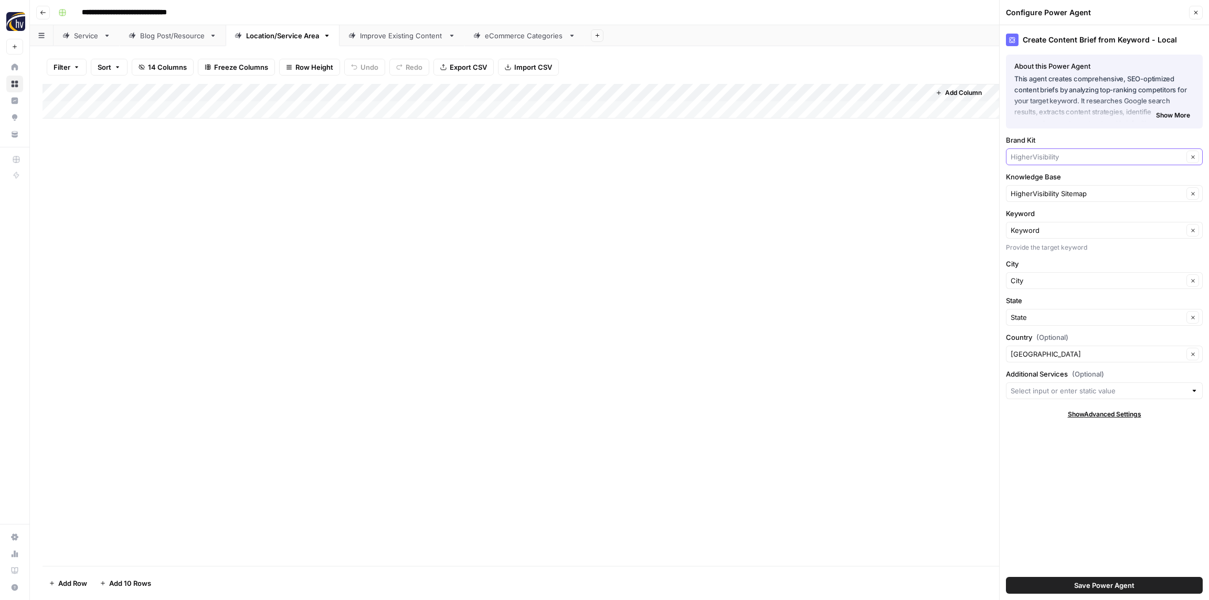
click at [1038, 159] on input "Brand Kit" at bounding box center [1097, 157] width 173 height 10
paste input "Southeastern Performance Apparel"
type input "Southeastern Performance Apparel"
click at [1035, 183] on span "Southeastern Performance Apparel" at bounding box center [1102, 181] width 175 height 10
click at [1033, 192] on input "Knowledge Base" at bounding box center [1097, 193] width 173 height 10
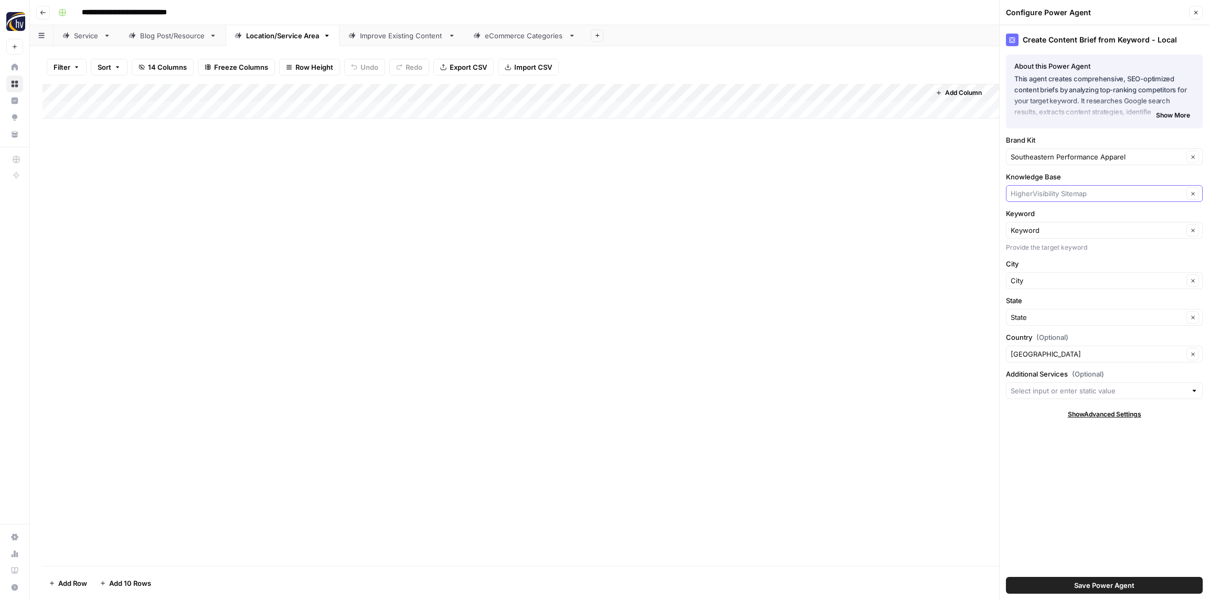
paste input "Southeastern Performance Apparel"
drag, startPoint x: 1032, startPoint y: 219, endPoint x: 1030, endPoint y: 214, distance: 5.7
click at [1032, 219] on span "Southeastern Performance Apparel Sitemap" at bounding box center [1102, 218] width 175 height 10
type input "Southeastern Performance Apparel Sitemap"
click at [1117, 586] on span "Save Power Agent" at bounding box center [1104, 586] width 60 height 10
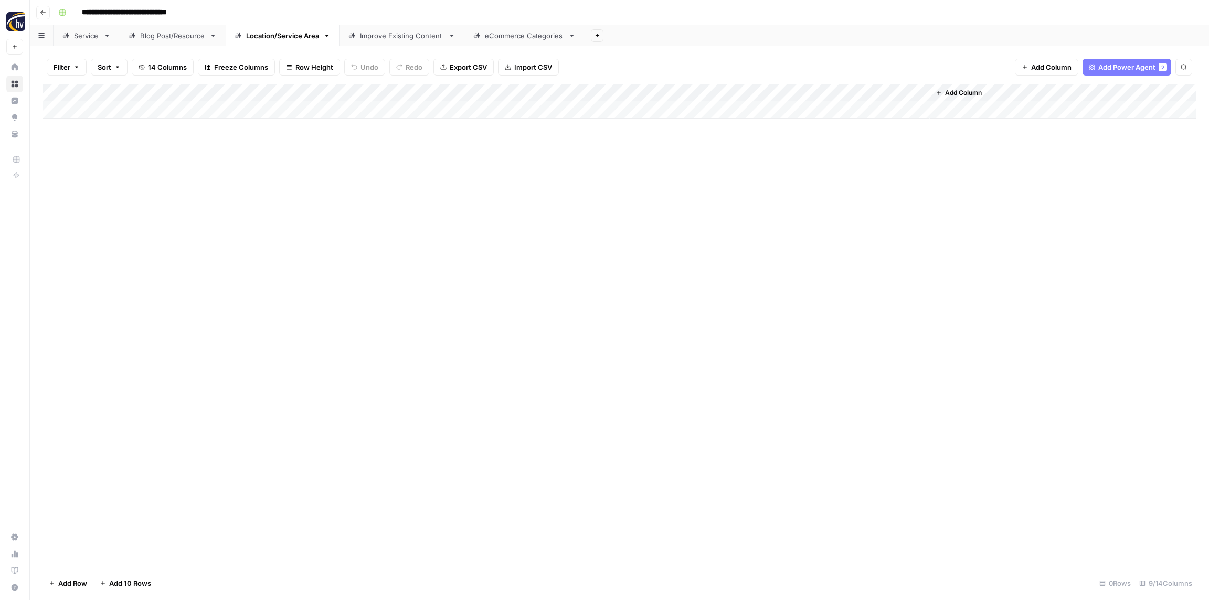
click at [775, 90] on div "Add Column" at bounding box center [620, 101] width 1154 height 35
click at [776, 185] on span "Configure Inputs" at bounding box center [807, 181] width 92 height 10
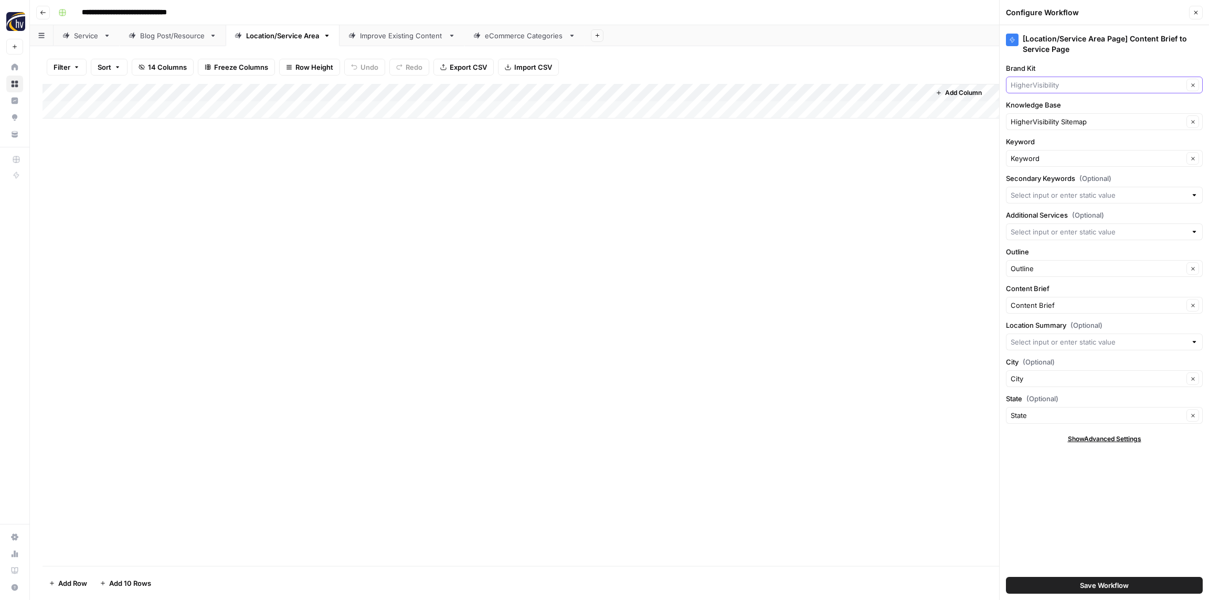
click at [1029, 83] on input "Brand Kit" at bounding box center [1097, 85] width 173 height 10
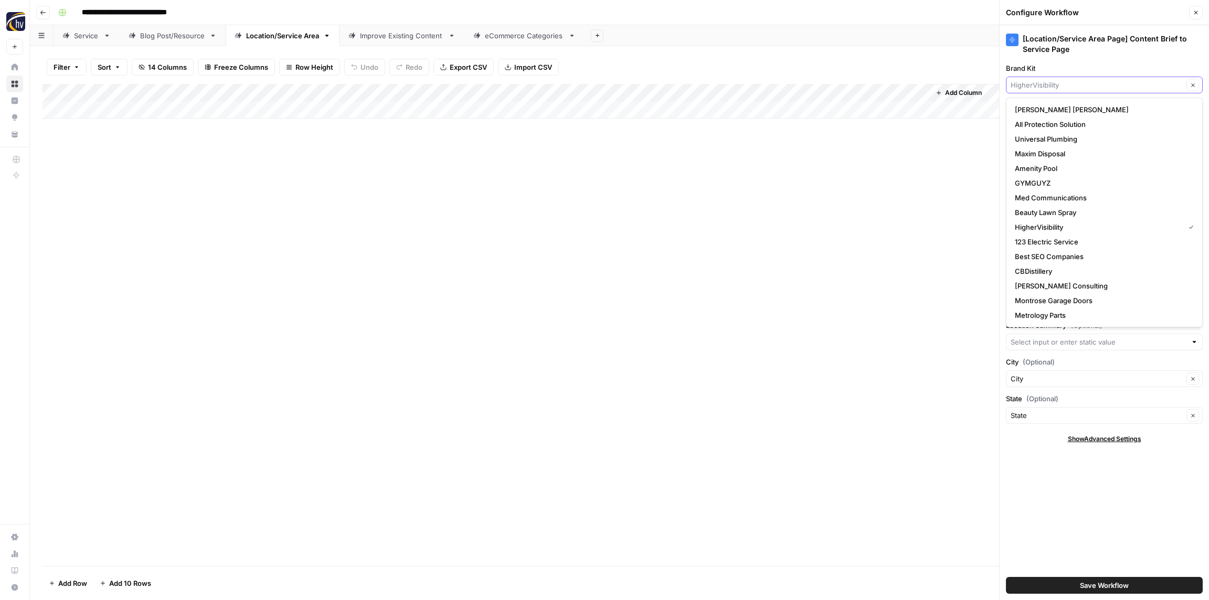
paste input "Southeastern Performance Apparel"
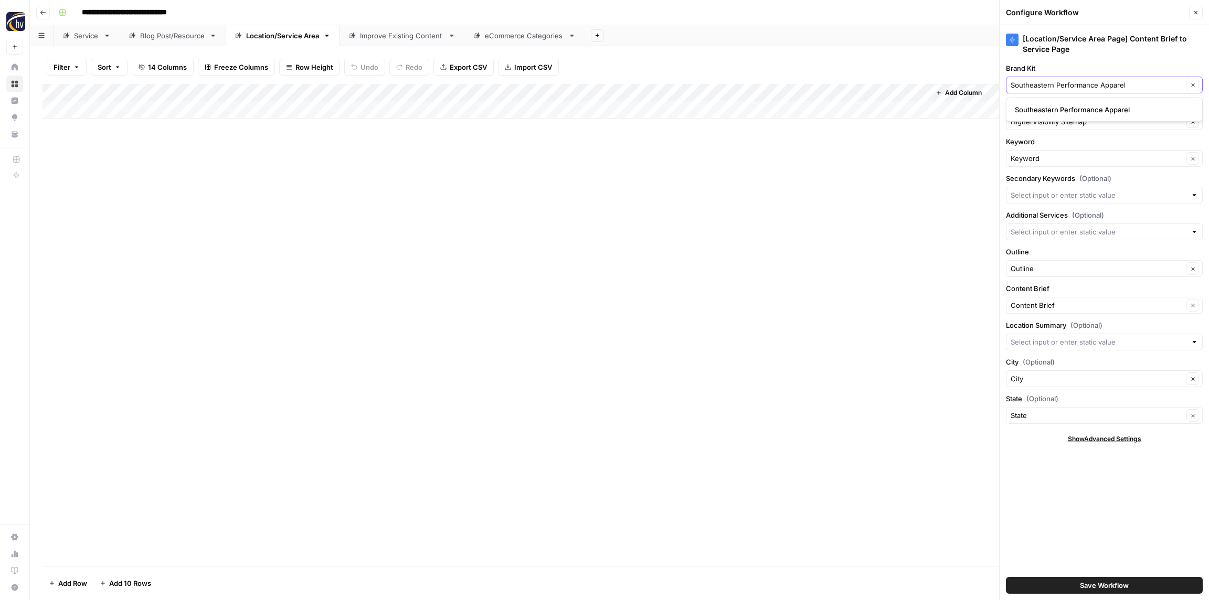
type input "Southeastern Performance Apparel"
click at [1035, 106] on span "Southeastern Performance Apparel" at bounding box center [1102, 109] width 175 height 10
click at [1038, 118] on input "Knowledge Base" at bounding box center [1097, 122] width 173 height 10
paste input "Southeastern Performance Apparel"
click at [1039, 150] on span "Southeastern Performance Apparel Sitemap" at bounding box center [1102, 146] width 175 height 10
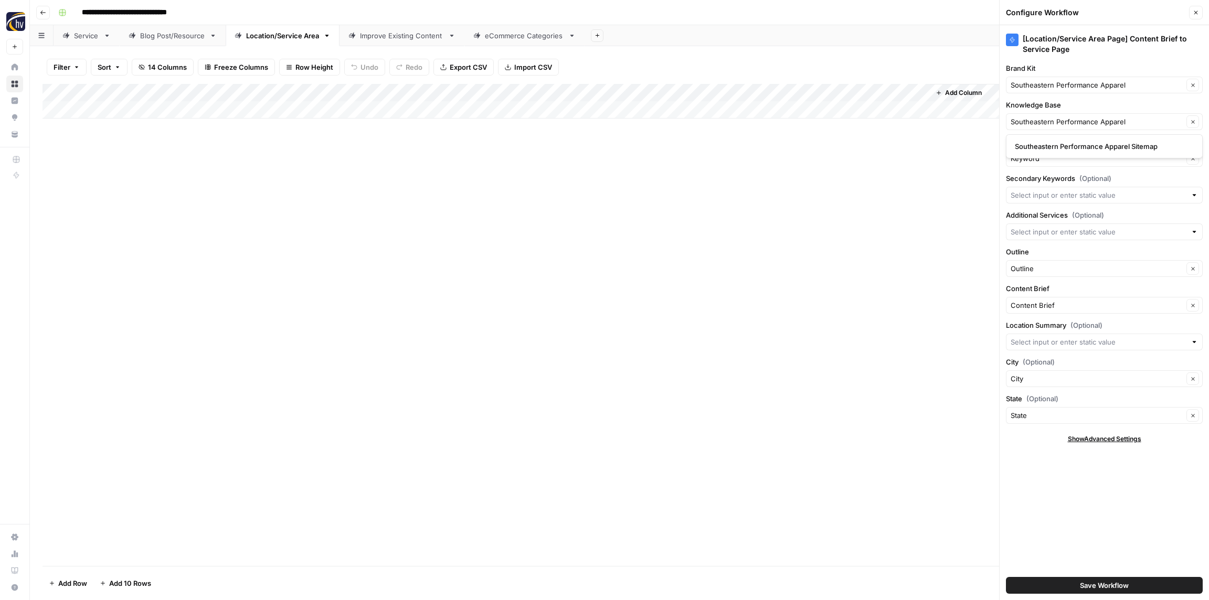
type input "Southeastern Performance Apparel Sitemap"
click at [1080, 580] on button "Save Workflow" at bounding box center [1104, 585] width 197 height 17
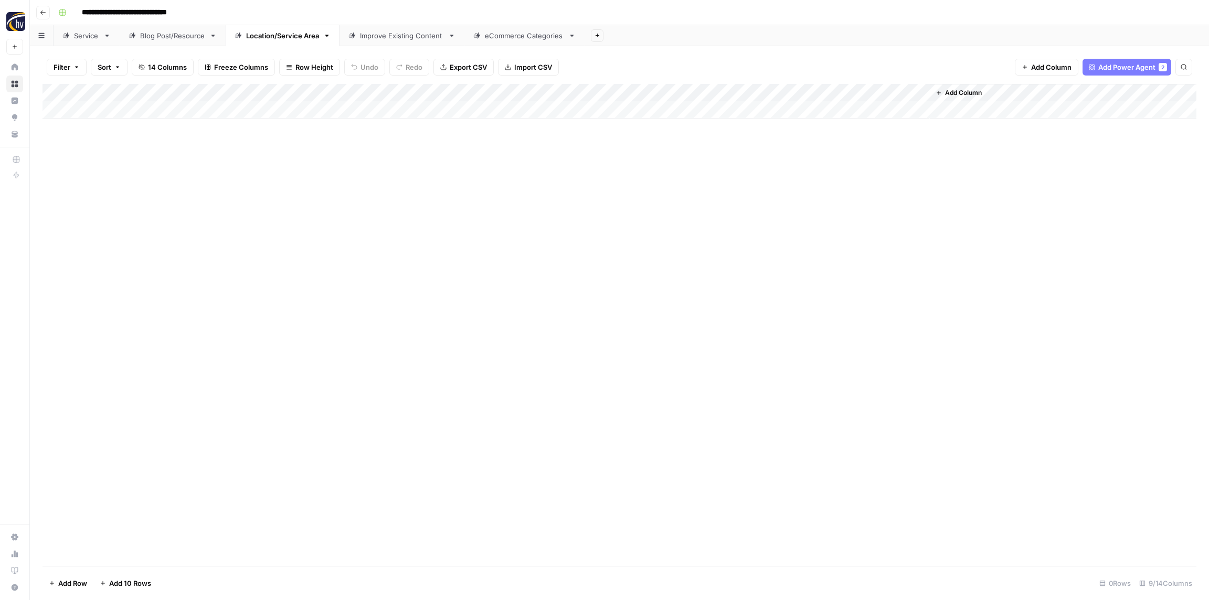
click at [386, 38] on div "Improve Existing Content" at bounding box center [402, 35] width 84 height 10
click at [681, 90] on div "Add Column" at bounding box center [620, 101] width 1154 height 35
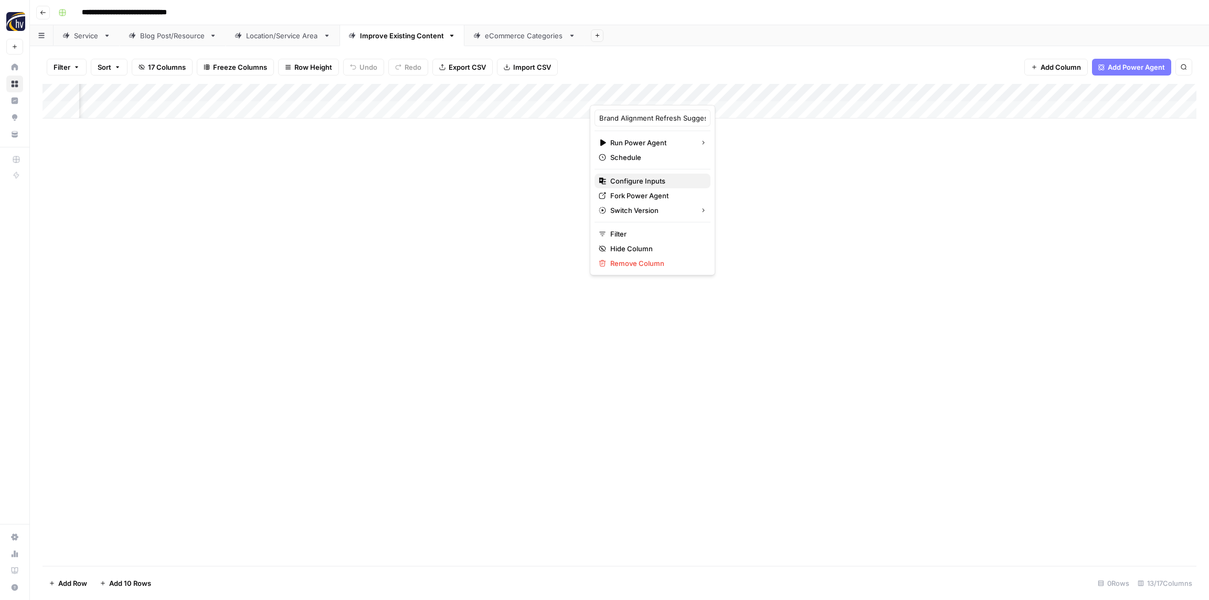
click at [648, 186] on button "Configure Inputs" at bounding box center [653, 181] width 116 height 15
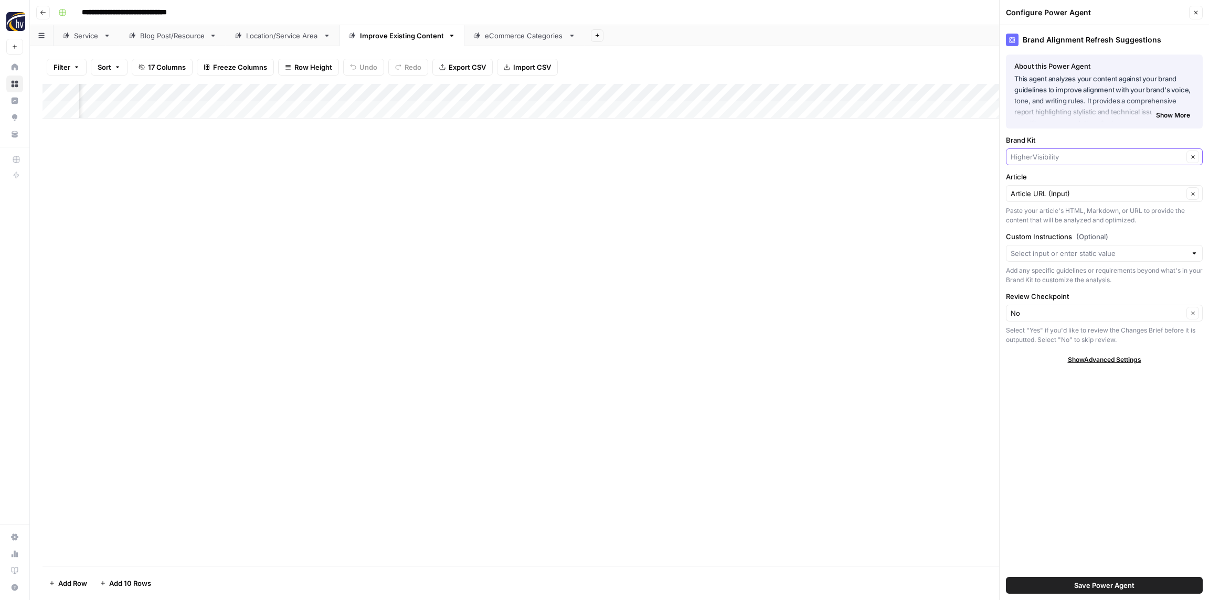
click at [1033, 157] on input "Brand Kit" at bounding box center [1097, 157] width 173 height 10
paste input "Southeastern Performance Apparel"
type input "Southeastern Performance Apparel"
click at [1039, 179] on span "Southeastern Performance Apparel" at bounding box center [1102, 181] width 175 height 10
click at [1128, 583] on span "Save Power Agent" at bounding box center [1104, 586] width 60 height 10
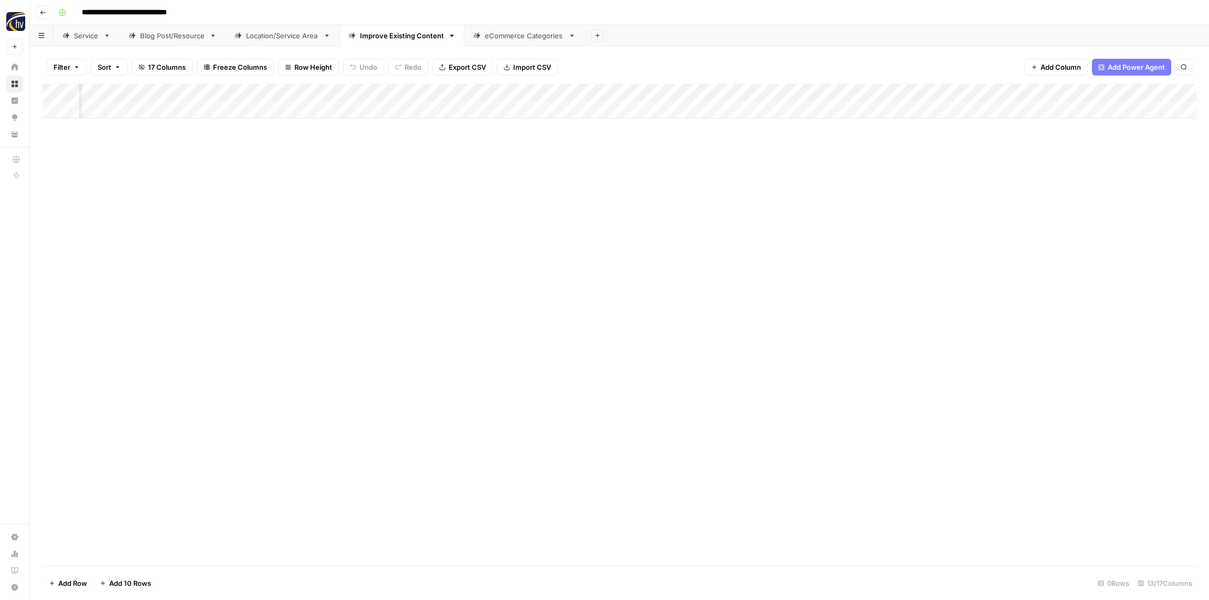
click at [920, 95] on div "Add Column" at bounding box center [620, 101] width 1154 height 35
click at [895, 181] on span "Configure Inputs" at bounding box center [924, 181] width 92 height 10
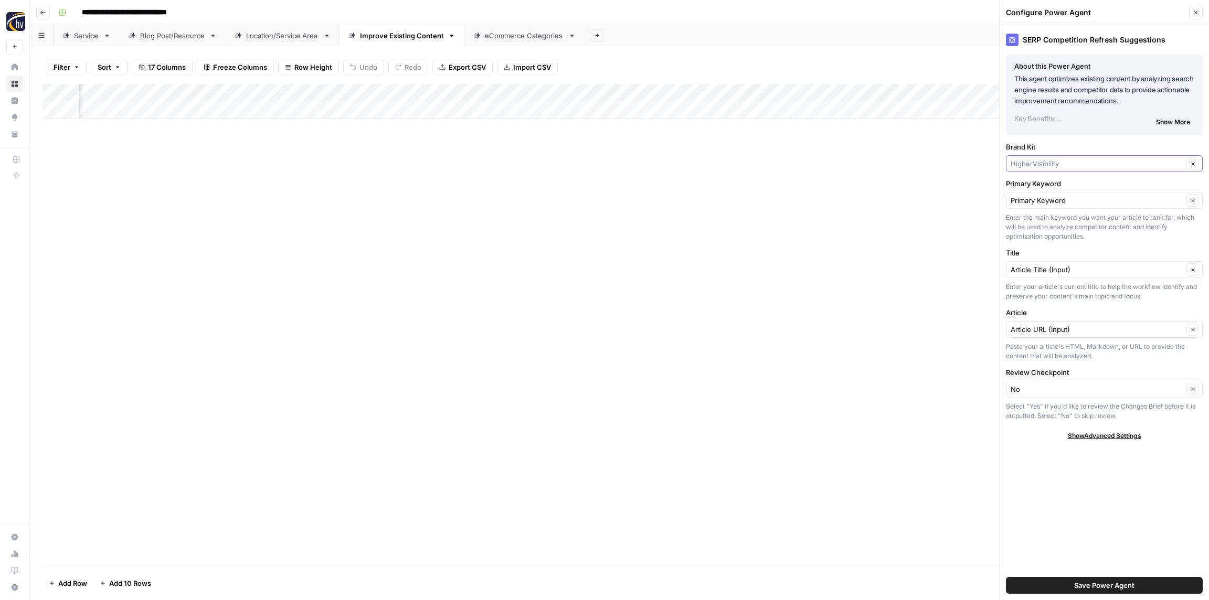
click at [1042, 163] on input "Brand Kit" at bounding box center [1097, 164] width 173 height 10
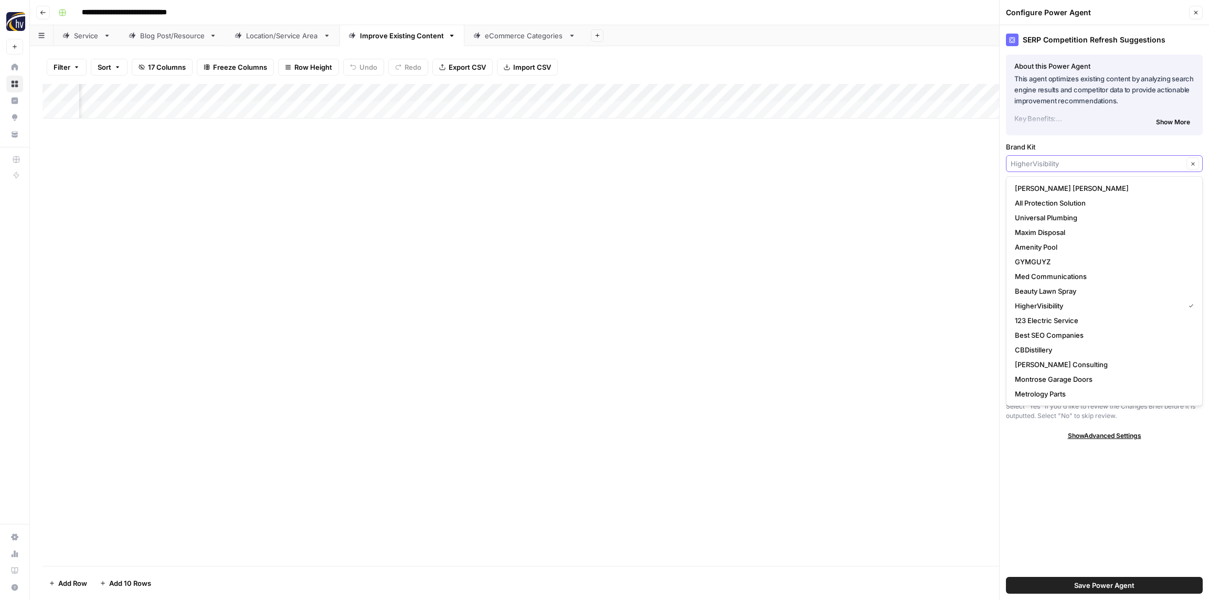
paste input "Southeastern Performance Apparel"
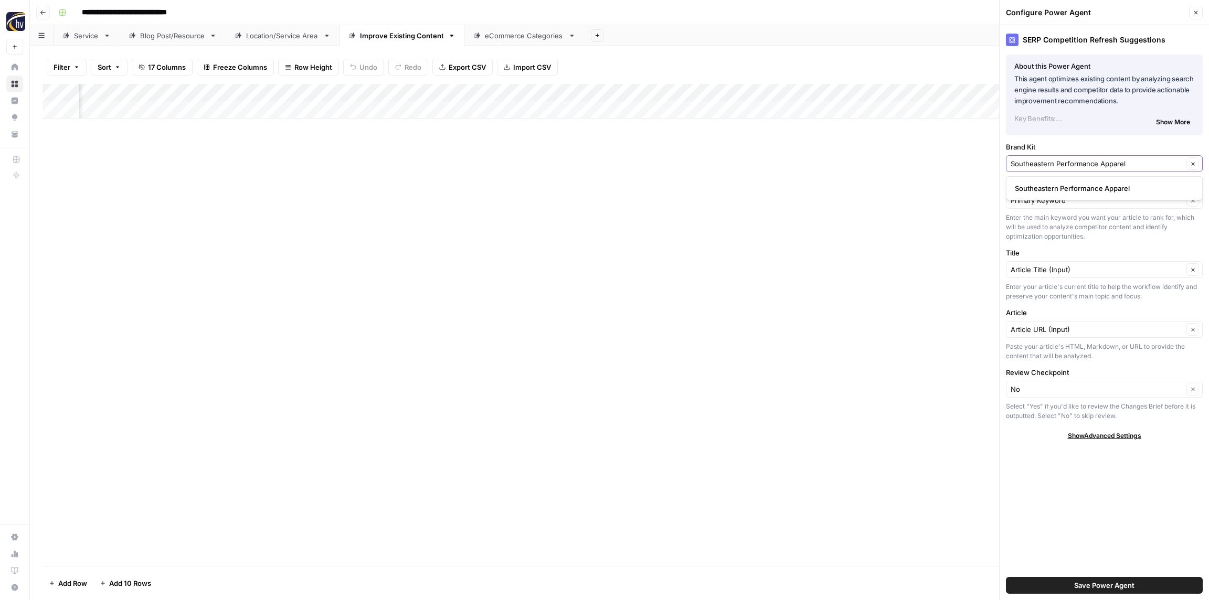
type input "Southeastern Performance Apparel"
click at [1042, 185] on span "Southeastern Performance Apparel" at bounding box center [1102, 188] width 175 height 10
drag, startPoint x: 1090, startPoint y: 587, endPoint x: 1078, endPoint y: 573, distance: 18.3
click at [1090, 587] on span "Save Power Agent" at bounding box center [1104, 586] width 60 height 10
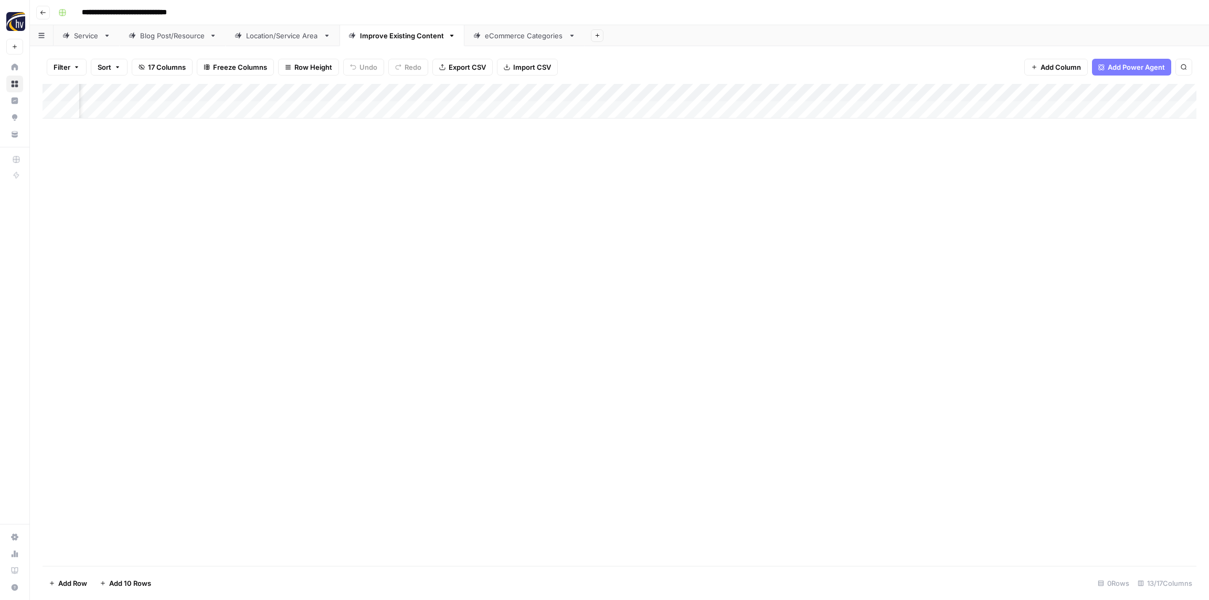
click at [1153, 94] on div "Add Column" at bounding box center [620, 101] width 1154 height 35
click at [1146, 181] on span "Configure Inputs" at bounding box center [1176, 181] width 92 height 10
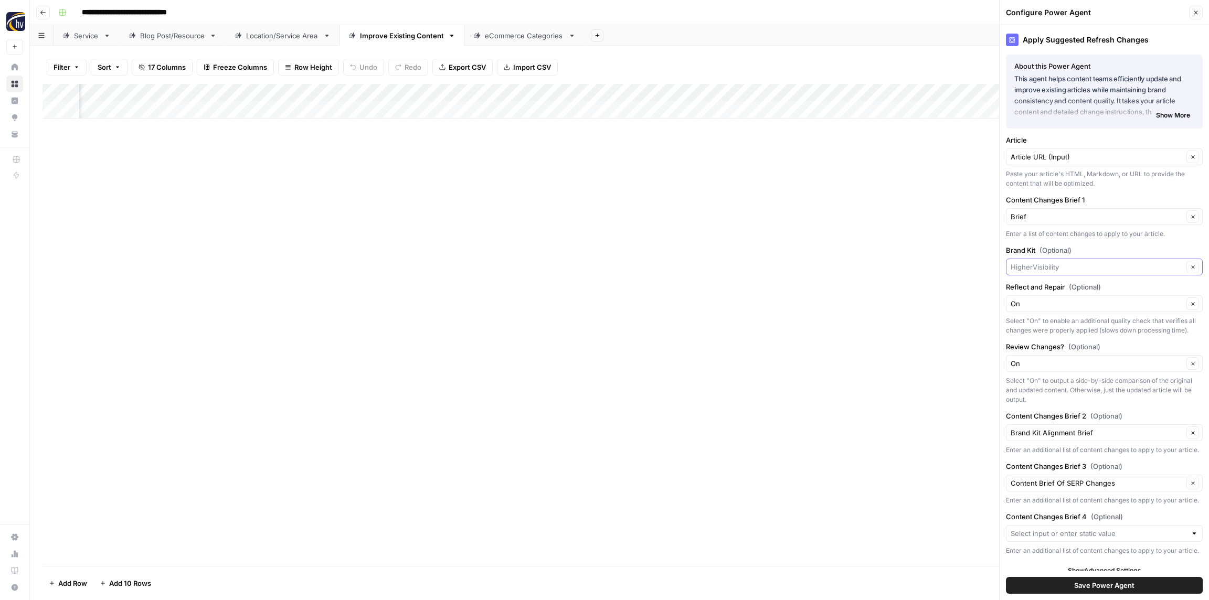
click at [1061, 266] on input "Brand Kit (Optional)" at bounding box center [1097, 267] width 173 height 10
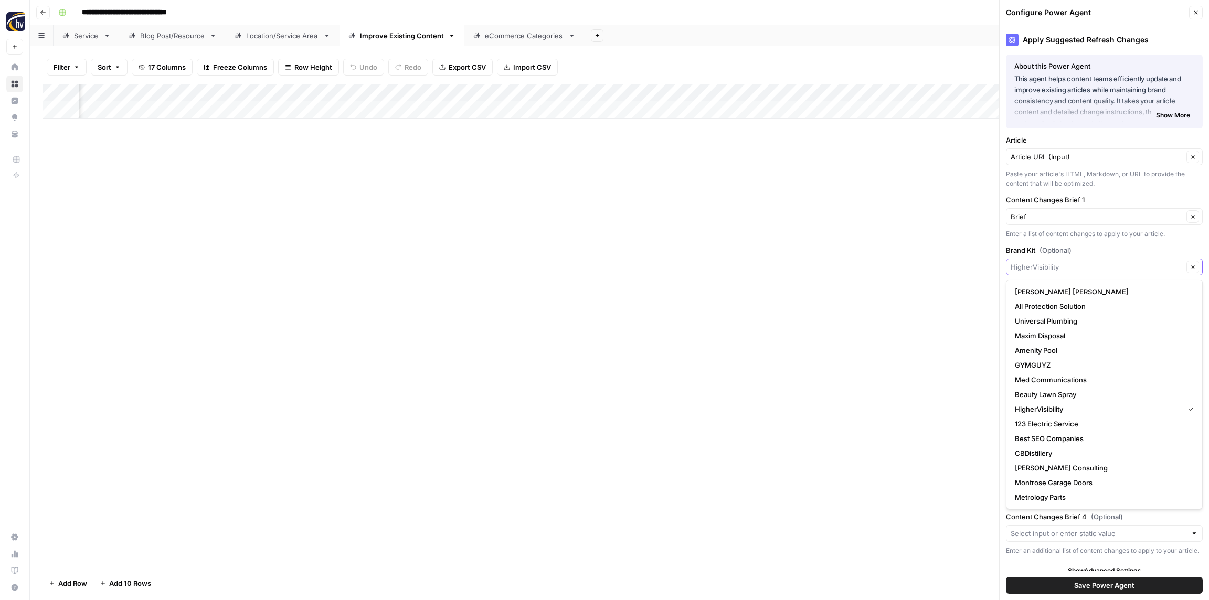
paste input "Southeastern Performance Apparel"
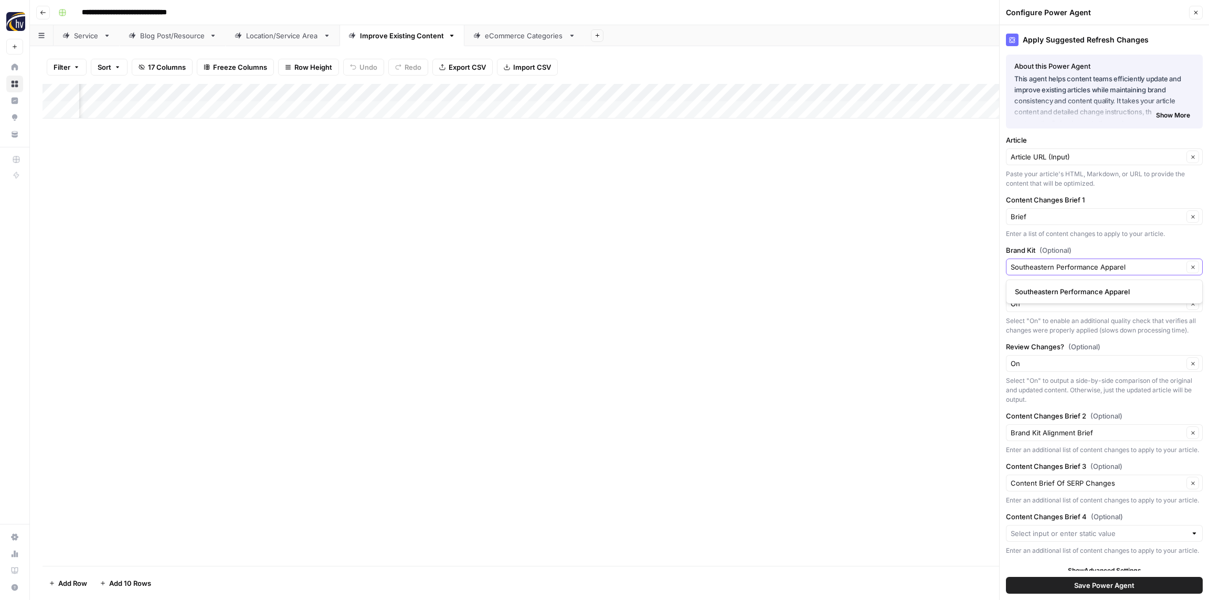
type input "Southeastern Performance Apparel"
click at [1045, 288] on span "Southeastern Performance Apparel" at bounding box center [1102, 292] width 175 height 10
click at [1070, 585] on button "Save Power Agent" at bounding box center [1104, 585] width 197 height 17
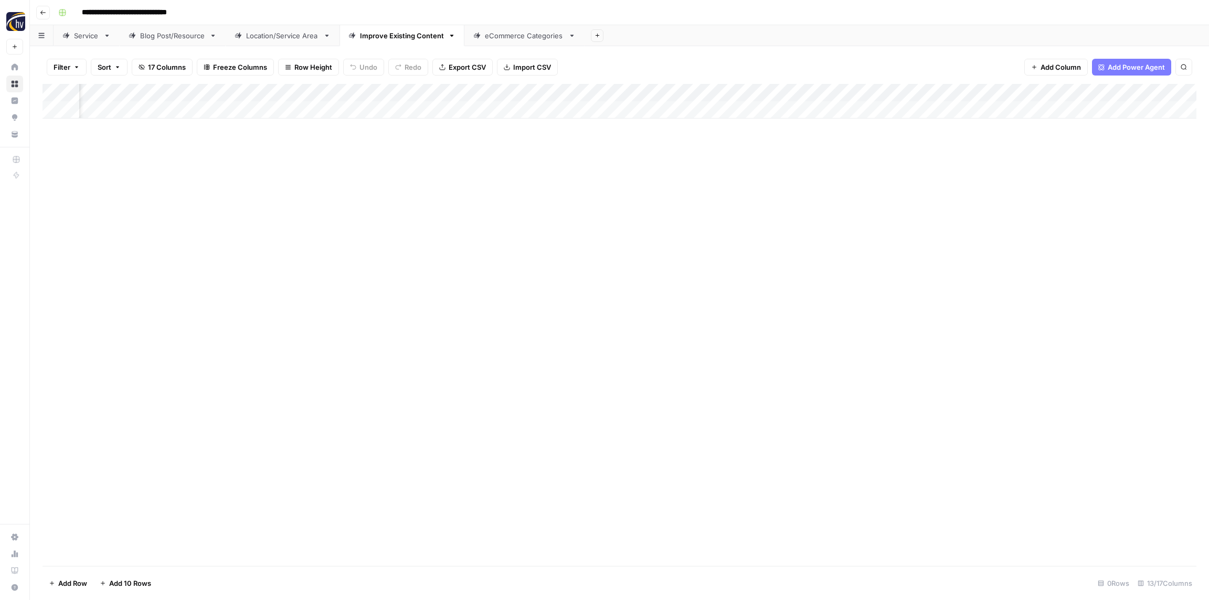
click at [516, 36] on div "eCommerce Categories" at bounding box center [524, 35] width 79 height 10
click at [402, 89] on div "Add Column" at bounding box center [620, 101] width 1154 height 35
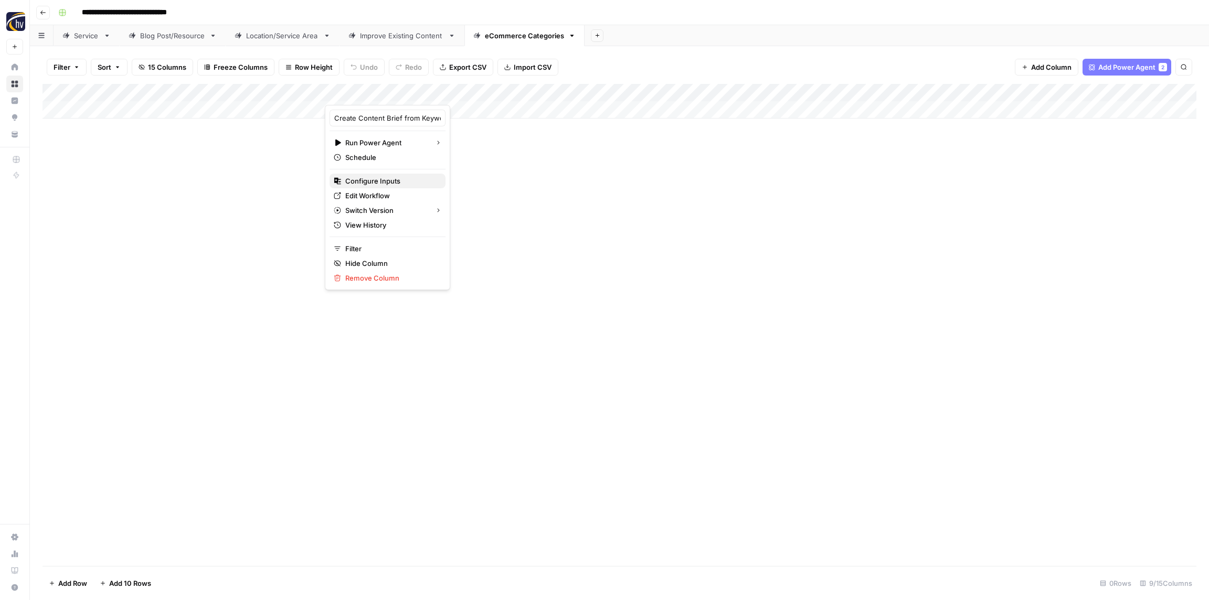
click at [378, 185] on span "Configure Inputs" at bounding box center [391, 181] width 92 height 10
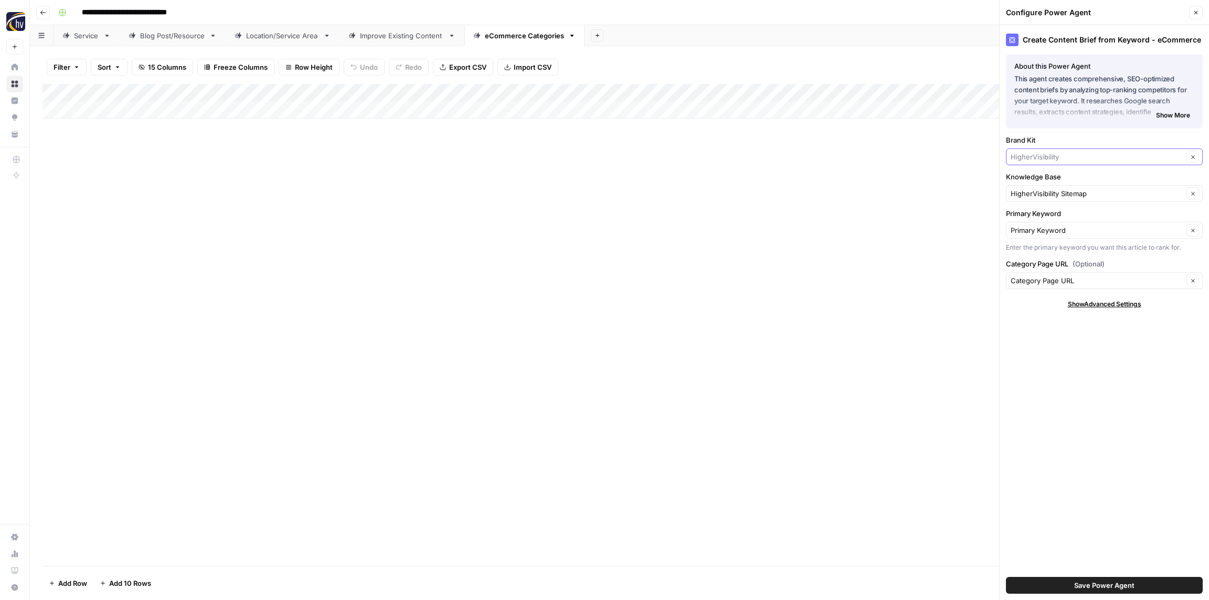
click at [1030, 158] on input "Brand Kit" at bounding box center [1097, 157] width 173 height 10
paste input "Southeastern Performance Apparel"
type input "Southeastern Performance Apparel"
click at [1036, 178] on span "Southeastern Performance Apparel" at bounding box center [1102, 181] width 175 height 10
click at [1035, 189] on input "Knowledge Base" at bounding box center [1097, 193] width 173 height 10
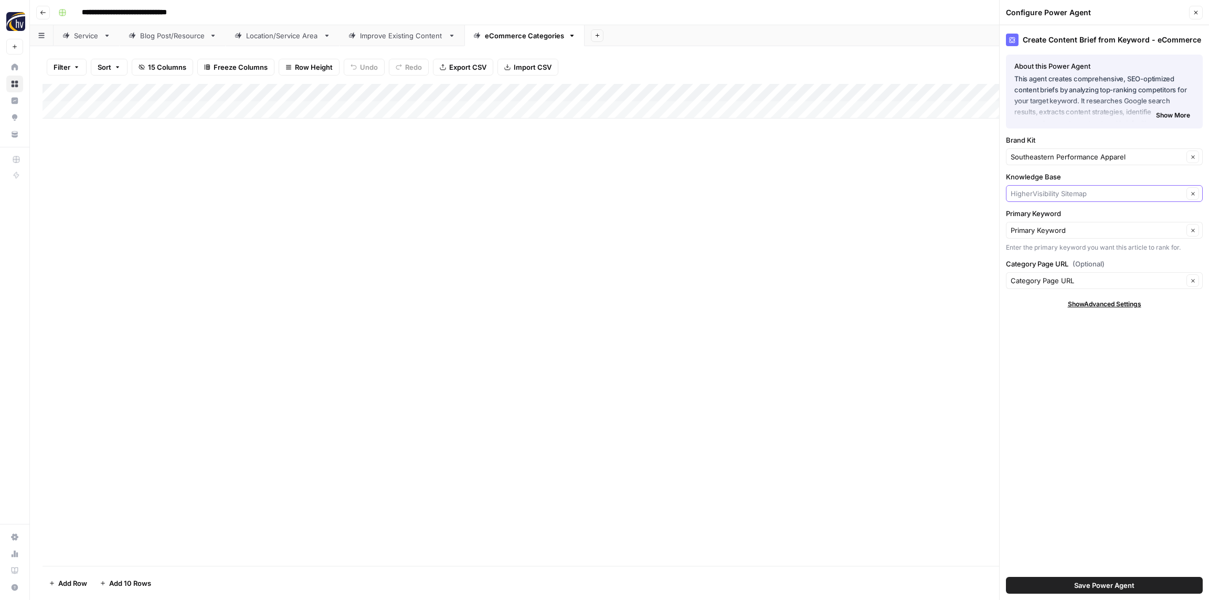
paste input "Southeastern Performance Apparel"
click at [1029, 215] on span "Southeastern Performance Apparel Sitemap" at bounding box center [1102, 218] width 175 height 10
type input "Southeastern Performance Apparel Sitemap"
click at [1093, 590] on span "Save Power Agent" at bounding box center [1104, 586] width 60 height 10
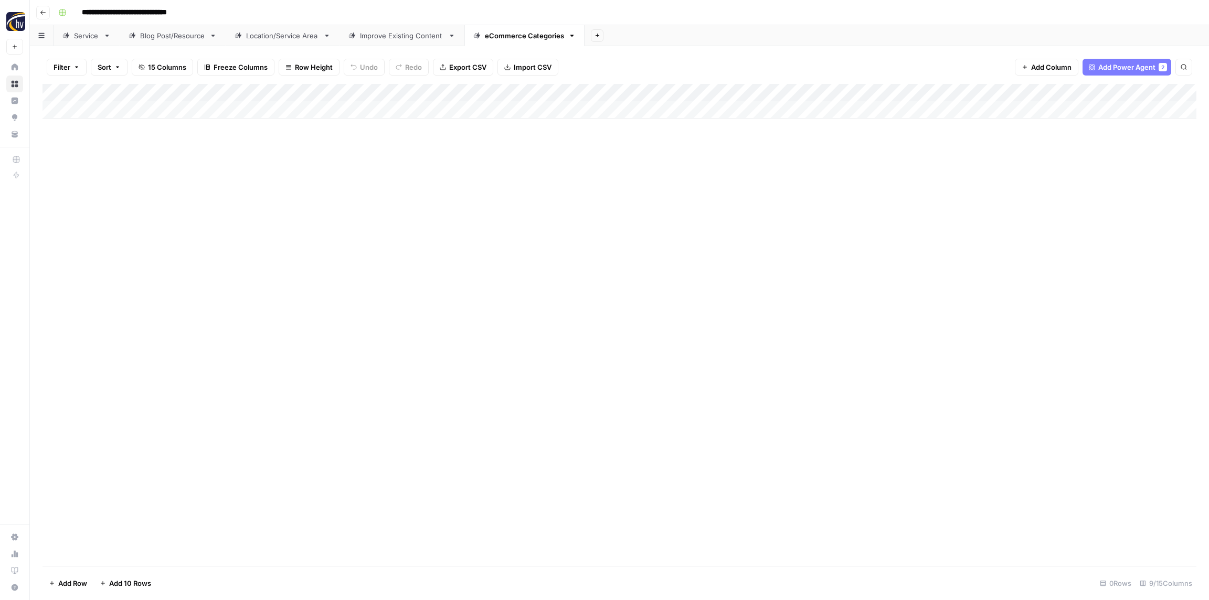
click at [965, 91] on div "Add Column" at bounding box center [620, 101] width 1154 height 35
click at [945, 183] on span "Configure Inputs" at bounding box center [979, 181] width 92 height 10
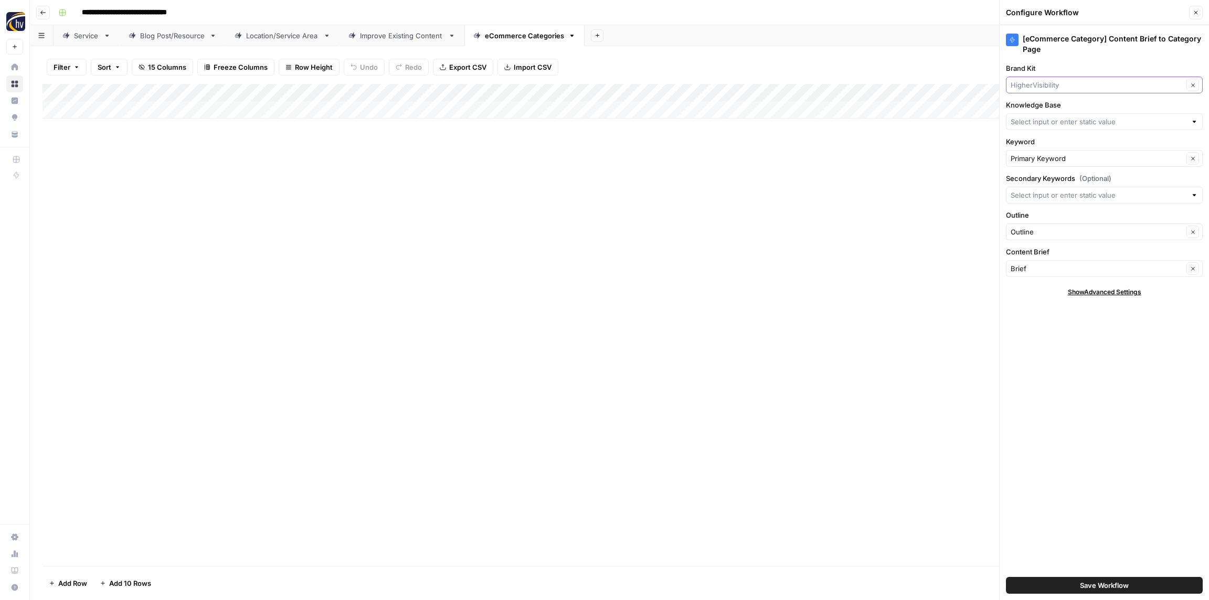
click at [1070, 81] on input "Brand Kit" at bounding box center [1097, 85] width 173 height 10
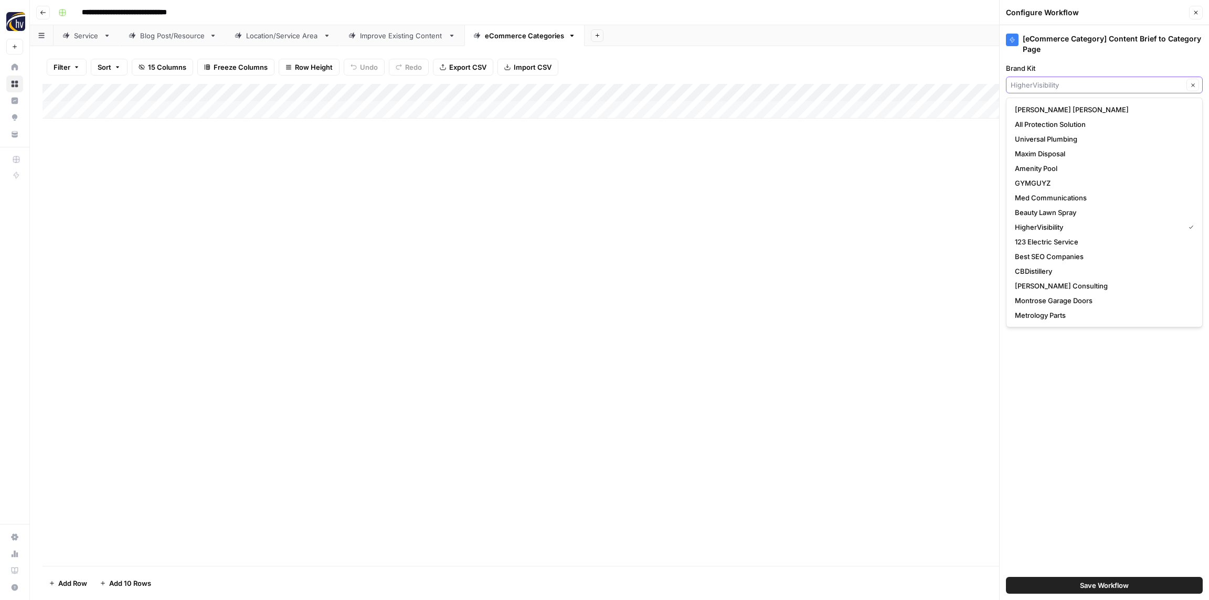
paste input "Southeastern Performance Apparel"
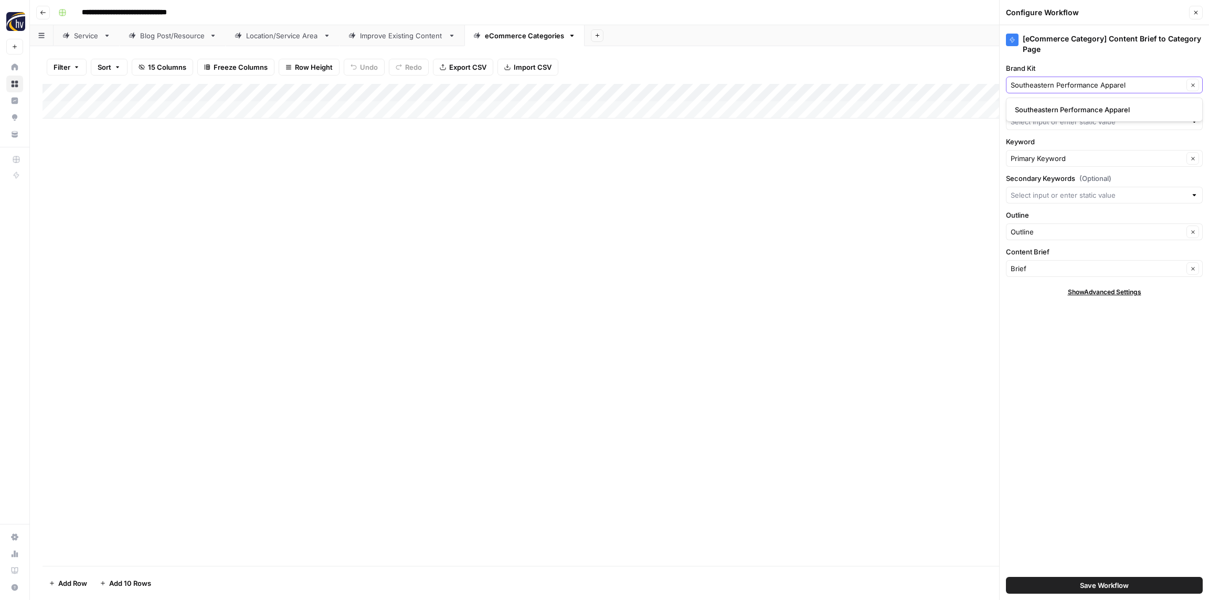
type input "Southeastern Performance Apparel"
click at [1059, 110] on span "Southeastern Performance Apparel" at bounding box center [1102, 109] width 175 height 10
click at [1051, 124] on input "Knowledge Base" at bounding box center [1099, 122] width 176 height 10
paste input "Southeastern Performance Apparel"
click at [1041, 147] on span "Southeastern Performance Apparel Sitemap" at bounding box center [1102, 146] width 175 height 10
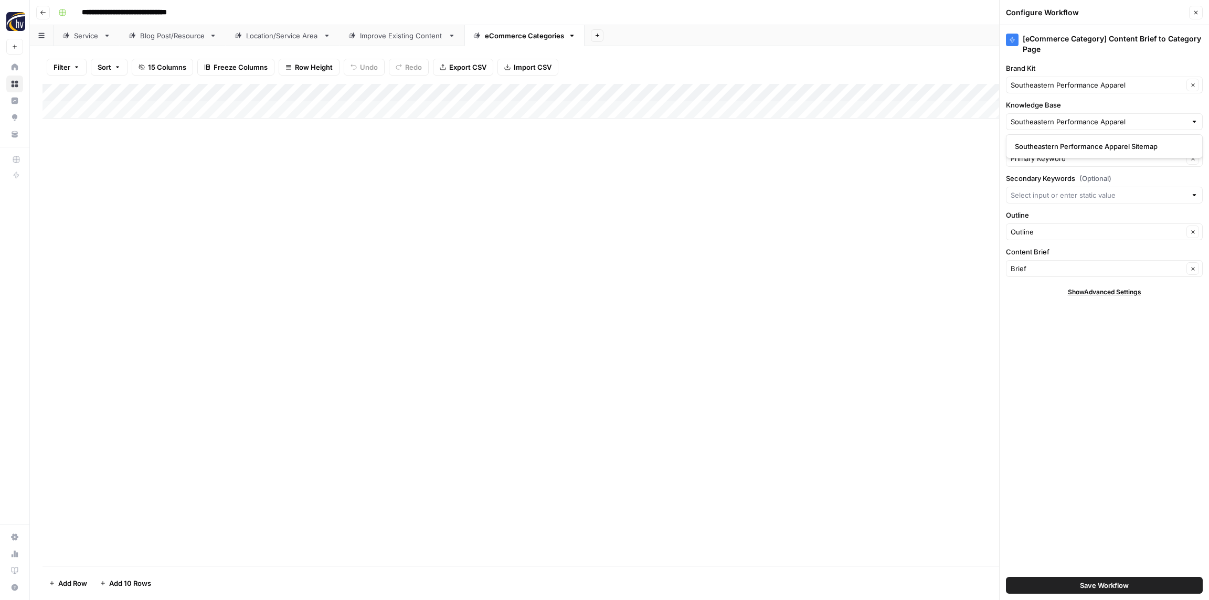
type input "Southeastern Performance Apparel Sitemap"
click at [1100, 578] on button "Save Workflow" at bounding box center [1104, 585] width 197 height 17
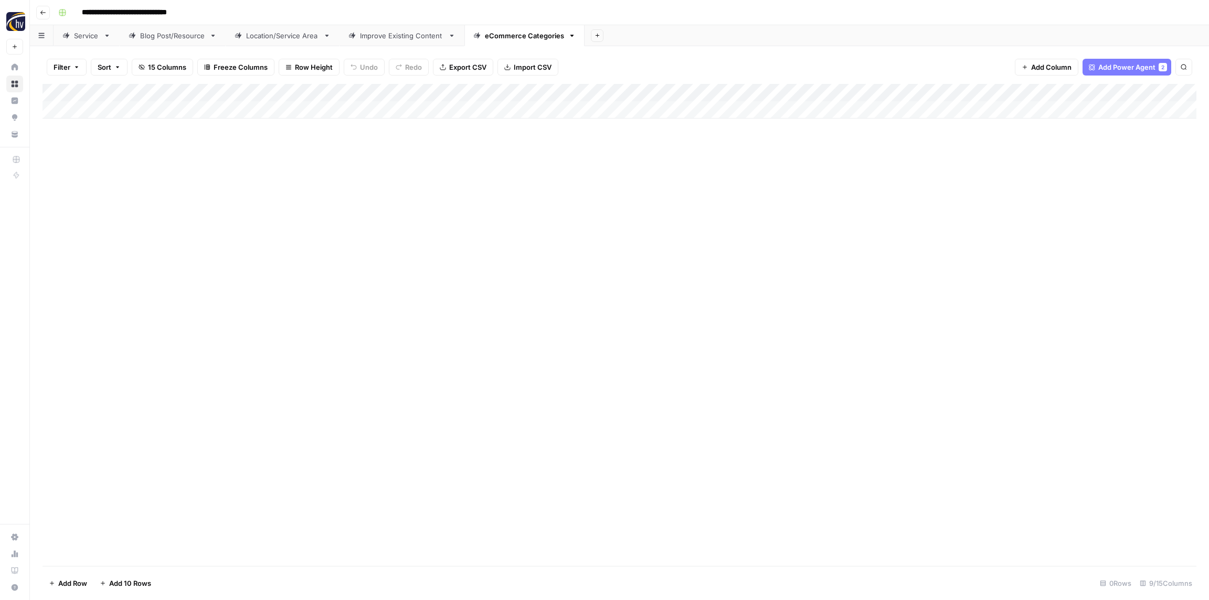
click at [40, 12] on icon "button" at bounding box center [43, 12] width 6 height 6
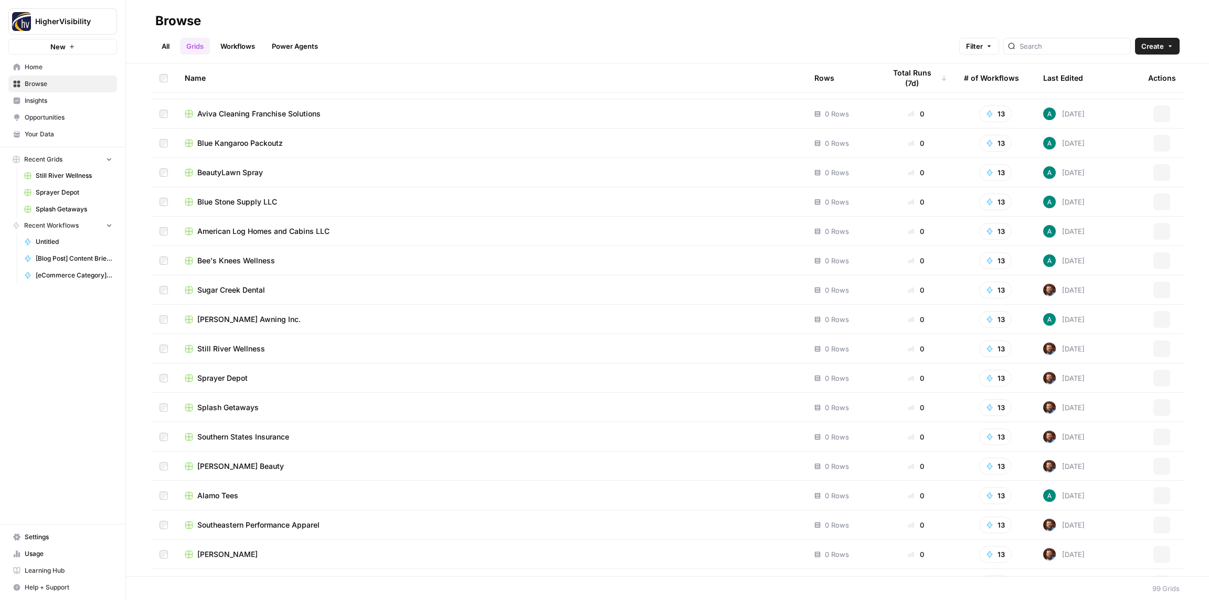
scroll to position [2426, 0]
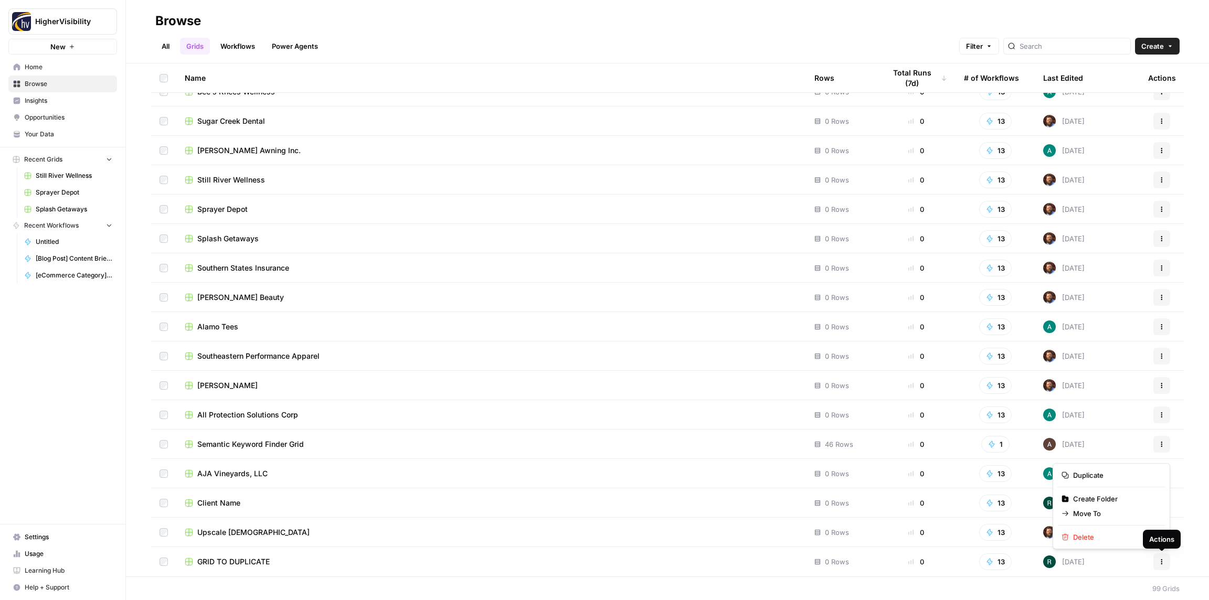
click at [1159, 565] on icon "button" at bounding box center [1162, 562] width 6 height 6
click at [1087, 478] on span "Duplicate" at bounding box center [1115, 475] width 84 height 10
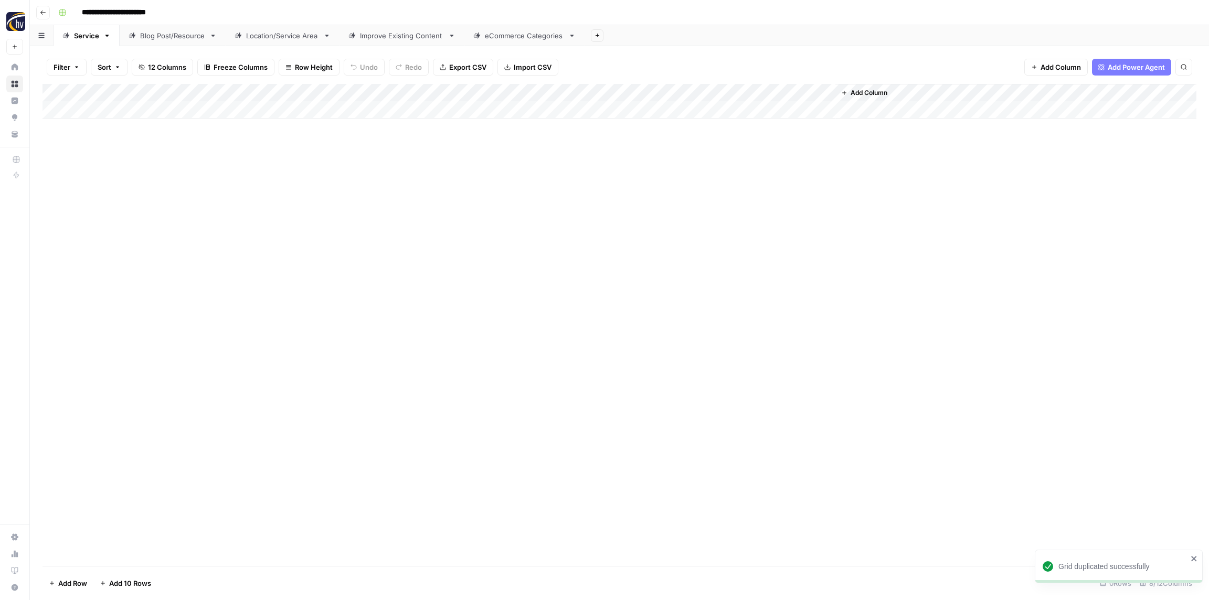
click at [134, 9] on input "**********" at bounding box center [131, 12] width 108 height 17
paste input
type input "*******"
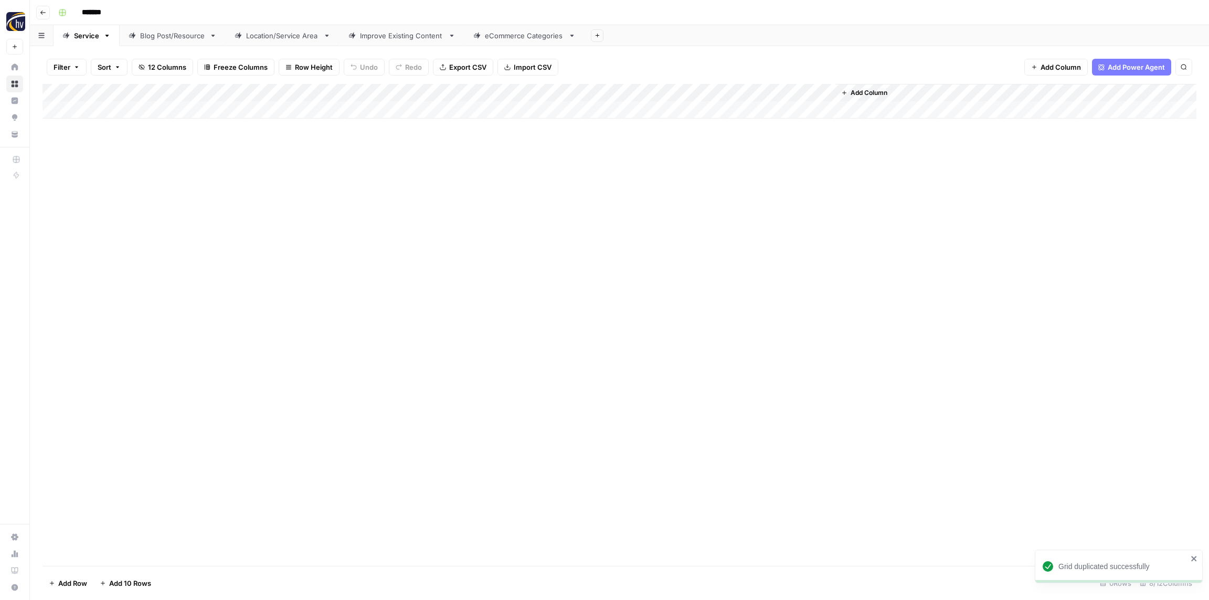
click at [189, 13] on div "*******" at bounding box center [626, 12] width 1145 height 17
click at [221, 90] on div "Add Column" at bounding box center [620, 101] width 1154 height 35
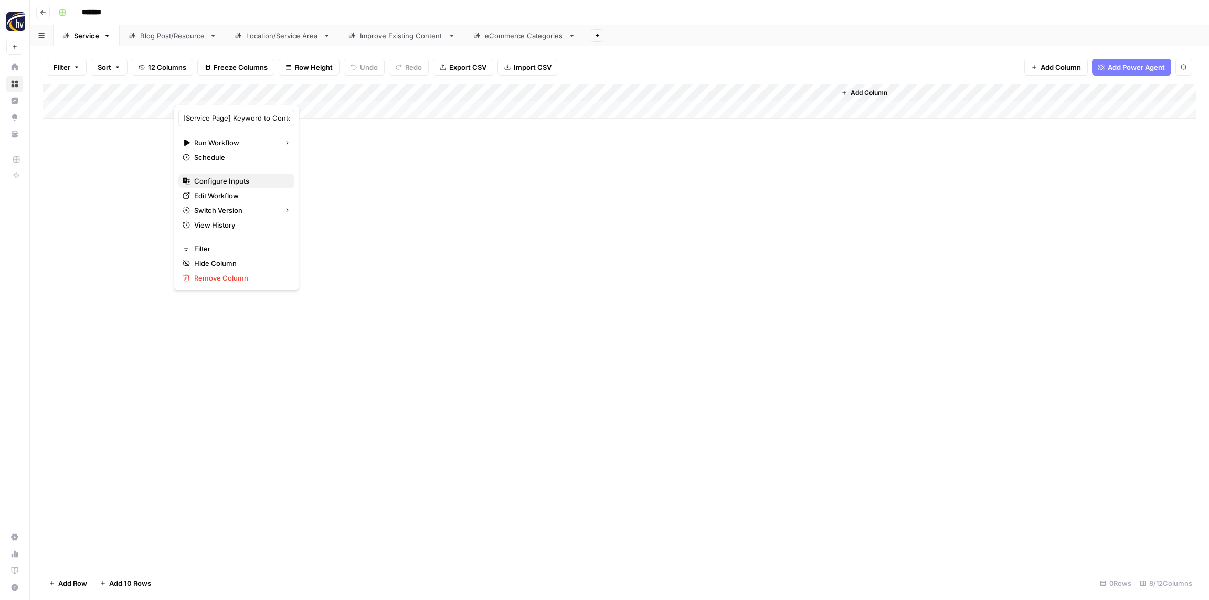
click at [235, 183] on span "Configure Inputs" at bounding box center [240, 181] width 92 height 10
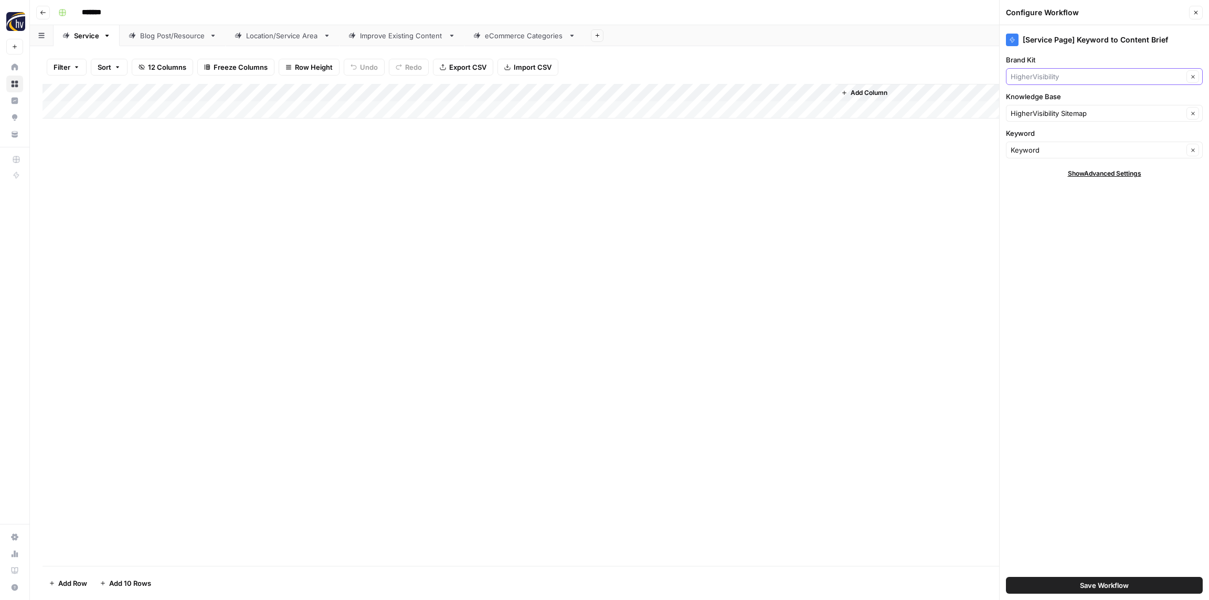
click at [1038, 76] on input "Brand Kit" at bounding box center [1097, 76] width 173 height 10
paste input "SOL SPA"
type input "SOL SPA"
click at [1038, 101] on span "SOL SPA" at bounding box center [1102, 101] width 175 height 10
click at [1041, 111] on input "Knowledge Base" at bounding box center [1097, 113] width 173 height 10
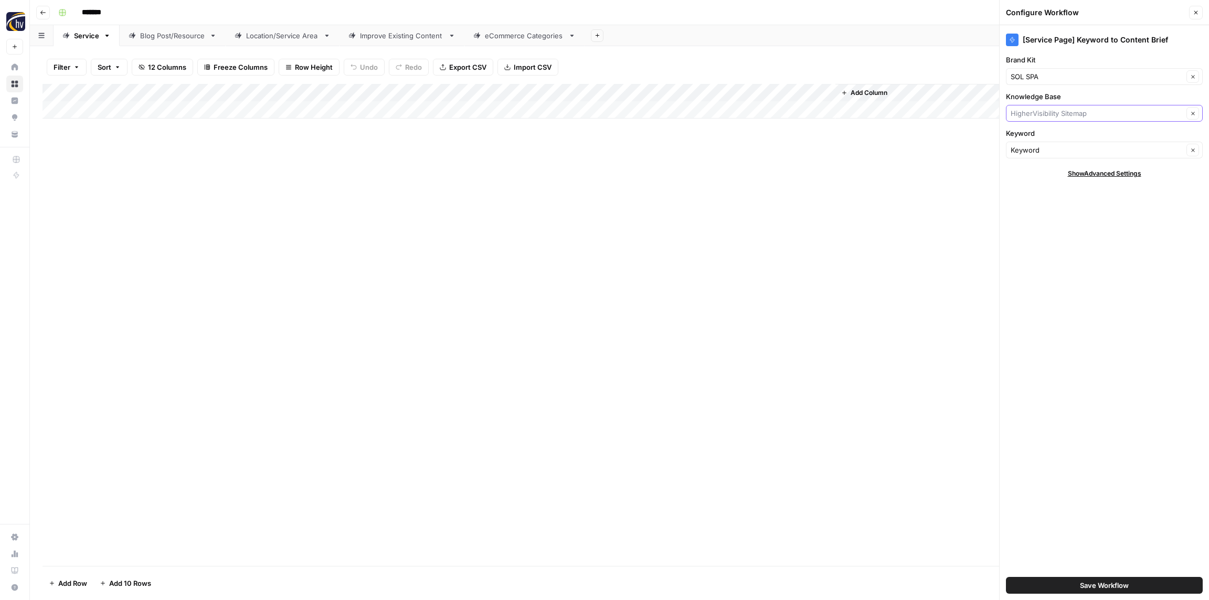
paste input "SOL SPA"
click at [1041, 139] on span "SOL SPA Sitemap" at bounding box center [1102, 138] width 175 height 10
type input "SOL SPA Sitemap"
click at [1104, 583] on span "Save Workflow" at bounding box center [1104, 586] width 49 height 10
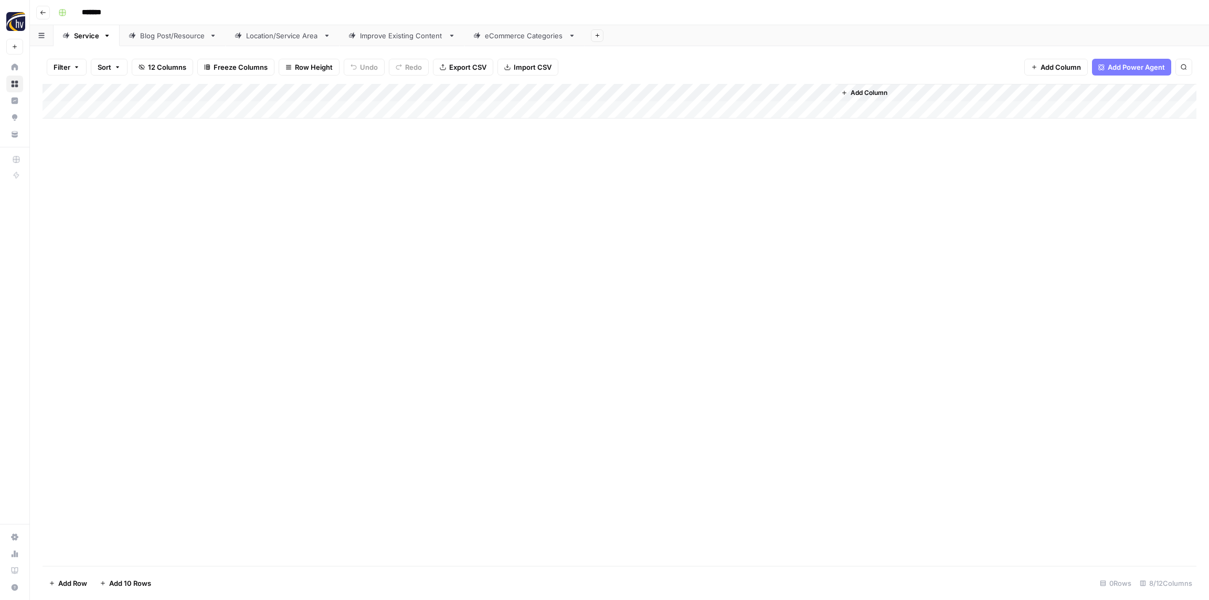
click at [681, 96] on div "Add Column" at bounding box center [620, 101] width 1154 height 35
click at [688, 180] on span "Configure Inputs" at bounding box center [713, 181] width 92 height 10
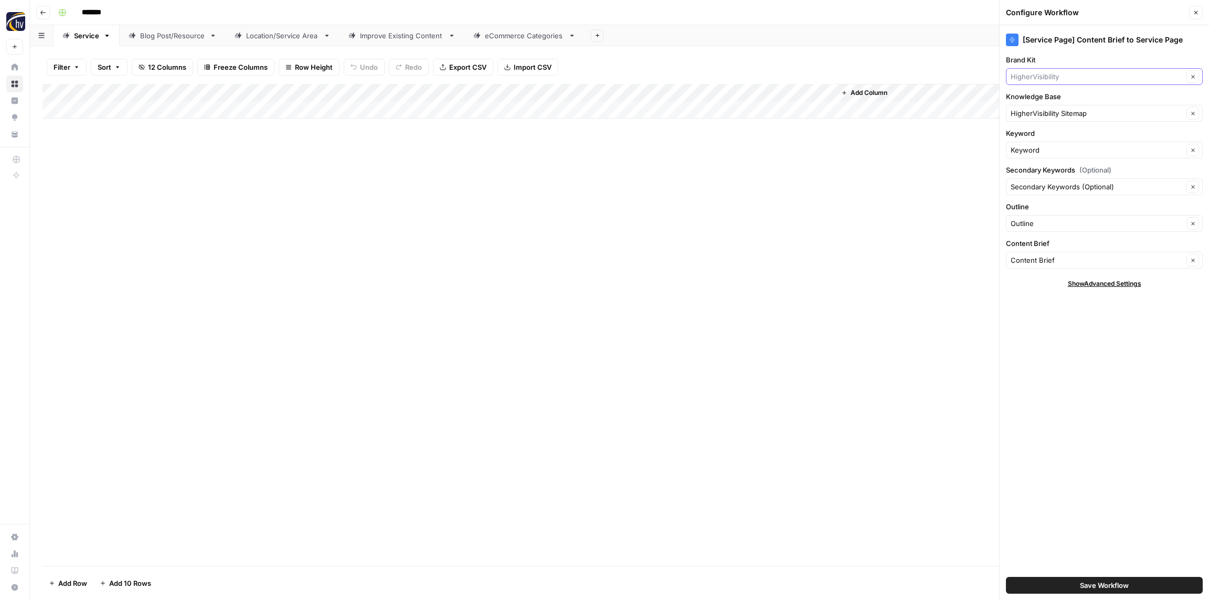
click at [1032, 78] on input "Brand Kit" at bounding box center [1097, 76] width 173 height 10
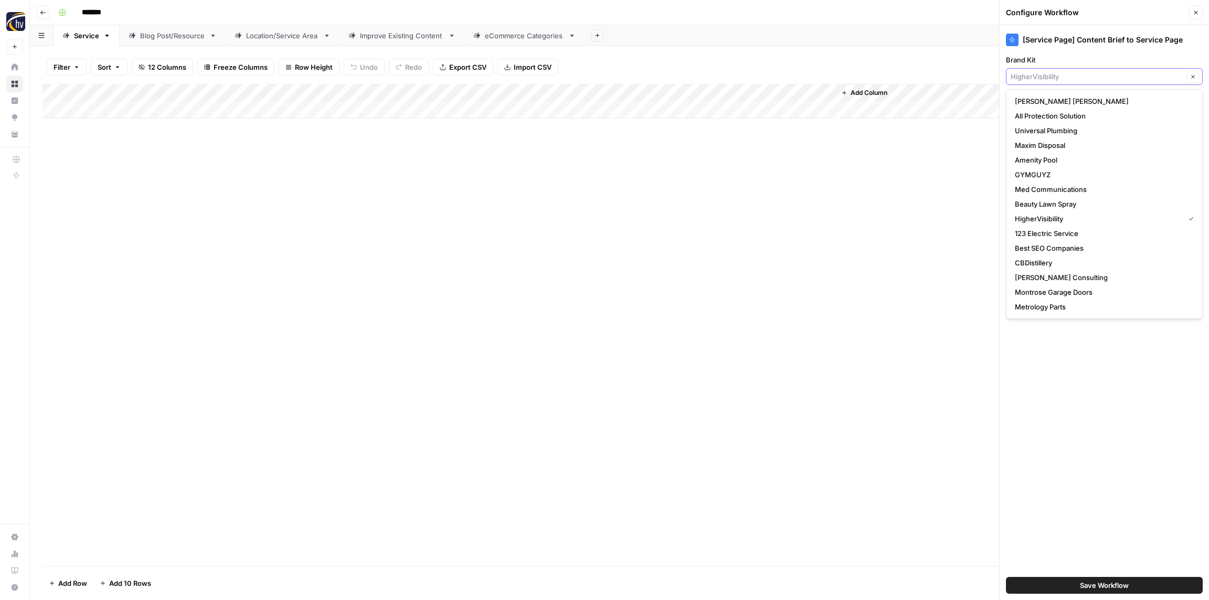
paste input "SOL SPA"
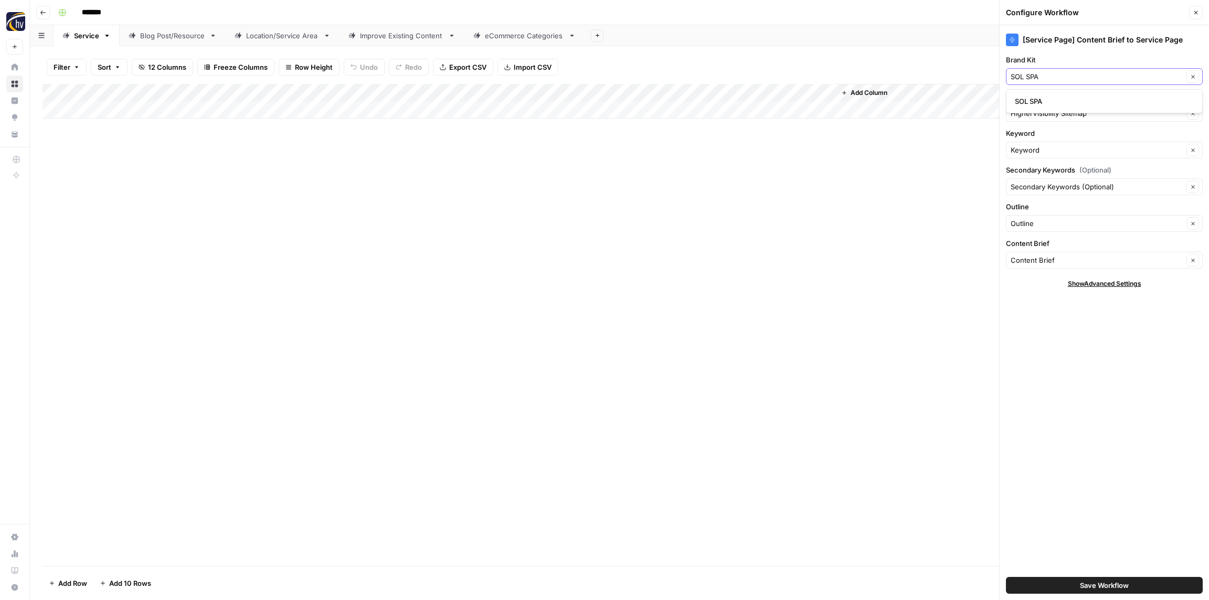
type input "SOL SPA"
click at [1035, 97] on span "SOL SPA" at bounding box center [1102, 101] width 175 height 10
click at [1031, 111] on input "Knowledge Base" at bounding box center [1097, 113] width 173 height 10
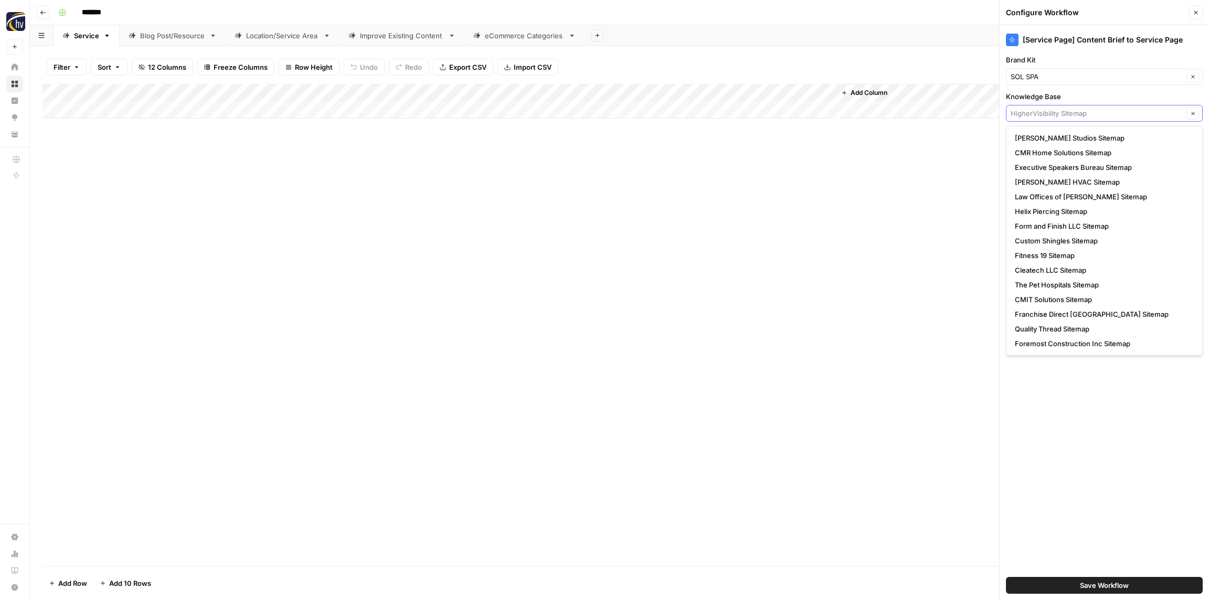
paste input "SOL SPA"
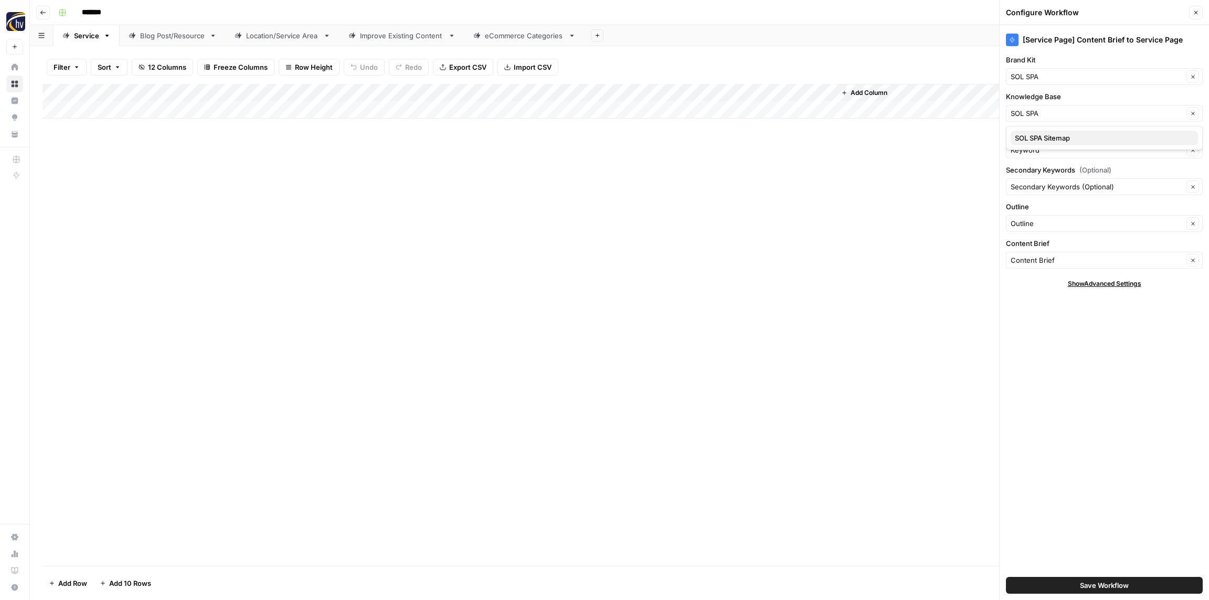
click at [1031, 139] on span "SOL SPA Sitemap" at bounding box center [1102, 138] width 175 height 10
type input "SOL SPA Sitemap"
click at [1078, 591] on button "Save Workflow" at bounding box center [1104, 585] width 197 height 17
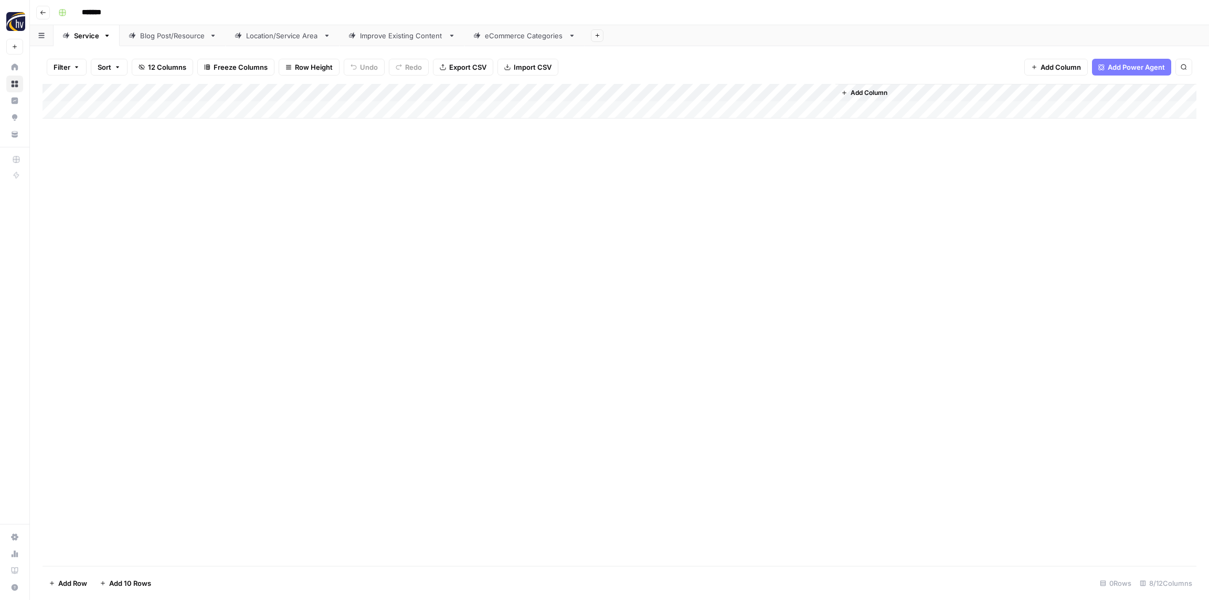
click at [152, 34] on div "Blog Post/Resource" at bounding box center [172, 35] width 65 height 10
click at [206, 90] on div "Add Column" at bounding box center [620, 101] width 1154 height 35
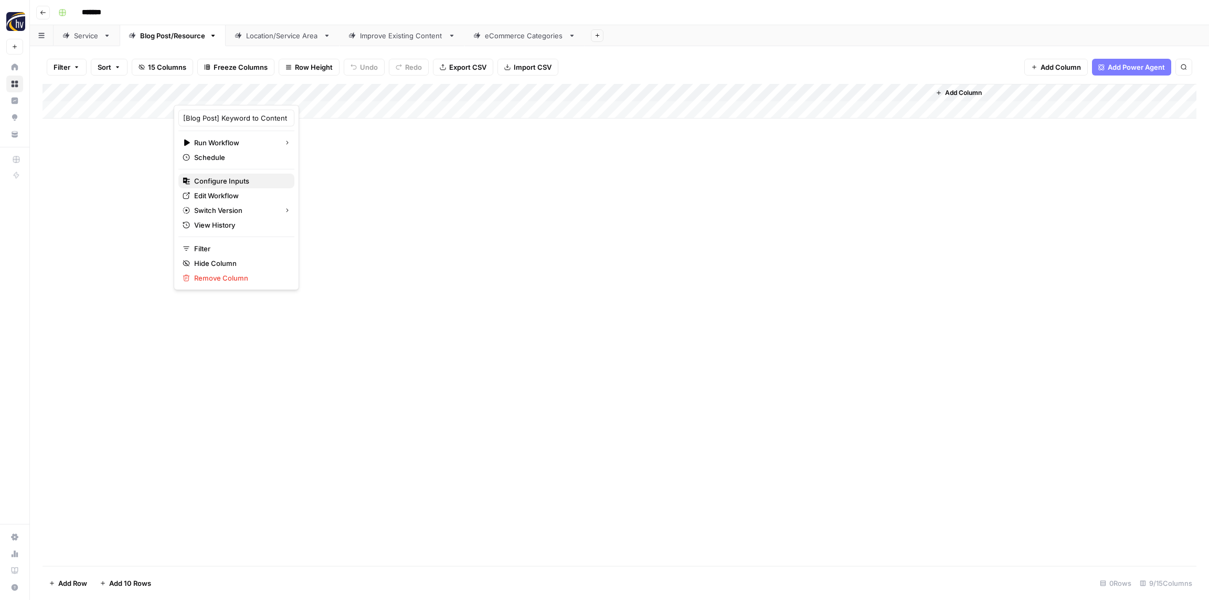
click at [212, 185] on span "Configure Inputs" at bounding box center [240, 181] width 92 height 10
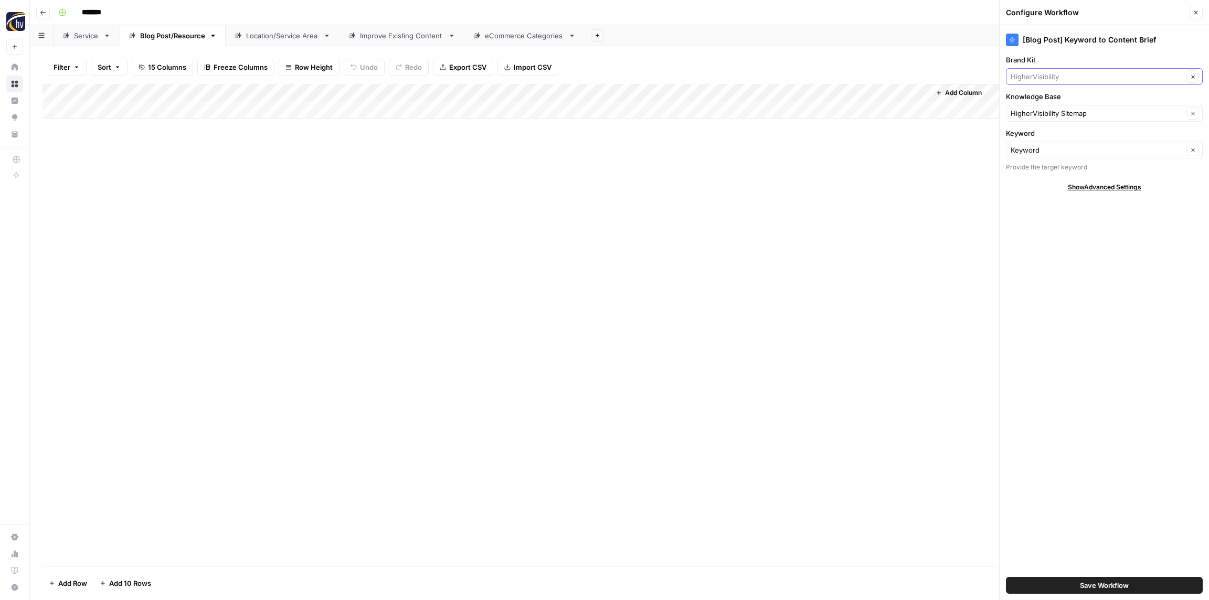
click at [1081, 78] on input "Brand Kit" at bounding box center [1097, 76] width 173 height 10
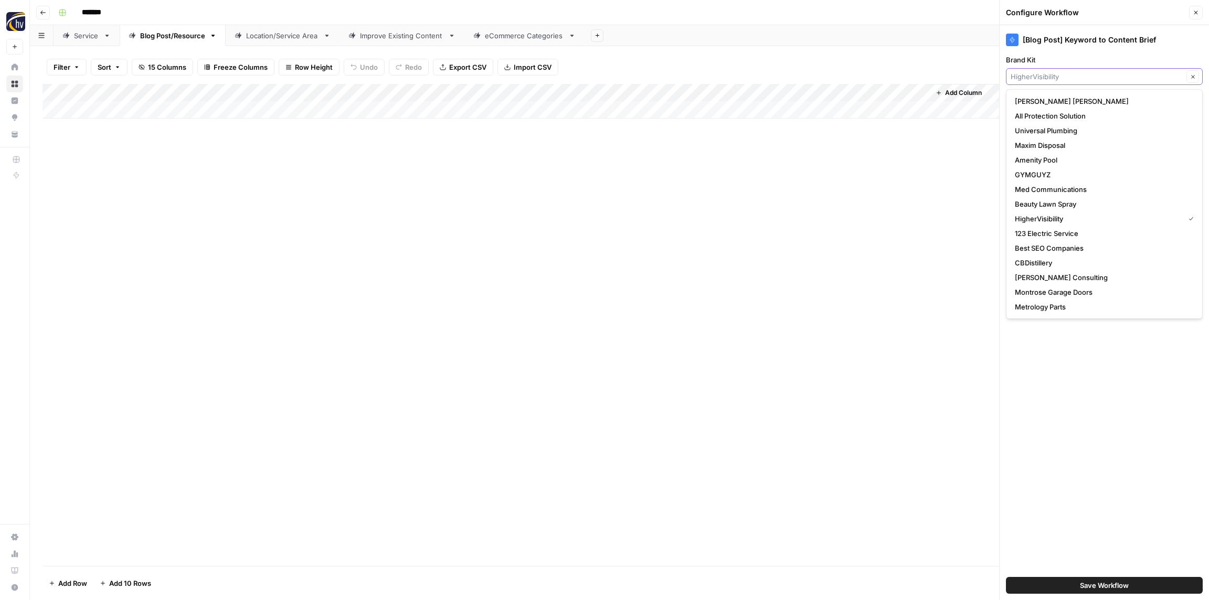
paste input "SOL SPA"
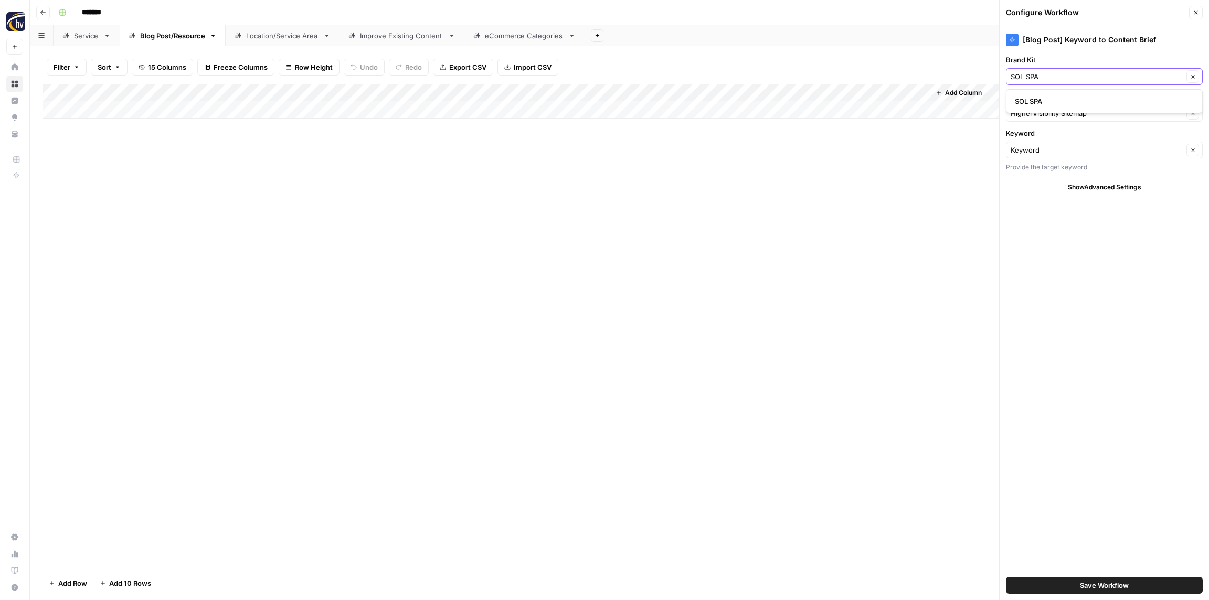
type input "SOL SPA"
click at [1060, 103] on span "SOL SPA" at bounding box center [1102, 101] width 175 height 10
click at [1060, 111] on input "Knowledge Base" at bounding box center [1097, 113] width 173 height 10
paste input "SOL SPA"
click at [1047, 134] on span "SOL SPA Sitemap" at bounding box center [1102, 138] width 175 height 10
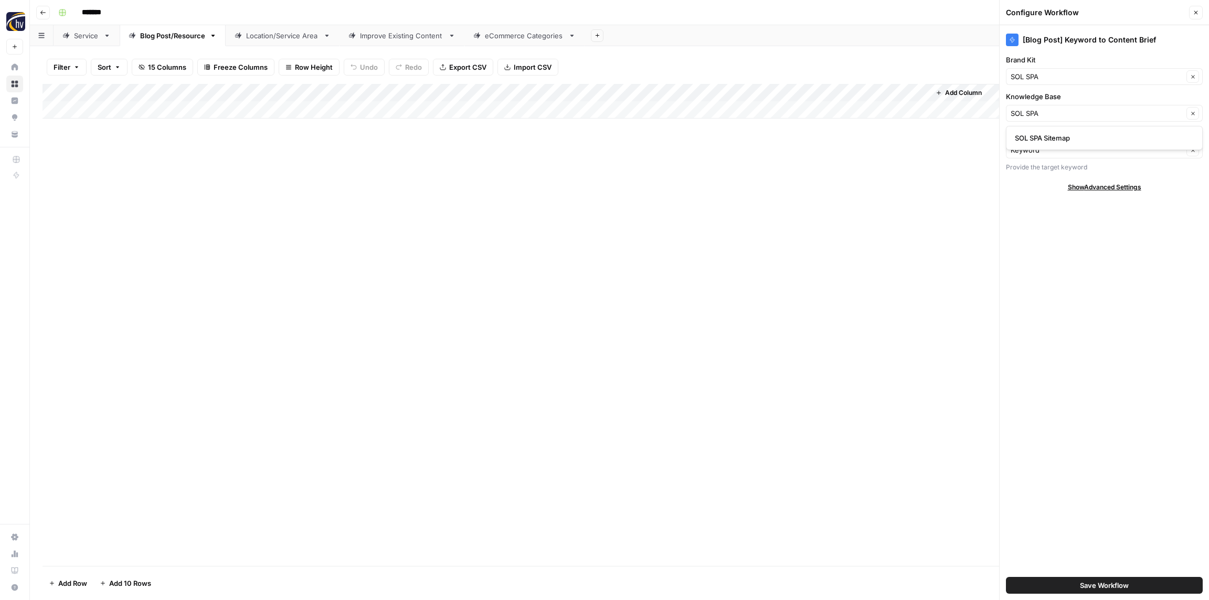
type input "SOL SPA Sitemap"
click at [1110, 582] on span "Save Workflow" at bounding box center [1104, 586] width 49 height 10
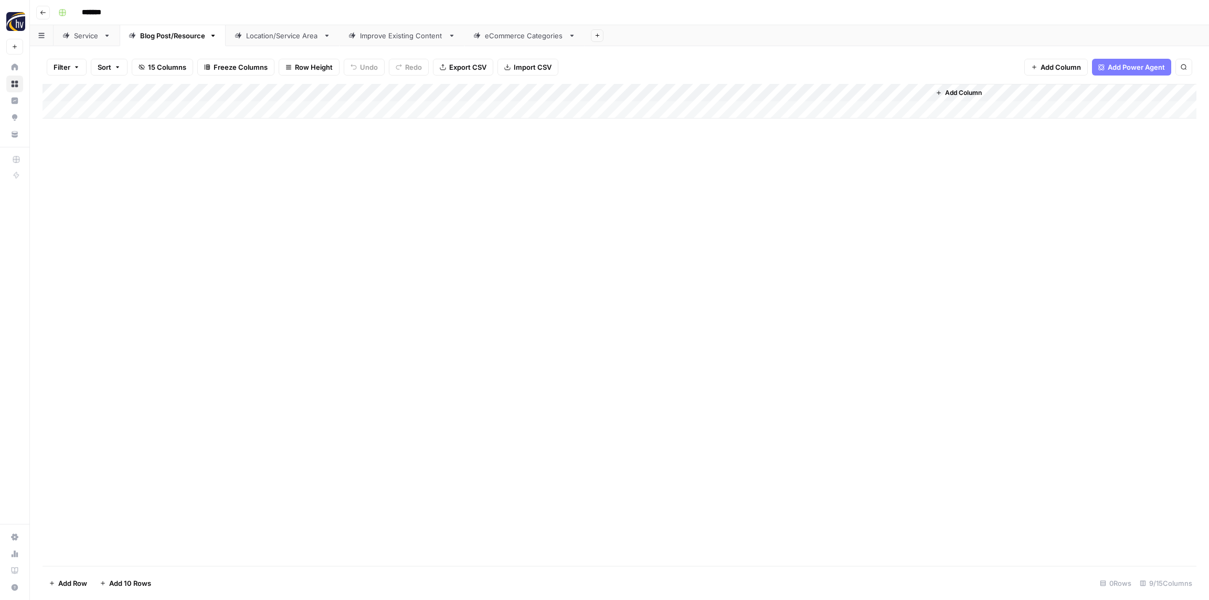
click at [767, 92] on div "Add Column" at bounding box center [620, 101] width 1154 height 35
click at [791, 183] on span "Configure Inputs" at bounding box center [807, 181] width 92 height 10
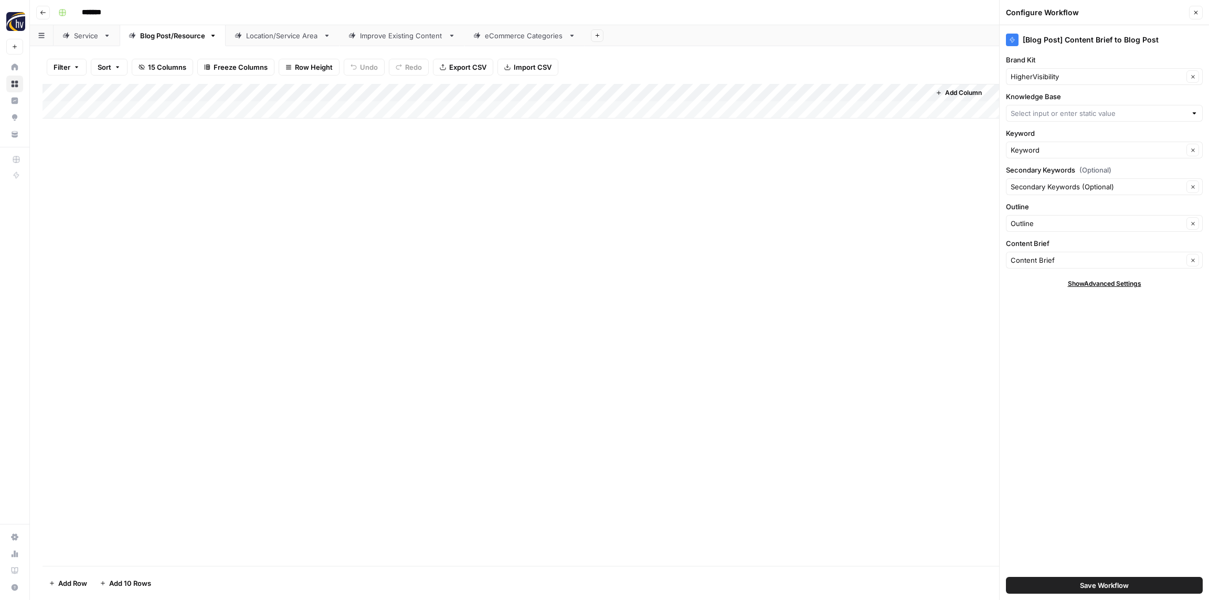
click at [1074, 82] on div "HigherVisibility Clear" at bounding box center [1104, 76] width 197 height 17
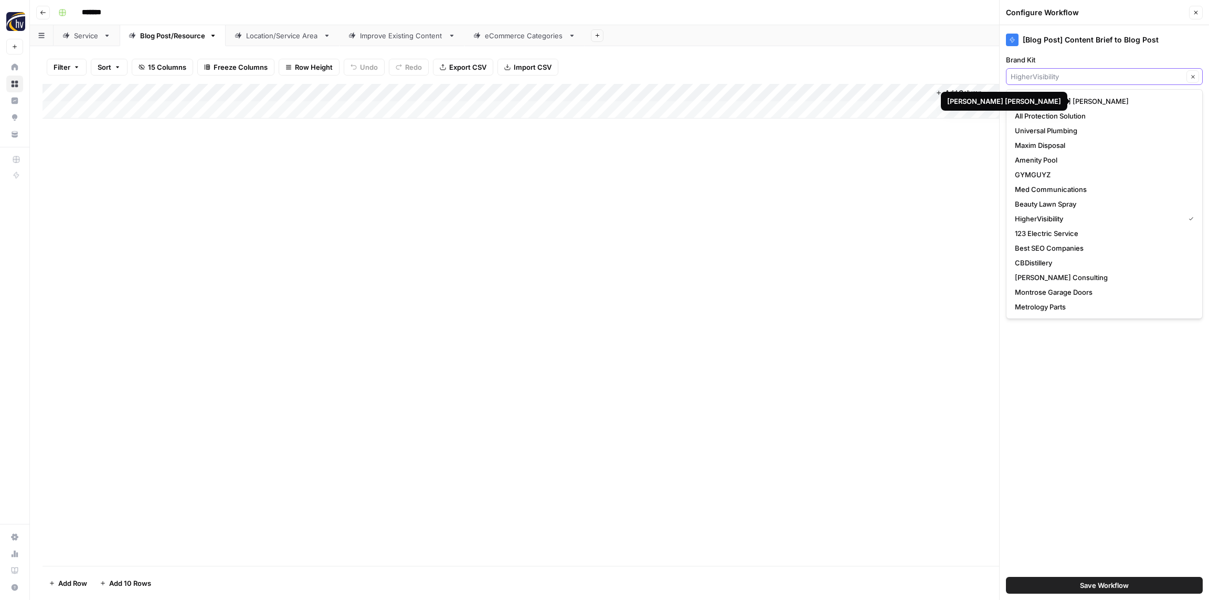
click at [1055, 80] on input "Brand Kit" at bounding box center [1097, 76] width 173 height 10
paste input "SOL SPA"
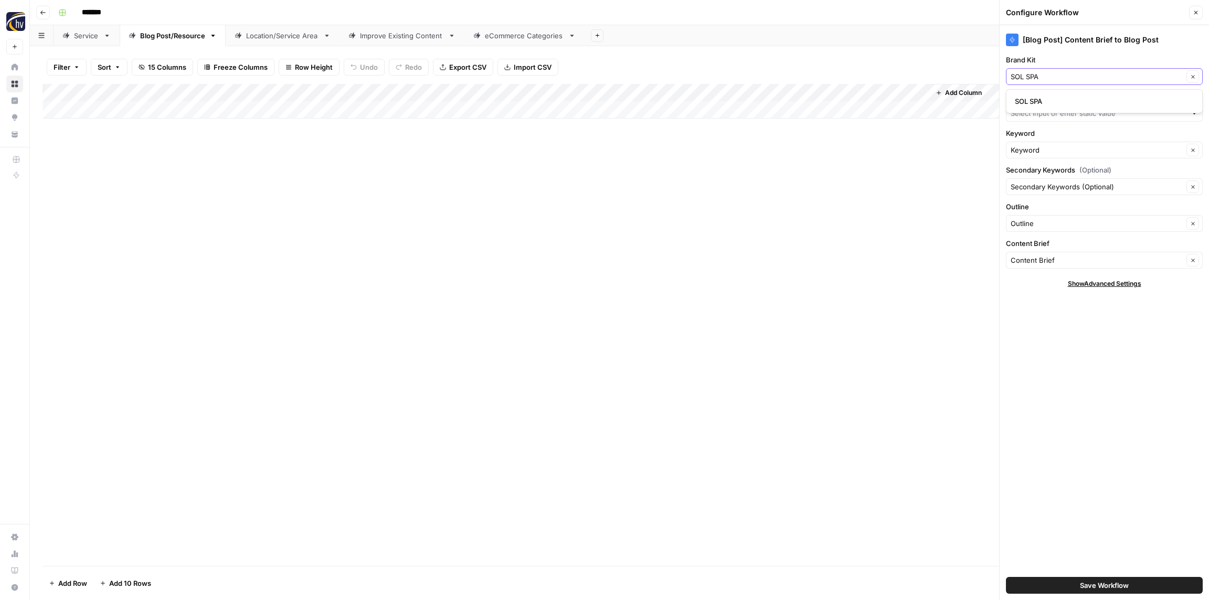
type input "SOL SPA"
click at [1040, 100] on span "SOL SPA" at bounding box center [1102, 101] width 175 height 10
click at [1040, 109] on input "Knowledge Base" at bounding box center [1099, 113] width 176 height 10
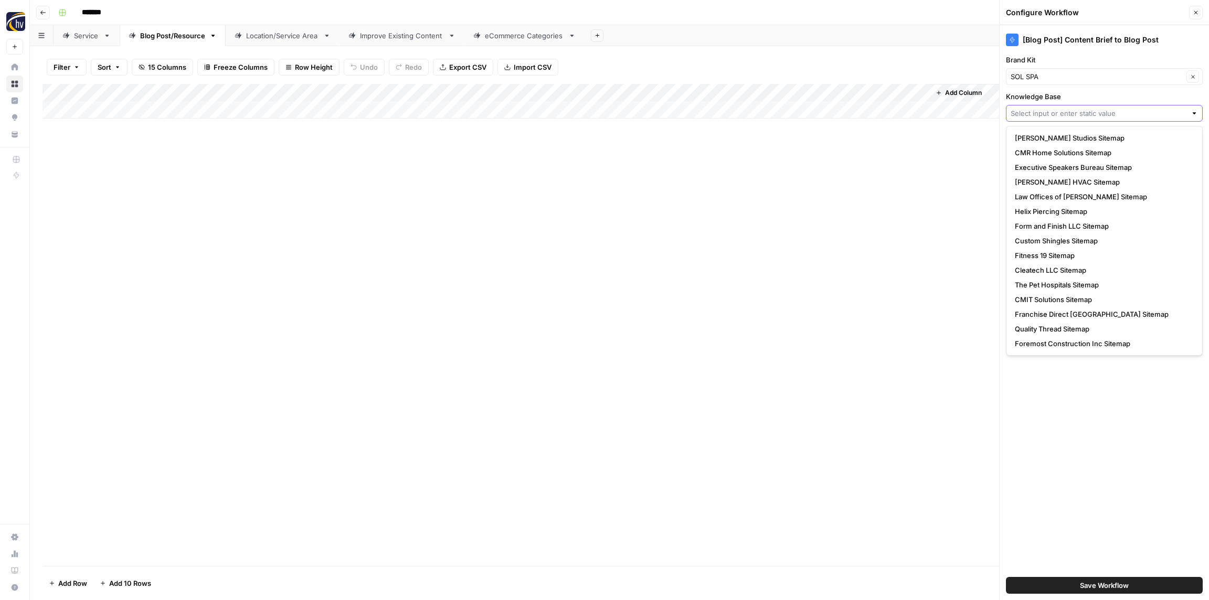
paste input "SOL SPA"
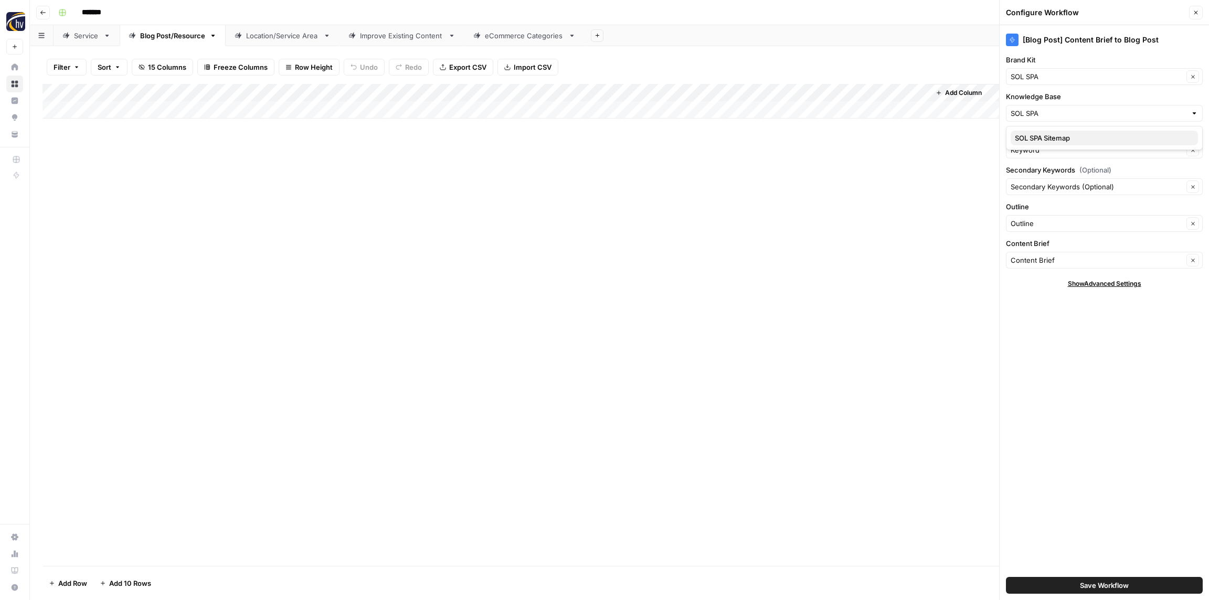
click at [1036, 136] on span "SOL SPA Sitemap" at bounding box center [1102, 138] width 175 height 10
type input "SOL SPA Sitemap"
drag, startPoint x: 1073, startPoint y: 436, endPoint x: 1065, endPoint y: 428, distance: 11.5
click at [1072, 435] on div "[Blog Post] Content Brief to Blog Post Brand Kit SOL SPA Clear Knowledge Base S…" at bounding box center [1104, 312] width 209 height 575
click at [1079, 582] on button "Save Workflow" at bounding box center [1104, 585] width 197 height 17
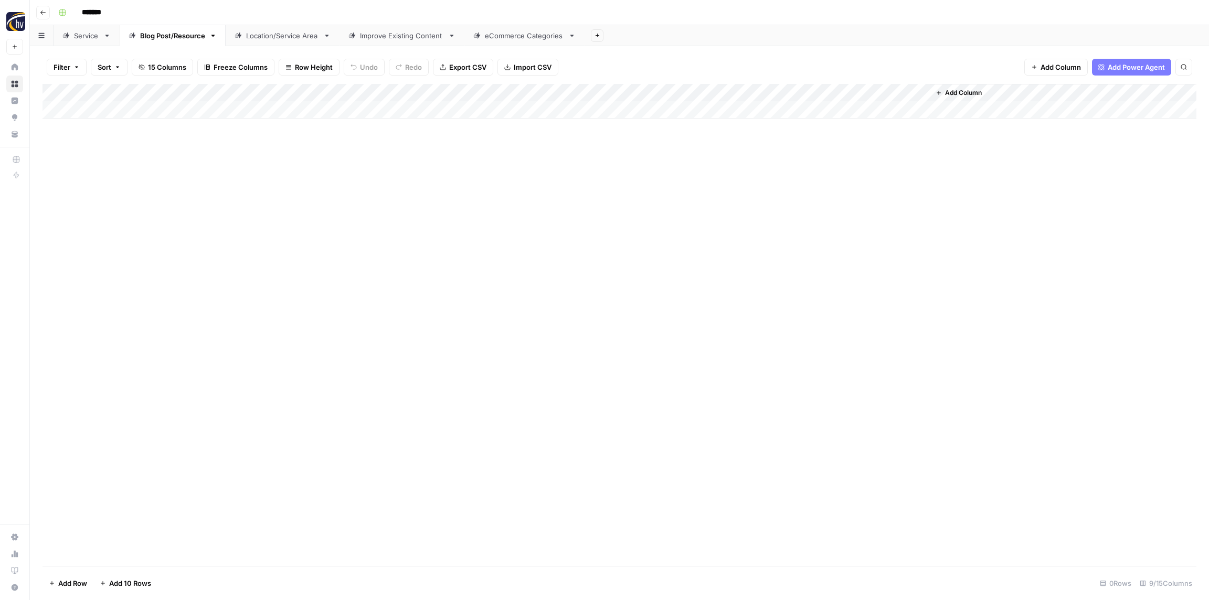
click at [276, 36] on div "Location/Service Area" at bounding box center [282, 35] width 73 height 10
click at [388, 94] on div "Add Column" at bounding box center [620, 101] width 1154 height 35
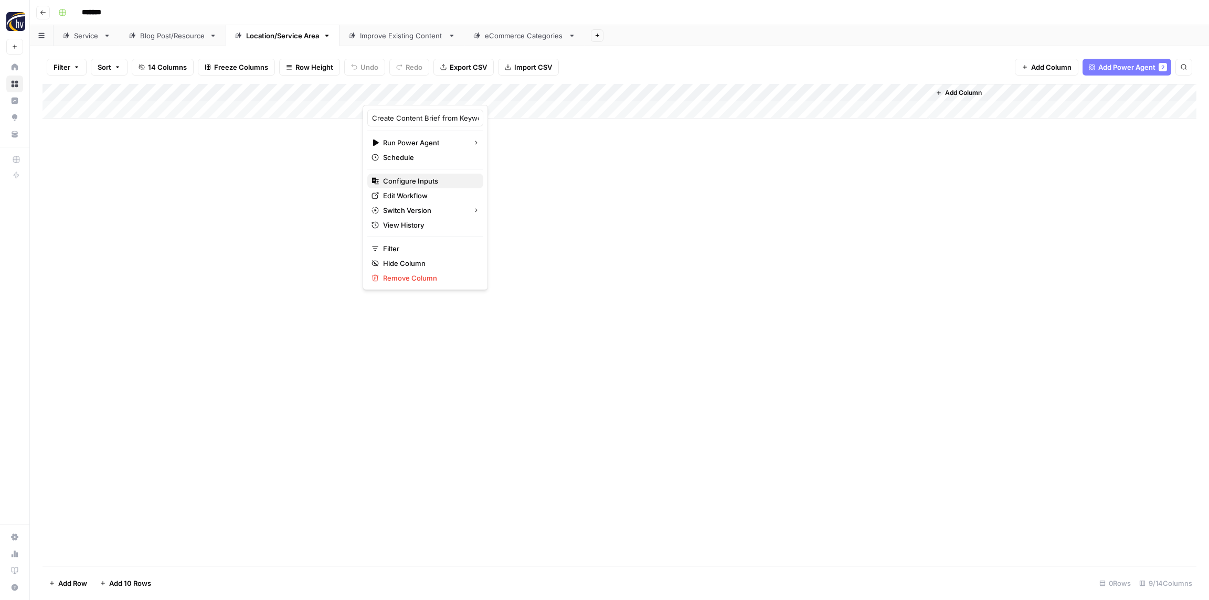
click at [424, 185] on span "Configure Inputs" at bounding box center [429, 181] width 92 height 10
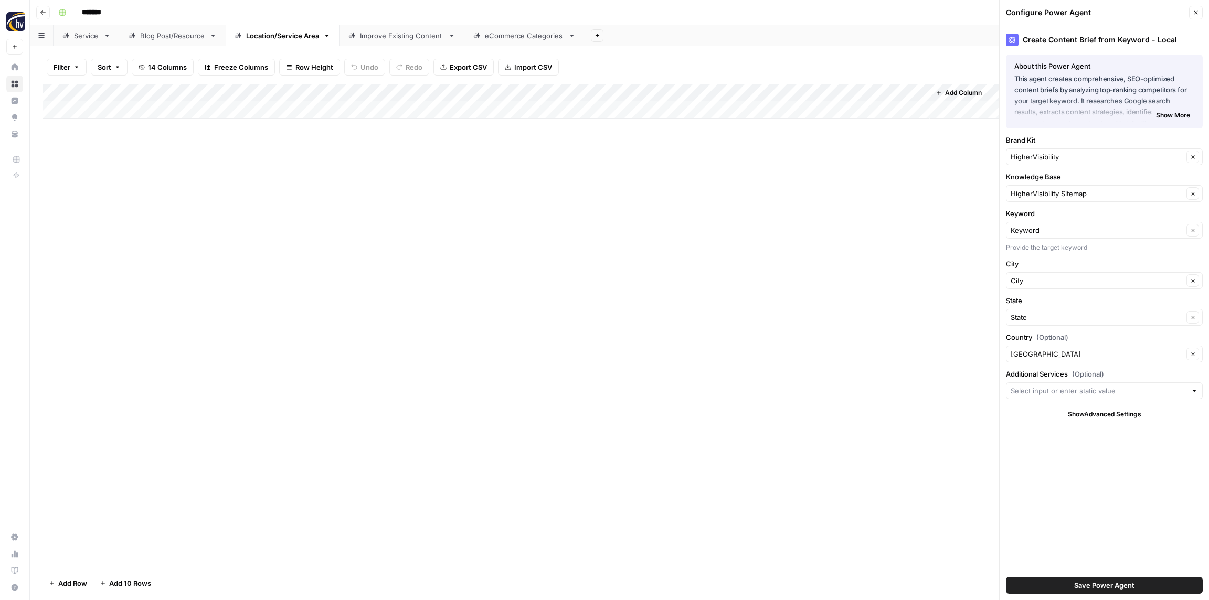
click at [1090, 149] on div "HigherVisibility Clear" at bounding box center [1104, 157] width 197 height 17
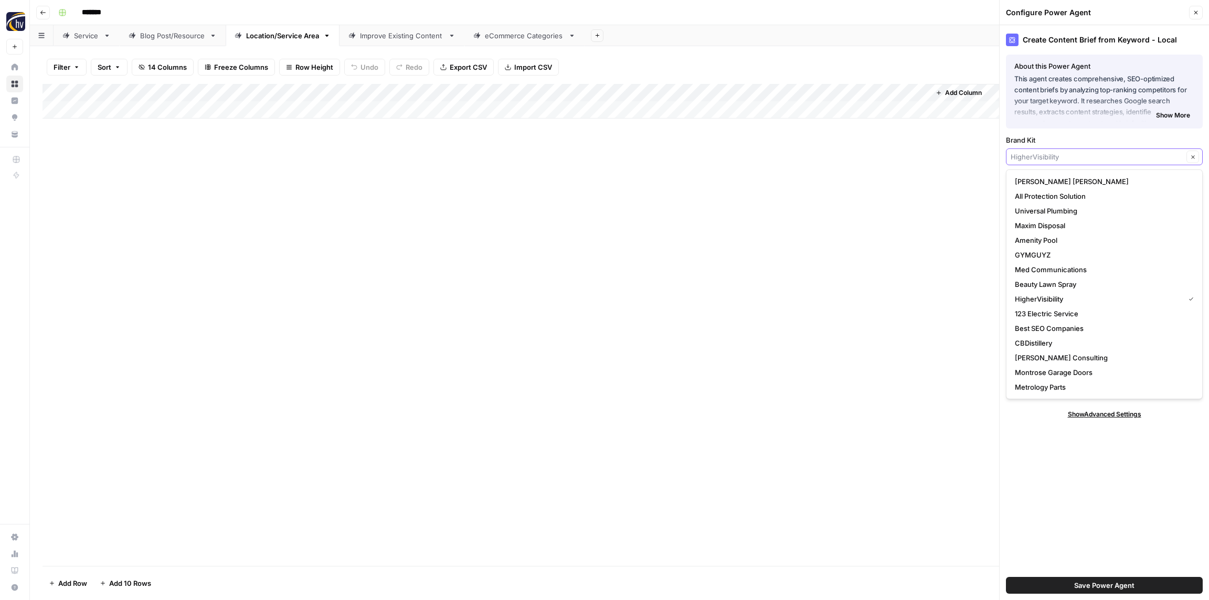
paste input "SOL SPA"
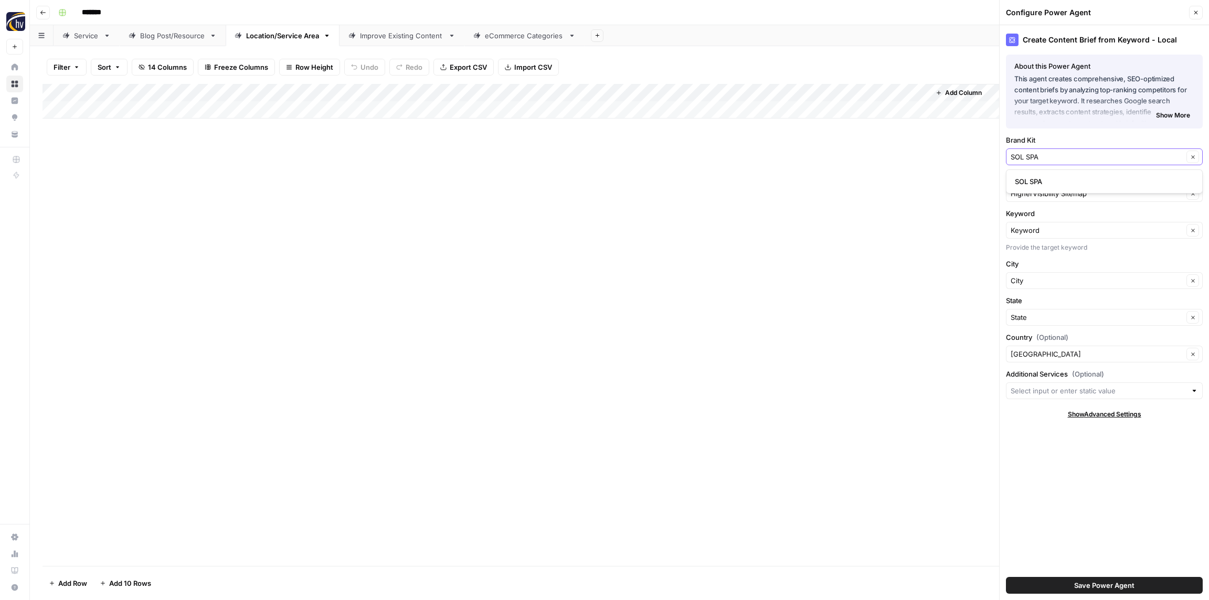
type input "SOL SPA"
click at [1044, 175] on button "SOL SPA" at bounding box center [1104, 181] width 187 height 15
click at [1036, 192] on input "Knowledge Base" at bounding box center [1097, 193] width 173 height 10
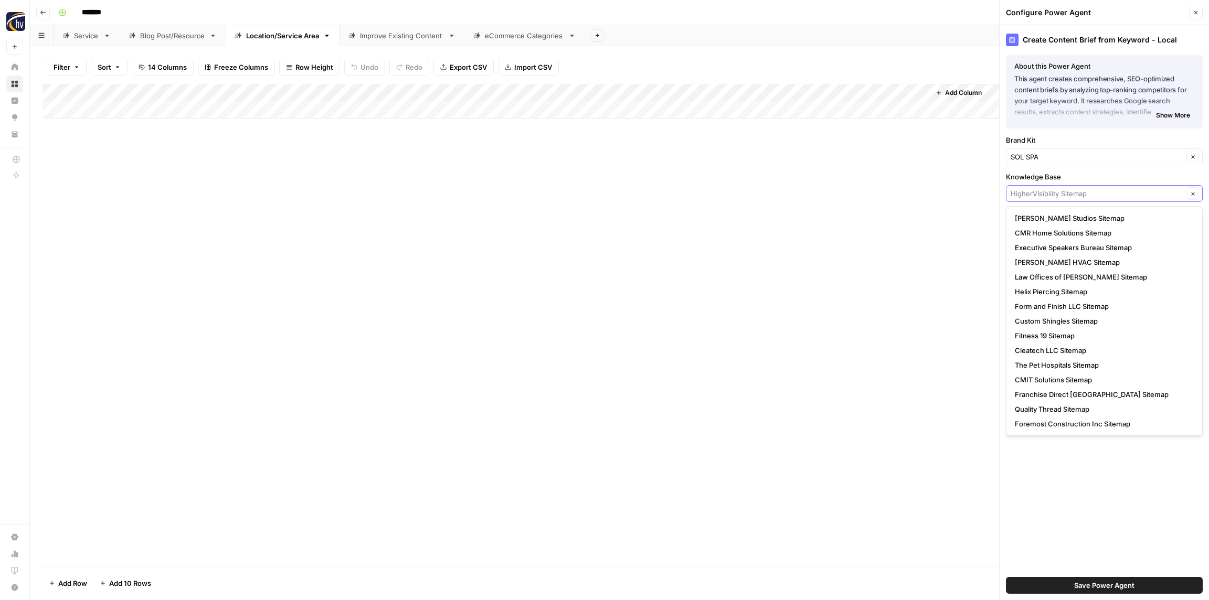
paste input "SOL SPA"
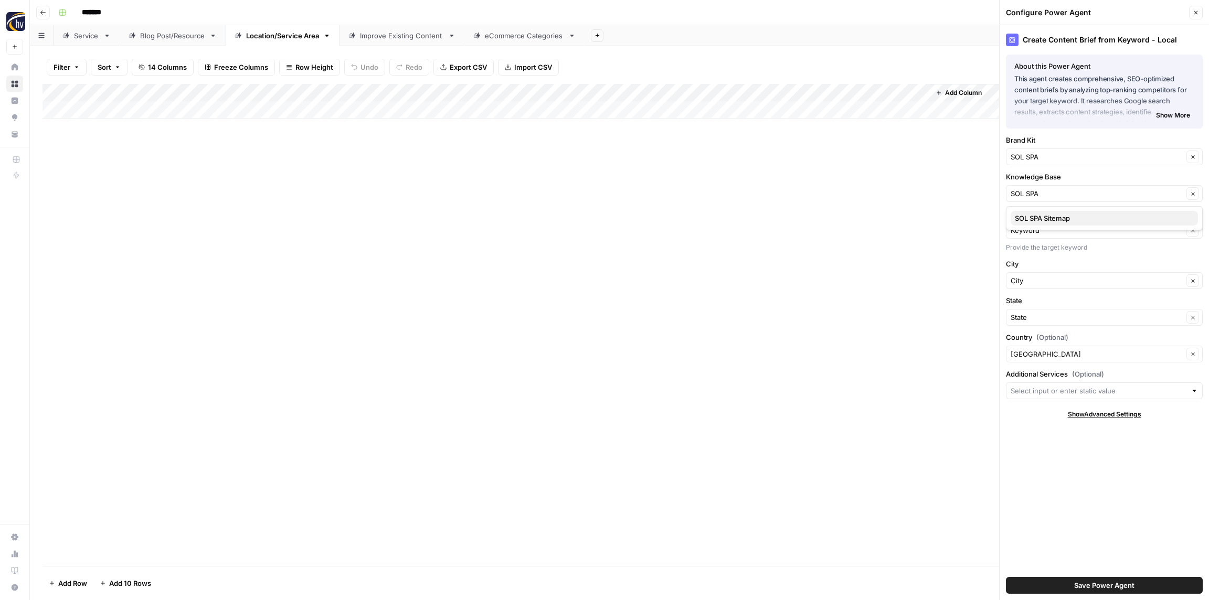
click at [1033, 221] on span "SOL SPA Sitemap" at bounding box center [1102, 218] width 175 height 10
type input "SOL SPA Sitemap"
click at [1099, 590] on span "Save Power Agent" at bounding box center [1104, 586] width 60 height 10
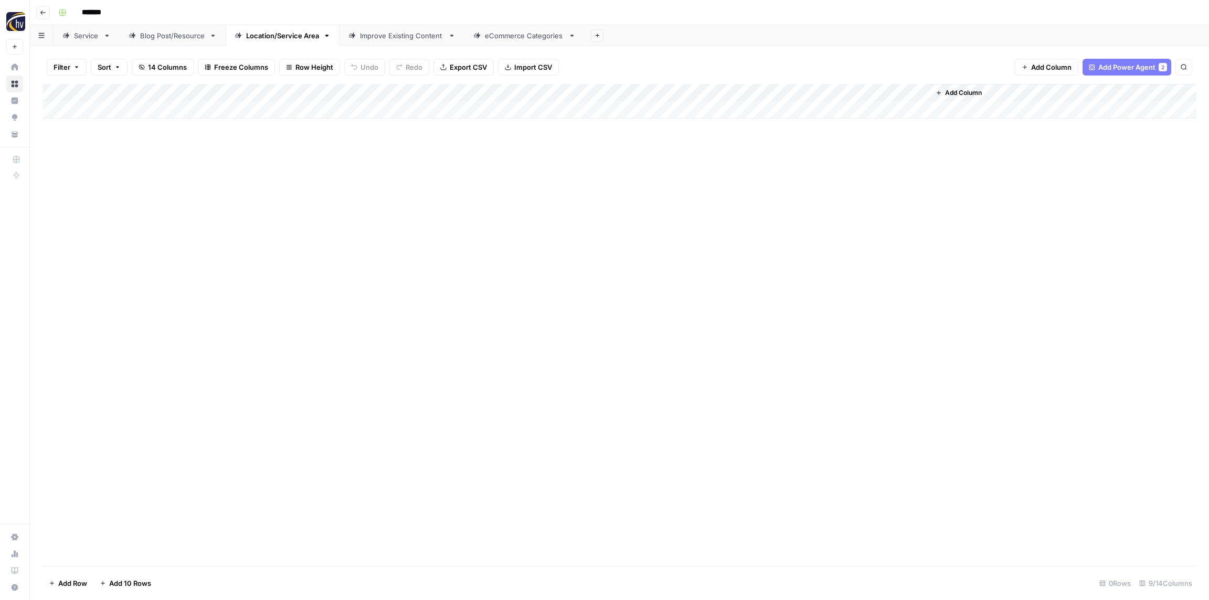
click at [783, 91] on div "Add Column" at bounding box center [620, 101] width 1154 height 35
click at [769, 182] on span "Configure Inputs" at bounding box center [807, 181] width 92 height 10
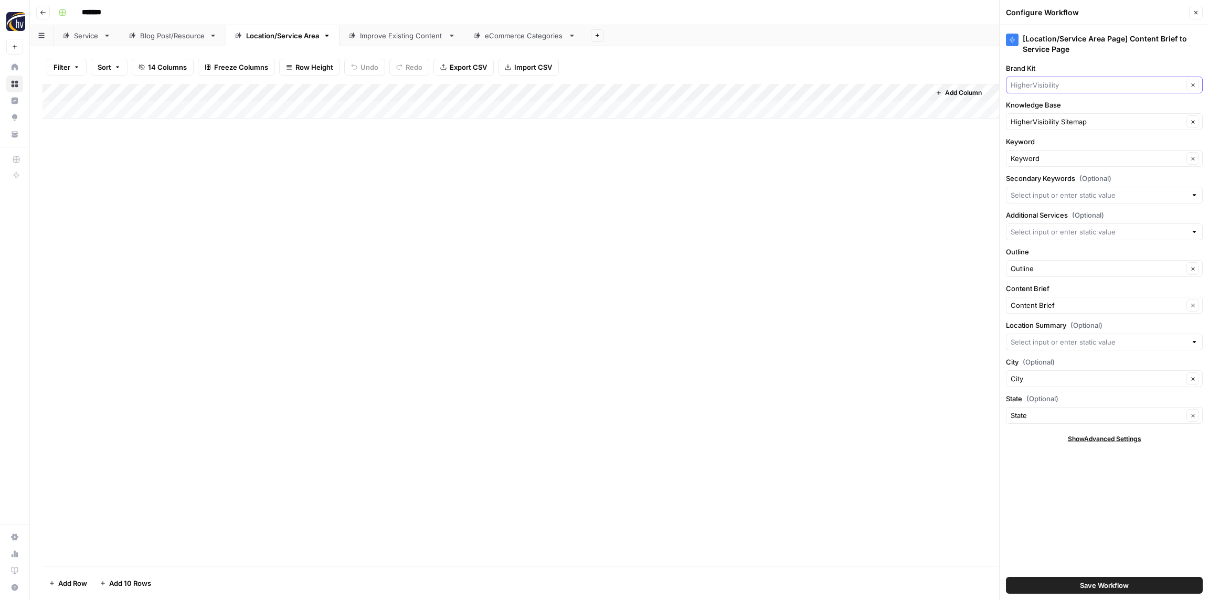
click at [1044, 80] on input "Brand Kit" at bounding box center [1097, 85] width 173 height 10
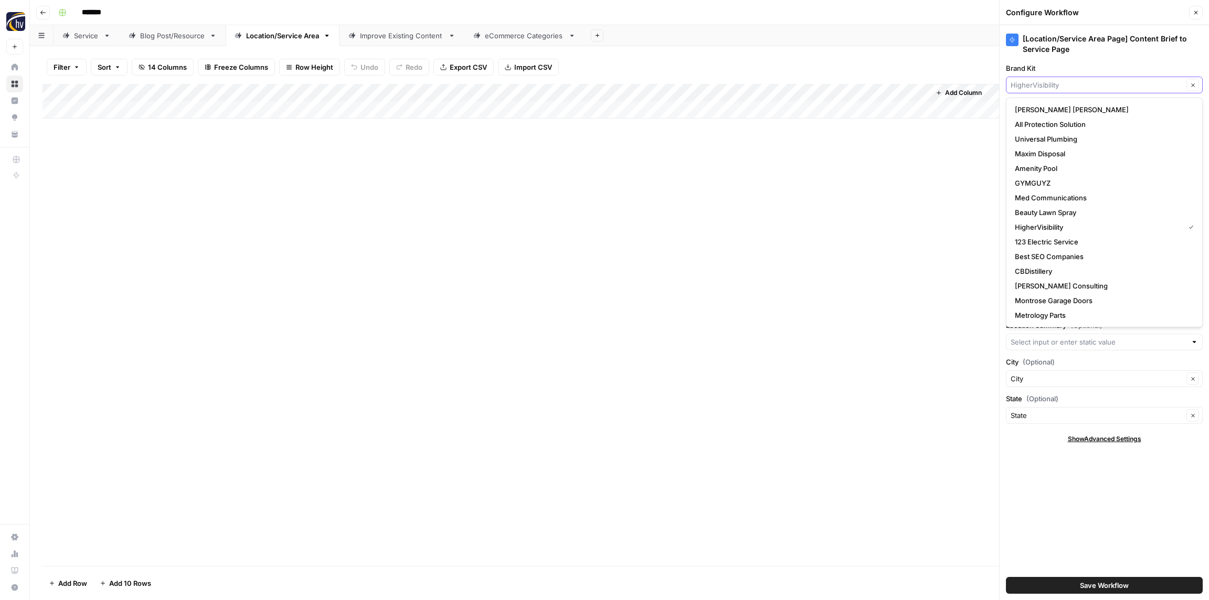
paste input "SOL SPA"
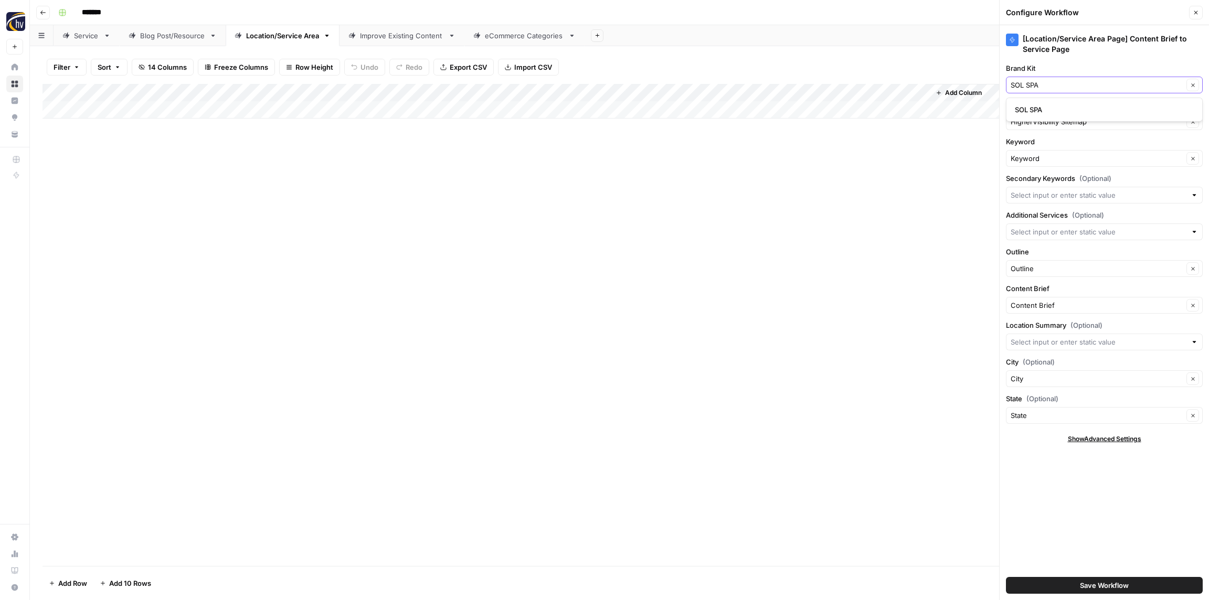
type input "SOL SPA"
click at [1033, 108] on span "SOL SPA" at bounding box center [1102, 109] width 175 height 10
click at [1037, 119] on input "Knowledge Base" at bounding box center [1097, 122] width 173 height 10
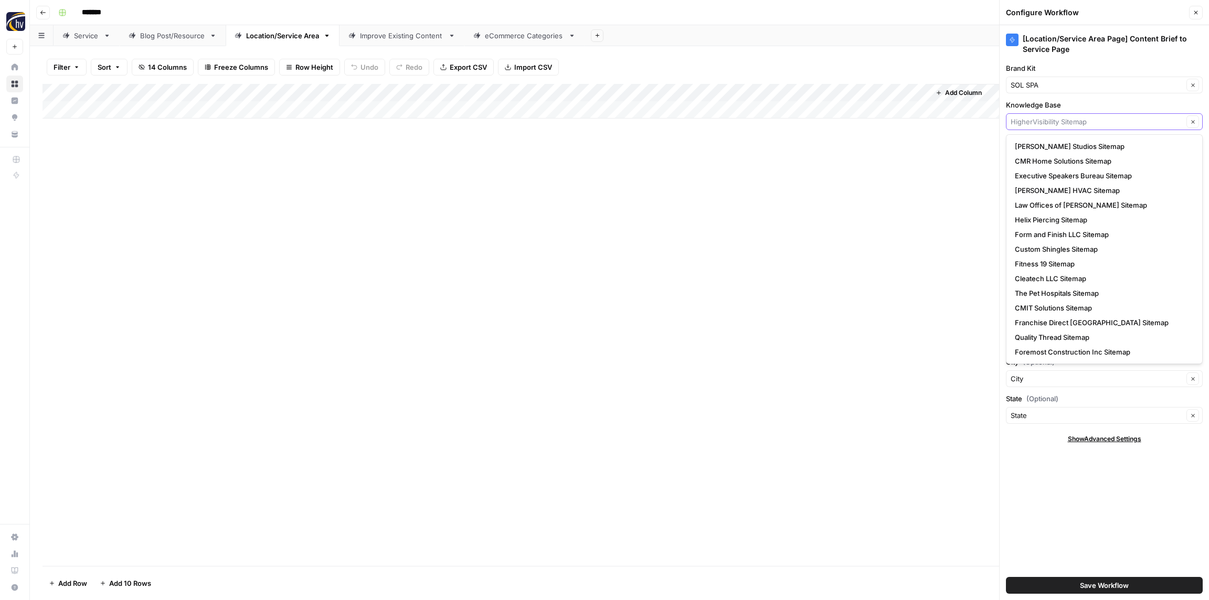
paste input "SOL SPA"
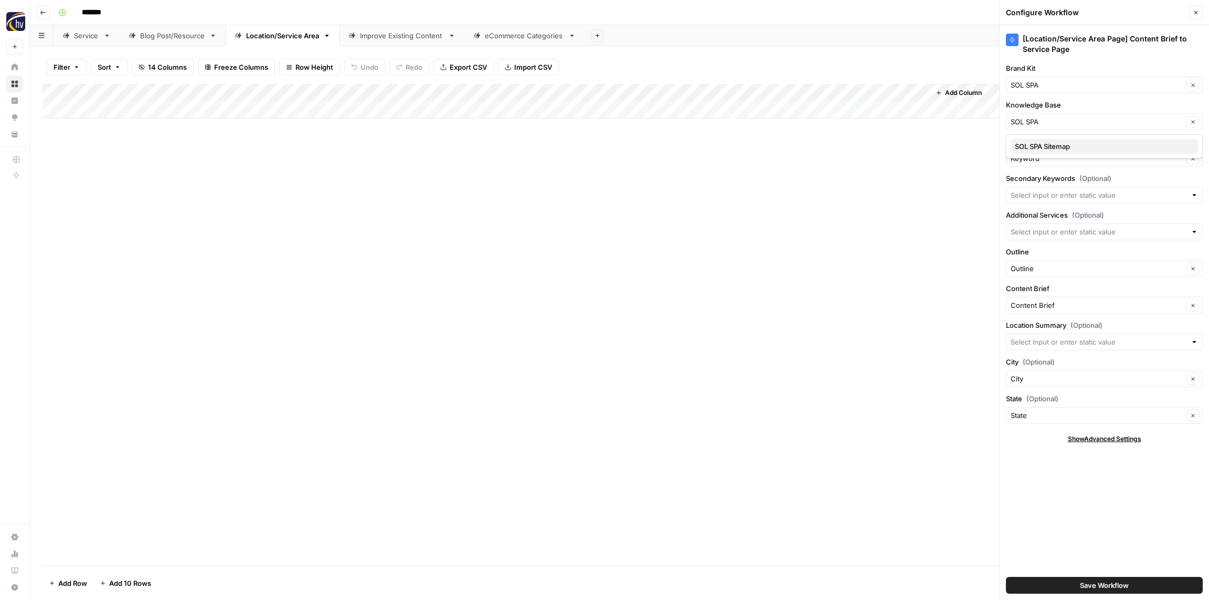
click at [1038, 144] on span "SOL SPA Sitemap" at bounding box center [1102, 146] width 175 height 10
type input "SOL SPA Sitemap"
click at [1071, 585] on button "Save Workflow" at bounding box center [1104, 585] width 197 height 17
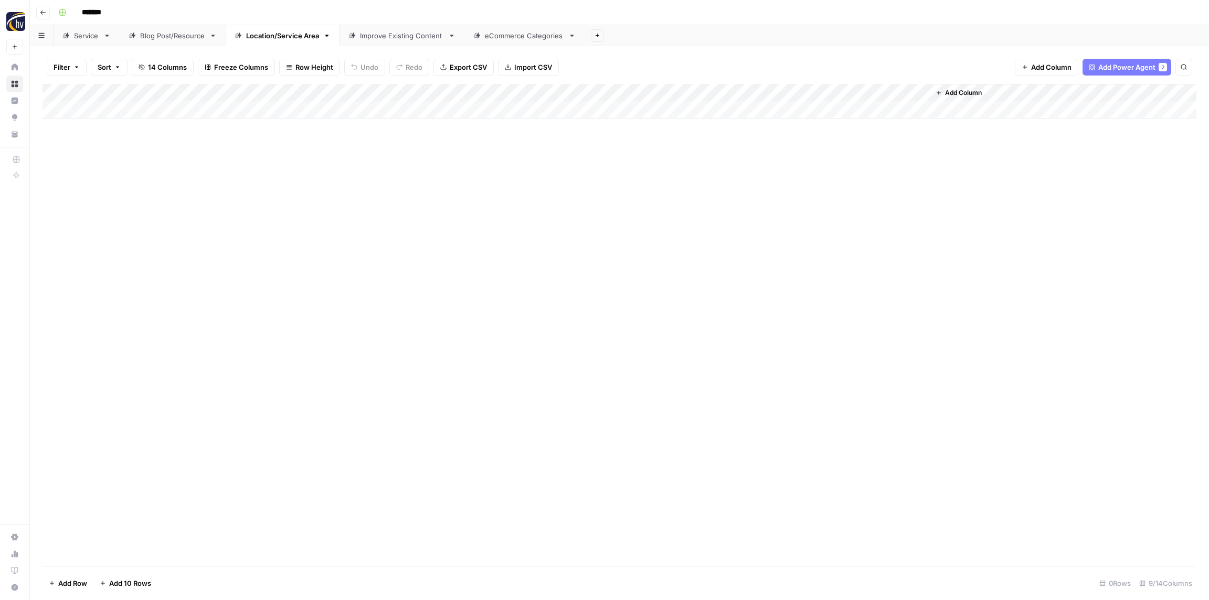
click at [385, 40] on div "Improve Existing Content" at bounding box center [402, 35] width 84 height 10
click at [949, 93] on div "Add Column" at bounding box center [620, 101] width 1154 height 35
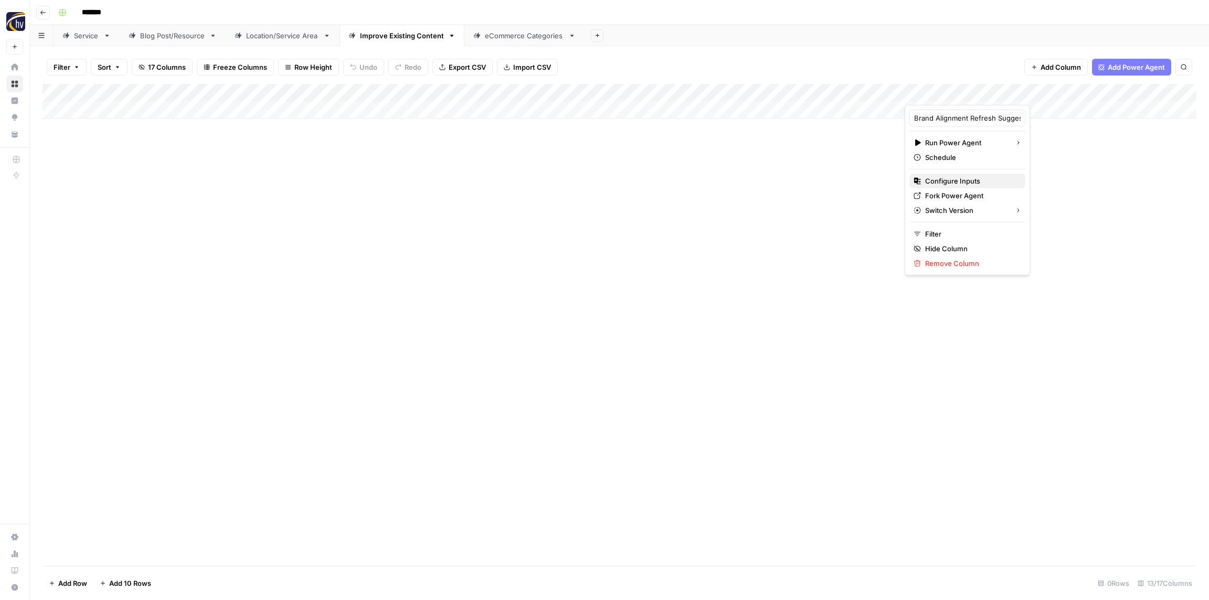
click at [951, 182] on span "Configure Inputs" at bounding box center [971, 181] width 92 height 10
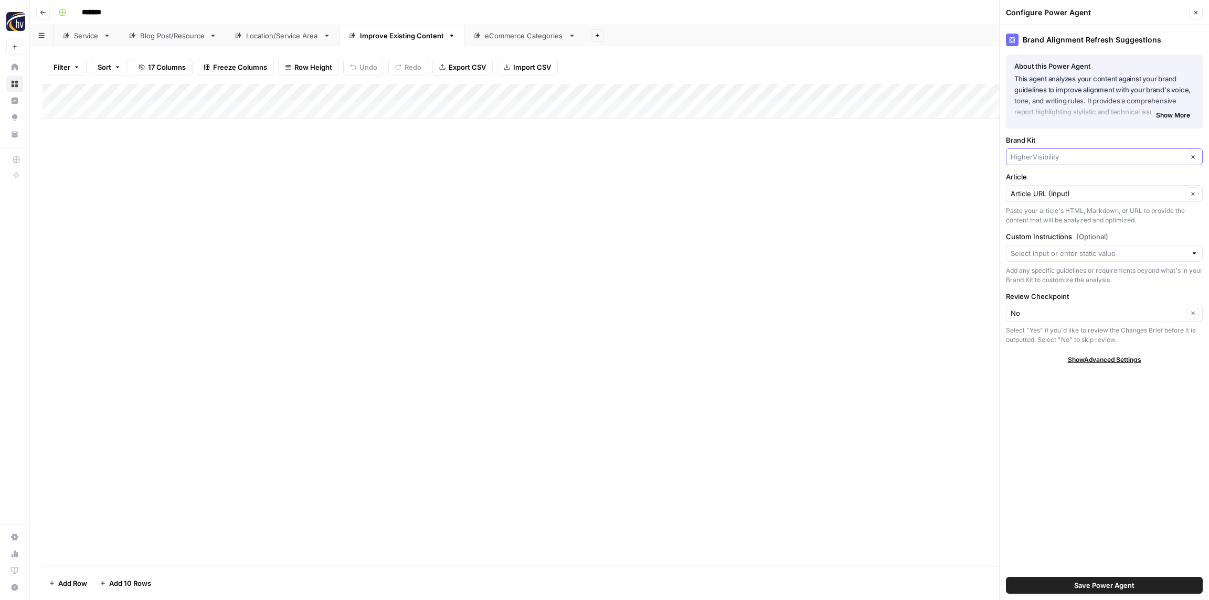
click at [1042, 158] on input "Brand Kit" at bounding box center [1097, 157] width 173 height 10
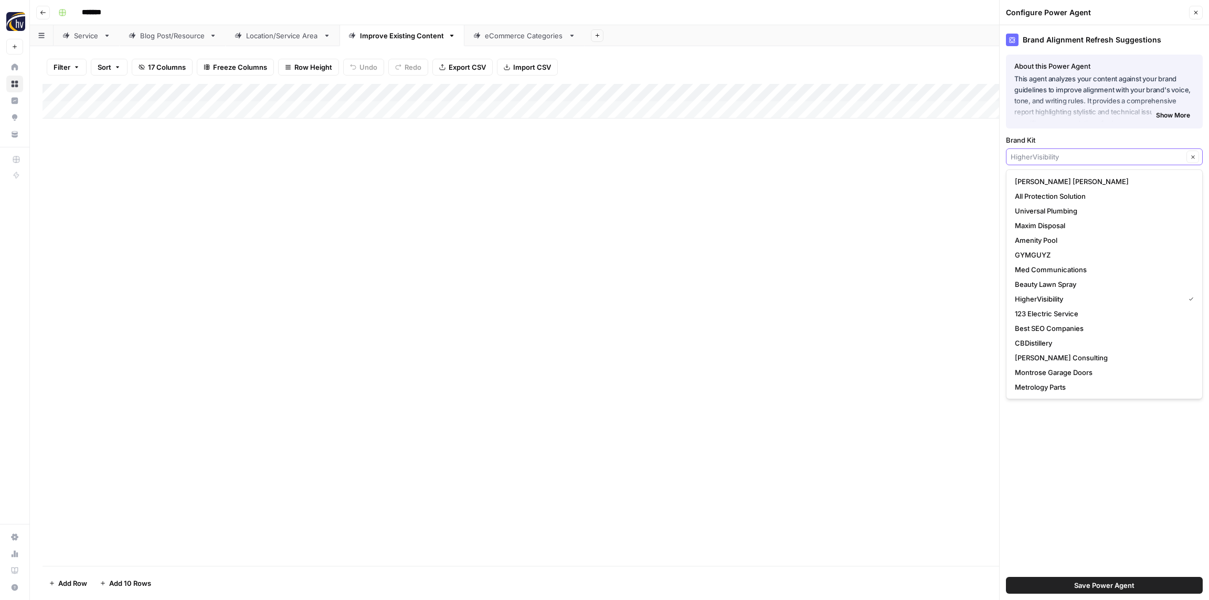
paste input "SOL SPA"
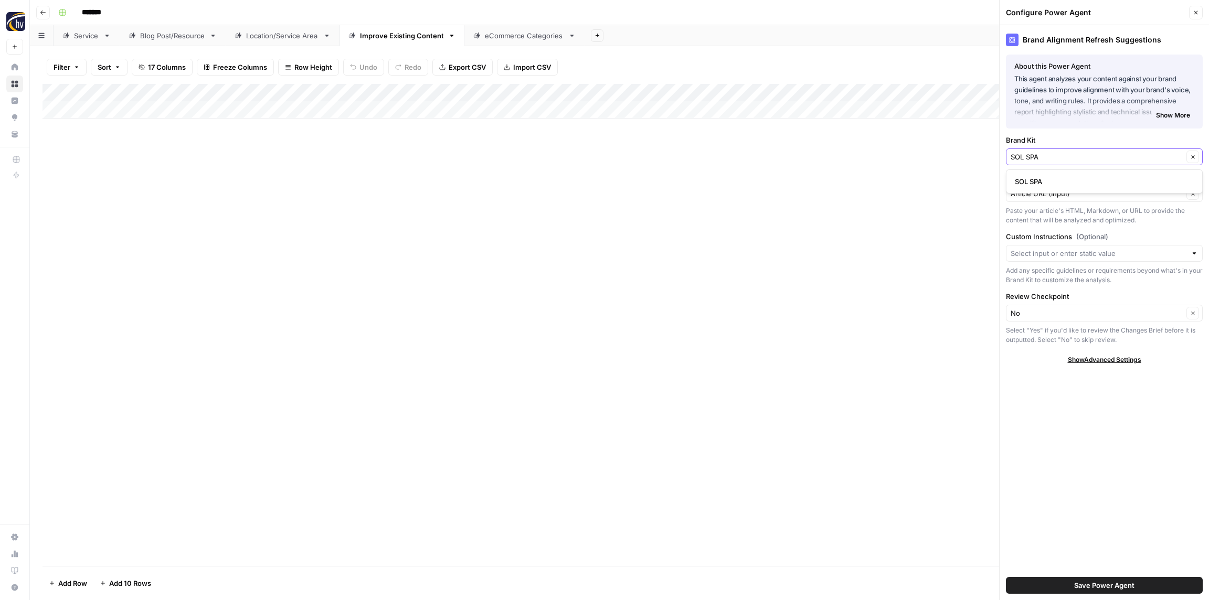
type input "SOL SPA"
drag, startPoint x: 1038, startPoint y: 184, endPoint x: 1041, endPoint y: 205, distance: 20.7
click at [1038, 184] on span "SOL SPA" at bounding box center [1102, 181] width 175 height 10
click at [1106, 588] on span "Save Power Agent" at bounding box center [1104, 586] width 60 height 10
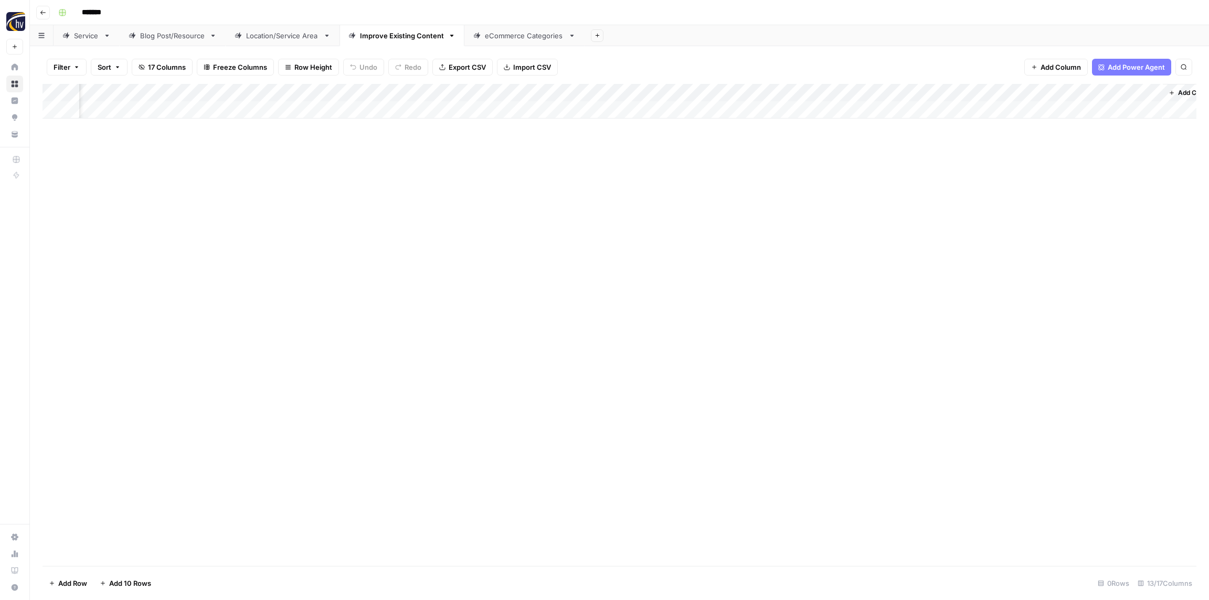
scroll to position [0, 658]
click at [561, 91] on div "Add Column" at bounding box center [620, 101] width 1154 height 35
click at [558, 180] on span "Configure Inputs" at bounding box center [580, 181] width 92 height 10
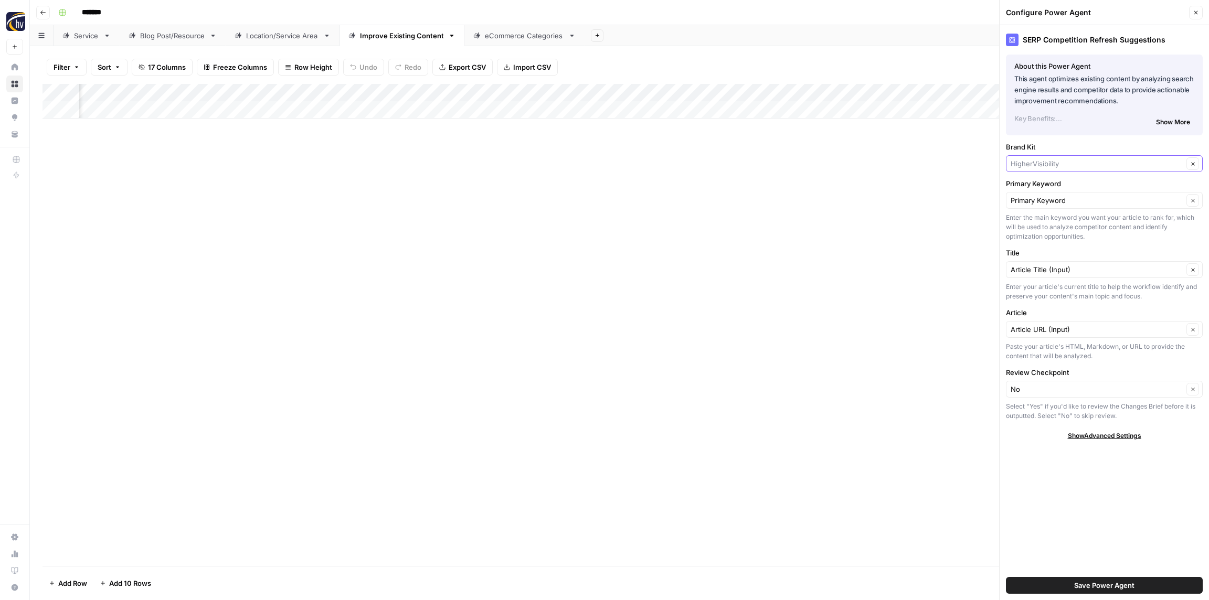
click at [1041, 166] on input "Brand Kit" at bounding box center [1097, 164] width 173 height 10
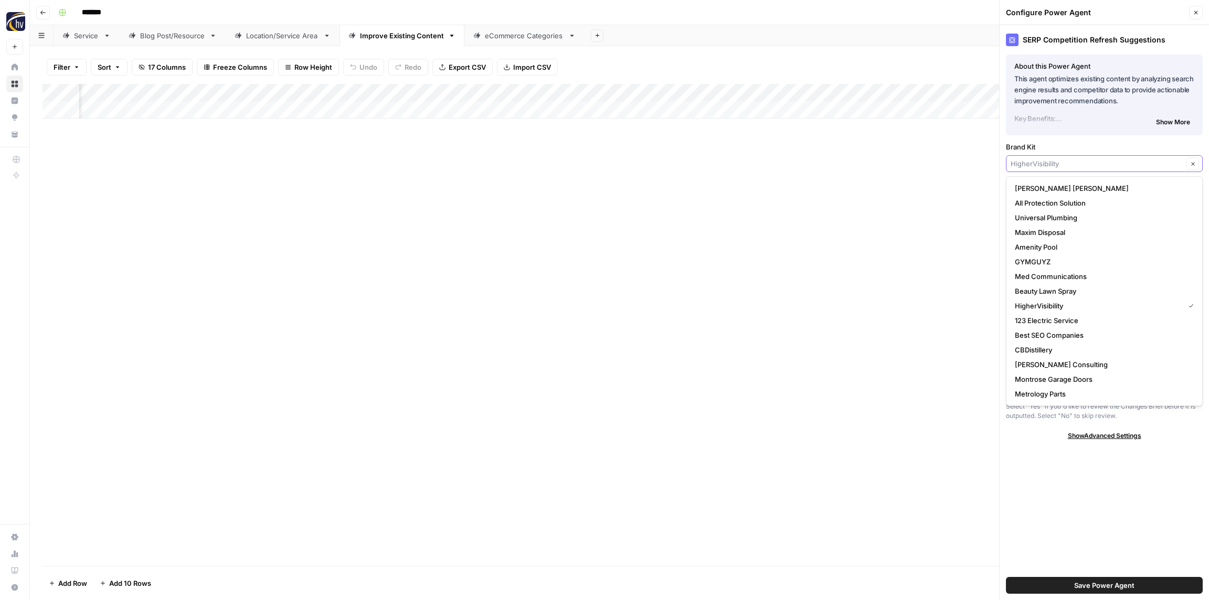
paste input "SOL SPA"
type input "SOL SPA"
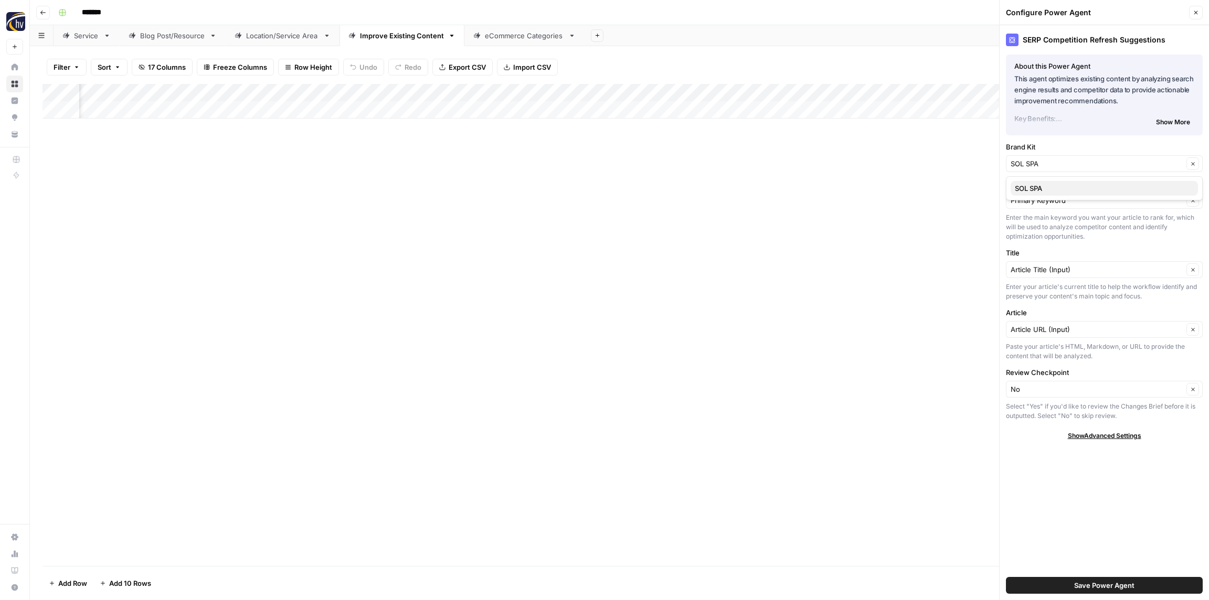
click at [1052, 183] on button "SOL SPA" at bounding box center [1104, 188] width 187 height 15
click at [1105, 581] on span "Save Power Agent" at bounding box center [1104, 586] width 60 height 10
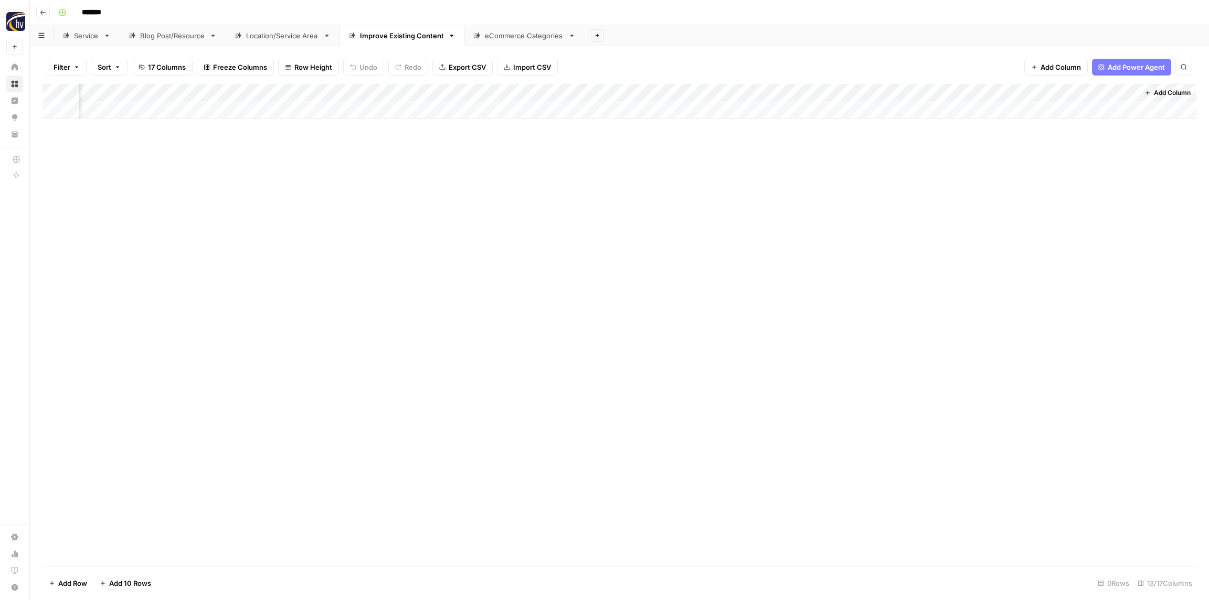
click at [858, 94] on div "Add Column" at bounding box center [620, 101] width 1154 height 35
click at [841, 179] on span "Configure Inputs" at bounding box center [852, 181] width 92 height 10
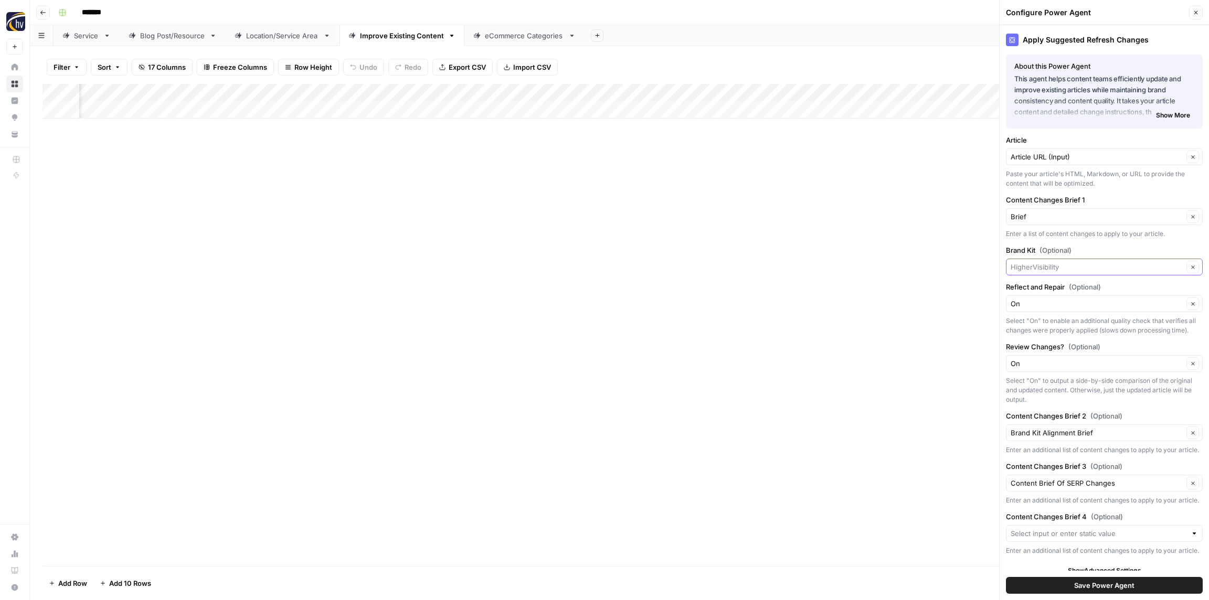
click at [1057, 268] on input "Brand Kit (Optional)" at bounding box center [1097, 267] width 173 height 10
paste input "SOL SPA"
type input "SOL SPA"
click at [1052, 292] on span "SOL SPA" at bounding box center [1102, 292] width 175 height 10
click at [1116, 581] on span "Save Power Agent" at bounding box center [1104, 586] width 60 height 10
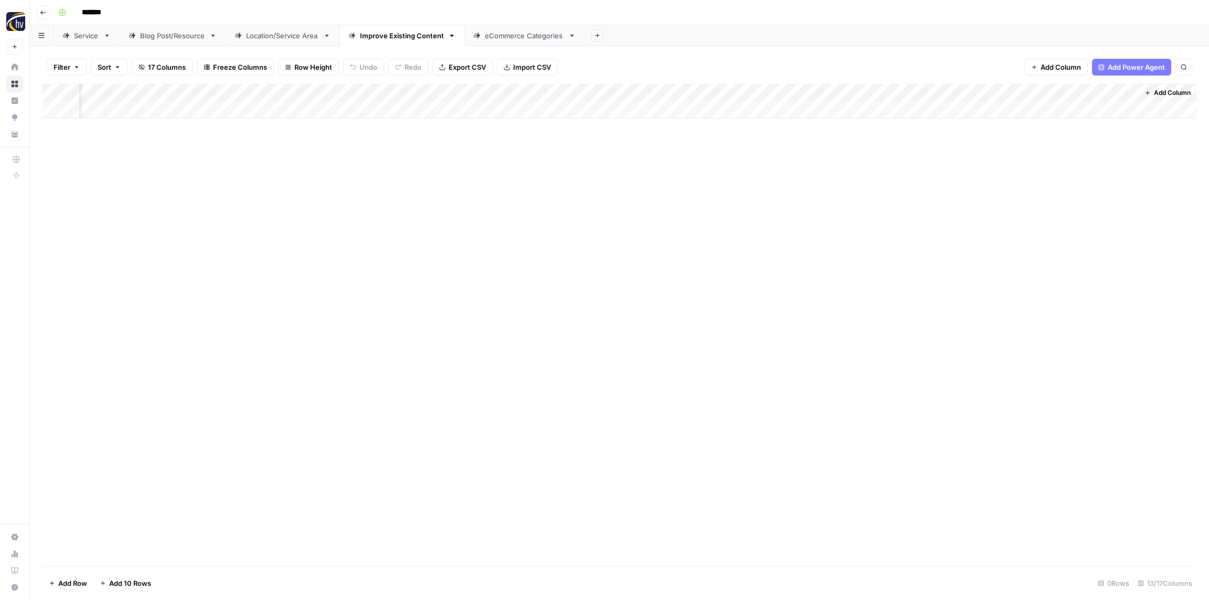
click at [497, 36] on div "eCommerce Categories" at bounding box center [524, 35] width 79 height 10
click at [419, 92] on div "Add Column" at bounding box center [620, 101] width 1154 height 35
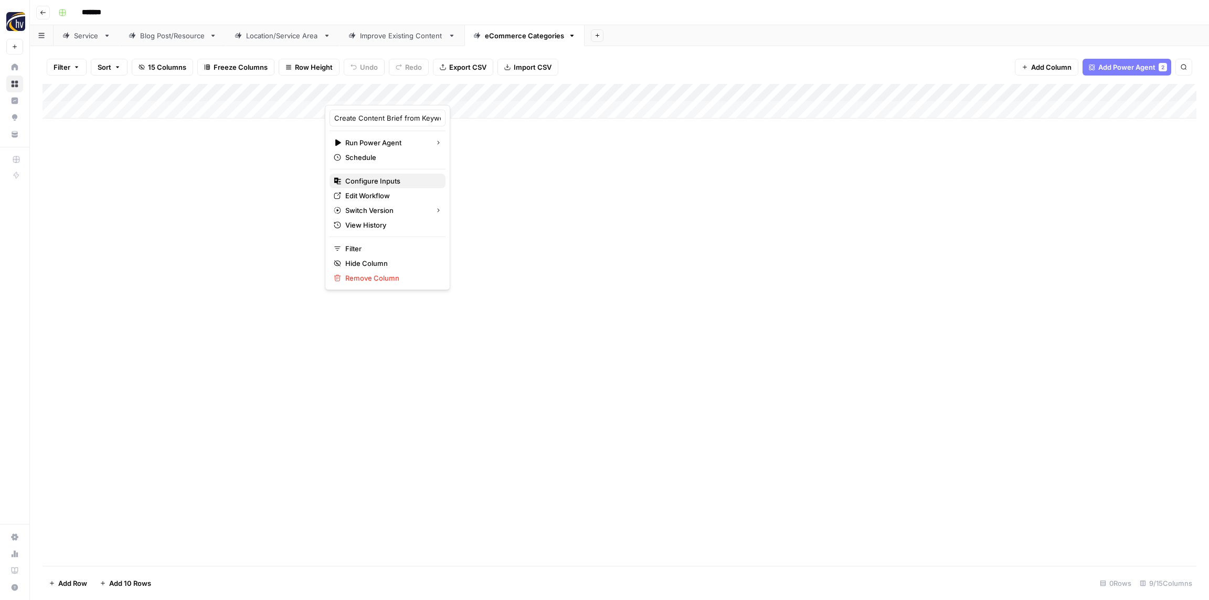
click at [385, 180] on span "Configure Inputs" at bounding box center [391, 181] width 92 height 10
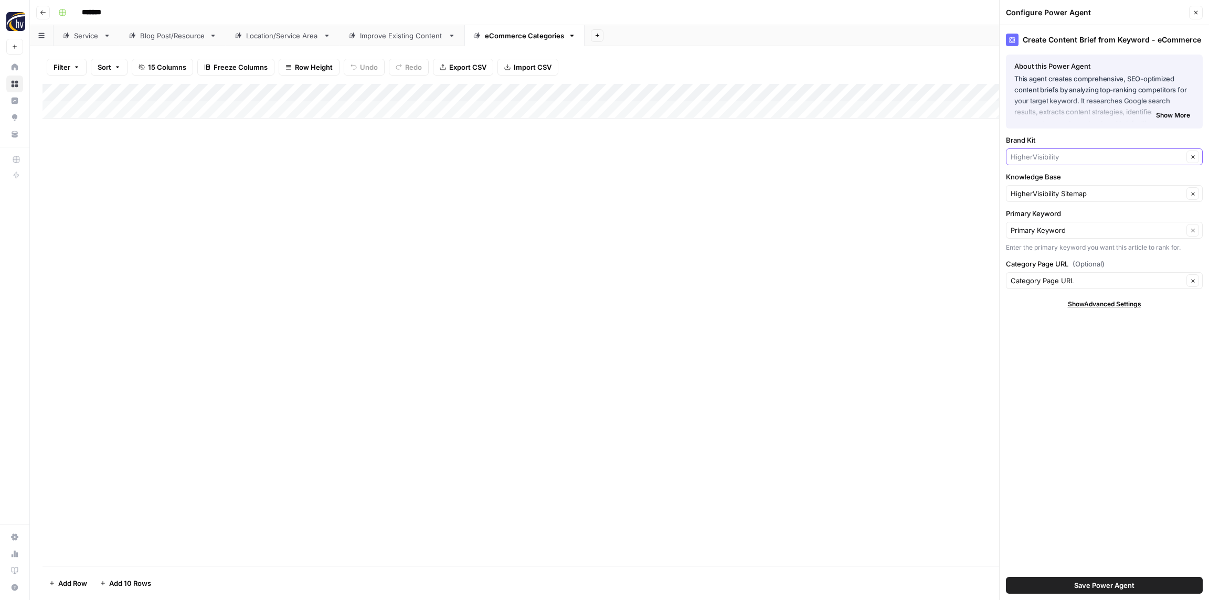
click at [1053, 155] on input "Brand Kit" at bounding box center [1097, 157] width 173 height 10
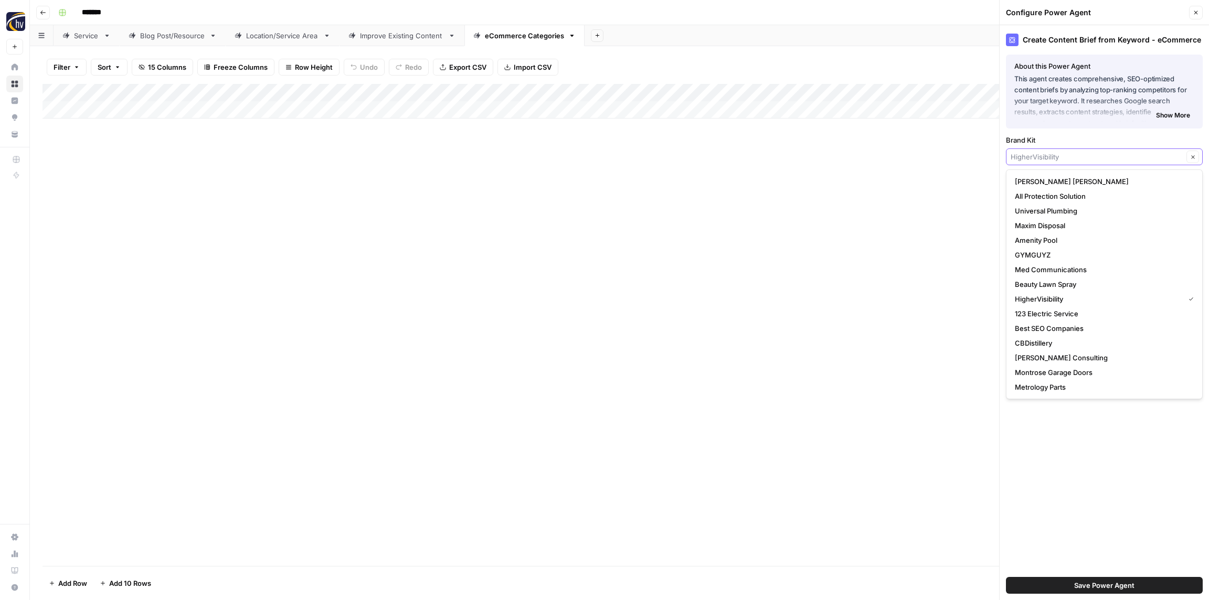
click at [1053, 155] on input "Brand Kit" at bounding box center [1097, 157] width 173 height 10
paste input "SOL SPA"
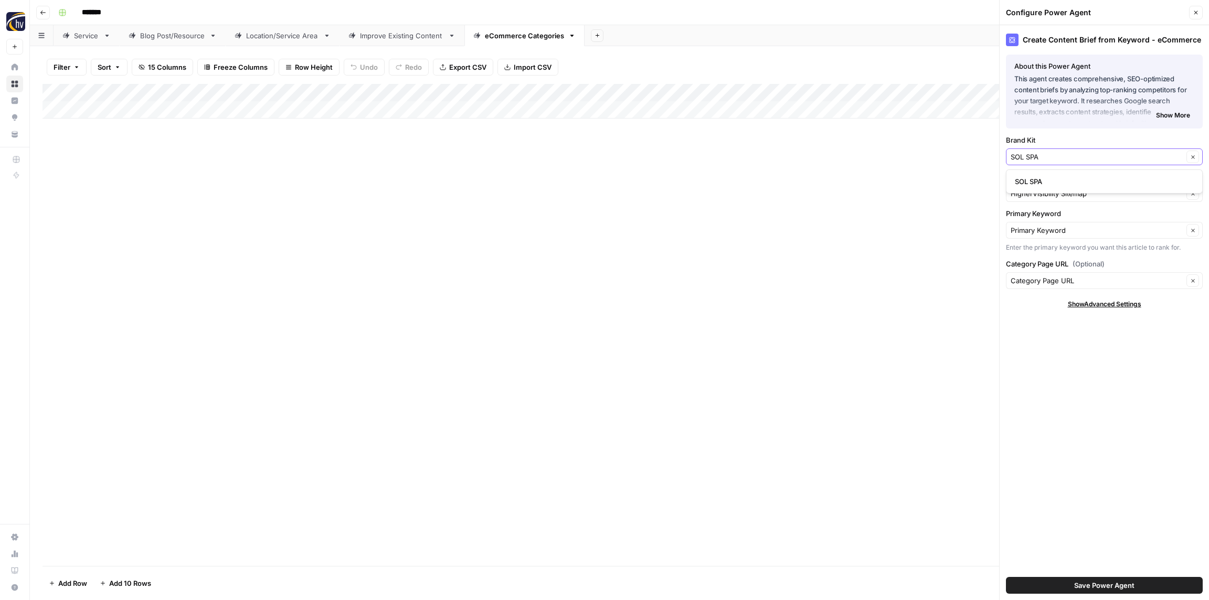
type input "SOL SPA"
click at [1044, 177] on span "SOL SPA" at bounding box center [1102, 181] width 175 height 10
click at [1041, 198] on input "Knowledge Base" at bounding box center [1097, 193] width 173 height 10
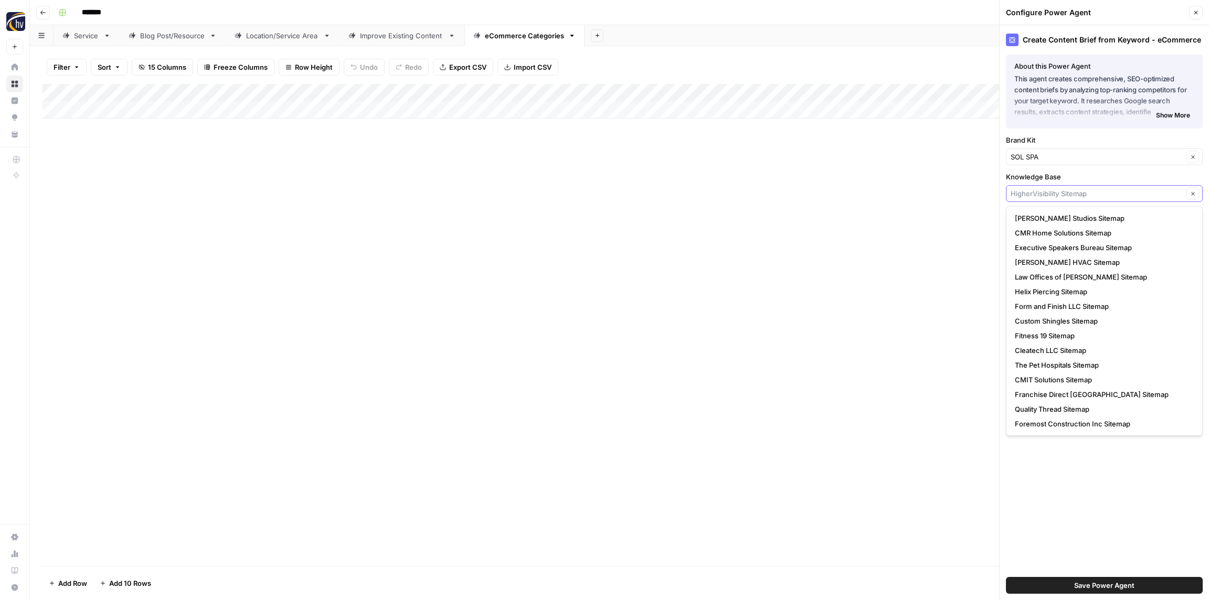
paste input "SOL SPA"
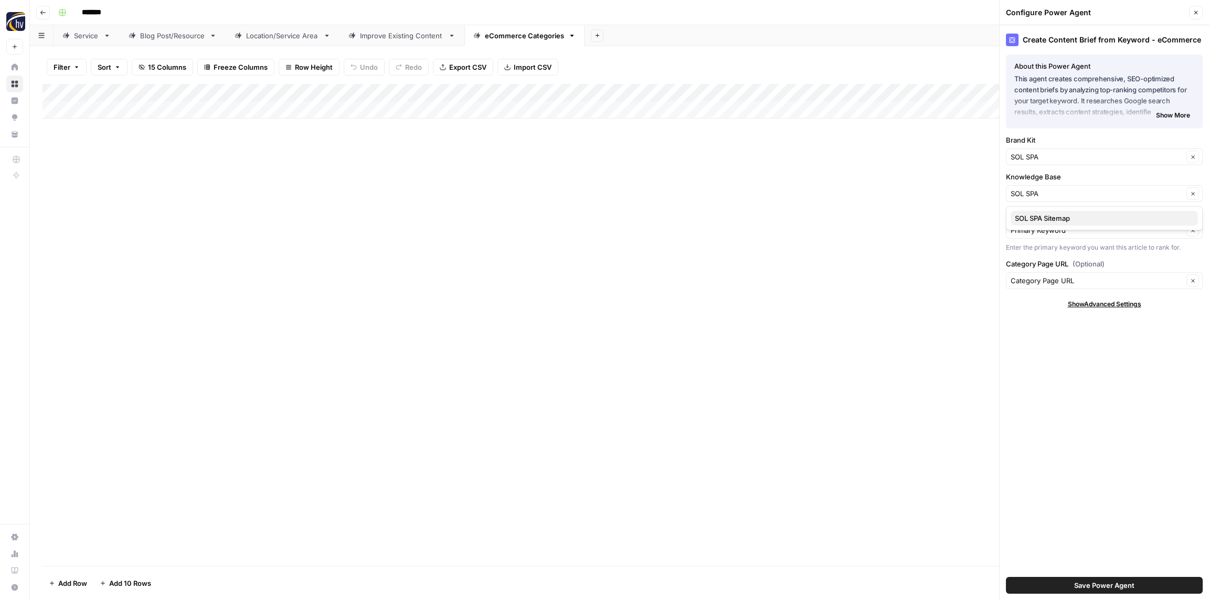
click at [1038, 219] on span "SOL SPA Sitemap" at bounding box center [1102, 218] width 175 height 10
type input "SOL SPA Sitemap"
click at [1122, 586] on span "Save Power Agent" at bounding box center [1104, 586] width 60 height 10
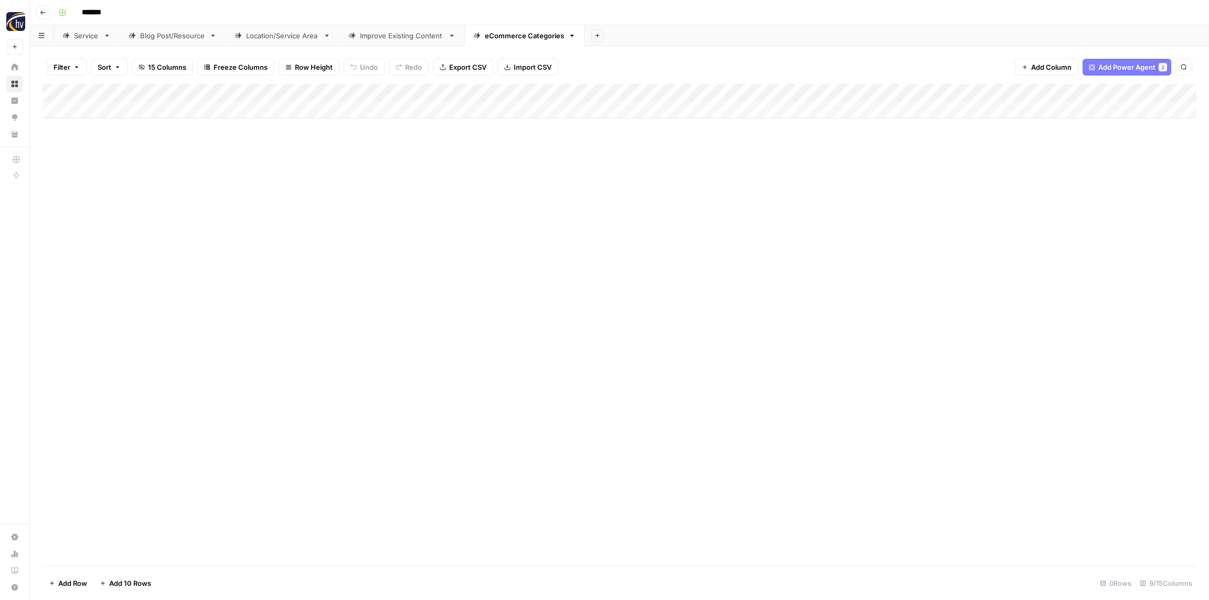
click at [979, 95] on div "Add Column" at bounding box center [620, 101] width 1154 height 35
click at [947, 177] on span "Configure Inputs" at bounding box center [979, 181] width 92 height 10
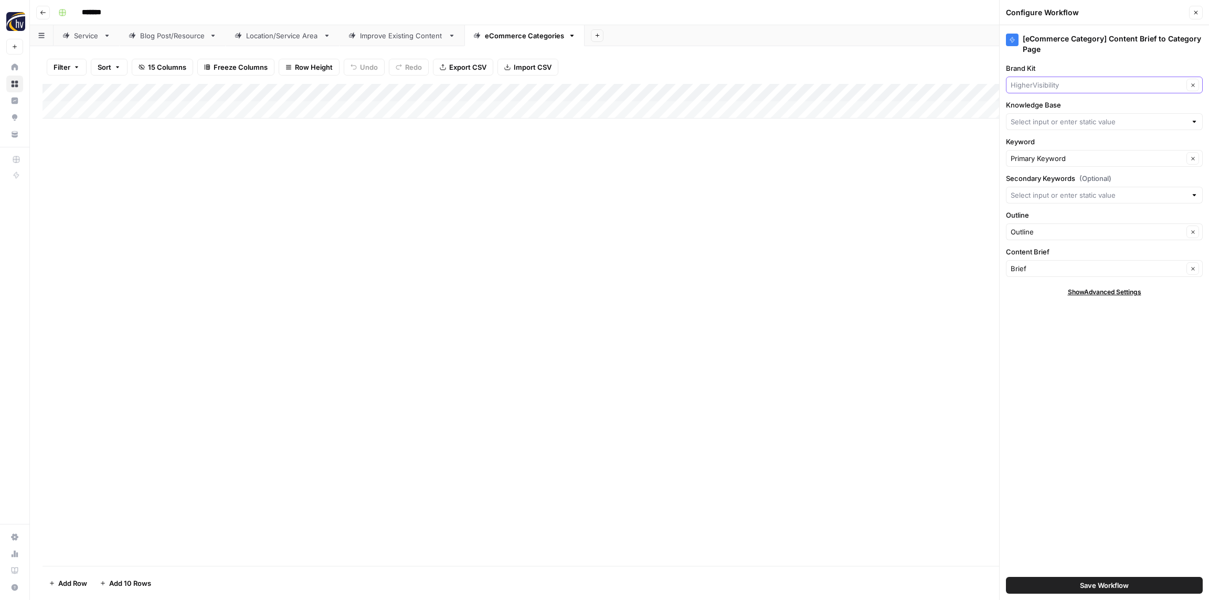
click at [1049, 83] on input "Brand Kit" at bounding box center [1097, 85] width 173 height 10
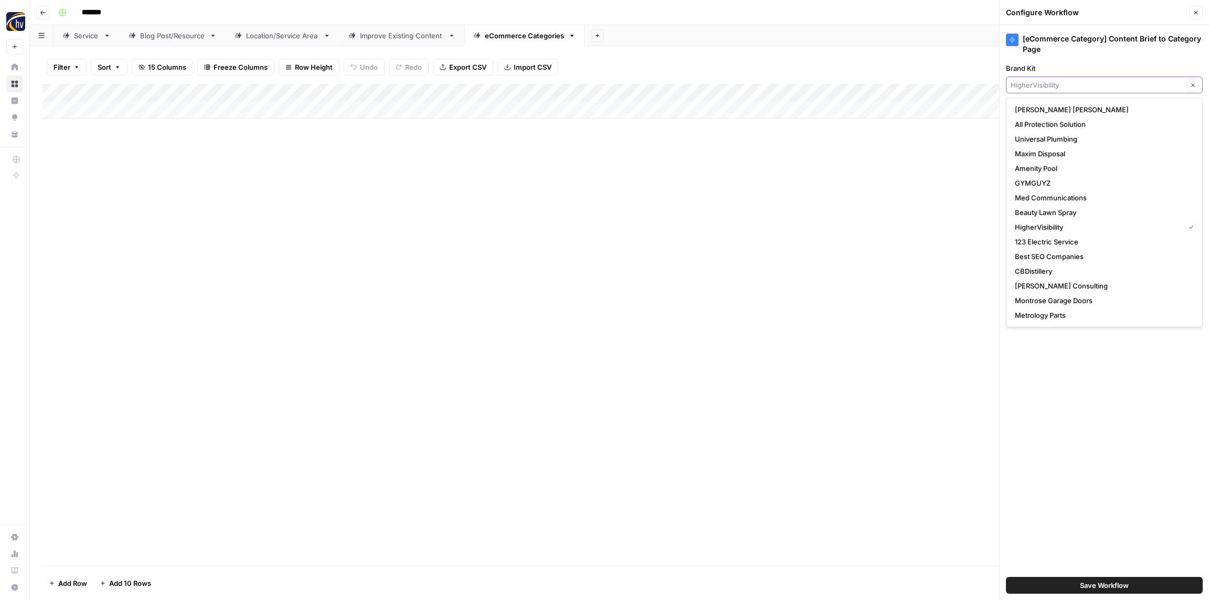
paste input "SOL SPA"
type input "SOL SPA"
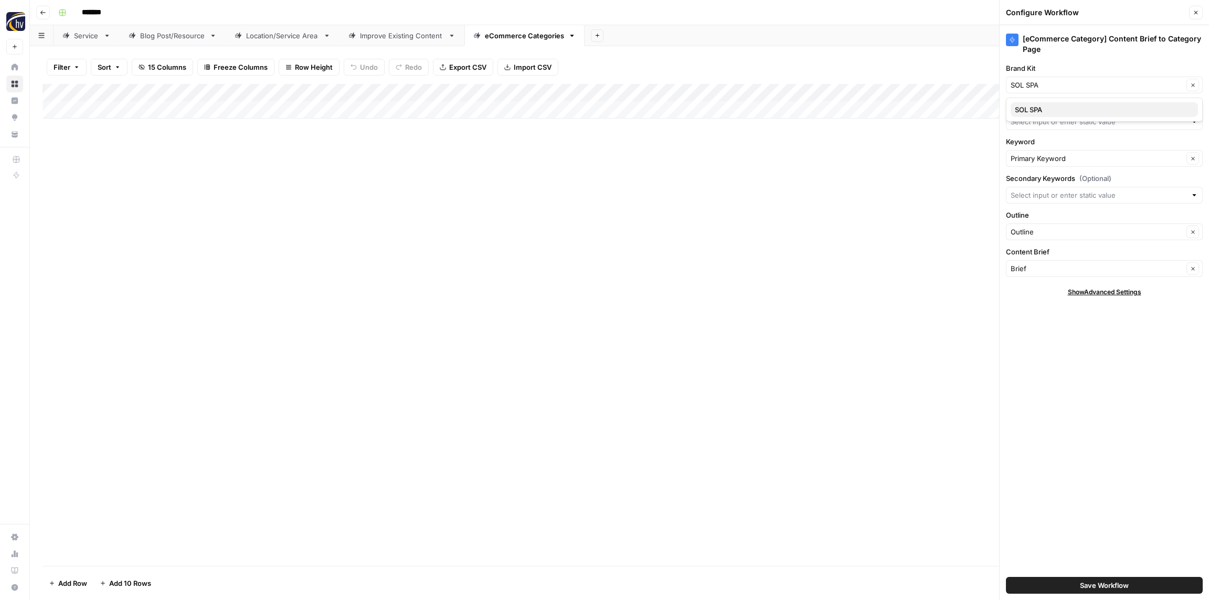
click at [1047, 112] on span "SOL SPA" at bounding box center [1102, 109] width 175 height 10
click at [1041, 123] on input "Knowledge Base" at bounding box center [1099, 122] width 176 height 10
paste input "SOL SPA"
drag, startPoint x: 1044, startPoint y: 152, endPoint x: 1040, endPoint y: 147, distance: 7.1
click at [1044, 152] on button "SOL SPA Sitemap" at bounding box center [1104, 146] width 187 height 15
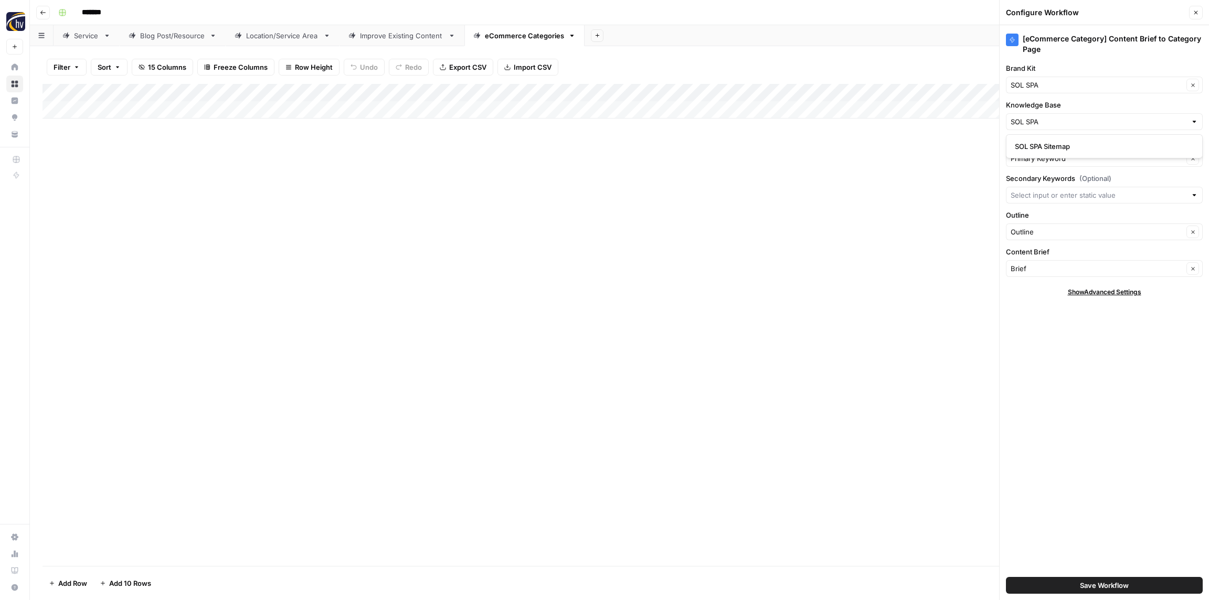
type input "SOL SPA Sitemap"
click at [1115, 587] on span "Save Workflow" at bounding box center [1104, 586] width 49 height 10
